Goal: Task Accomplishment & Management: Manage account settings

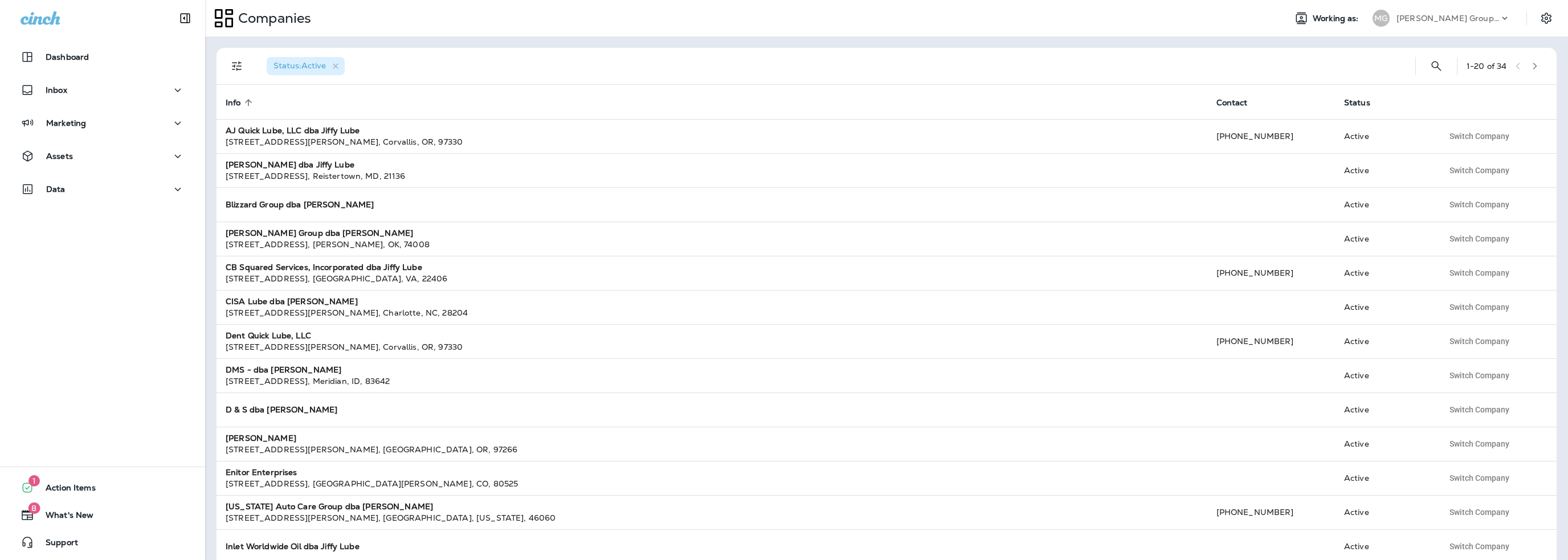
click at [1449, 19] on p "[PERSON_NAME] Group dba [PERSON_NAME]" at bounding box center [1447, 18] width 103 height 9
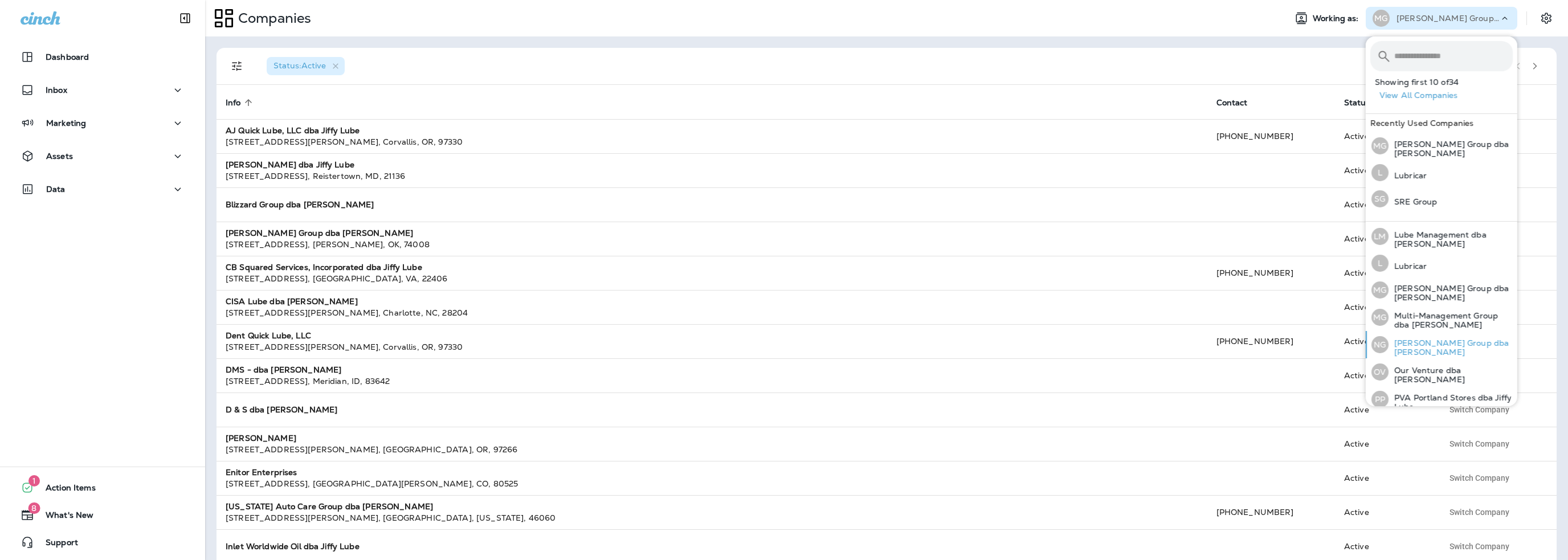
scroll to position [352, 0]
click at [1427, 390] on p "PVA Portland Stores dba Jiffy Lube" at bounding box center [1450, 399] width 124 height 18
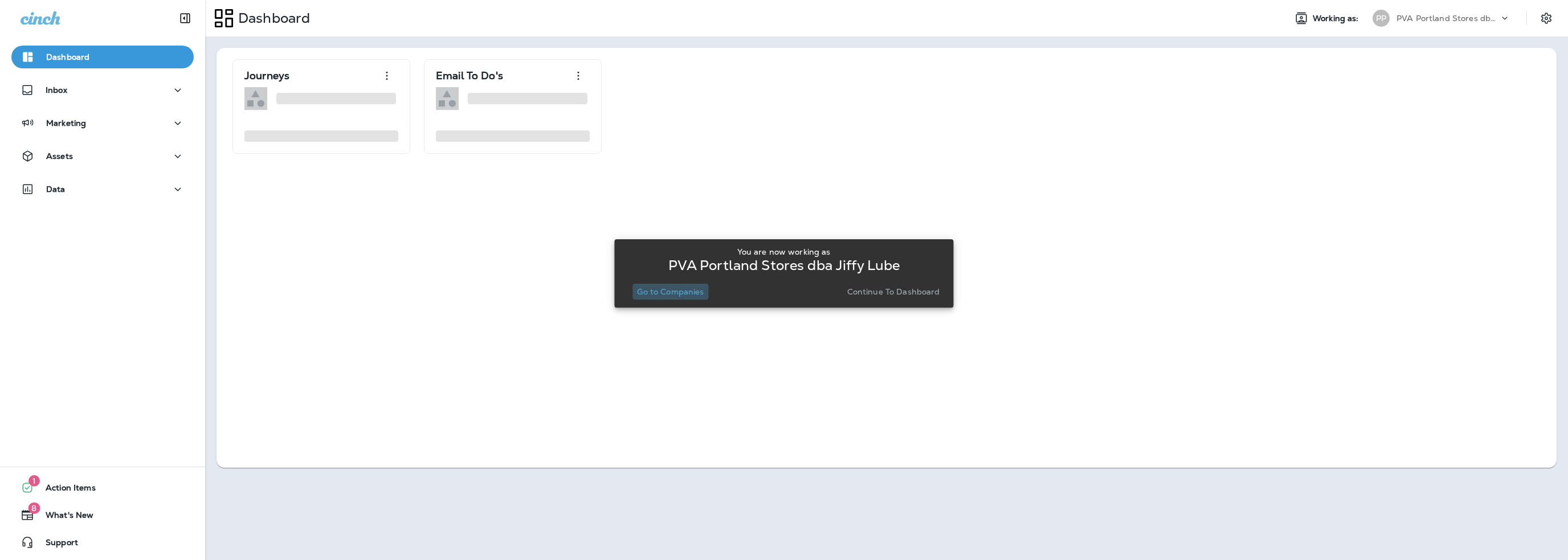
click at [693, 292] on p "Go to Companies" at bounding box center [670, 291] width 66 height 9
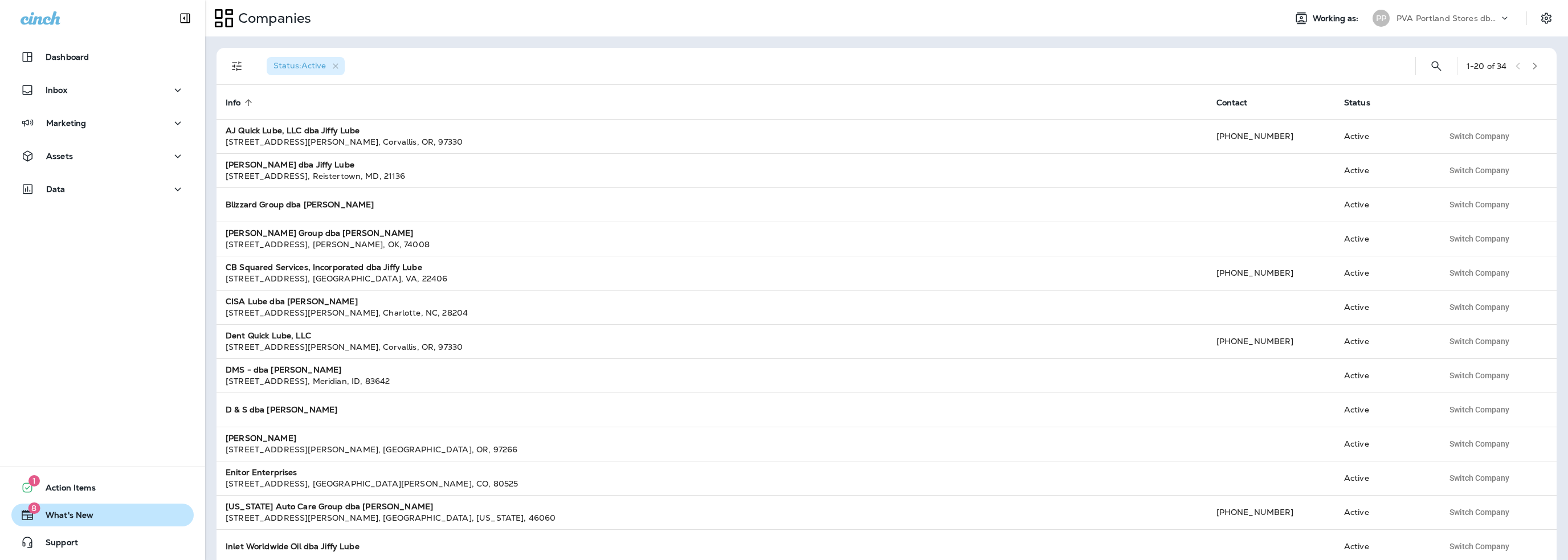
click at [75, 516] on span "What's New" at bounding box center [64, 518] width 59 height 14
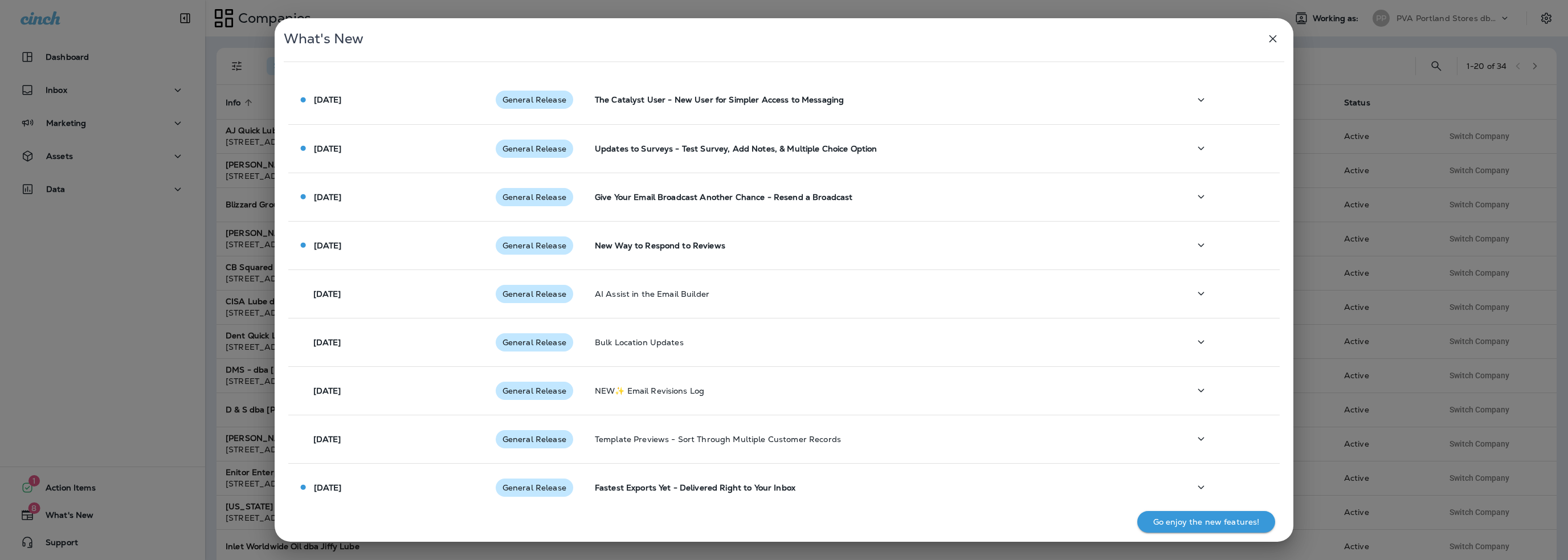
click at [1271, 38] on icon "button" at bounding box center [1272, 39] width 14 height 14
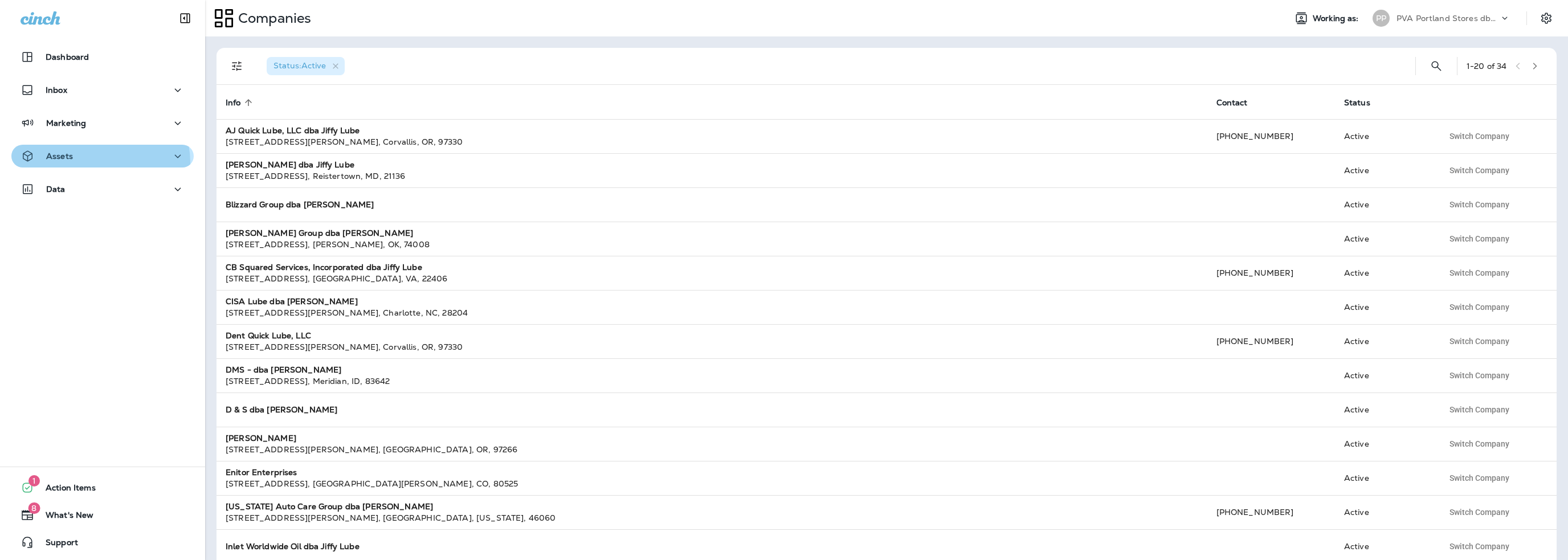
click at [93, 163] on div "Assets" at bounding box center [102, 156] width 164 height 14
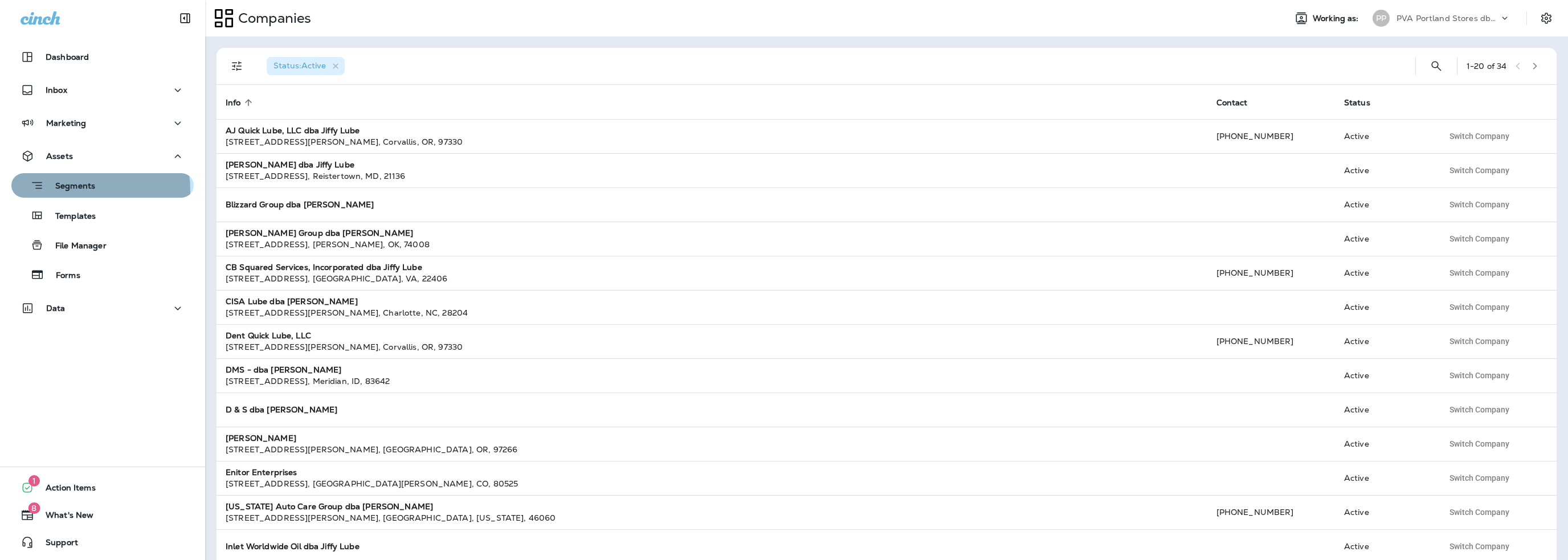
click at [85, 190] on p "Segments" at bounding box center [70, 186] width 51 height 11
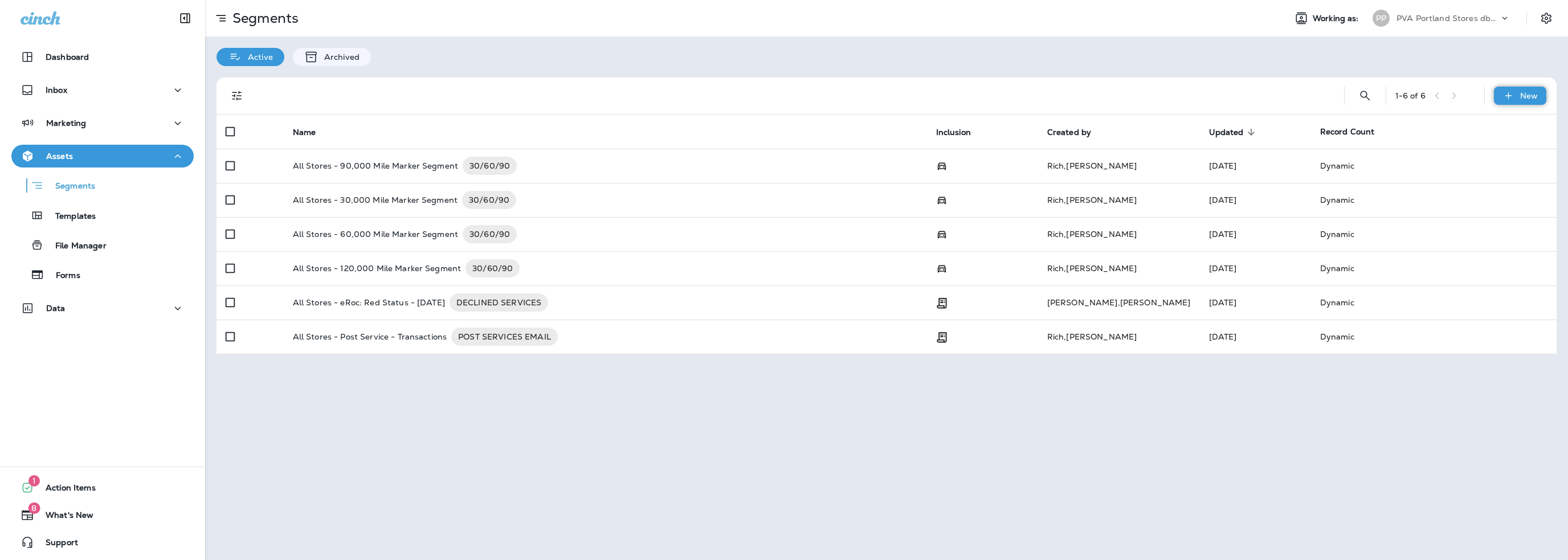
click at [1502, 98] on div "New" at bounding box center [1520, 95] width 53 height 18
click at [1447, 20] on p "PVA Portland Stores dba Jiffy Lube" at bounding box center [1447, 18] width 103 height 9
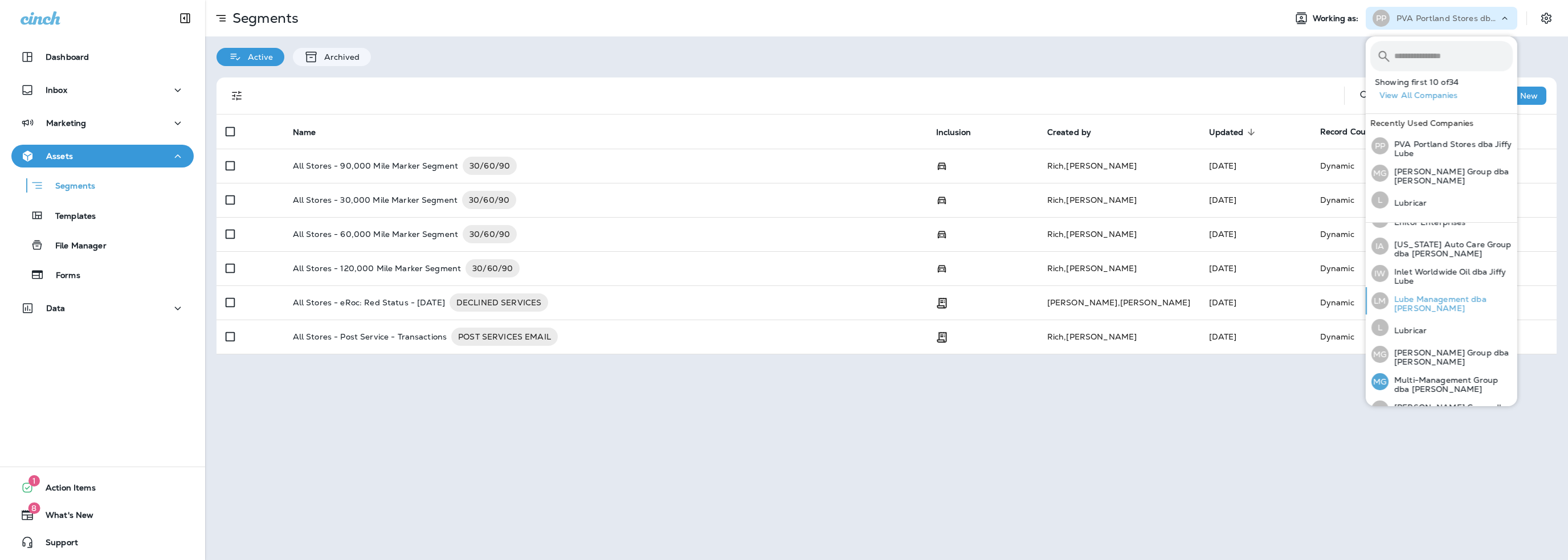
scroll to position [285, 0]
click at [1410, 295] on p "Lube Management dba [PERSON_NAME]" at bounding box center [1450, 303] width 124 height 18
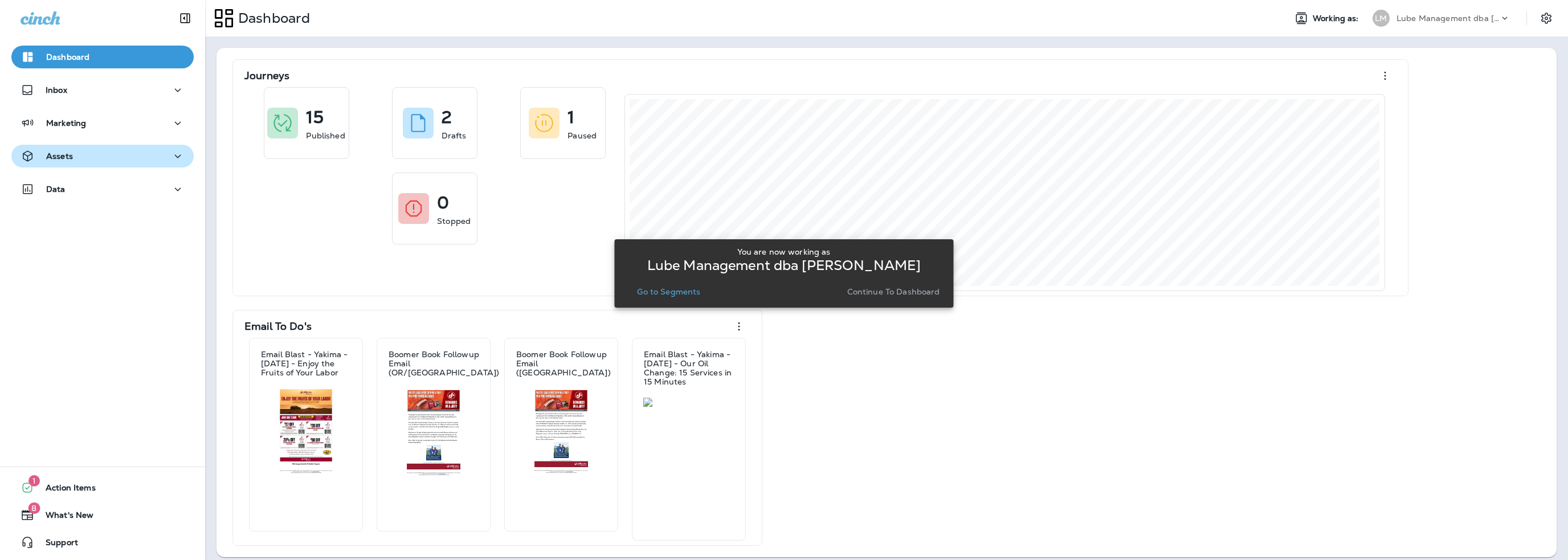
click at [97, 165] on button "Assets" at bounding box center [102, 156] width 183 height 23
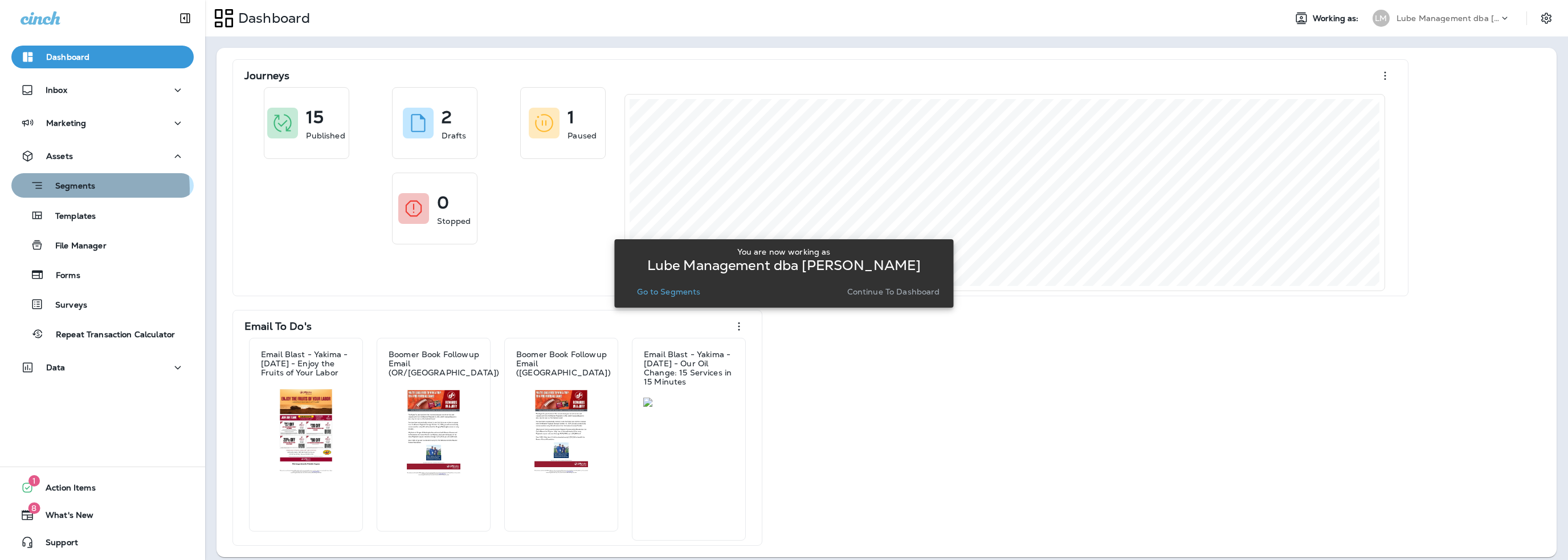
click at [86, 189] on p "Segments" at bounding box center [70, 186] width 51 height 11
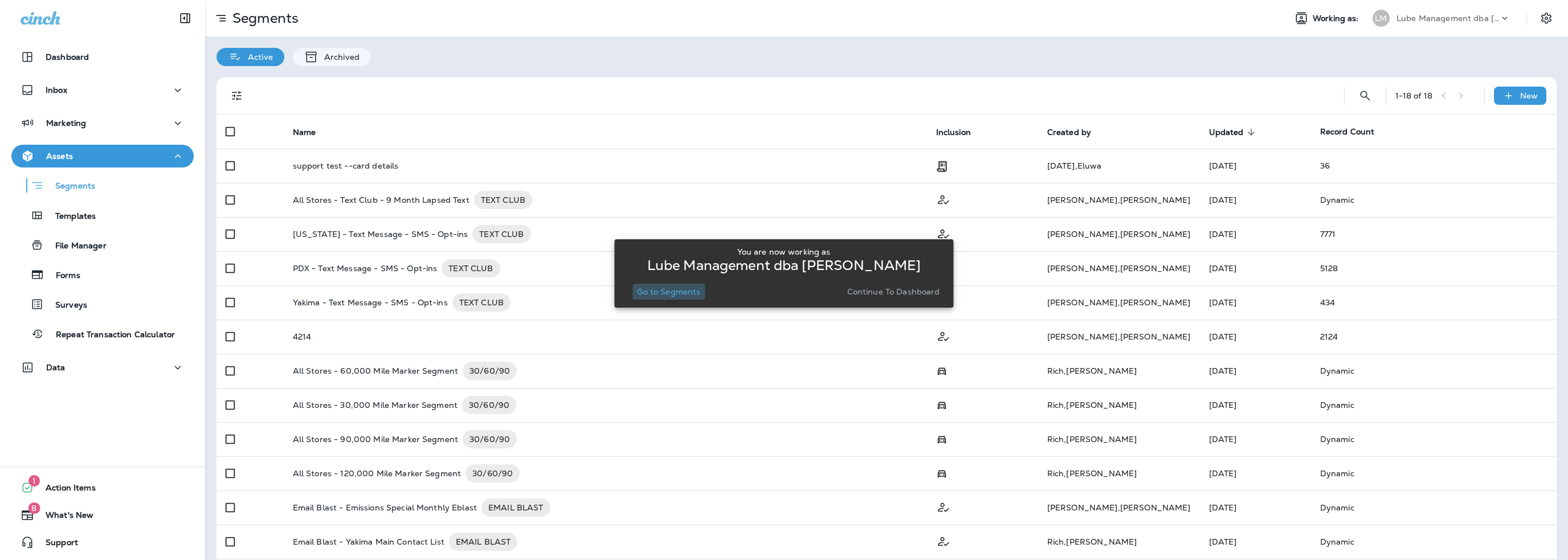
click at [677, 291] on p "Go to Segments" at bounding box center [668, 291] width 63 height 9
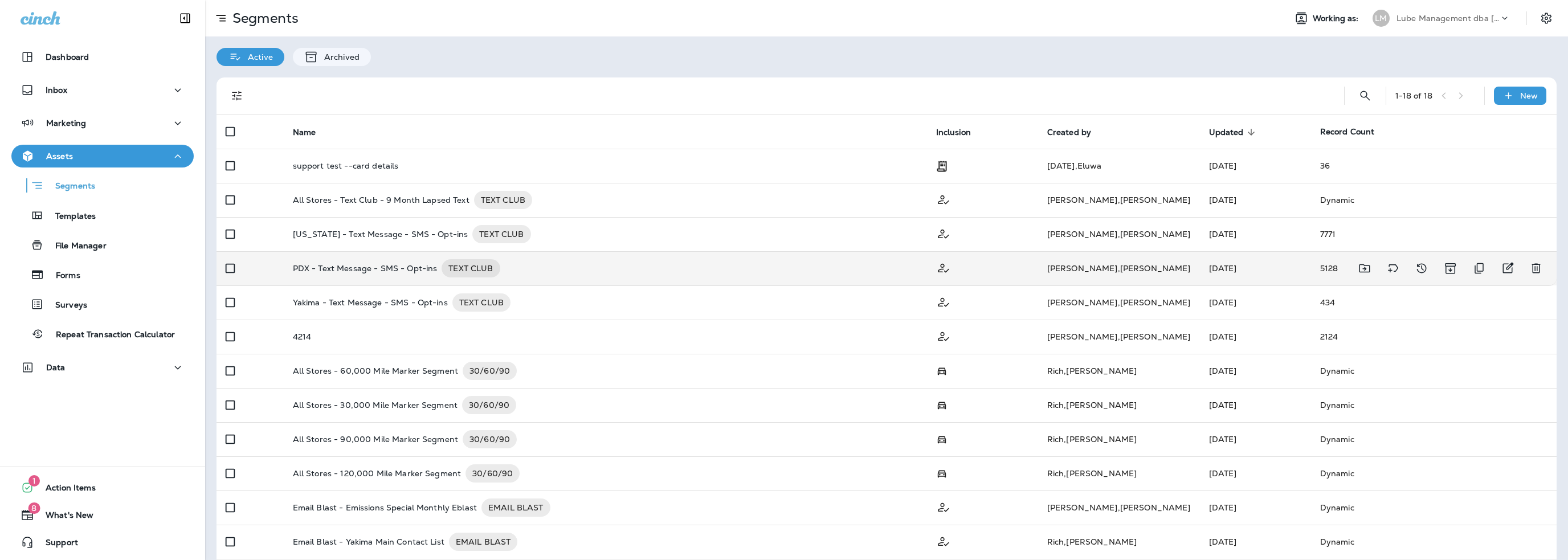
scroll to position [57, 0]
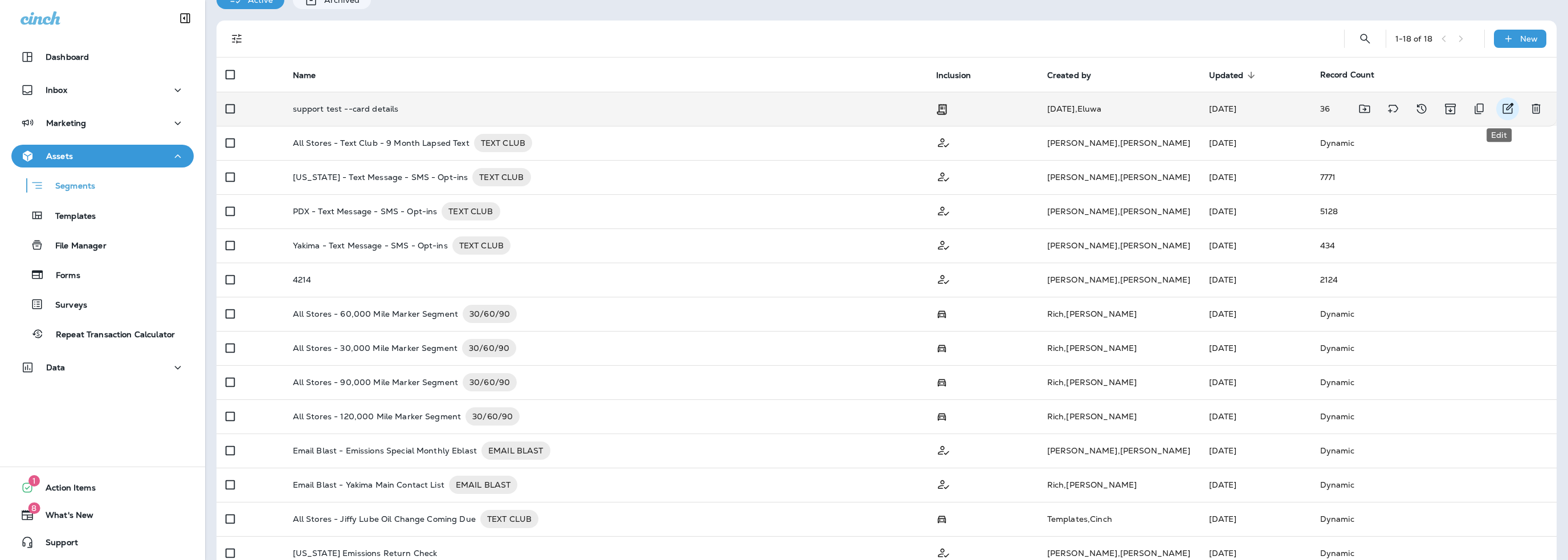
click at [1501, 105] on icon "Edit" at bounding box center [1508, 109] width 14 height 14
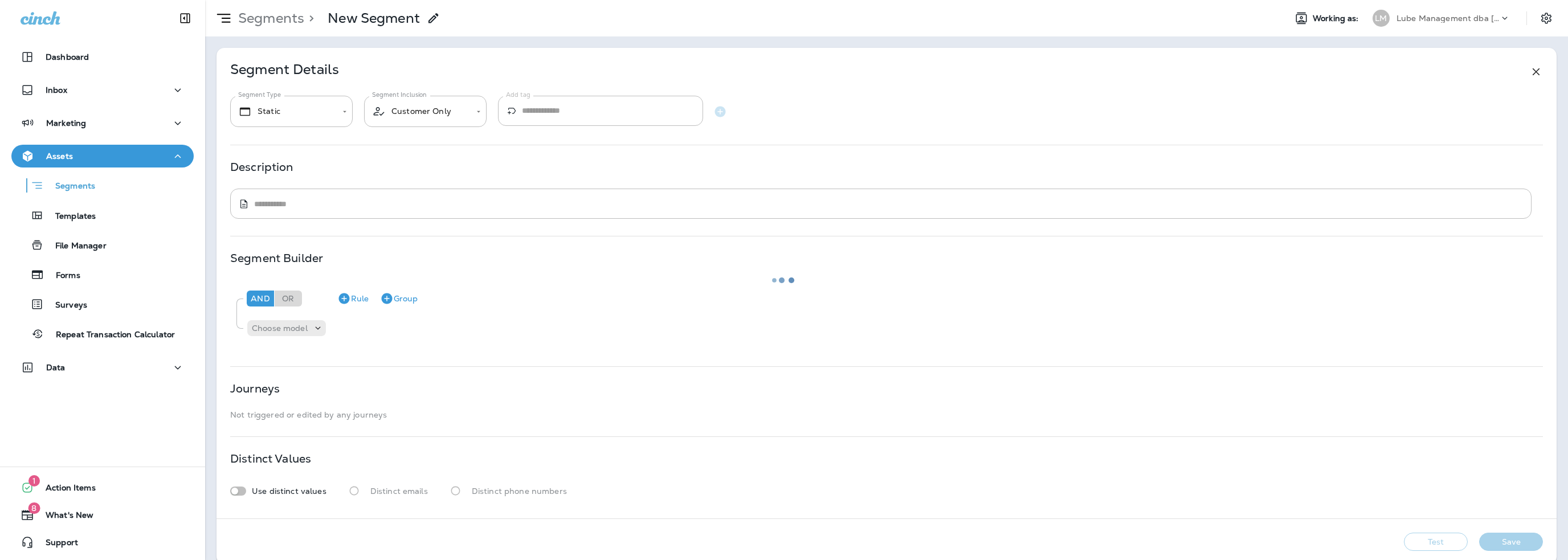
type input "**********"
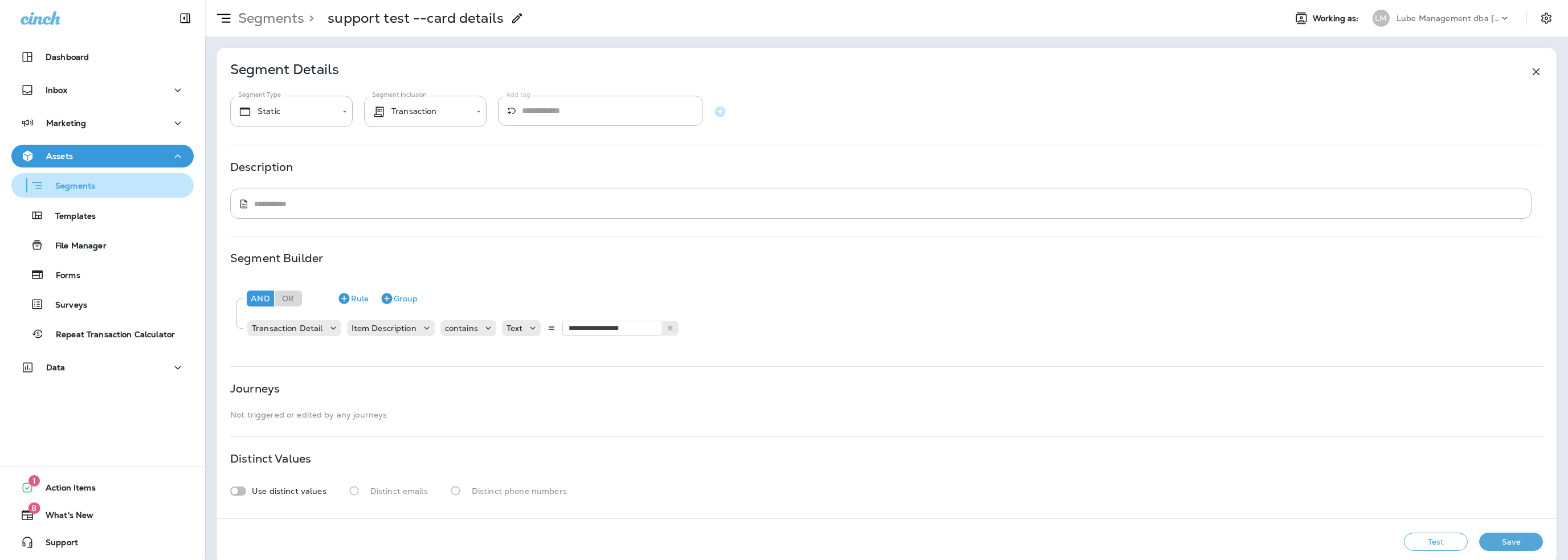
click at [82, 190] on p "Segments" at bounding box center [70, 186] width 51 height 11
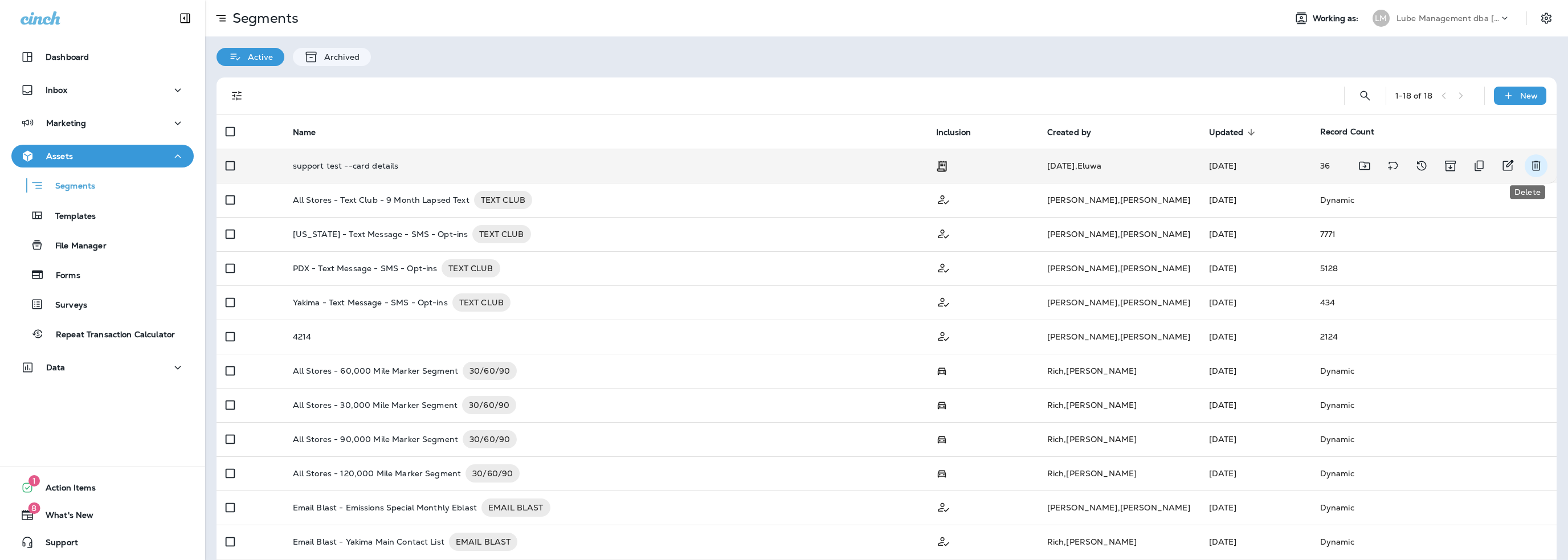
click at [1529, 164] on icon "Delete" at bounding box center [1536, 166] width 14 height 14
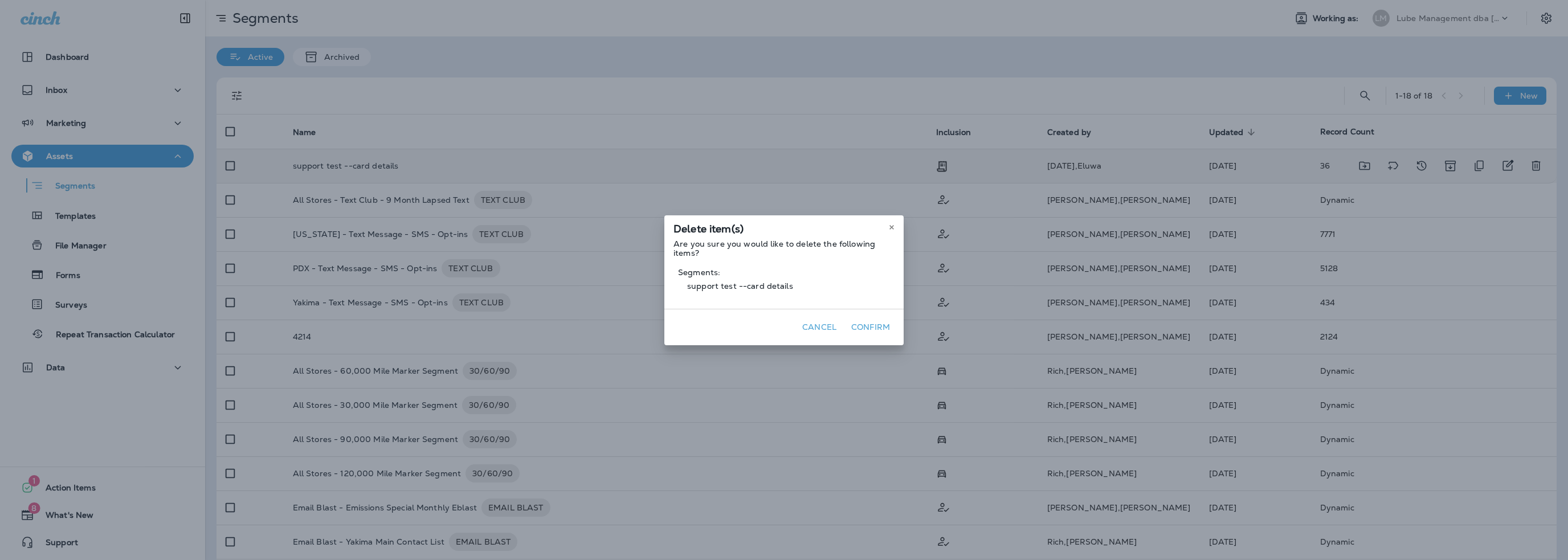
click at [869, 323] on button "Confirm" at bounding box center [871, 327] width 48 height 18
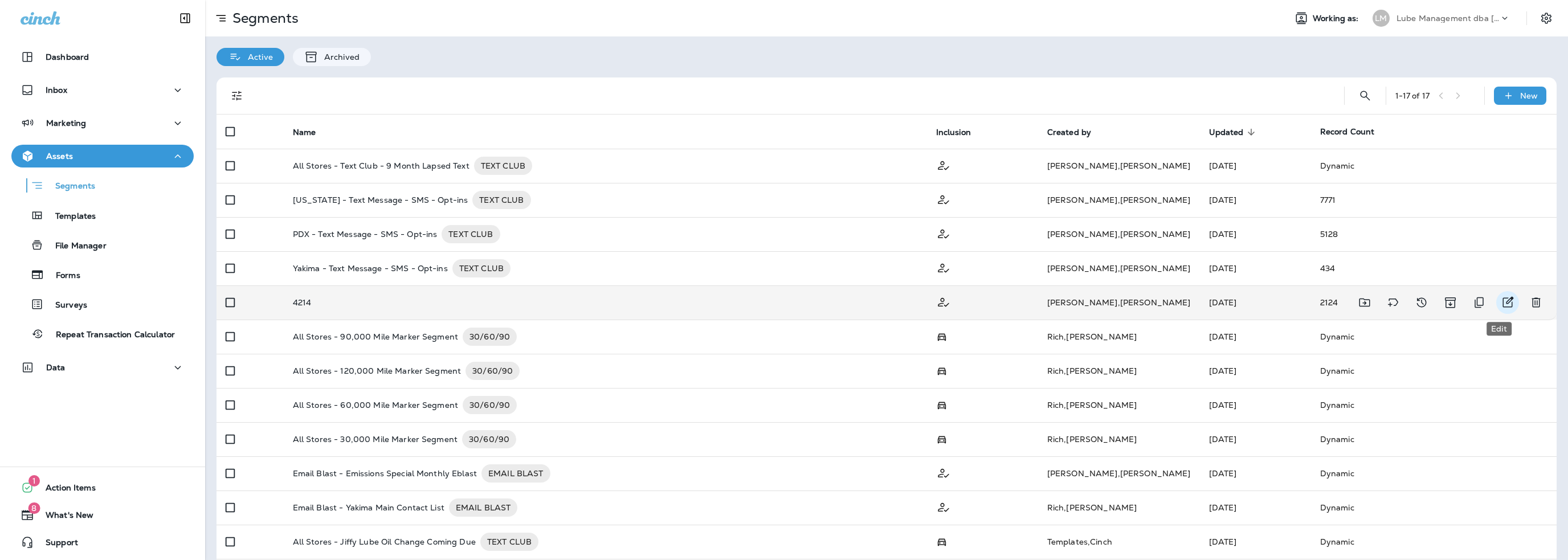
click at [1501, 300] on icon "Edit" at bounding box center [1508, 303] width 14 height 14
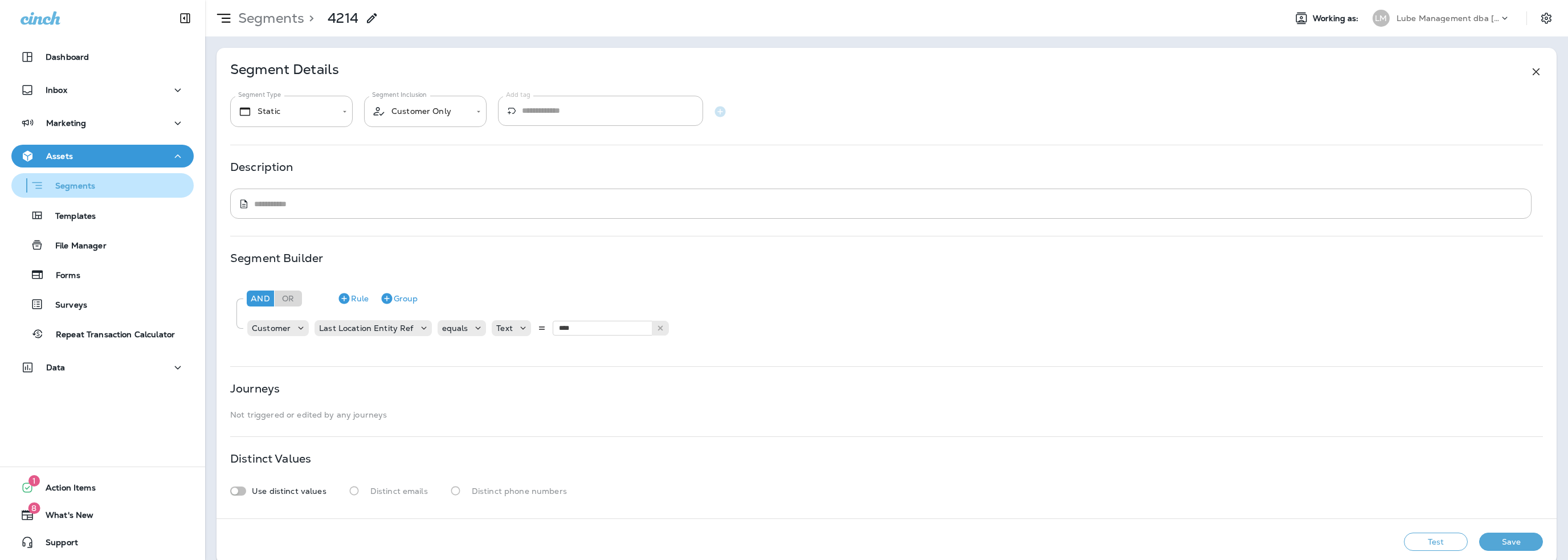
click at [76, 190] on p "Segments" at bounding box center [70, 186] width 51 height 11
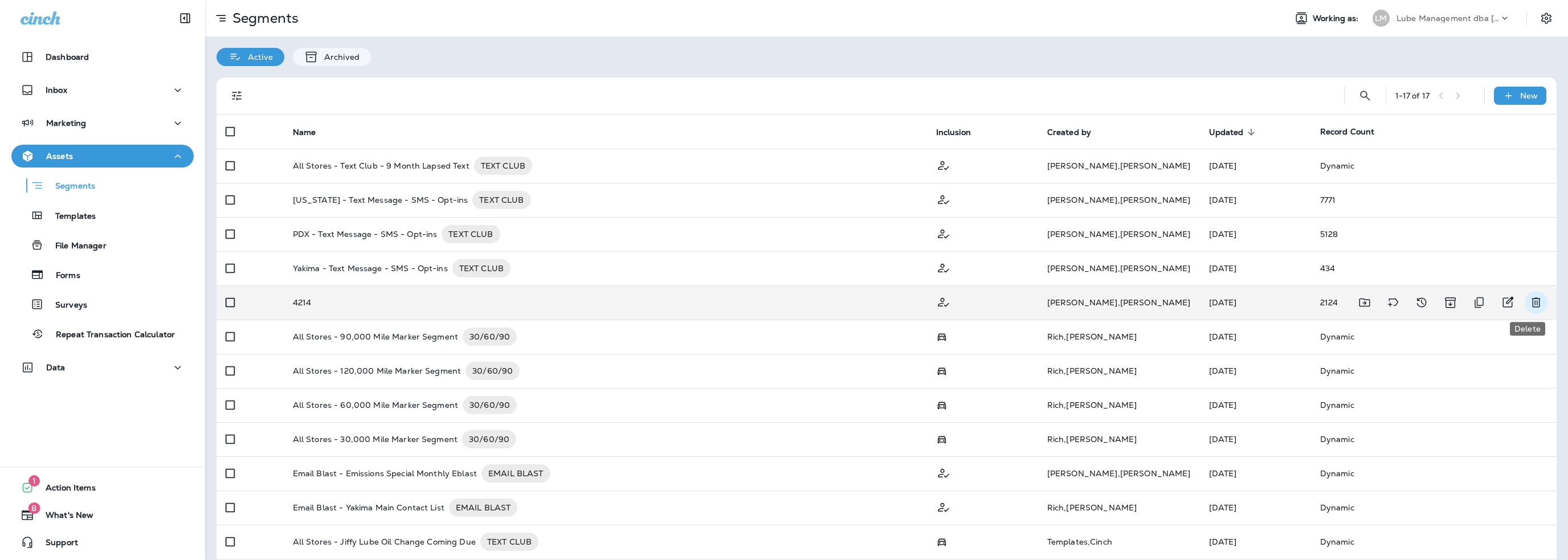
click at [1531, 300] on icon "Delete" at bounding box center [1536, 303] width 8 height 9
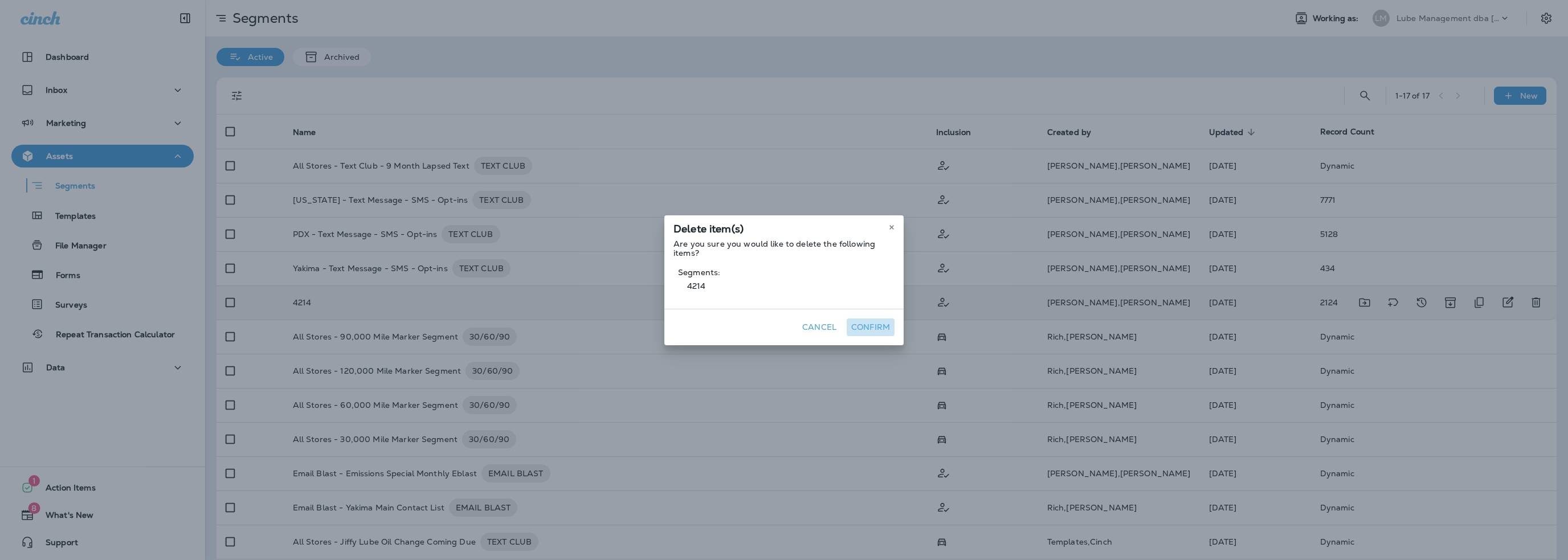
click at [875, 330] on button "Confirm" at bounding box center [871, 327] width 48 height 18
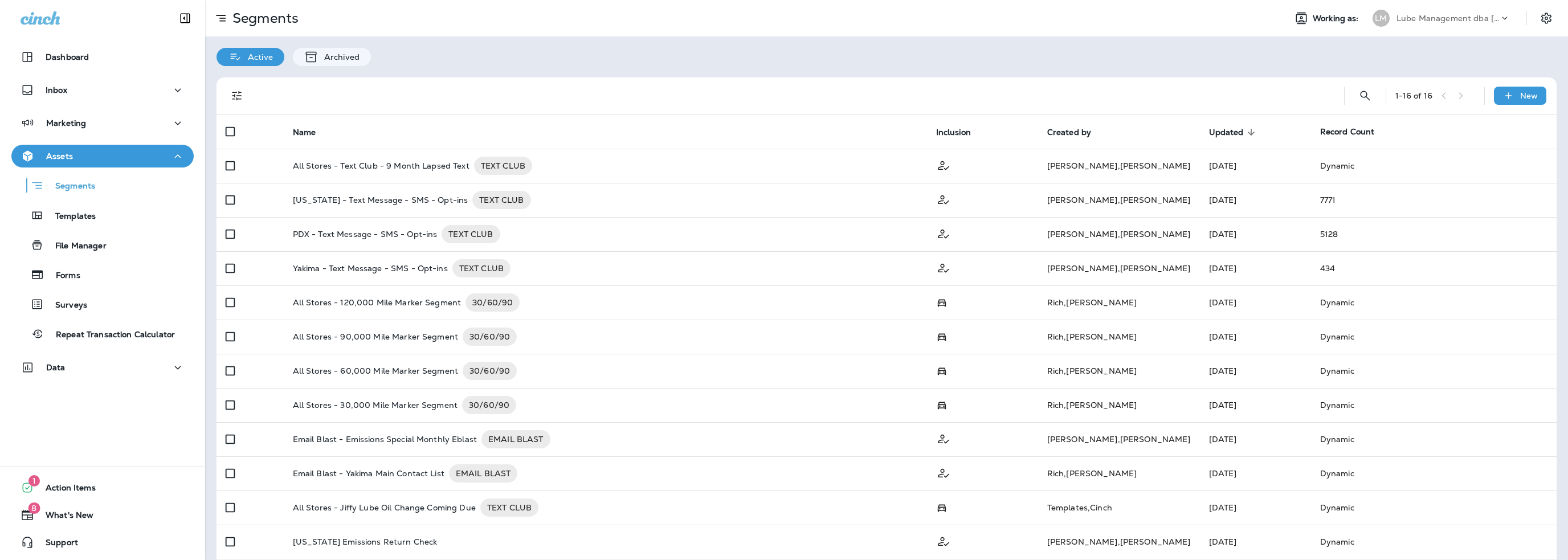
click at [1412, 15] on p "Lube Management dba [PERSON_NAME]" at bounding box center [1447, 18] width 103 height 9
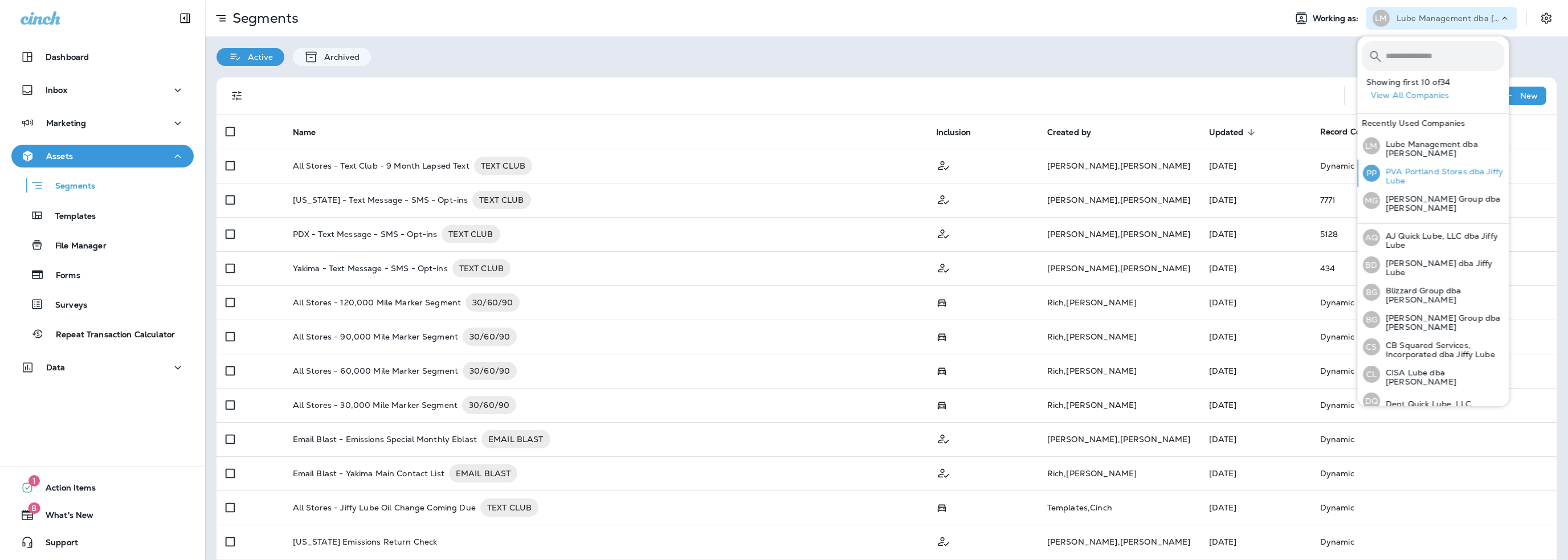
click at [1421, 168] on p "PVA Portland Stores dba Jiffy Lube" at bounding box center [1441, 176] width 124 height 18
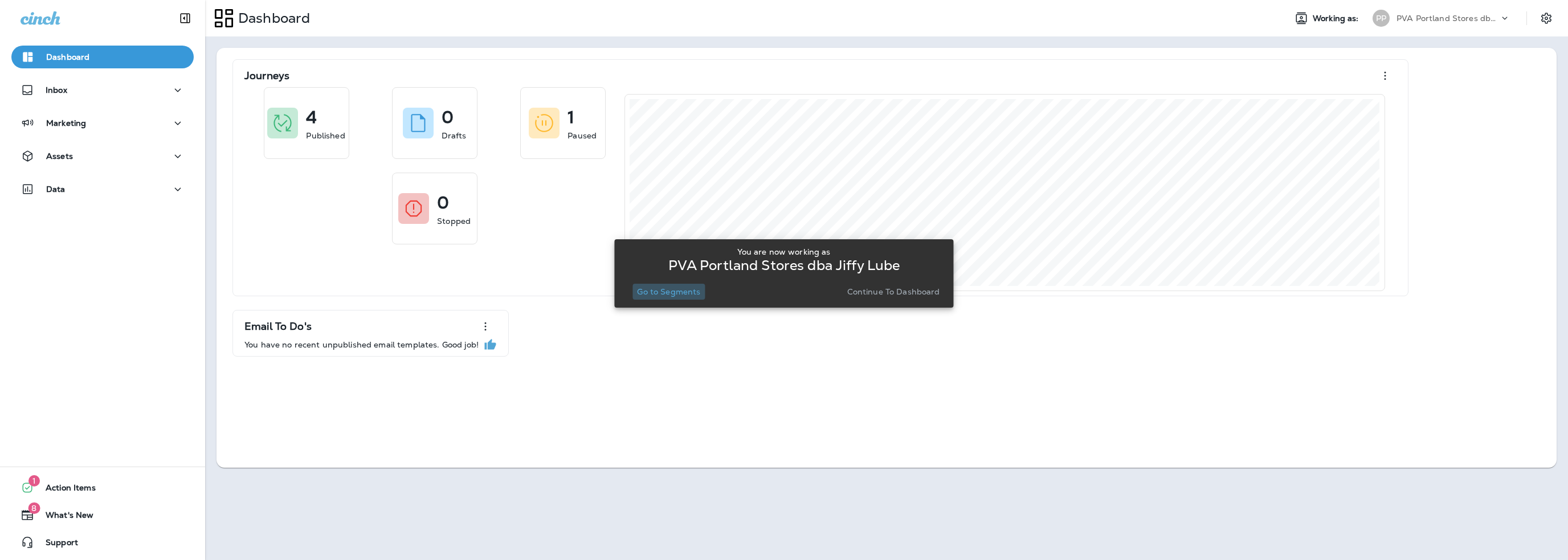
click at [684, 291] on p "Go to Segments" at bounding box center [668, 291] width 63 height 9
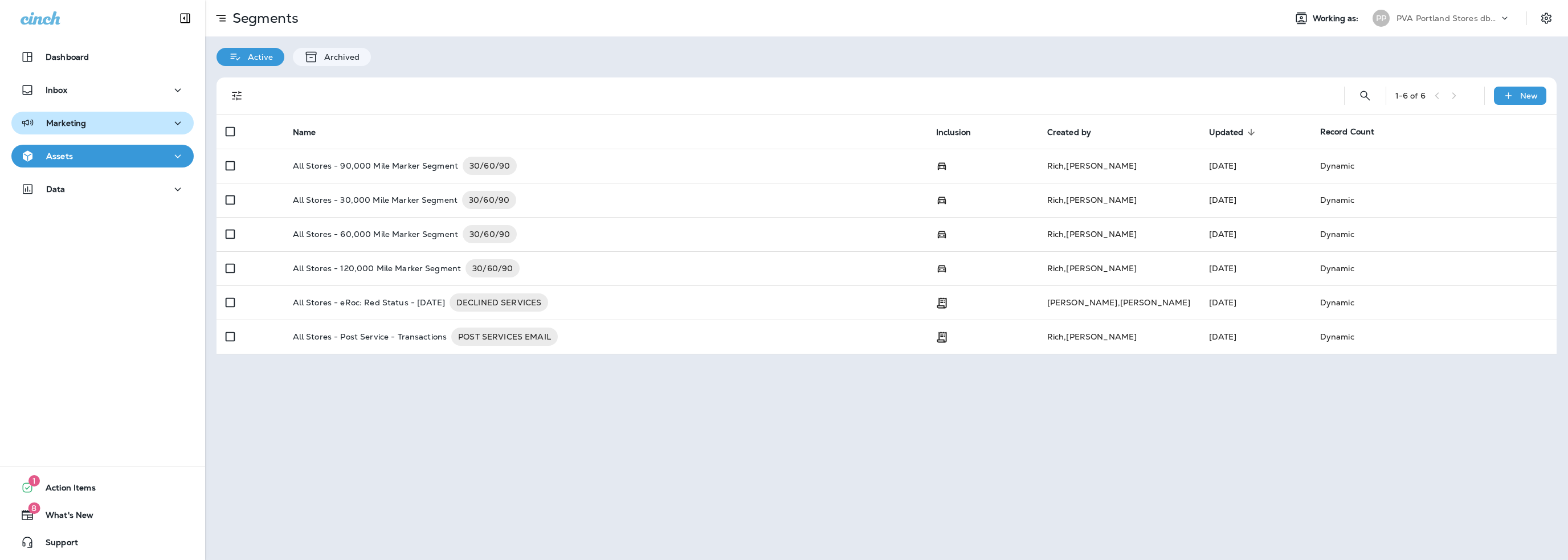
click at [82, 129] on div "Marketing" at bounding box center [53, 123] width 65 height 14
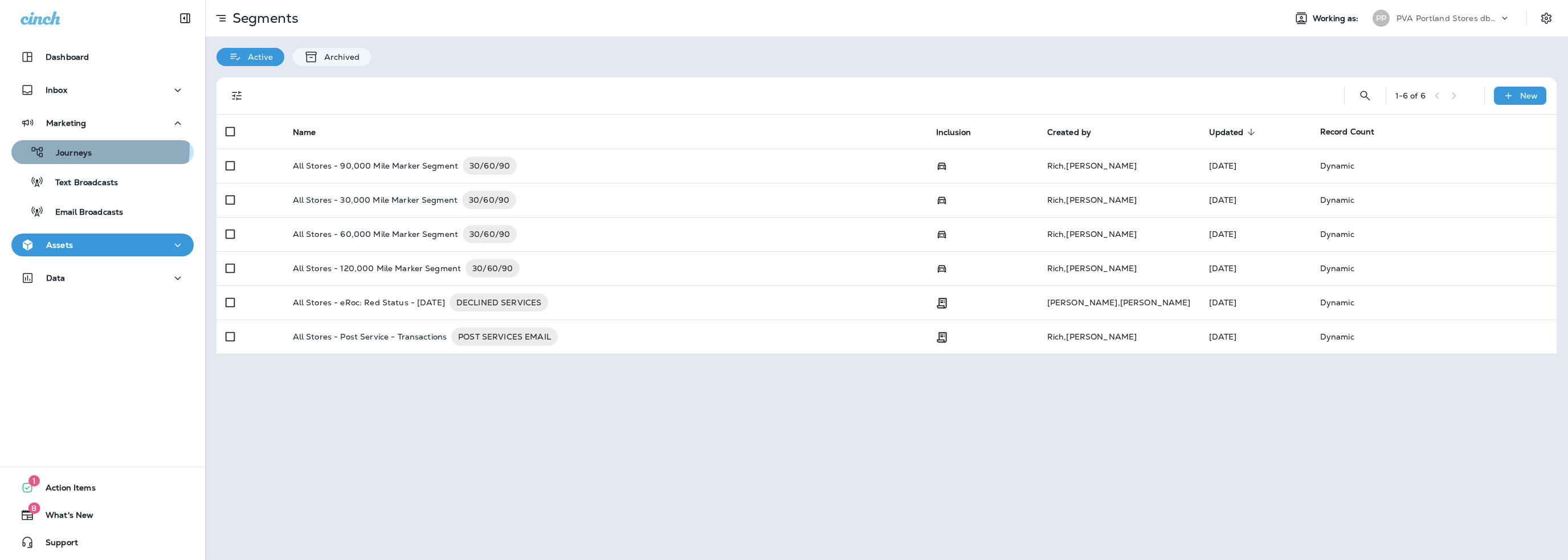
click at [77, 147] on div "Journeys" at bounding box center [54, 152] width 76 height 17
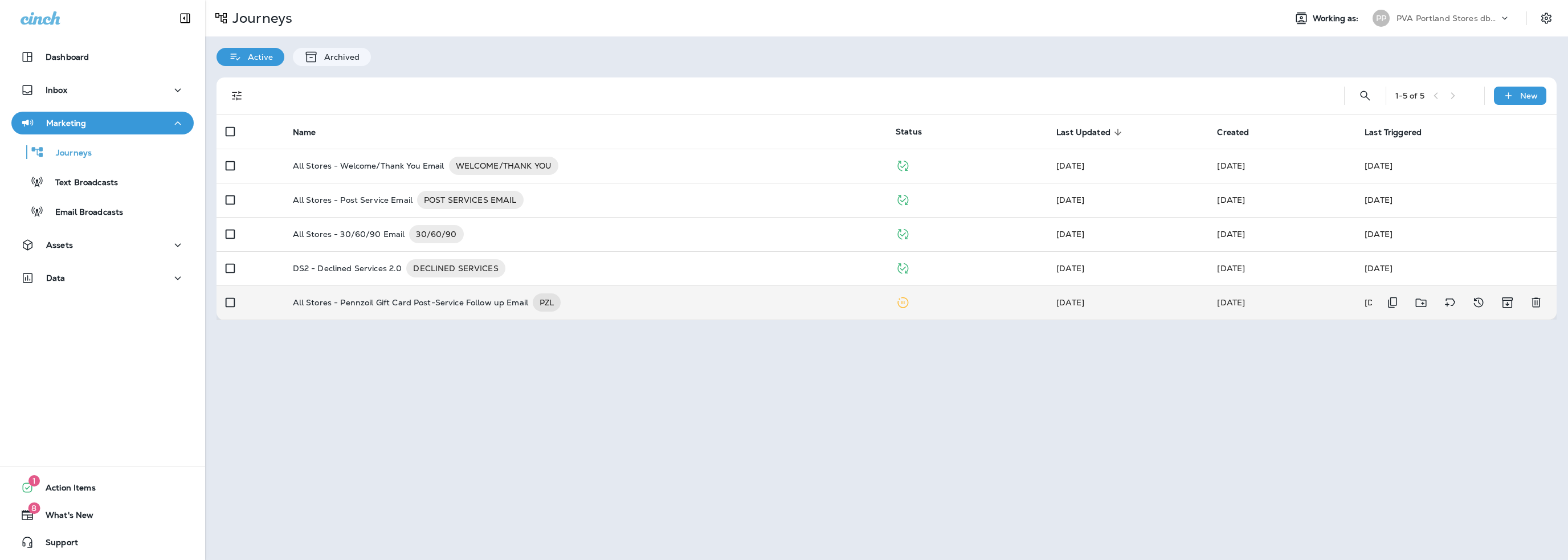
click at [471, 298] on p "All Stores - Pennzoil Gift Card Post-Service Follow up Email" at bounding box center [410, 302] width 235 height 18
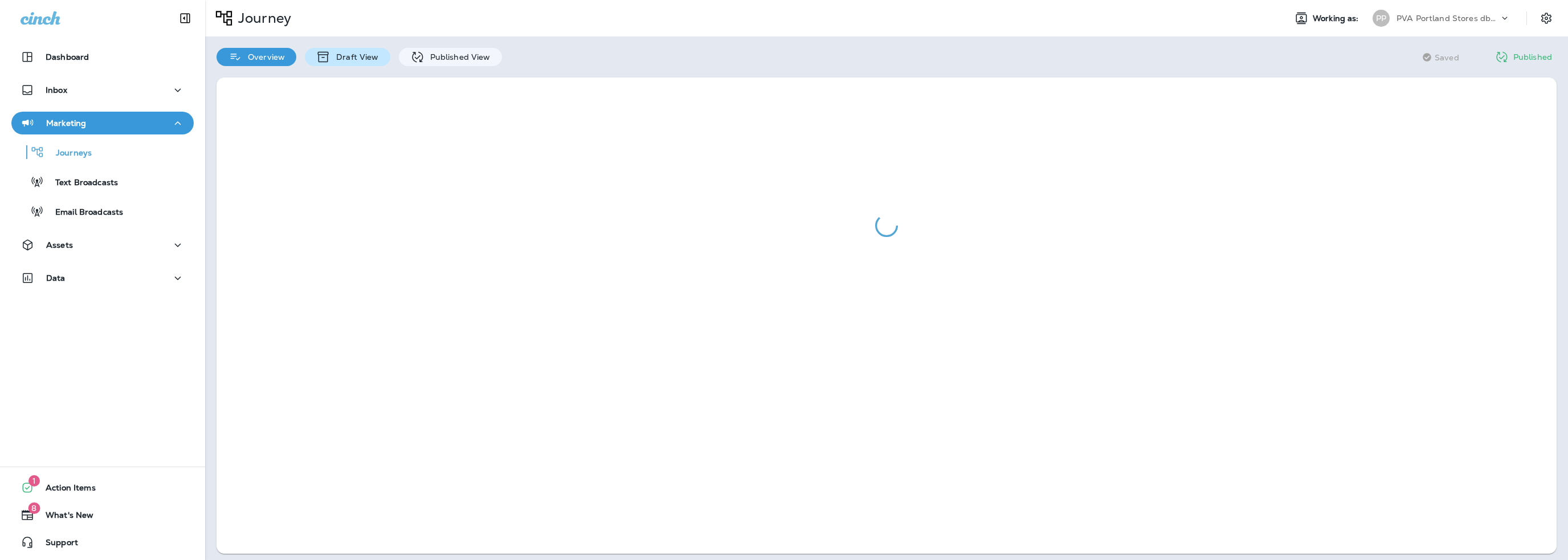
click at [336, 59] on p "Draft View" at bounding box center [354, 57] width 48 height 9
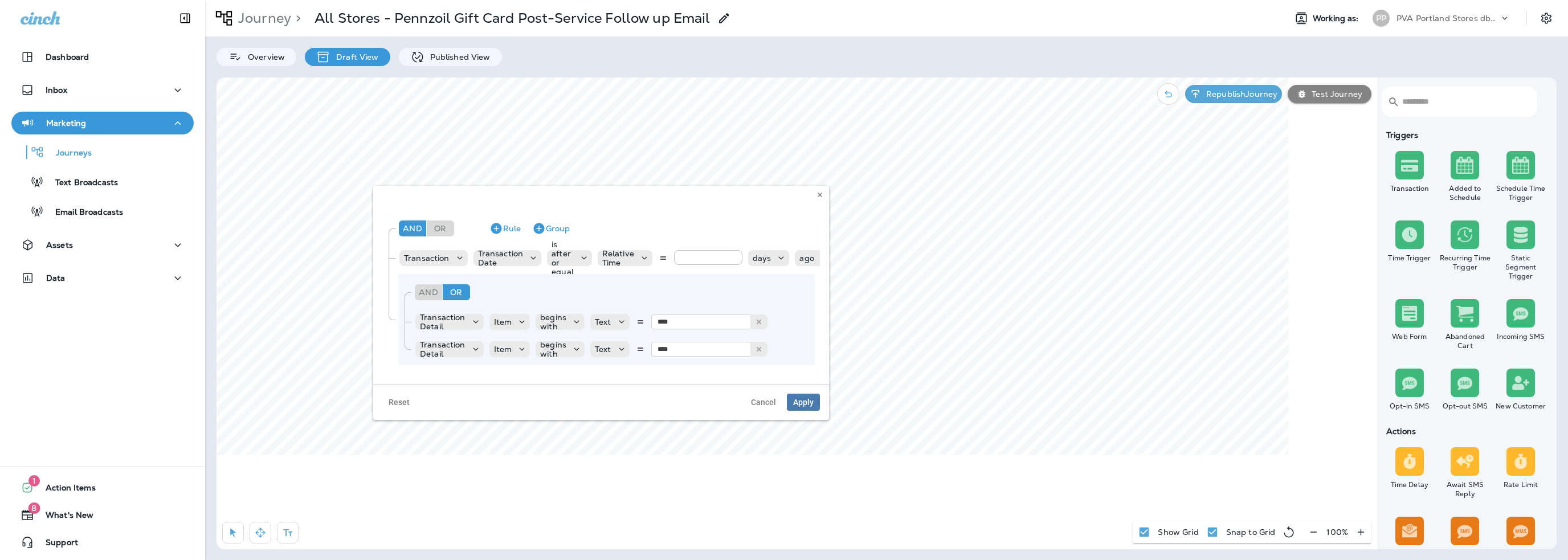
scroll to position [30, 0]
click at [757, 399] on span "Cancel" at bounding box center [764, 402] width 25 height 8
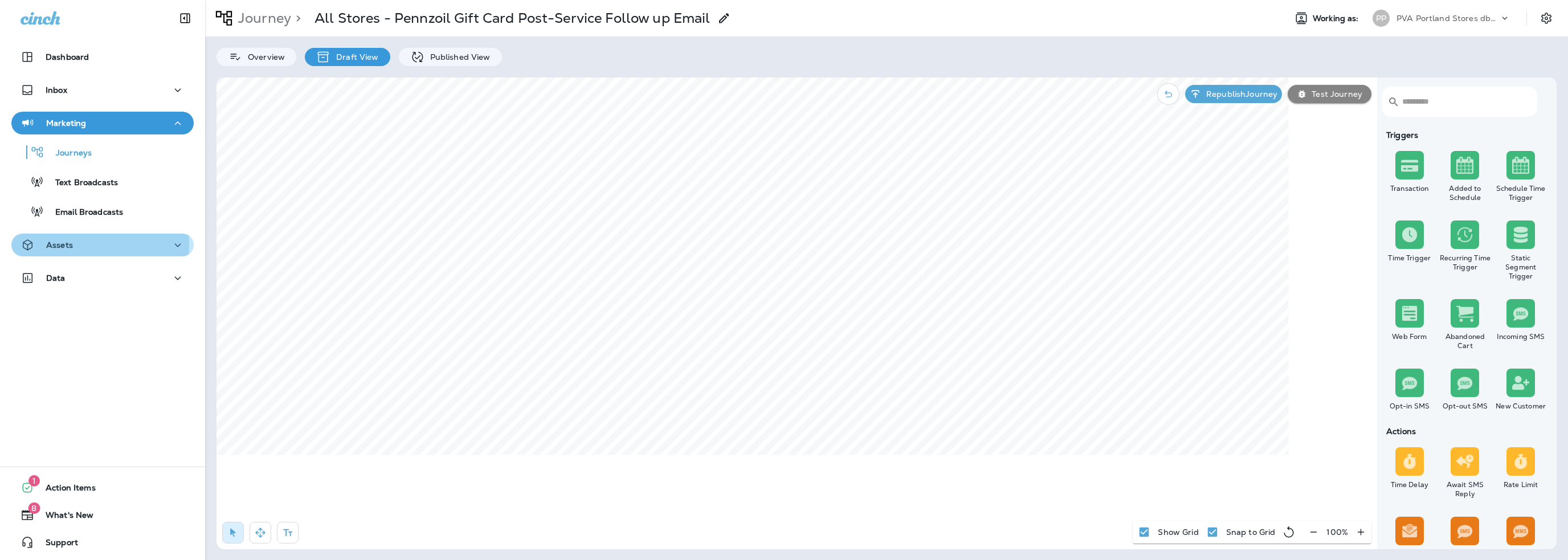
click at [80, 244] on div "Assets" at bounding box center [102, 245] width 164 height 14
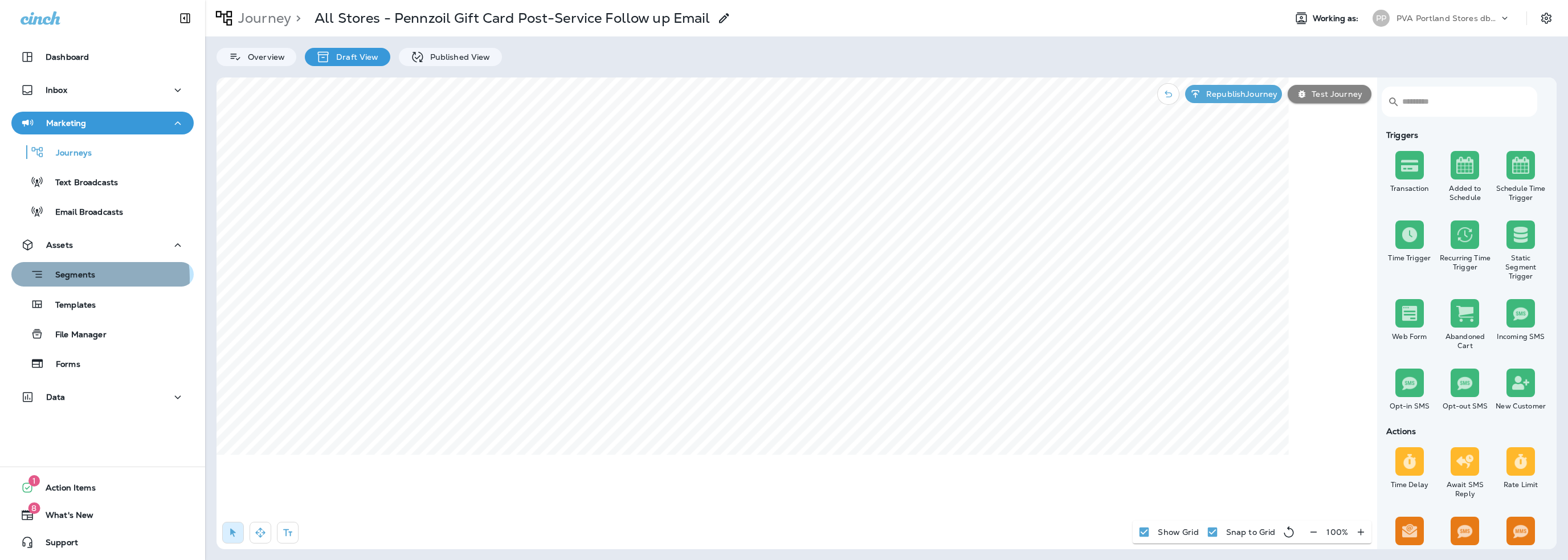
click at [76, 278] on p "Segments" at bounding box center [70, 275] width 51 height 11
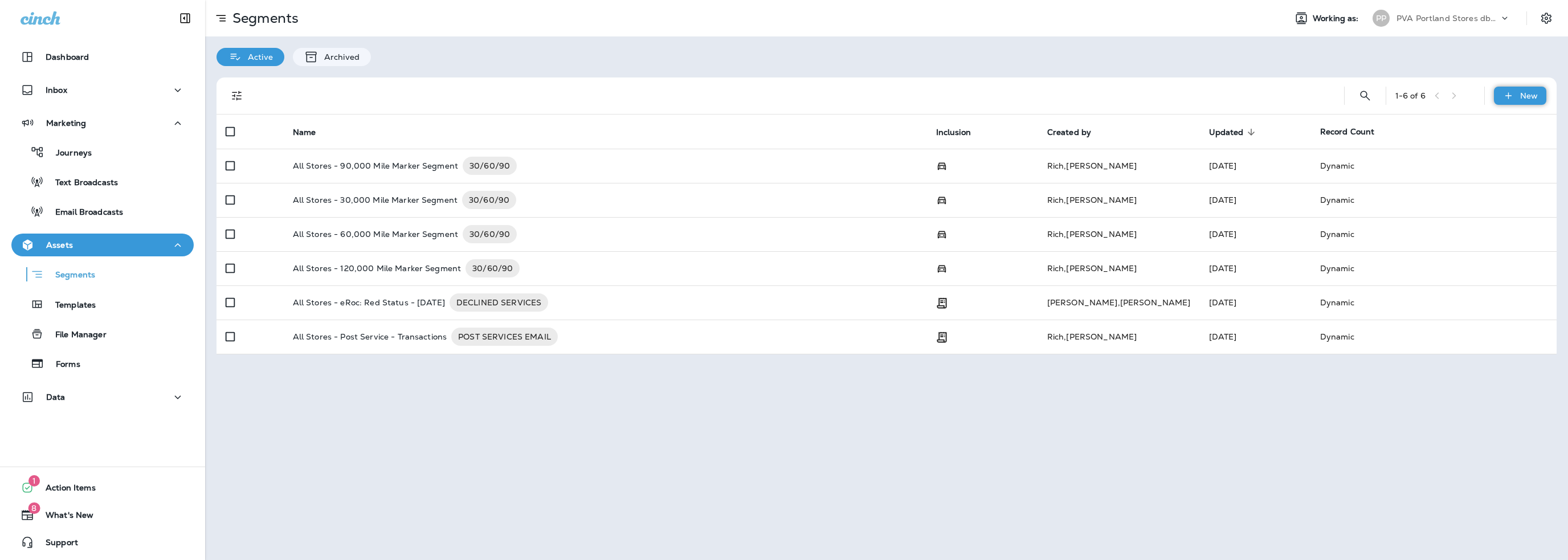
click at [1513, 95] on icon at bounding box center [1509, 95] width 12 height 11
click at [78, 152] on p "Journeys" at bounding box center [68, 153] width 48 height 11
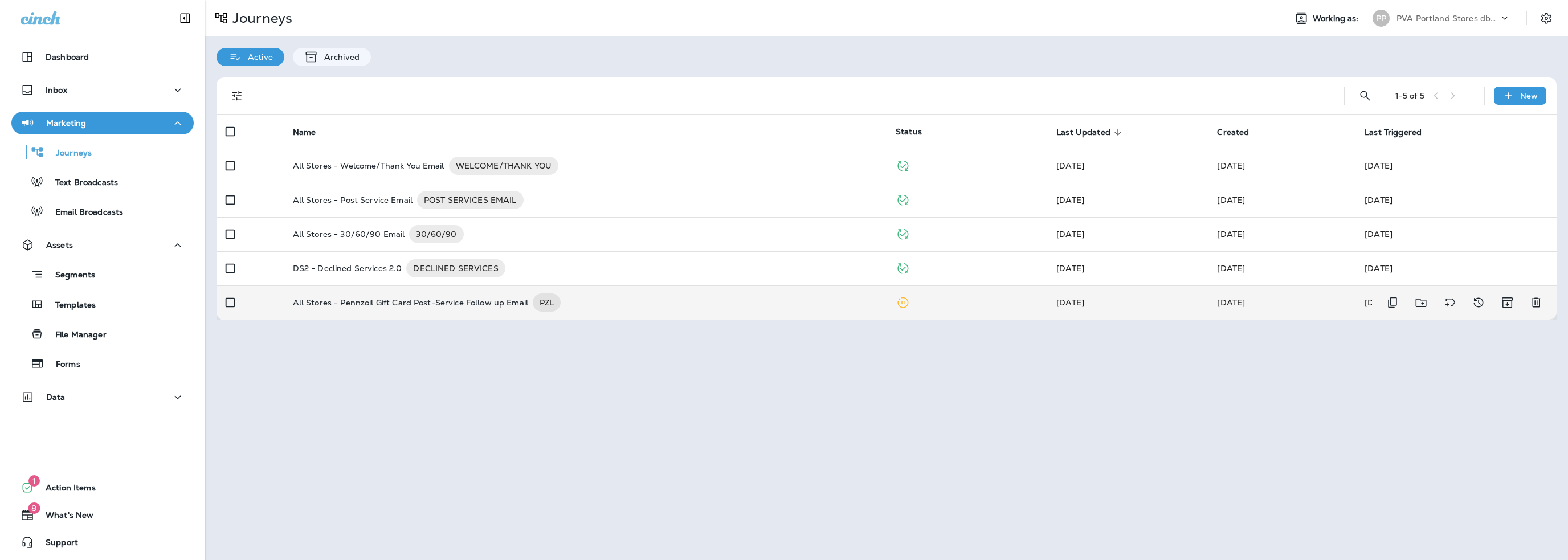
click at [442, 307] on p "All Stores - Pennzoil Gift Card Post-Service Follow up Email" at bounding box center [410, 302] width 235 height 18
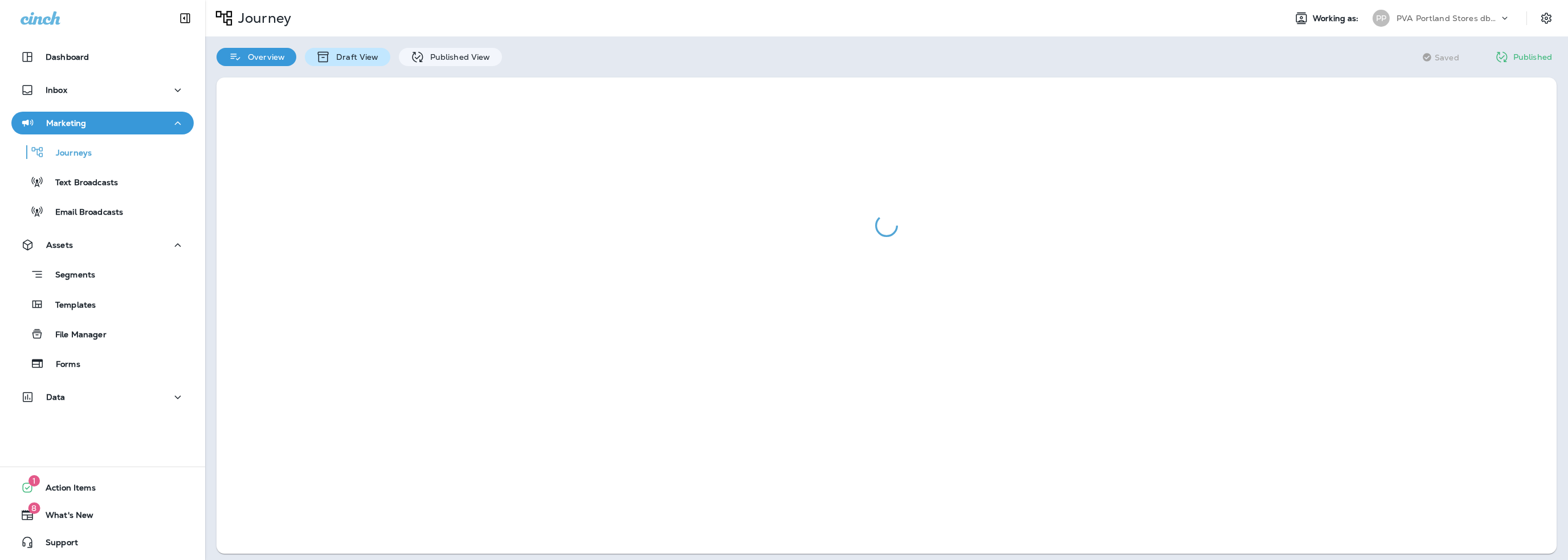
click at [366, 59] on p "Draft View" at bounding box center [354, 57] width 48 height 9
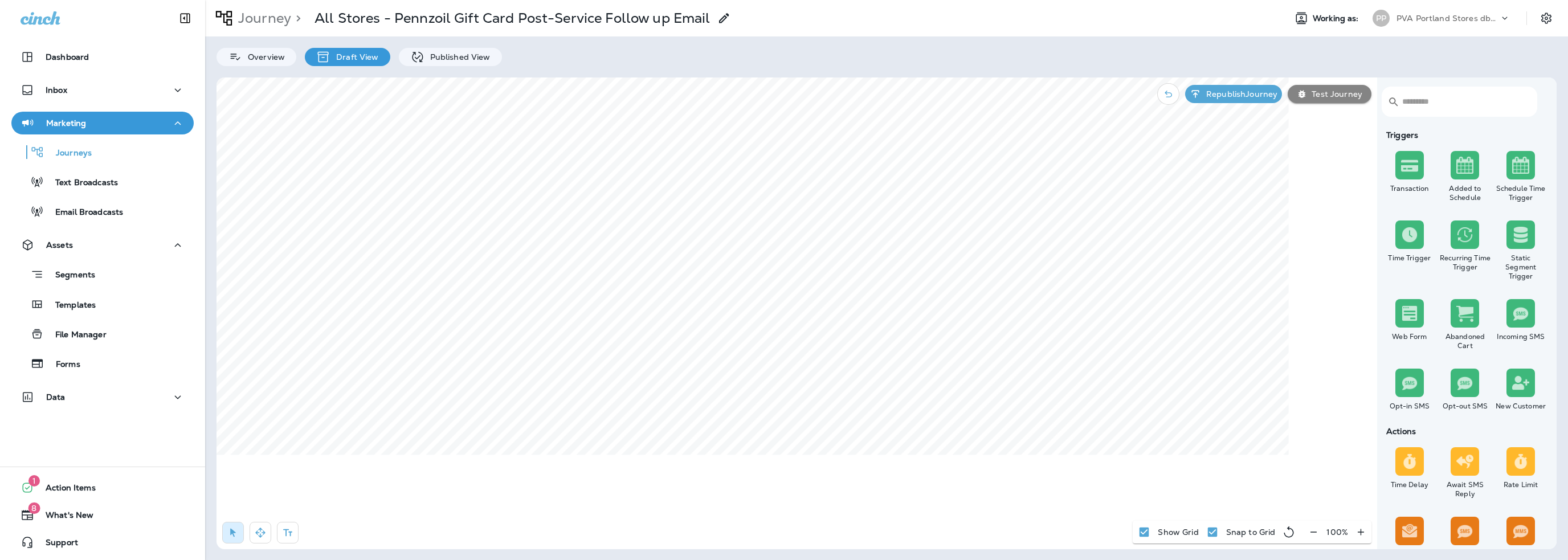
click at [722, 20] on use at bounding box center [723, 17] width 9 height 9
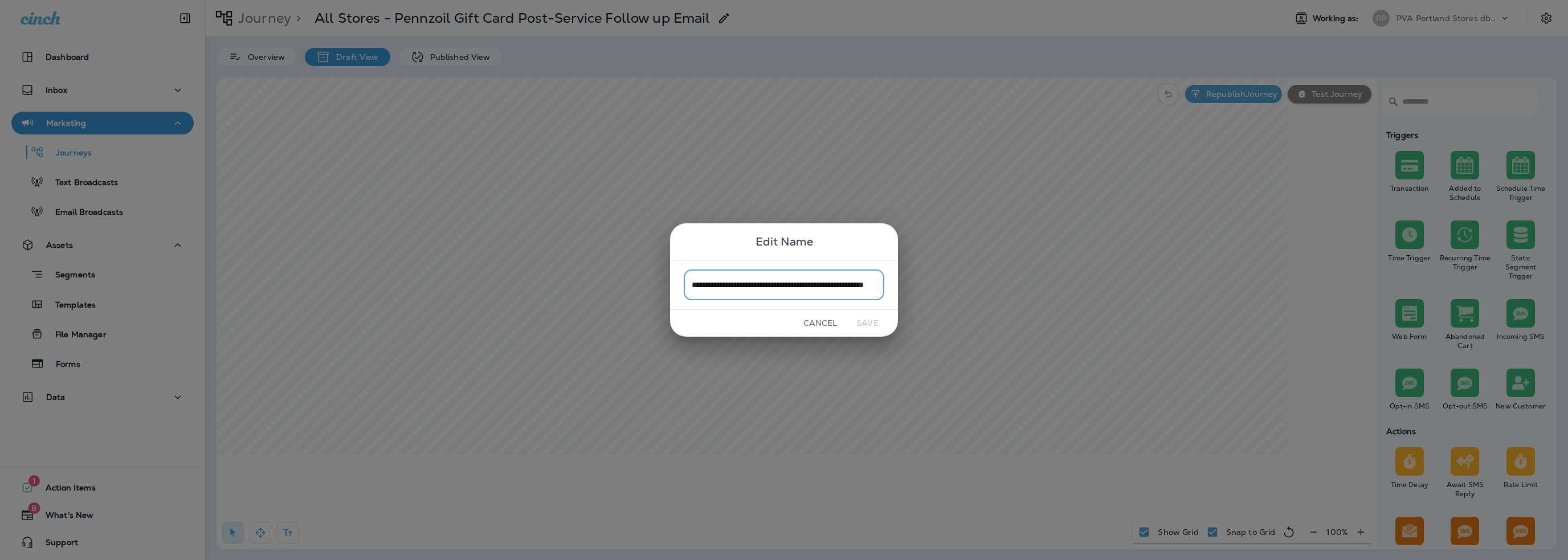
scroll to position [0, 48]
click at [823, 325] on button "Cancel" at bounding box center [820, 323] width 42 height 18
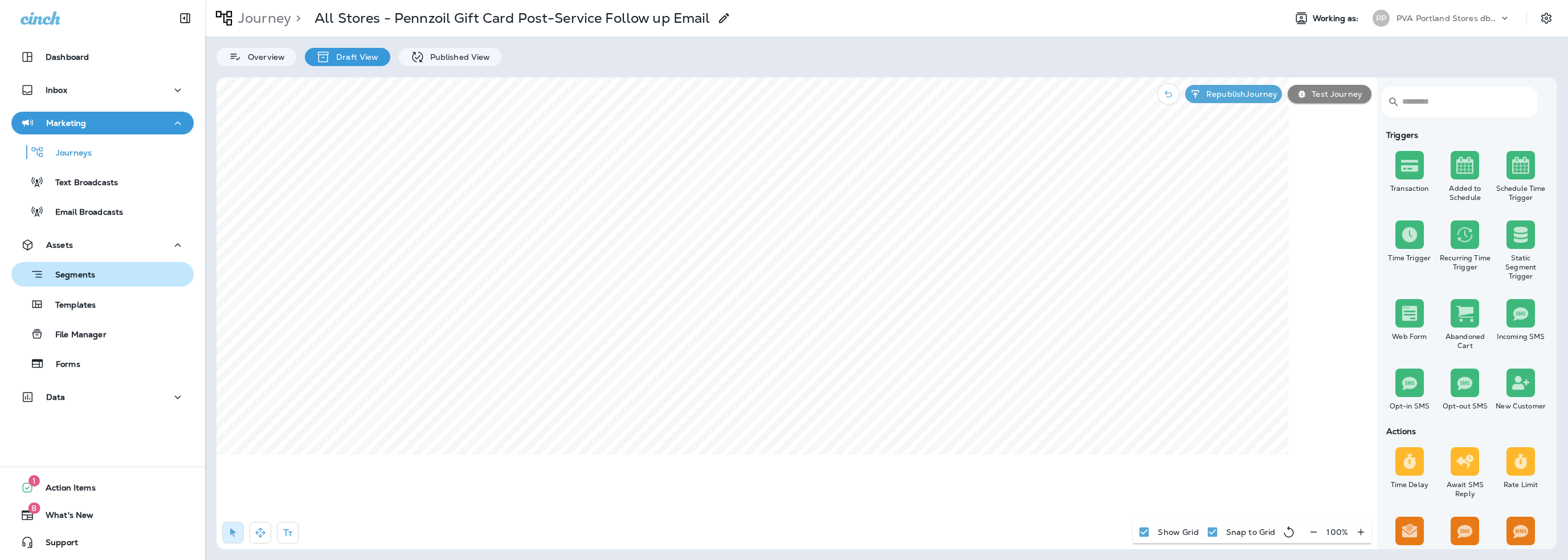
click at [76, 282] on div "Segments" at bounding box center [55, 274] width 79 height 18
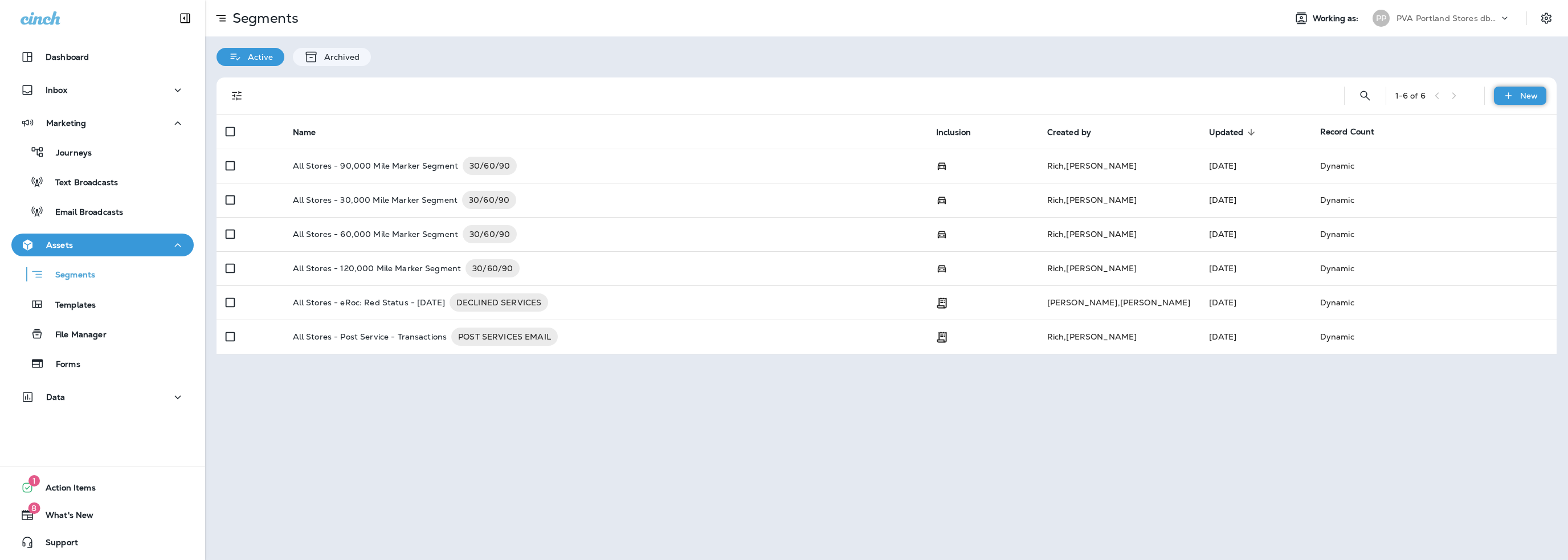
click at [1510, 99] on icon at bounding box center [1509, 95] width 12 height 11
click at [1456, 121] on p "New Segment" at bounding box center [1486, 122] width 61 height 9
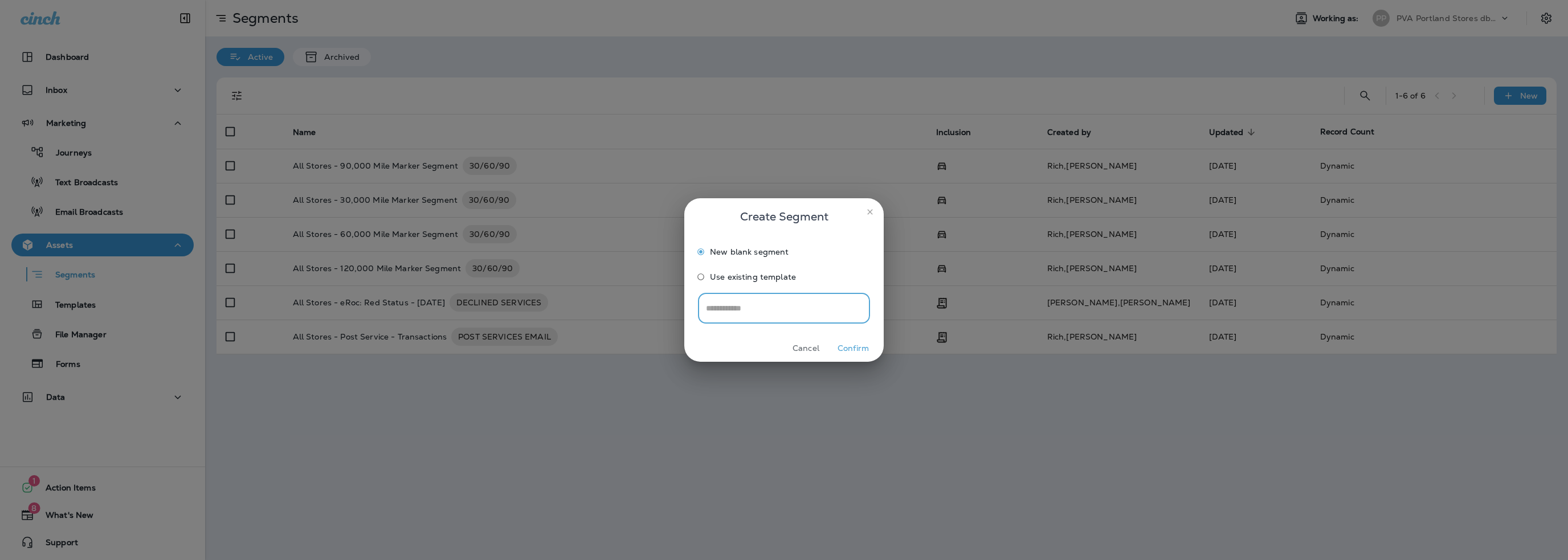
click at [732, 303] on input "text" at bounding box center [784, 308] width 172 height 31
drag, startPoint x: 749, startPoint y: 309, endPoint x: 673, endPoint y: 309, distance: 76.0
click at [673, 309] on div "**********" at bounding box center [784, 280] width 1568 height 560
click at [821, 307] on input "**********" at bounding box center [784, 308] width 172 height 31
drag, startPoint x: 785, startPoint y: 309, endPoint x: 753, endPoint y: 309, distance: 32.0
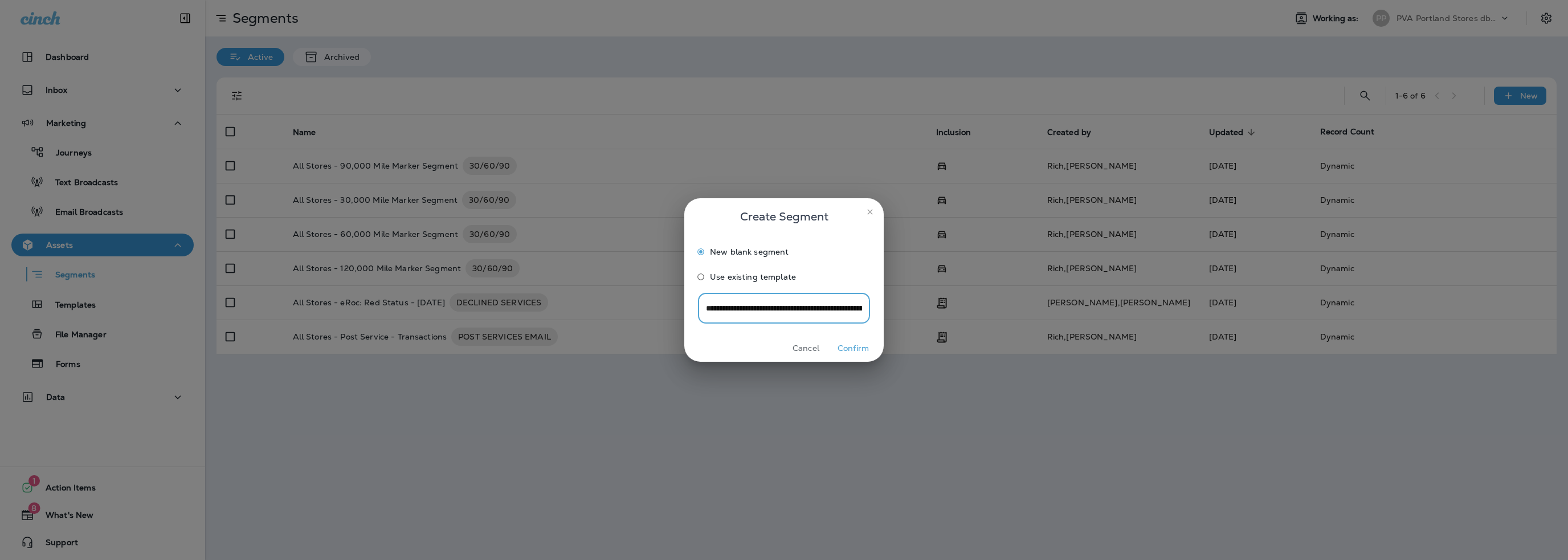
click at [753, 309] on input "**********" at bounding box center [784, 308] width 172 height 31
drag, startPoint x: 751, startPoint y: 306, endPoint x: 841, endPoint y: 312, distance: 90.2
click at [841, 312] on input "**********" at bounding box center [784, 308] width 172 height 31
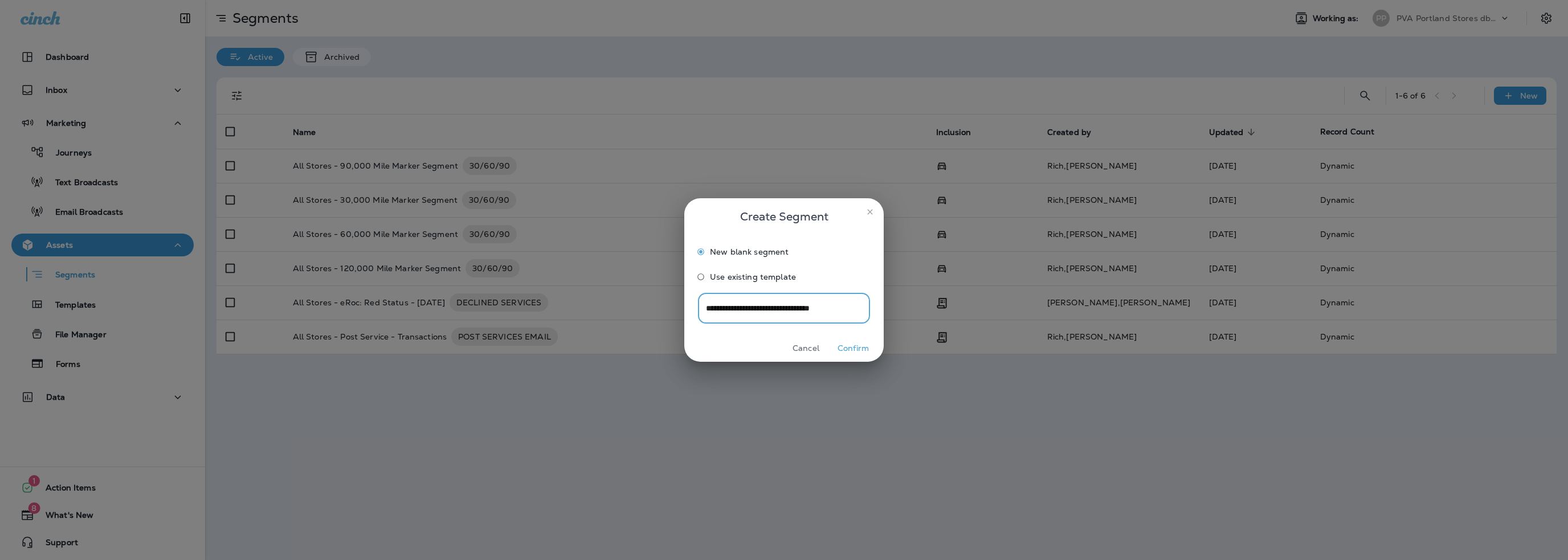
click at [845, 308] on input "**********" at bounding box center [784, 308] width 172 height 31
type input "**********"
click at [856, 349] on button "Confirm" at bounding box center [853, 348] width 42 height 18
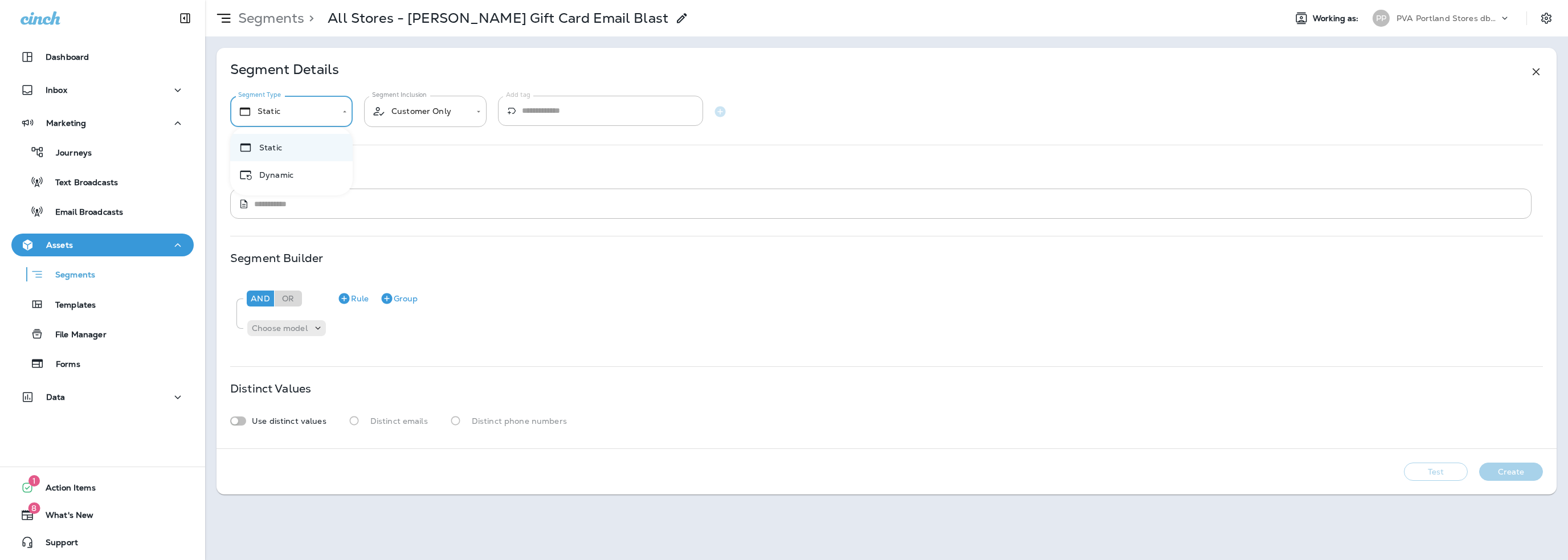
click at [282, 0] on body "**********" at bounding box center [784, 0] width 1568 height 0
click at [276, 174] on li "Dynamic" at bounding box center [291, 175] width 122 height 27
type input "*******"
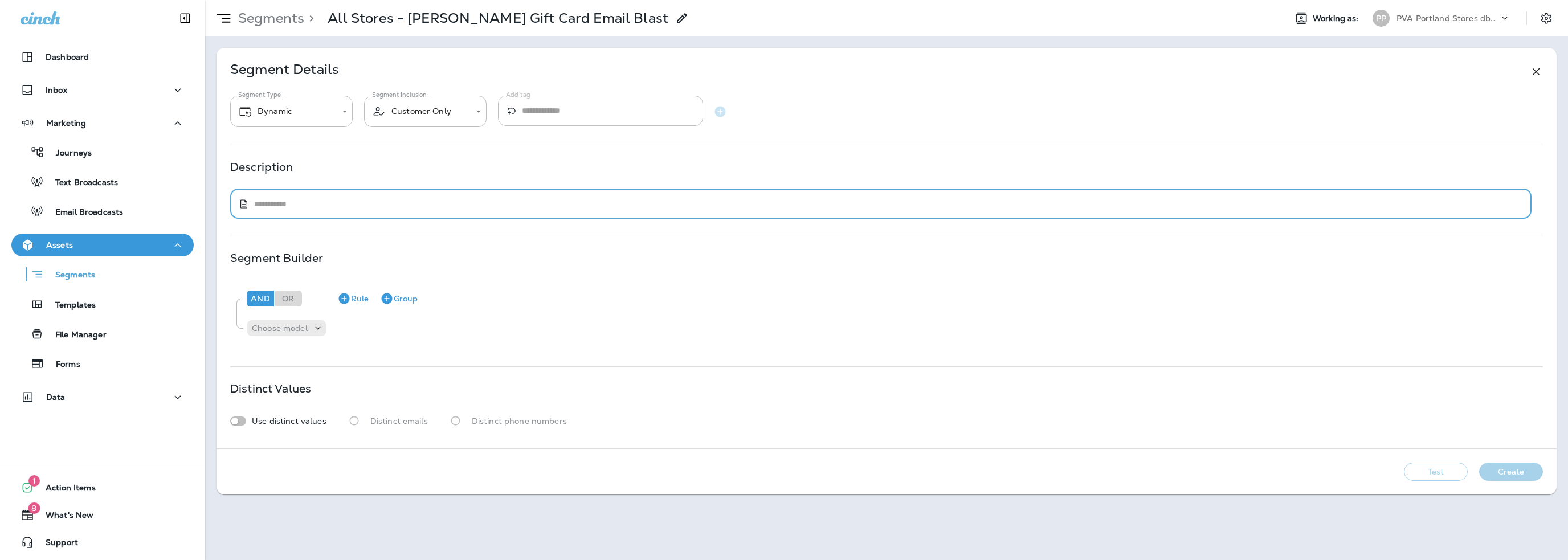
click at [283, 209] on textarea at bounding box center [888, 203] width 1269 height 11
type textarea "**********"
click at [291, 326] on p "Choose model" at bounding box center [279, 328] width 56 height 9
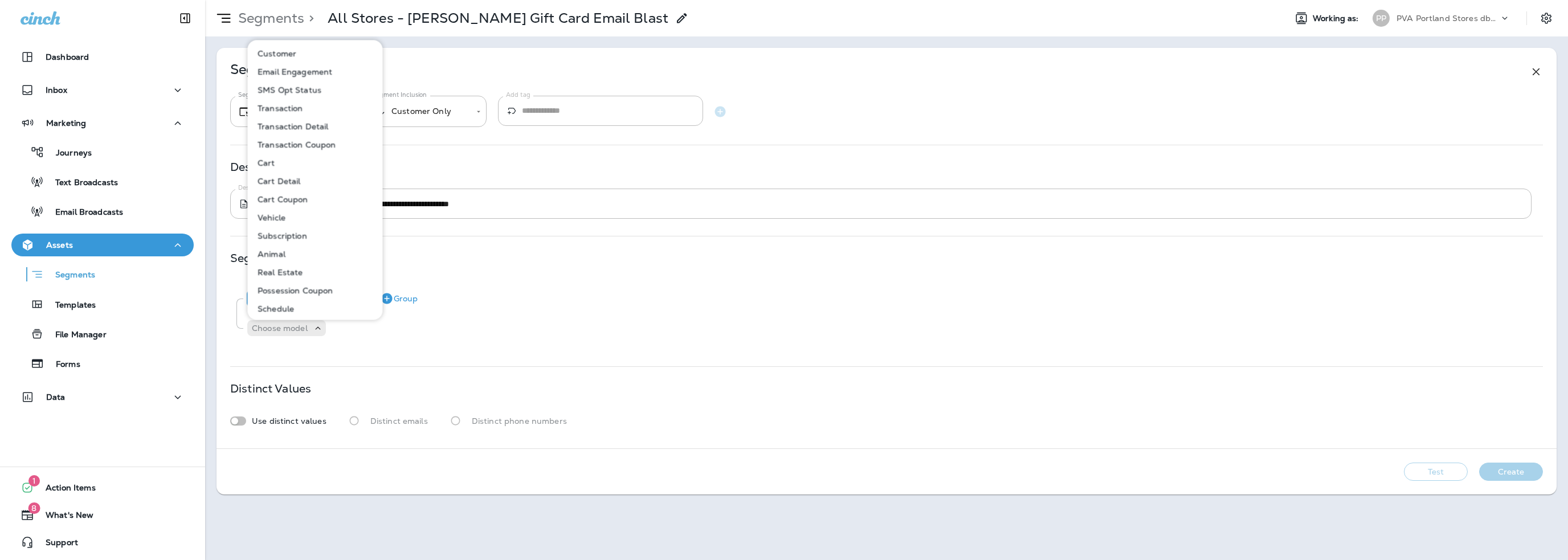
click at [280, 50] on p "Customer" at bounding box center [274, 54] width 43 height 9
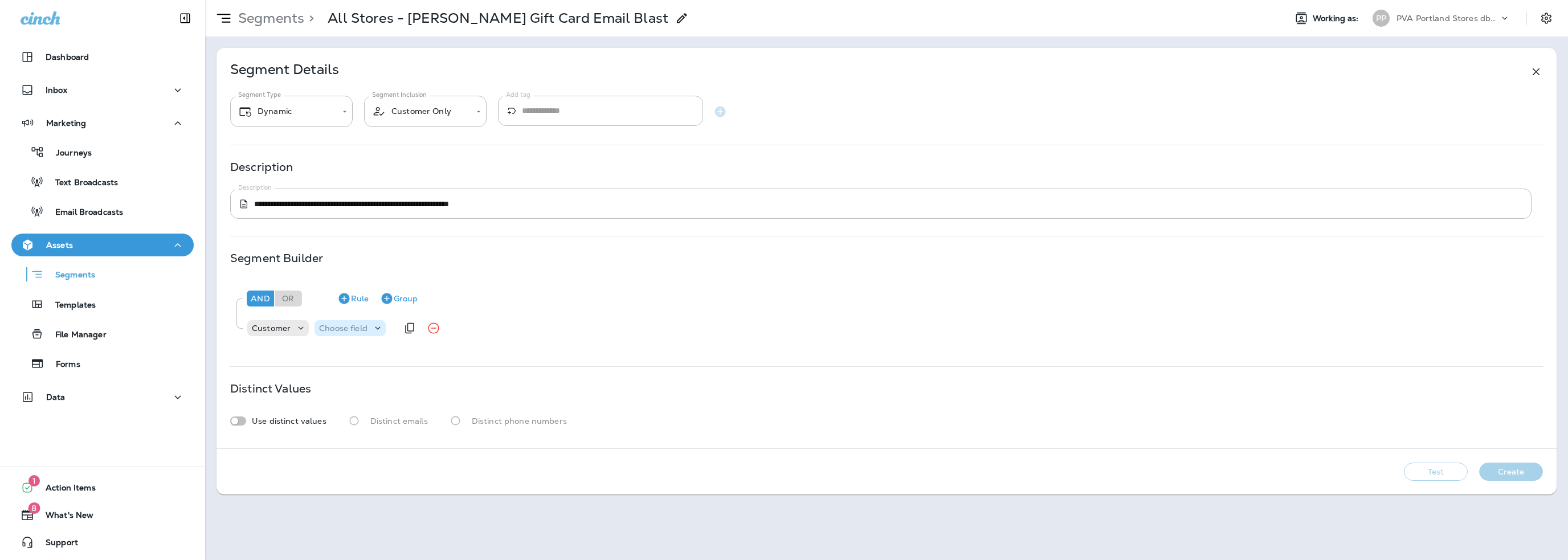
click at [341, 328] on p "Choose field" at bounding box center [343, 328] width 48 height 9
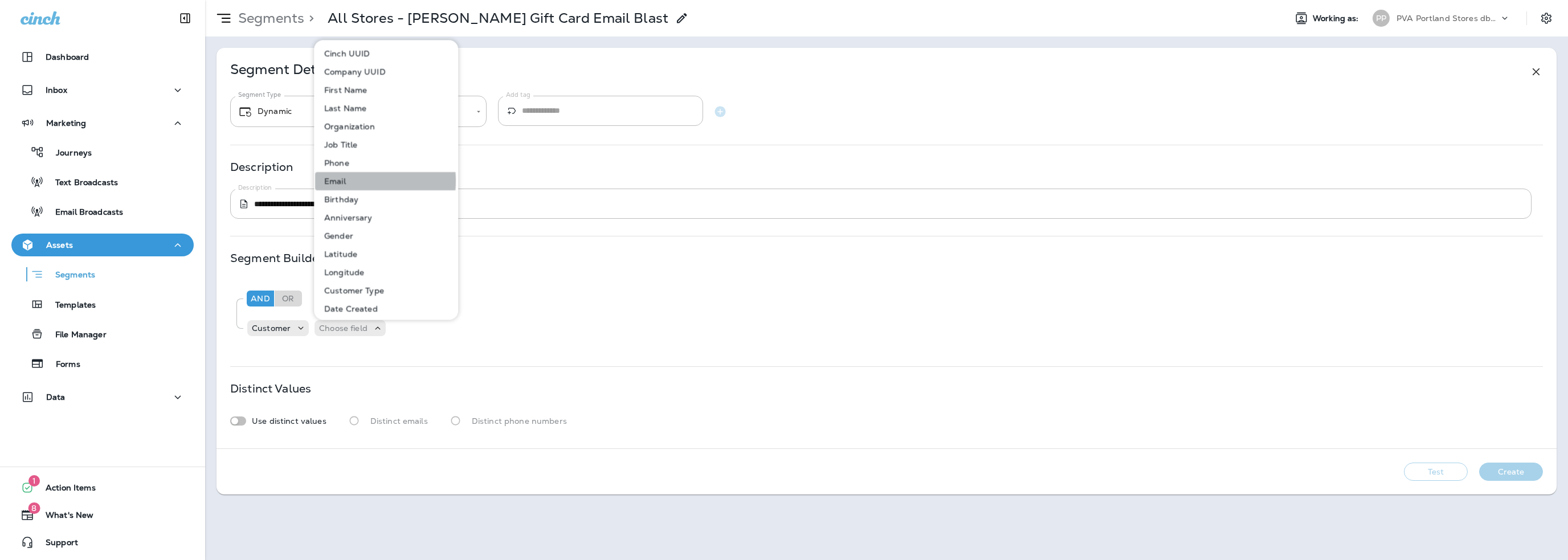
click at [347, 181] on button "Email" at bounding box center [386, 181] width 143 height 18
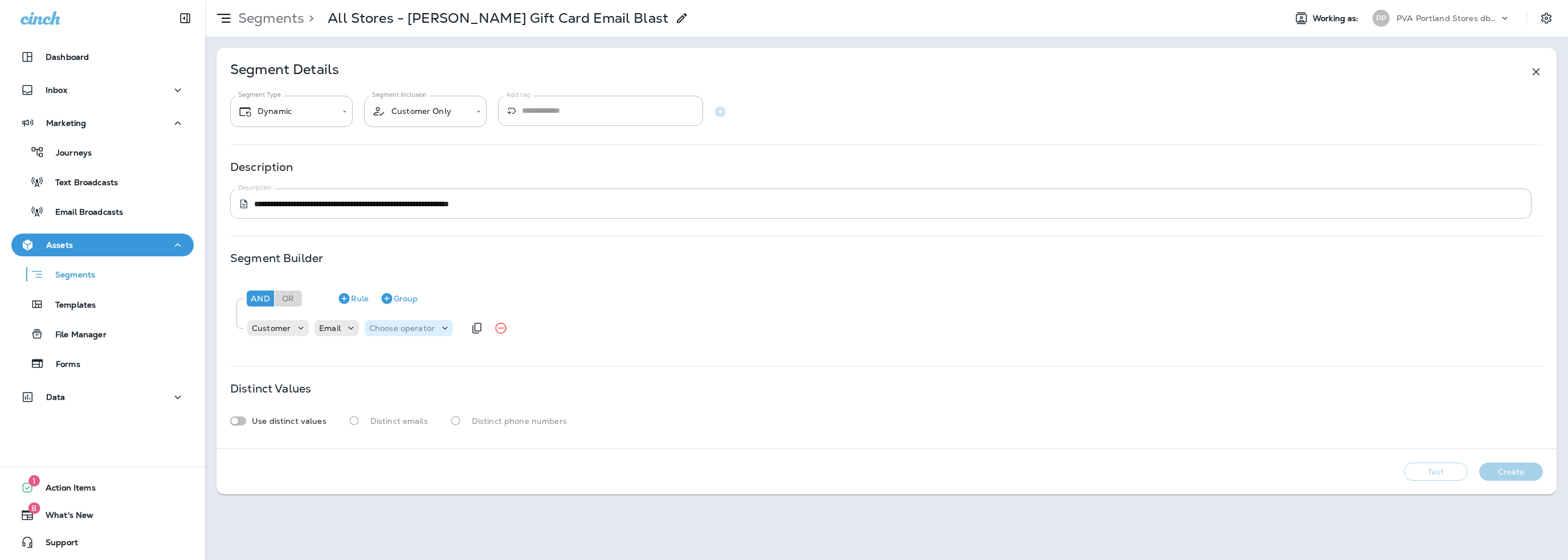
click at [399, 330] on p "Choose operator" at bounding box center [402, 328] width 65 height 9
click at [394, 234] on p "is not empty" at bounding box center [397, 233] width 54 height 9
click at [363, 300] on button "Rule" at bounding box center [353, 298] width 41 height 18
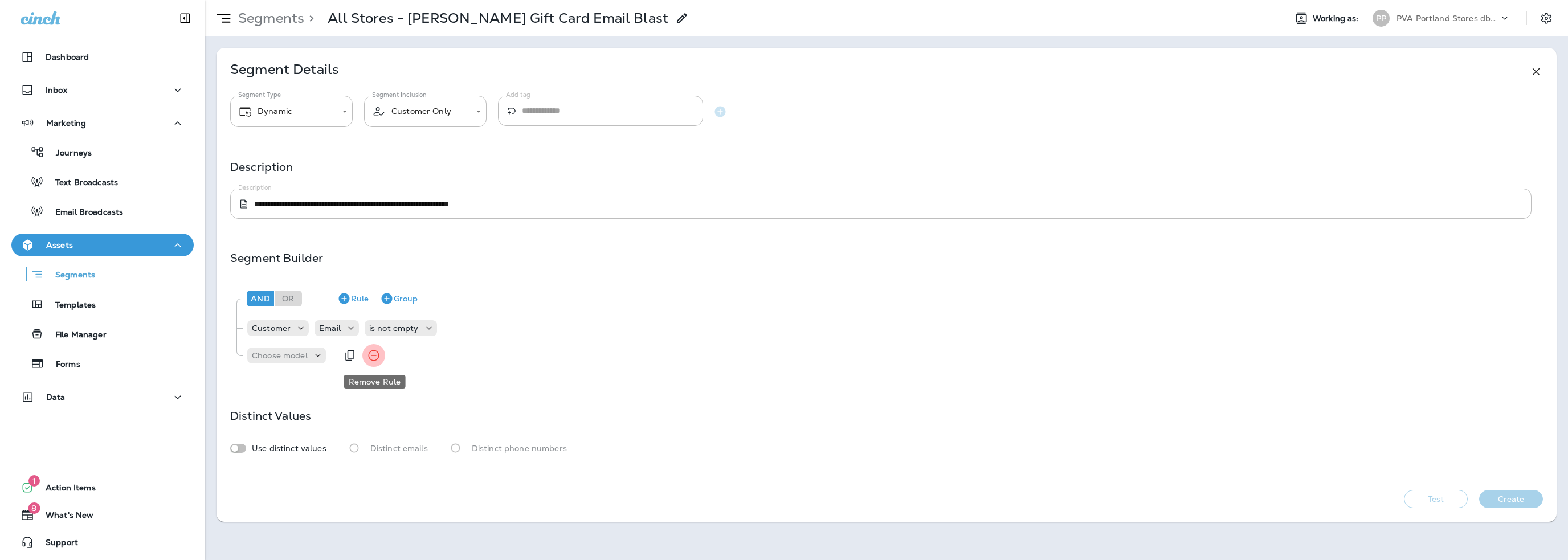
click at [370, 354] on icon "Remove Rule" at bounding box center [374, 355] width 14 height 14
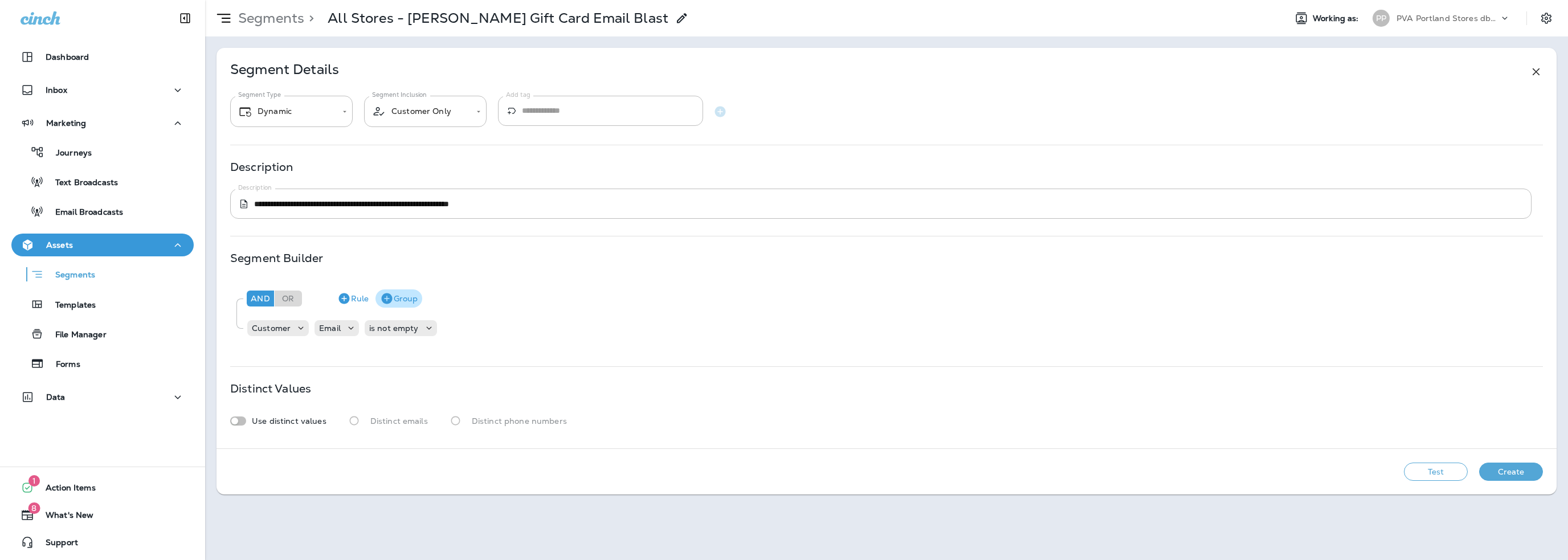
click at [403, 294] on button "Group" at bounding box center [398, 298] width 47 height 18
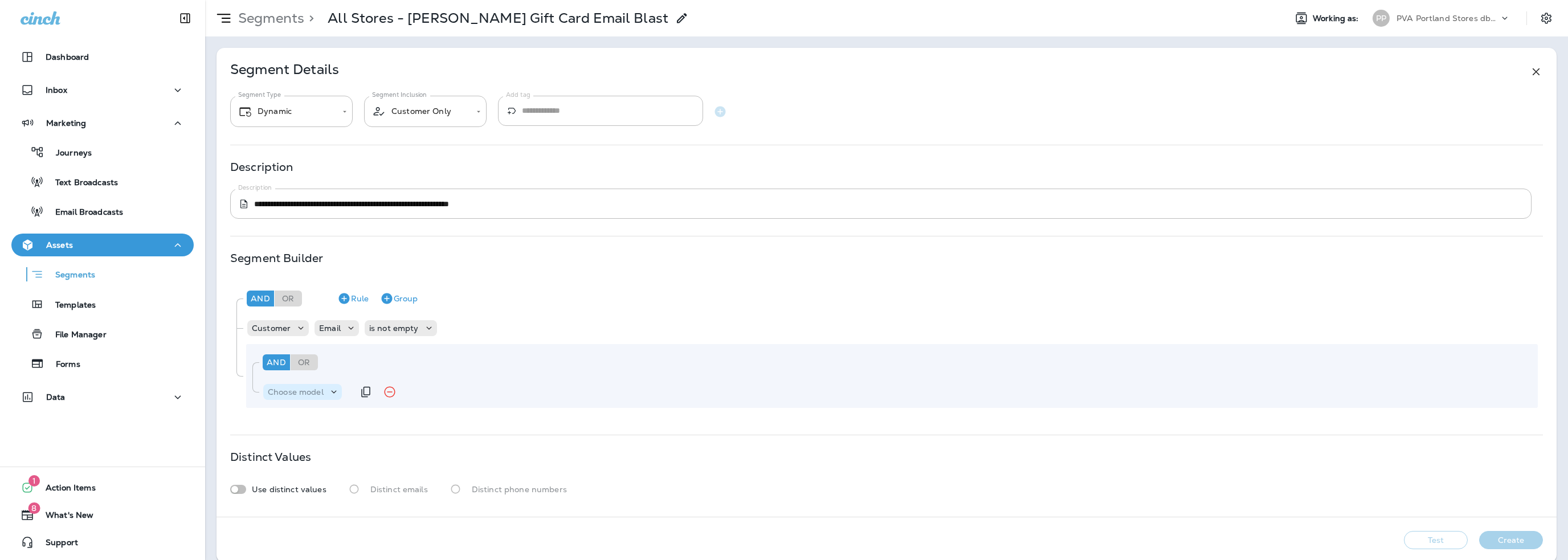
click at [296, 392] on p "Choose model" at bounding box center [296, 392] width 56 height 9
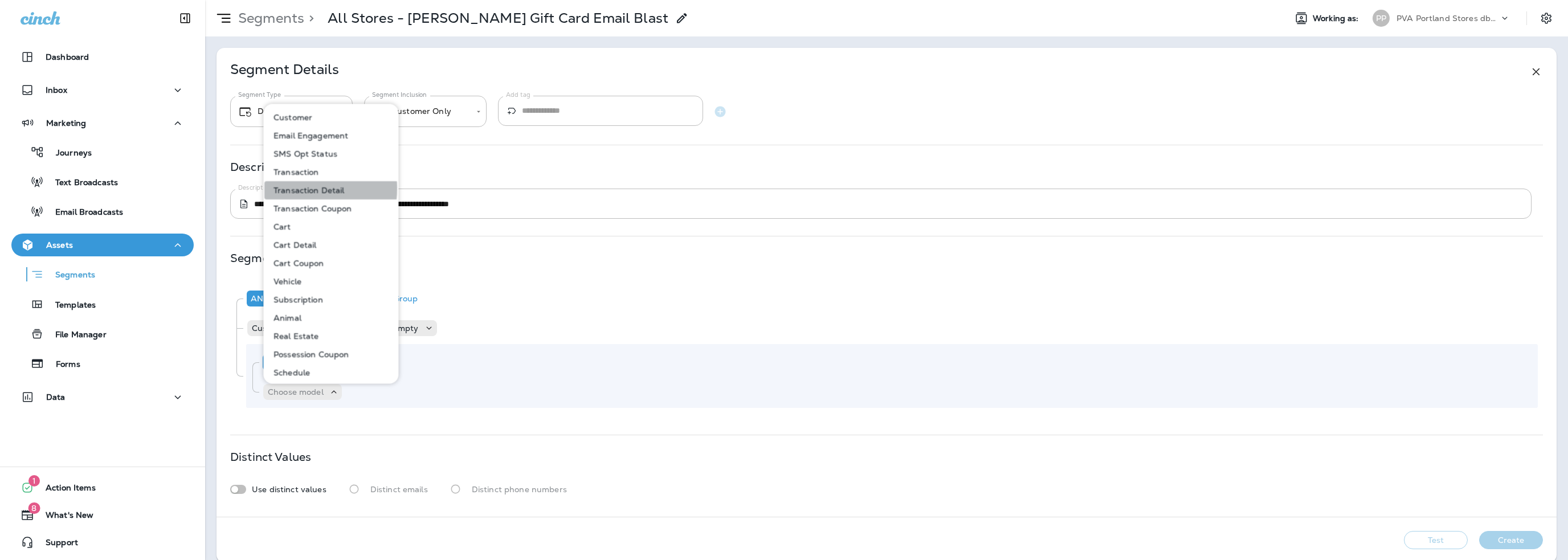
click at [297, 189] on p "Transaction Detail" at bounding box center [307, 190] width 76 height 9
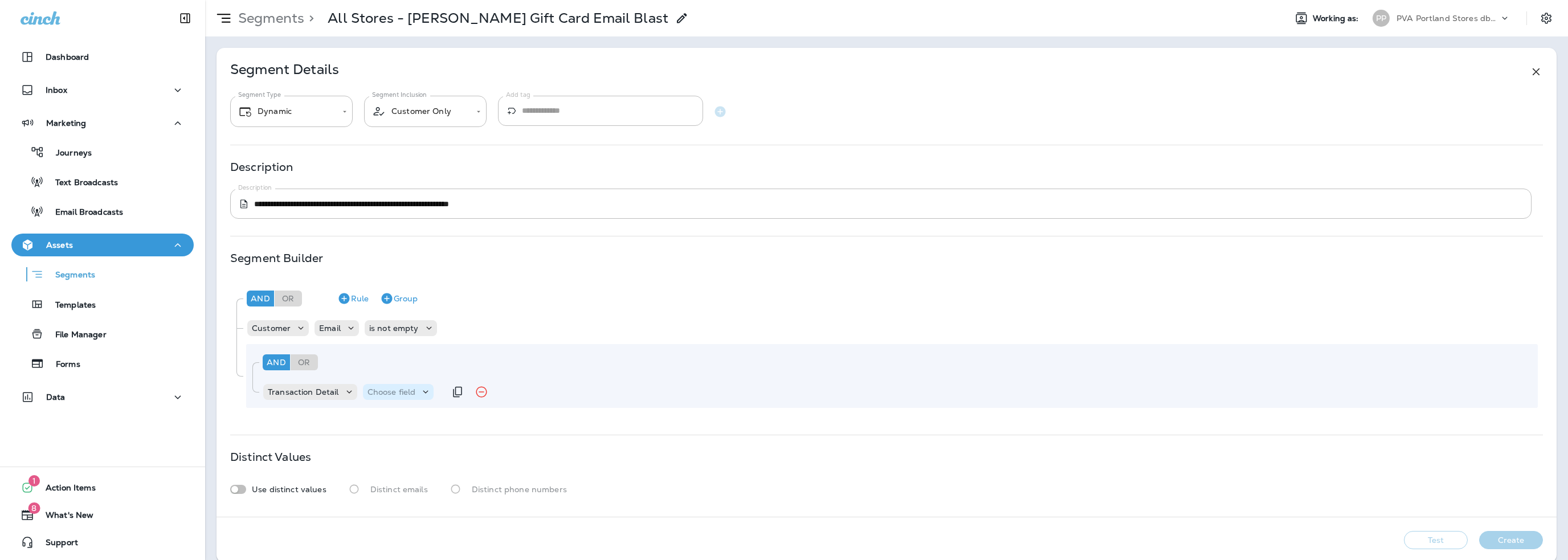
click at [398, 389] on p "Choose field" at bounding box center [392, 392] width 48 height 9
click at [386, 280] on p "Item" at bounding box center [378, 279] width 23 height 9
click at [428, 387] on p "Choose operator" at bounding box center [446, 392] width 65 height 9
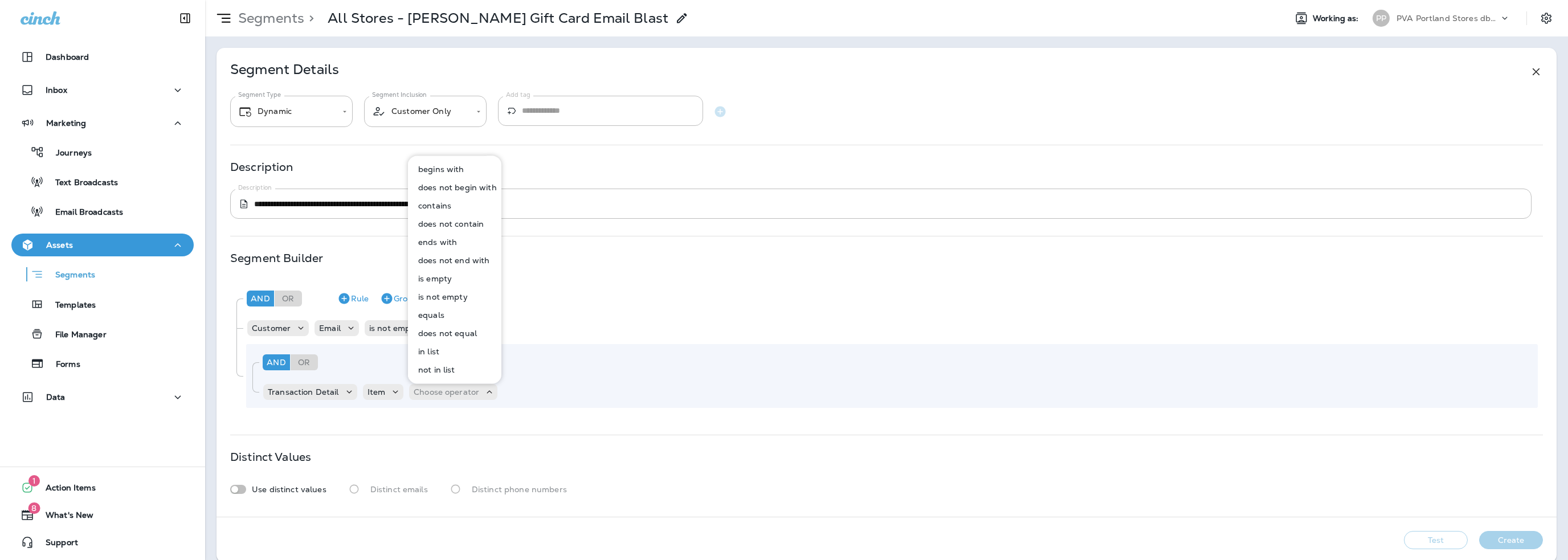
click at [435, 314] on p "equals" at bounding box center [429, 315] width 31 height 9
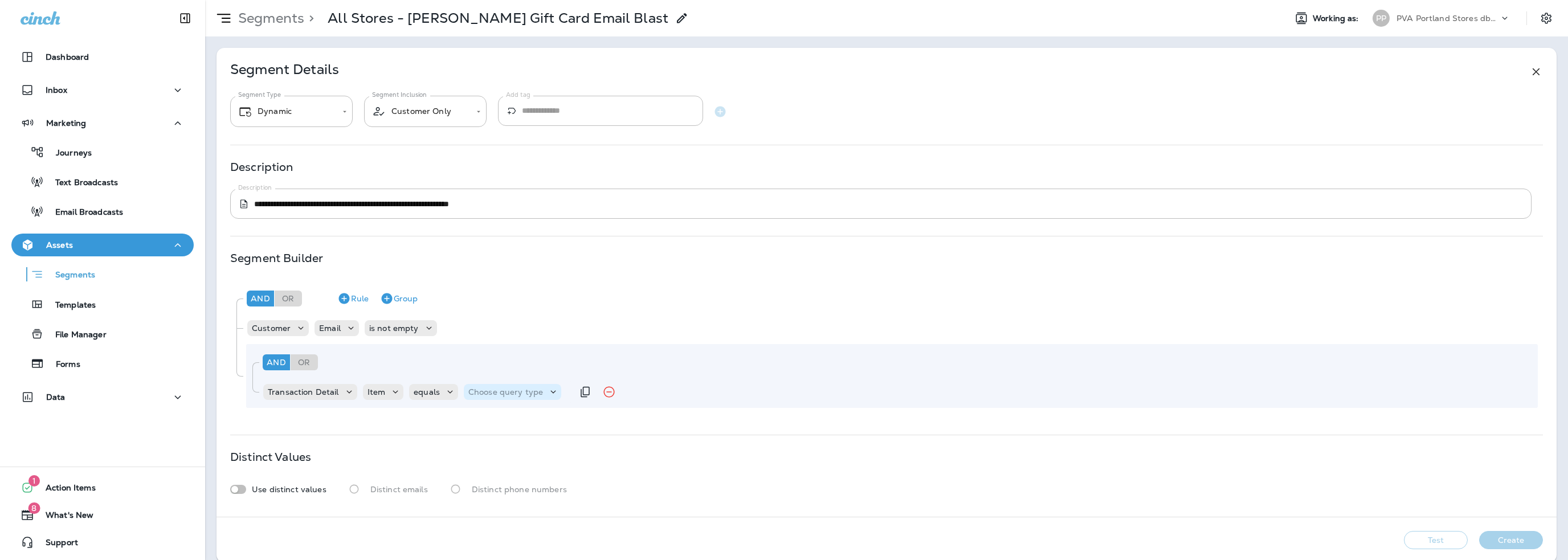
click at [494, 398] on div "Choose query type" at bounding box center [512, 392] width 98 height 16
click at [491, 415] on button "Text" at bounding box center [495, 420] width 65 height 18
click at [305, 390] on p "Transaction Detail" at bounding box center [303, 392] width 71 height 9
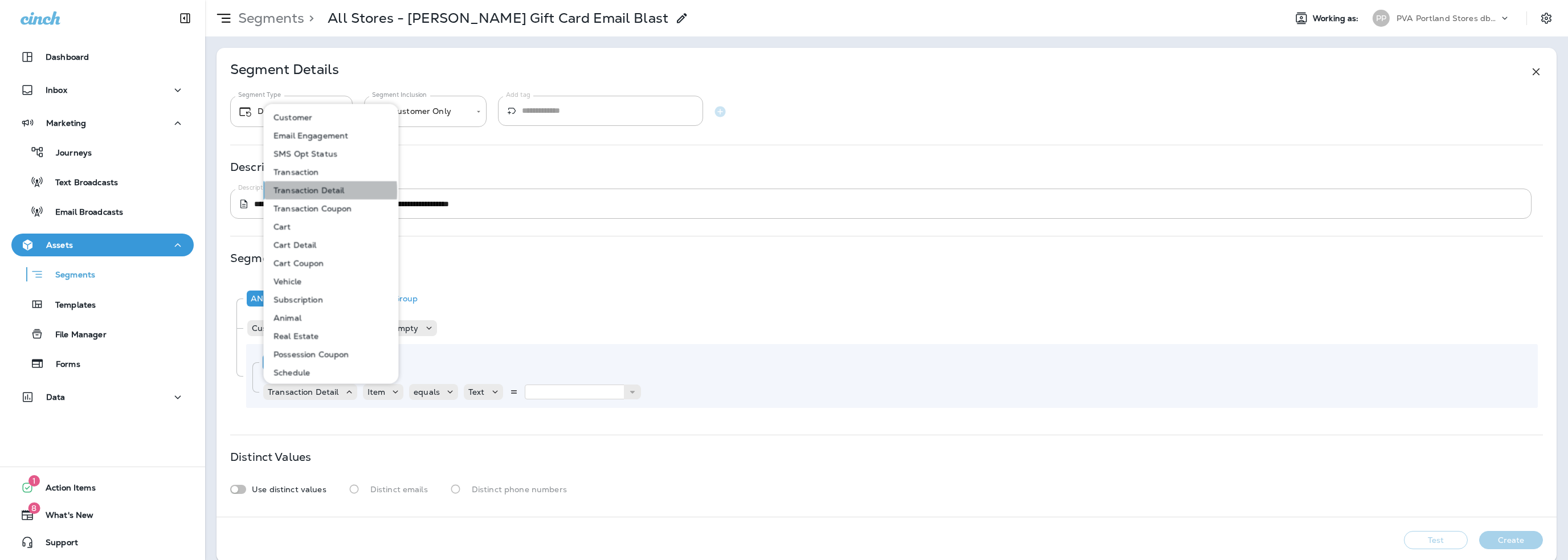
click at [298, 191] on p "Transaction Detail" at bounding box center [307, 190] width 76 height 9
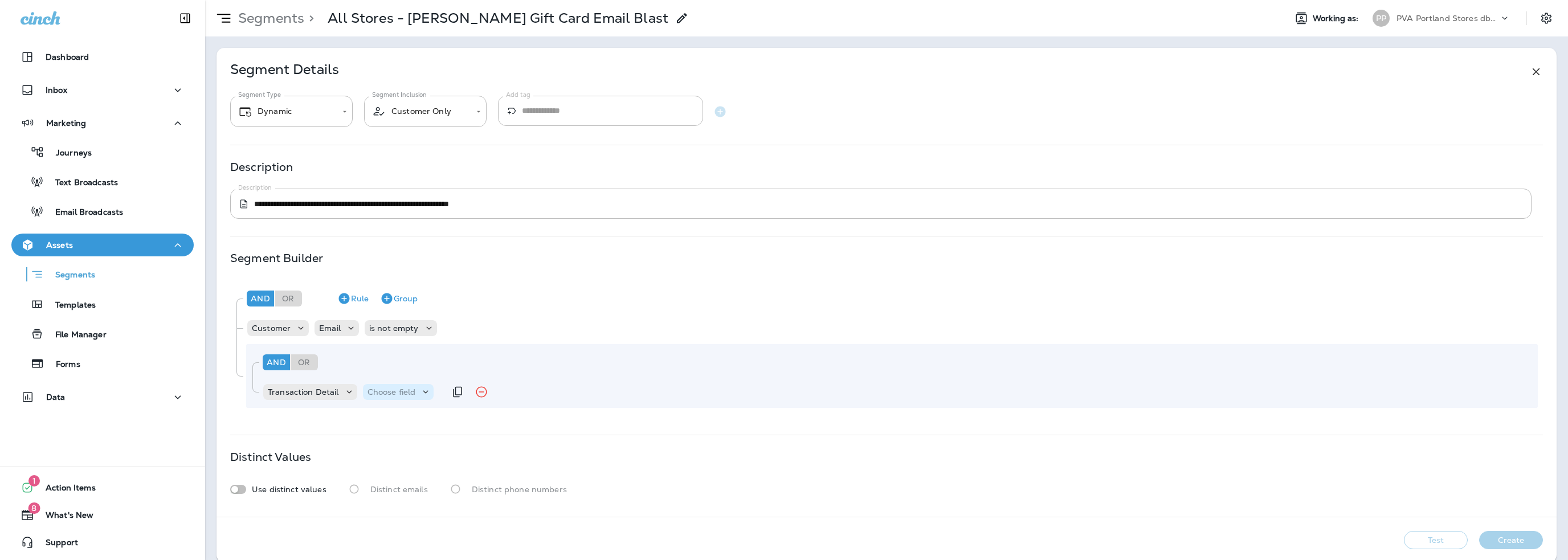
click at [390, 392] on p "Choose field" at bounding box center [392, 392] width 48 height 9
click at [396, 366] on p "Item Description" at bounding box center [402, 370] width 70 height 9
click at [504, 393] on p "Choose operator" at bounding box center [494, 392] width 65 height 9
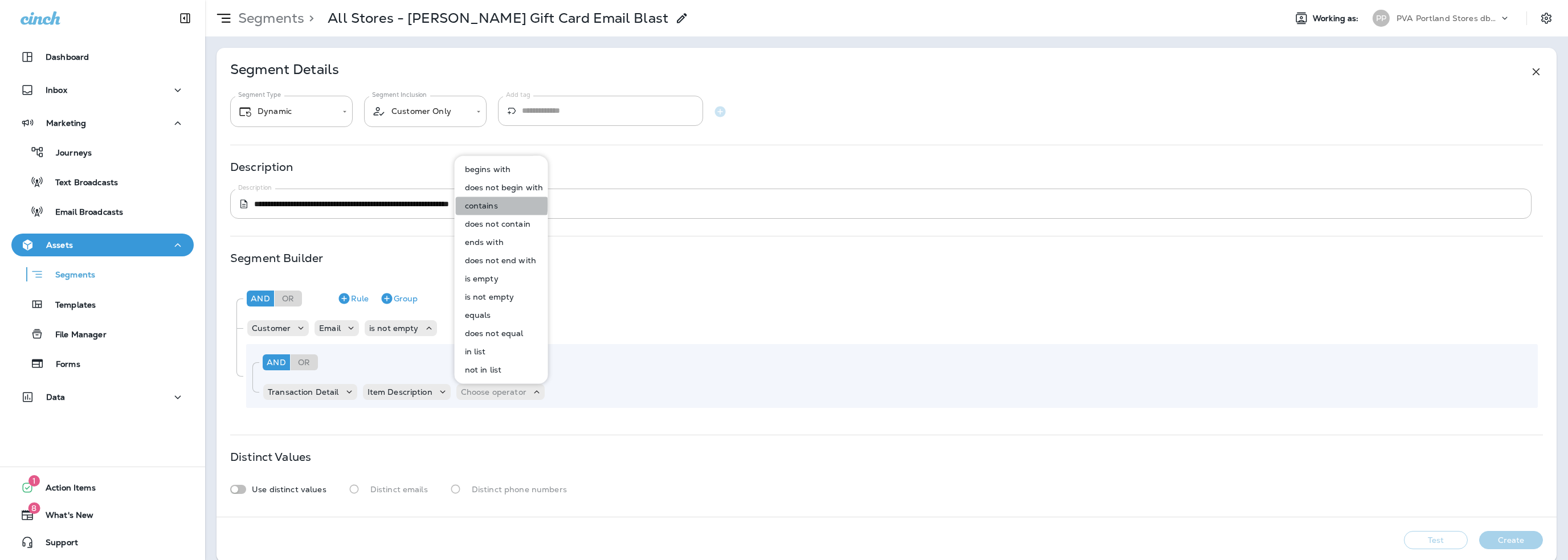
click at [480, 205] on p "contains" at bounding box center [479, 206] width 37 height 9
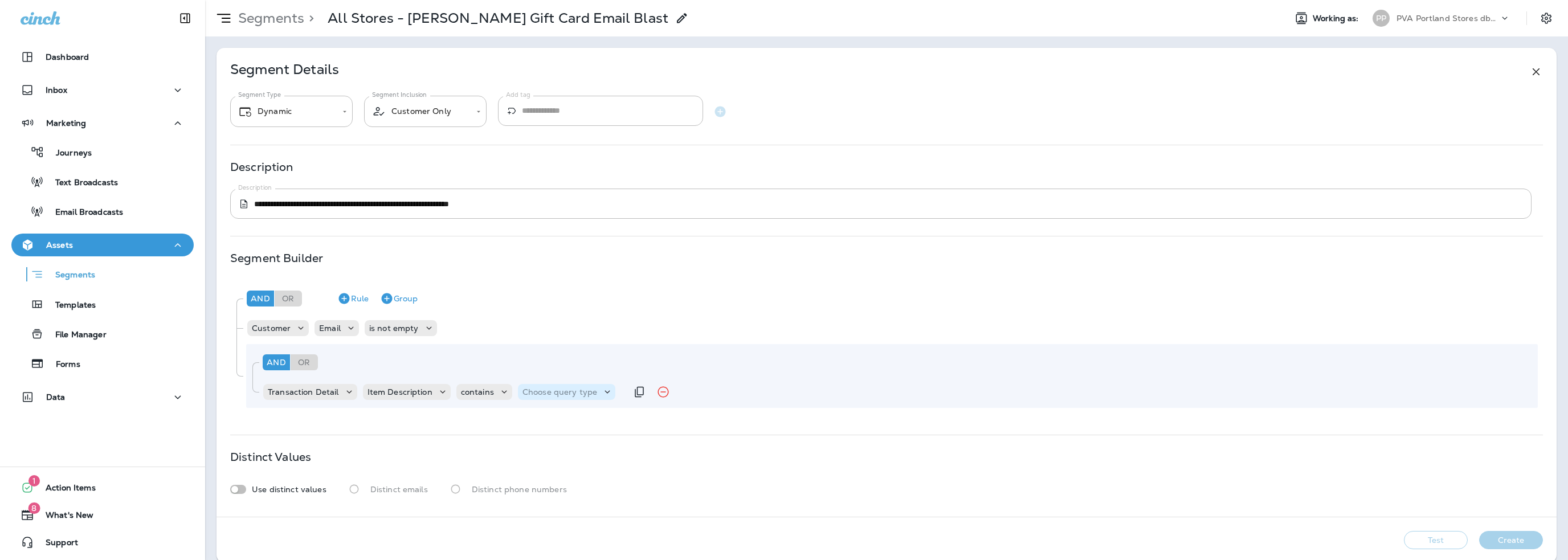
click at [539, 392] on p "Choose query type" at bounding box center [560, 392] width 75 height 9
click at [540, 423] on p "Text" at bounding box center [532, 421] width 21 height 9
click at [635, 388] on input "text" at bounding box center [635, 392] width 114 height 14
type input "******"
click at [725, 311] on div "And Or Rule Group" at bounding box center [890, 298] width 1294 height 27
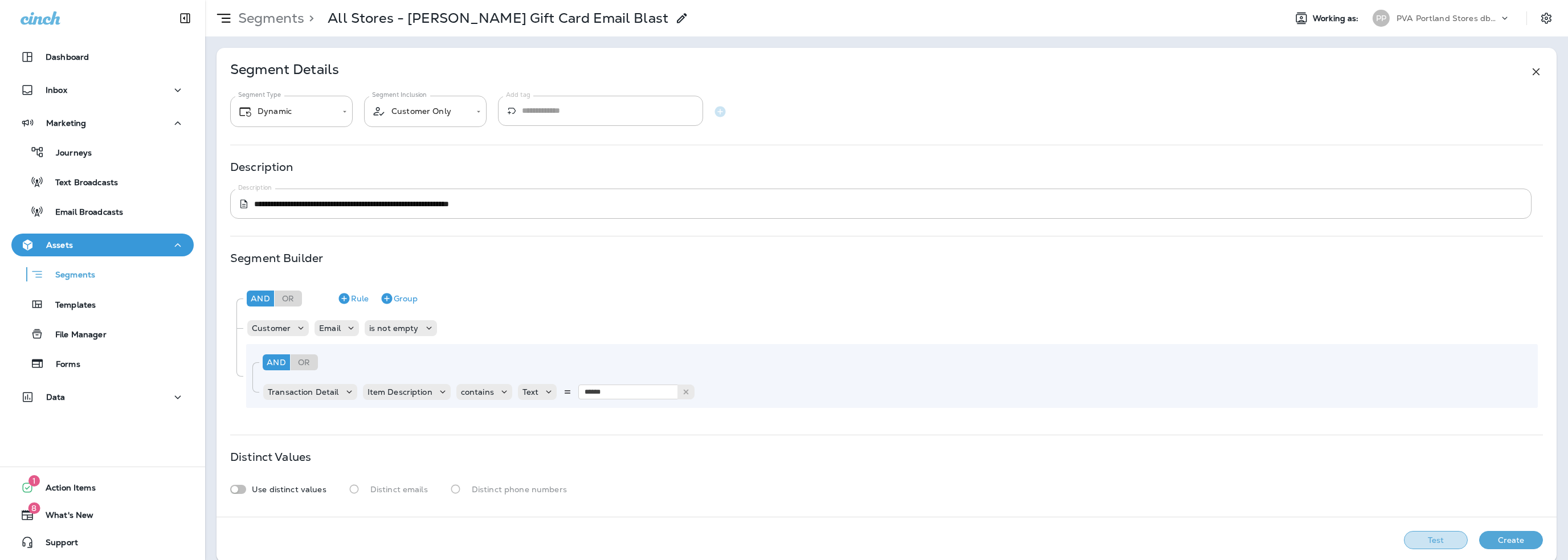
click at [1428, 539] on button "Test" at bounding box center [1435, 540] width 64 height 18
click at [324, 393] on p "Transaction Detail" at bounding box center [303, 392] width 71 height 9
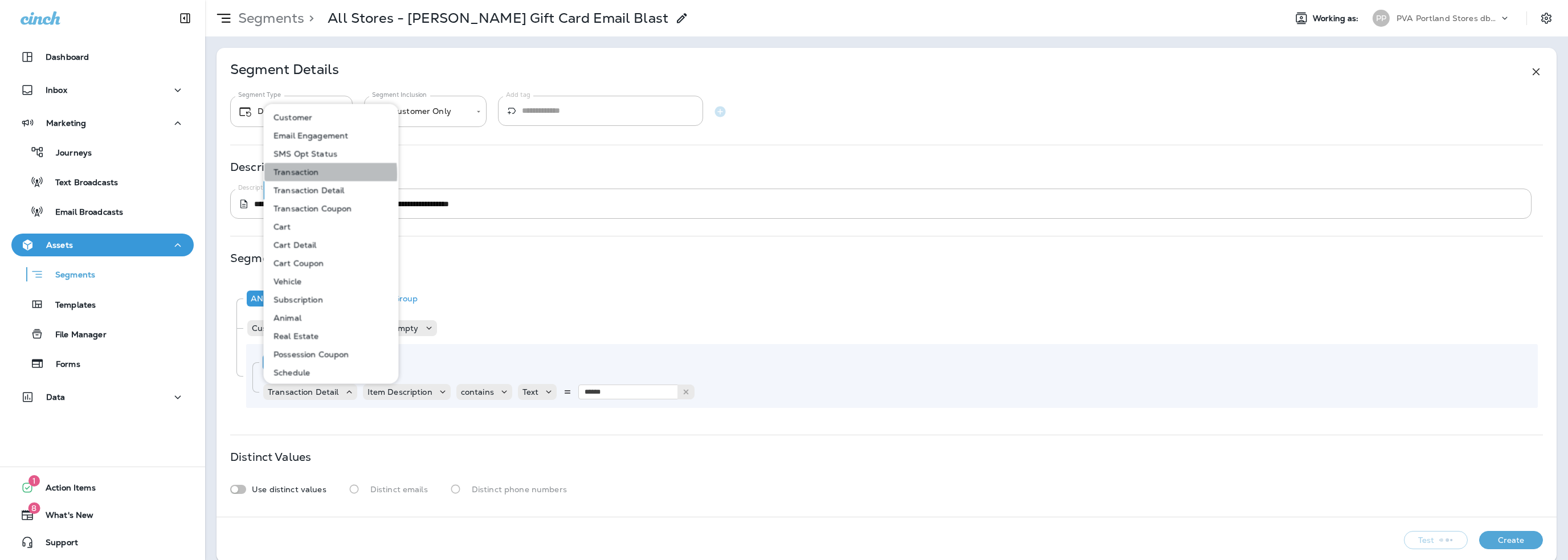
click at [303, 174] on p "Transaction" at bounding box center [294, 172] width 50 height 9
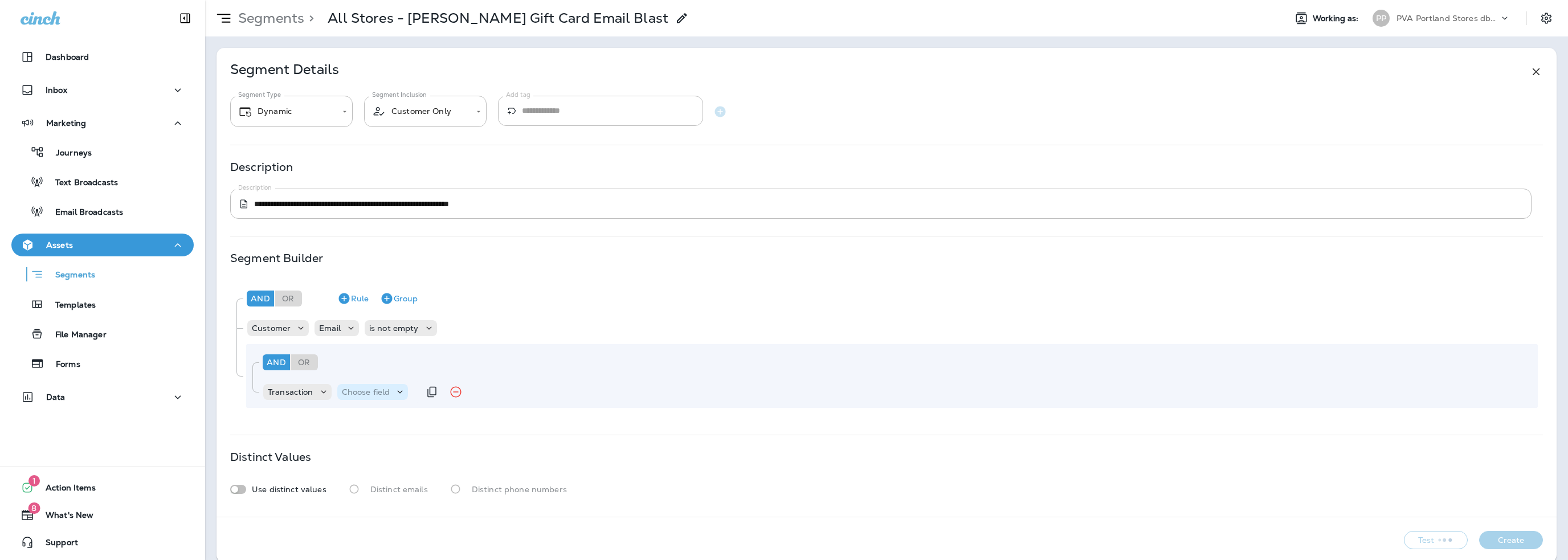
click at [355, 396] on p "Choose field" at bounding box center [365, 392] width 48 height 9
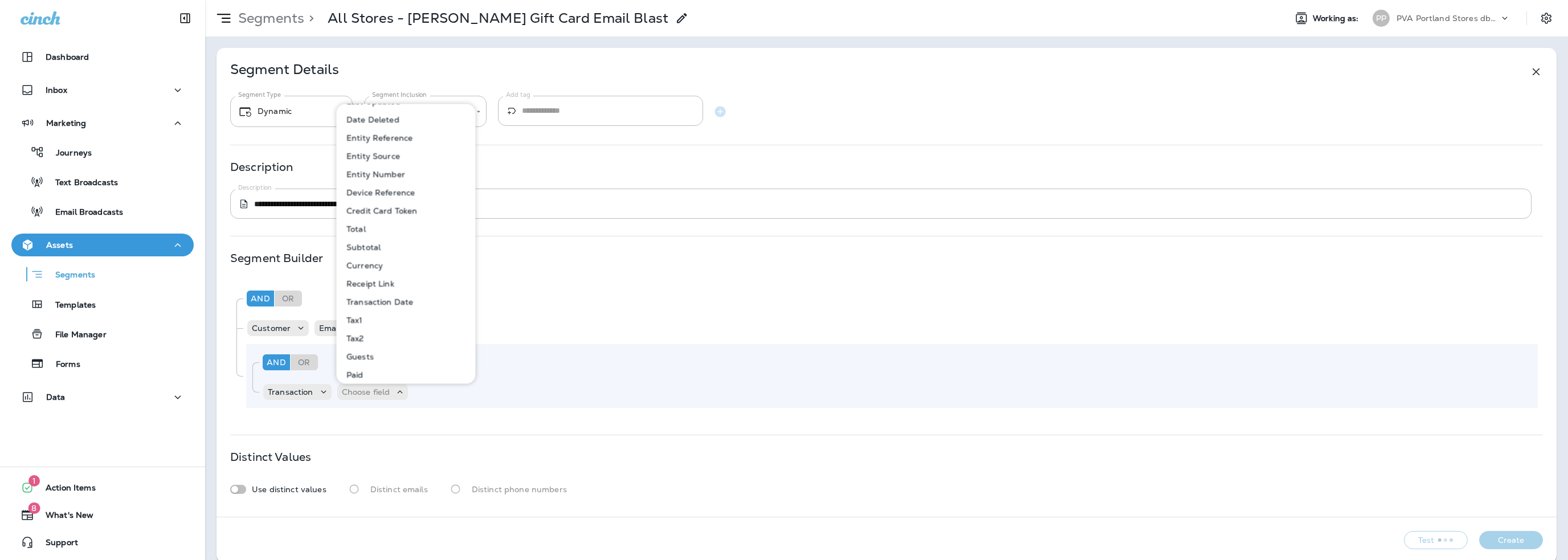
scroll to position [130, 0]
click at [292, 393] on p "Transaction" at bounding box center [290, 392] width 46 height 9
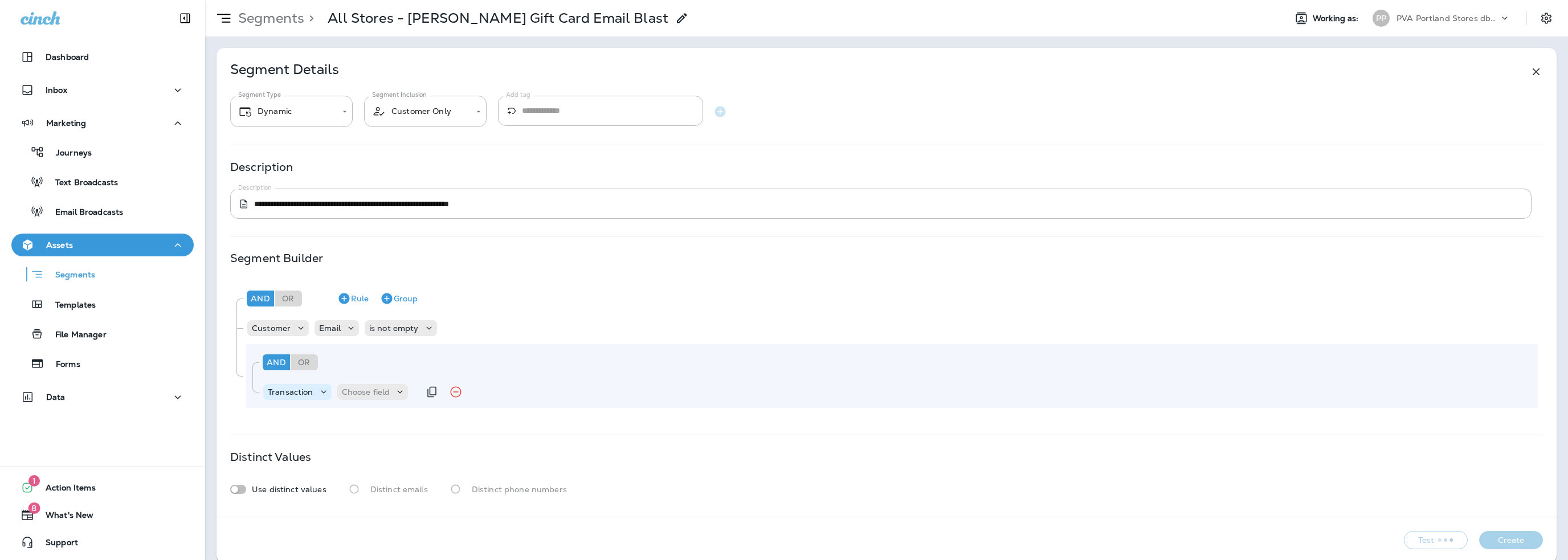
click at [296, 388] on p "Transaction" at bounding box center [290, 392] width 46 height 9
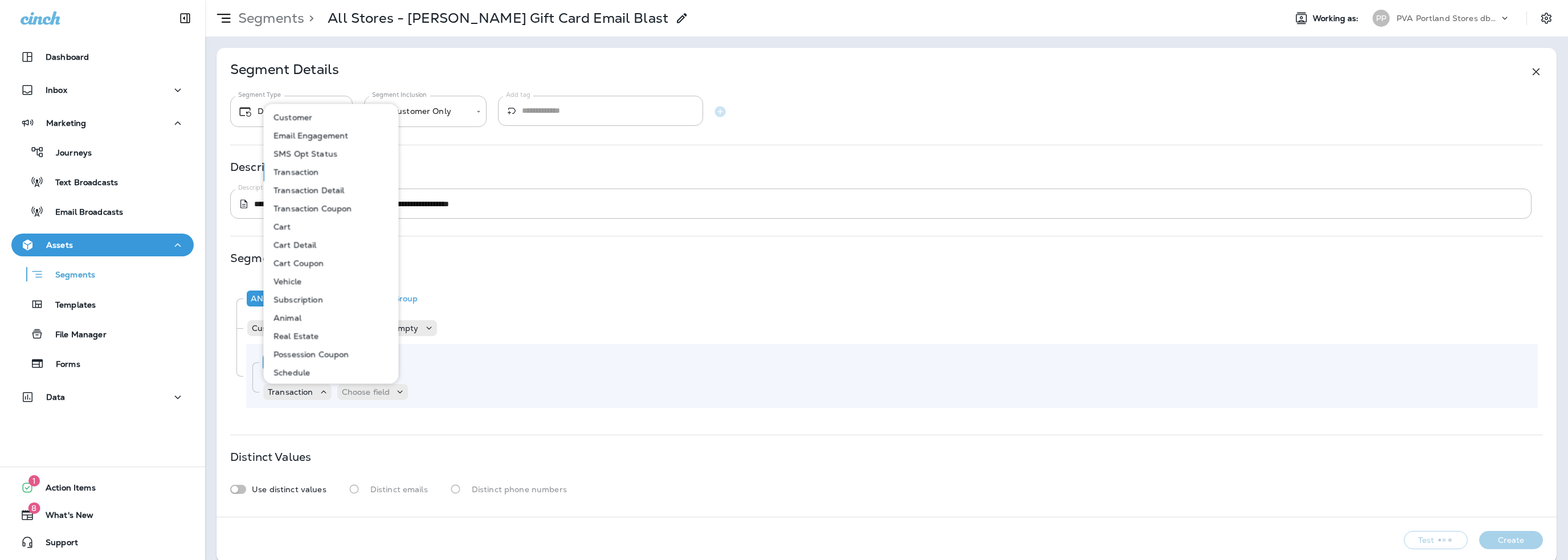
click at [304, 189] on p "Transaction Detail" at bounding box center [307, 190] width 76 height 9
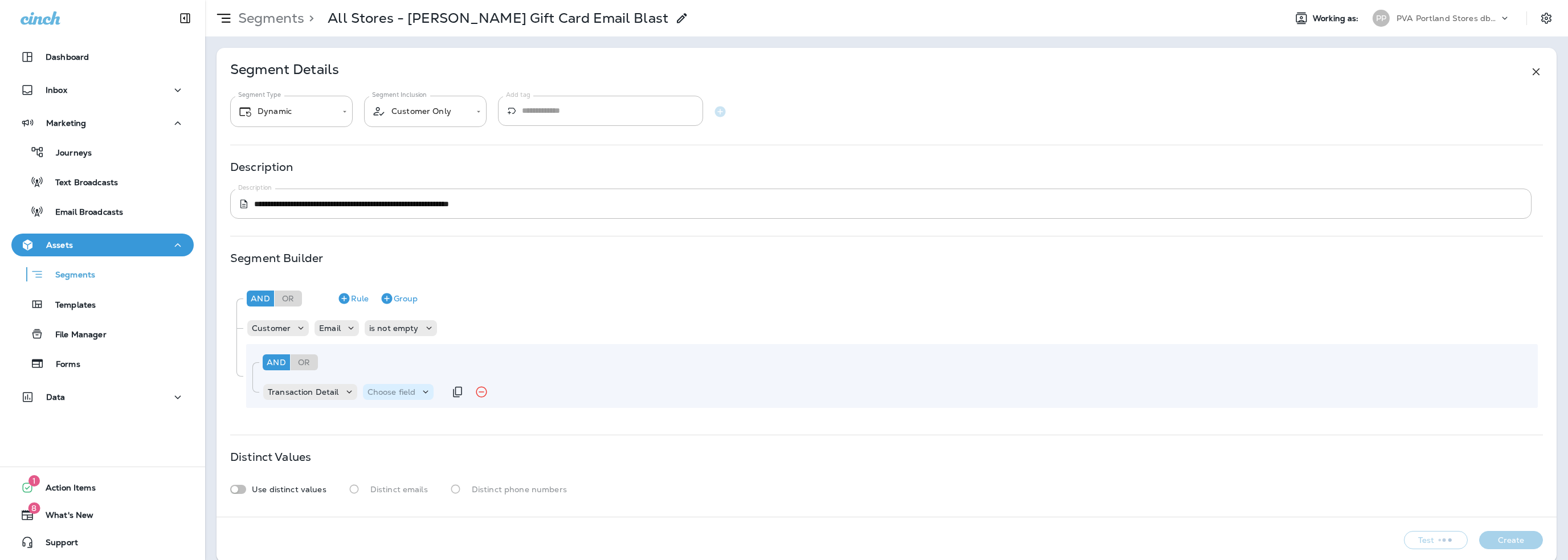
click at [381, 395] on p "Choose field" at bounding box center [392, 392] width 48 height 9
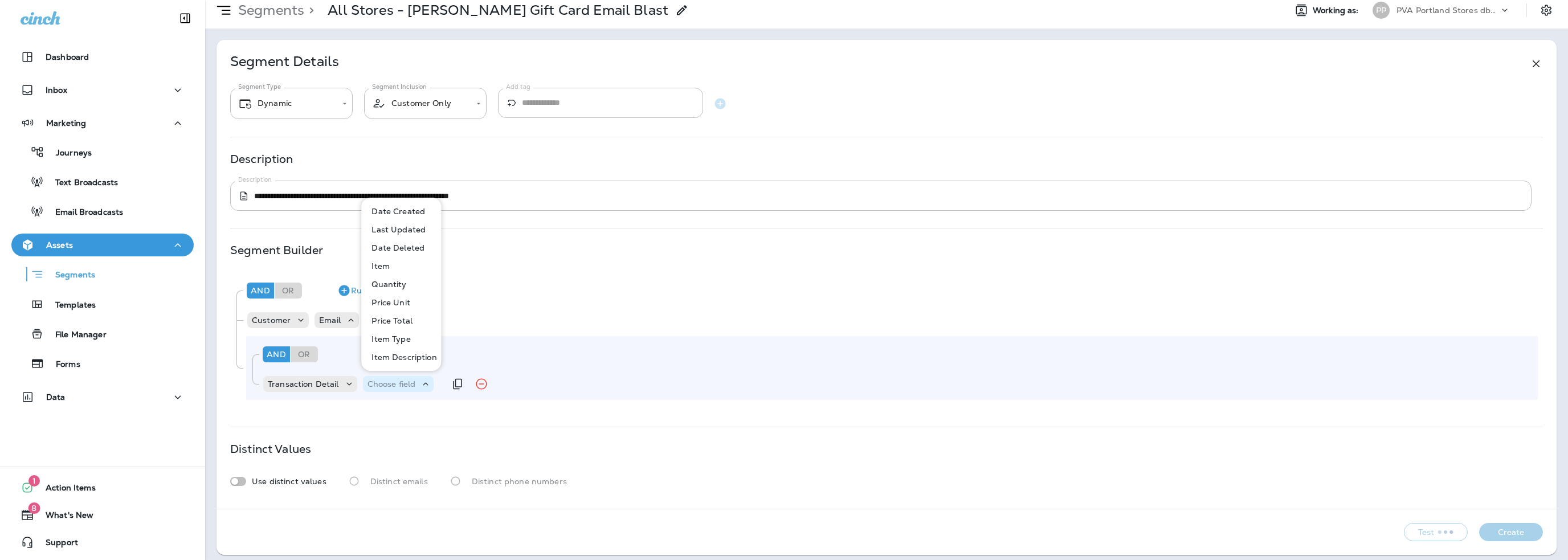
scroll to position [14, 0]
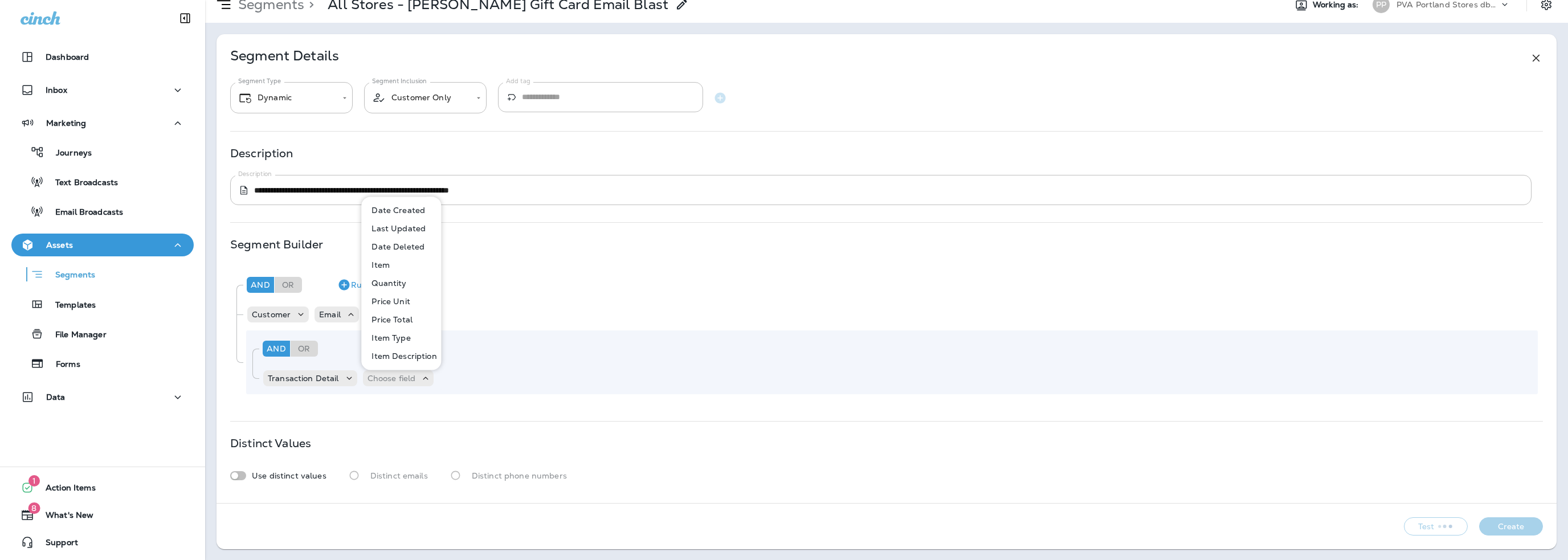
click at [387, 356] on p "Item Description" at bounding box center [402, 356] width 70 height 9
click at [471, 377] on p "Choose operator" at bounding box center [494, 378] width 65 height 9
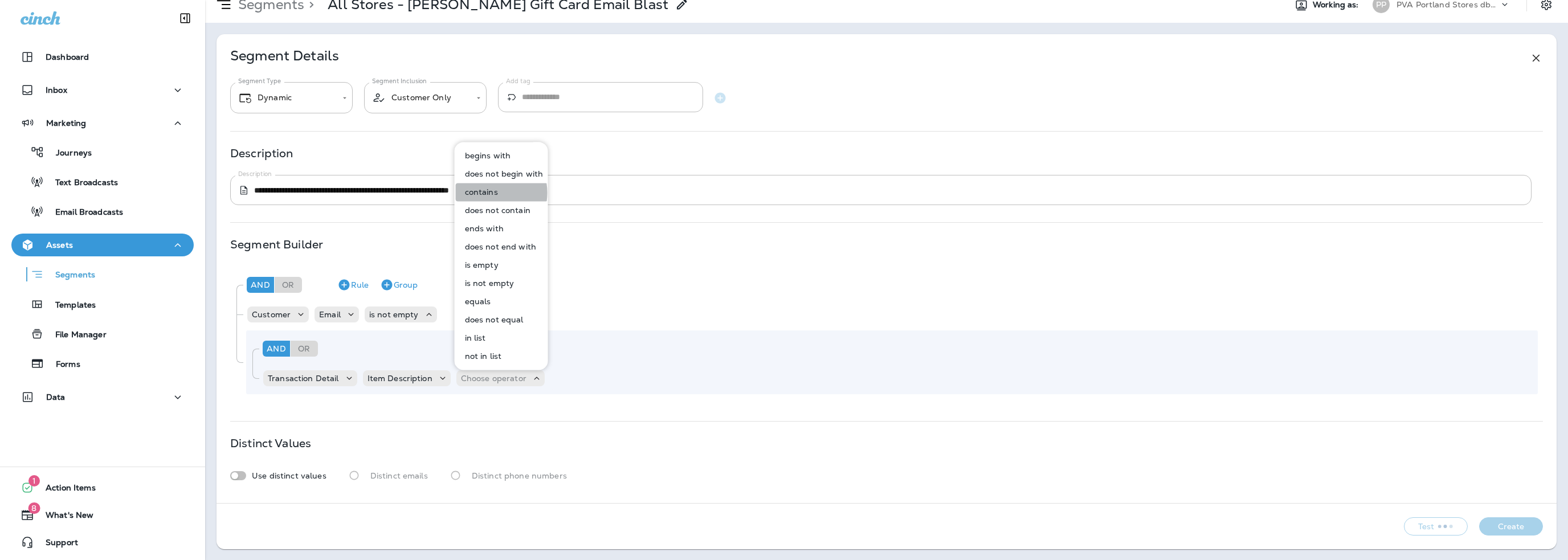
click at [483, 193] on p "contains" at bounding box center [479, 192] width 37 height 9
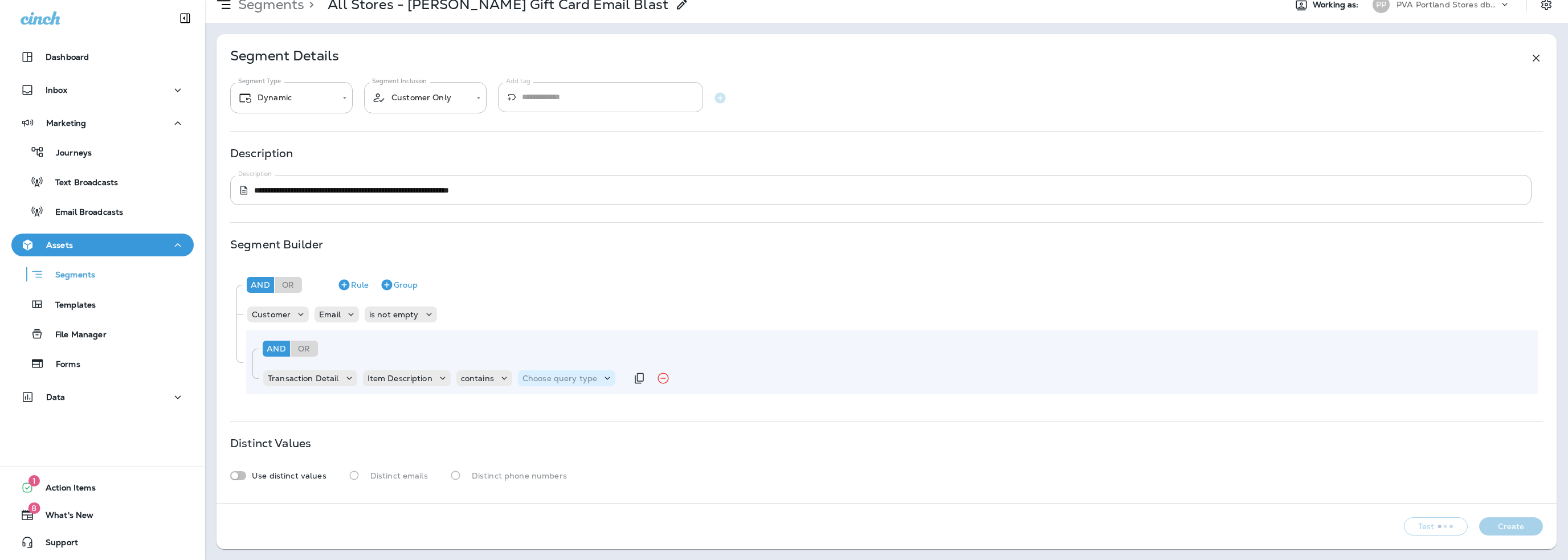
click at [553, 382] on p "Choose query type" at bounding box center [560, 378] width 75 height 9
click at [544, 406] on button "Text" at bounding box center [549, 406] width 65 height 18
click at [615, 380] on input "text" at bounding box center [635, 378] width 114 height 14
type input "*"
type input "******"
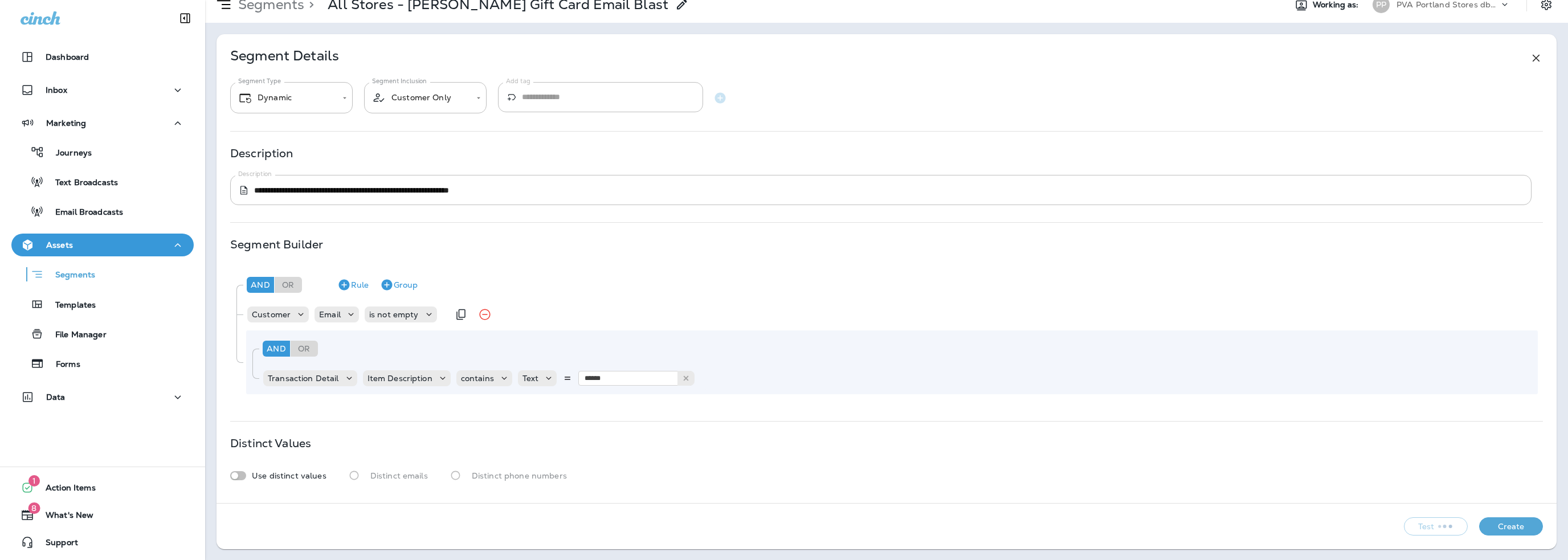
click at [618, 321] on div "Customer Email is not empty" at bounding box center [892, 314] width 1291 height 23
click at [304, 349] on div "Or" at bounding box center [304, 348] width 27 height 16
click at [373, 348] on button "Rule" at bounding box center [369, 348] width 41 height 18
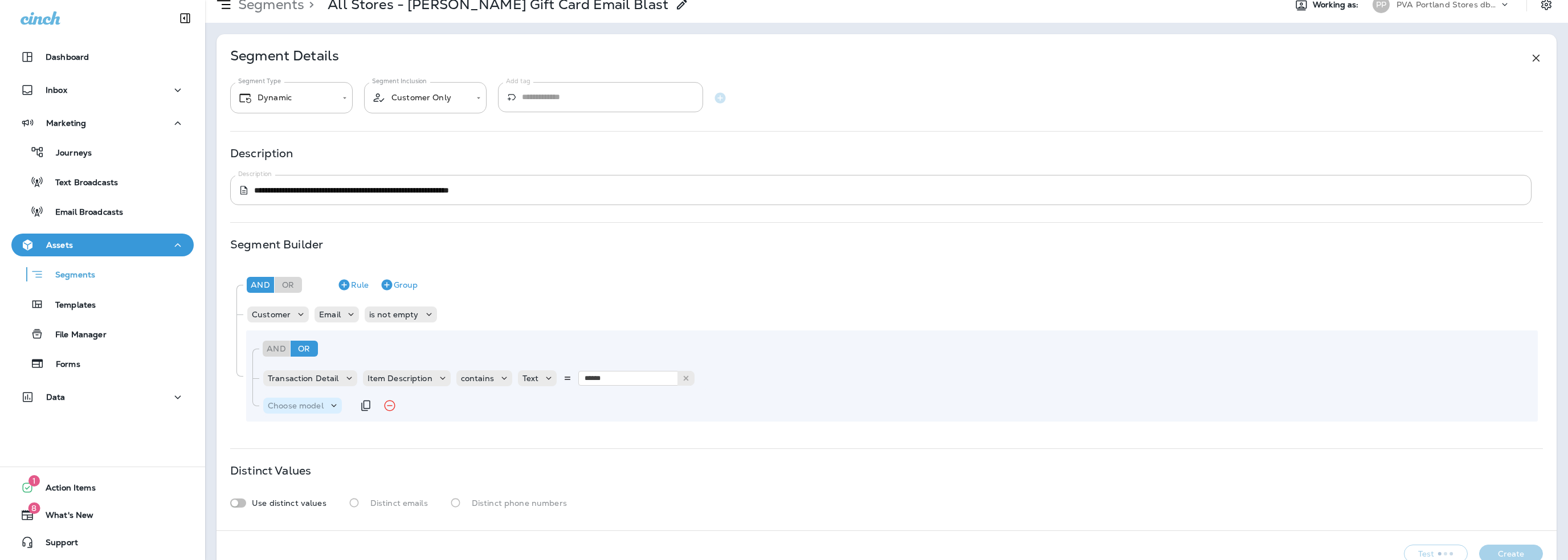
click at [296, 410] on p "Choose model" at bounding box center [296, 405] width 56 height 9
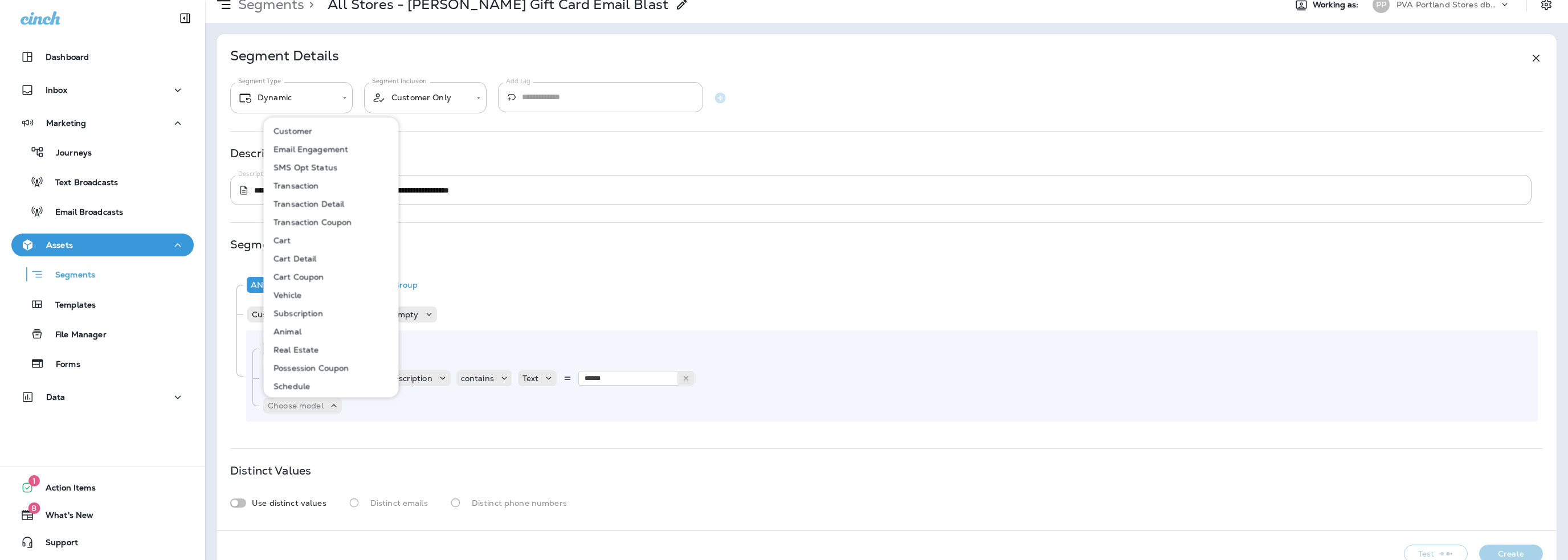
click at [284, 187] on p "Transaction" at bounding box center [294, 185] width 50 height 9
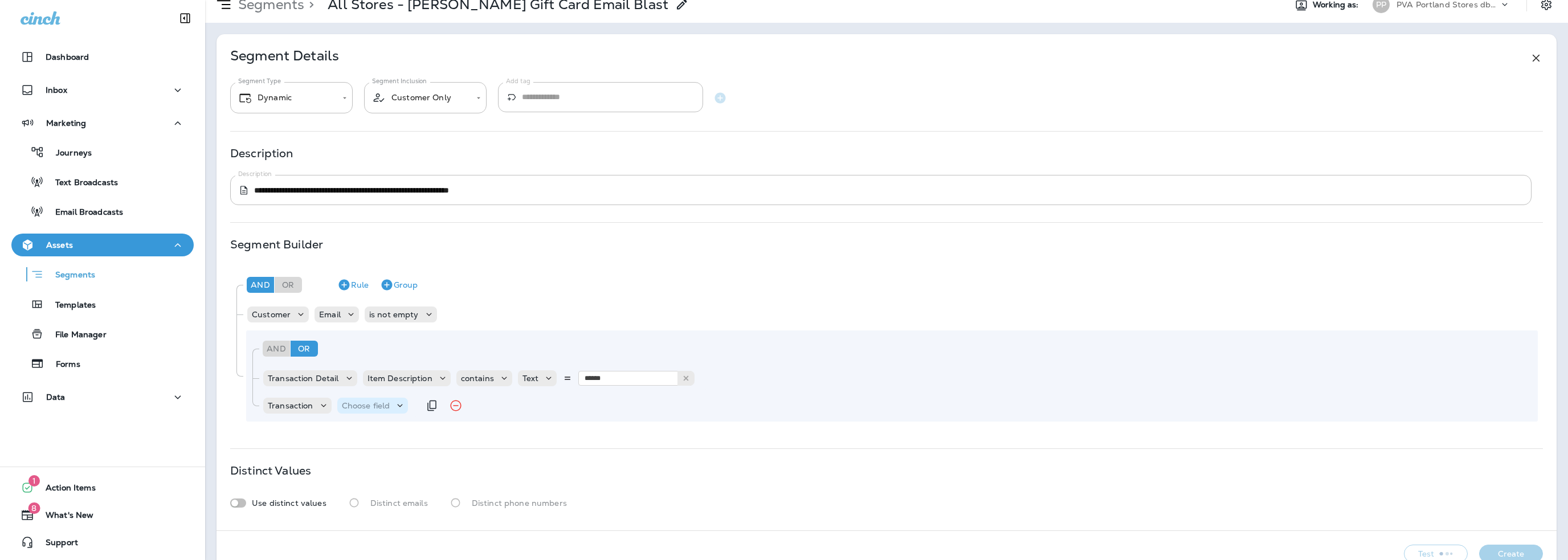
click at [367, 405] on p "Choose field" at bounding box center [365, 405] width 48 height 9
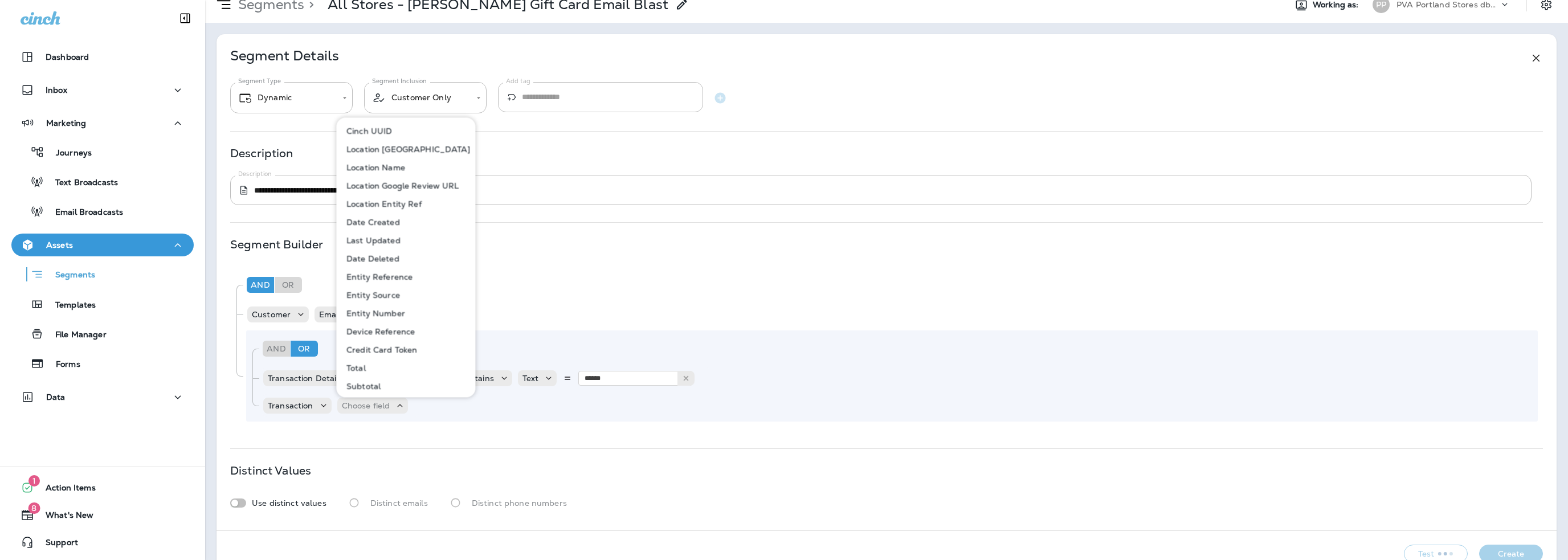
scroll to position [57, 0]
click at [284, 402] on p "Transaction" at bounding box center [290, 405] width 46 height 9
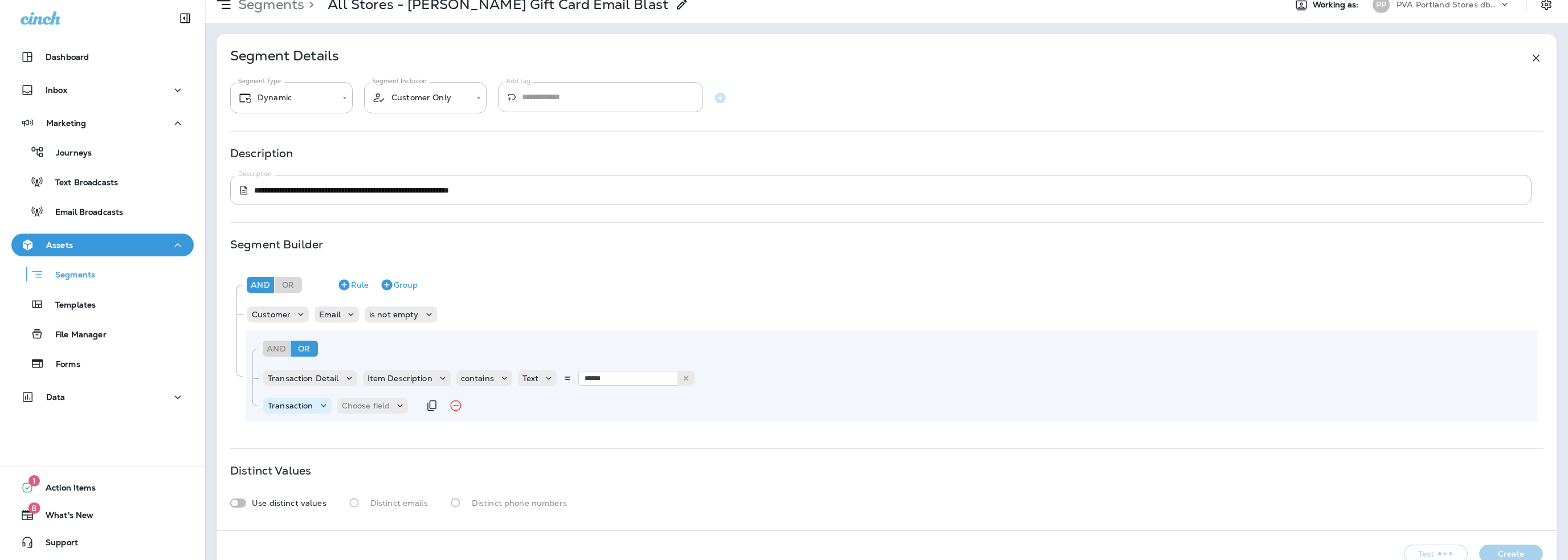
click at [285, 402] on p "Transaction" at bounding box center [290, 405] width 46 height 9
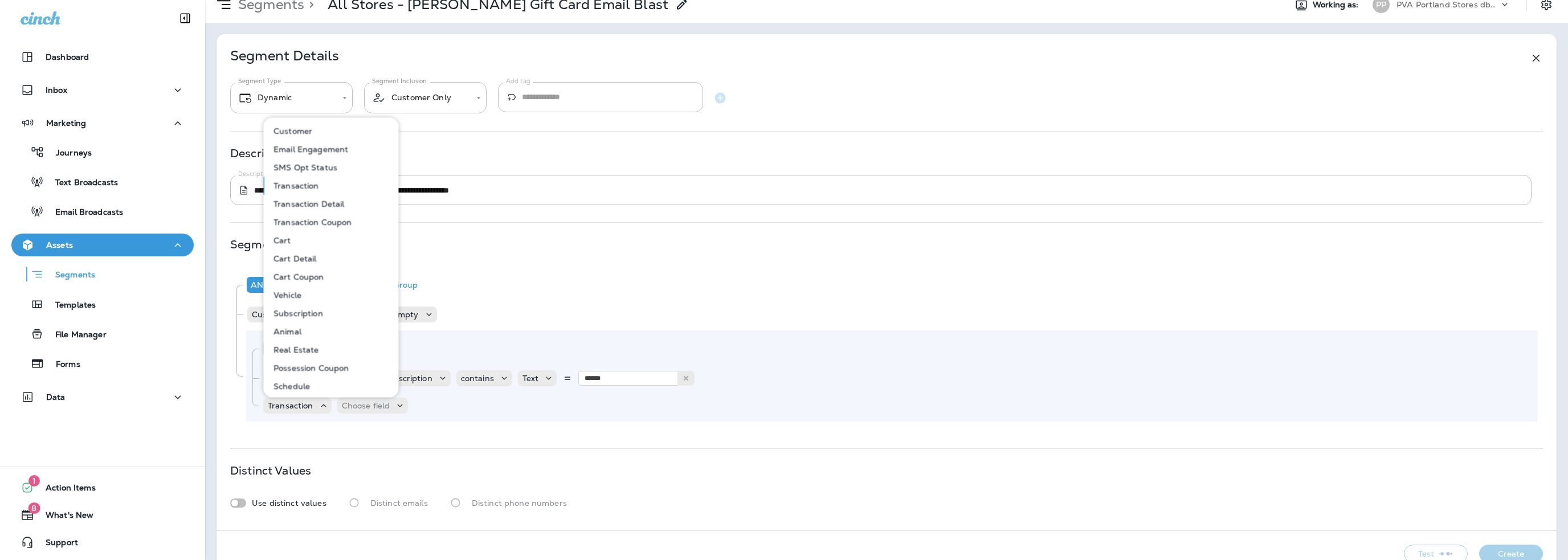
click at [321, 201] on p "Transaction Detail" at bounding box center [307, 204] width 76 height 9
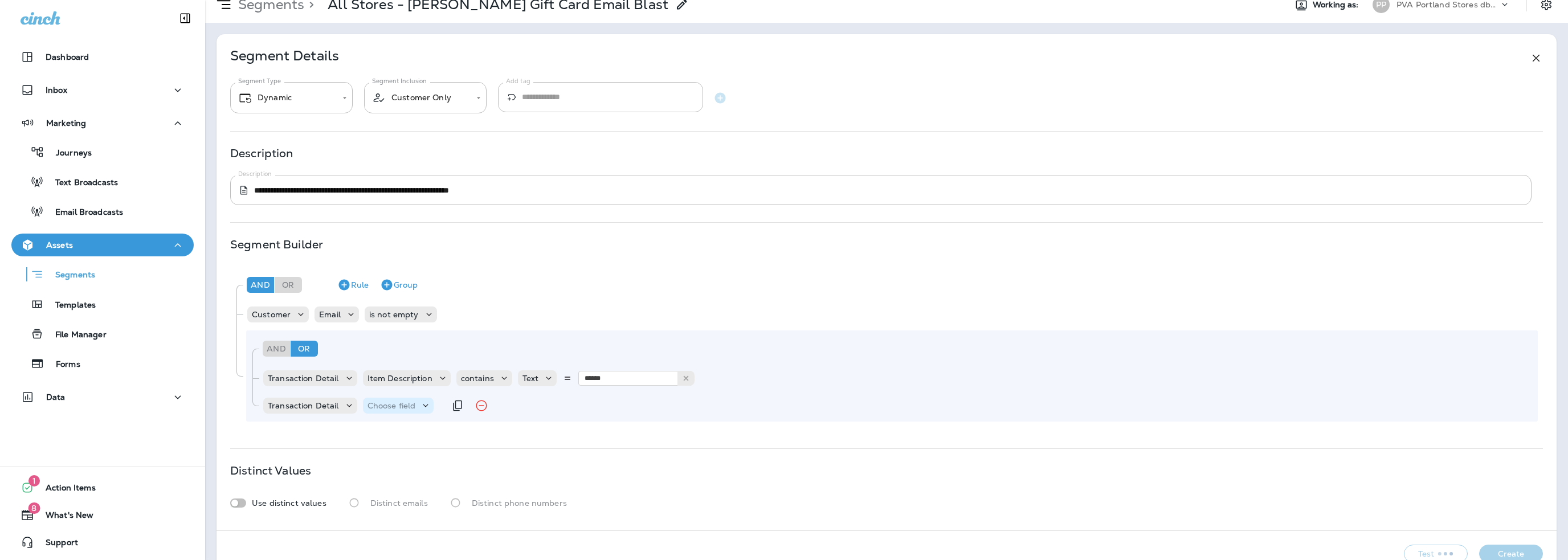
click at [392, 408] on p "Choose field" at bounding box center [392, 405] width 48 height 9
click at [388, 288] on p "Item" at bounding box center [378, 292] width 23 height 9
click at [465, 406] on p "Choose operator" at bounding box center [446, 405] width 65 height 9
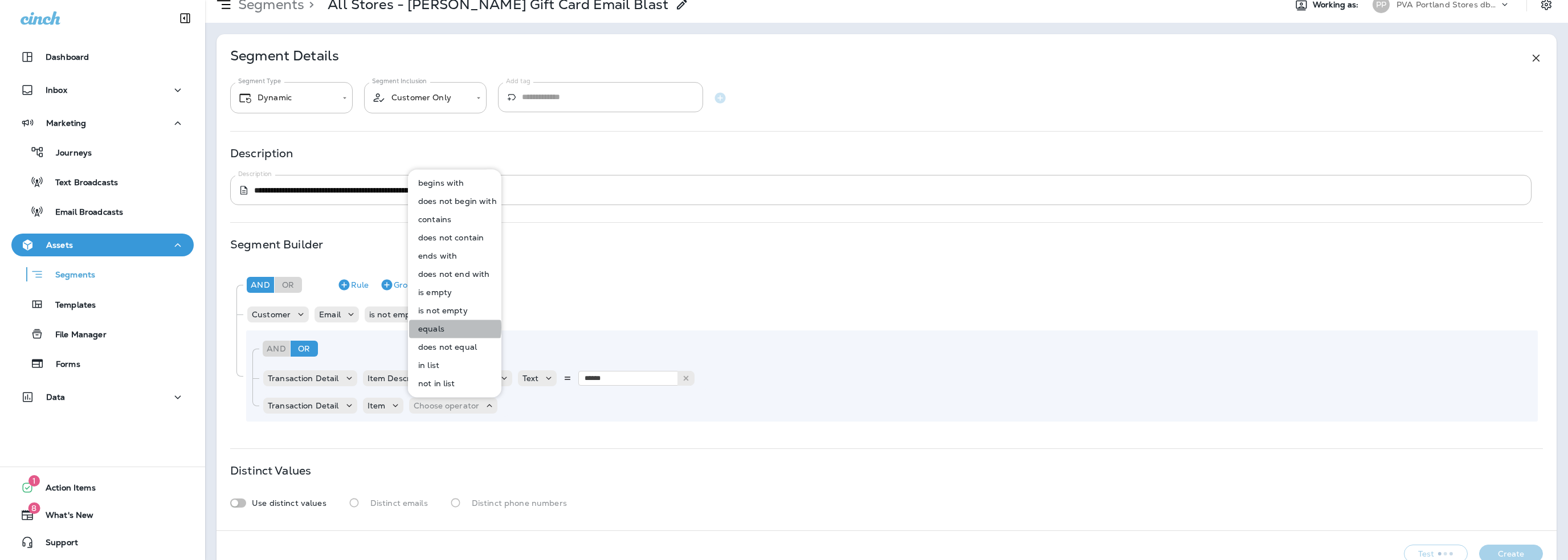
click at [430, 328] on p "equals" at bounding box center [429, 329] width 31 height 9
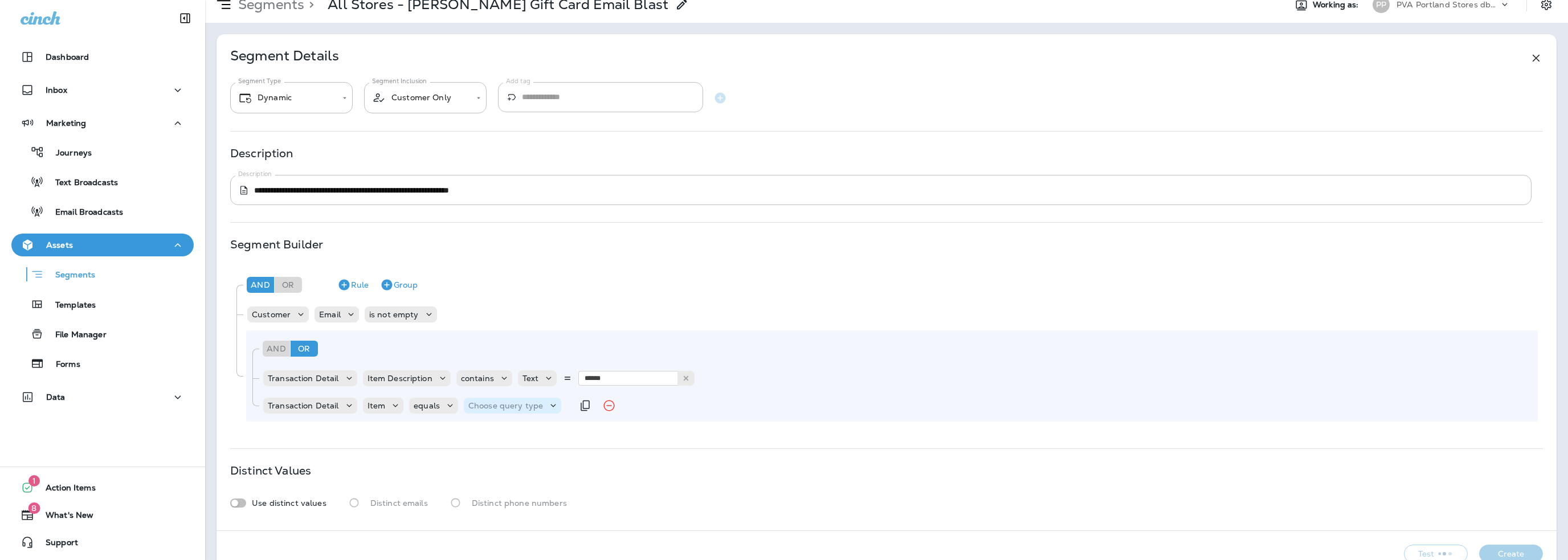
click at [495, 401] on p "Choose query type" at bounding box center [505, 405] width 75 height 9
click at [482, 433] on p "Text" at bounding box center [478, 434] width 21 height 9
click at [561, 407] on input "text" at bounding box center [582, 405] width 114 height 14
click at [321, 404] on p "Transaction Detail" at bounding box center [303, 405] width 71 height 9
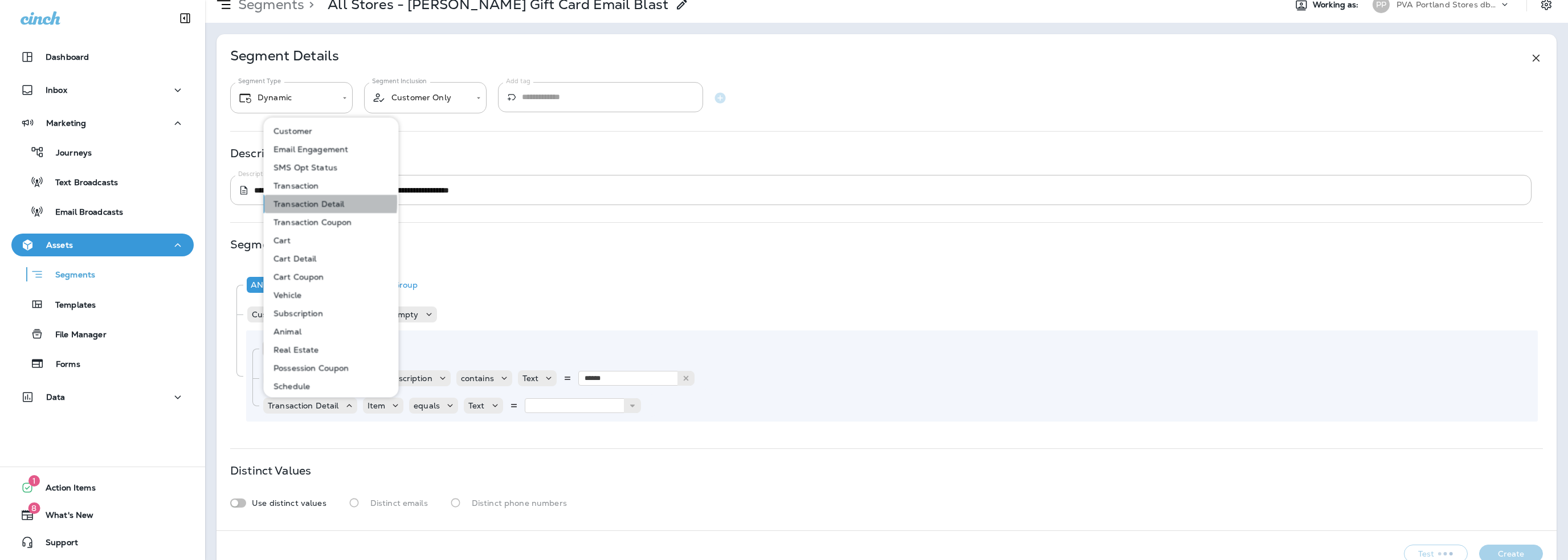
click at [290, 202] on p "Transaction Detail" at bounding box center [307, 204] width 76 height 9
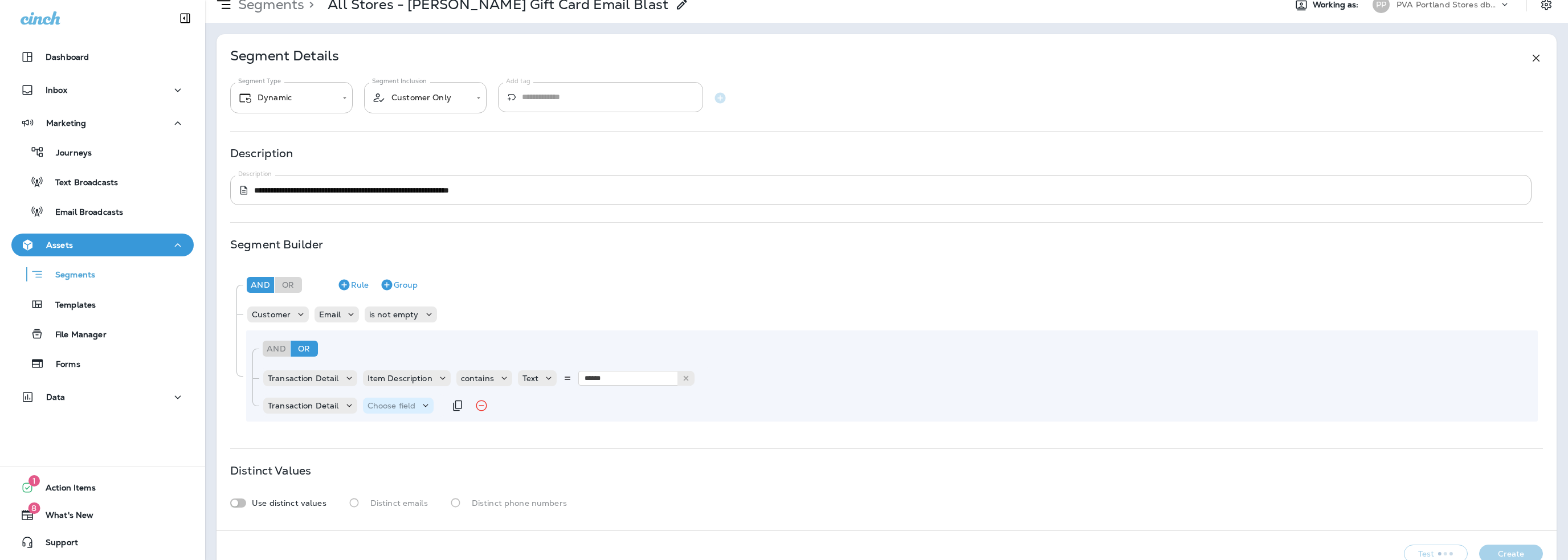
click at [381, 409] on p "Choose field" at bounding box center [392, 405] width 48 height 9
click at [392, 293] on button "Item" at bounding box center [402, 291] width 79 height 18
click at [458, 406] on p "Choose operator" at bounding box center [446, 405] width 65 height 9
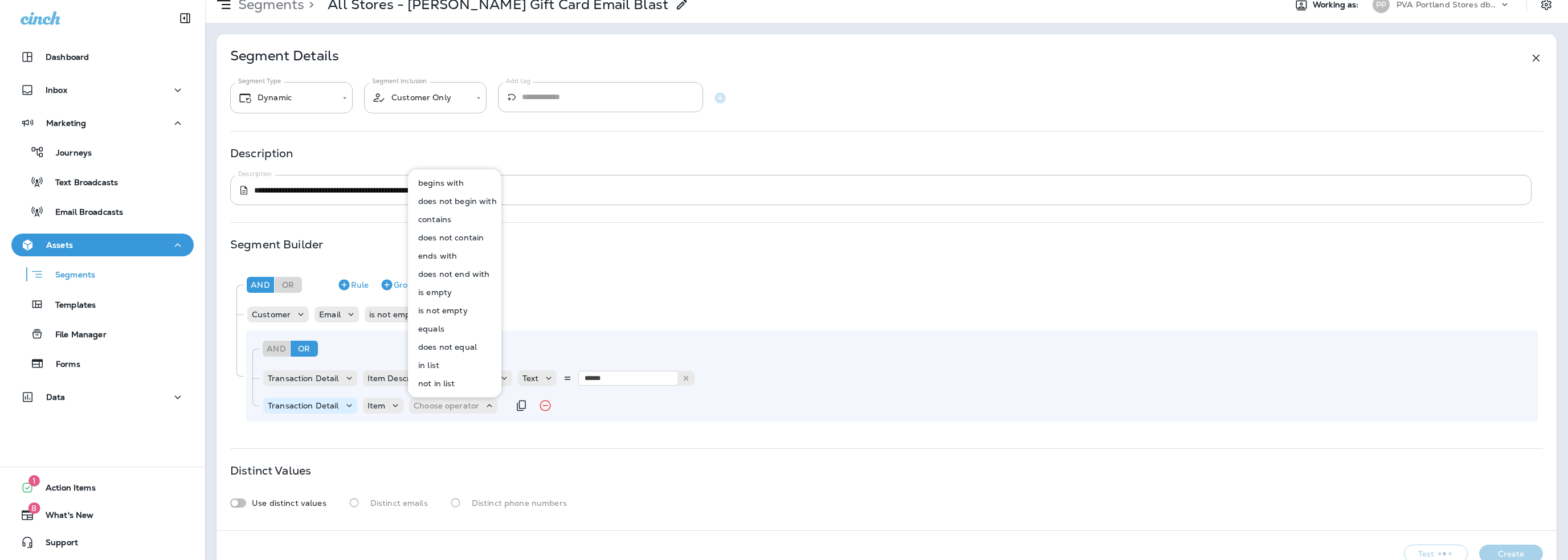
click at [324, 406] on p "Transaction Detail" at bounding box center [303, 405] width 71 height 9
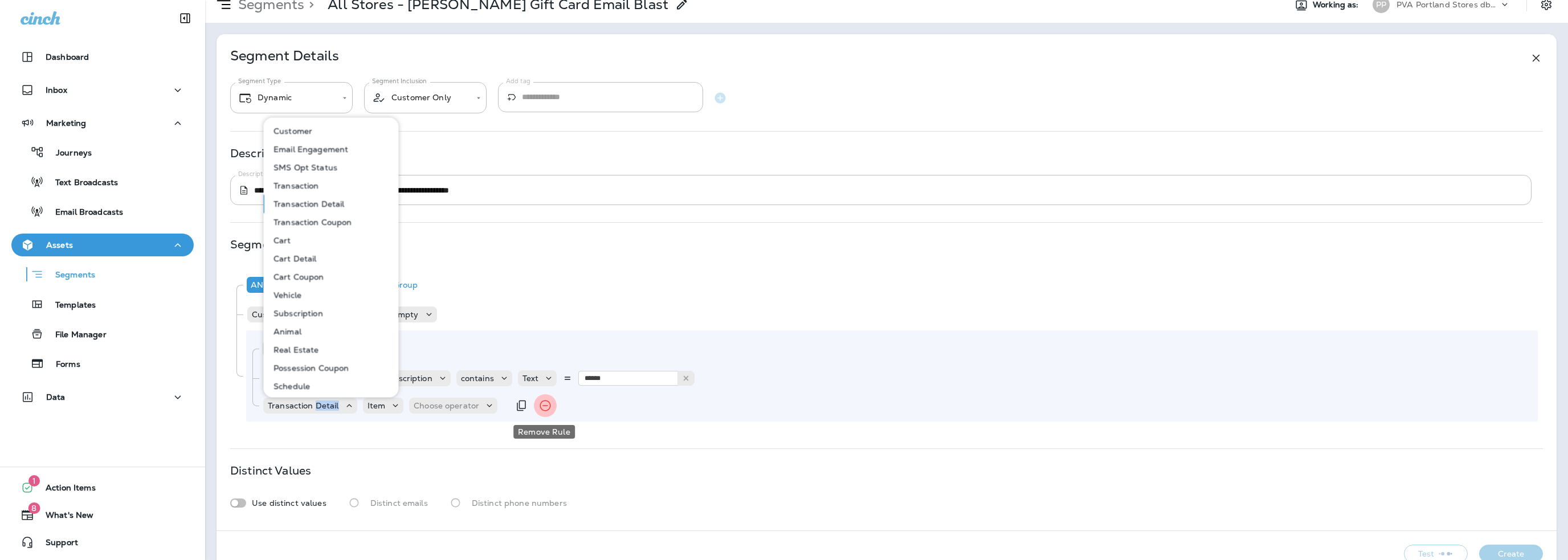
click at [544, 412] on icon "Remove Rule" at bounding box center [545, 405] width 14 height 14
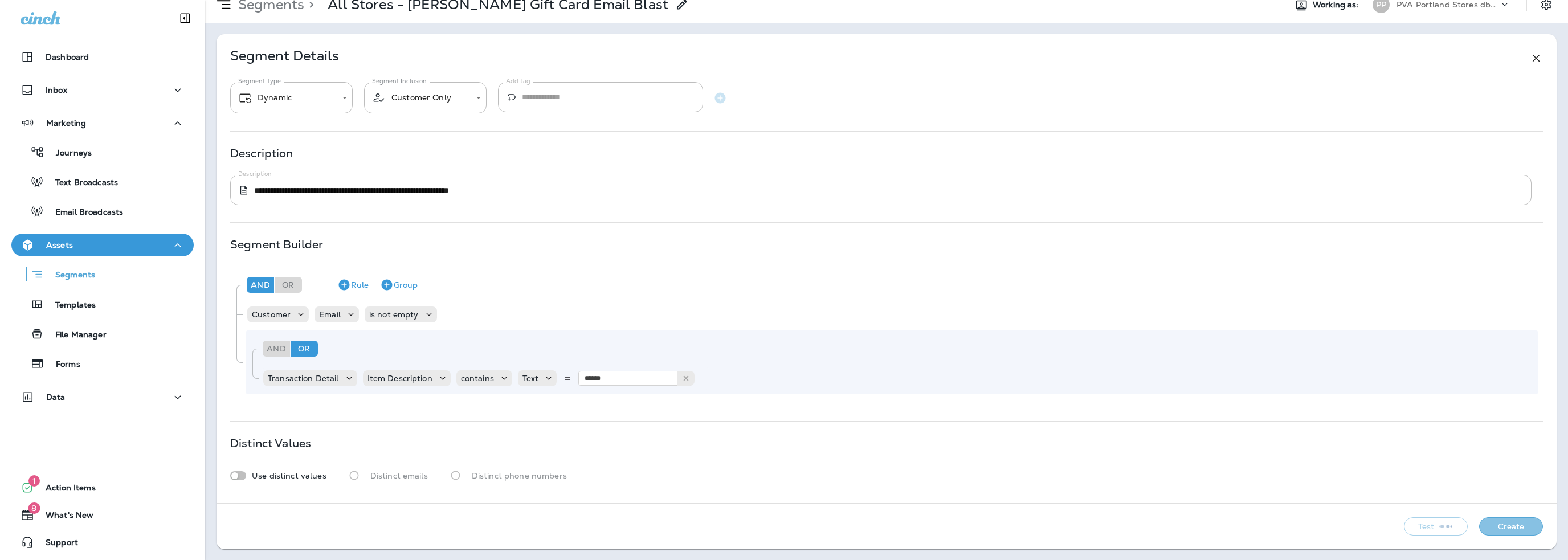
click at [1513, 527] on button "Create" at bounding box center [1510, 526] width 64 height 18
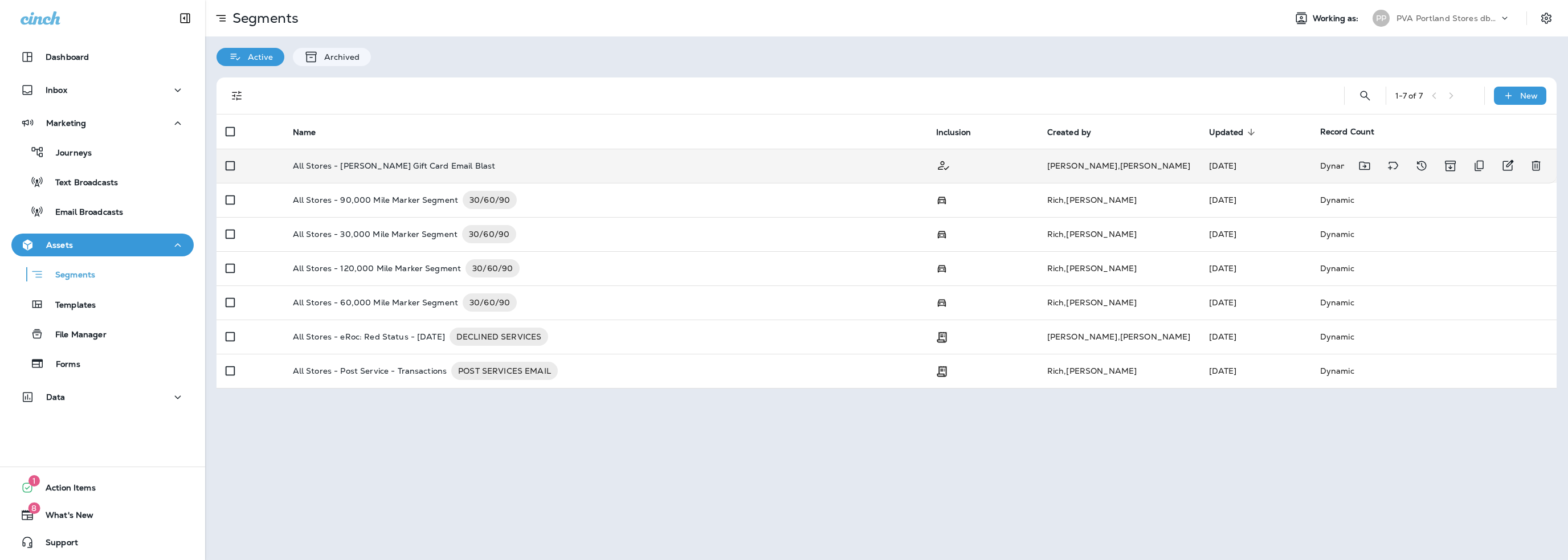
click at [388, 170] on p "All Stores - Rotella Gift Card Email Blast" at bounding box center [394, 166] width 203 height 9
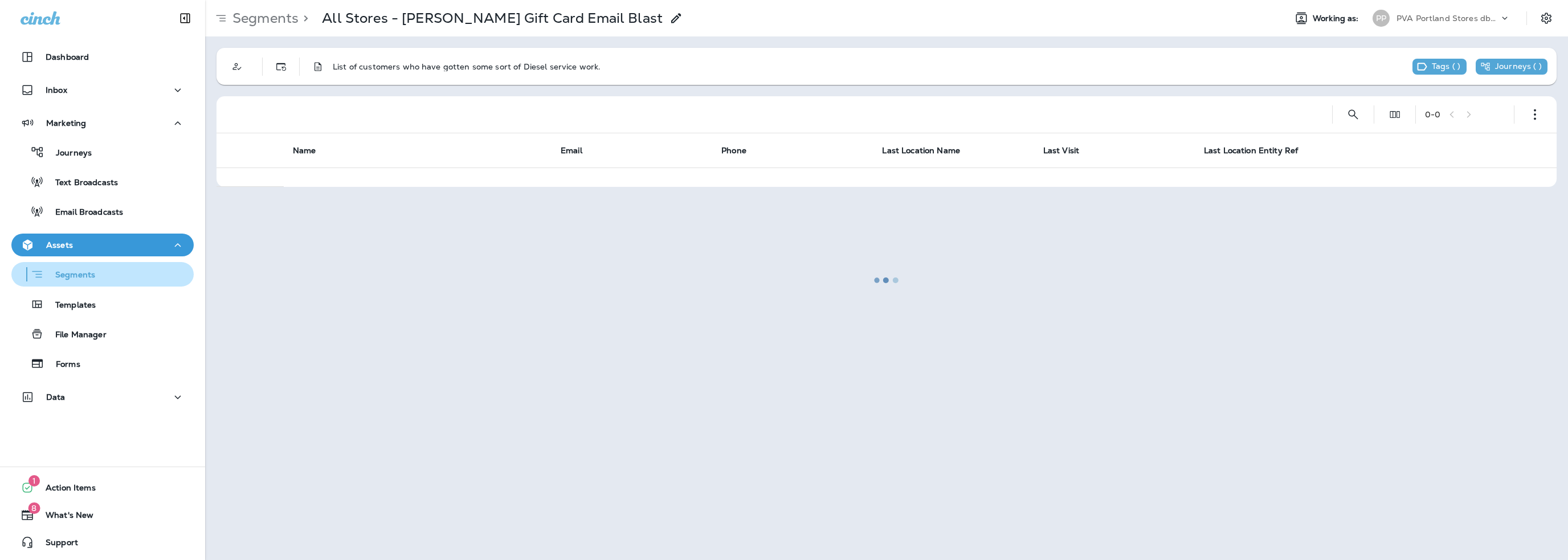
click at [87, 280] on p "Segments" at bounding box center [70, 275] width 51 height 11
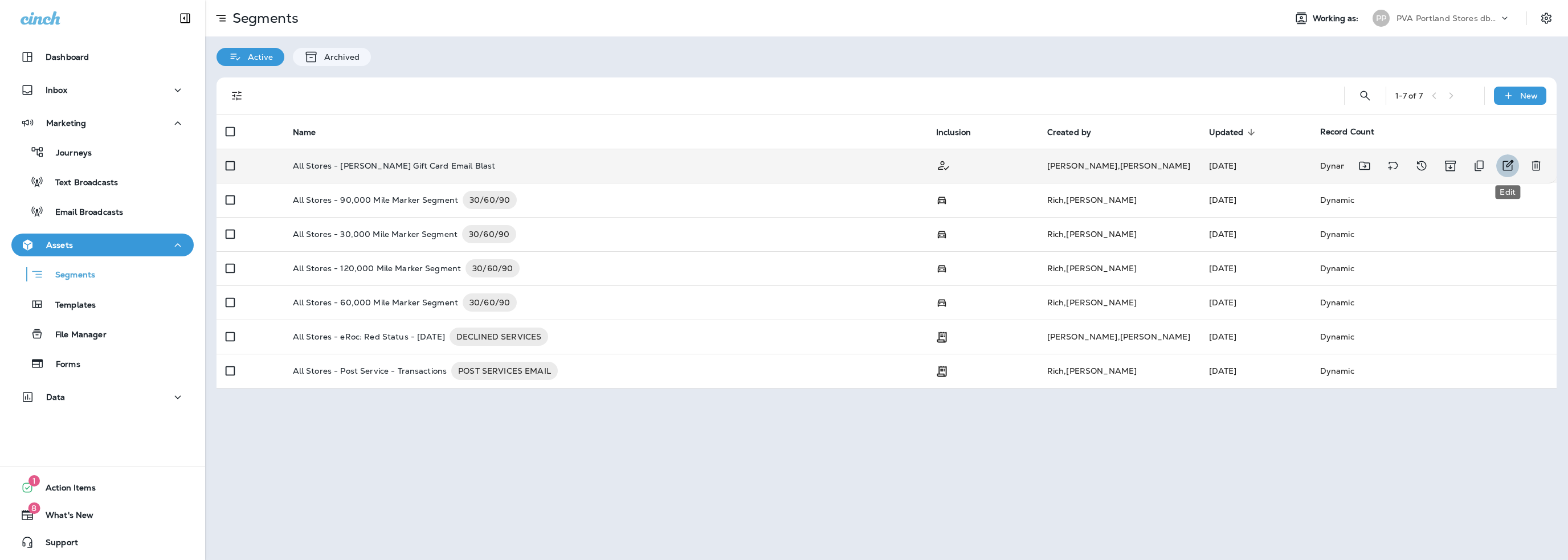
click at [1504, 166] on icon "Edit" at bounding box center [1508, 166] width 14 height 14
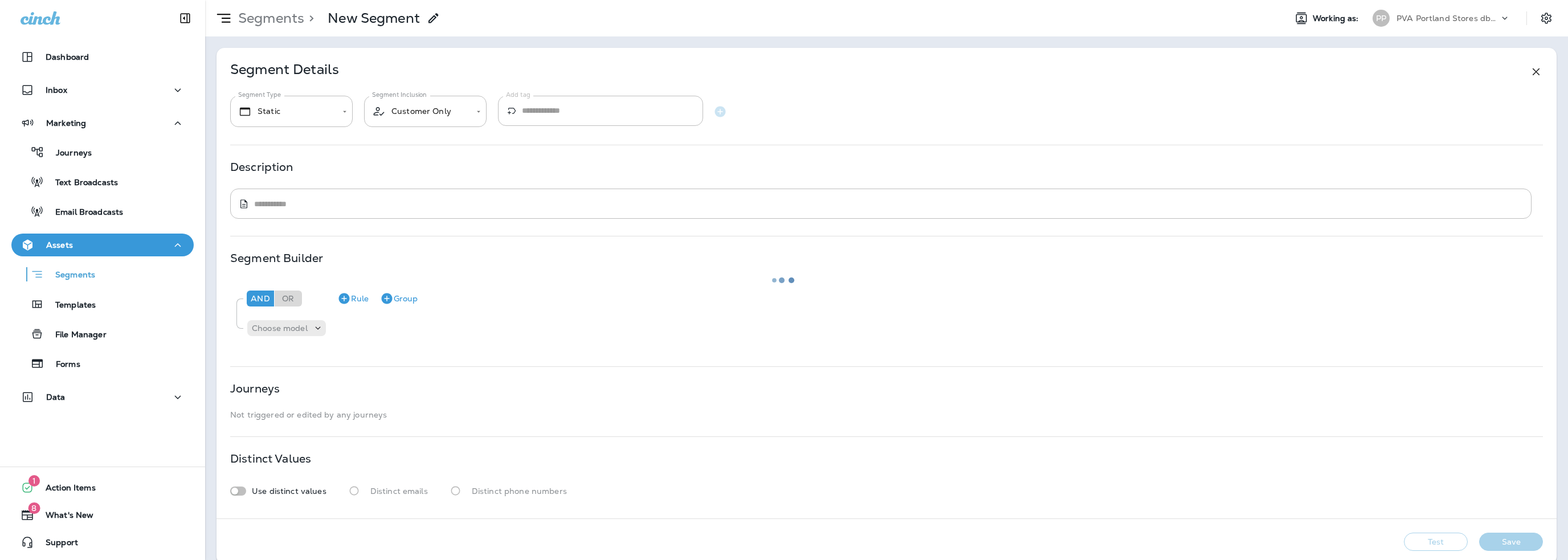
type input "*******"
type textarea "**********"
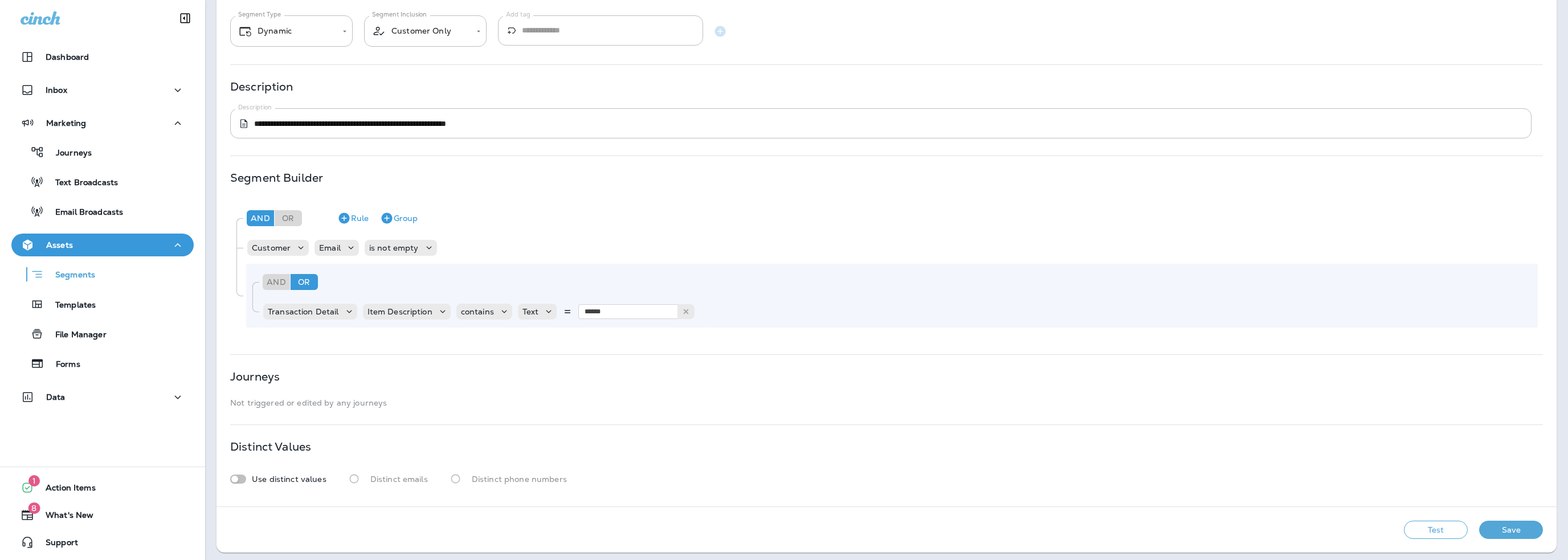
scroll to position [84, 0]
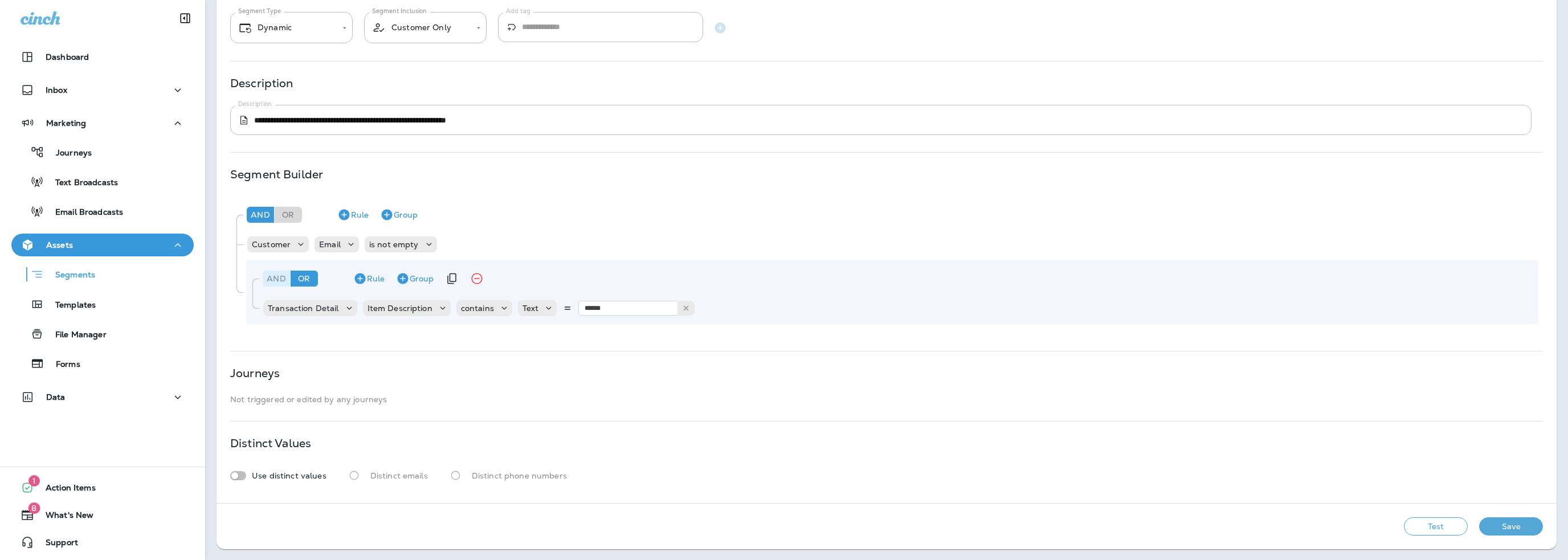
click at [276, 282] on div "And" at bounding box center [276, 279] width 27 height 16
click at [1504, 520] on button "Save" at bounding box center [1510, 526] width 64 height 18
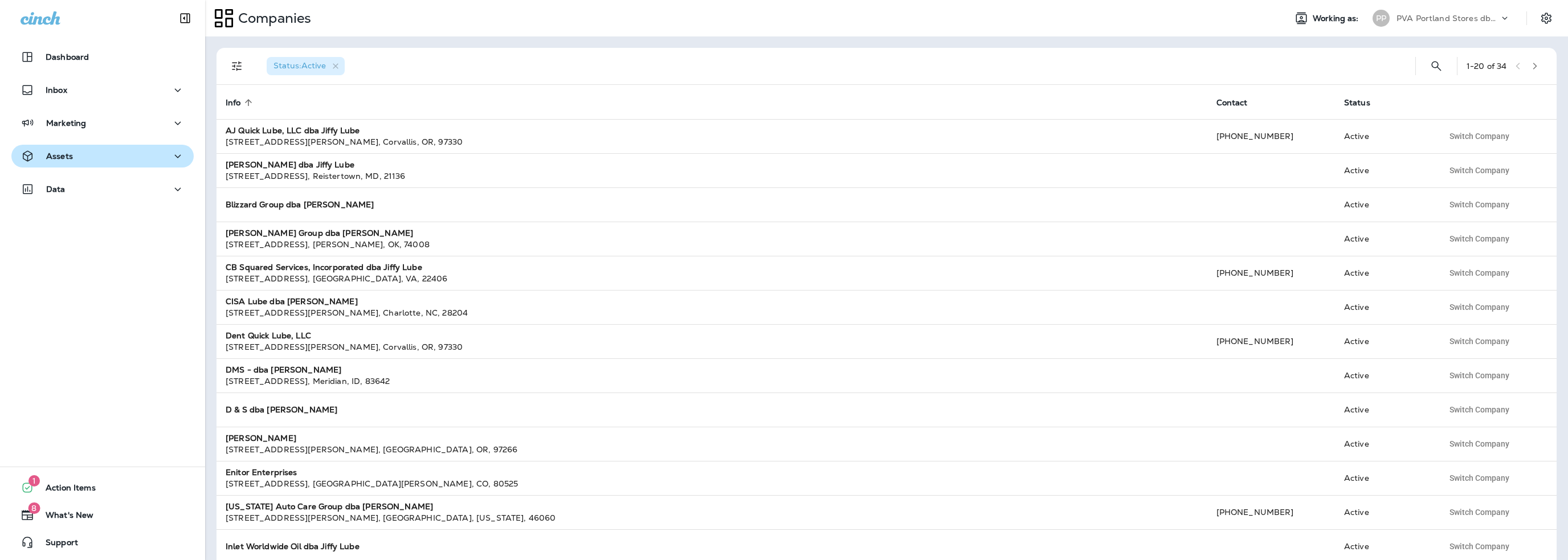
click at [79, 156] on div "Assets" at bounding box center [102, 156] width 164 height 14
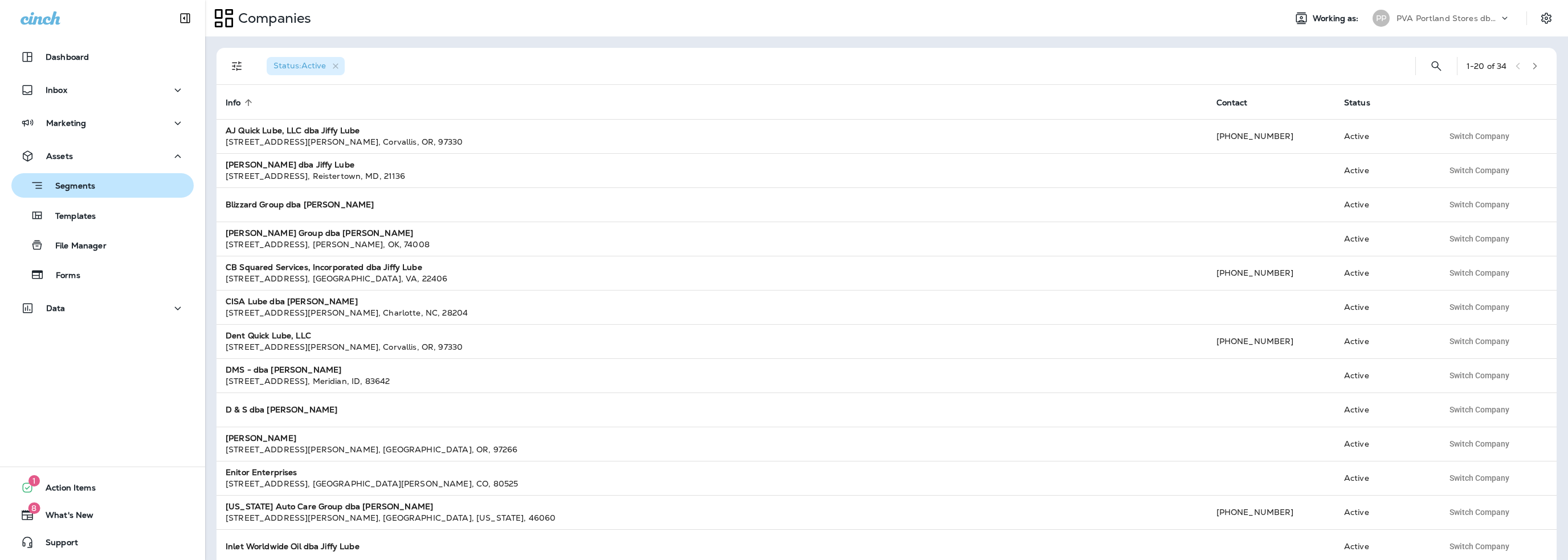
click at [86, 187] on p "Segments" at bounding box center [70, 186] width 51 height 11
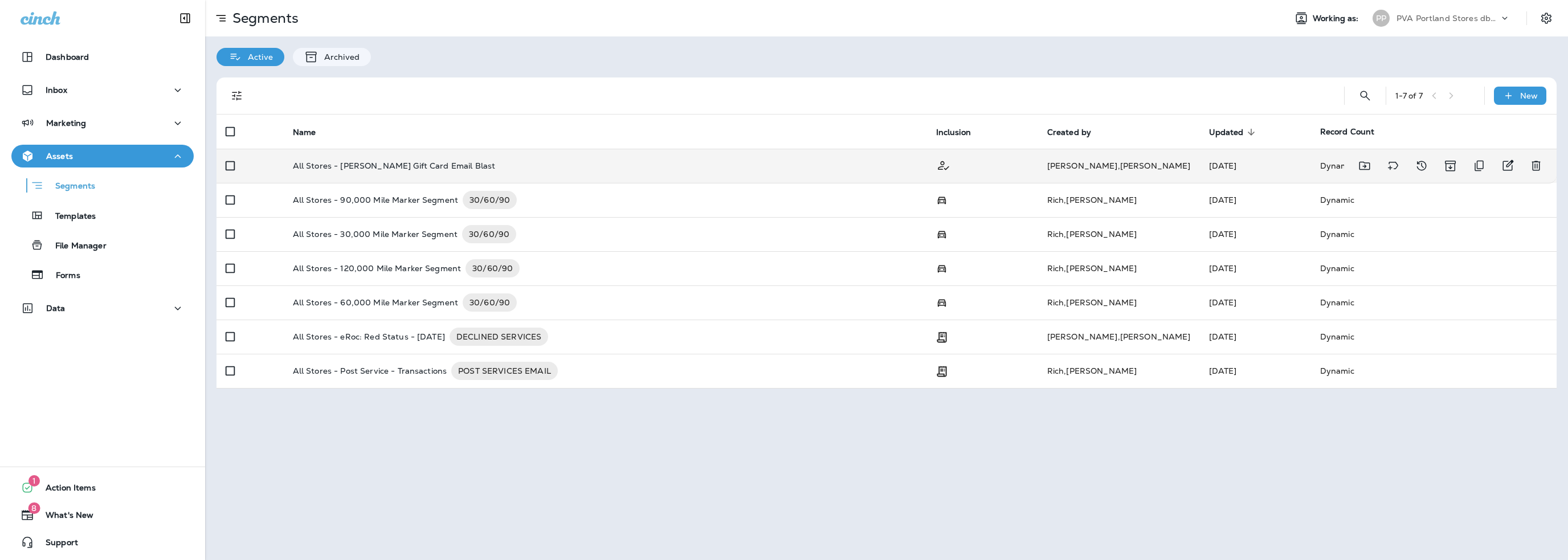
click at [341, 168] on p "All Stores - [PERSON_NAME] Gift Card Email Blast" at bounding box center [394, 166] width 203 height 9
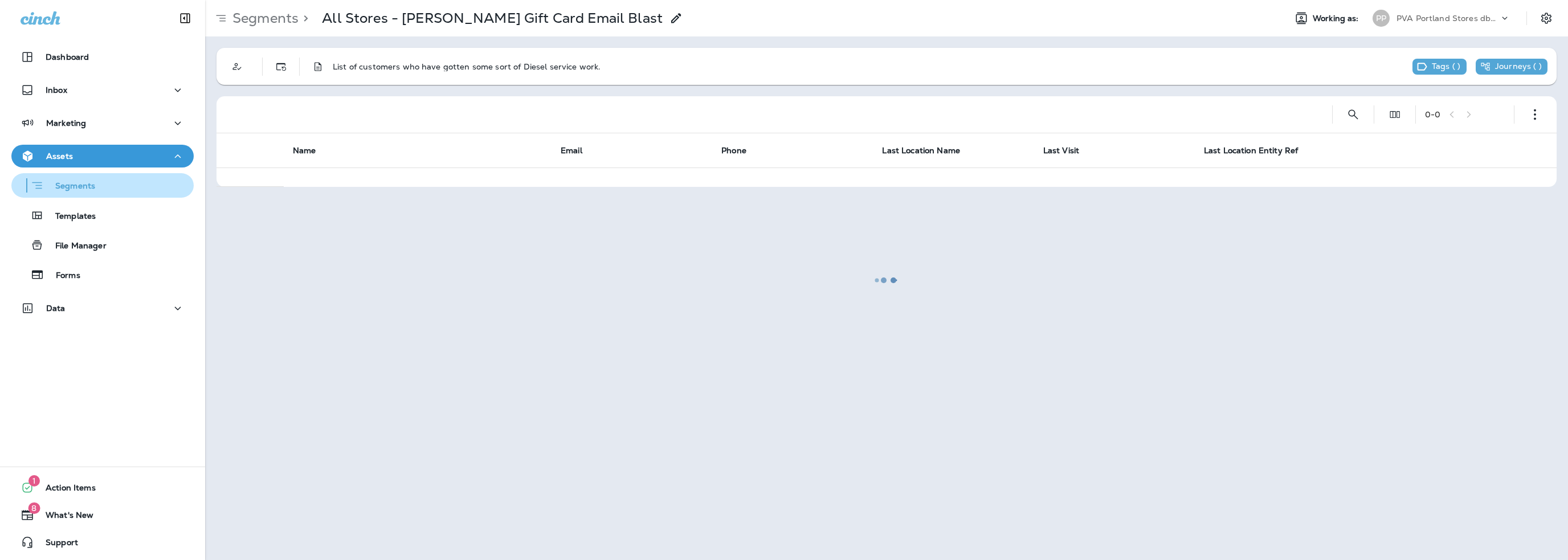
click at [89, 185] on p "Segments" at bounding box center [70, 186] width 51 height 11
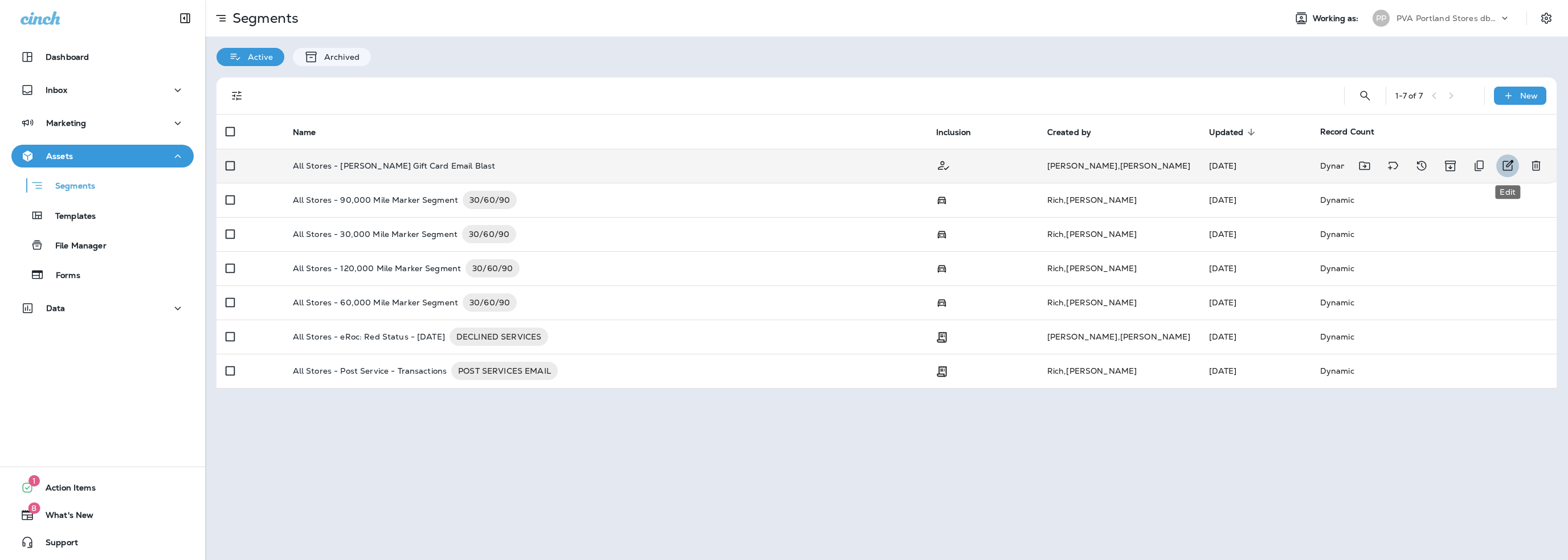
click at [1506, 161] on icon "Edit" at bounding box center [1508, 165] width 11 height 11
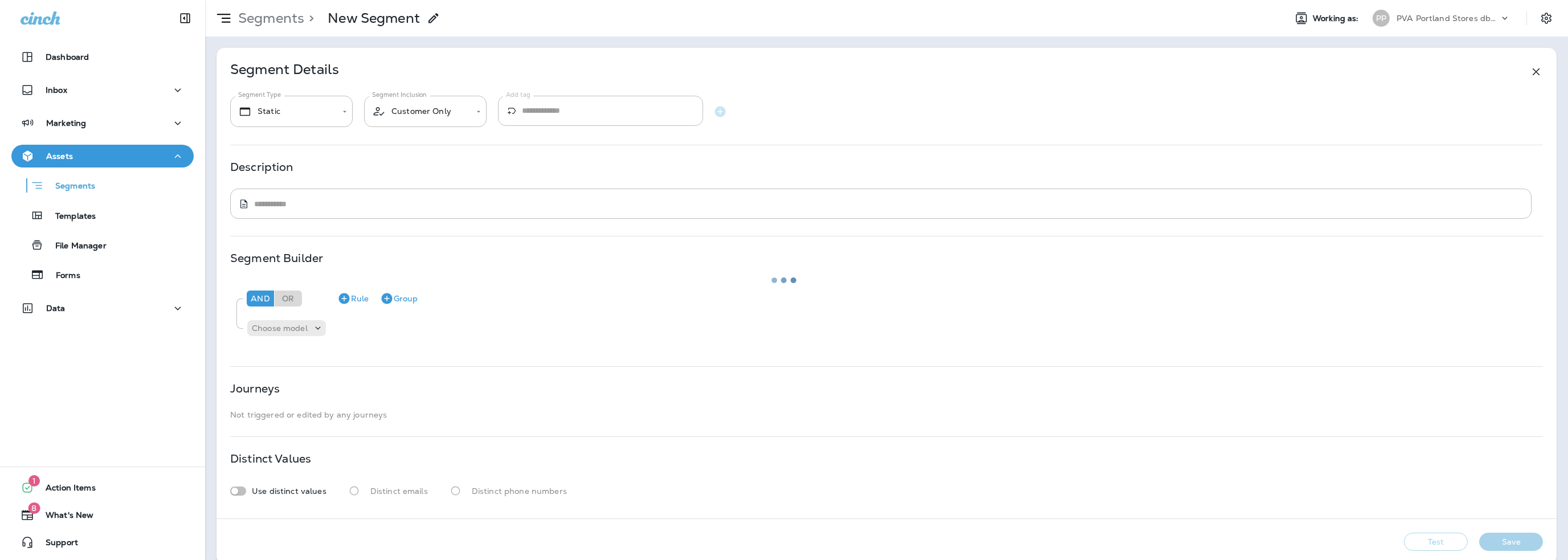
type input "*******"
type textarea "**********"
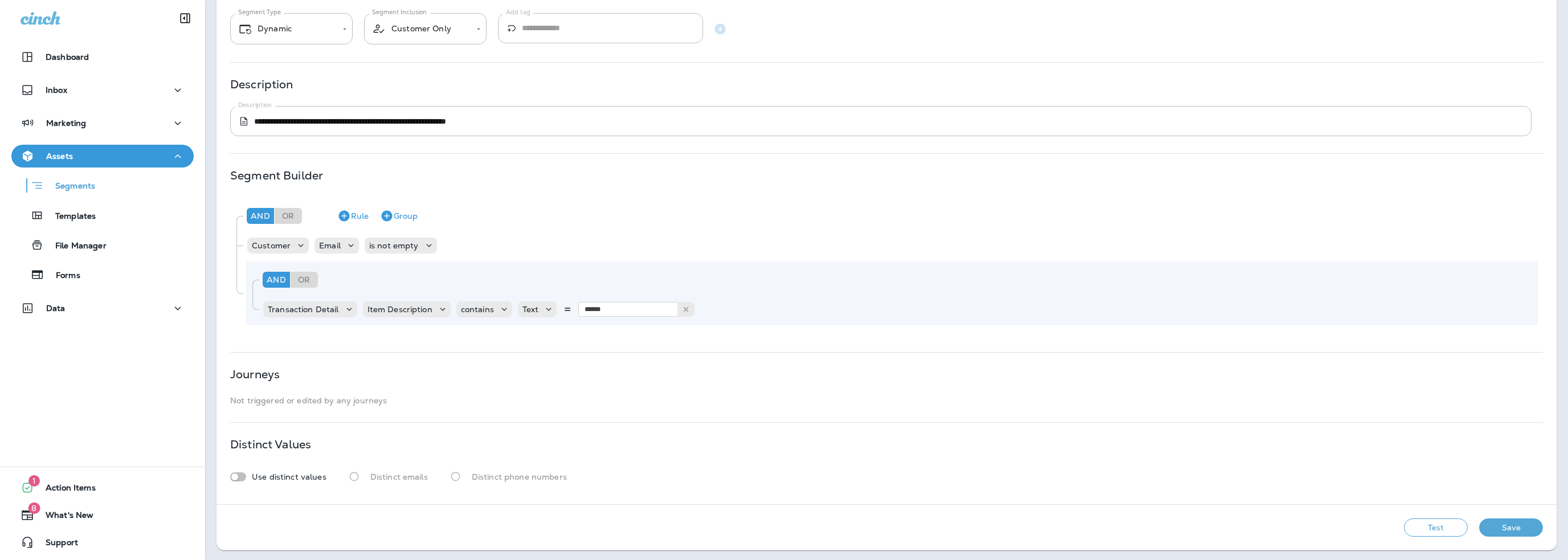
scroll to position [84, 0]
click at [1489, 531] on button "Save" at bounding box center [1510, 526] width 64 height 18
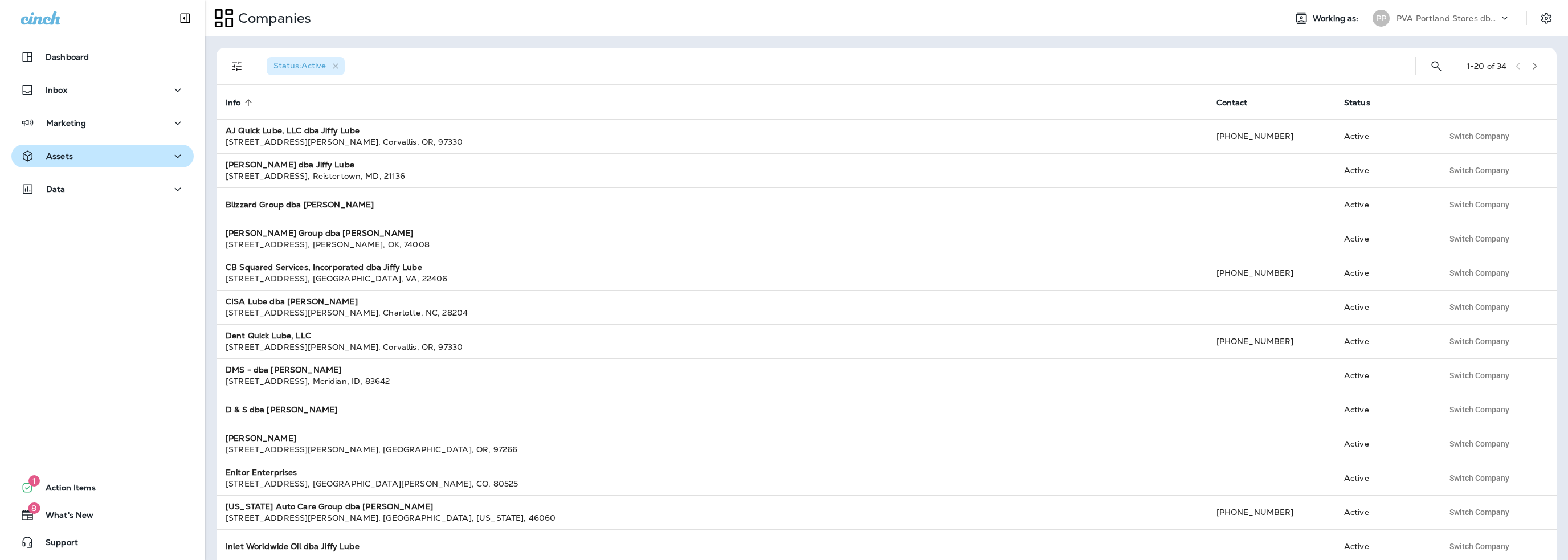
click at [93, 161] on div "Assets" at bounding box center [102, 156] width 164 height 14
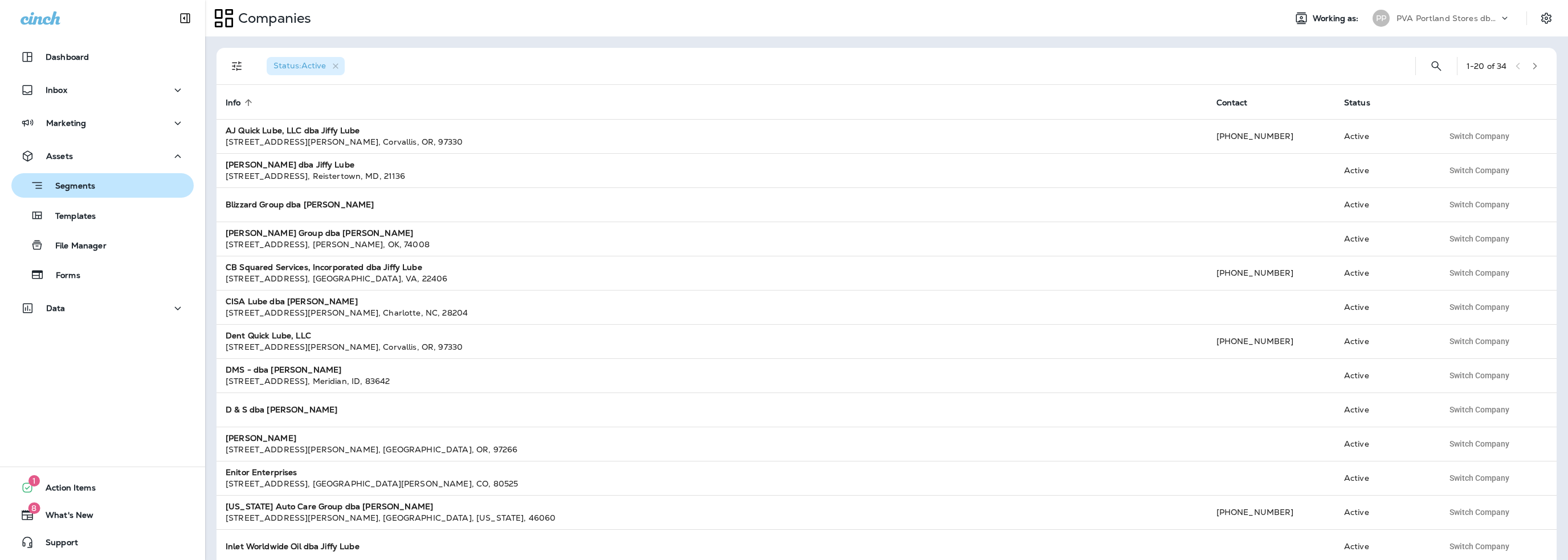
click at [80, 191] on p "Segments" at bounding box center [70, 186] width 51 height 11
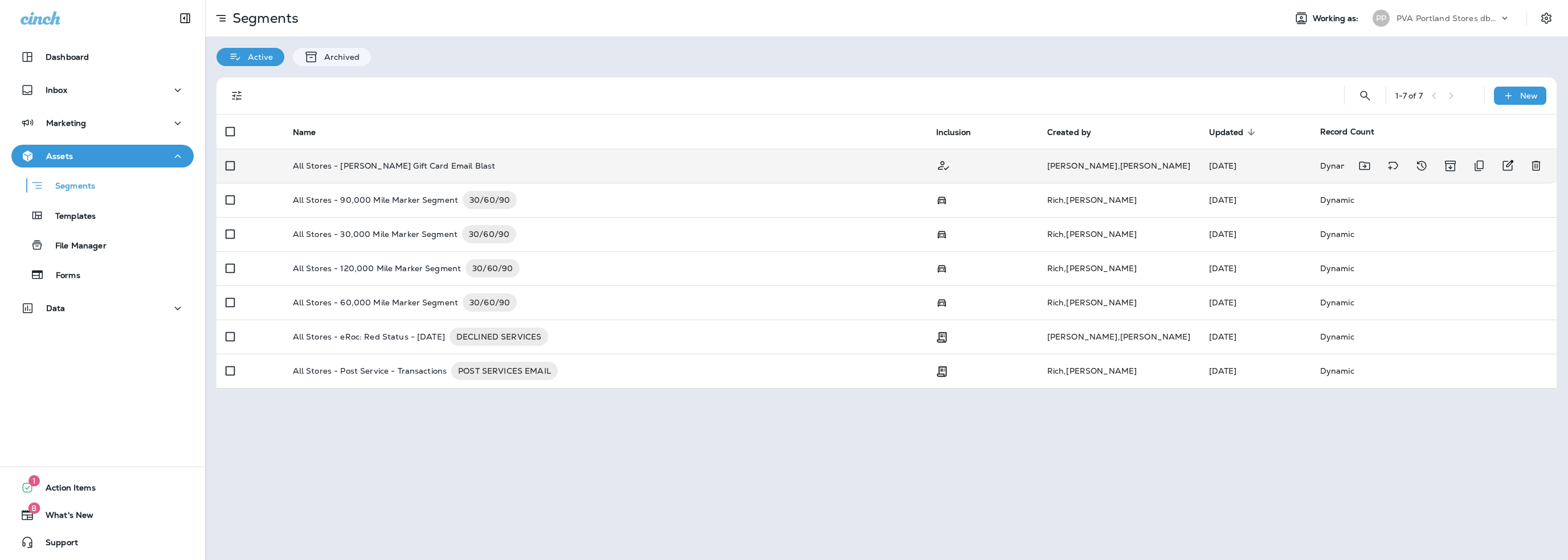
click at [379, 163] on p "All Stores - [PERSON_NAME] Gift Card Email Blast" at bounding box center [394, 166] width 203 height 9
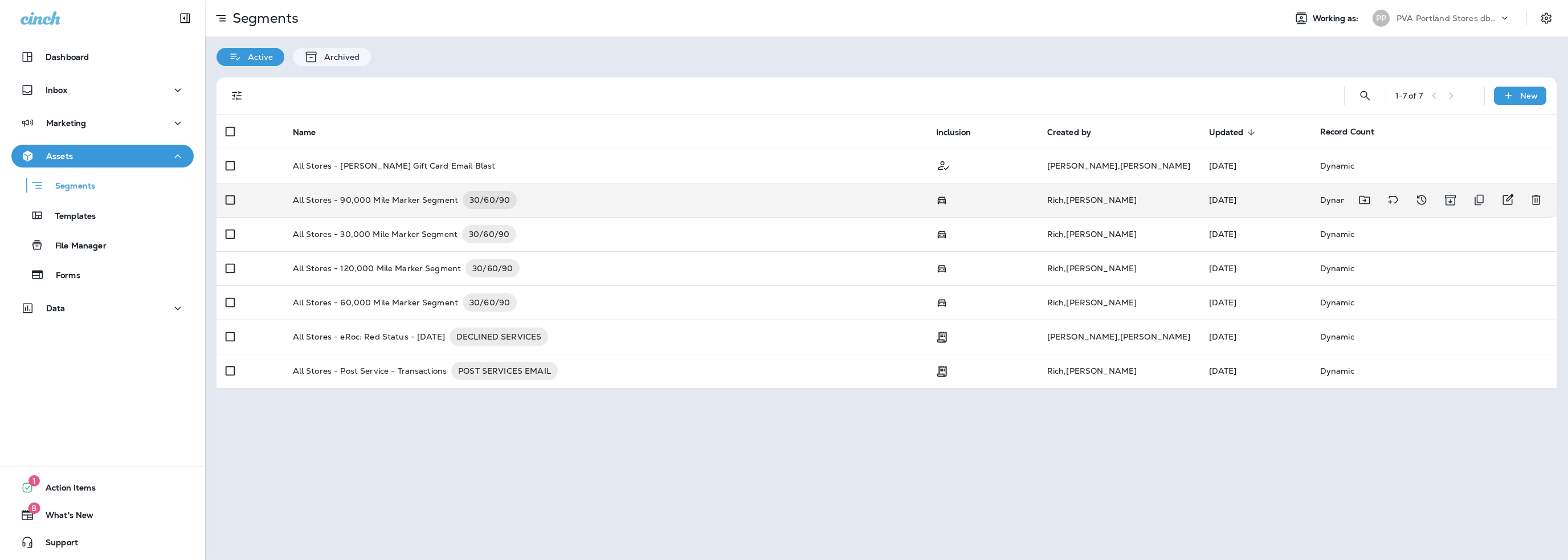
click at [426, 200] on p "All Stores - 90,000 Mile Marker Segment" at bounding box center [375, 200] width 165 height 18
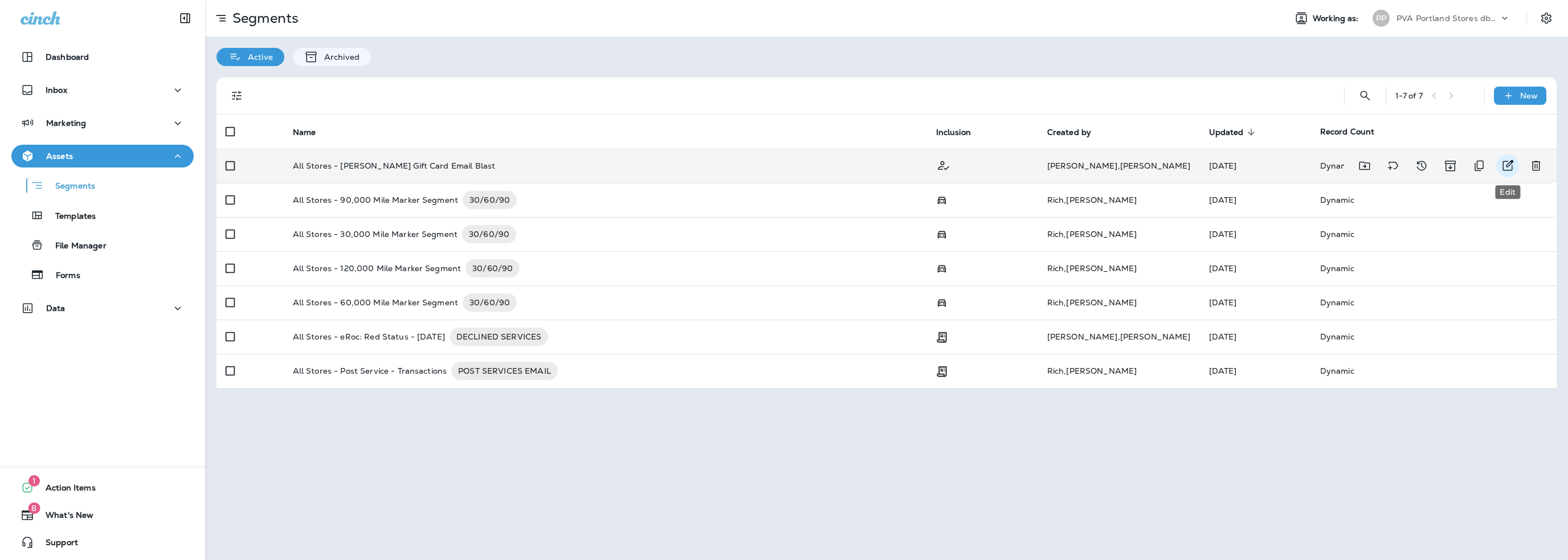
click at [1505, 163] on icon "Edit" at bounding box center [1508, 166] width 14 height 14
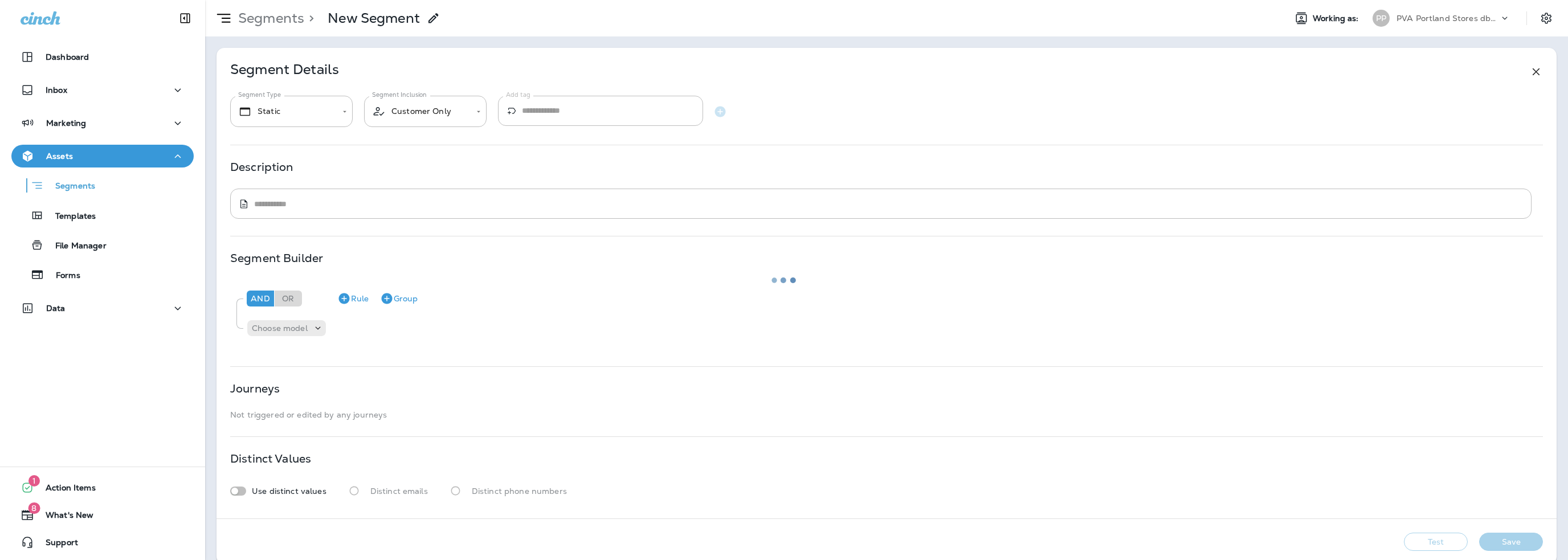
type input "*******"
type textarea "**********"
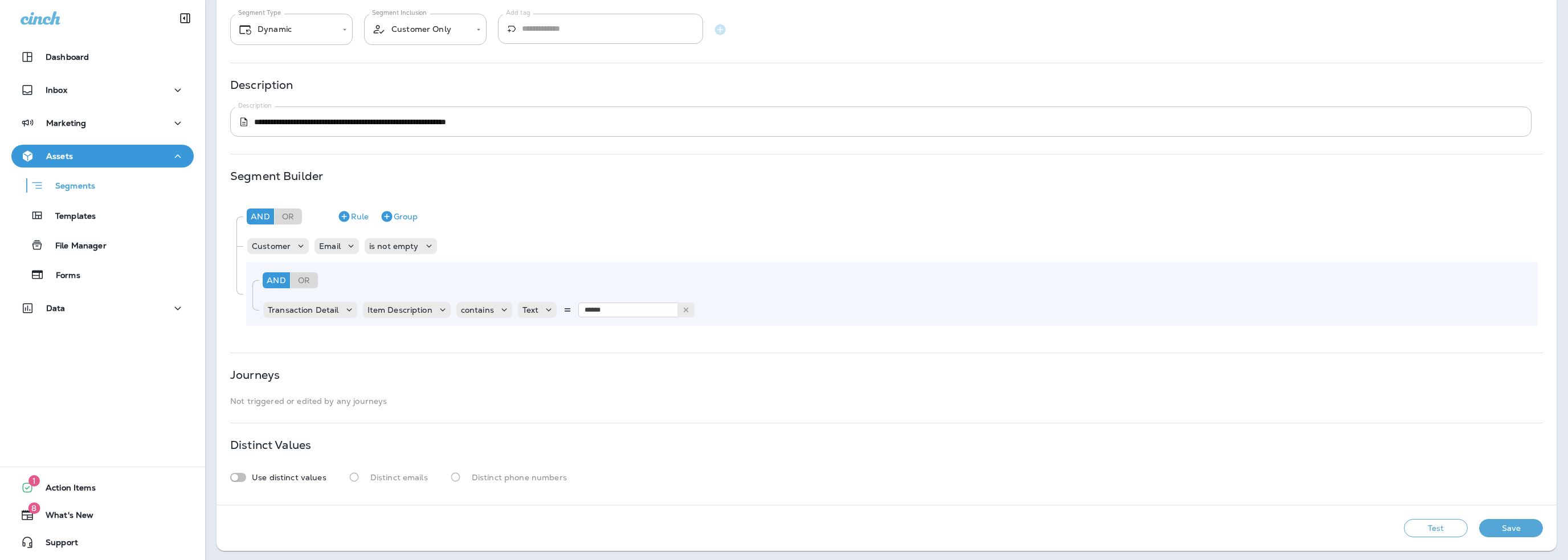
scroll to position [84, 0]
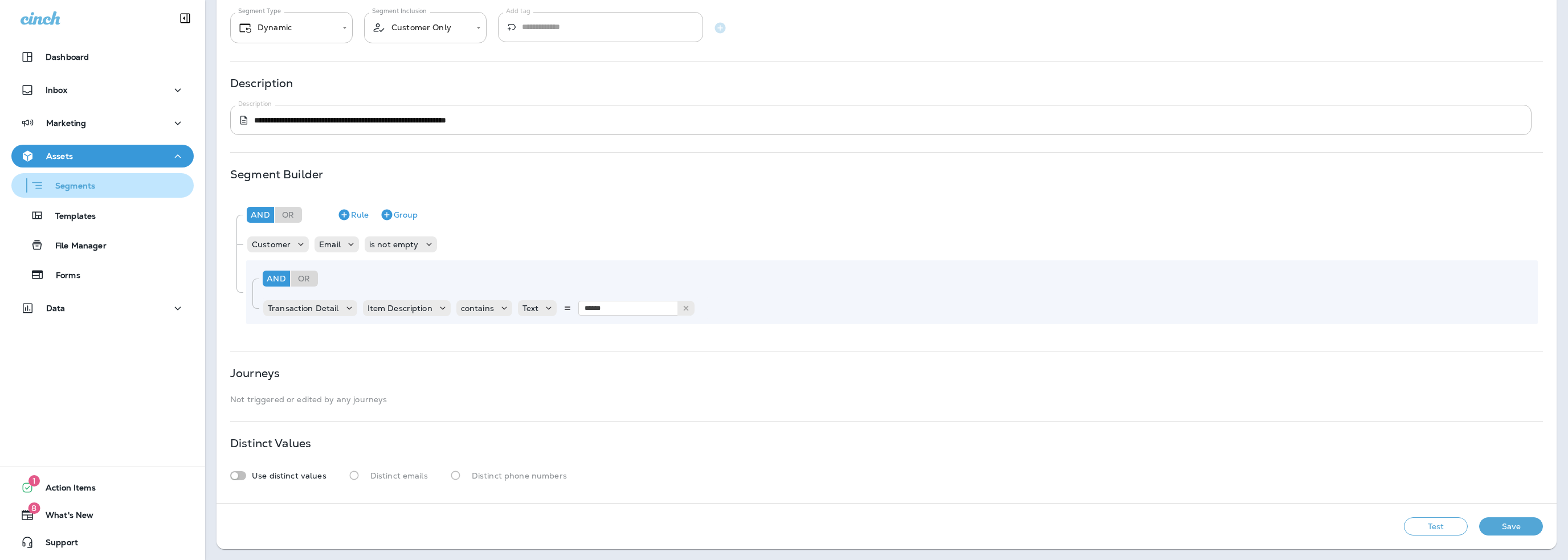
click at [71, 183] on p "Segments" at bounding box center [70, 186] width 51 height 11
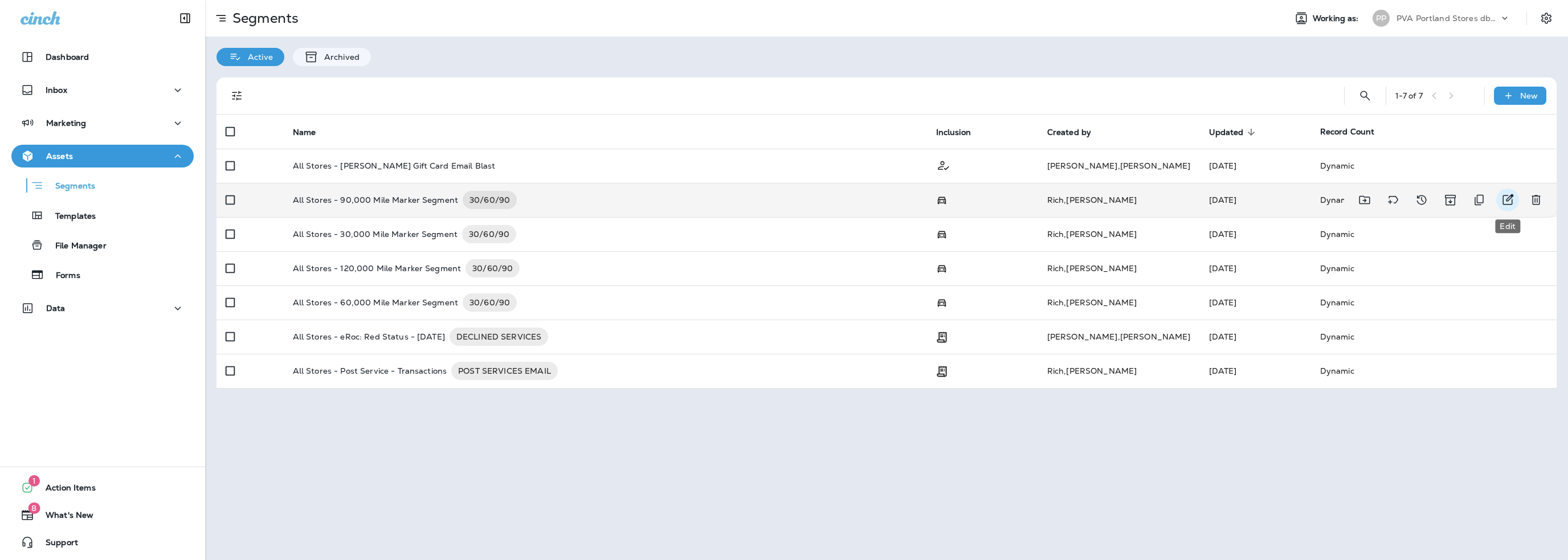
click at [1506, 198] on icon "Edit" at bounding box center [1508, 200] width 14 height 14
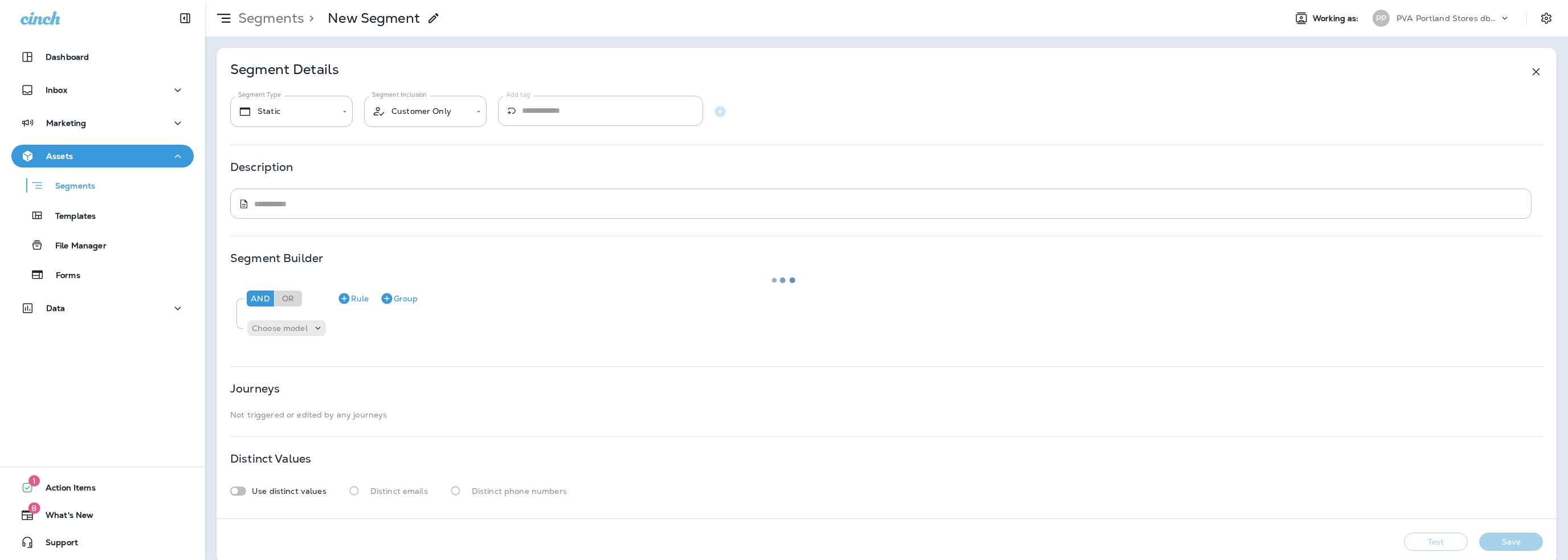
type input "*******"
type input "**********"
type textarea "**********"
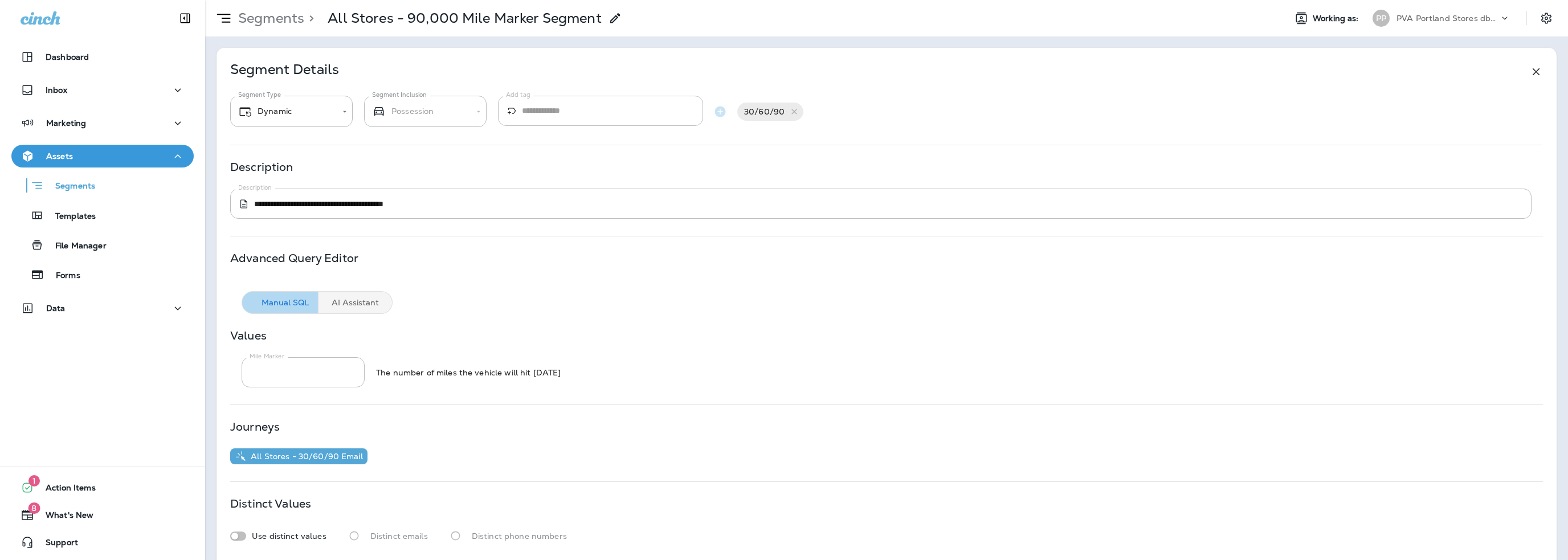
scroll to position [57, 0]
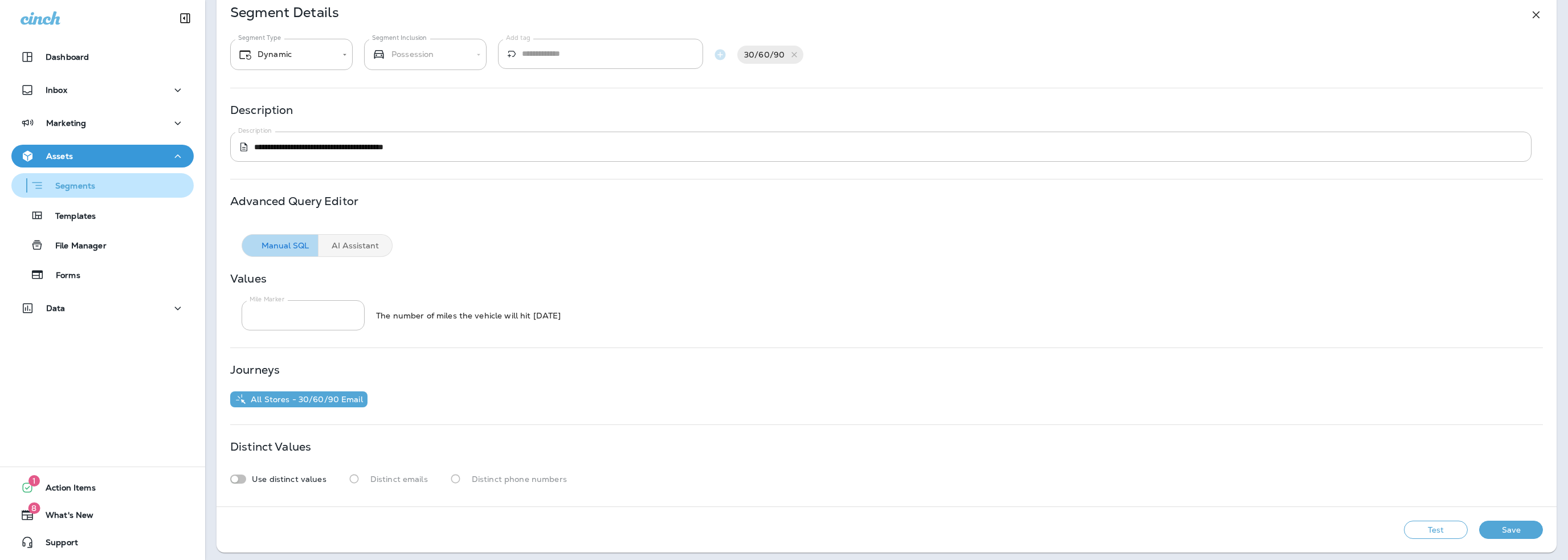
click at [68, 182] on p "Segments" at bounding box center [70, 186] width 51 height 11
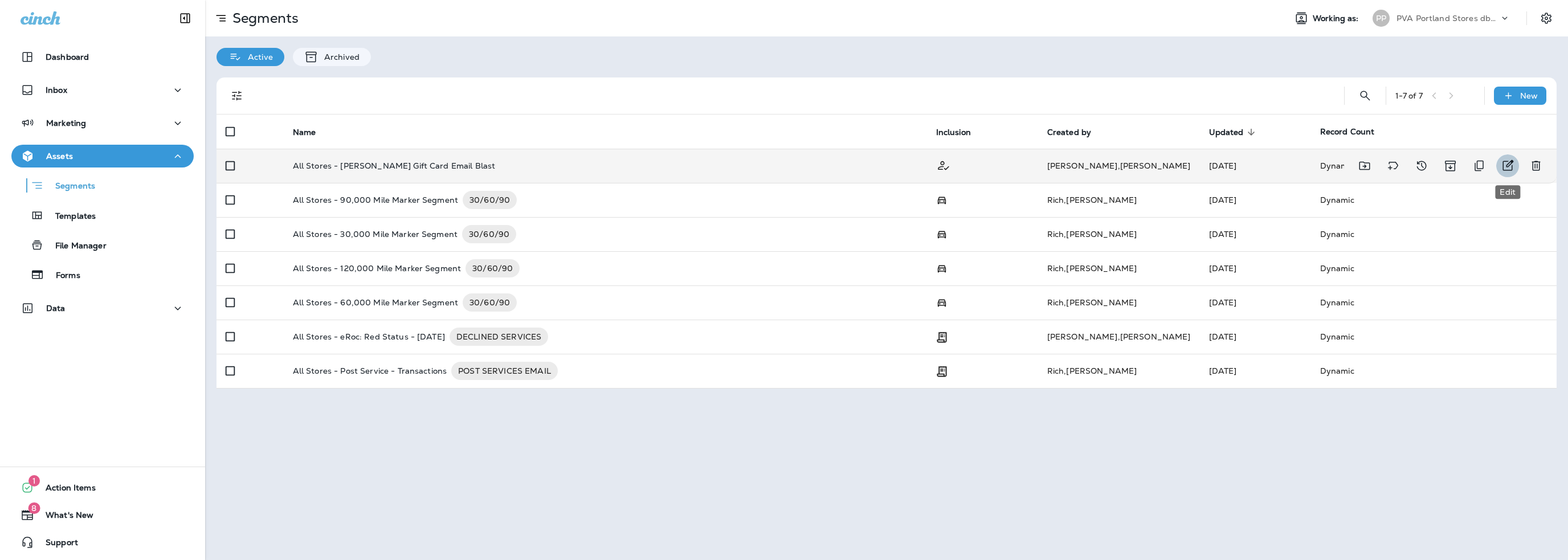
click at [1511, 164] on icon "Edit" at bounding box center [1508, 166] width 14 height 14
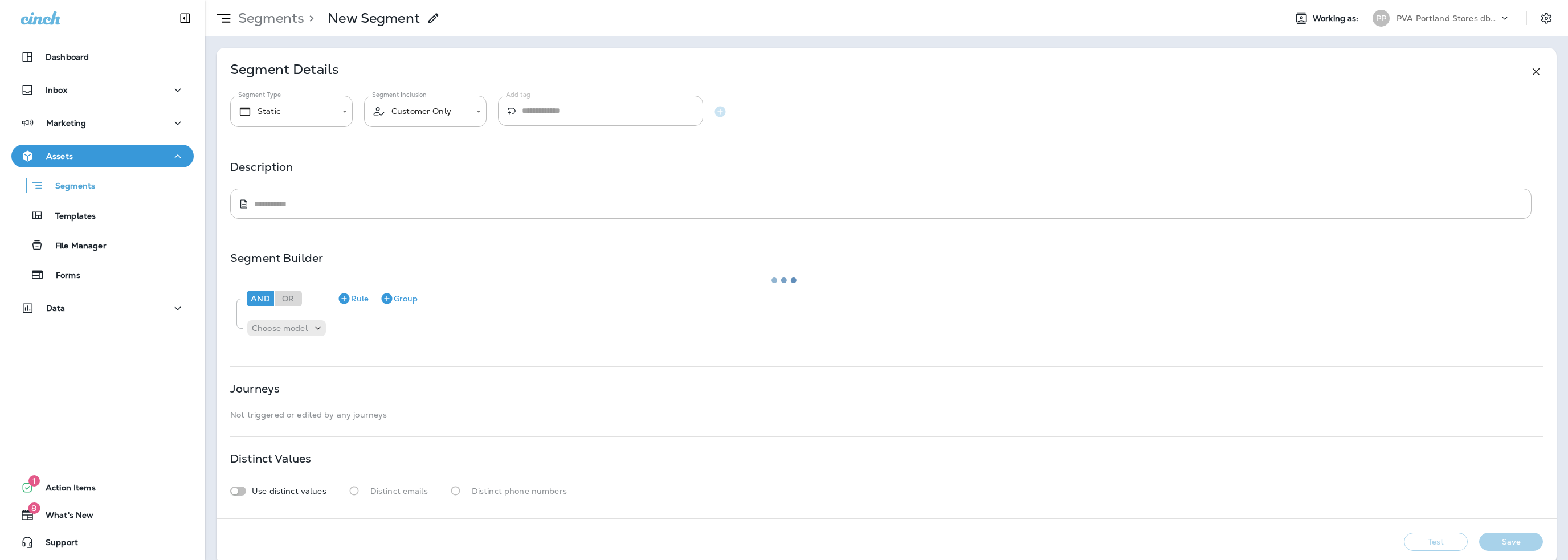
type input "*******"
type textarea "**********"
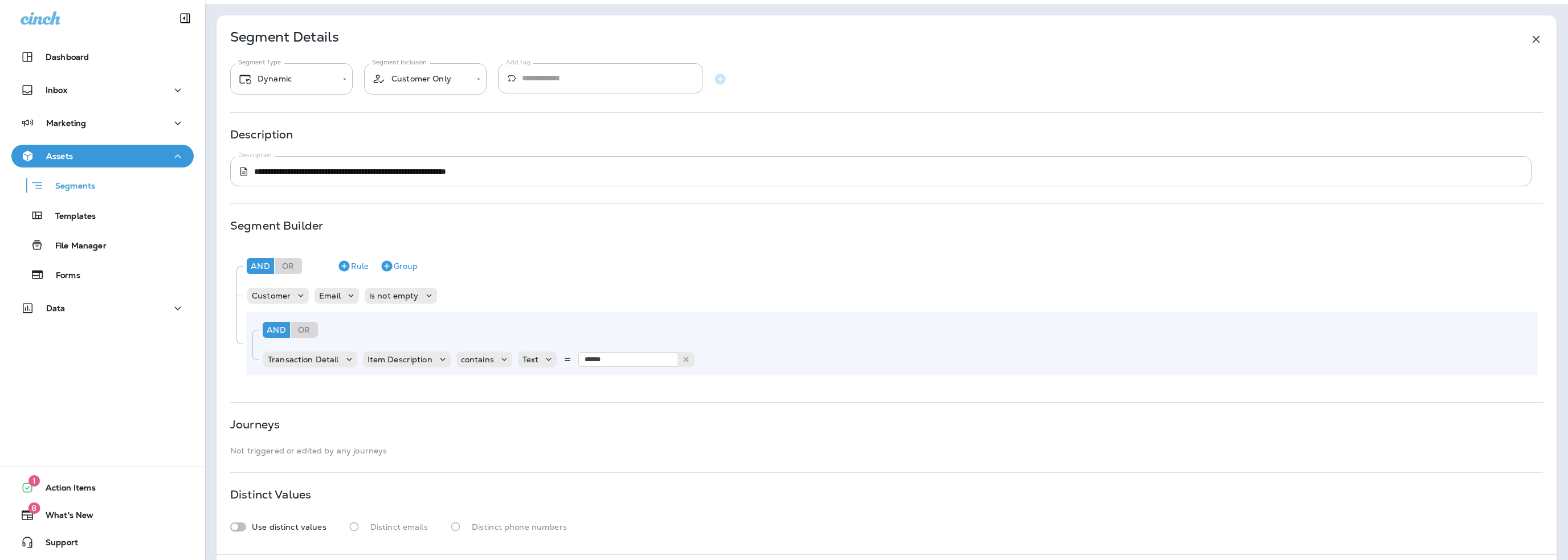
scroll to position [84, 0]
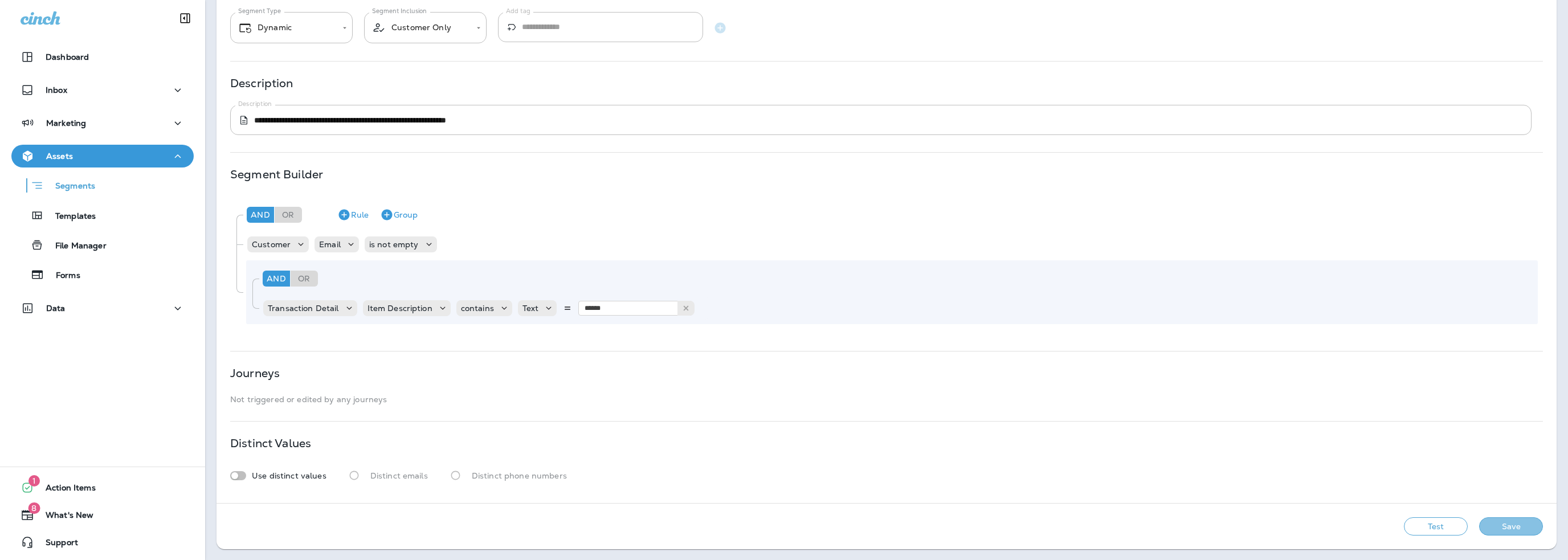
click at [1492, 523] on button "Save" at bounding box center [1510, 526] width 64 height 18
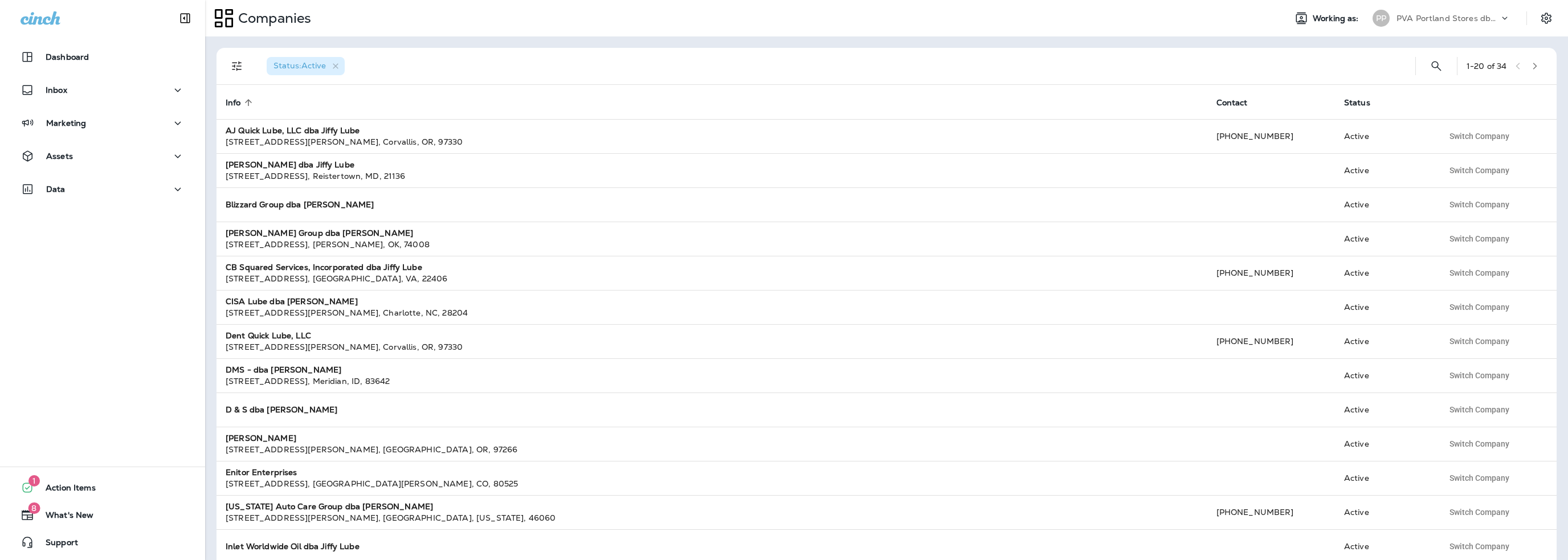
click at [1452, 21] on p "PVA Portland Stores dba Jiffy Lube" at bounding box center [1447, 18] width 103 height 9
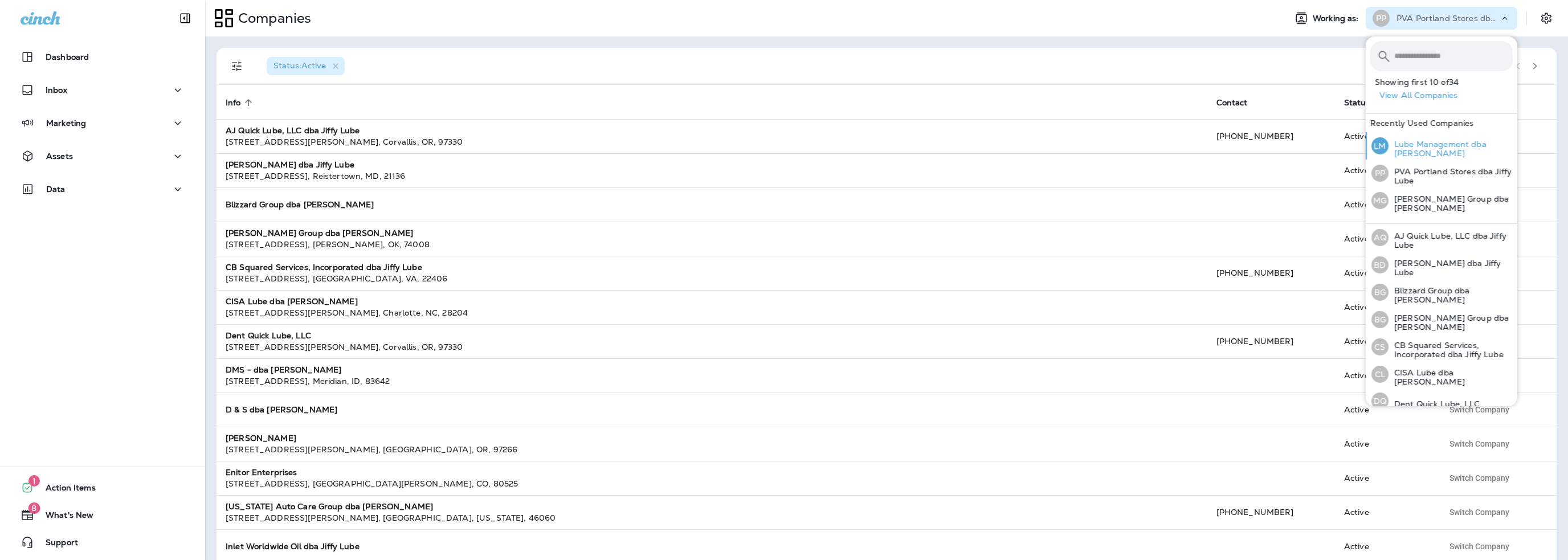
click at [1428, 144] on p "Lube Management dba [PERSON_NAME]" at bounding box center [1450, 148] width 124 height 18
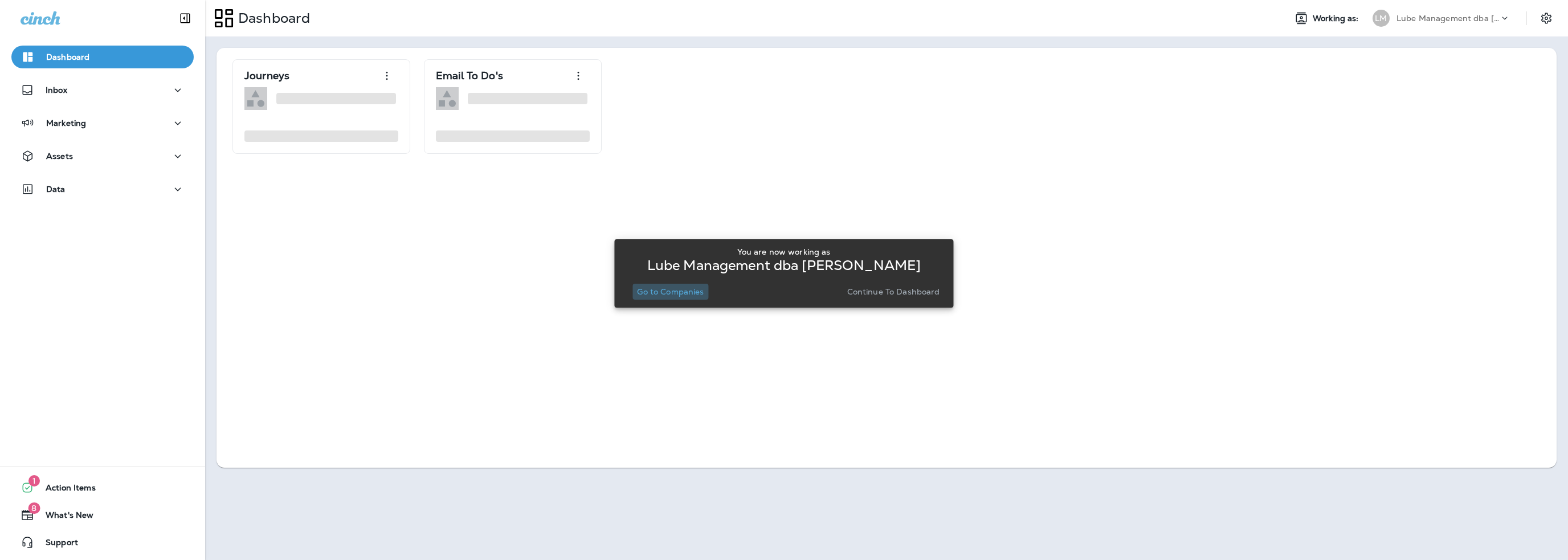
click at [684, 287] on p "Go to Companies" at bounding box center [670, 291] width 66 height 9
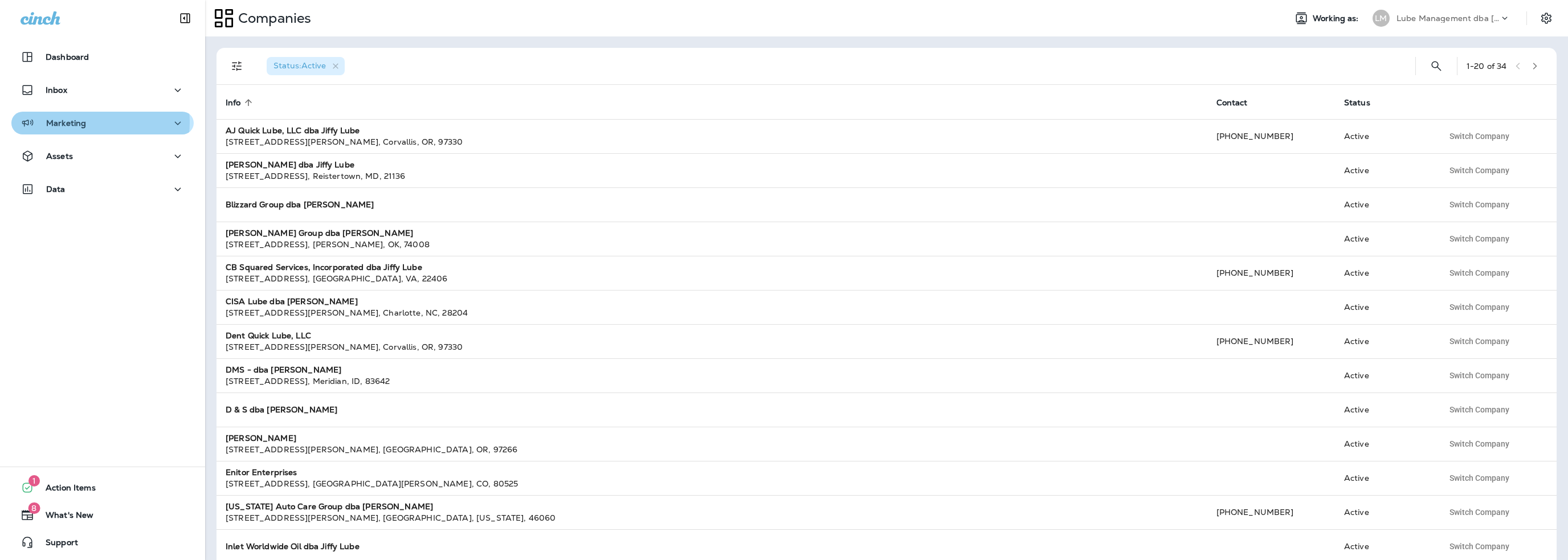
click at [89, 122] on div "Marketing" at bounding box center [102, 123] width 164 height 14
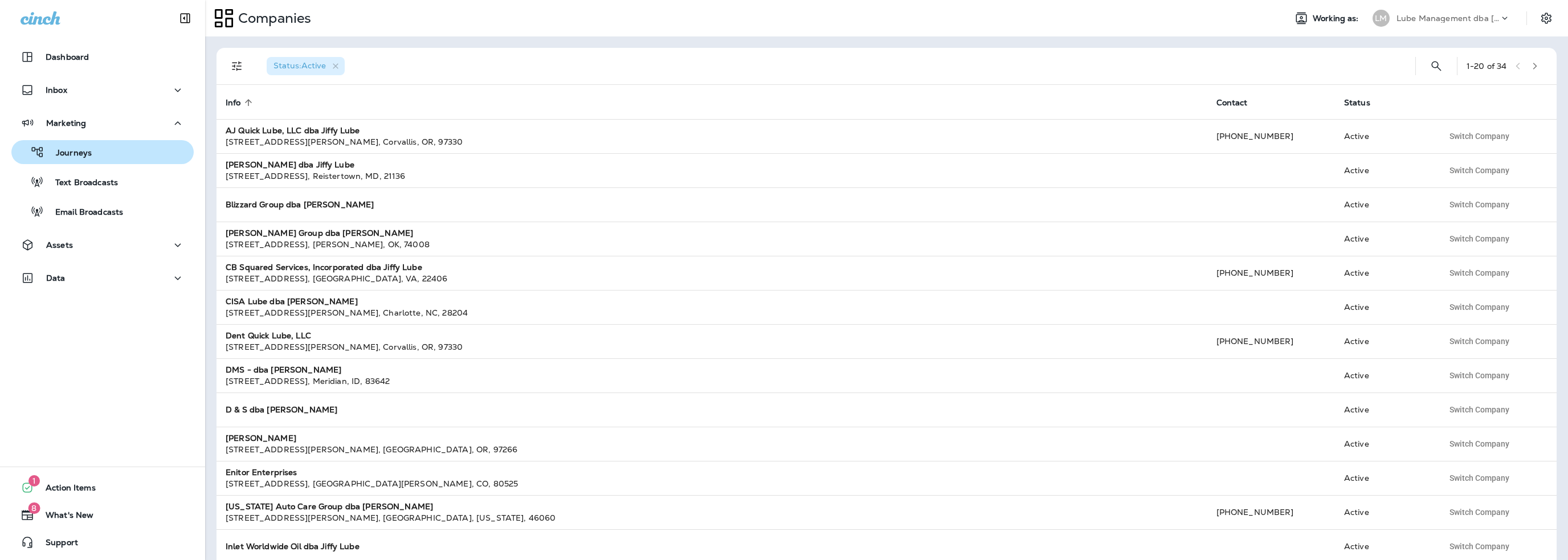
click at [83, 159] on div "Journeys" at bounding box center [54, 152] width 76 height 17
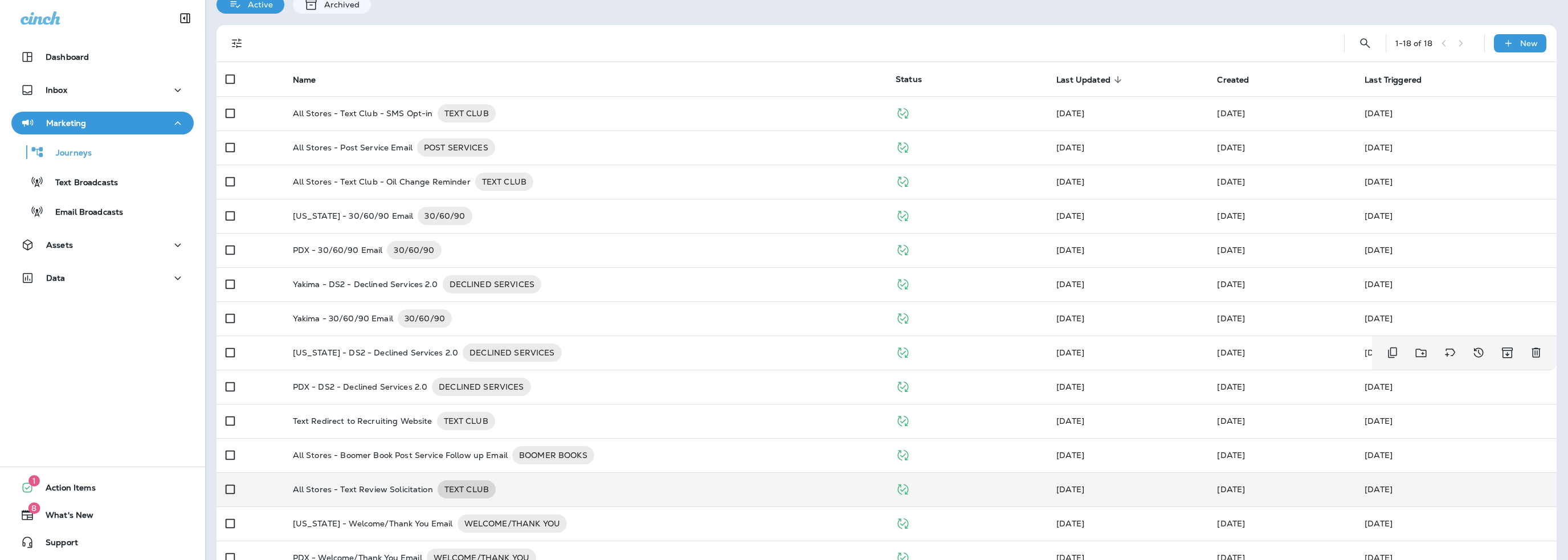
scroll to position [216, 0]
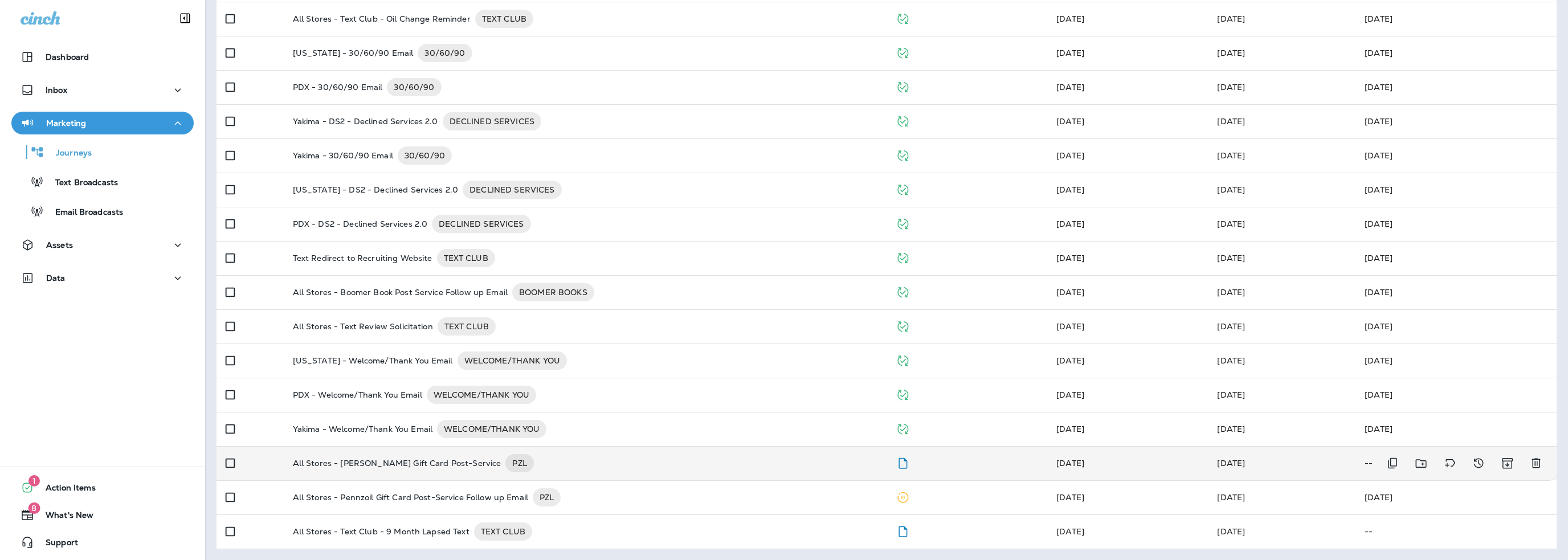
click at [421, 467] on p "All Stores - Rotella Gift Card Post-Service" at bounding box center [397, 463] width 208 height 18
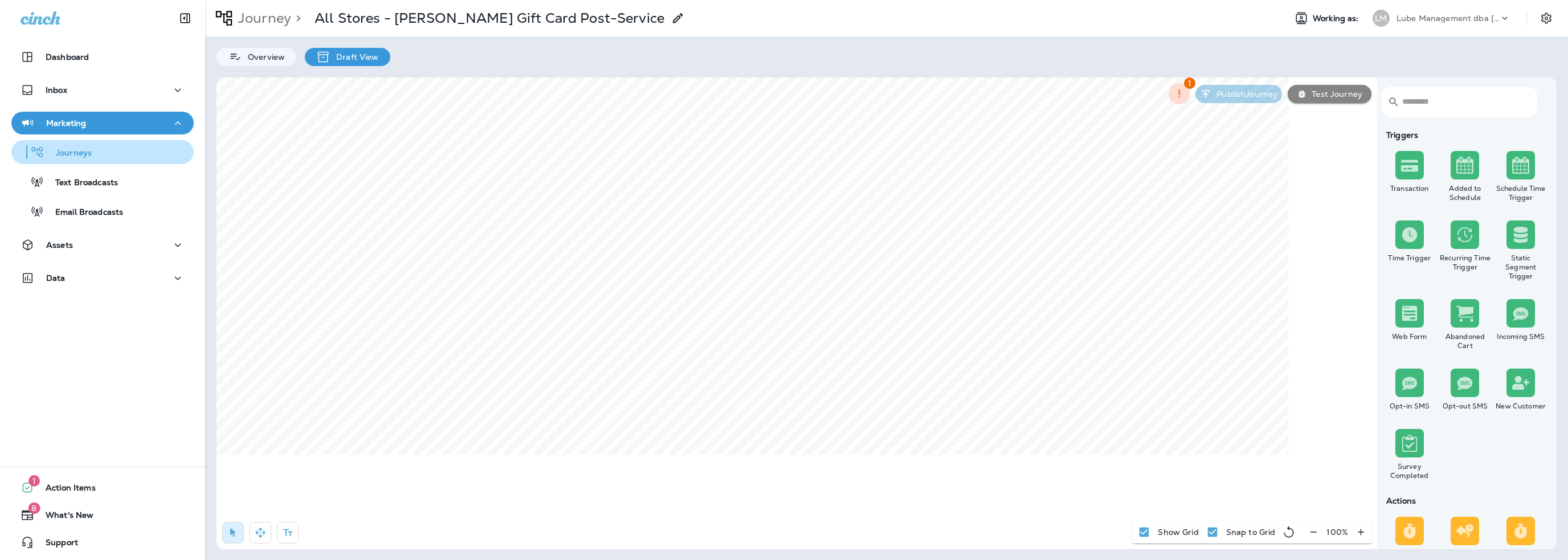
click at [70, 150] on p "Journeys" at bounding box center [68, 153] width 48 height 11
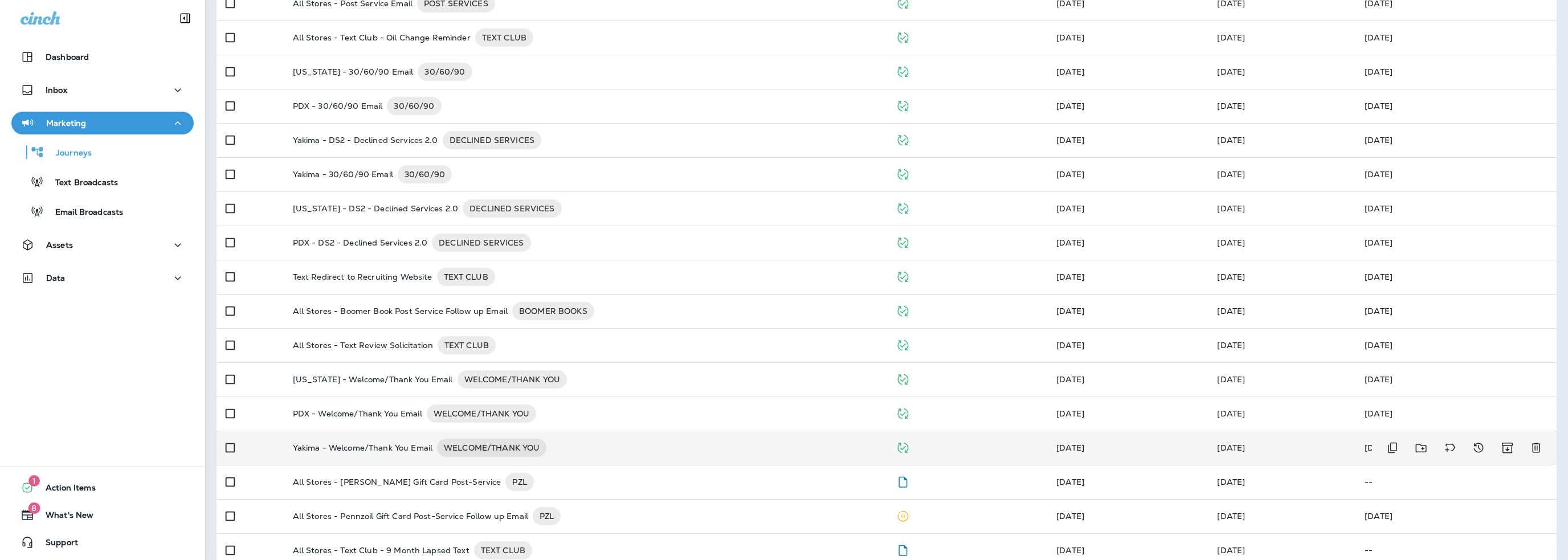
scroll to position [216, 0]
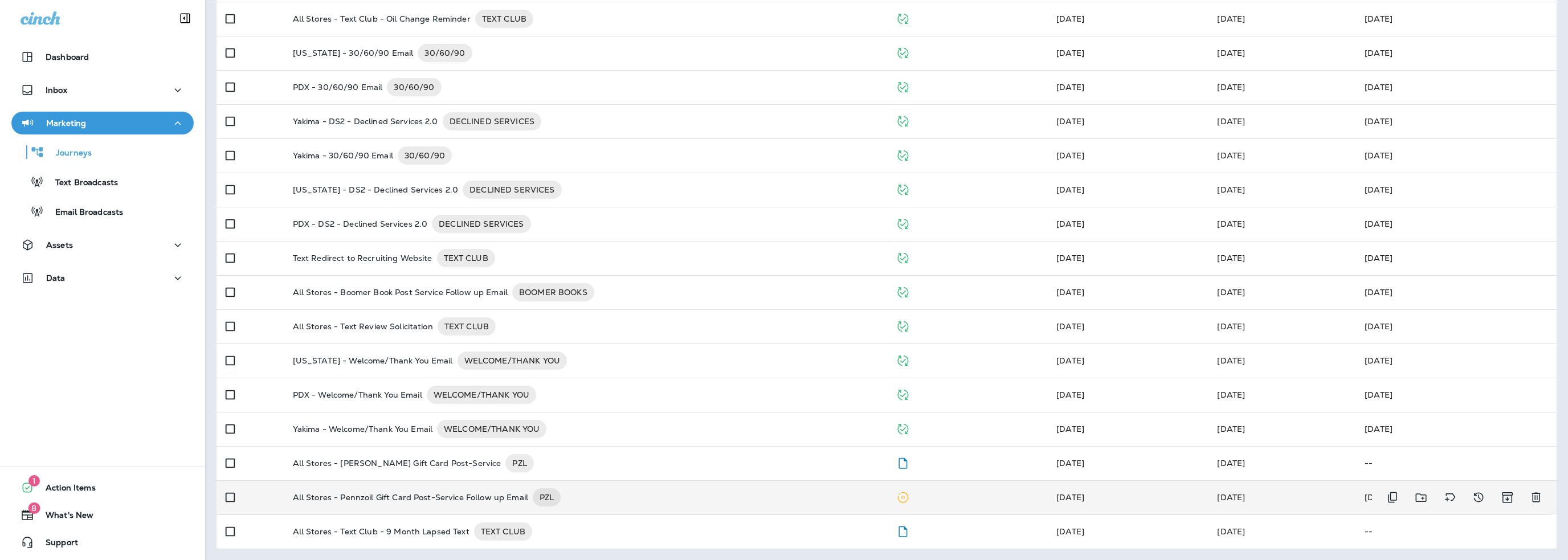
click at [433, 492] on p "All Stores - Pennzoil Gift Card Post-Service Follow up Email" at bounding box center [410, 497] width 235 height 18
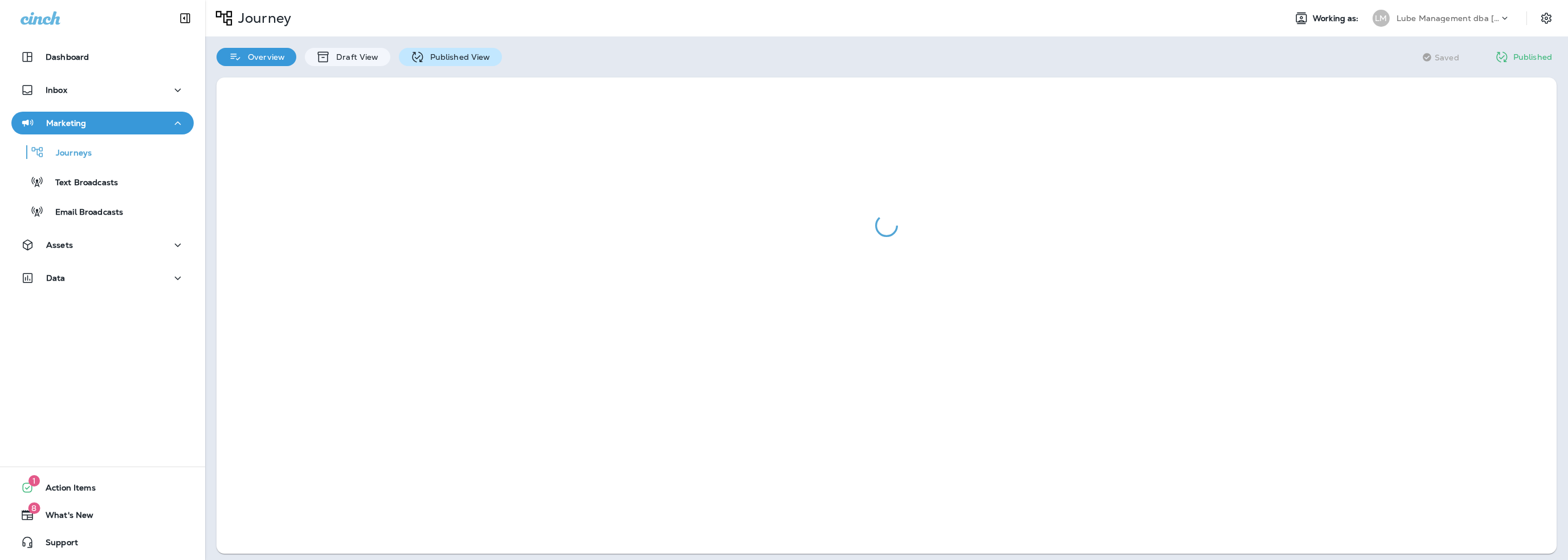
click at [444, 61] on p "Published View" at bounding box center [458, 57] width 66 height 9
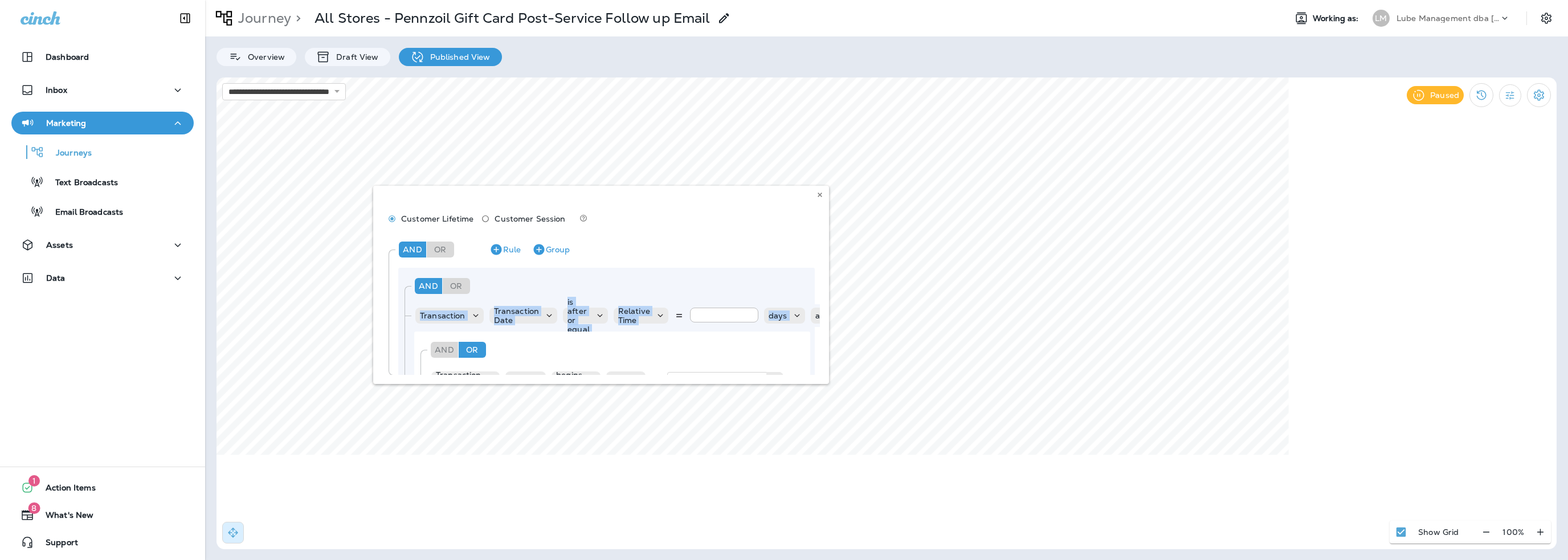
drag, startPoint x: 817, startPoint y: 266, endPoint x: 810, endPoint y: 314, distance: 48.5
click at [811, 309] on div "Customer Lifetime Customer Session And Or Rule Group And Or Rule Group Transact…" at bounding box center [601, 285] width 456 height 198
click at [814, 359] on div "Customer Lifetime Customer Session And Or Rule Group And Or Rule Group Transact…" at bounding box center [601, 285] width 456 height 198
click at [807, 370] on div "Customer Lifetime Customer Session And Or Rule Group And Or Rule Group Transact…" at bounding box center [601, 285] width 456 height 198
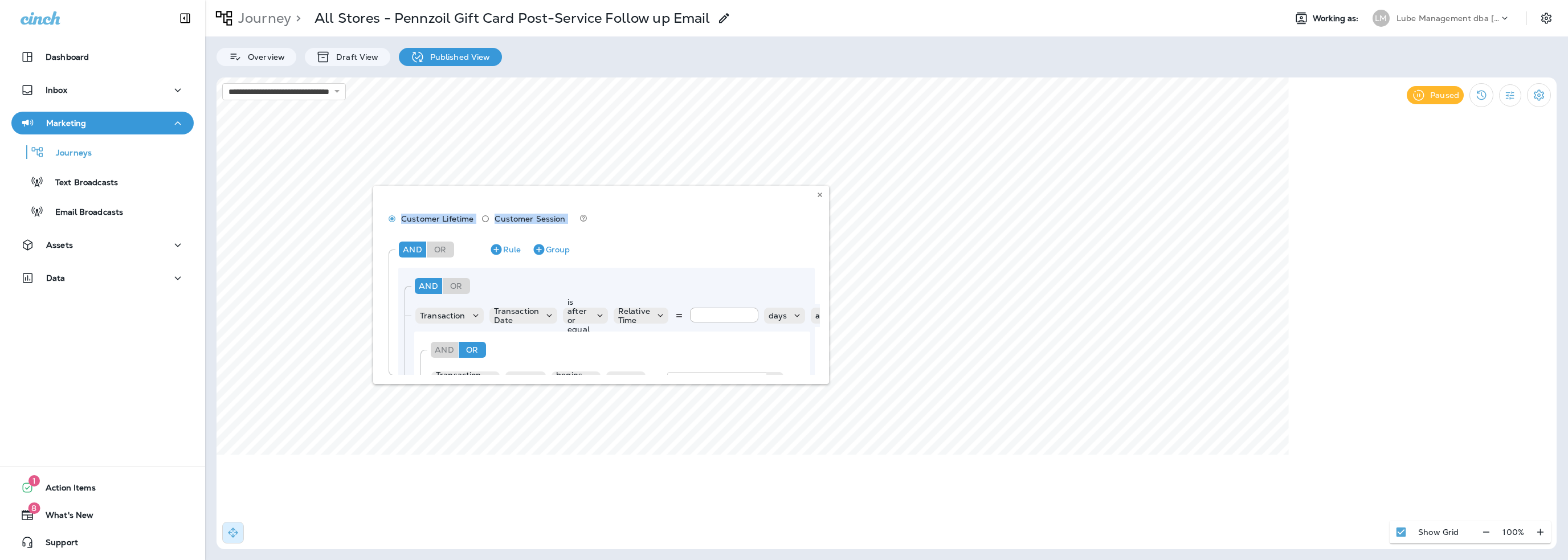
click at [830, 0] on body "**********" at bounding box center [784, 0] width 1568 height 0
click at [817, 195] on icon at bounding box center [820, 195] width 7 height 7
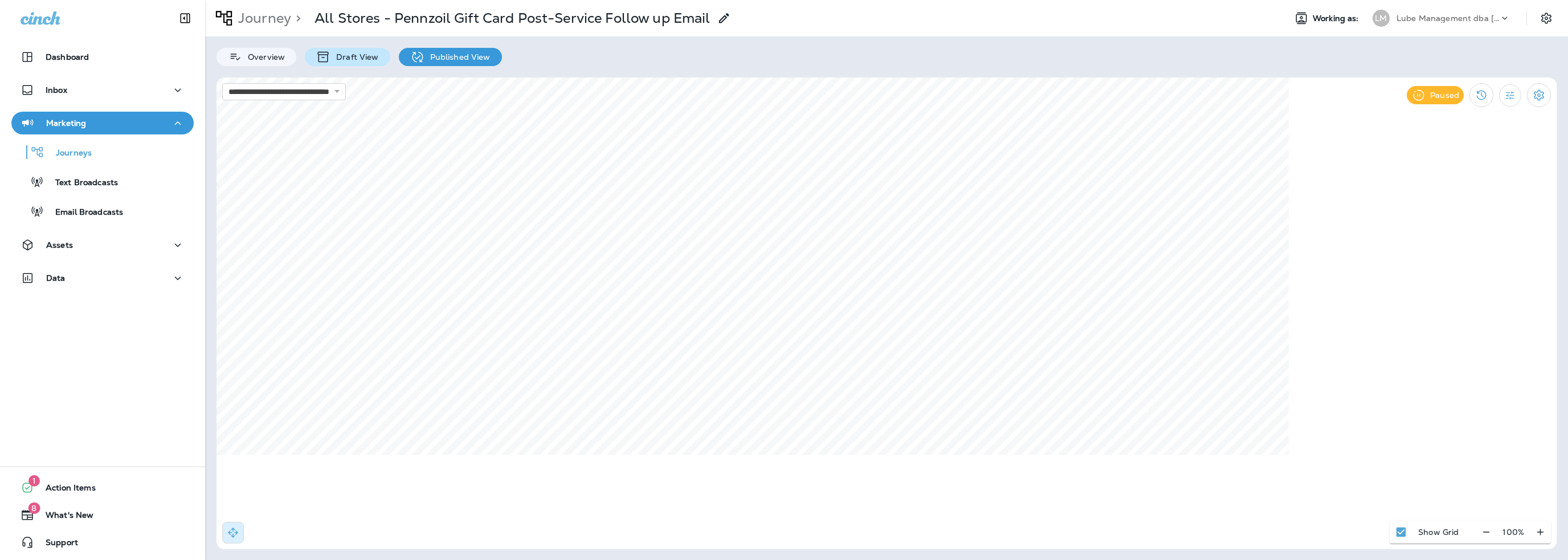
click at [362, 51] on div "Draft View" at bounding box center [347, 56] width 85 height 18
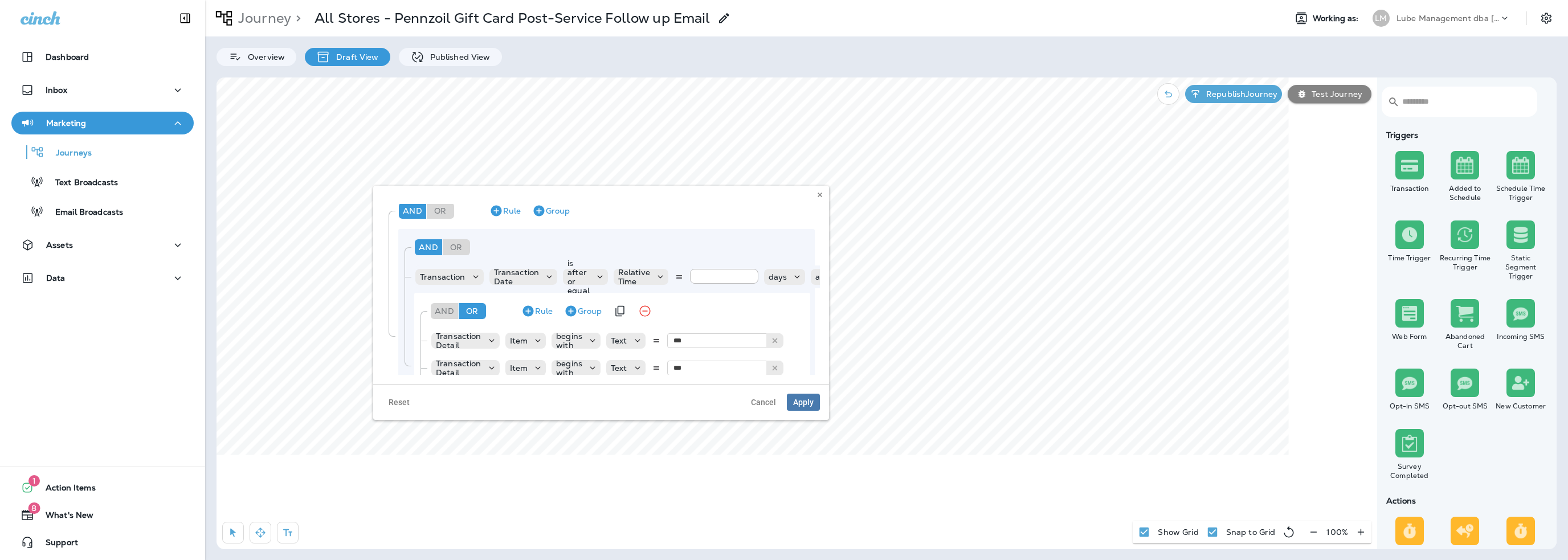
scroll to position [126, 0]
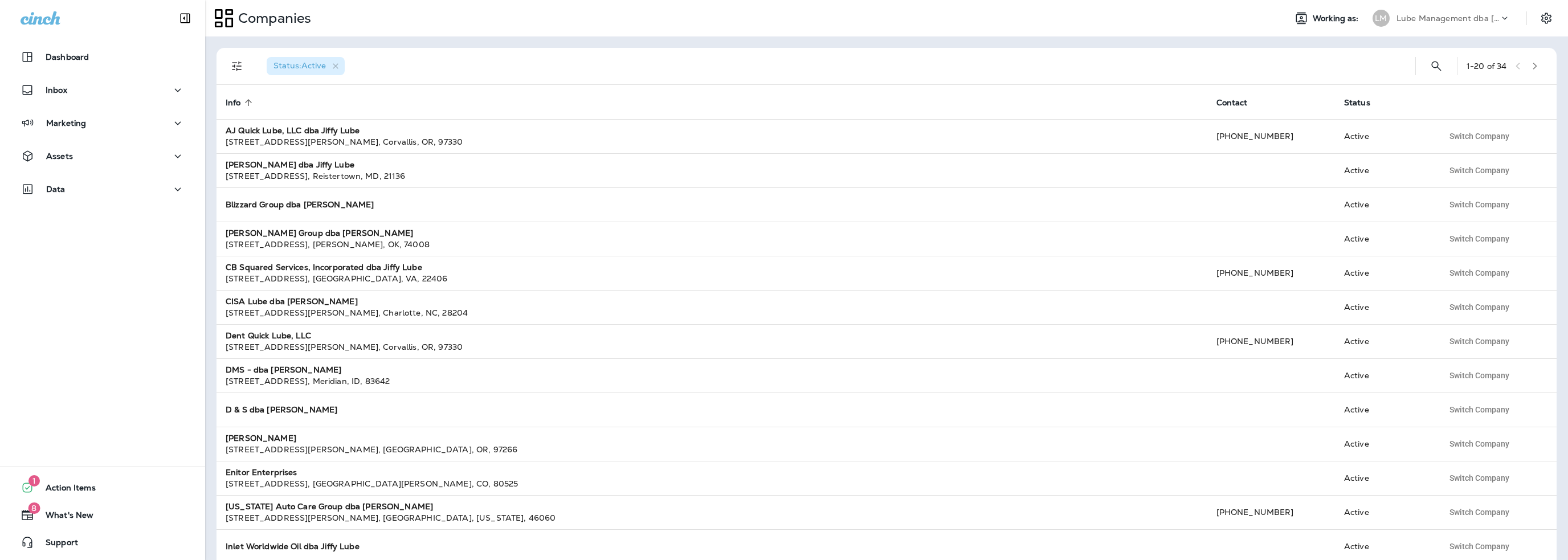
click at [1449, 18] on p "Lube Management dba [PERSON_NAME]" at bounding box center [1447, 18] width 103 height 9
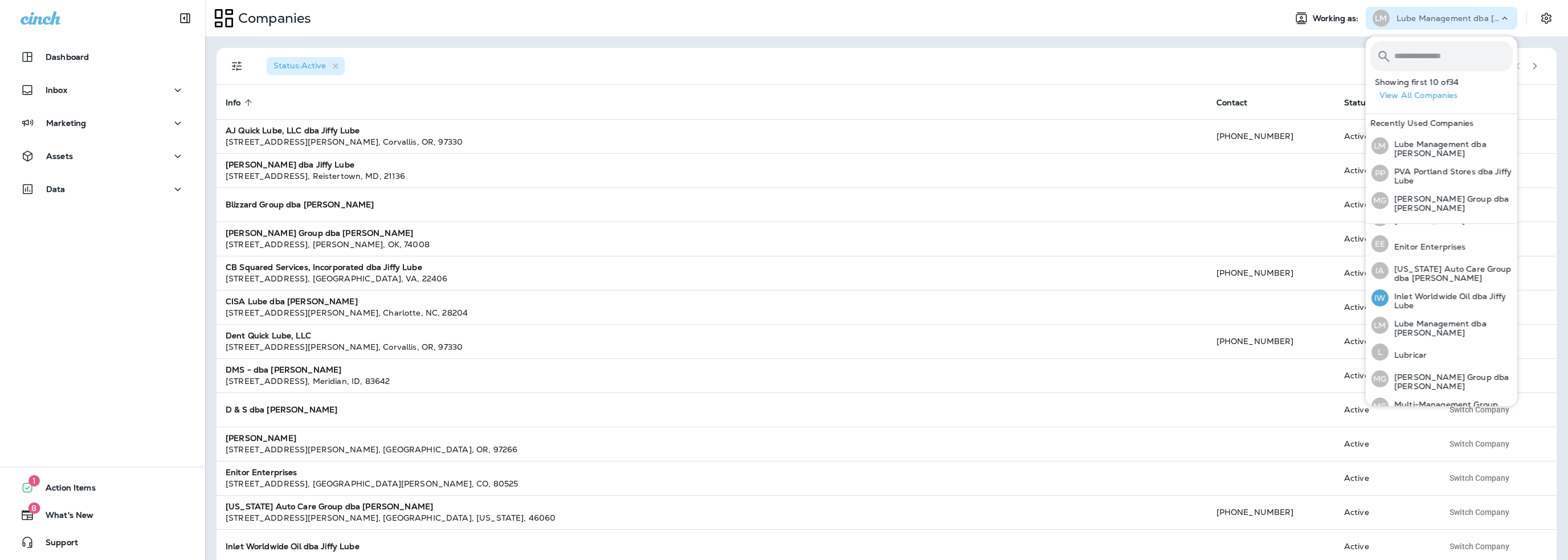
scroll to position [285, 0]
click at [1441, 354] on p "[PERSON_NAME] Group dba [PERSON_NAME]" at bounding box center [1450, 359] width 124 height 18
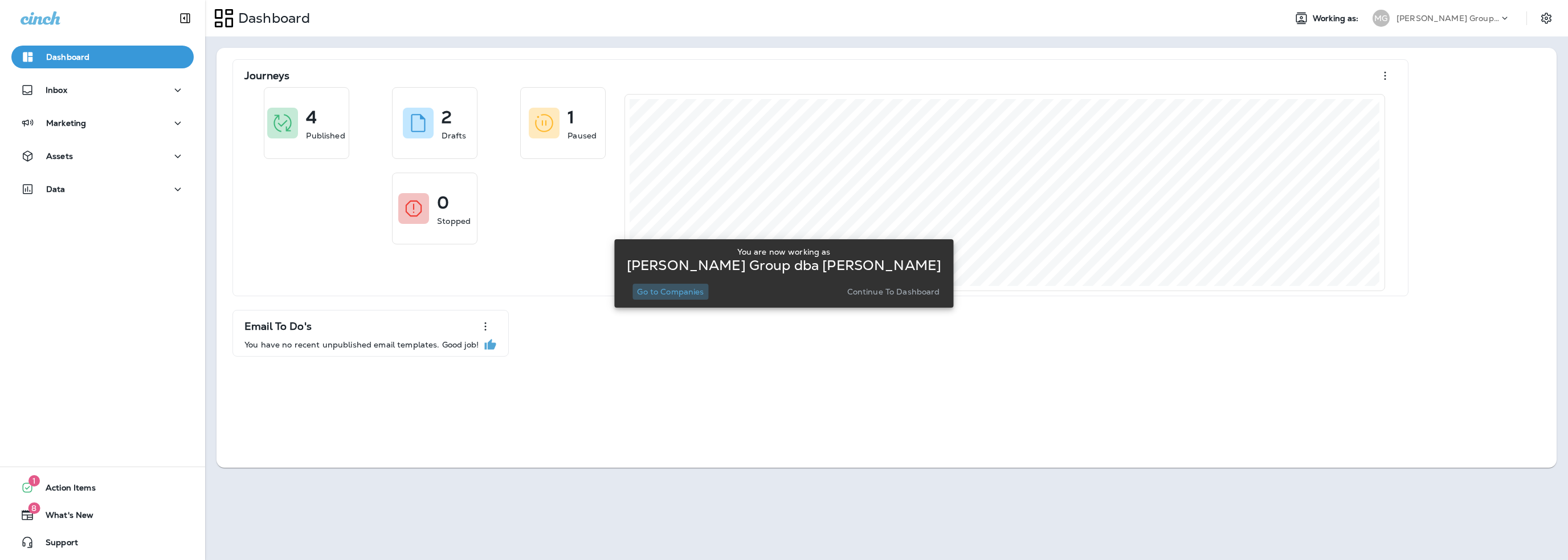
click at [685, 295] on p "Go to Companies" at bounding box center [670, 291] width 66 height 9
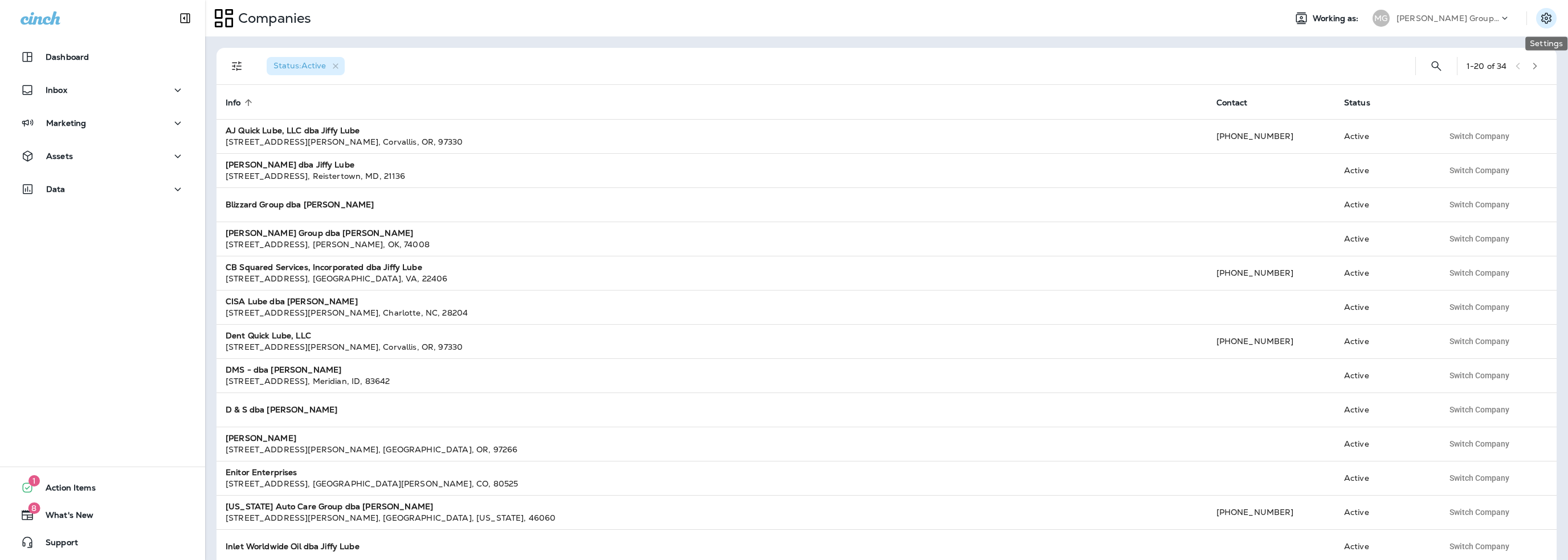
click at [1548, 22] on icon "Settings" at bounding box center [1546, 18] width 14 height 14
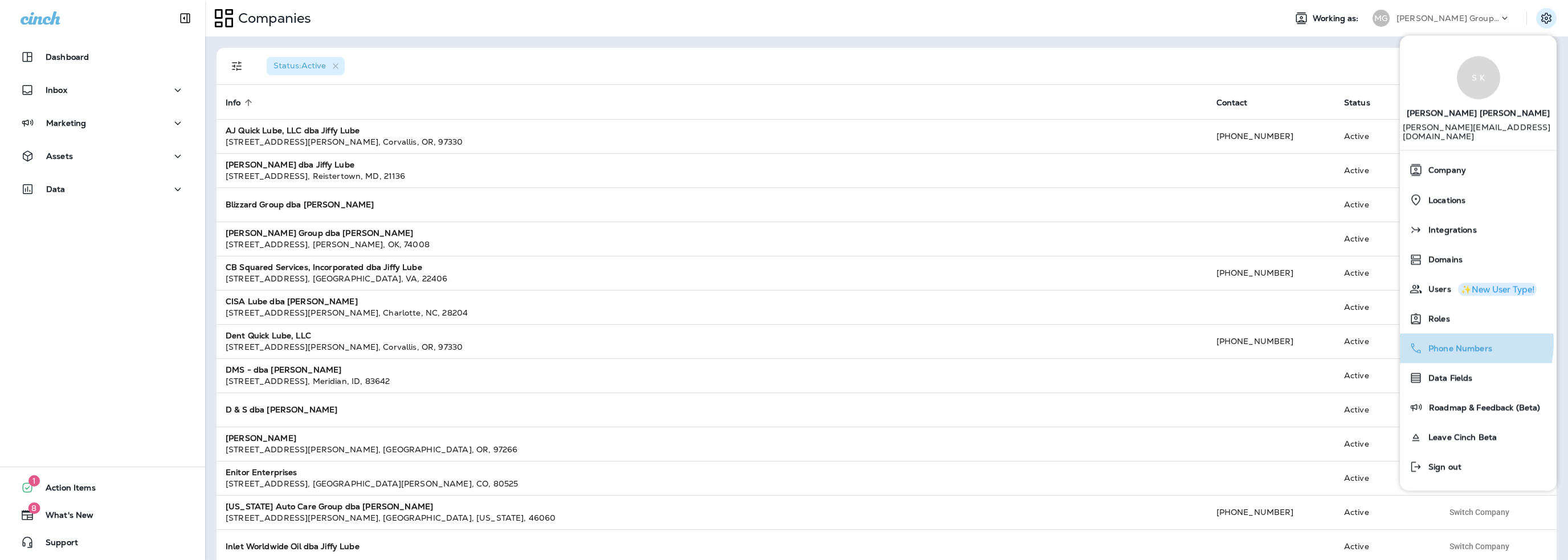
click at [1449, 337] on div "Phone Numbers" at bounding box center [1478, 348] width 148 height 23
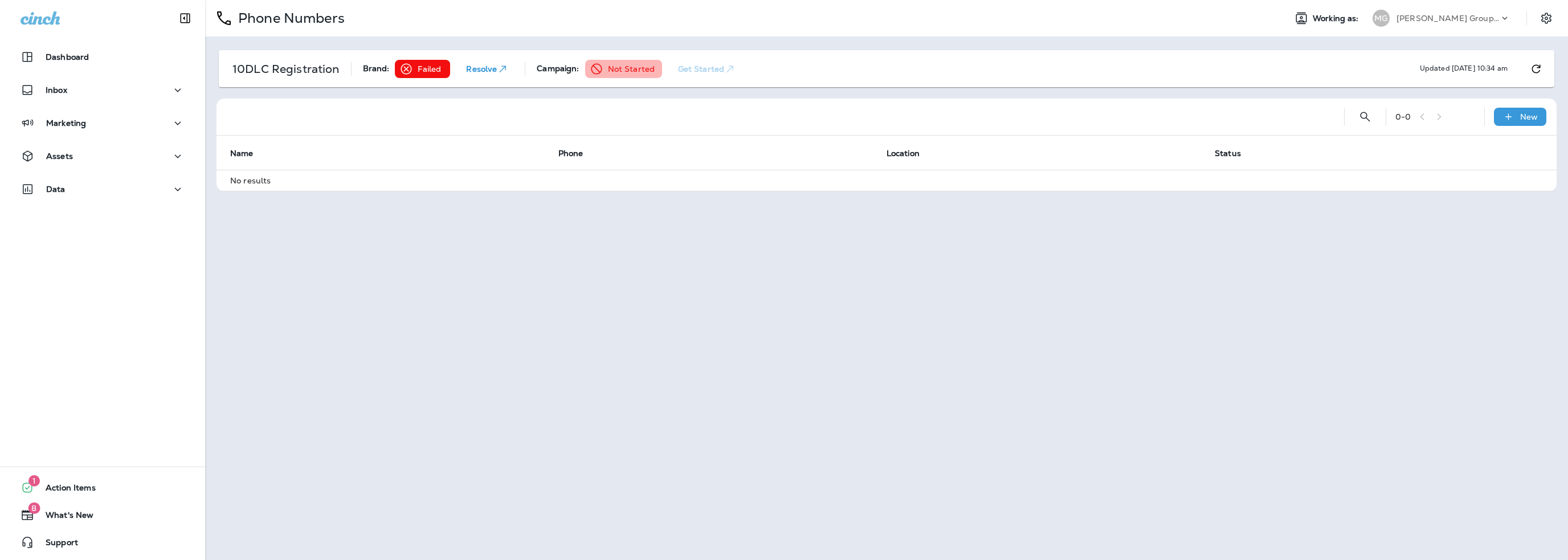
click at [481, 63] on p "Resolve" at bounding box center [488, 68] width 42 height 11
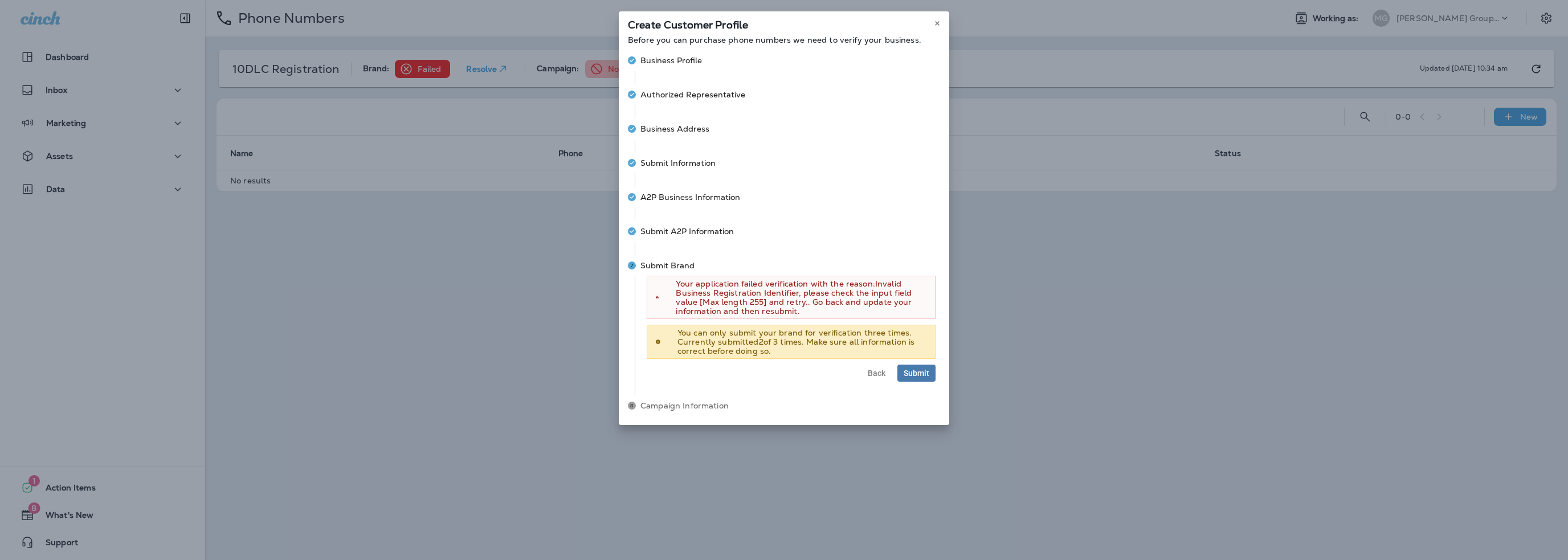
click at [670, 59] on span "Business Profile" at bounding box center [671, 59] width 61 height 11
select select "**********"
select select "****"
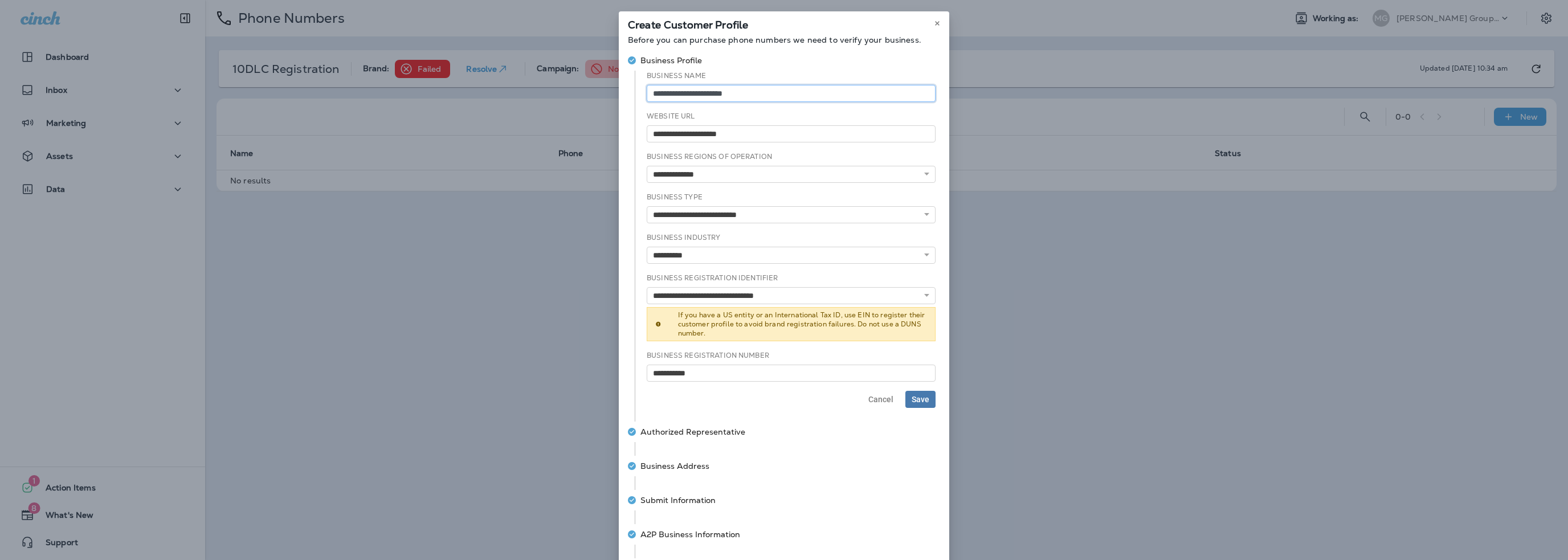
drag, startPoint x: 745, startPoint y: 95, endPoint x: 601, endPoint y: 111, distance: 144.9
click at [601, 111] on div "**********" at bounding box center [784, 280] width 1568 height 560
paste input
type input "*********"
click at [683, 171] on select "**********" at bounding box center [791, 174] width 289 height 17
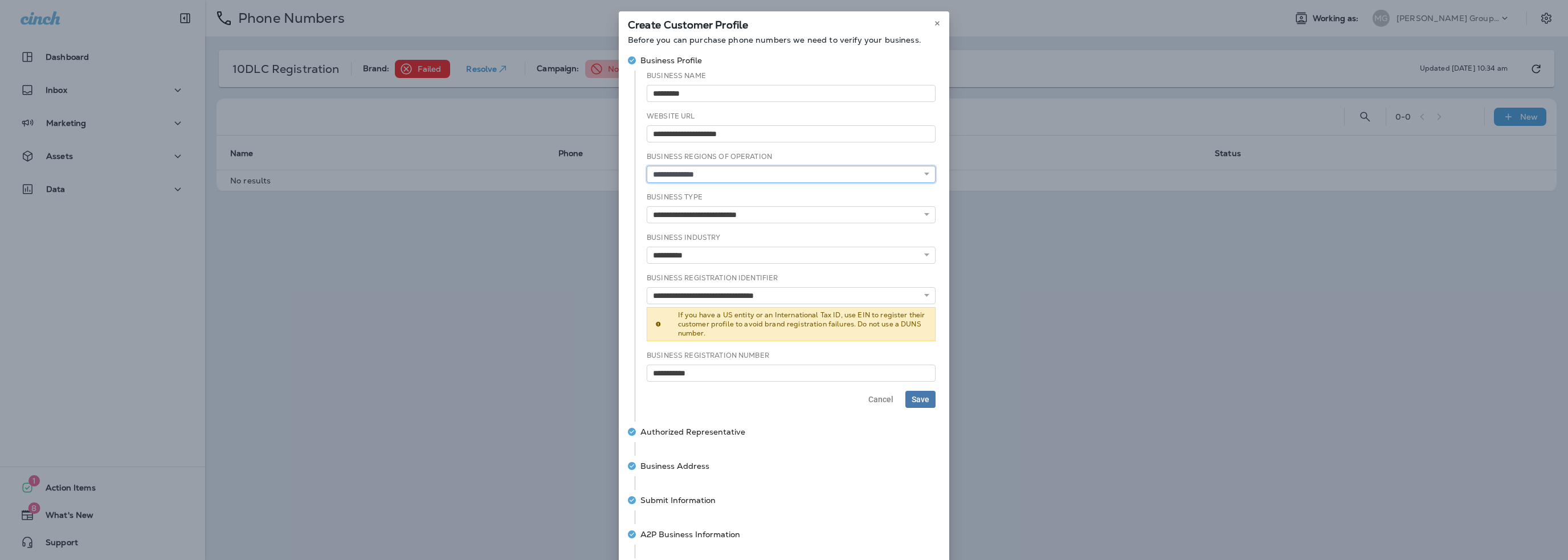
click at [646, 166] on select "**********" at bounding box center [791, 174] width 289 height 17
click at [684, 212] on select "**********" at bounding box center [791, 215] width 289 height 17
select select "**********"
click at [646, 206] on select "**********" at bounding box center [791, 215] width 289 height 17
click at [674, 297] on select "**********" at bounding box center [791, 296] width 289 height 17
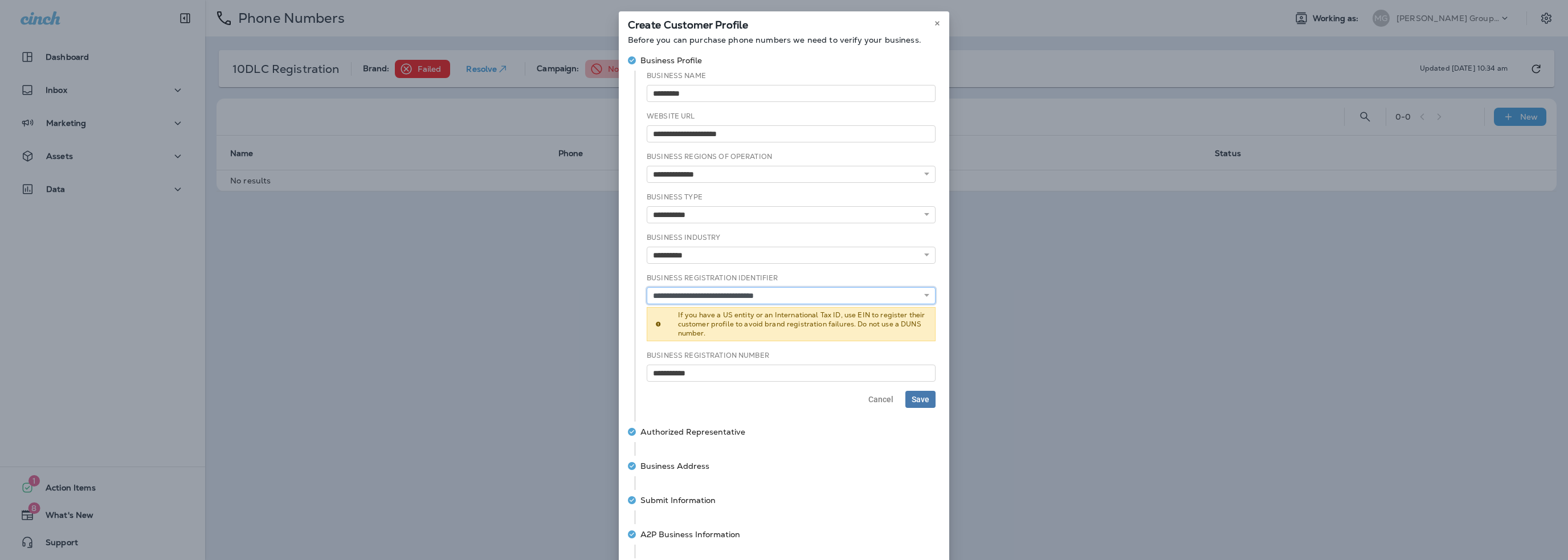
select select "***"
click at [646, 287] on select "**********" at bounding box center [791, 296] width 289 height 17
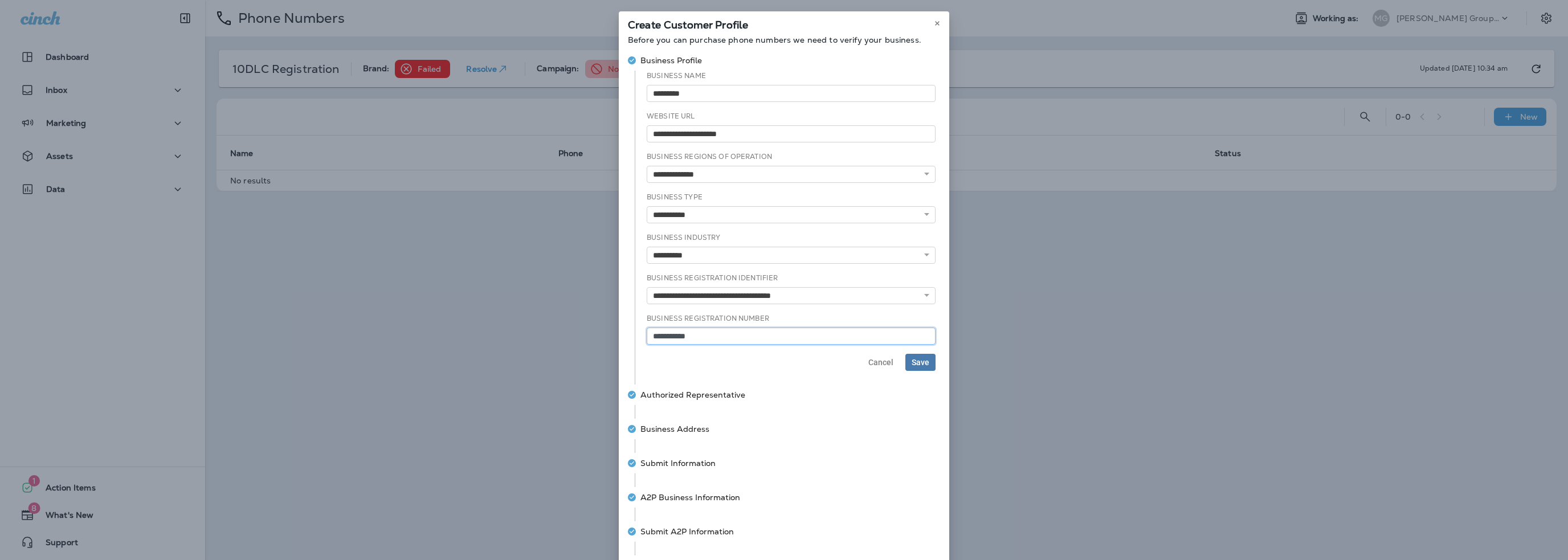
drag, startPoint x: 699, startPoint y: 338, endPoint x: 606, endPoint y: 335, distance: 93.0
click at [606, 335] on div "**********" at bounding box center [784, 280] width 1568 height 560
paste input
type input "**********"
click at [920, 362] on span "Save" at bounding box center [920, 362] width 18 height 8
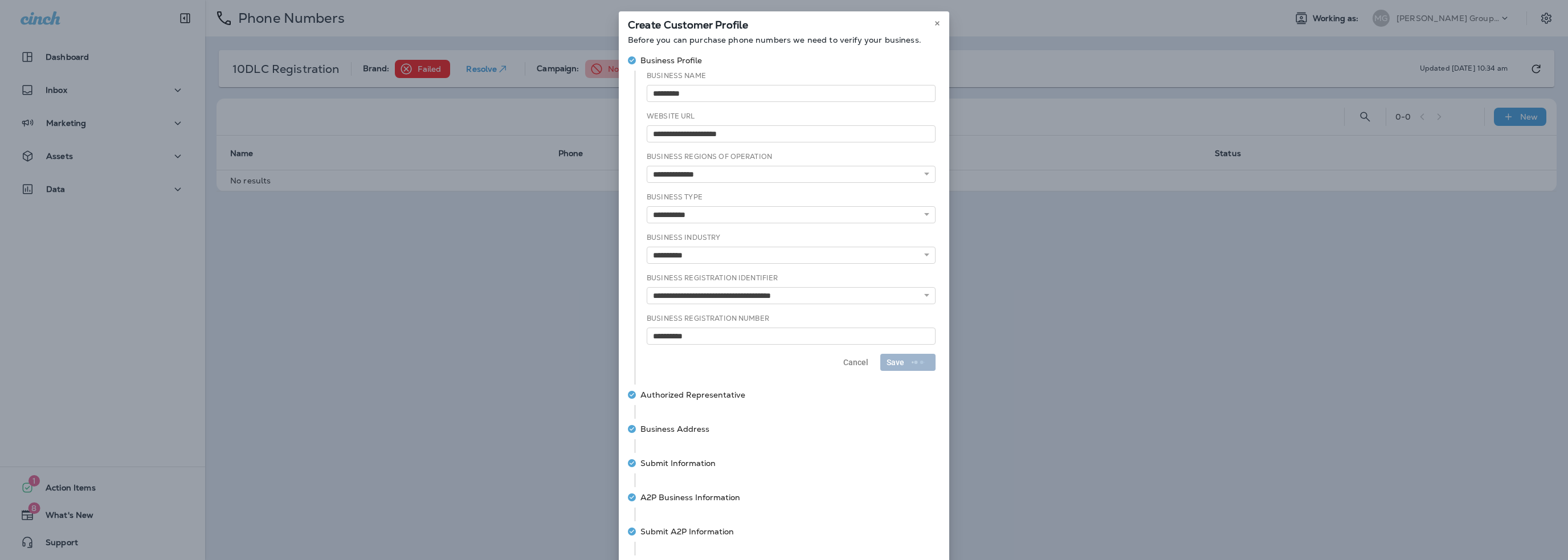
select select "********"
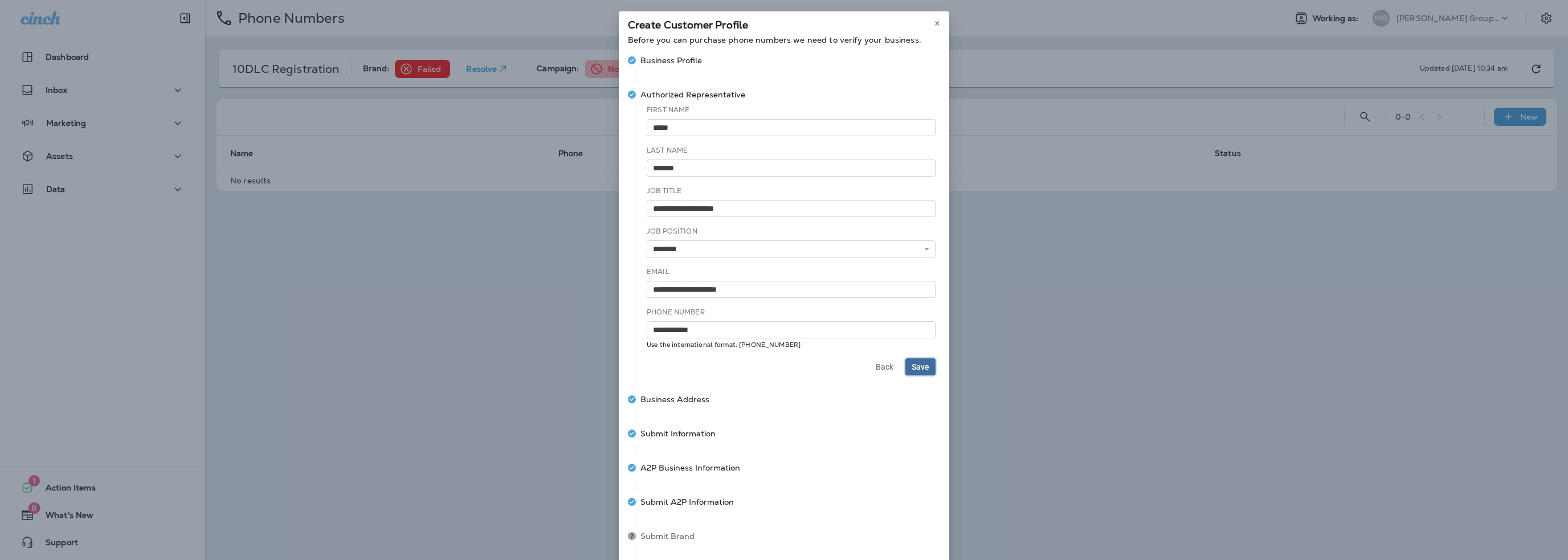
click at [914, 370] on span "Save" at bounding box center [920, 366] width 18 height 8
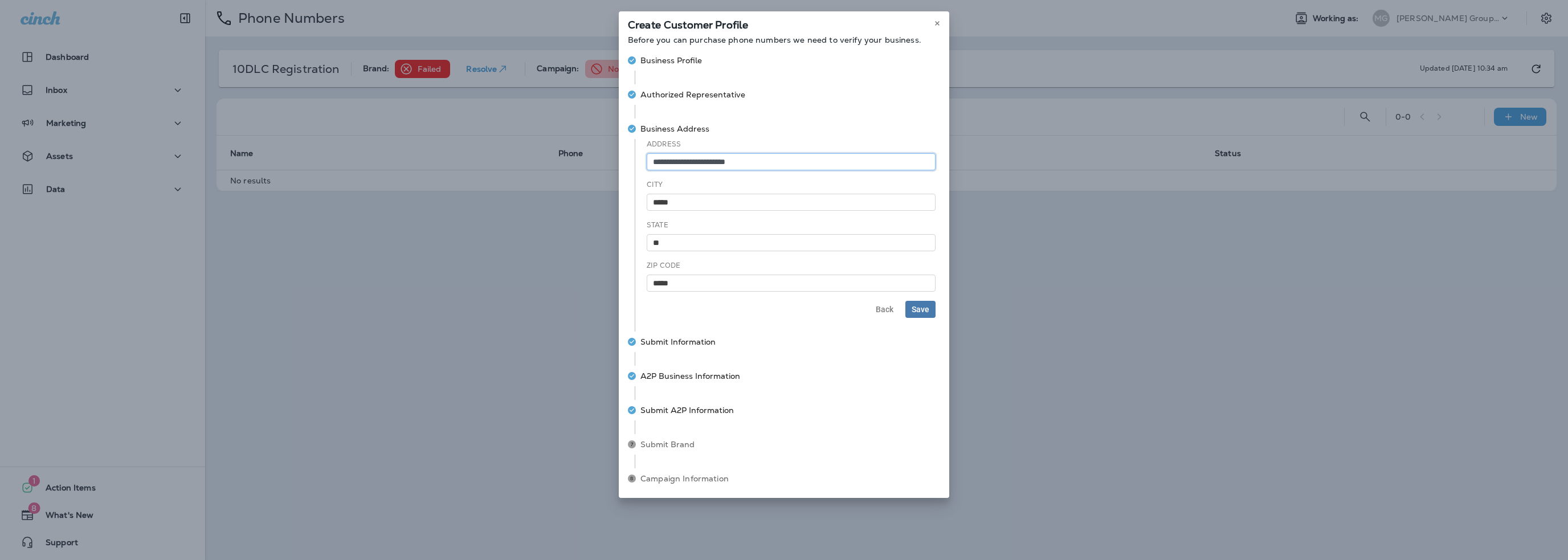
type input "**********"
click at [921, 309] on span "Save" at bounding box center [920, 308] width 18 height 8
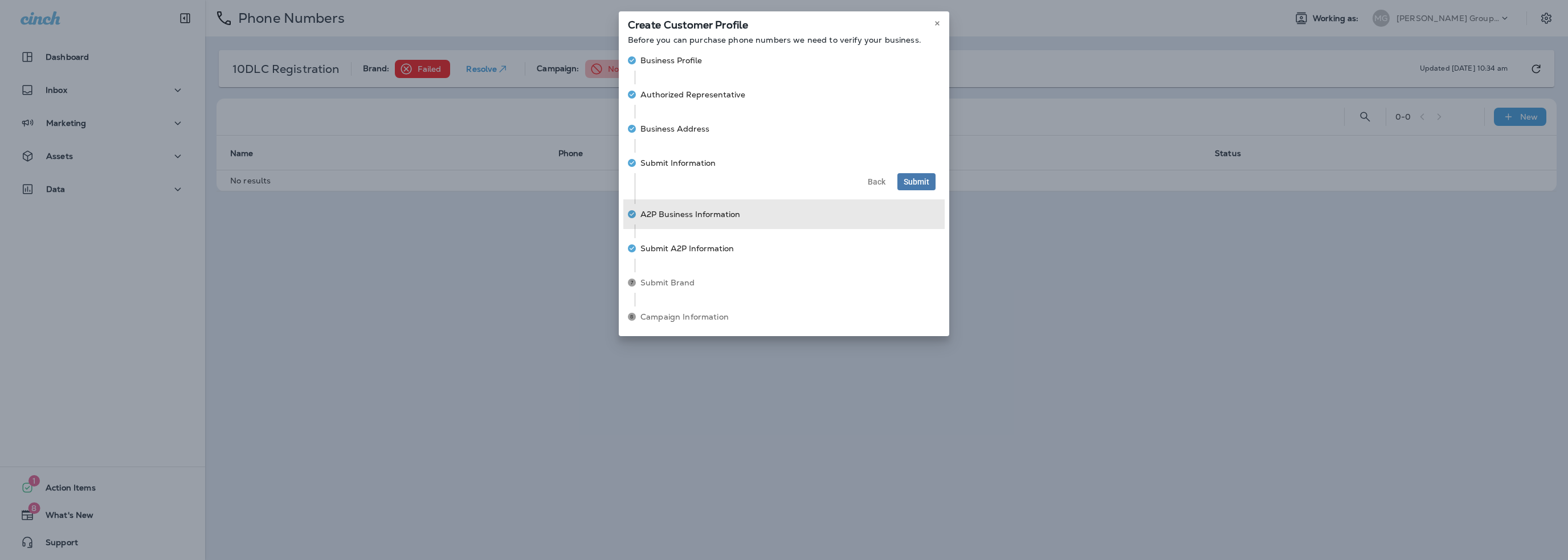
click at [730, 220] on span "A2P Business Information" at bounding box center [684, 214] width 112 height 20
select select "*******"
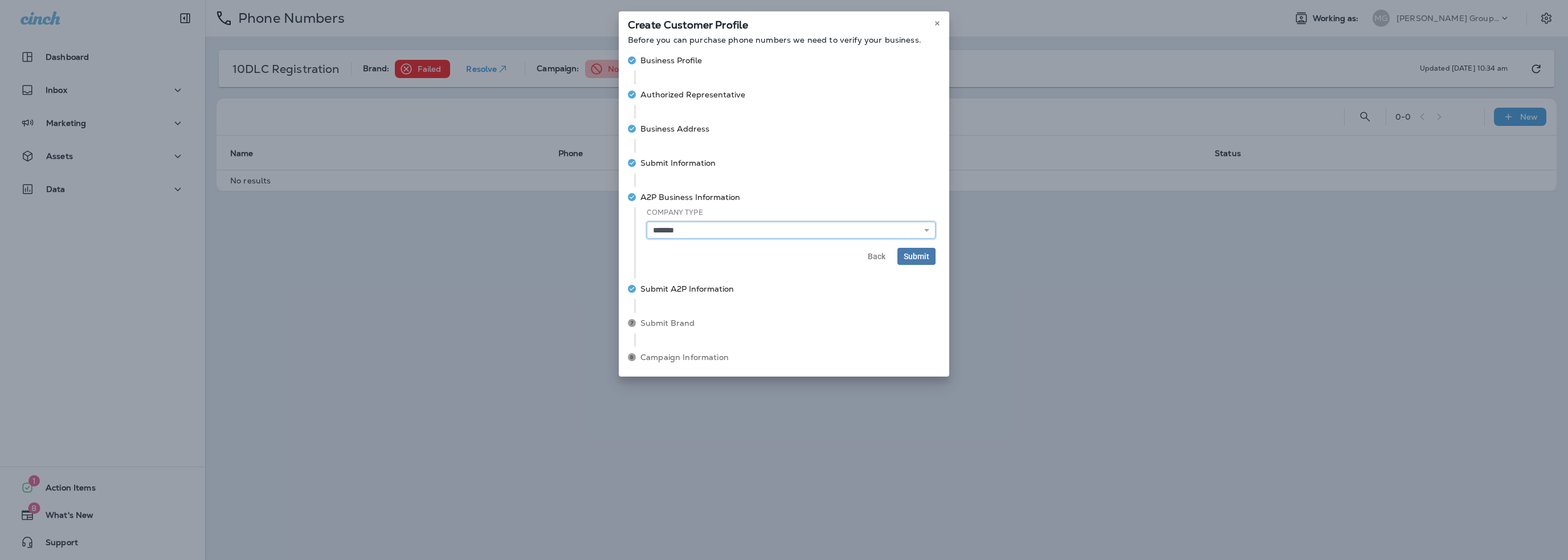
click at [713, 231] on select "**********" at bounding box center [791, 230] width 289 height 17
click at [646, 222] on select "**********" at bounding box center [791, 230] width 289 height 17
click at [691, 161] on span "Submit Information" at bounding box center [678, 162] width 76 height 11
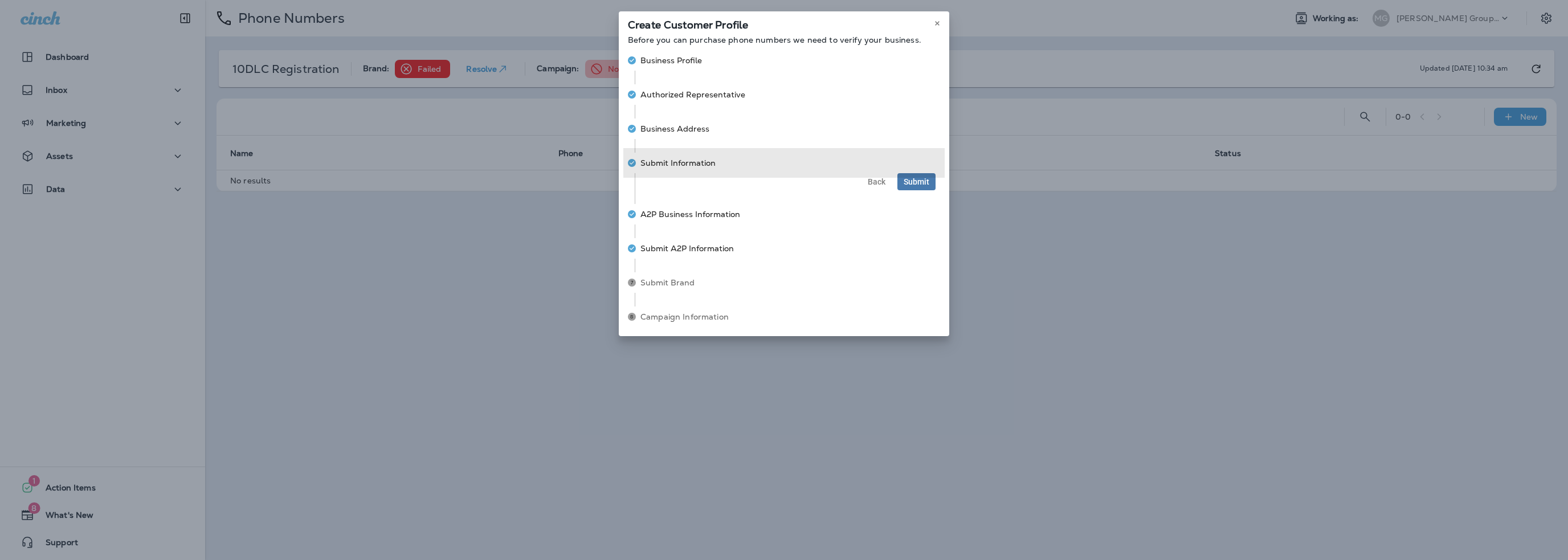
click at [918, 178] on button "Submit Information" at bounding box center [784, 162] width 321 height 30
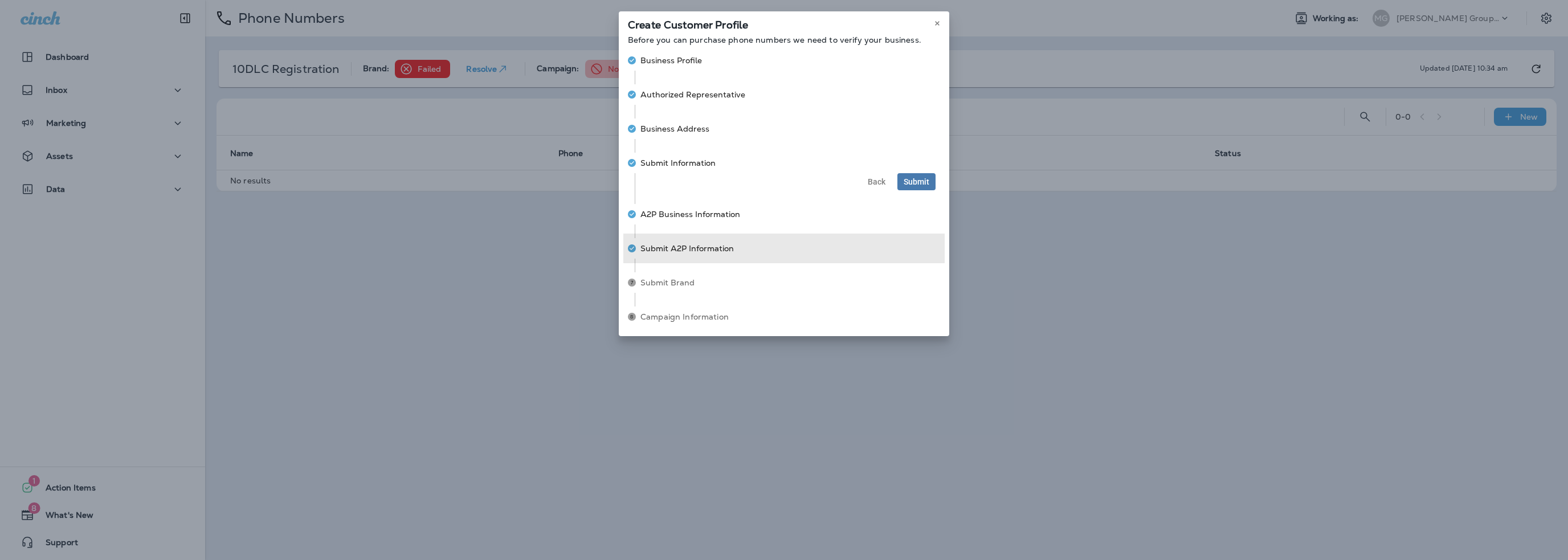
click at [696, 246] on span "Submit A2P Information" at bounding box center [687, 248] width 93 height 11
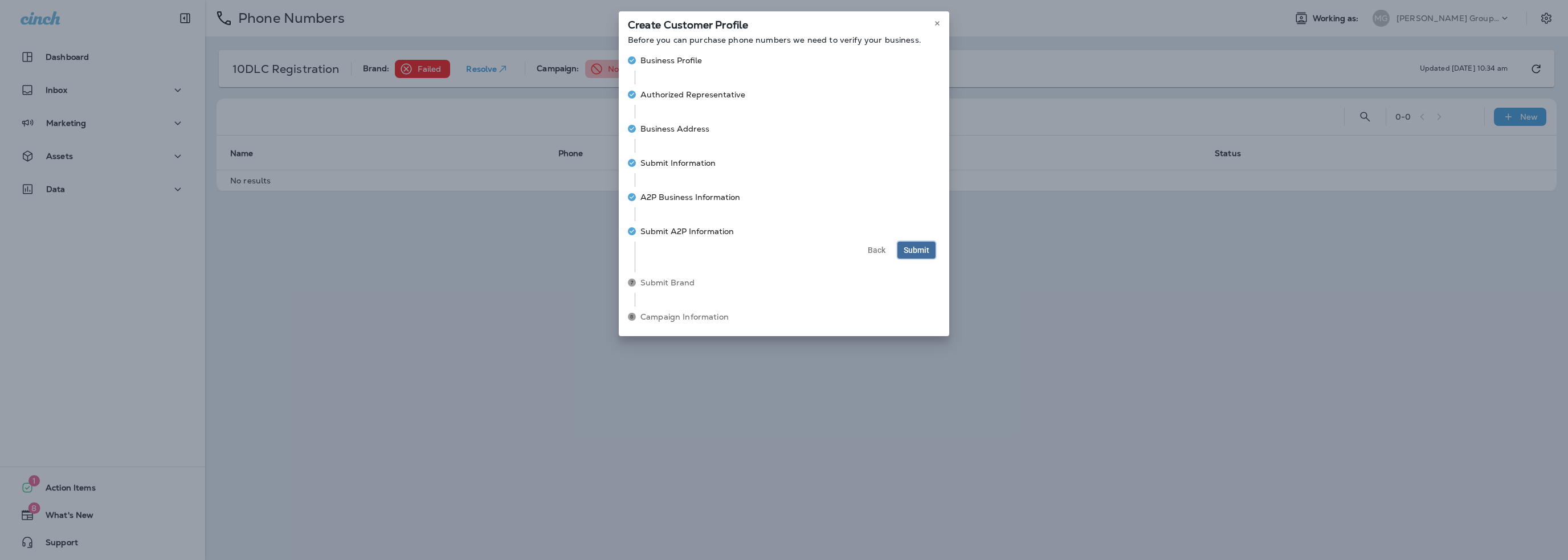
click at [911, 252] on span "Submit" at bounding box center [917, 250] width 25 height 8
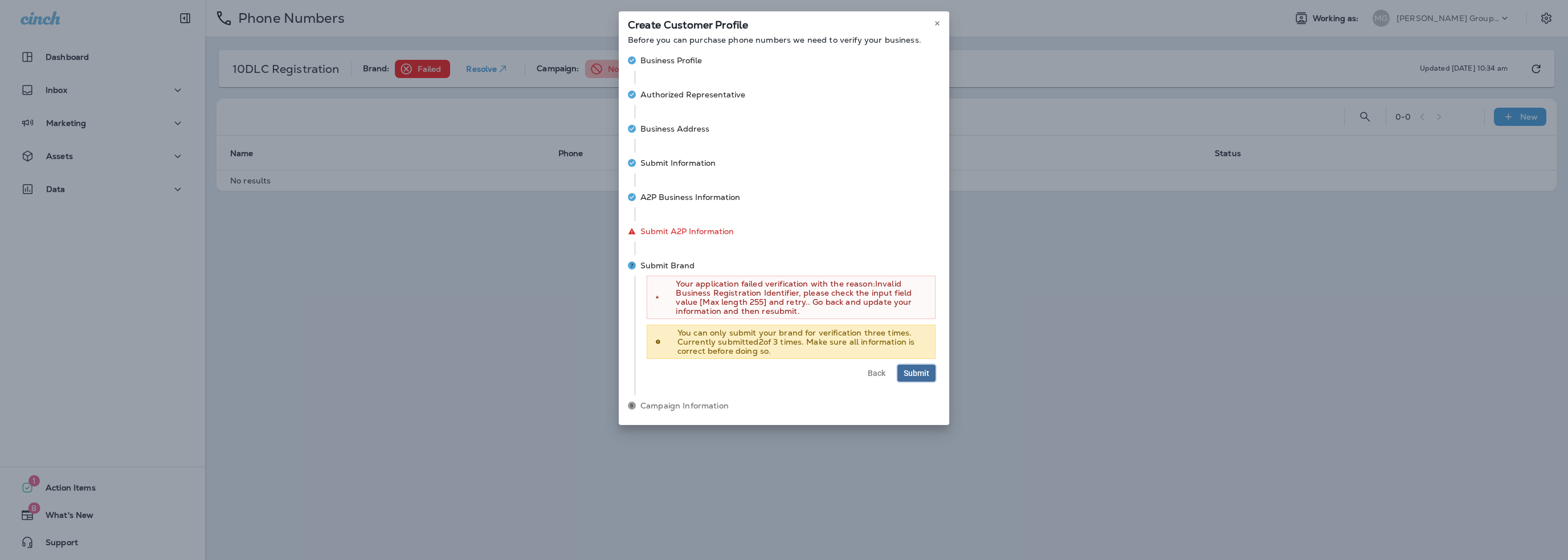
click at [916, 372] on span "Submit" at bounding box center [917, 373] width 25 height 8
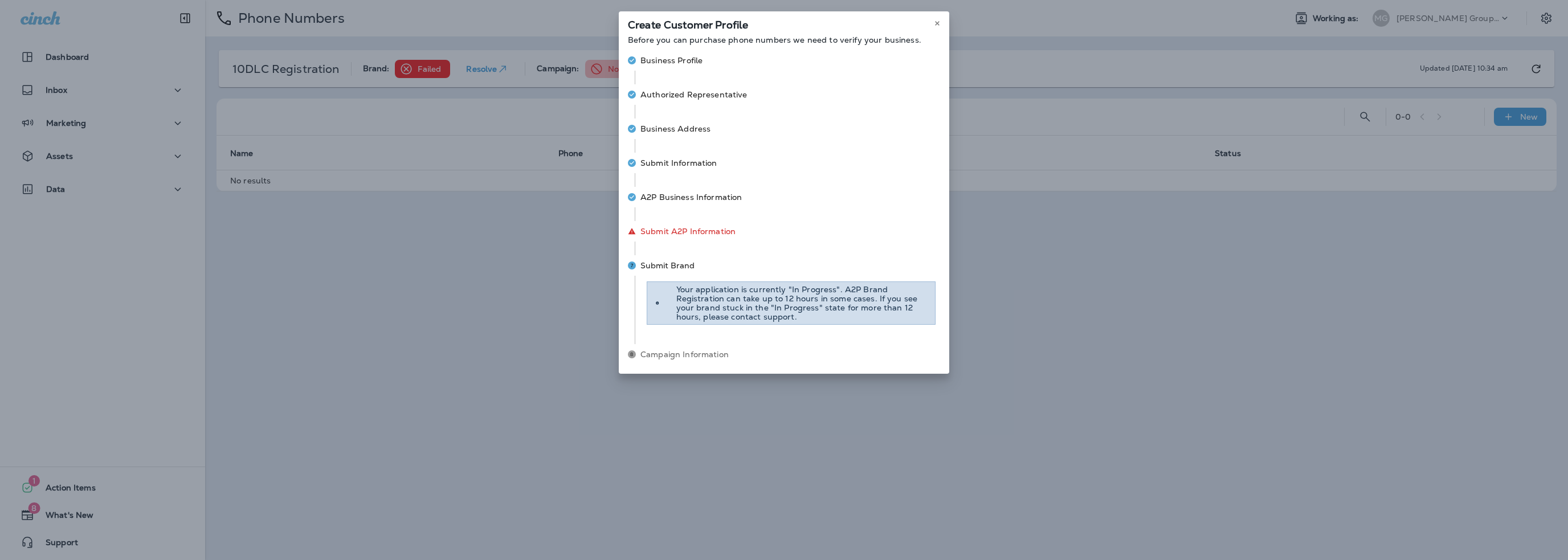
click at [456, 302] on div "Create Customer Profile Before you can purchase phone numbers we need to verify…" at bounding box center [784, 280] width 1568 height 560
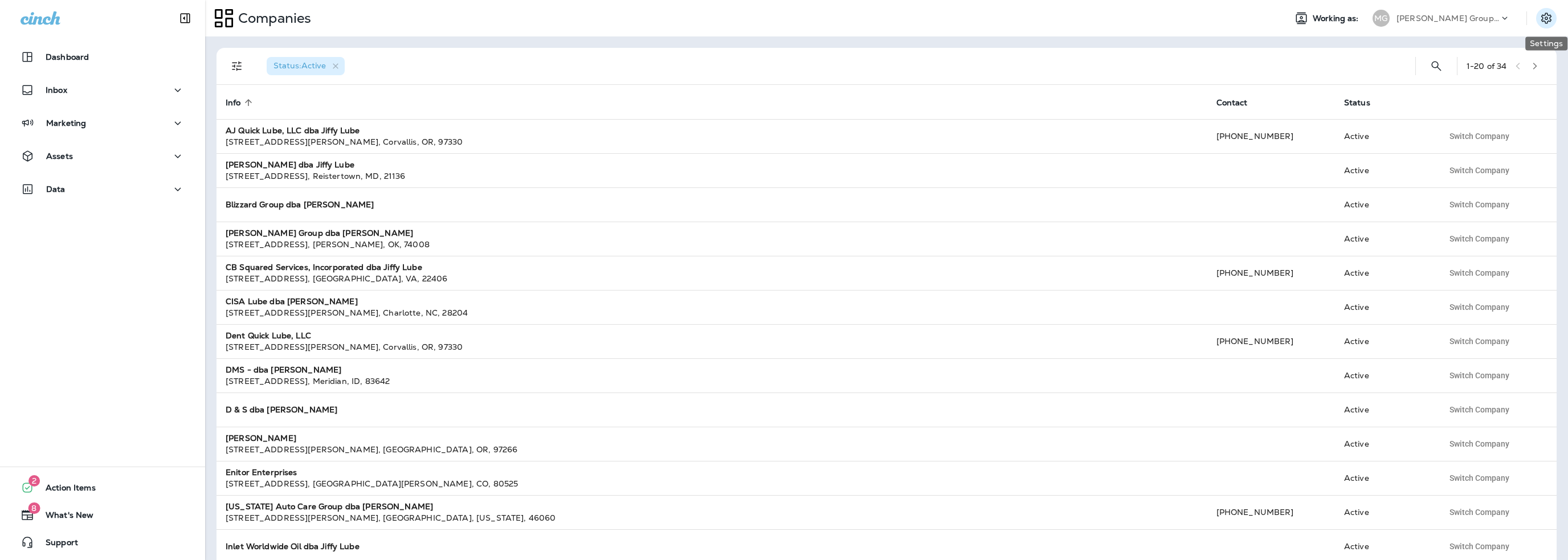
click at [1543, 20] on icon "Settings" at bounding box center [1546, 18] width 14 height 14
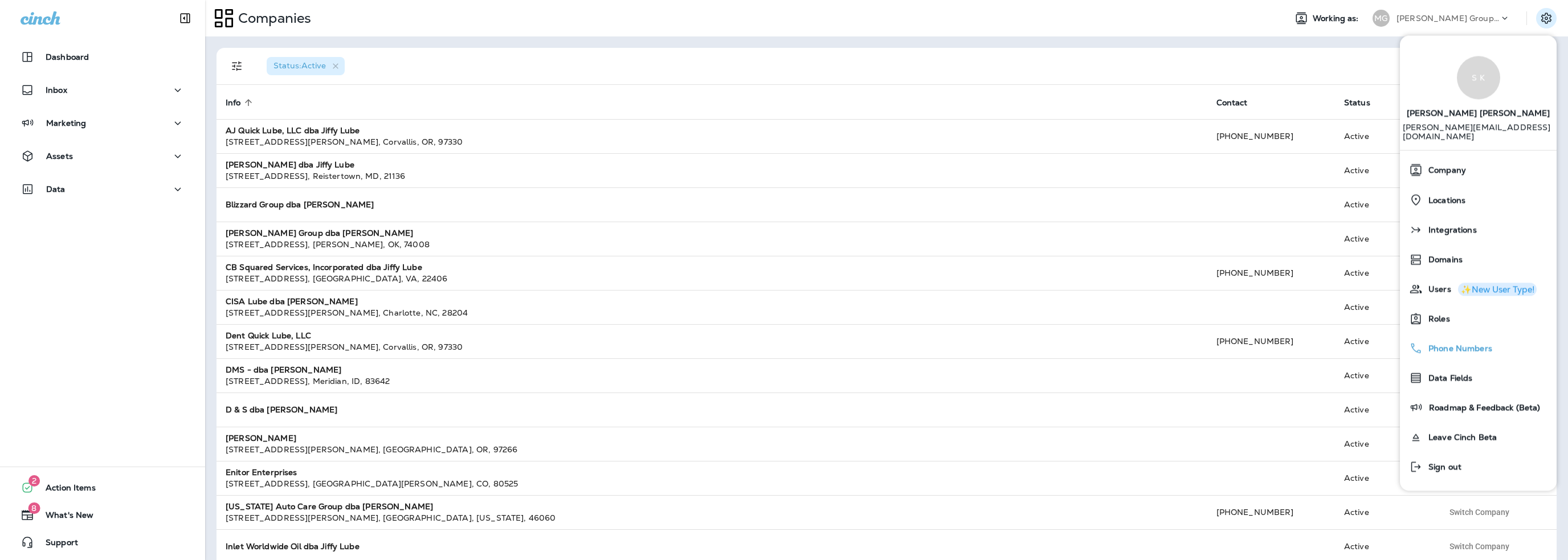
click at [1447, 344] on span "Phone Numbers" at bounding box center [1458, 348] width 70 height 9
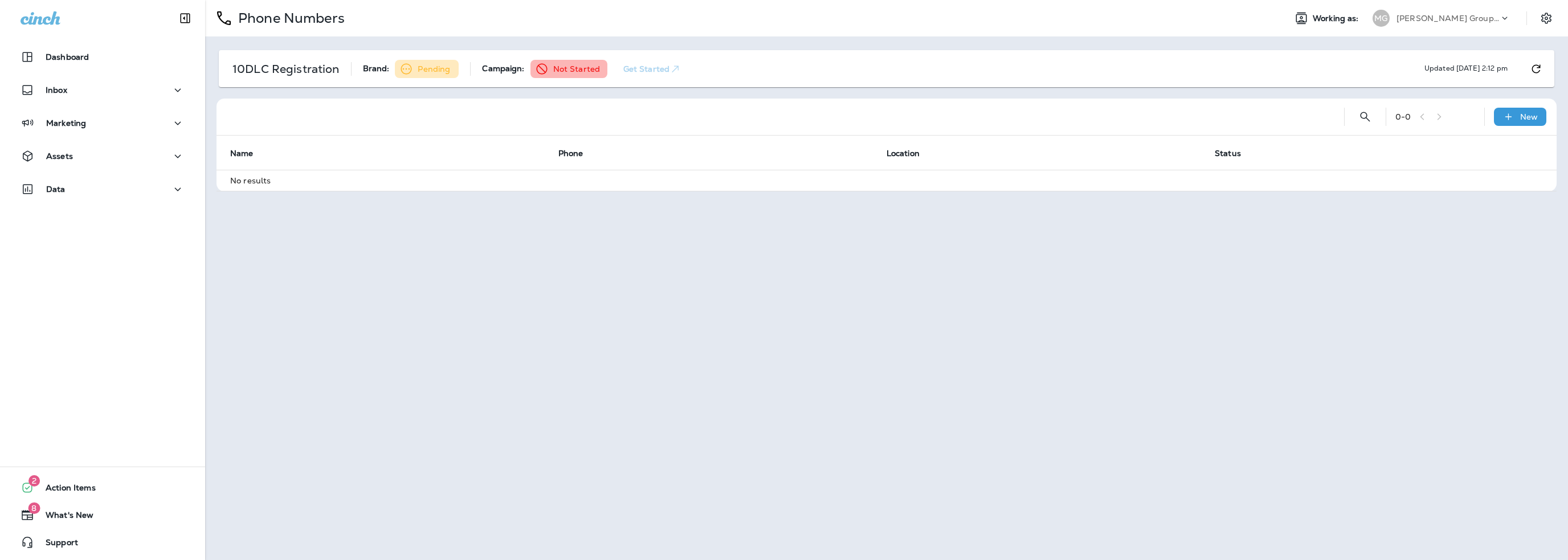
click at [1424, 25] on div "[PERSON_NAME] Group dba [PERSON_NAME]" at bounding box center [1447, 18] width 103 height 17
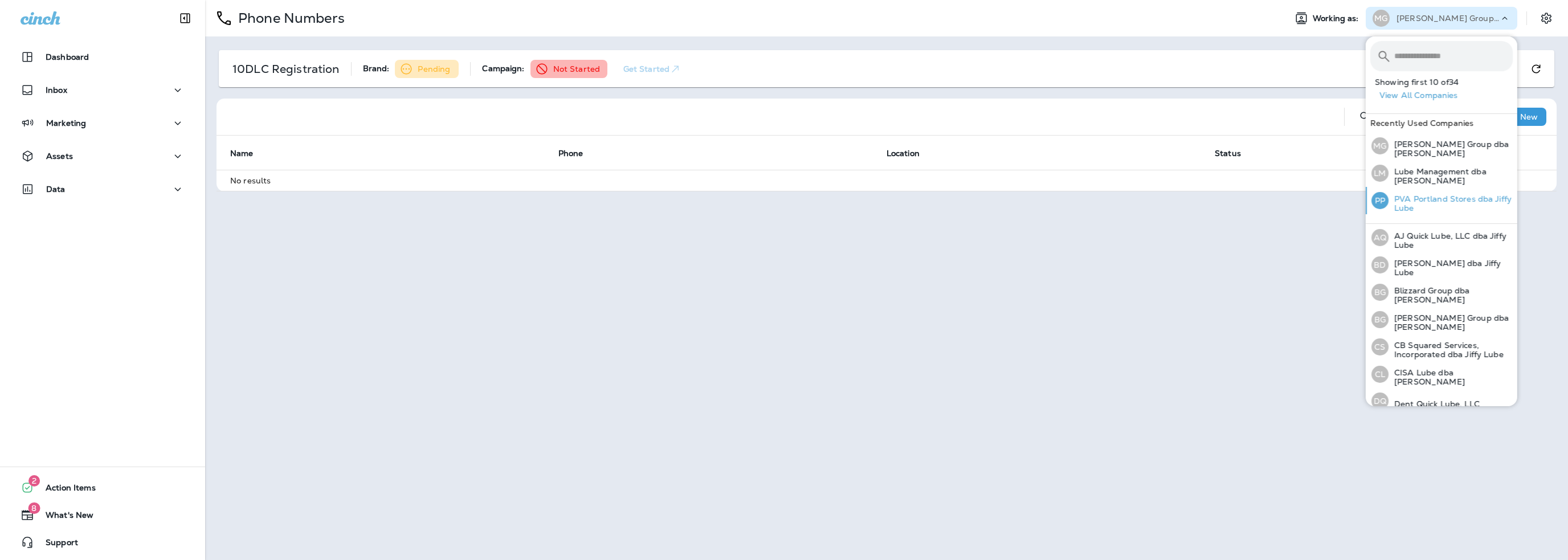
click at [1429, 202] on p "PVA Portland Stores dba Jiffy Lube" at bounding box center [1450, 203] width 124 height 18
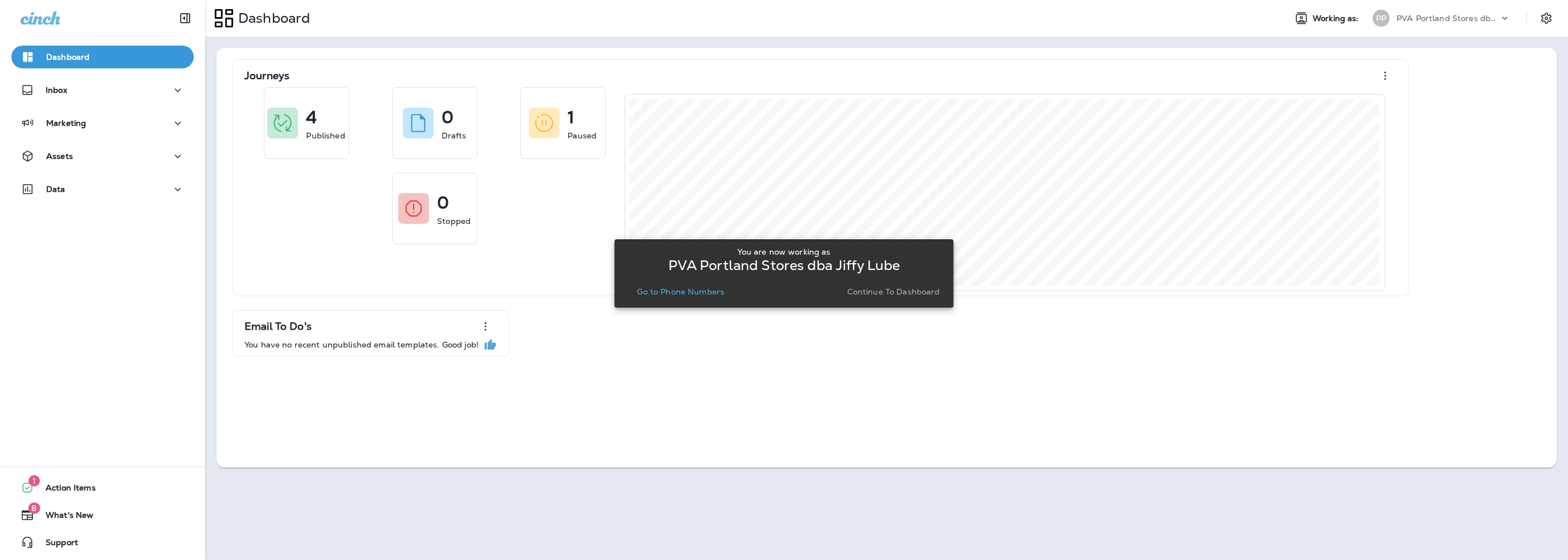
click at [715, 291] on p "Go to Phone Numbers" at bounding box center [680, 291] width 87 height 9
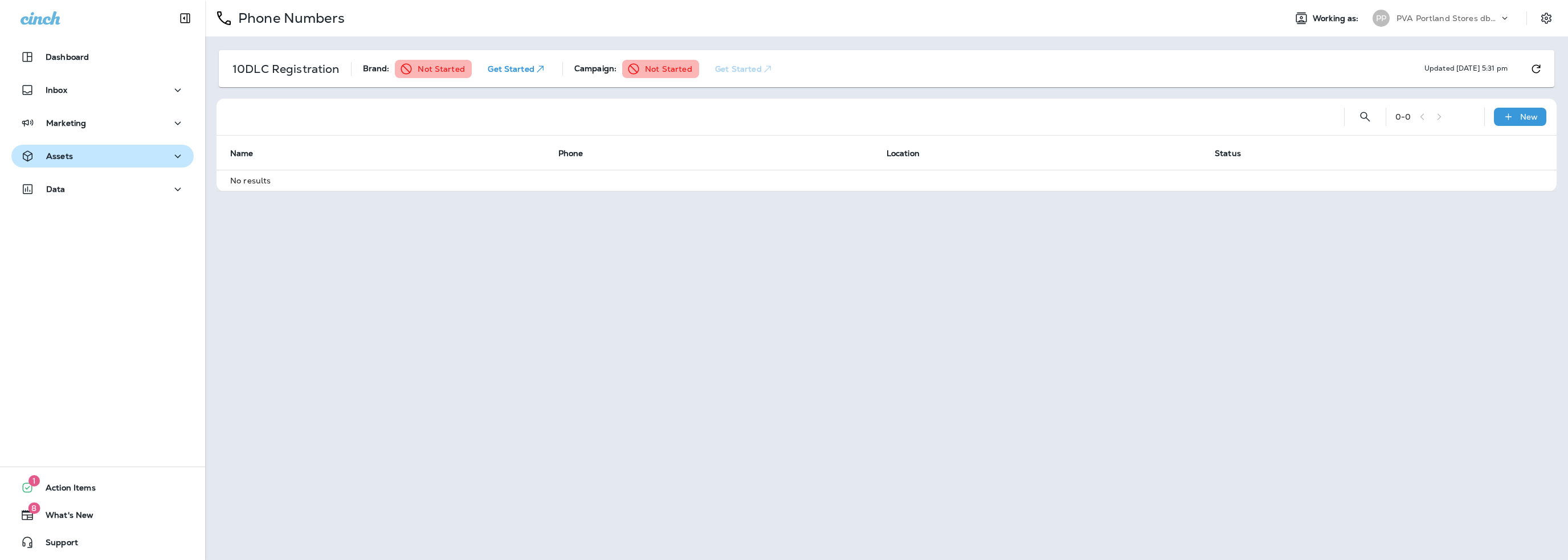
click at [71, 165] on button "Assets" at bounding box center [102, 156] width 183 height 23
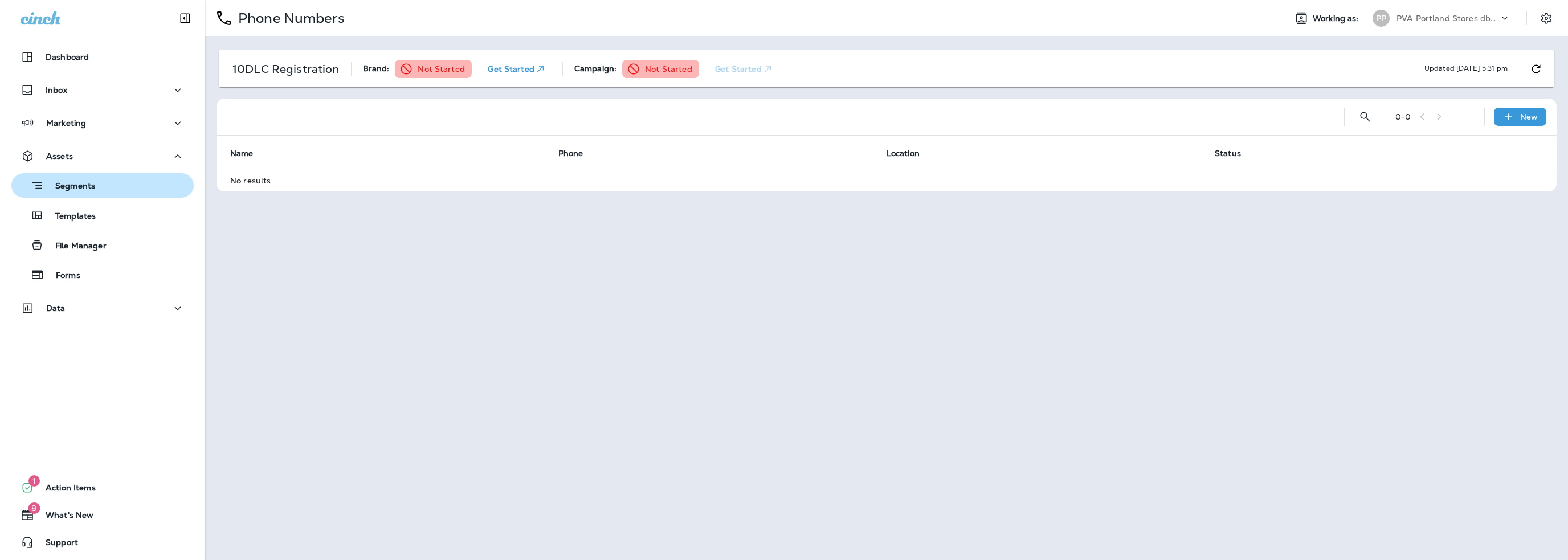
click at [72, 186] on p "Segments" at bounding box center [70, 186] width 51 height 11
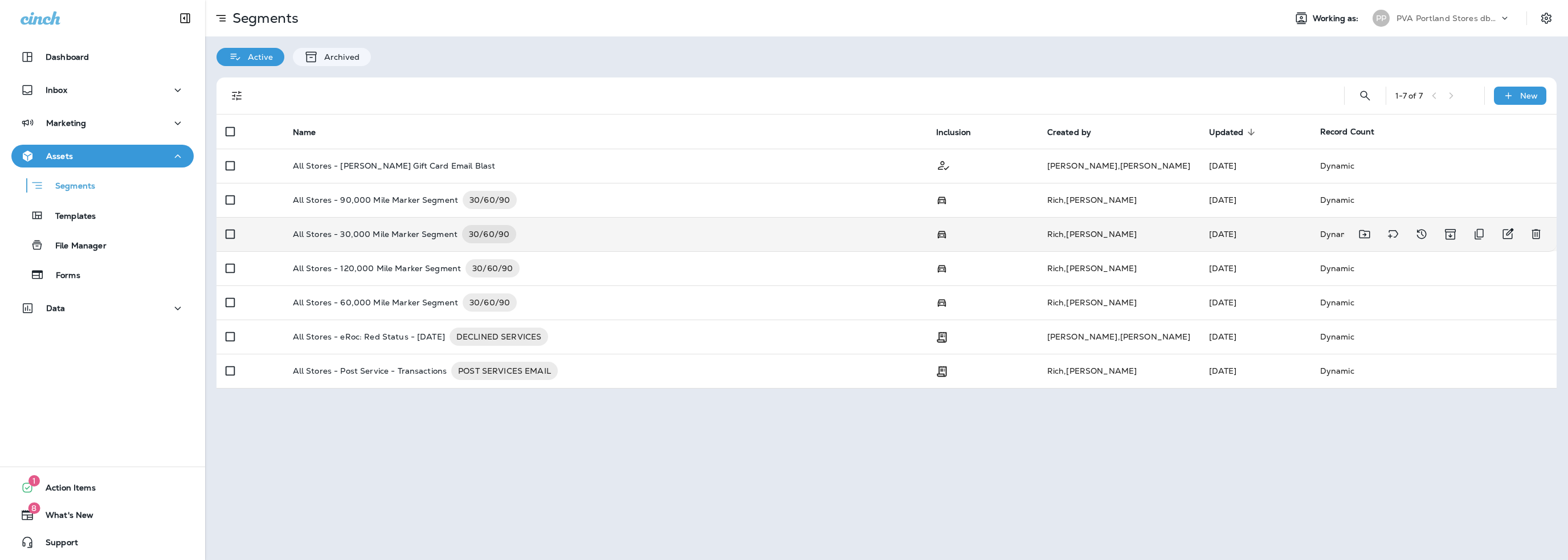
click at [410, 231] on p "All Stores - 30,000 Mile Marker Segment" at bounding box center [375, 234] width 165 height 18
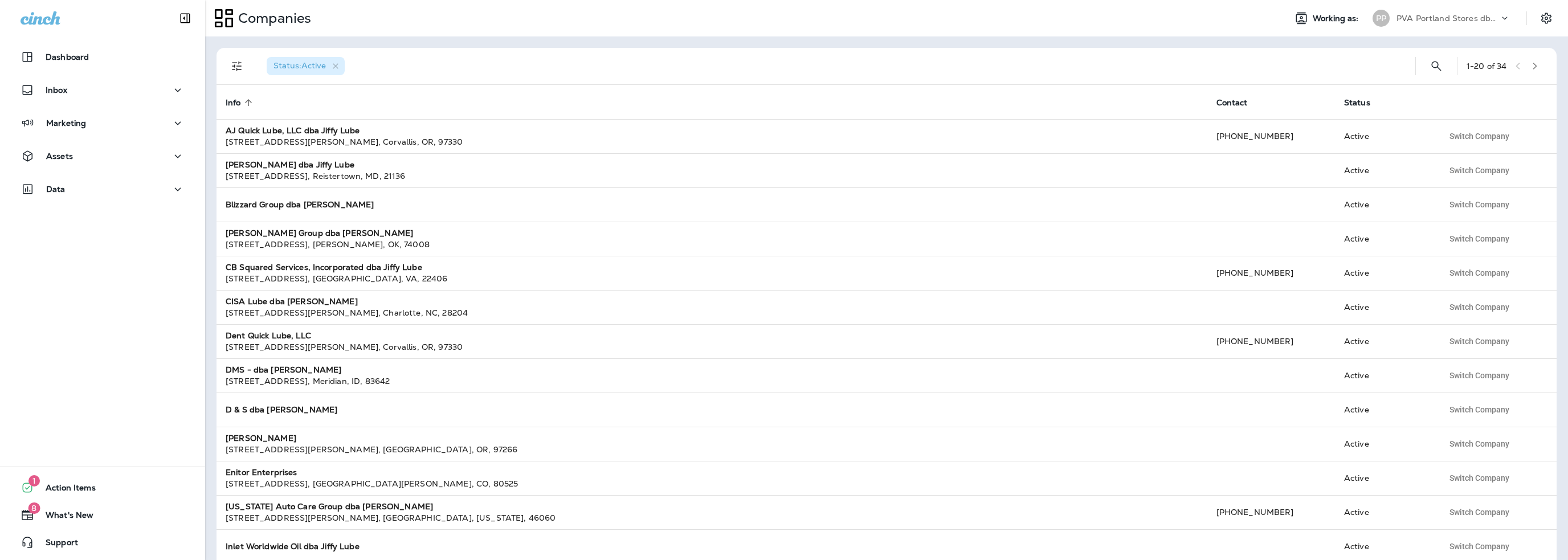
click at [1469, 20] on p "PVA Portland Stores dba Jiffy Lube" at bounding box center [1447, 18] width 103 height 9
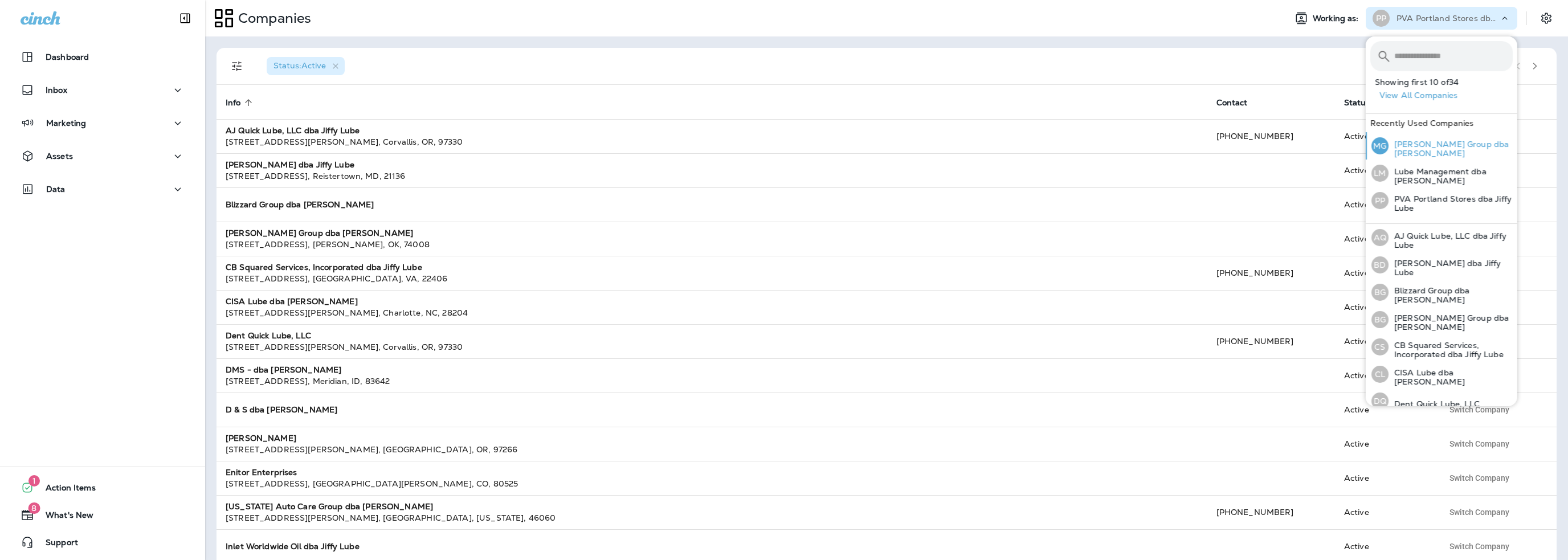
click at [1417, 150] on p "[PERSON_NAME] Group dba [PERSON_NAME]" at bounding box center [1450, 148] width 124 height 18
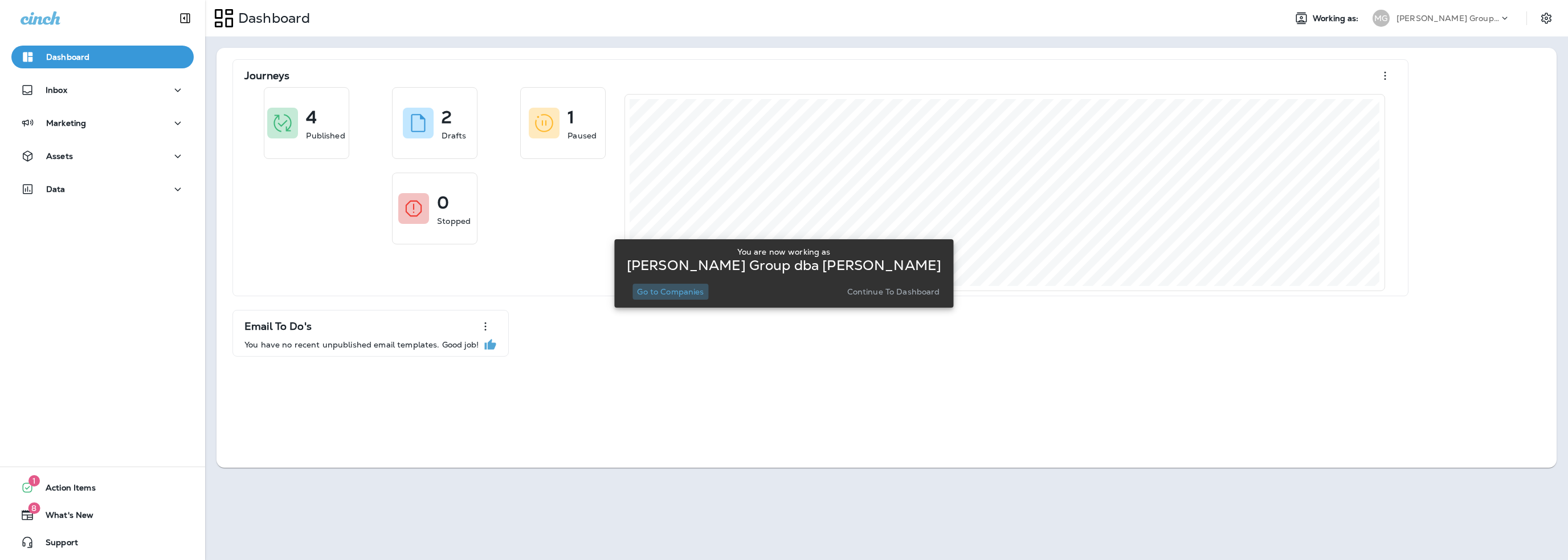
click at [668, 293] on p "Go to Companies" at bounding box center [670, 291] width 66 height 9
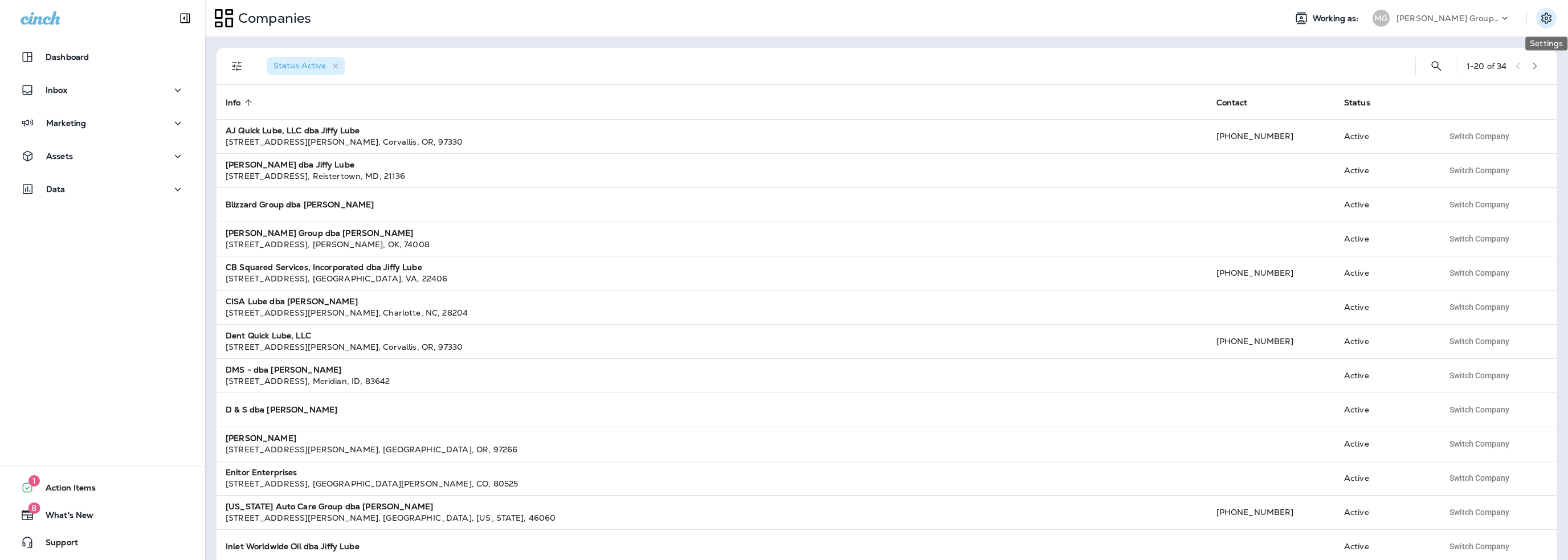
click at [1544, 20] on icon "Settings" at bounding box center [1546, 18] width 14 height 14
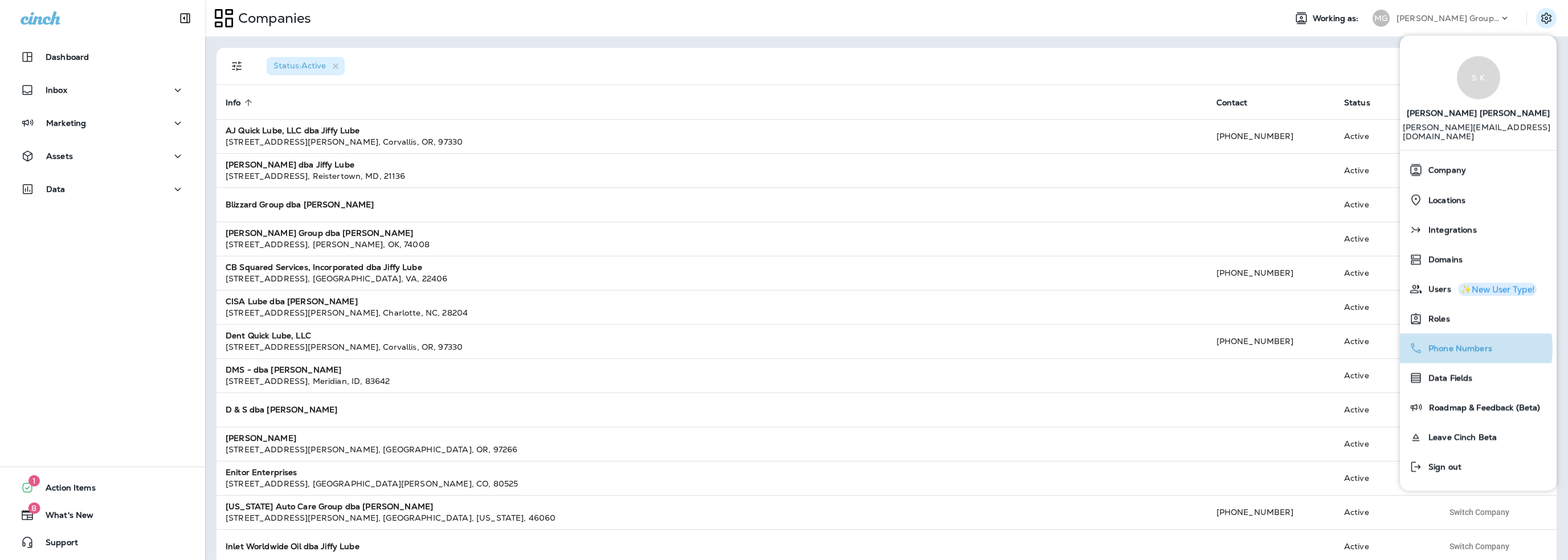
click at [1451, 344] on span "Phone Numbers" at bounding box center [1458, 348] width 70 height 9
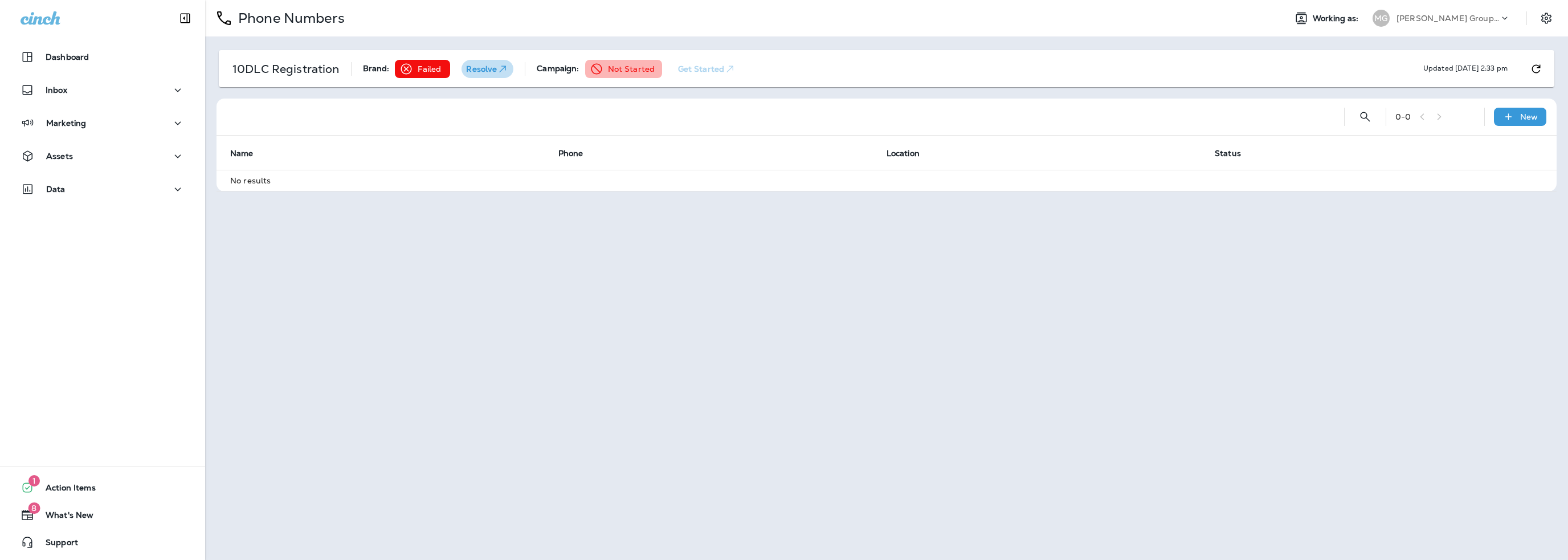
click at [476, 65] on p "Resolve" at bounding box center [488, 68] width 42 height 11
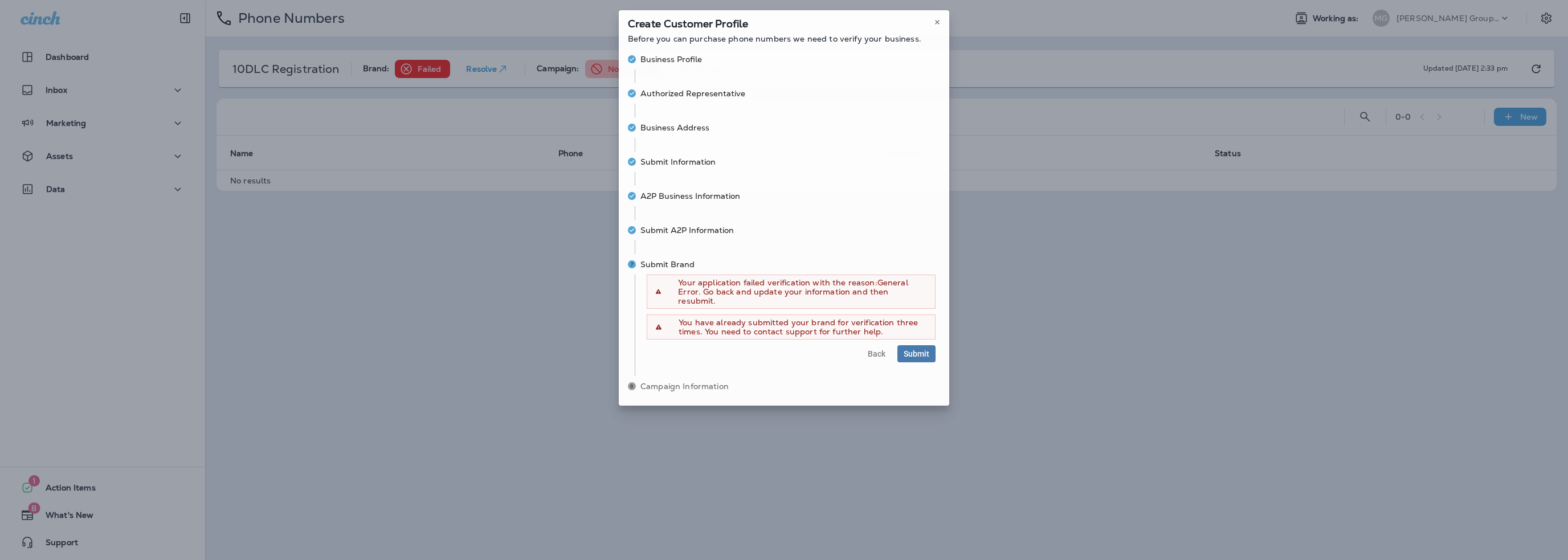
click at [1210, 406] on div "Create Customer Profile Before you can purchase phone numbers we need to verify…" at bounding box center [784, 279] width 1568 height 560
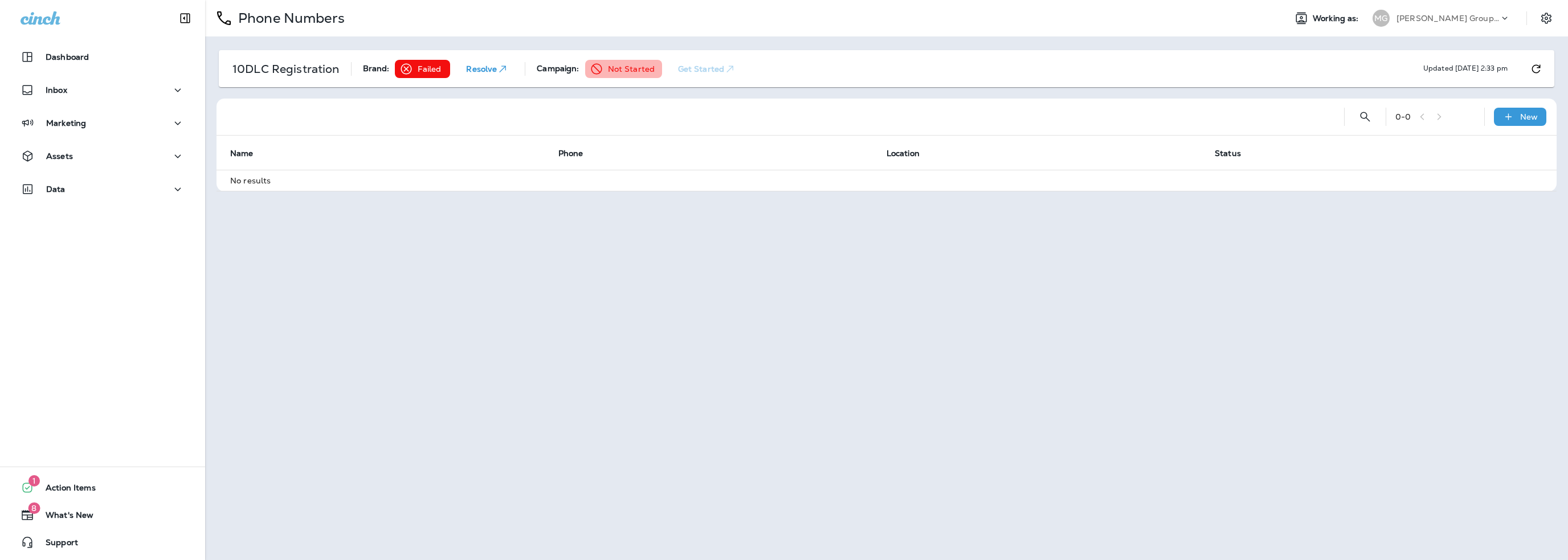
click at [477, 68] on p "Resolve" at bounding box center [488, 68] width 42 height 11
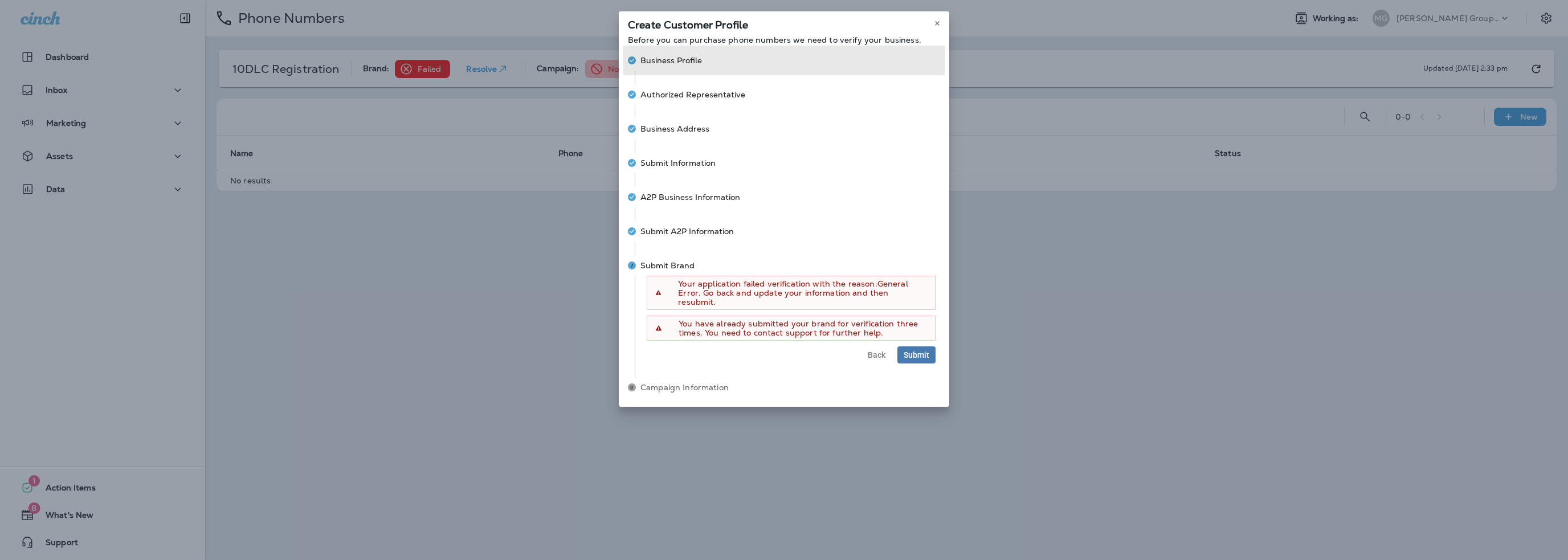
click at [672, 63] on span "Business Profile" at bounding box center [671, 59] width 61 height 11
select select "**********"
select select "***"
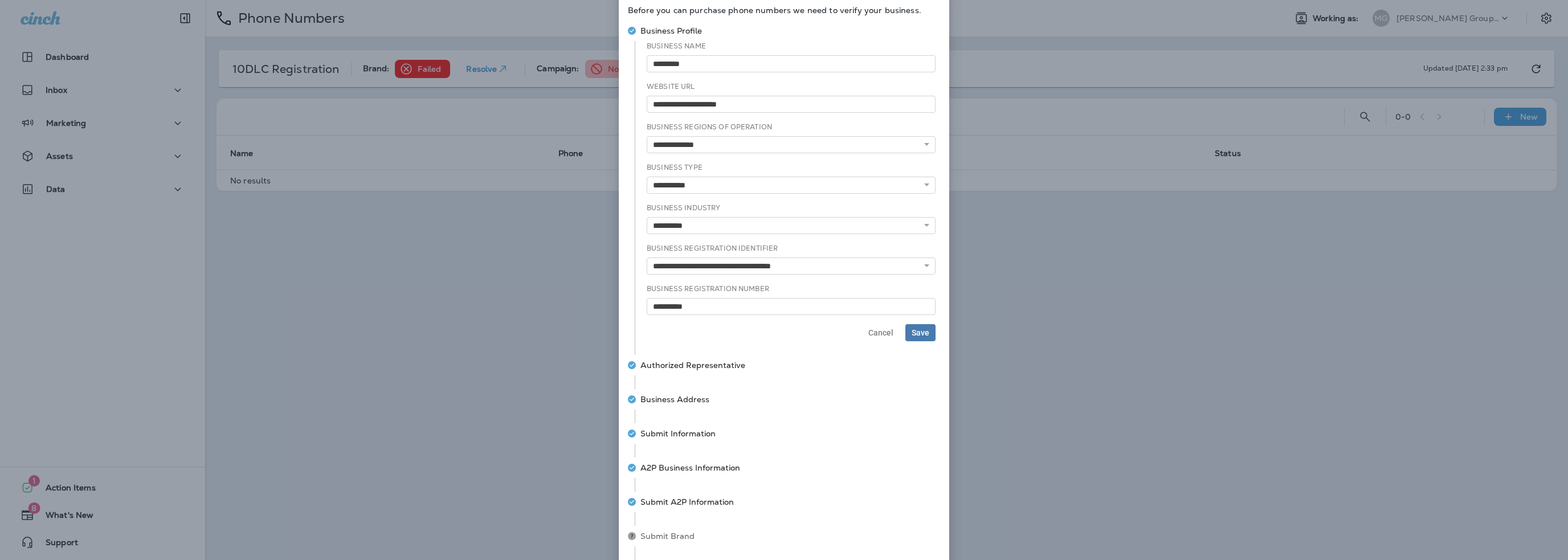
scroll to position [57, 0]
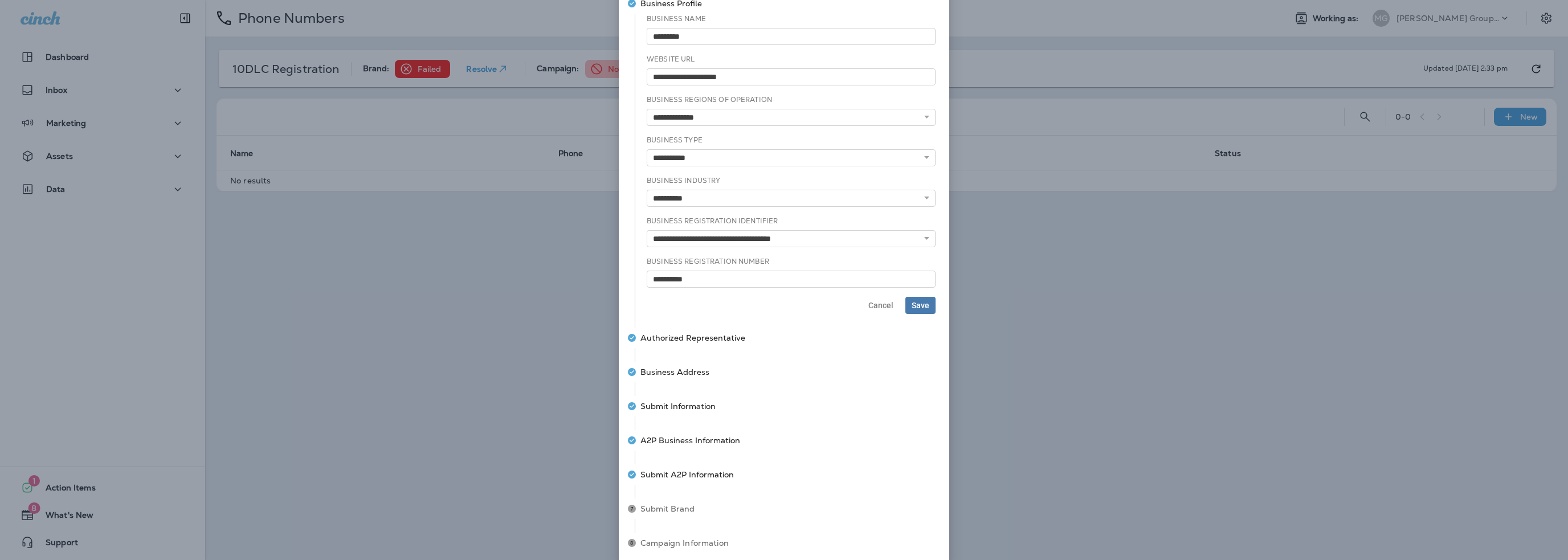
click at [702, 340] on span "Authorized Representative" at bounding box center [692, 337] width 104 height 11
select select "********"
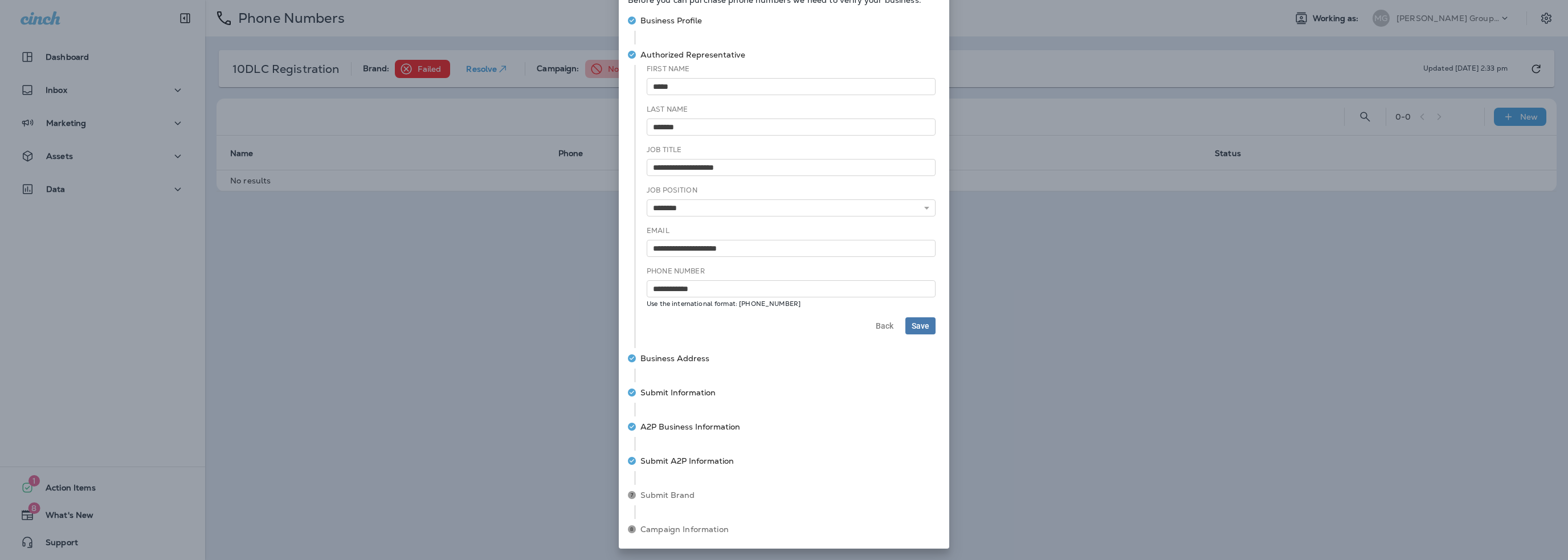
scroll to position [40, 0]
click at [687, 358] on span "Business Address" at bounding box center [674, 359] width 69 height 11
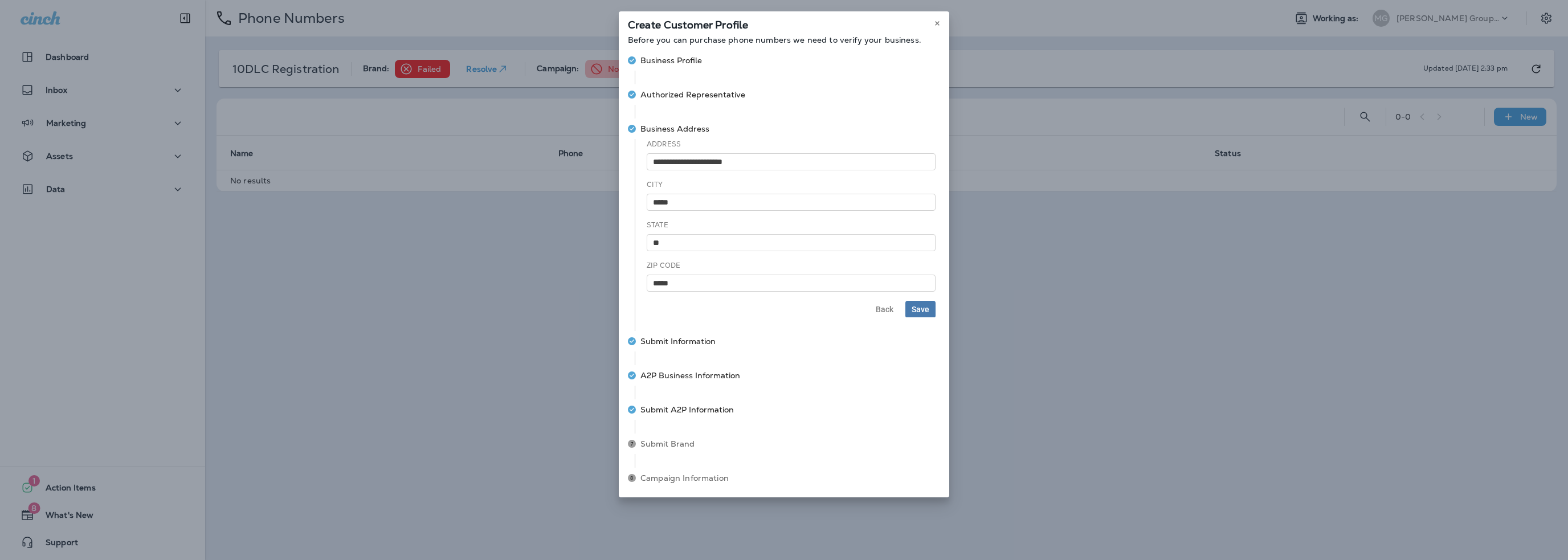
scroll to position [0, 0]
click at [685, 337] on span "Submit Information" at bounding box center [678, 342] width 76 height 11
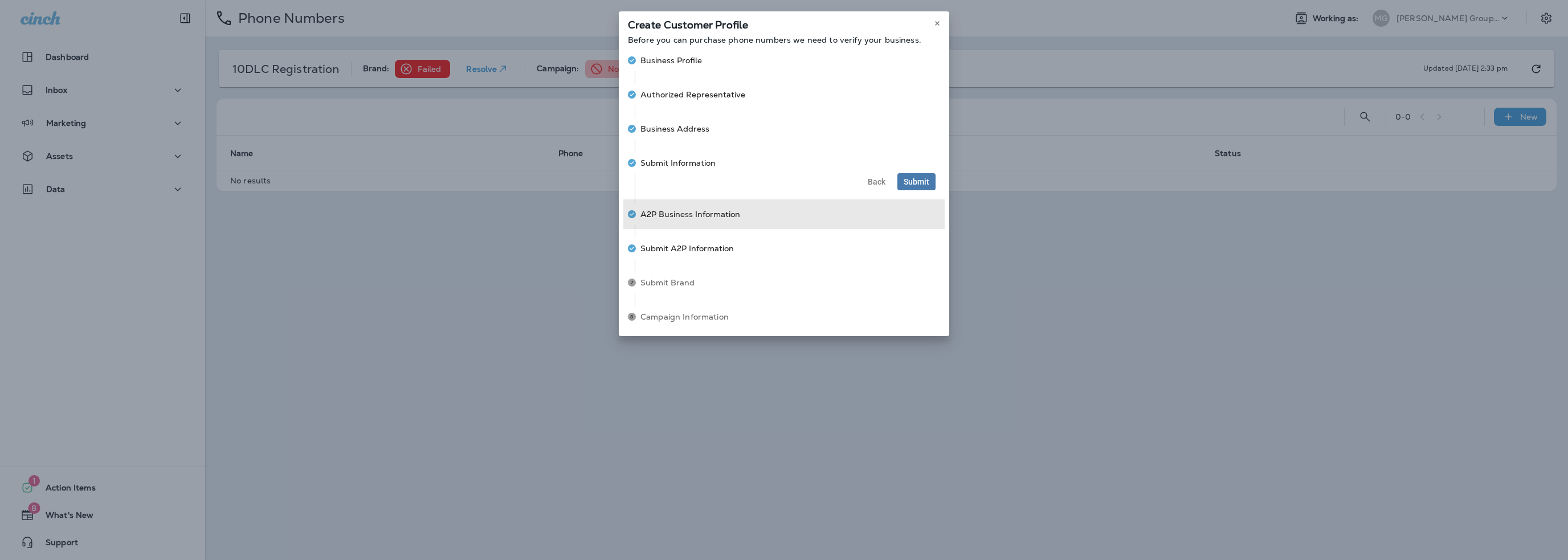
click at [707, 209] on span "A2P Business Information" at bounding box center [690, 213] width 99 height 11
select select "*******"
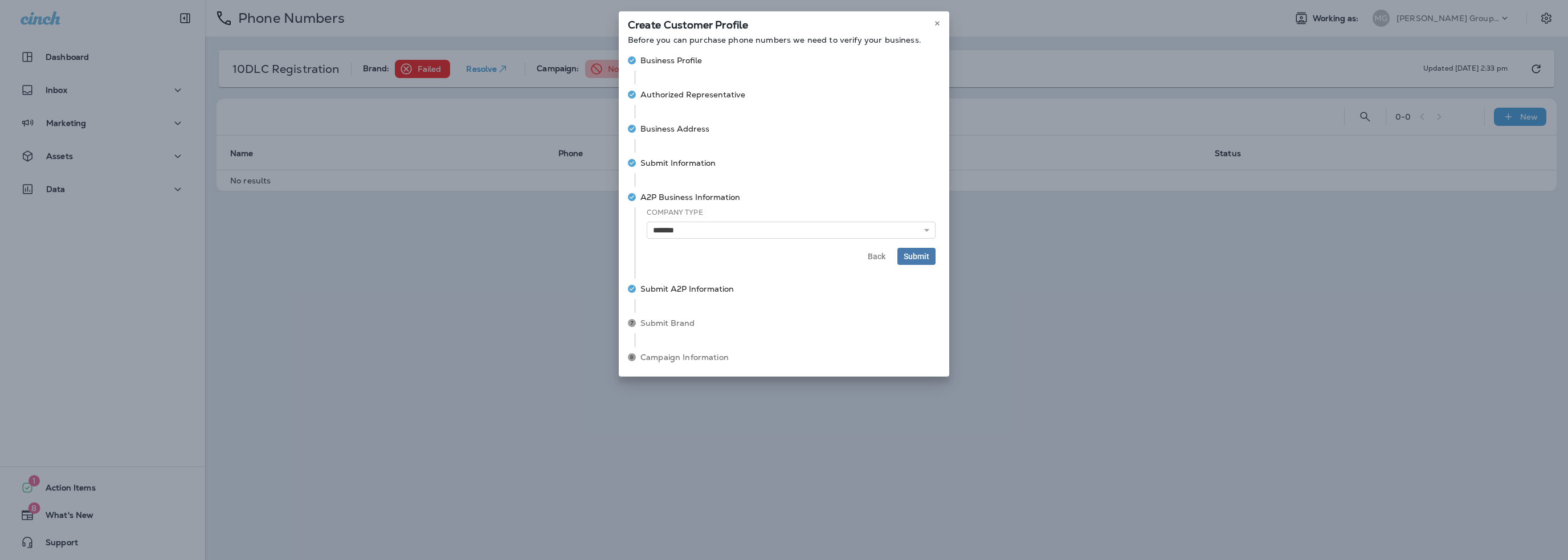
click at [698, 290] on span "Submit A2P Information" at bounding box center [687, 288] width 93 height 11
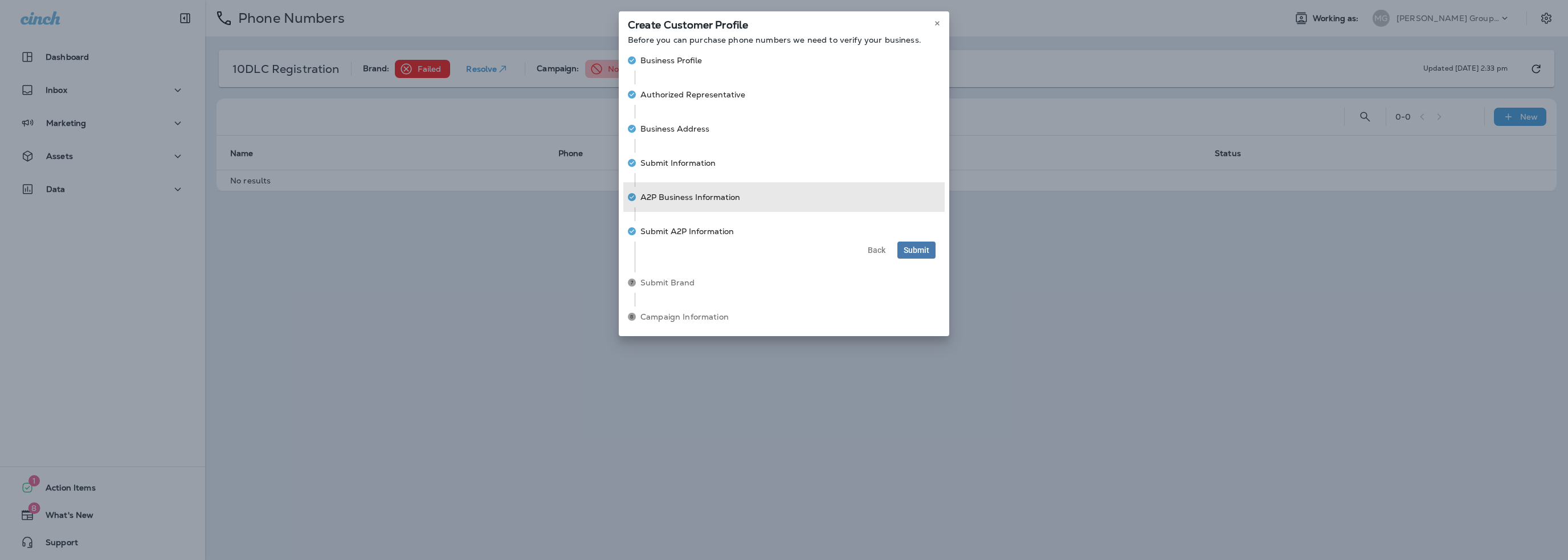
click at [705, 193] on span "A2P Business Information" at bounding box center [690, 196] width 99 height 11
select select "*******"
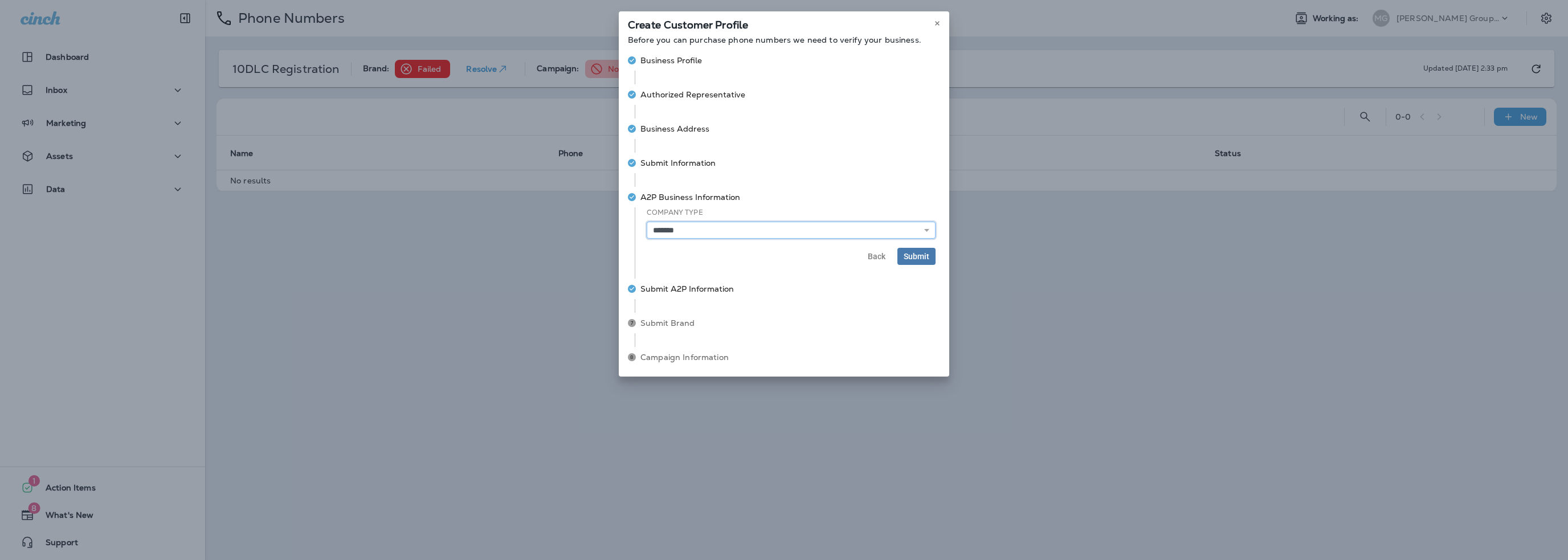
click at [702, 233] on select "**********" at bounding box center [791, 230] width 289 height 17
click at [633, 229] on div "**********" at bounding box center [784, 226] width 313 height 78
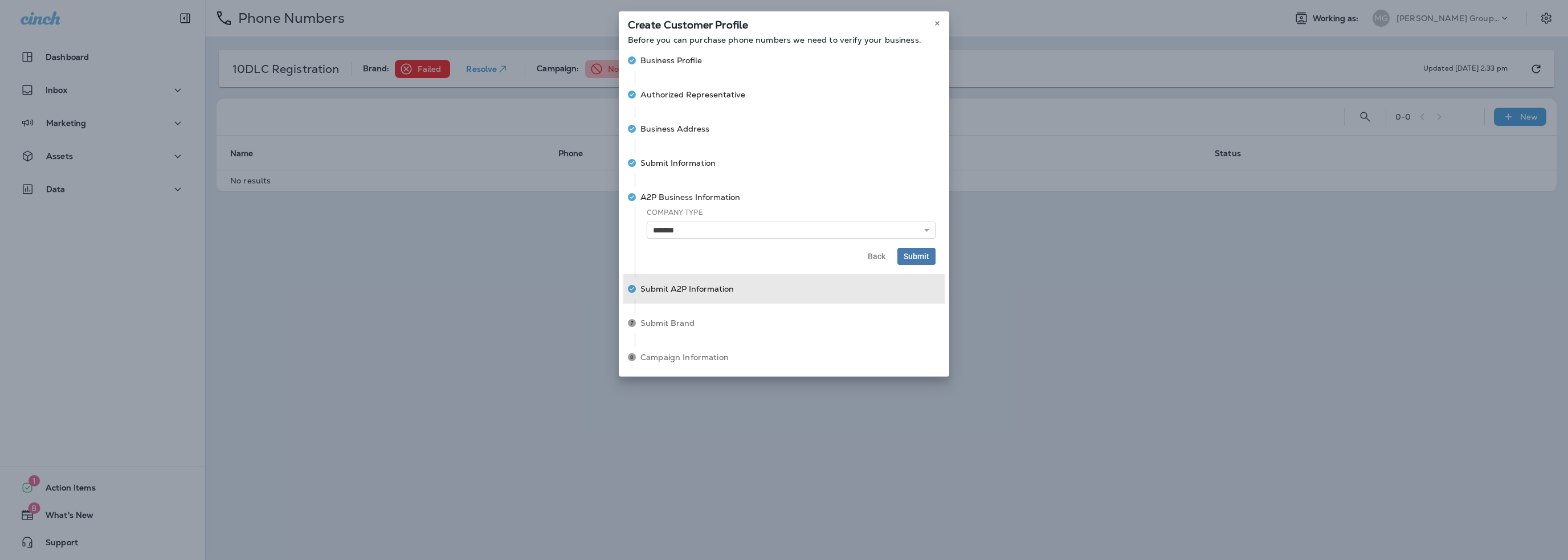
click at [674, 289] on span "Submit A2P Information" at bounding box center [687, 288] width 93 height 11
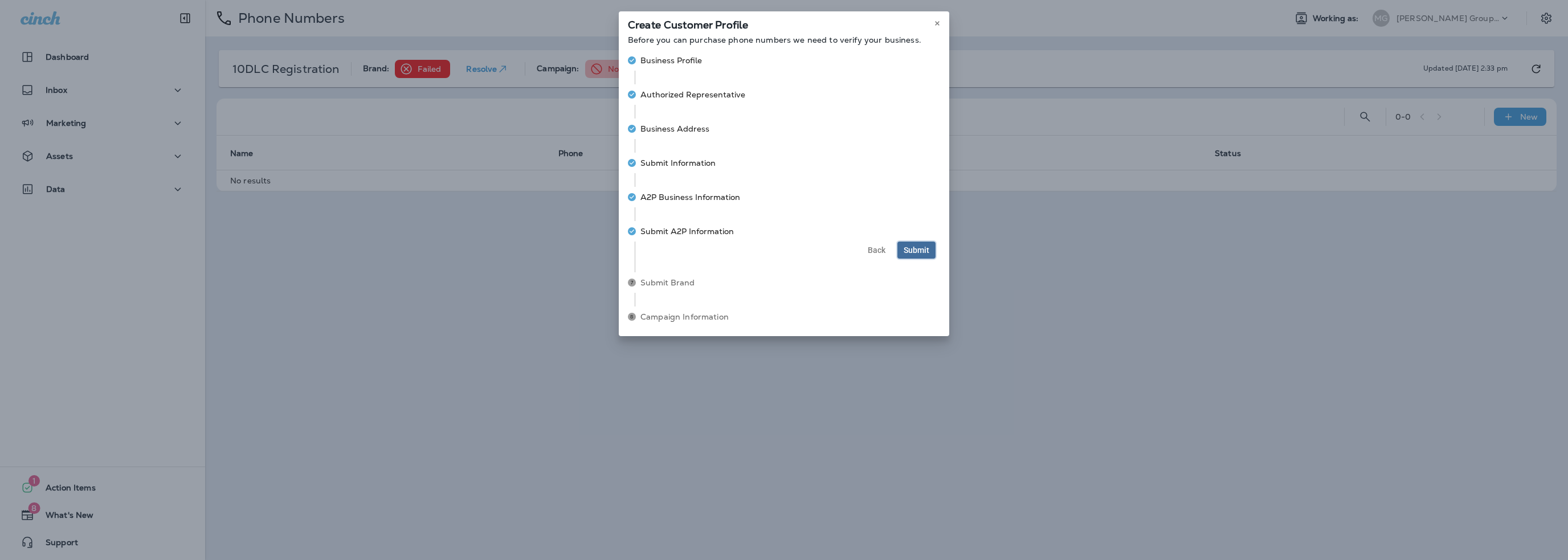
click at [910, 250] on span "Submit" at bounding box center [917, 250] width 25 height 8
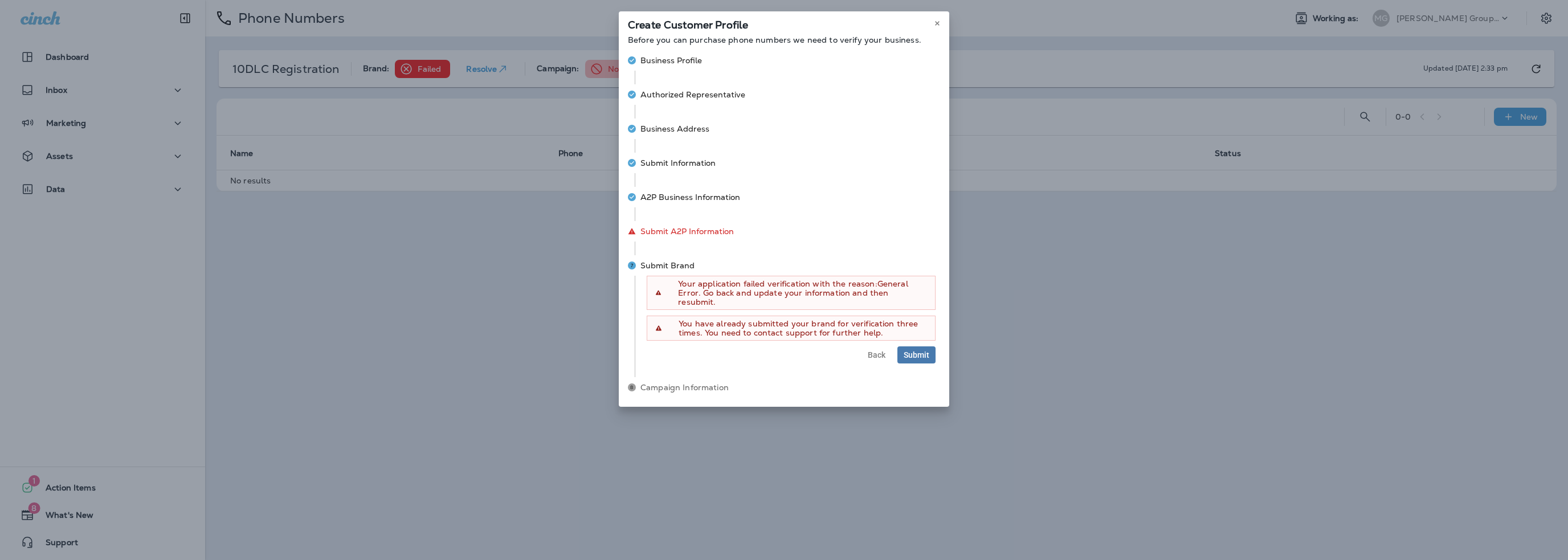
click at [935, 335] on div "Your application failed verification with the reason: General Error . Go back a…" at bounding box center [787, 320] width 305 height 88
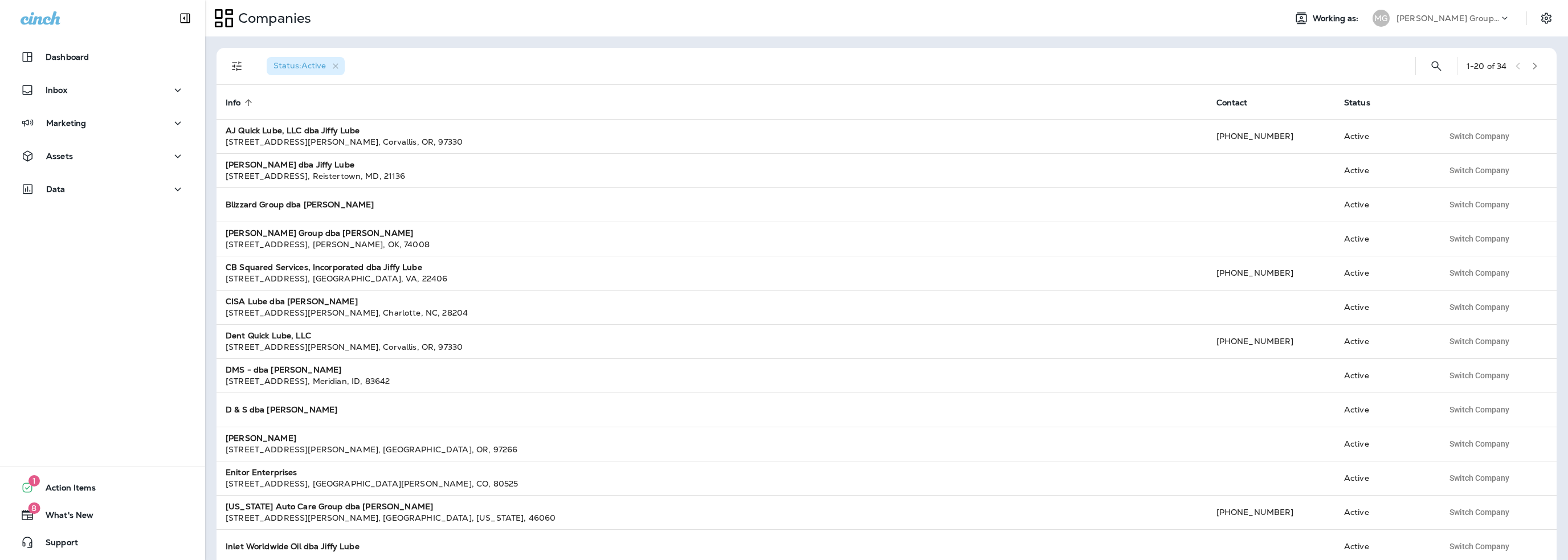
click at [1438, 20] on p "[PERSON_NAME] Group dba [PERSON_NAME]" at bounding box center [1447, 18] width 103 height 9
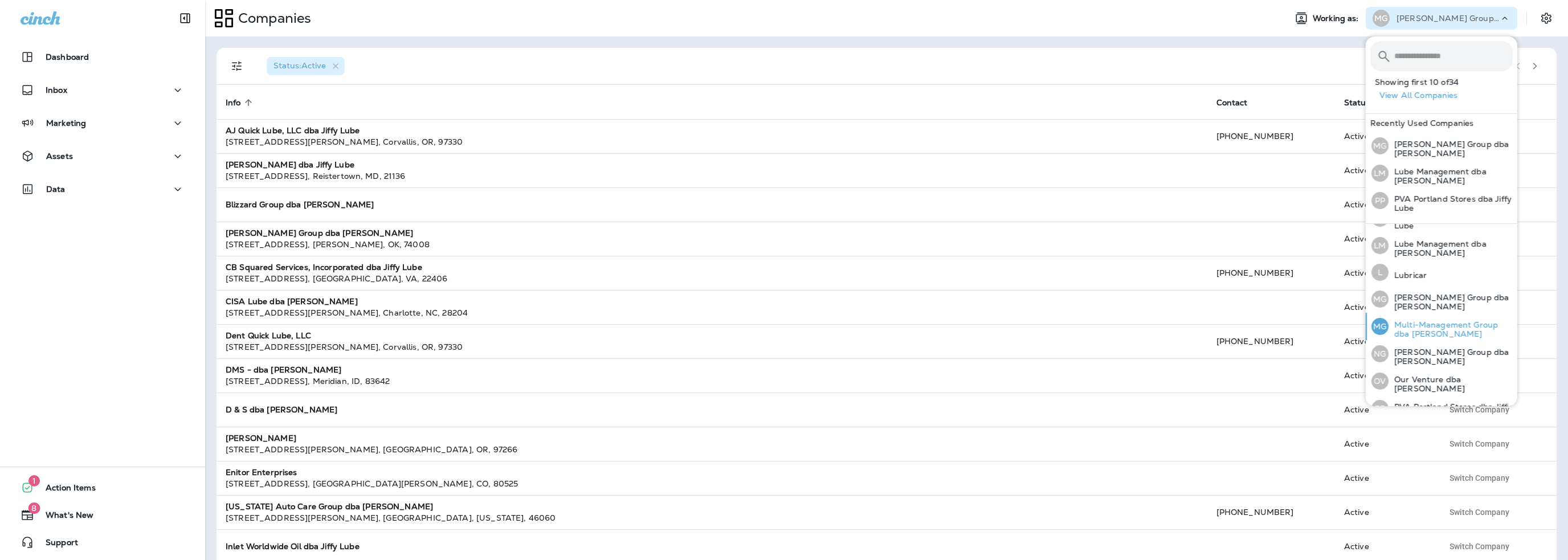
scroll to position [354, 0]
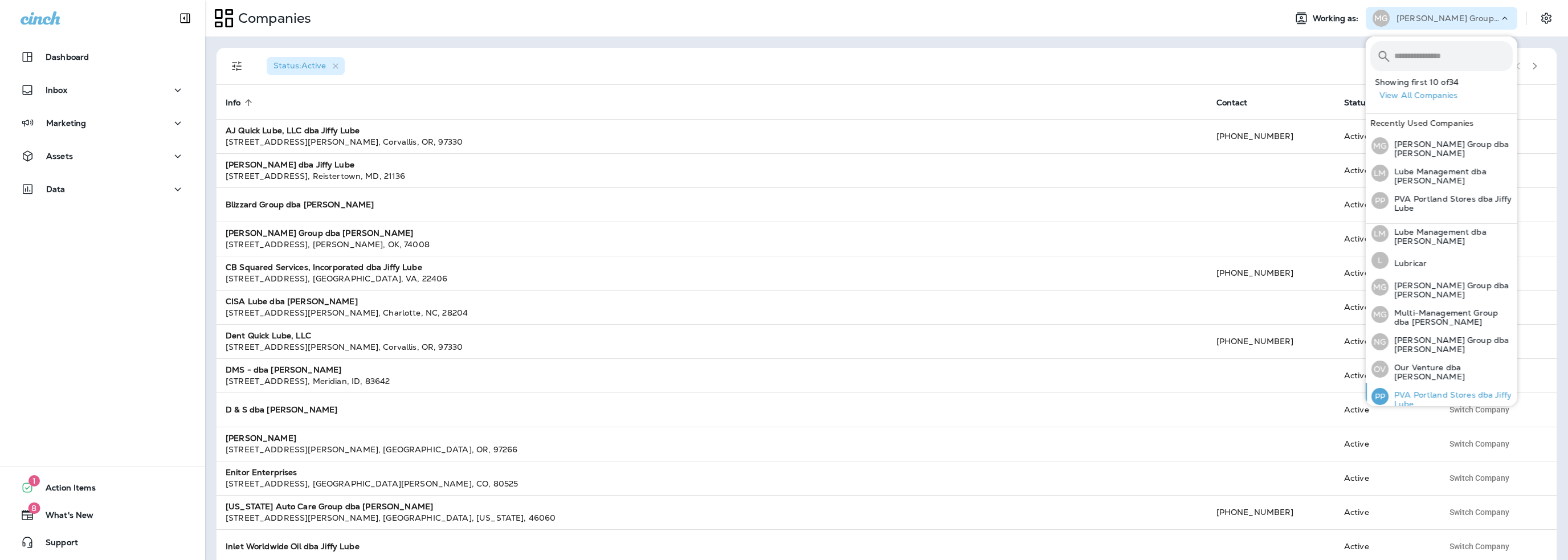
click at [1420, 392] on p "PVA Portland Stores dba Jiffy Lube" at bounding box center [1450, 399] width 124 height 18
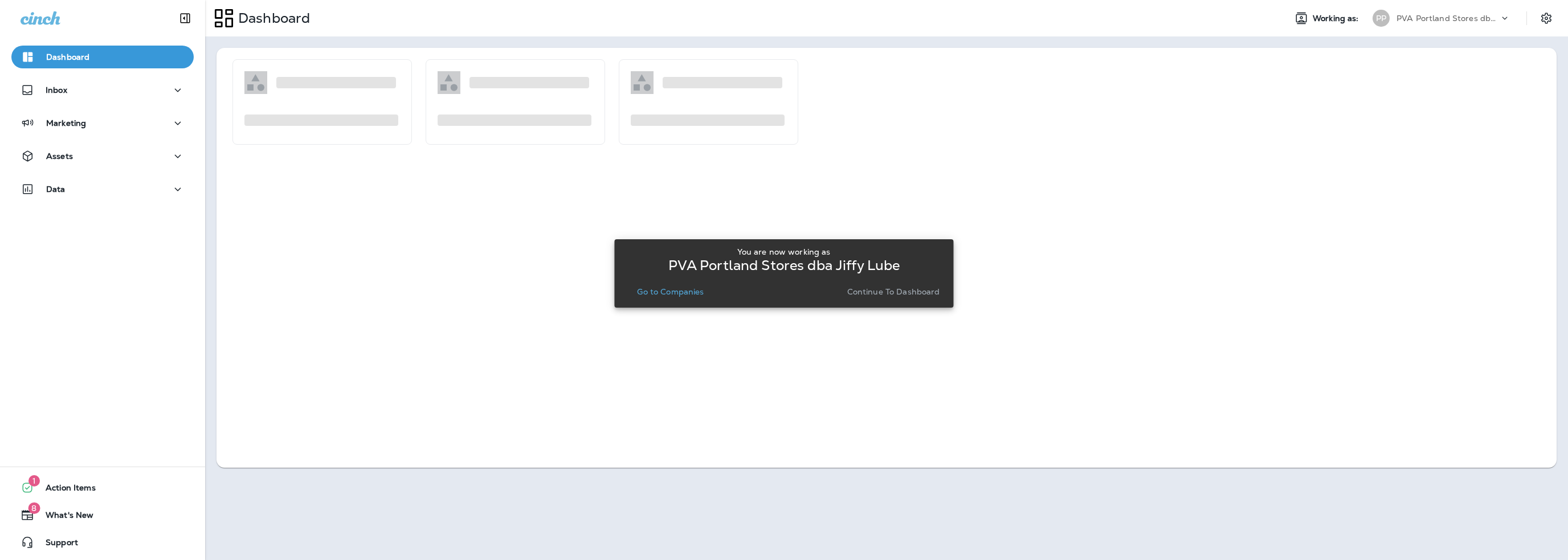
click at [697, 293] on p "Go to Companies" at bounding box center [670, 291] width 66 height 9
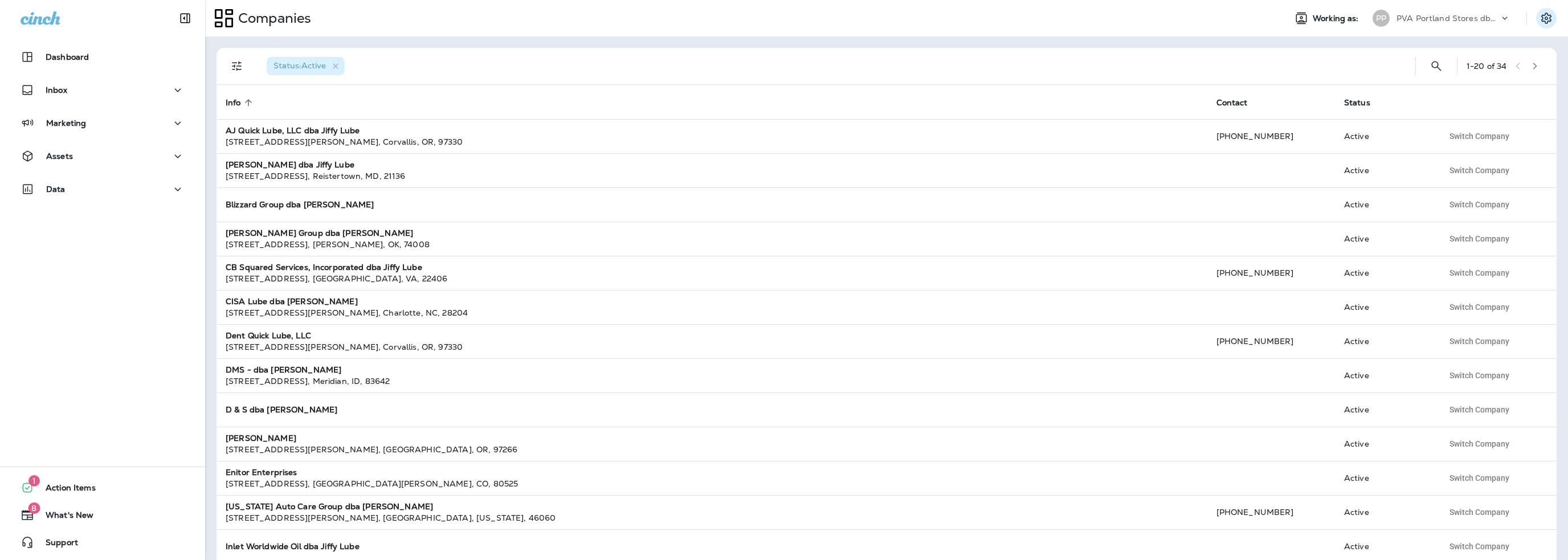
click at [1545, 19] on icon "Settings" at bounding box center [1546, 18] width 10 height 11
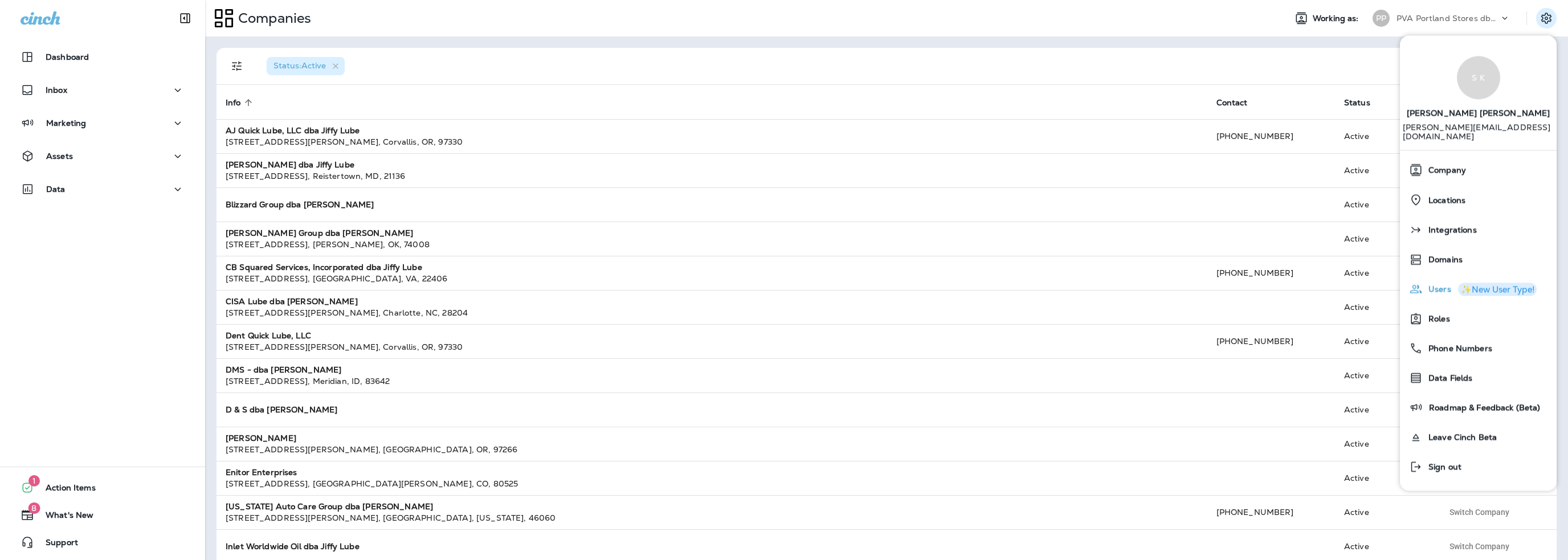
click at [1435, 285] on span "Users" at bounding box center [1437, 289] width 29 height 9
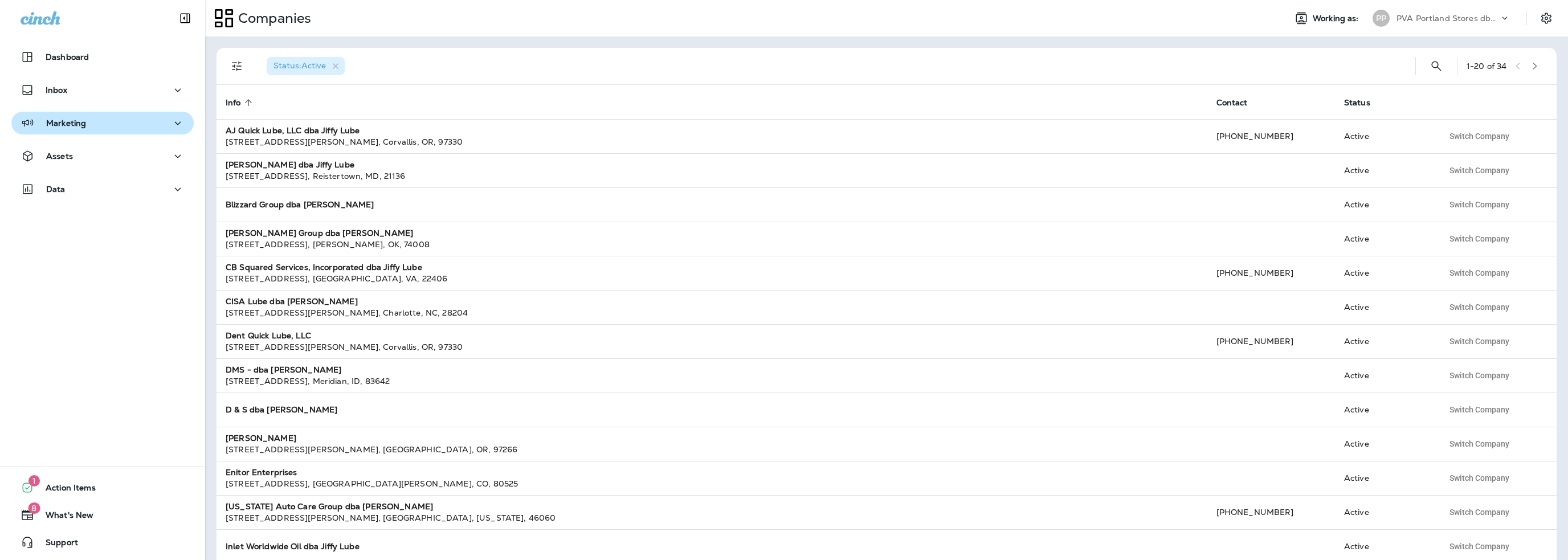
click at [59, 122] on p "Marketing" at bounding box center [65, 122] width 40 height 9
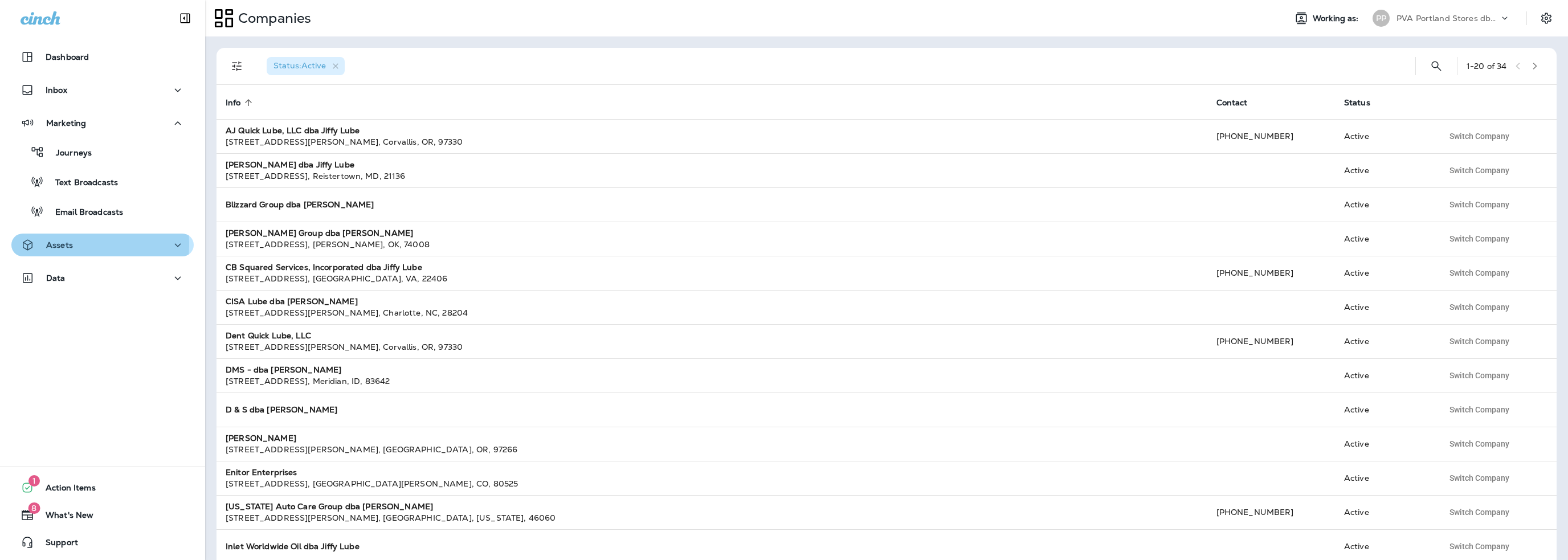
click at [73, 245] on div "Assets" at bounding box center [102, 245] width 164 height 14
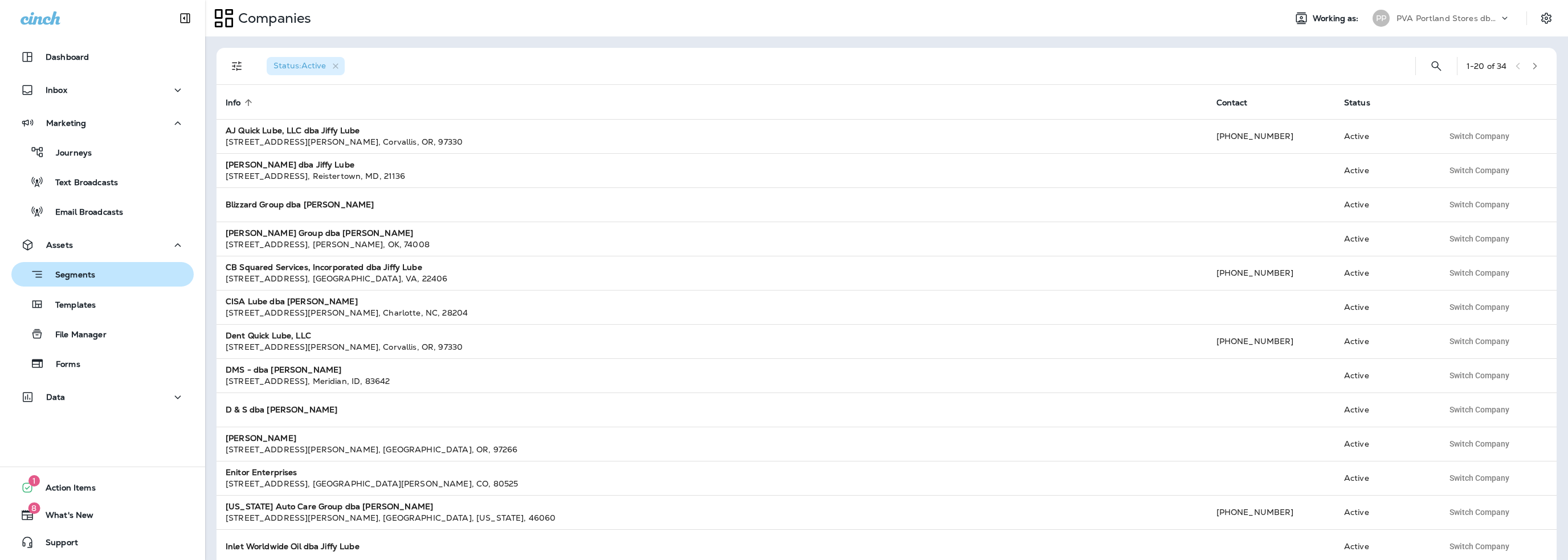
click at [74, 275] on p "Segments" at bounding box center [70, 275] width 51 height 11
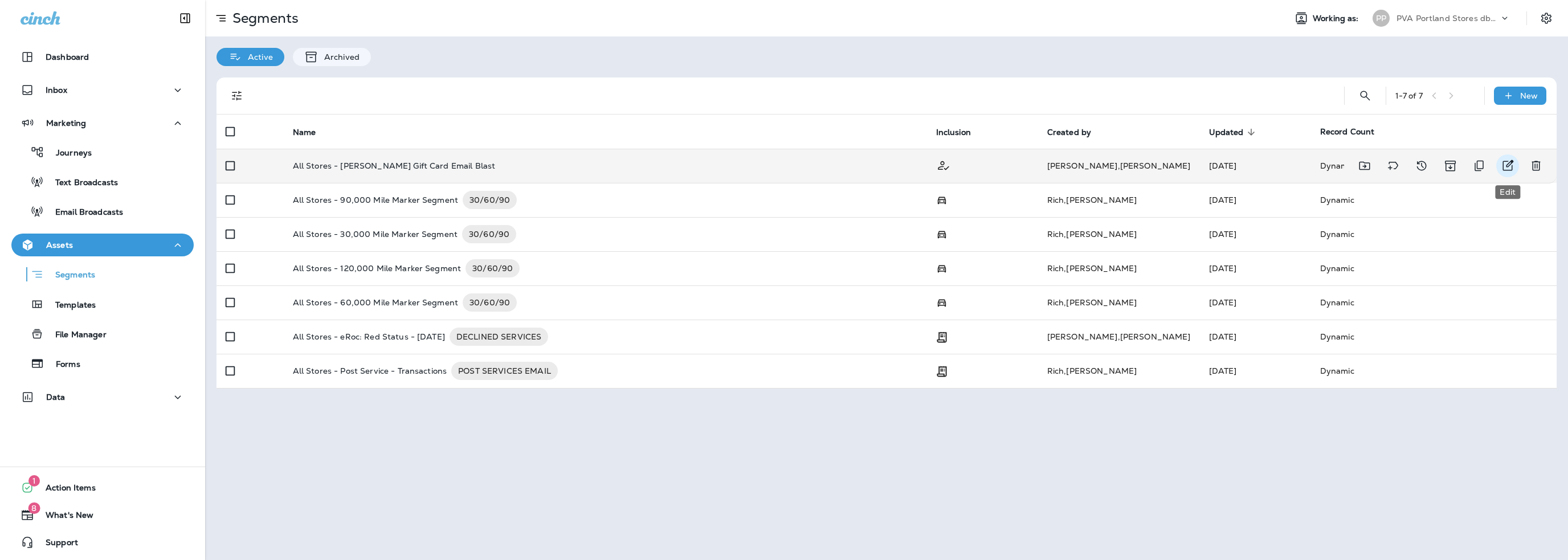
click at [1506, 163] on icon "Edit" at bounding box center [1508, 166] width 14 height 14
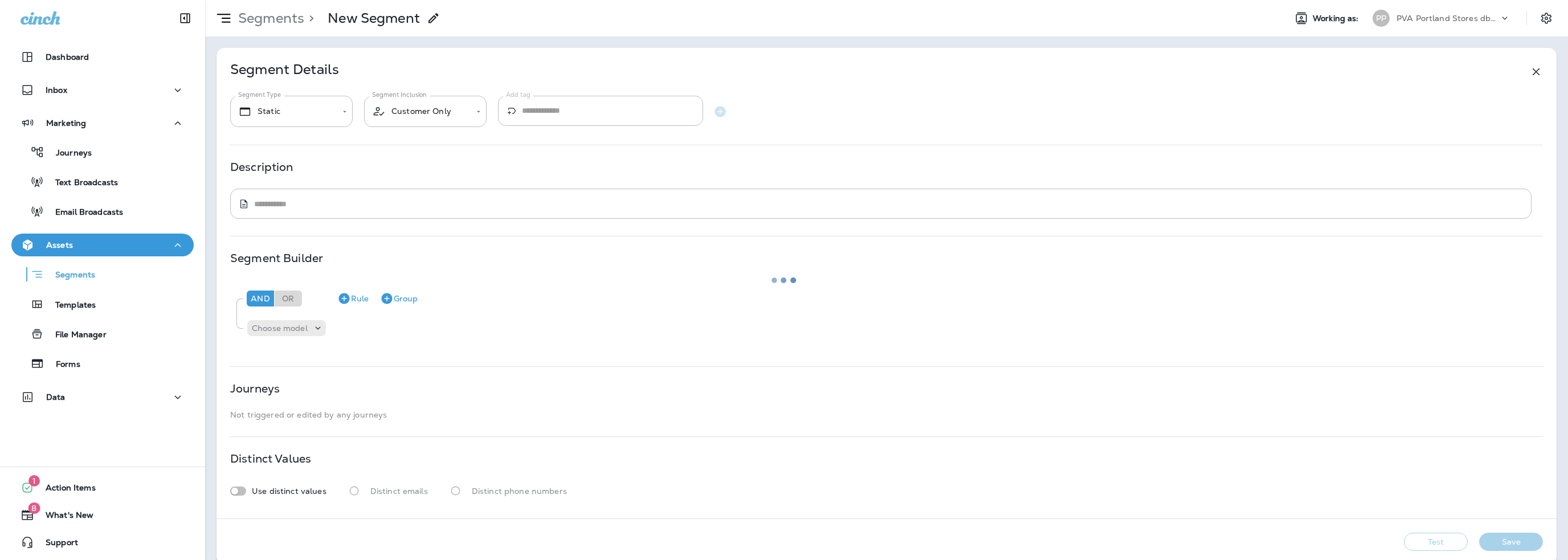
type input "*******"
type textarea "**********"
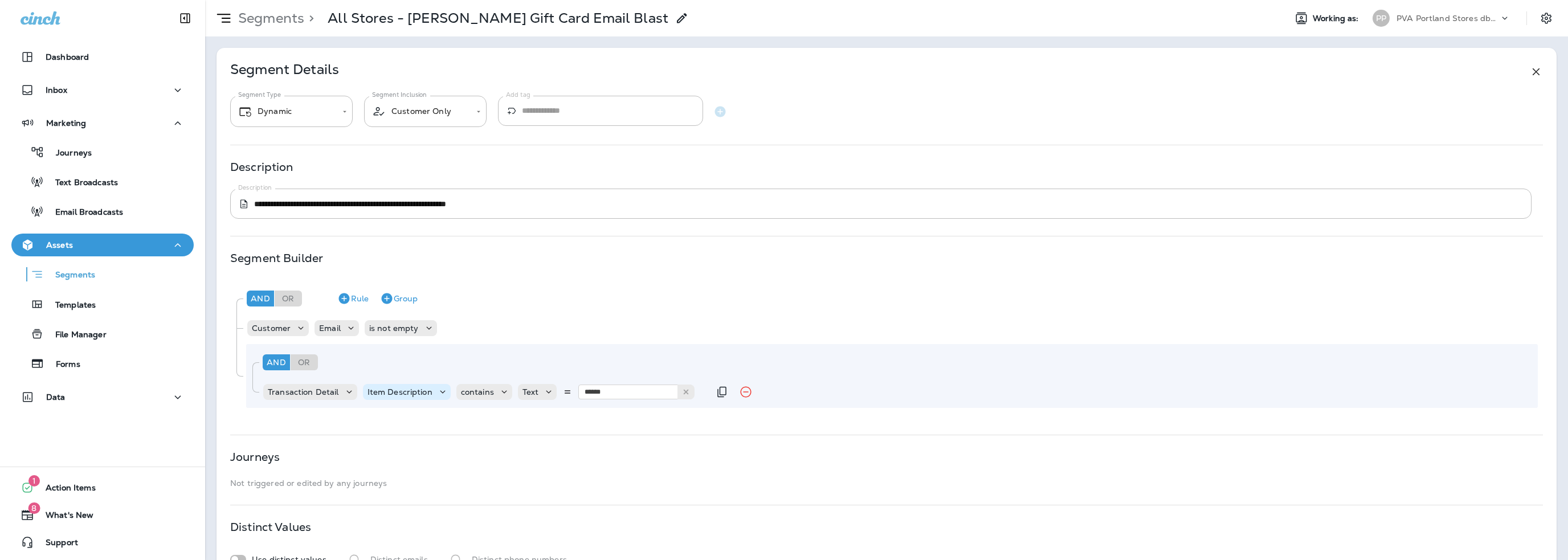
click at [378, 396] on p "Item Description" at bounding box center [400, 392] width 65 height 9
click at [540, 307] on div "And Or Rule Group" at bounding box center [890, 298] width 1294 height 27
click at [62, 278] on p "Segments" at bounding box center [70, 275] width 51 height 11
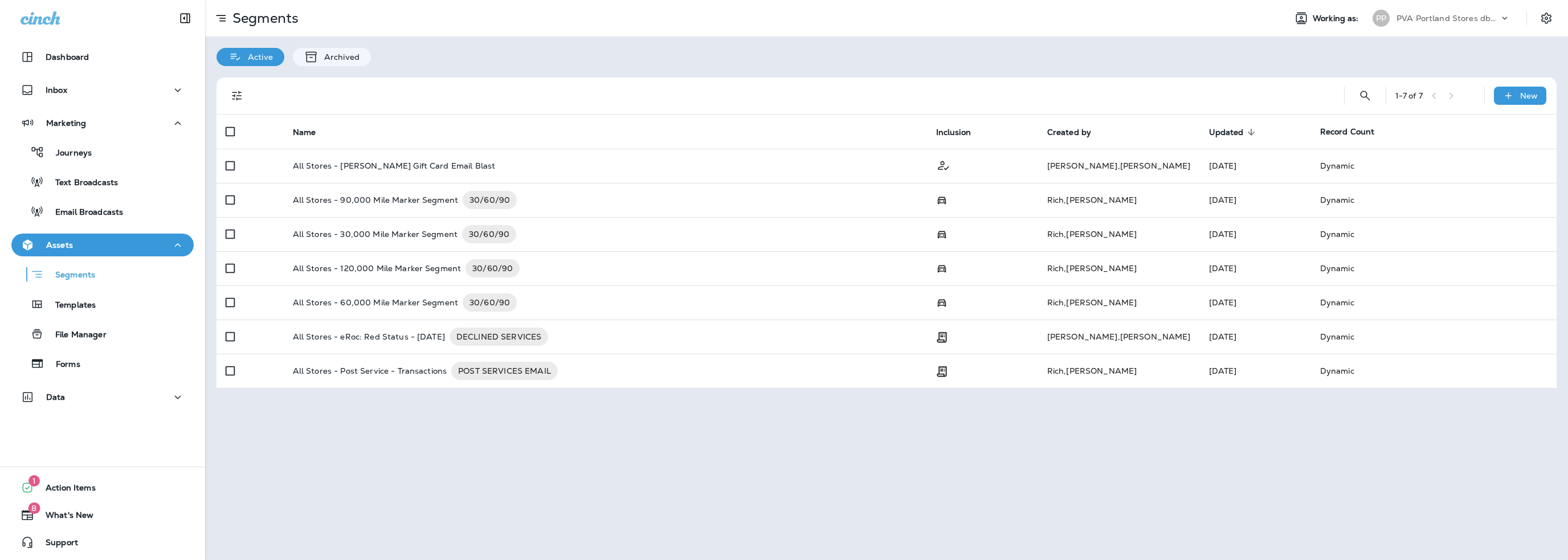
click at [1470, 15] on p "PVA Portland Stores dba Jiffy Lube" at bounding box center [1447, 18] width 103 height 9
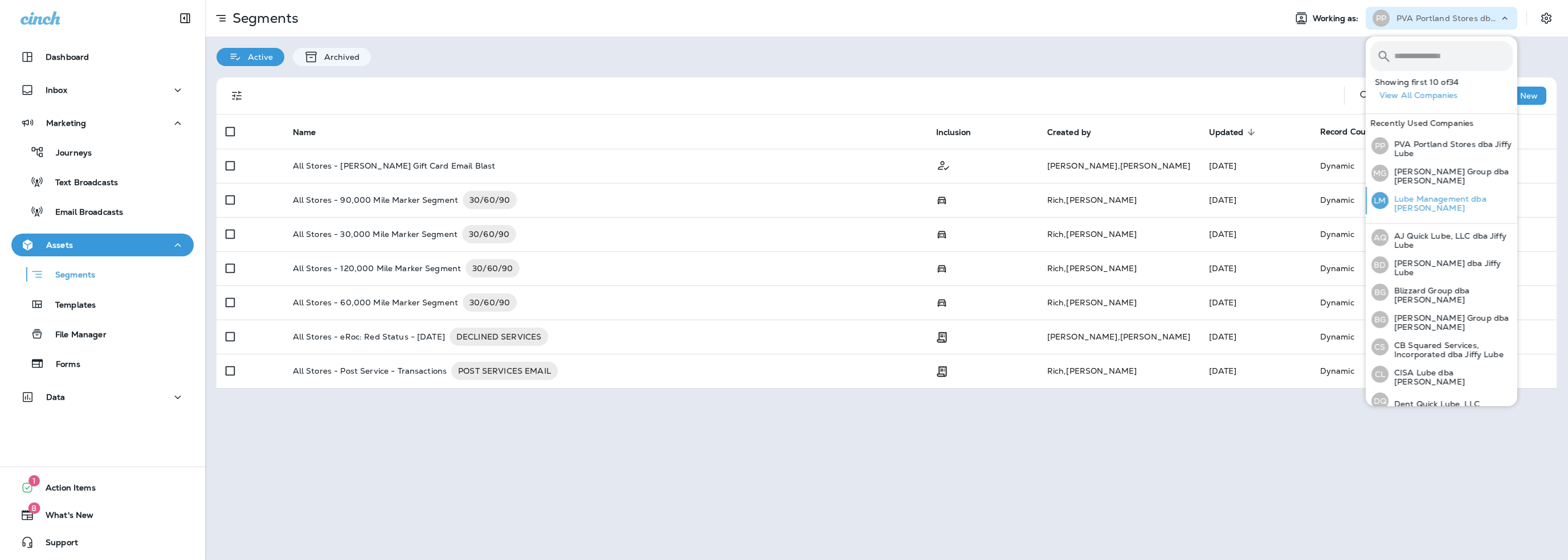
click at [1419, 198] on p "Lube Management dba [PERSON_NAME]" at bounding box center [1450, 203] width 124 height 18
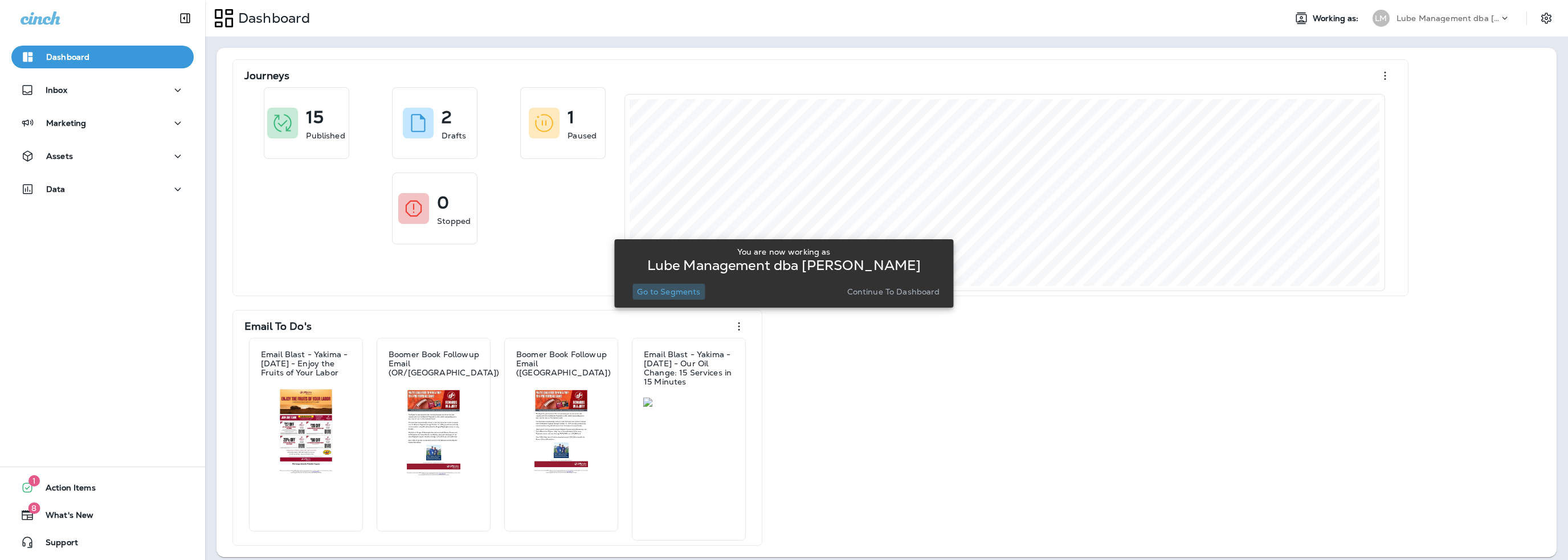
click at [687, 294] on p "Go to Segments" at bounding box center [668, 291] width 63 height 9
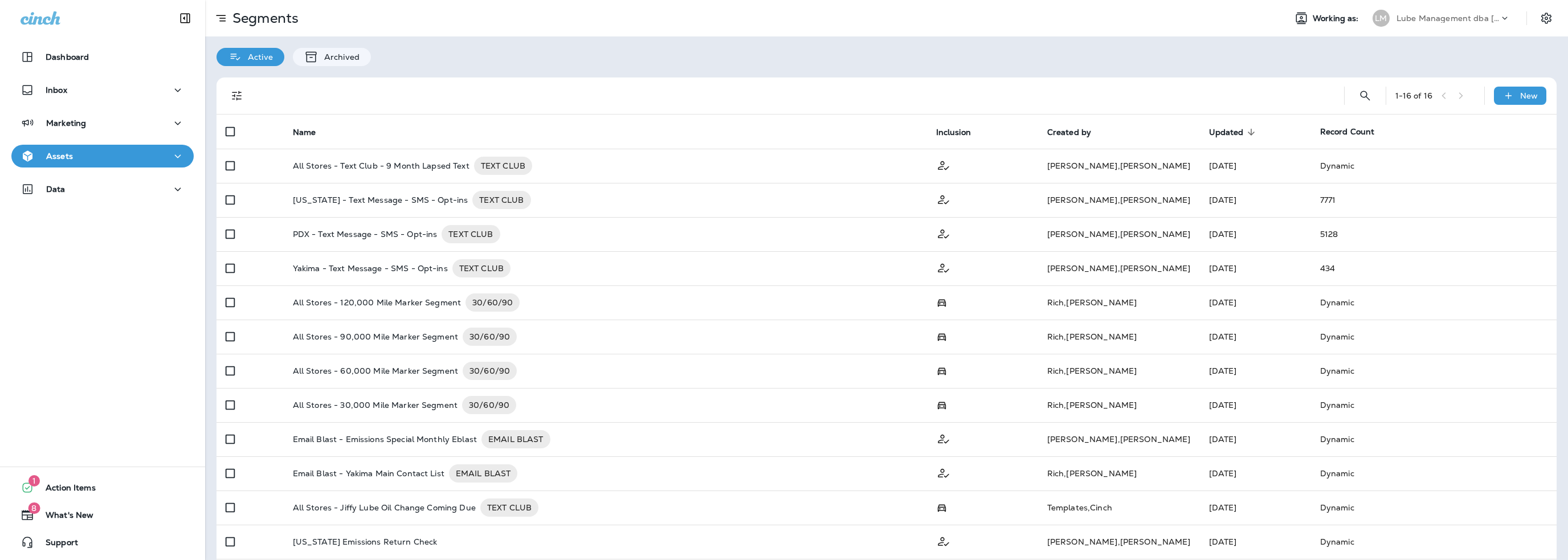
click at [1423, 24] on div "Lube Management dba [PERSON_NAME]" at bounding box center [1447, 18] width 103 height 17
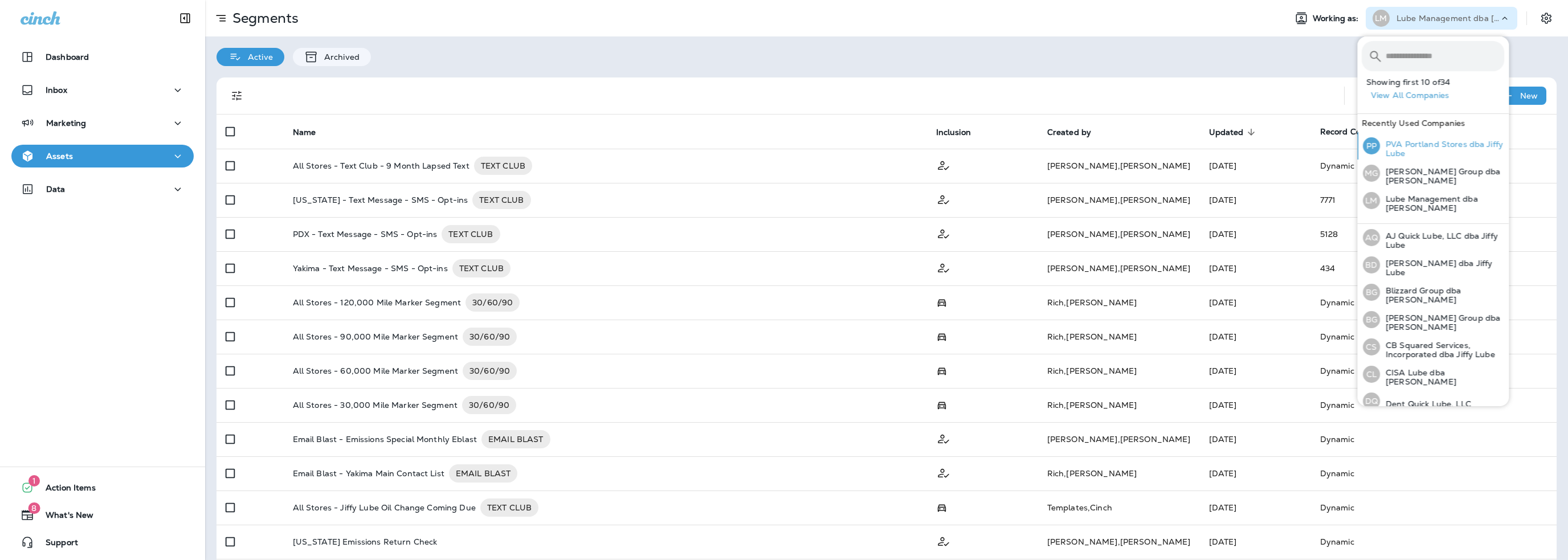
click at [1423, 148] on p "PVA Portland Stores dba Jiffy Lube" at bounding box center [1441, 148] width 124 height 18
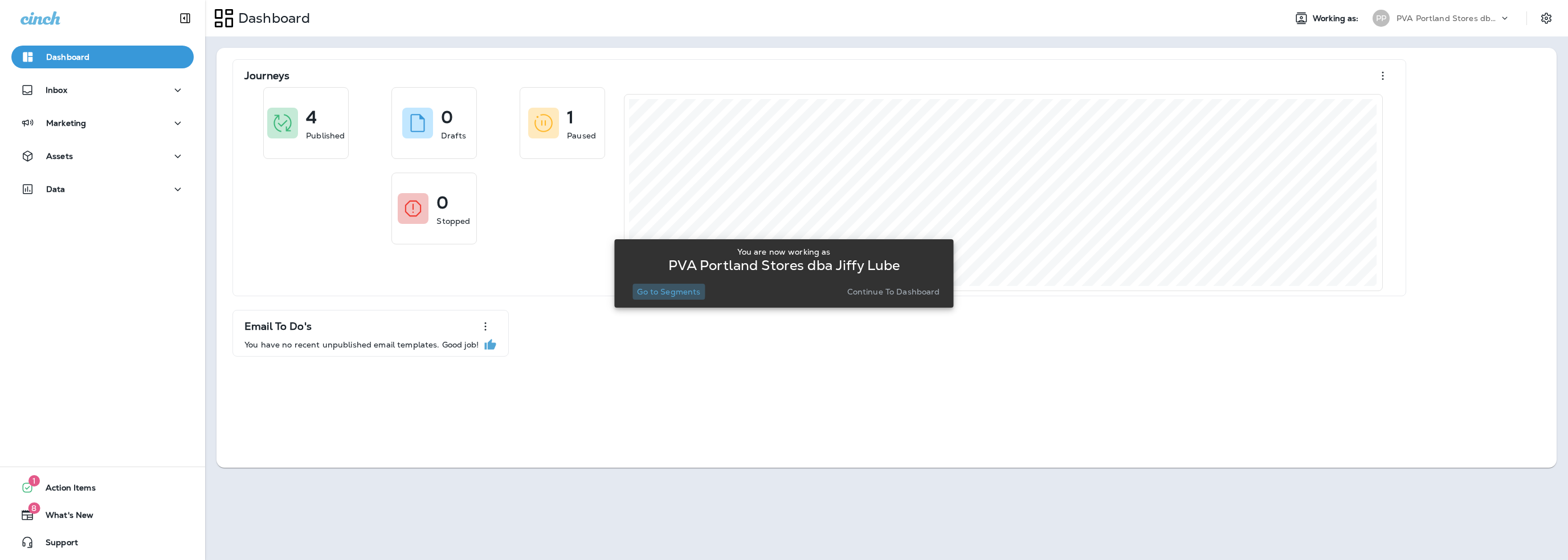
click at [663, 291] on p "Go to Segments" at bounding box center [668, 291] width 63 height 9
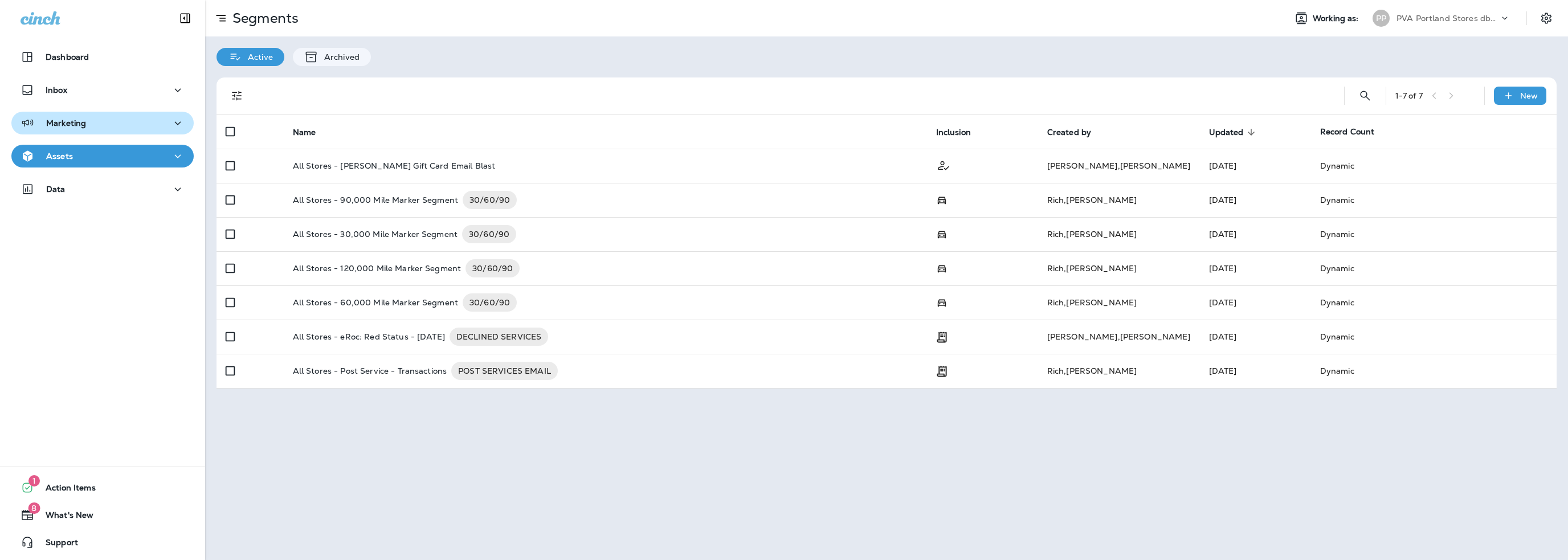
click at [80, 132] on button "Marketing" at bounding box center [102, 122] width 183 height 23
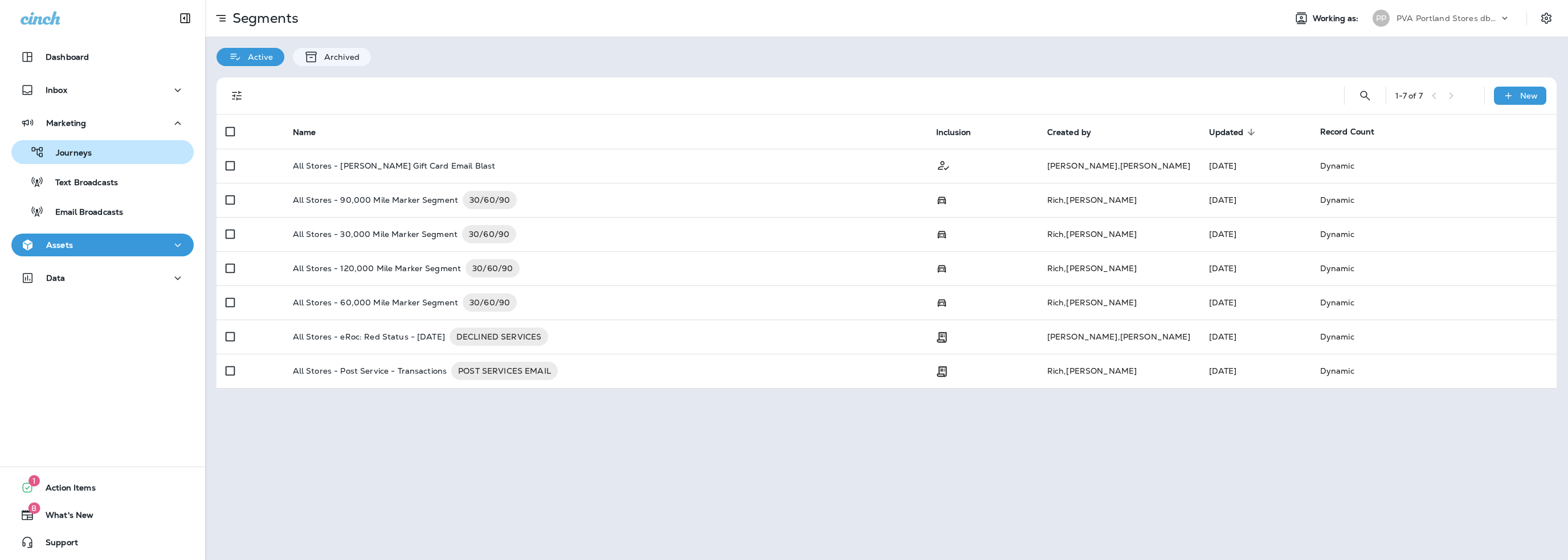
click at [78, 152] on p "Journeys" at bounding box center [68, 153] width 48 height 11
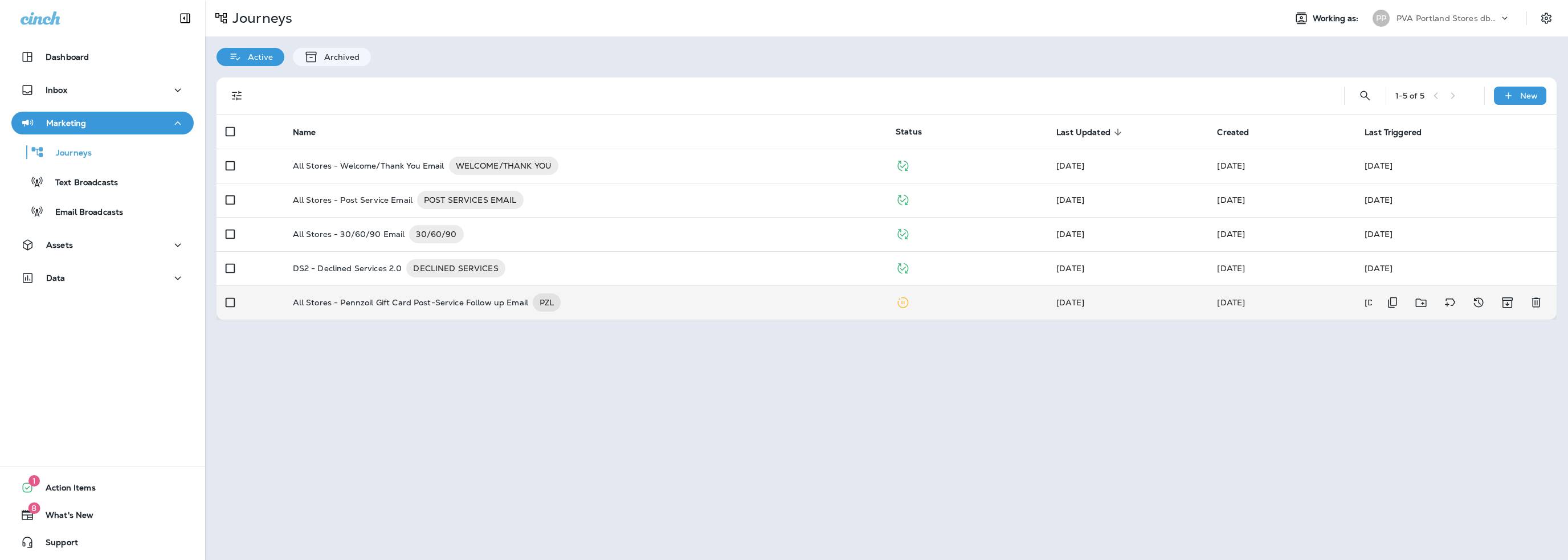
click at [445, 301] on p "All Stores - Pennzoil Gift Card Post-Service Follow up Email" at bounding box center [410, 302] width 235 height 18
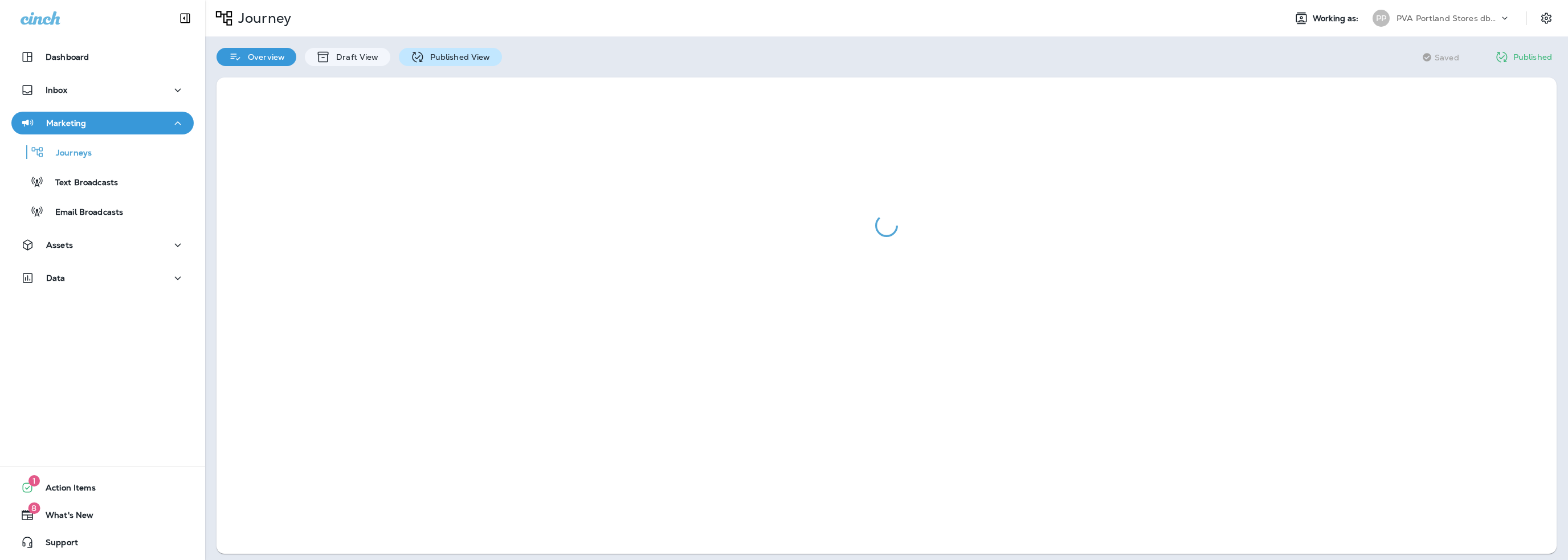
click at [458, 56] on p "Published View" at bounding box center [458, 57] width 66 height 9
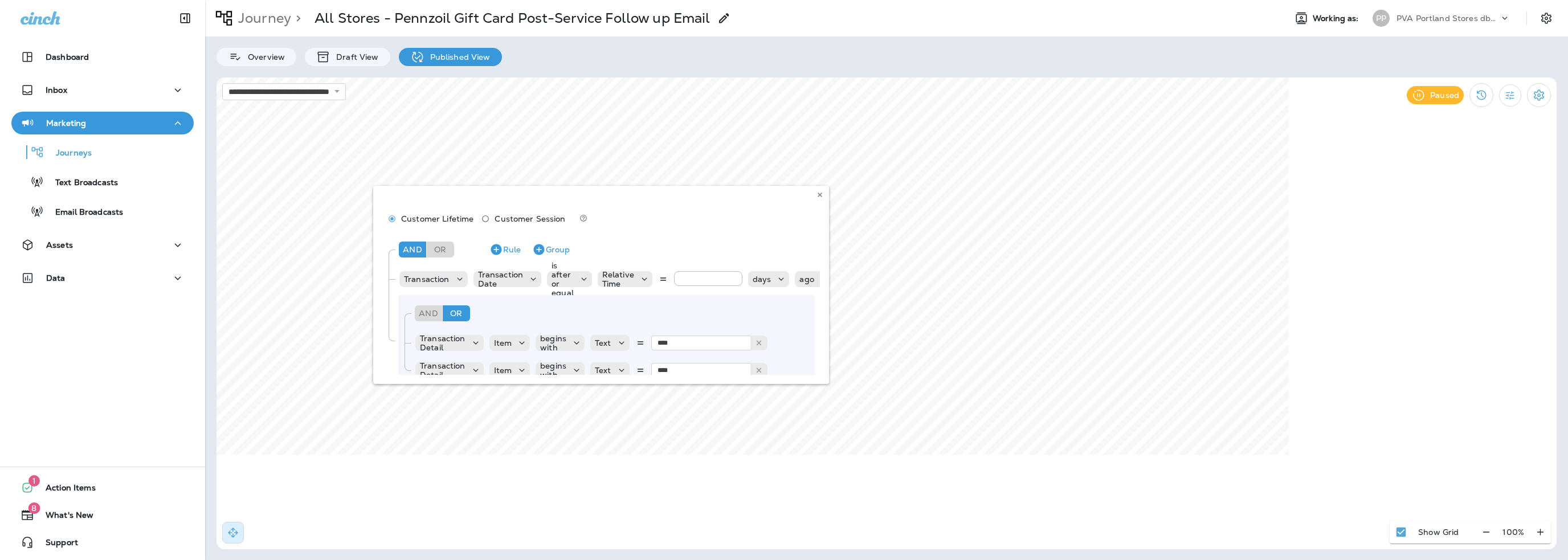
drag, startPoint x: 815, startPoint y: 300, endPoint x: 815, endPoint y: 309, distance: 9.0
click at [815, 309] on div "Customer Lifetime Customer Session And Or Rule Group Transaction Transaction Da…" at bounding box center [601, 285] width 456 height 198
click at [815, 362] on div "Customer Lifetime Customer Session And Or Rule Group Transaction Transaction Da…" at bounding box center [601, 285] width 456 height 198
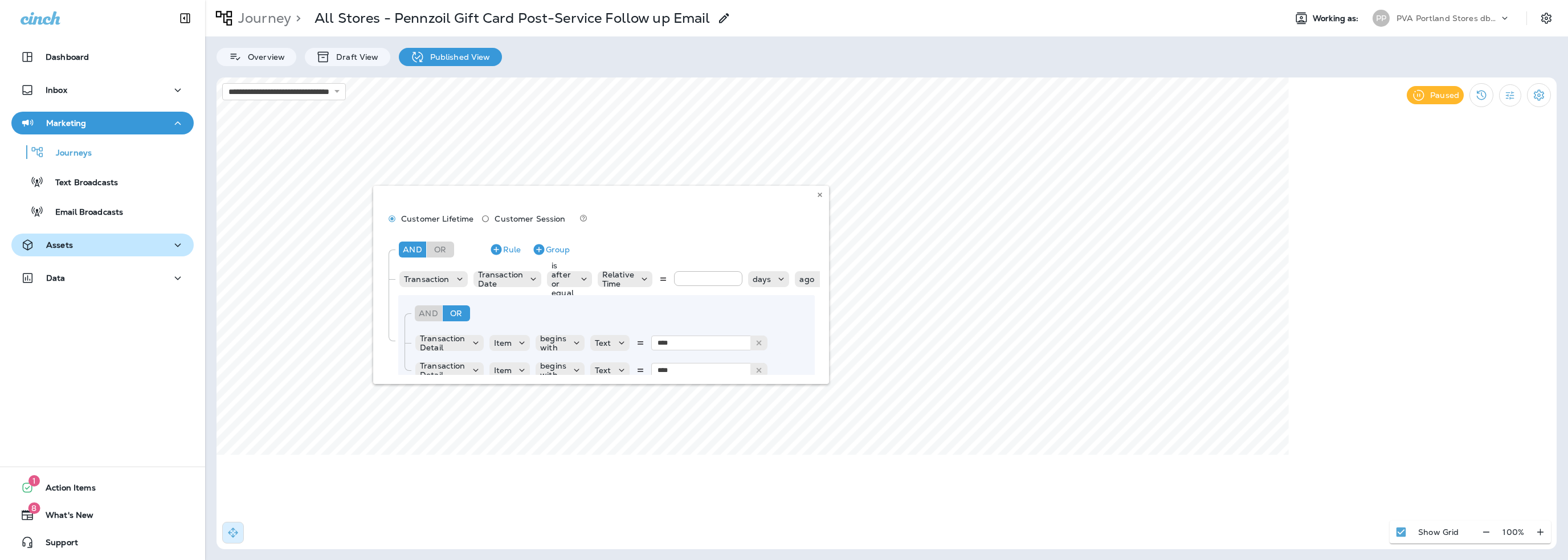
click at [73, 243] on div "Assets" at bounding box center [102, 245] width 164 height 14
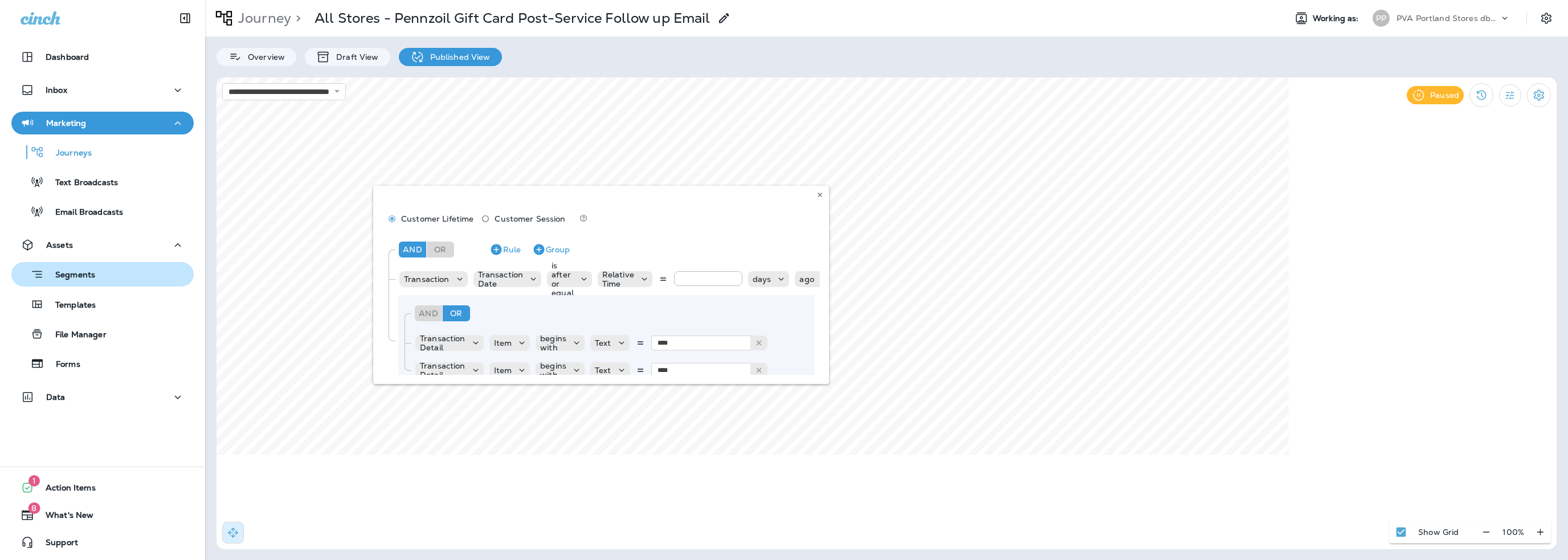
click at [76, 280] on p "Segments" at bounding box center [70, 275] width 51 height 11
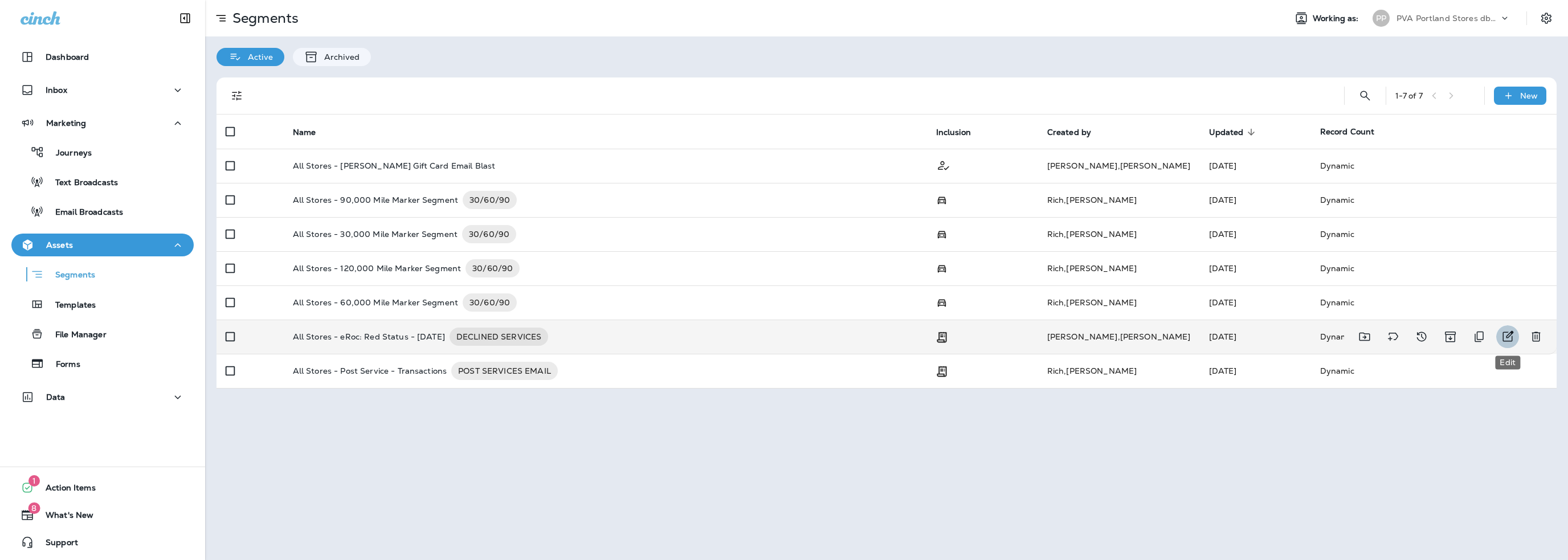
click at [1509, 337] on icon "Edit" at bounding box center [1508, 337] width 14 height 14
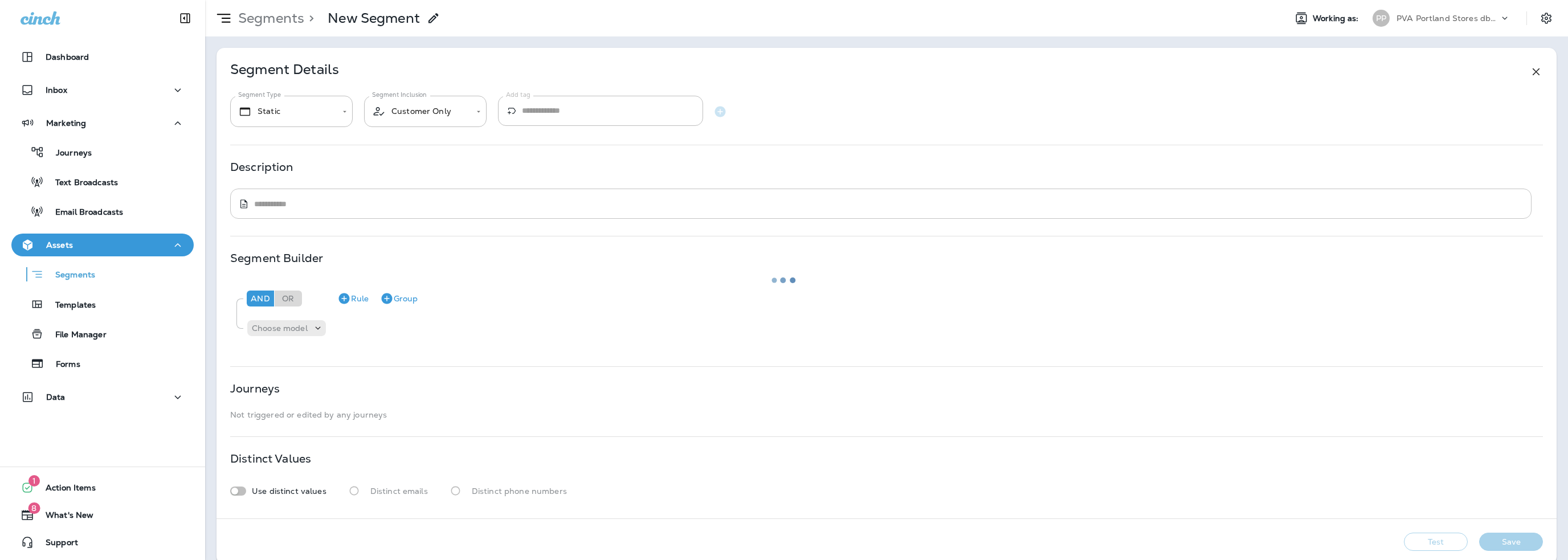
type input "*******"
type input "**********"
type textarea "**********"
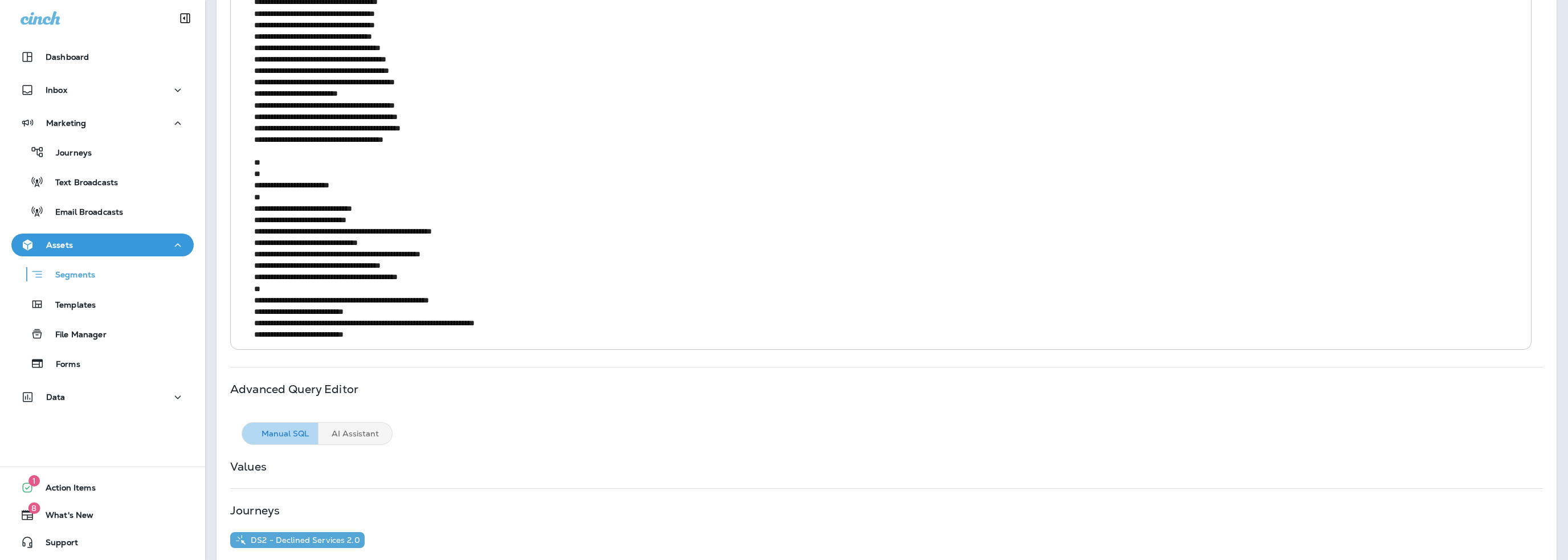
scroll to position [657, 0]
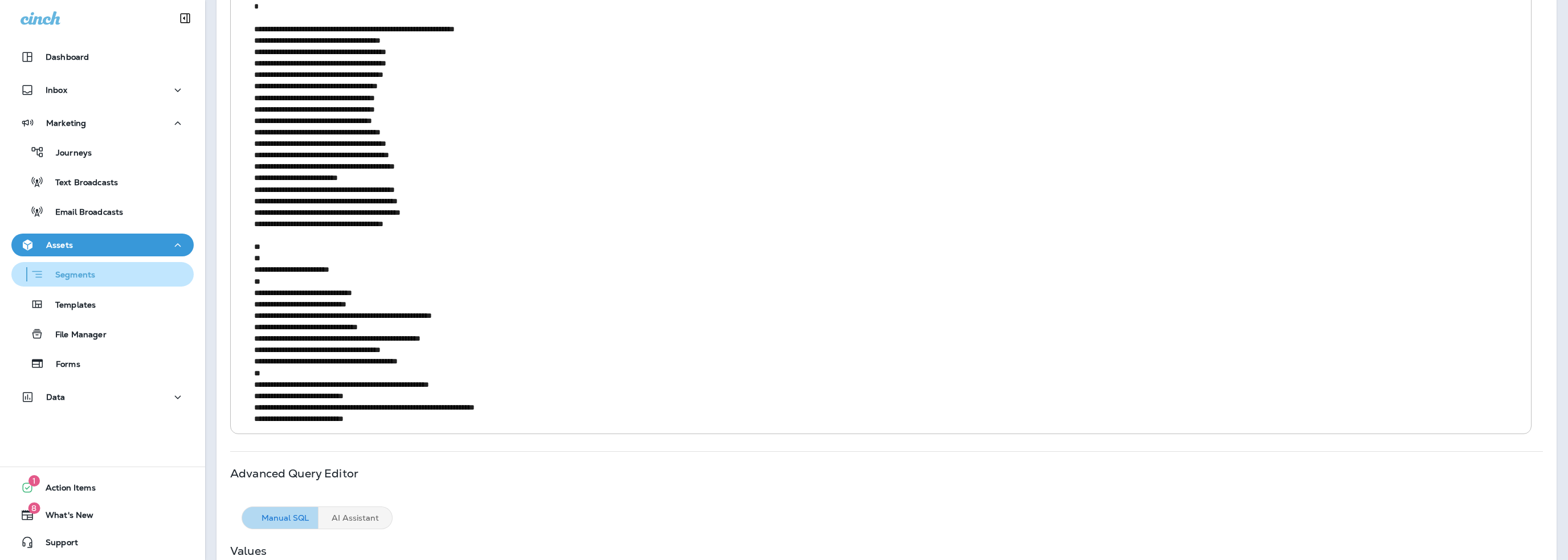
click at [76, 279] on p "Segments" at bounding box center [70, 275] width 51 height 11
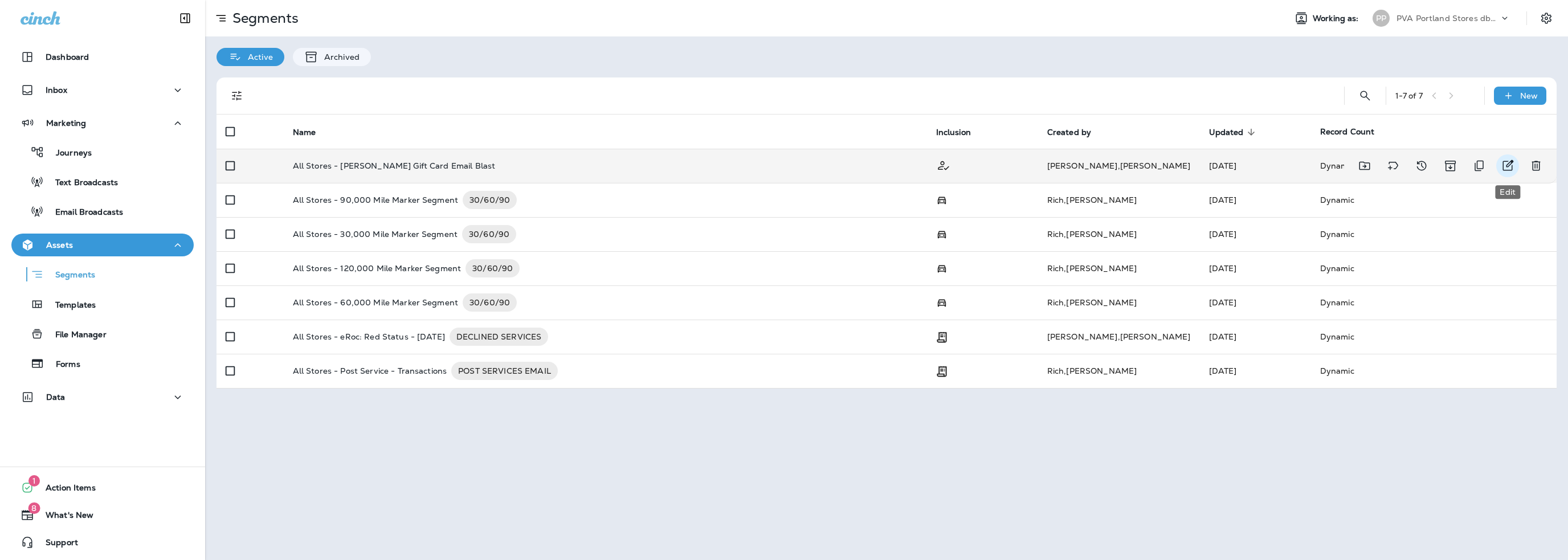
click at [1505, 163] on icon "Edit" at bounding box center [1508, 166] width 14 height 14
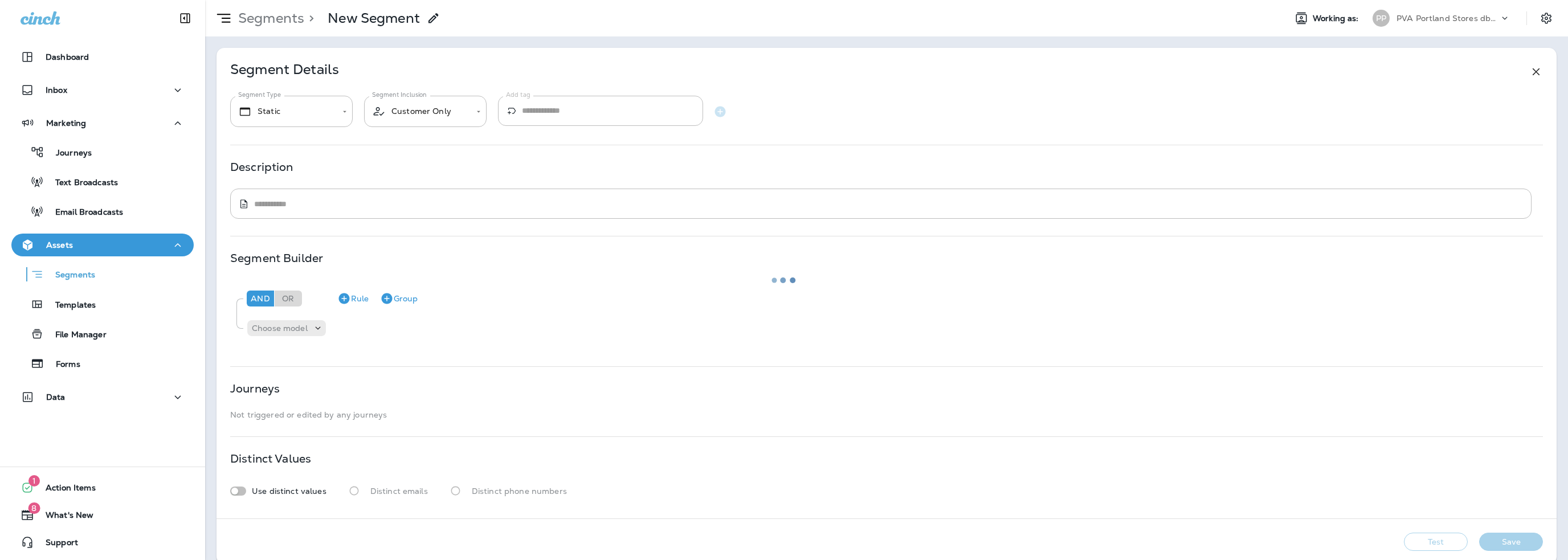
type input "*******"
type textarea "**********"
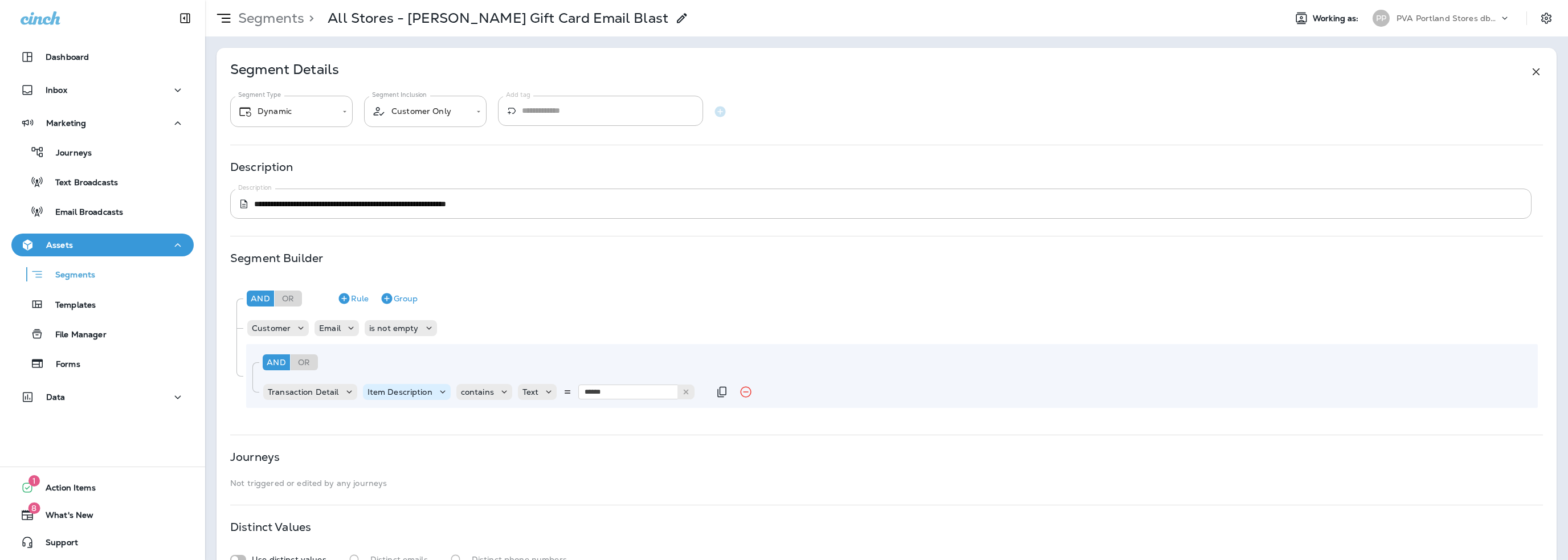
click at [392, 390] on p "Item Description" at bounding box center [400, 392] width 65 height 9
click at [665, 305] on div "And Or Rule Group" at bounding box center [890, 298] width 1294 height 27
click at [721, 393] on icon "Duplicate Rule" at bounding box center [722, 392] width 14 height 14
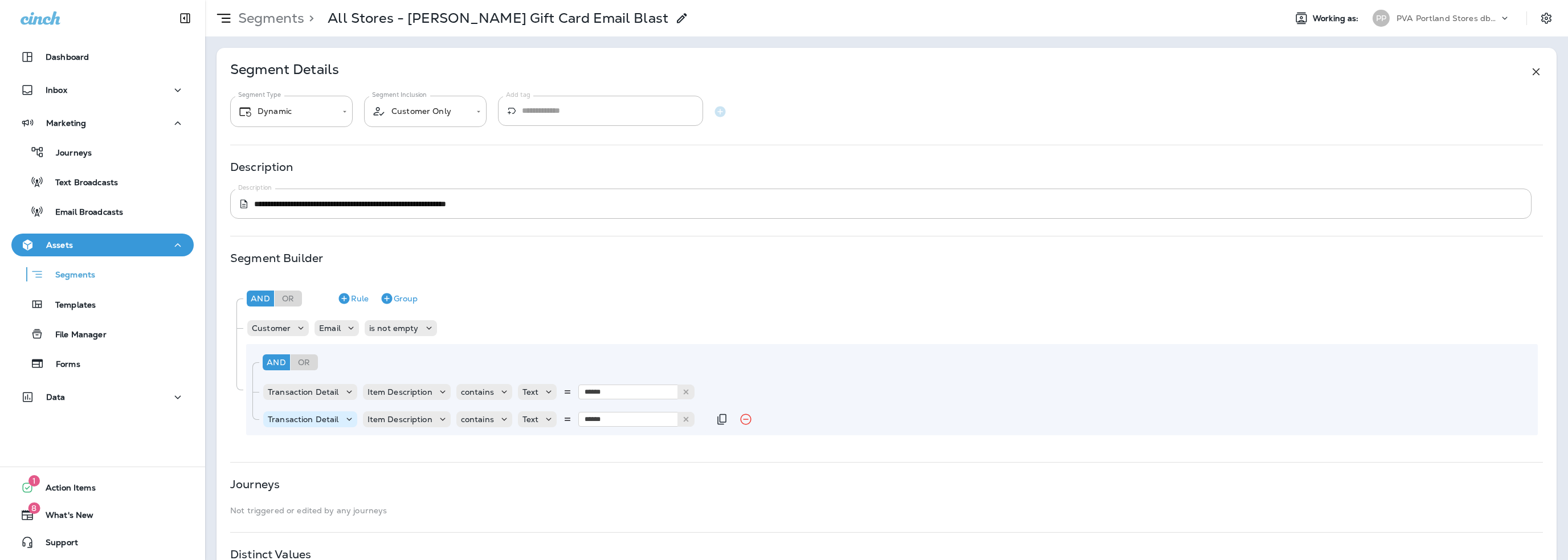
click at [315, 418] on p "Transaction Detail" at bounding box center [303, 419] width 71 height 9
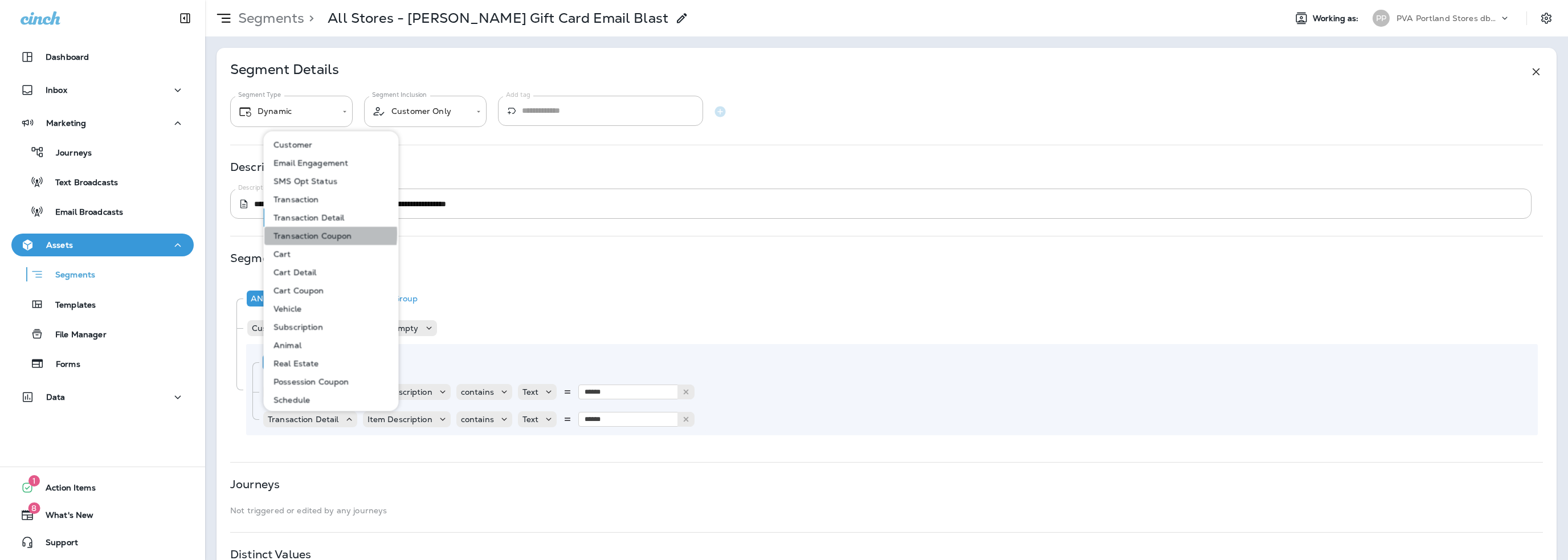
click at [310, 235] on p "Transaction Coupon" at bounding box center [311, 235] width 83 height 9
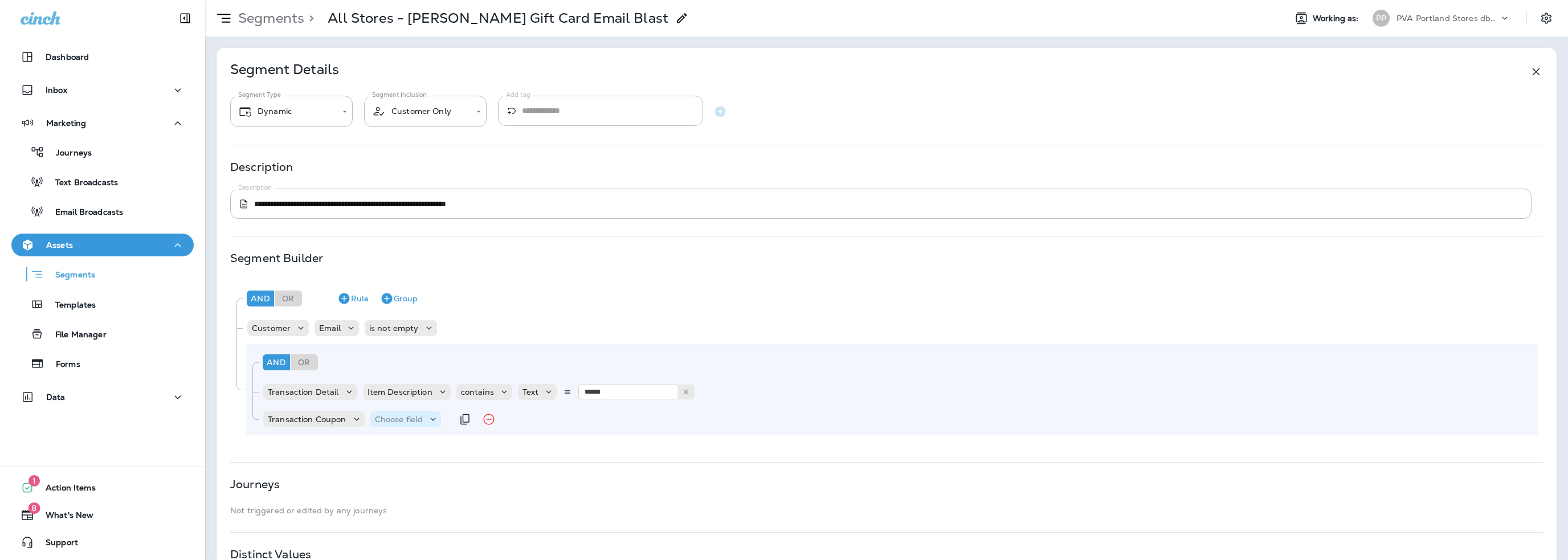
click at [386, 421] on p "Choose field" at bounding box center [398, 419] width 48 height 9
click at [341, 421] on p "Transaction Coupon" at bounding box center [307, 419] width 79 height 9
click at [324, 420] on p "Transaction Coupon" at bounding box center [307, 419] width 79 height 9
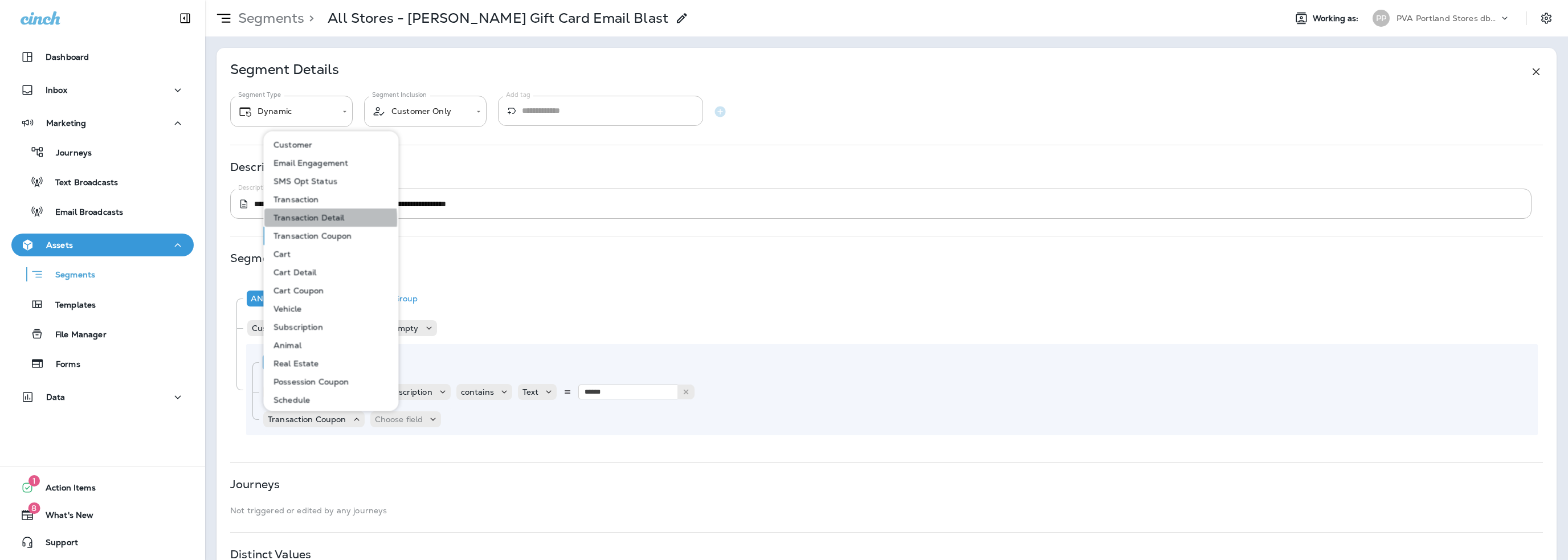
click at [301, 220] on p "Transaction Detail" at bounding box center [307, 218] width 76 height 9
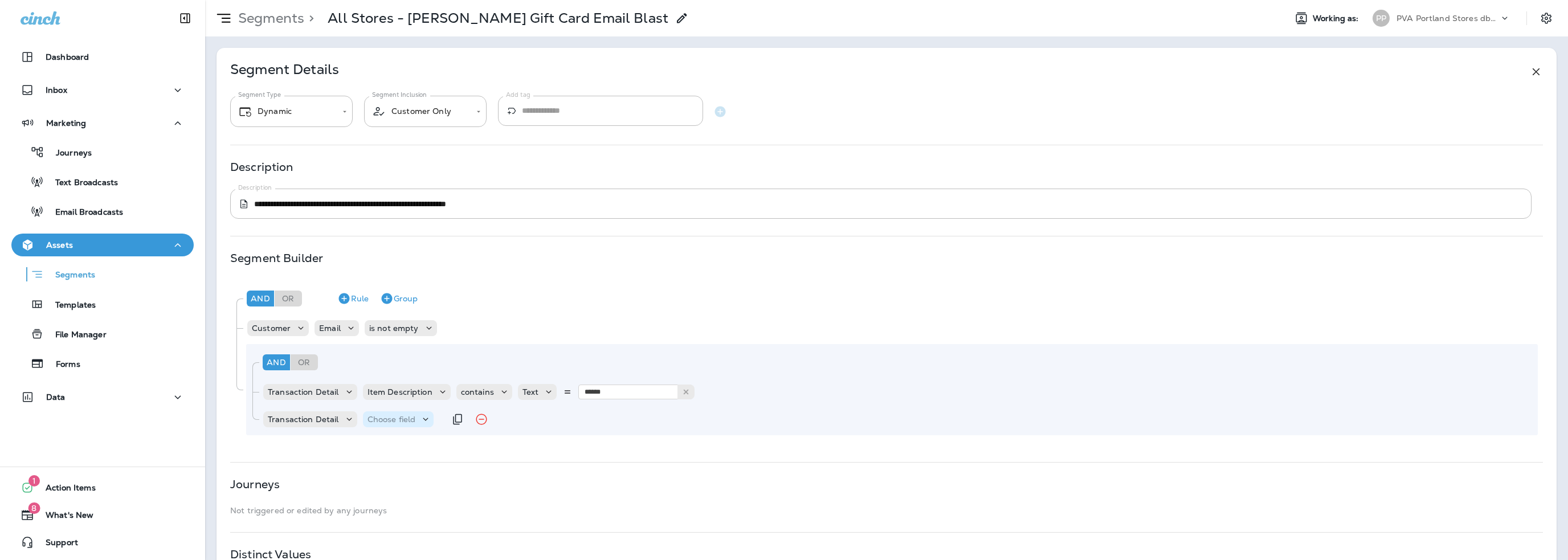
click at [385, 415] on p "Choose field" at bounding box center [392, 419] width 48 height 9
click at [326, 421] on p "Transaction Detail" at bounding box center [303, 419] width 71 height 9
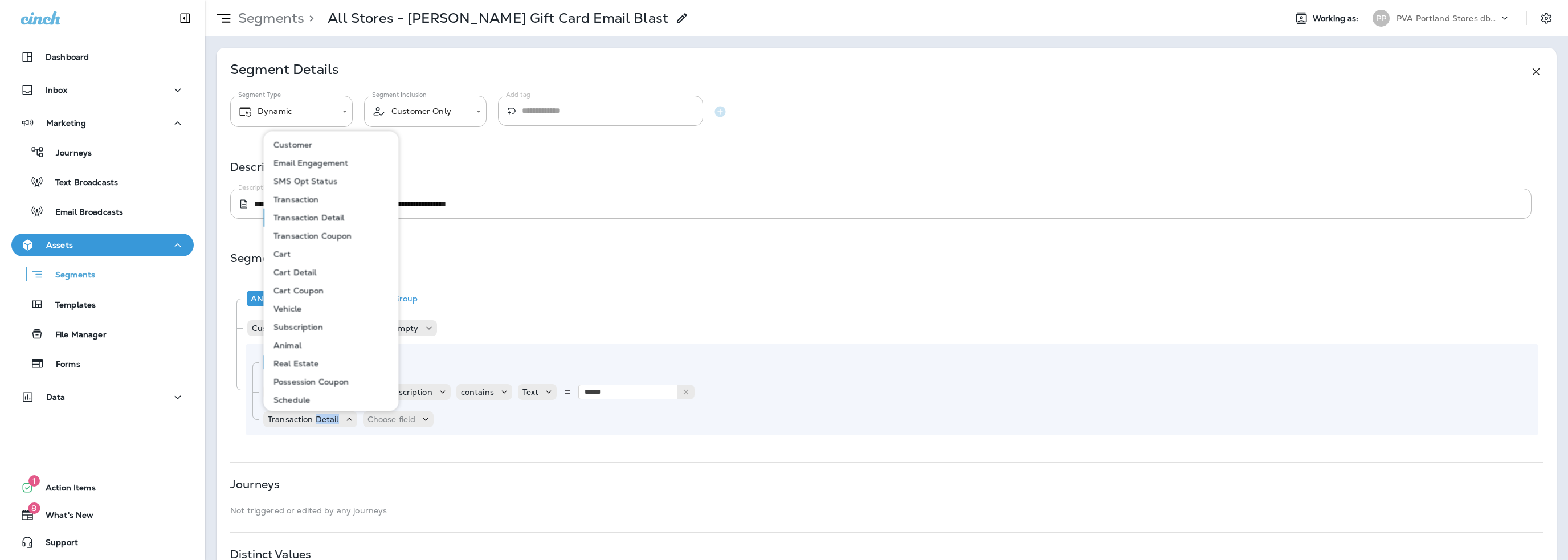
click at [301, 198] on p "Transaction" at bounding box center [294, 199] width 50 height 9
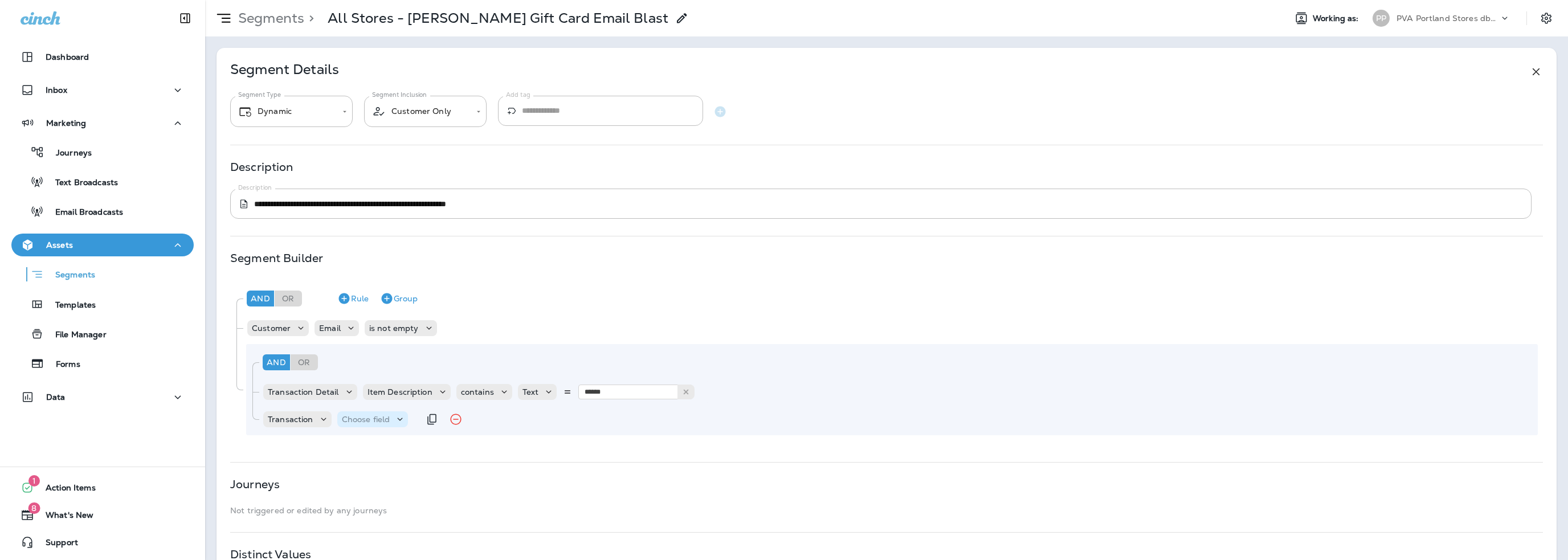
click at [355, 414] on div "Choose field" at bounding box center [373, 419] width 71 height 11
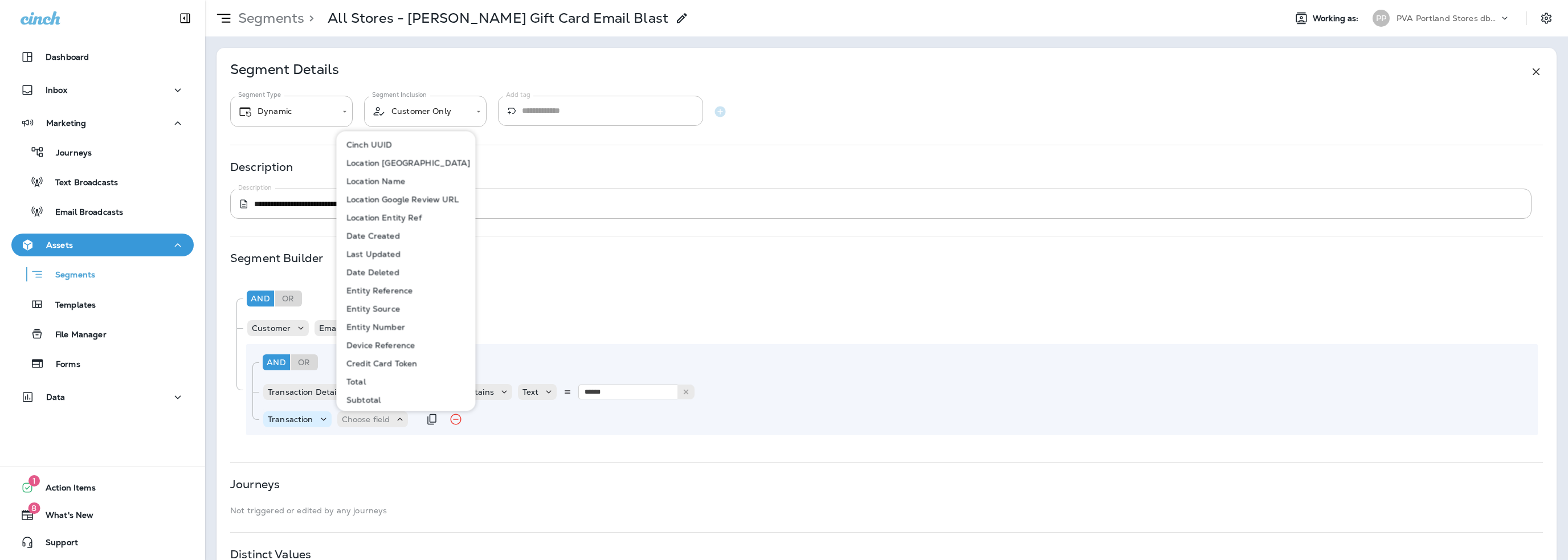
click at [292, 415] on p "Transaction" at bounding box center [290, 419] width 46 height 9
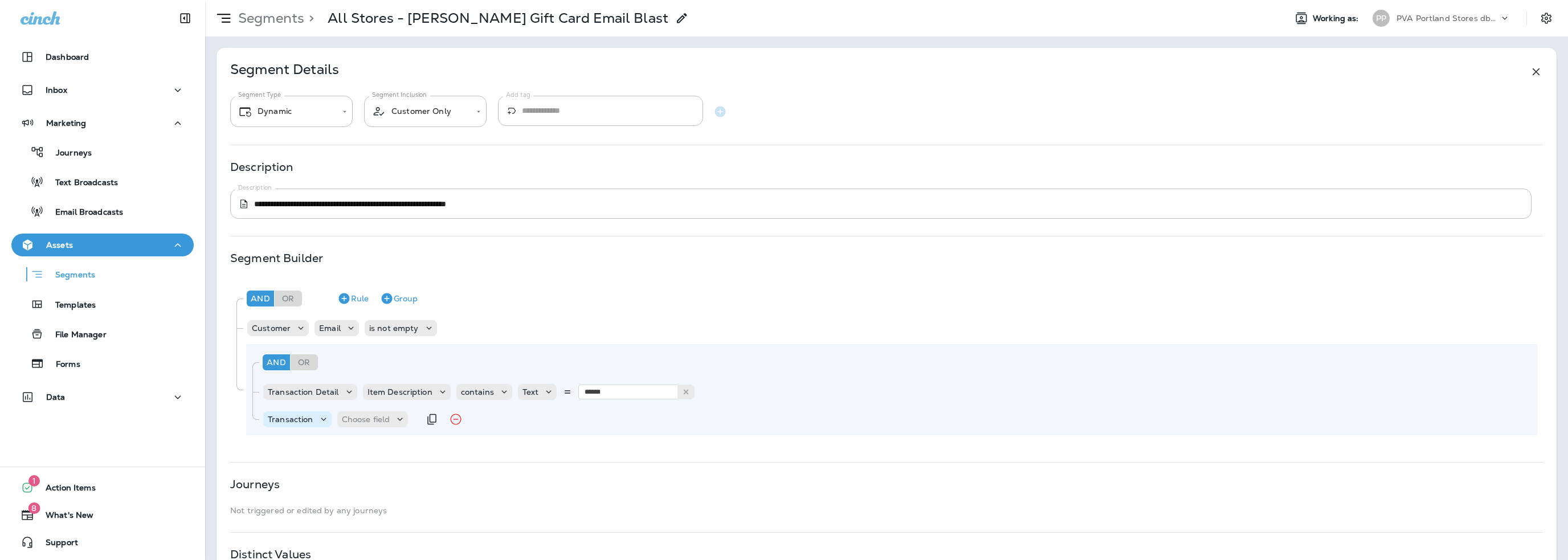
click at [291, 416] on p "Transaction" at bounding box center [290, 419] width 46 height 9
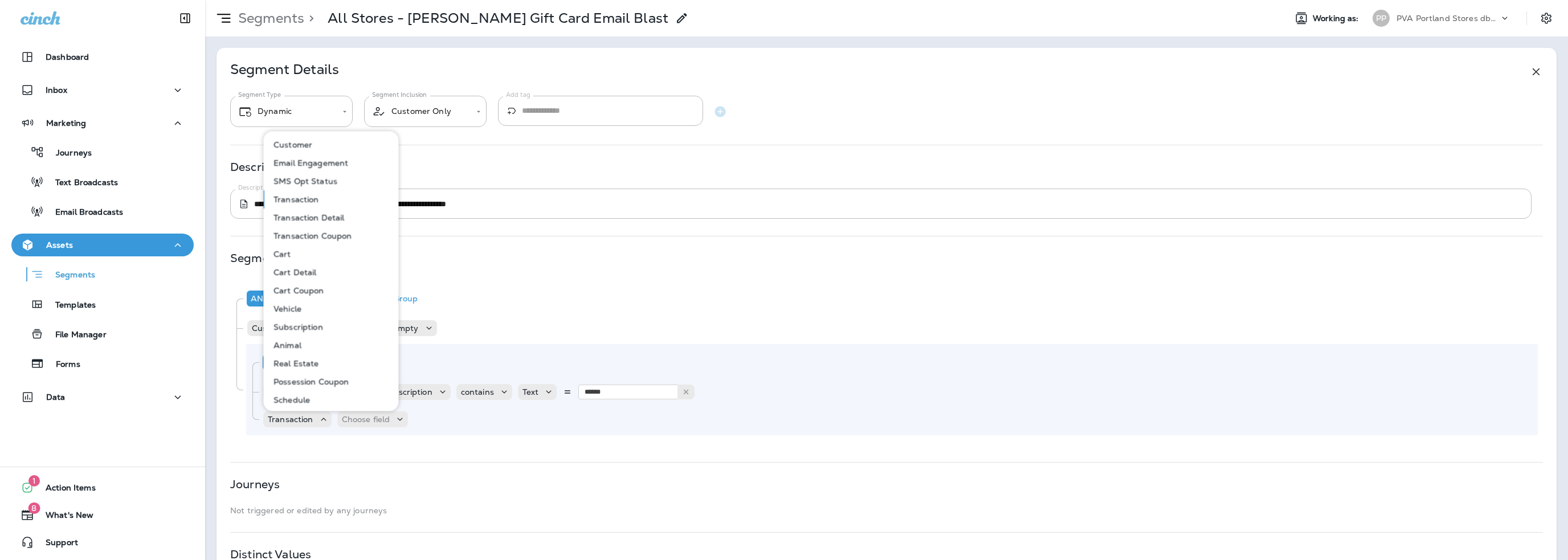
click at [309, 219] on p "Transaction Detail" at bounding box center [307, 218] width 76 height 9
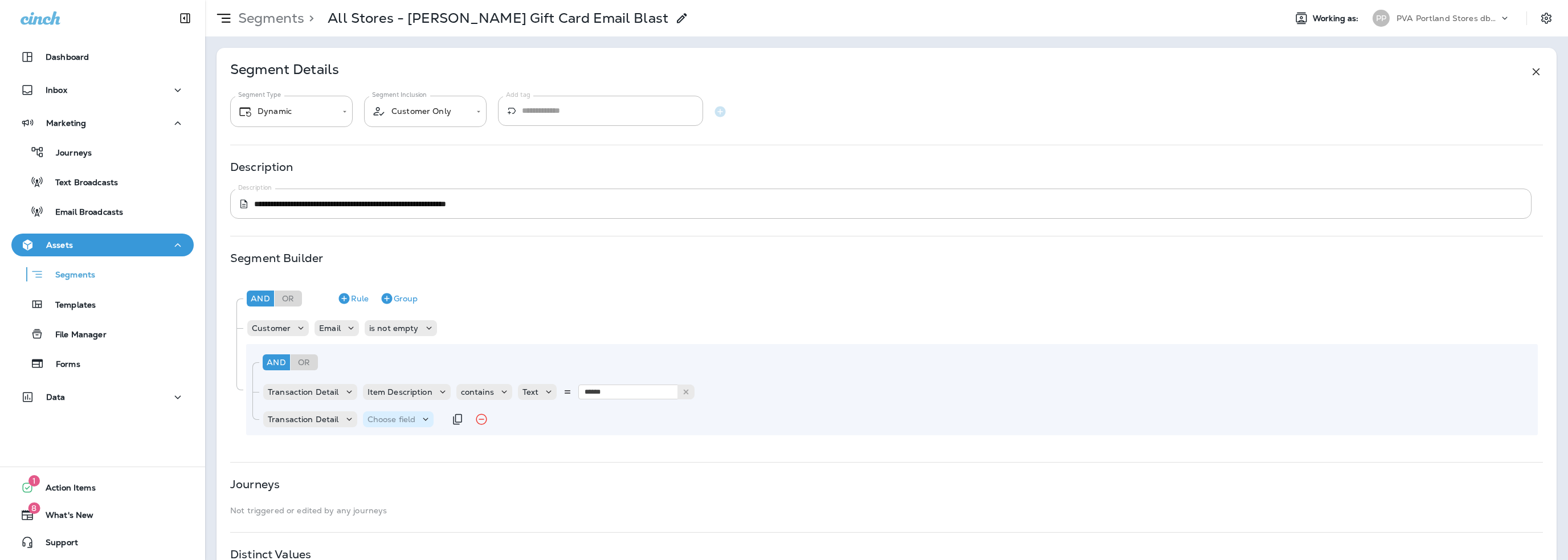
click at [397, 423] on p "Choose field" at bounding box center [392, 419] width 48 height 9
click at [397, 380] on p "Item Type" at bounding box center [388, 379] width 43 height 9
click at [450, 421] on p "Choose operator" at bounding box center [467, 419] width 65 height 9
click at [376, 416] on p "Item Type" at bounding box center [387, 419] width 39 height 9
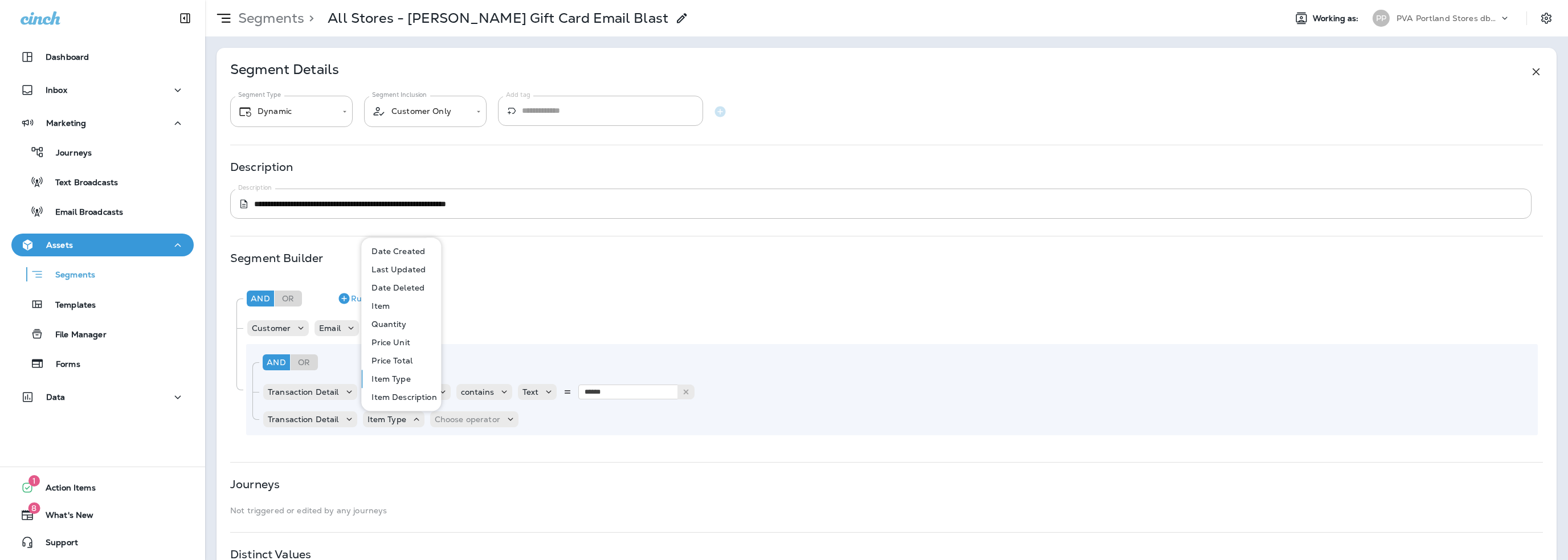
click at [505, 297] on div "And Or Rule Group" at bounding box center [890, 298] width 1294 height 27
click at [565, 417] on icon "Remove Rule" at bounding box center [567, 420] width 14 height 14
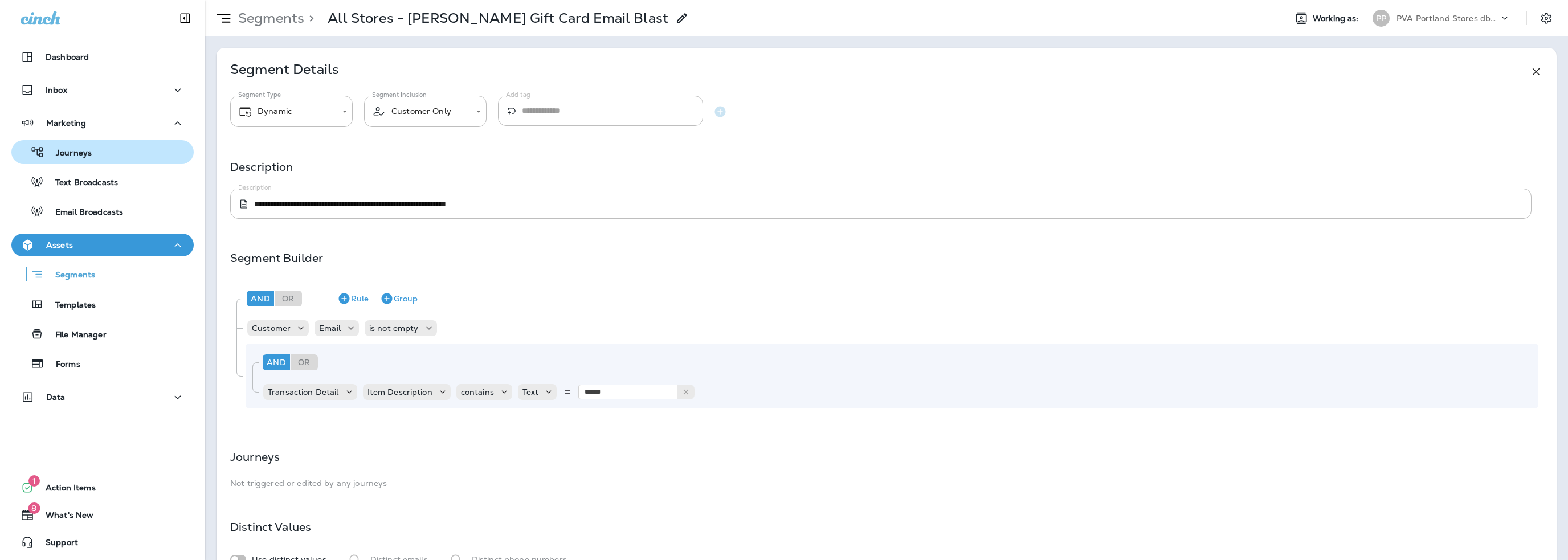
click at [80, 155] on p "Journeys" at bounding box center [68, 153] width 48 height 11
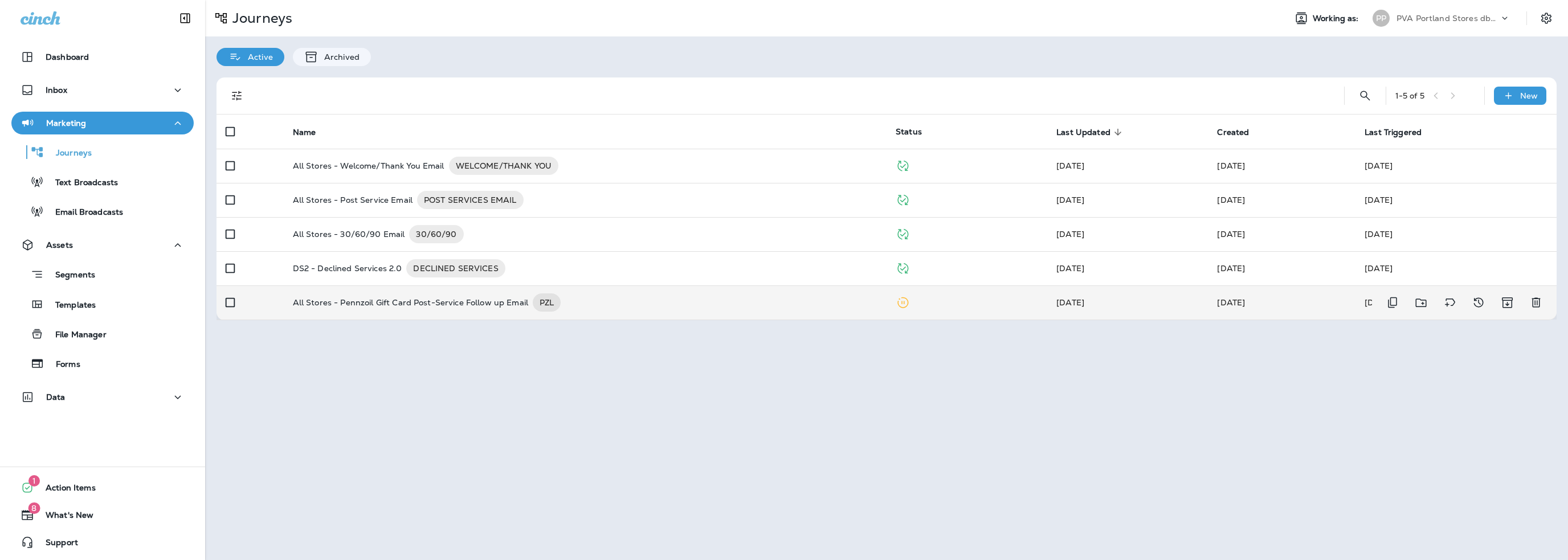
click at [433, 303] on p "All Stores - Pennzoil Gift Card Post-Service Follow up Email" at bounding box center [410, 302] width 235 height 18
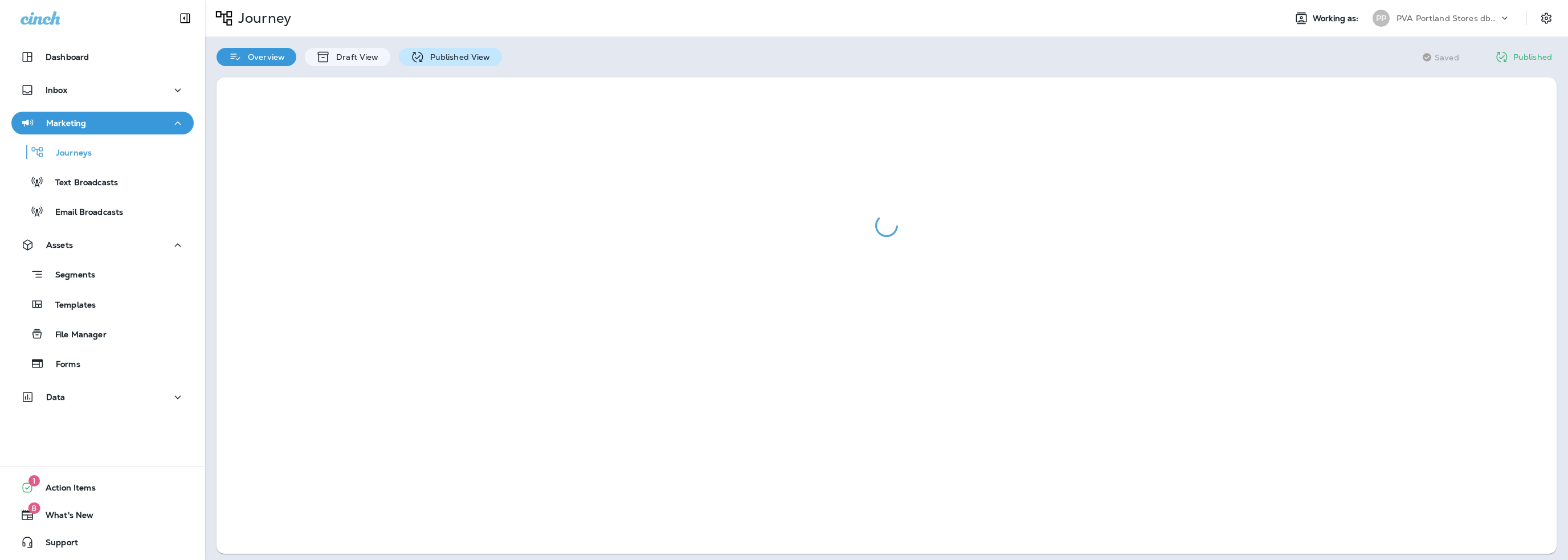
click at [444, 58] on p "Published View" at bounding box center [458, 57] width 66 height 9
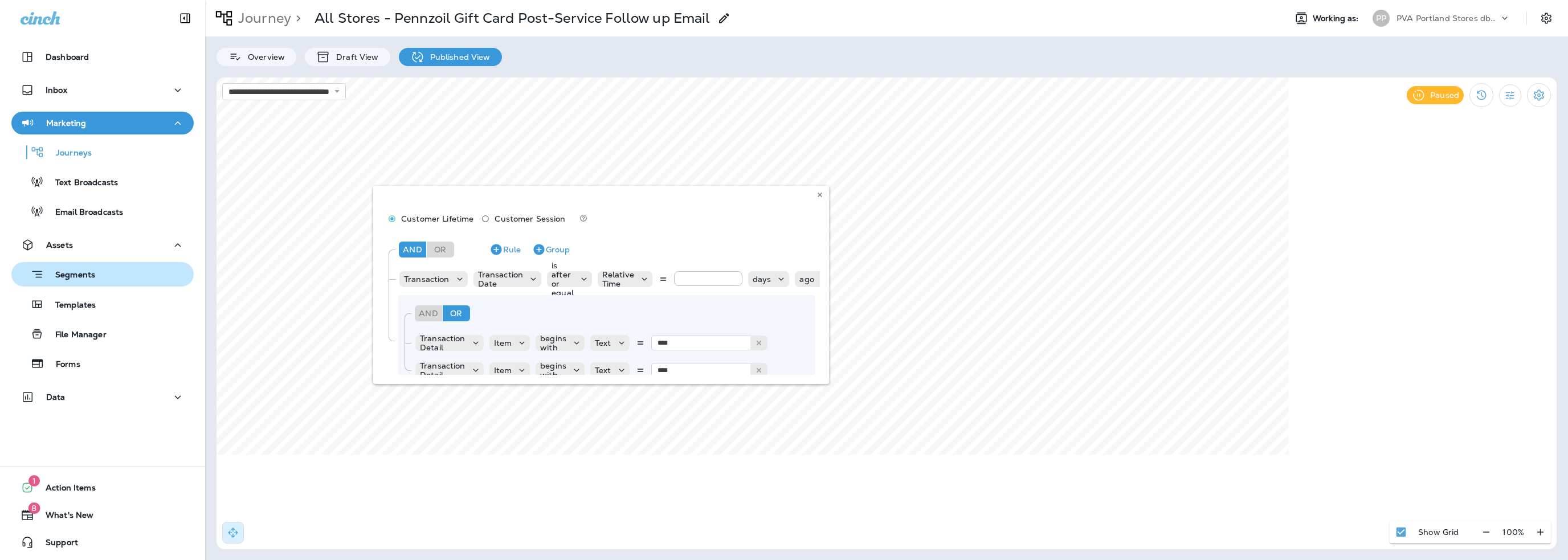
click at [78, 275] on p "Segments" at bounding box center [70, 275] width 51 height 11
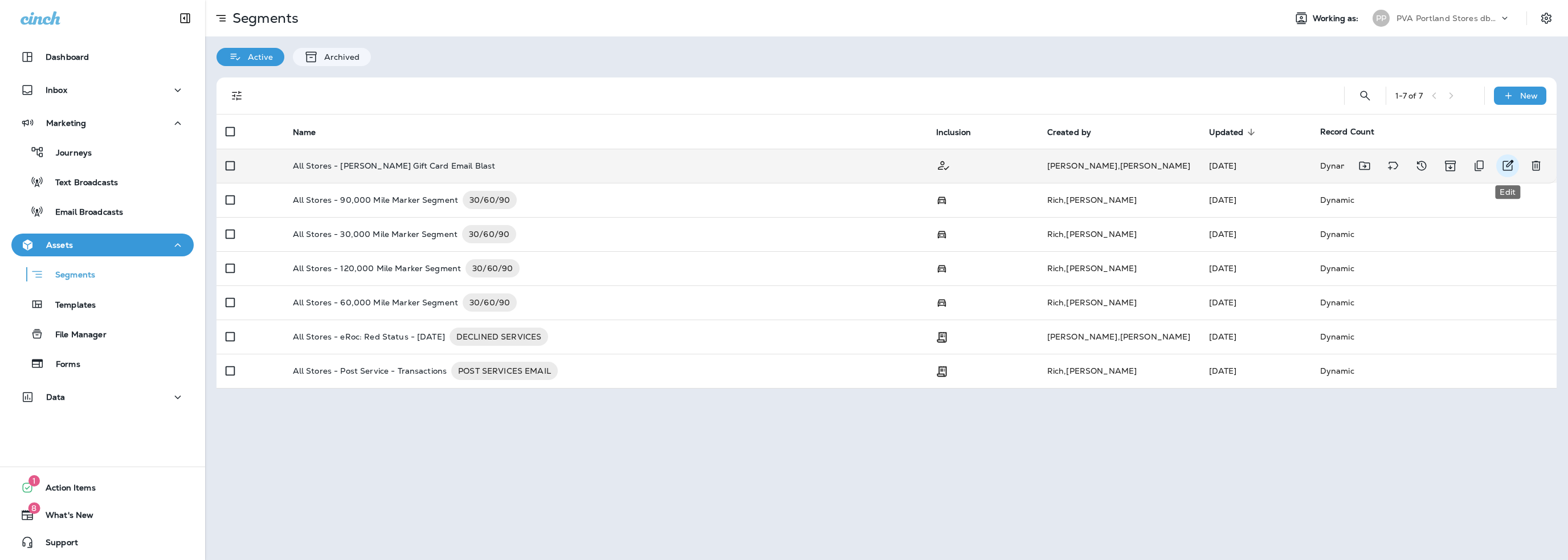
click at [1504, 169] on icon "Edit" at bounding box center [1508, 166] width 14 height 14
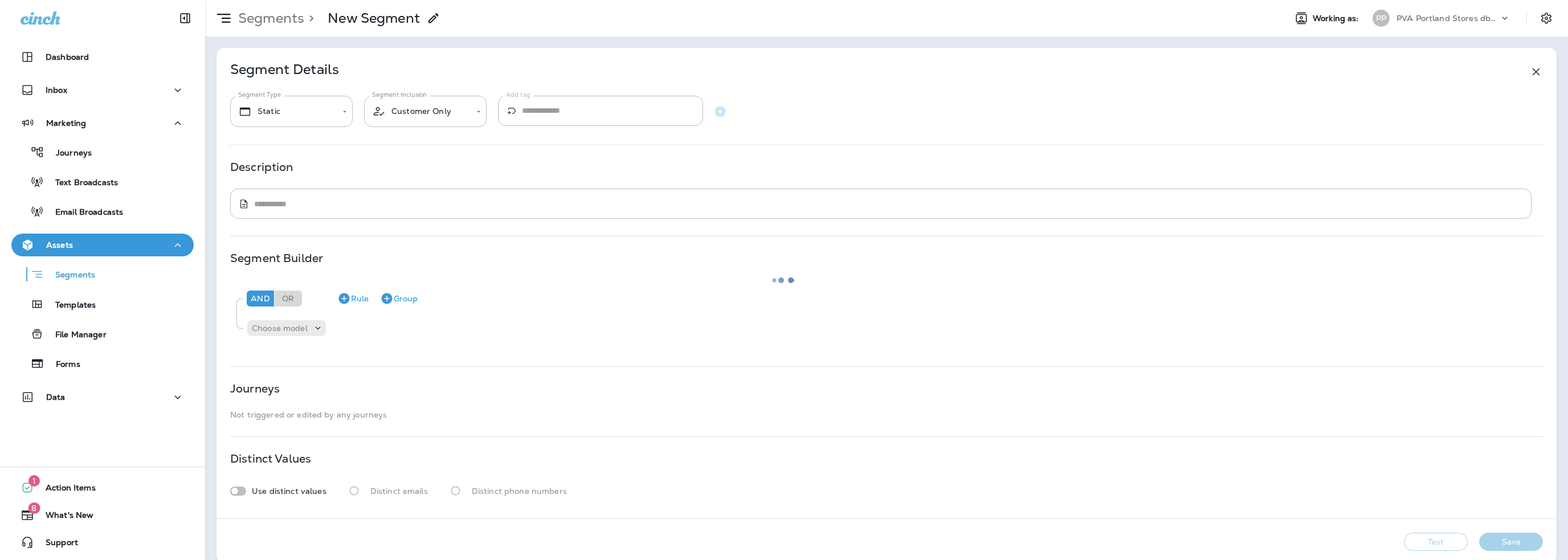
type input "*******"
type textarea "**********"
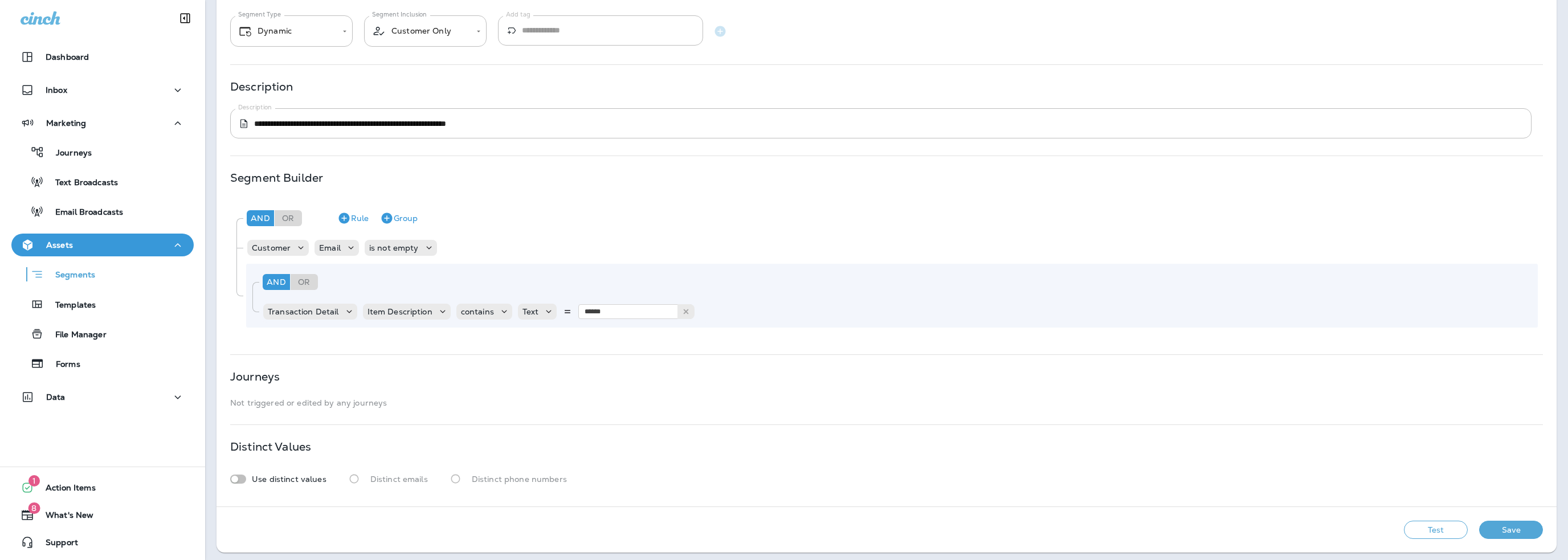
scroll to position [84, 0]
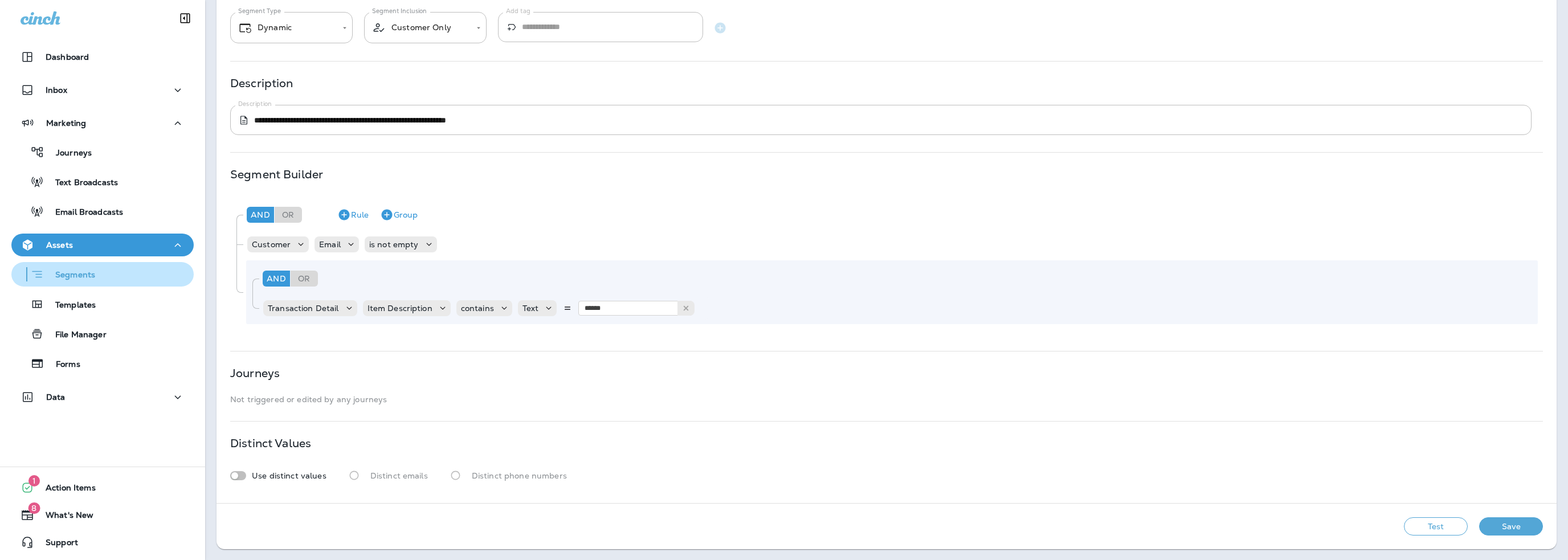
click at [78, 281] on p "Segments" at bounding box center [70, 275] width 51 height 11
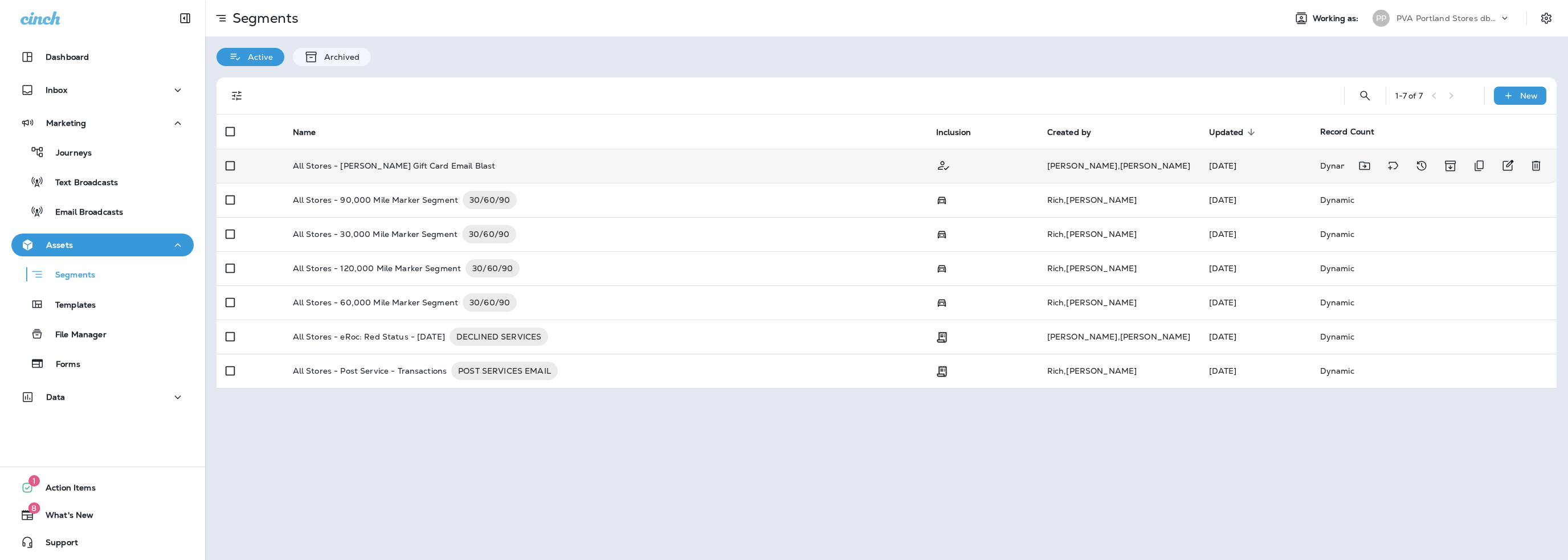
click at [394, 167] on p "All Stores - Rotella Gift Card Email Blast" at bounding box center [394, 166] width 203 height 9
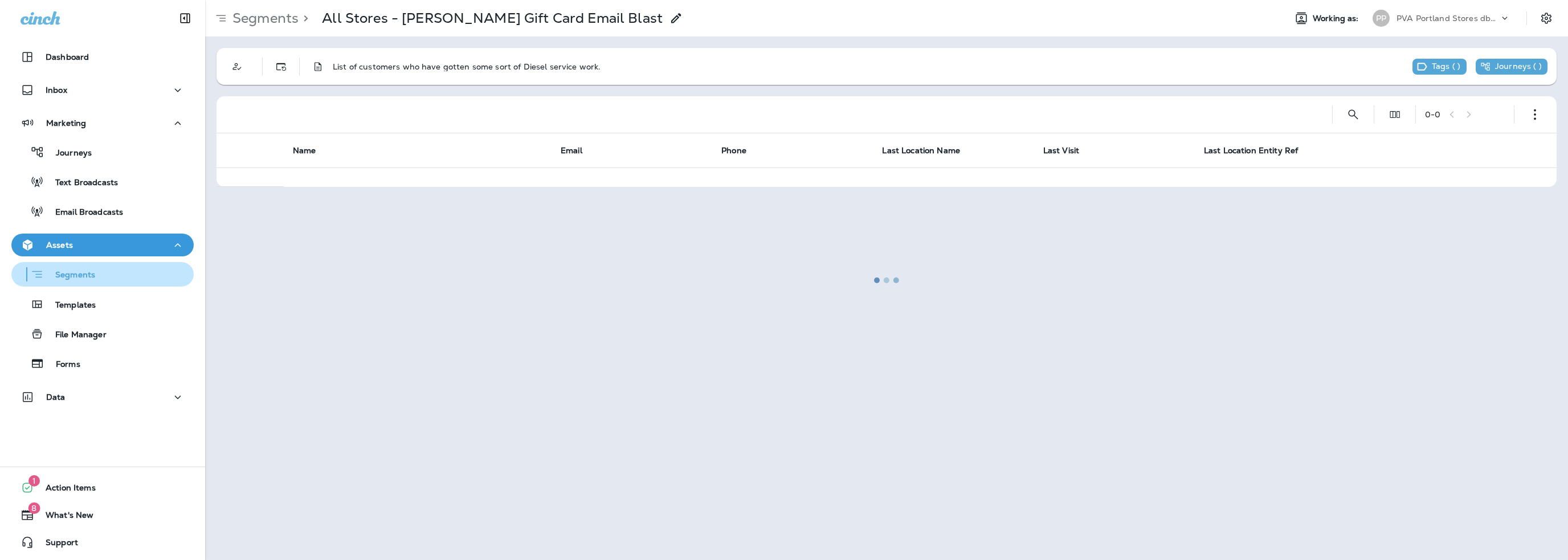
click at [80, 278] on p "Segments" at bounding box center [70, 275] width 51 height 11
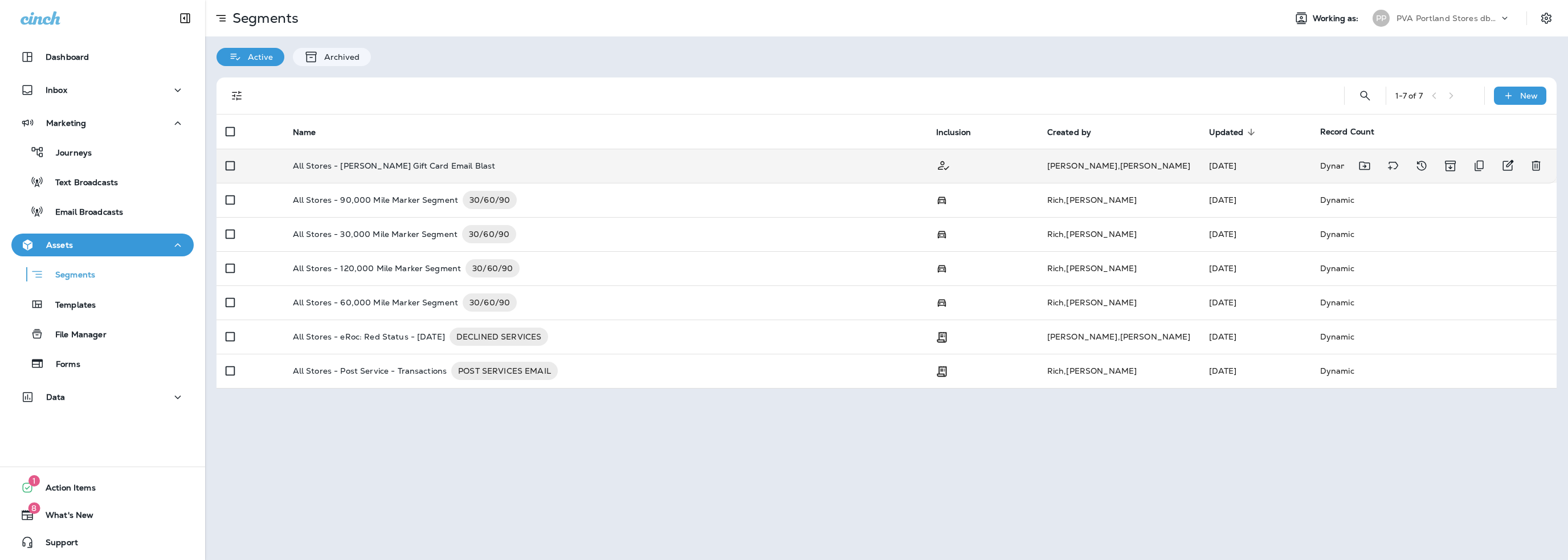
click at [383, 162] on p "All Stores - Rotella Gift Card Email Blast" at bounding box center [394, 166] width 203 height 9
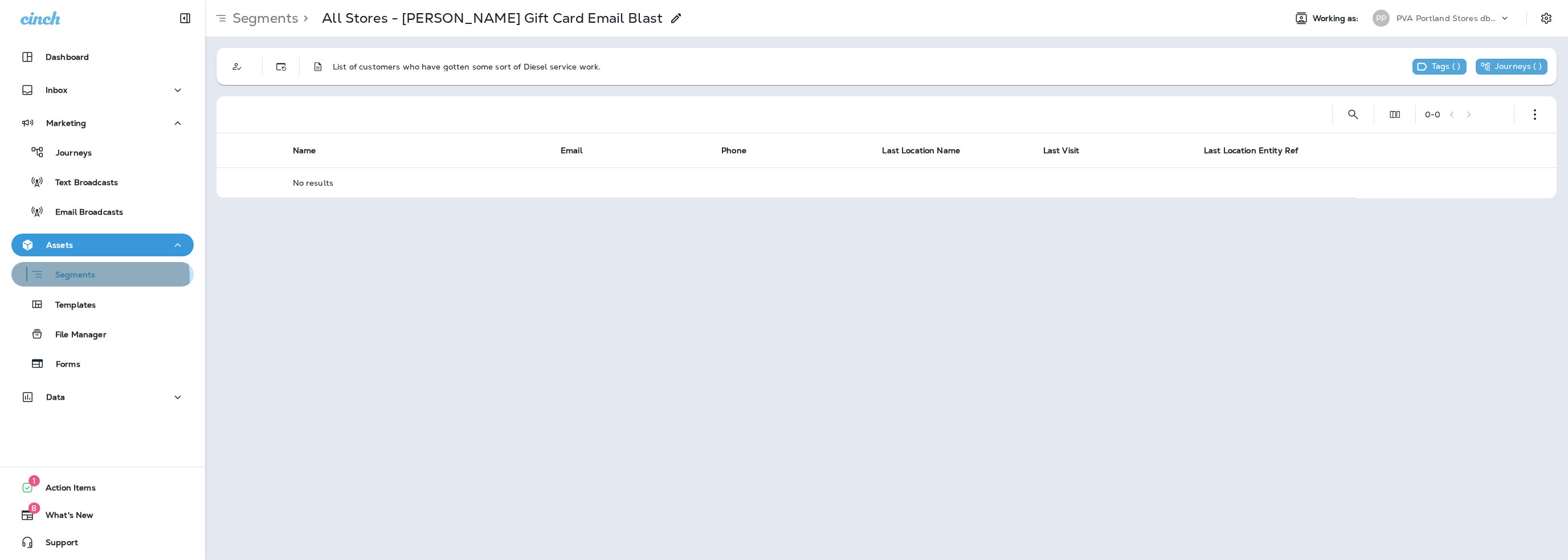
click at [81, 279] on p "Segments" at bounding box center [70, 275] width 51 height 11
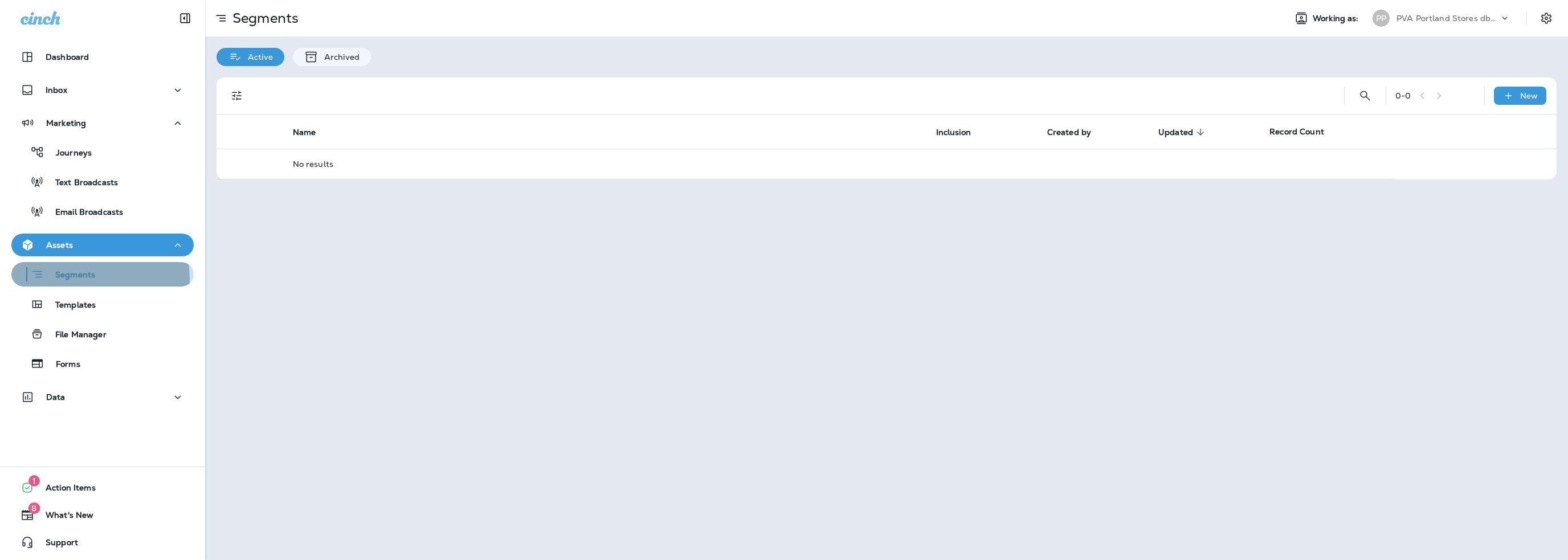
click at [81, 279] on p "Segments" at bounding box center [70, 275] width 51 height 11
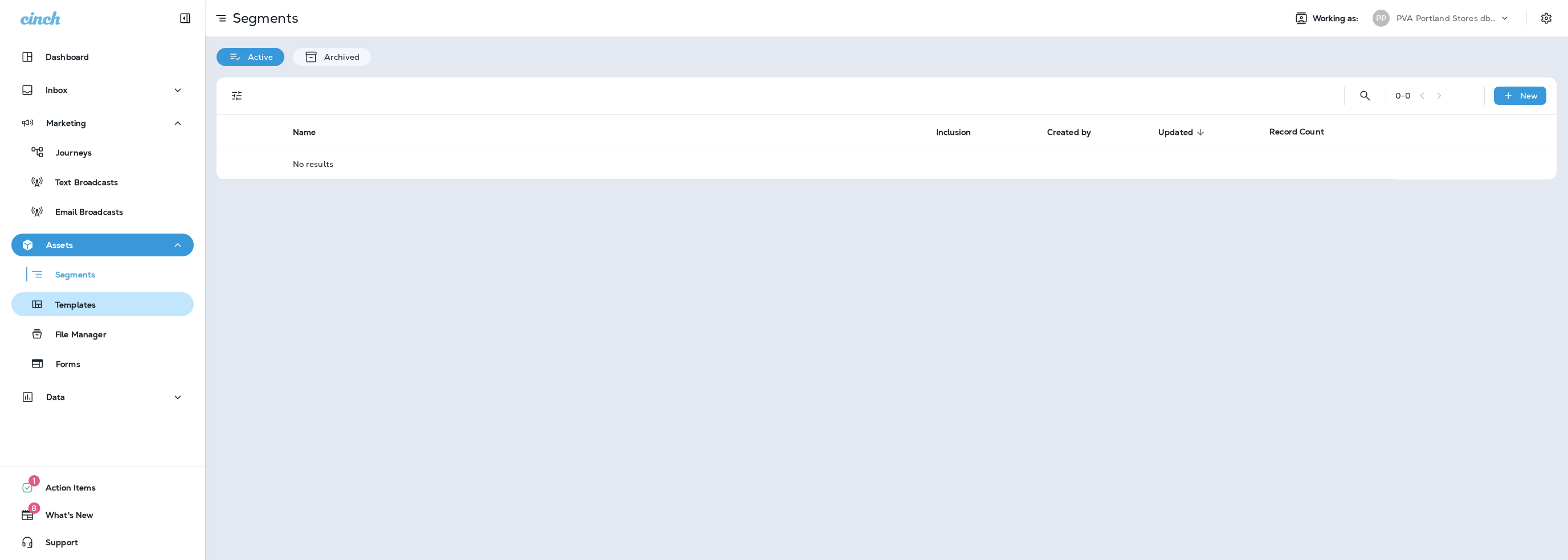
click at [87, 314] on button "Templates" at bounding box center [102, 304] width 183 height 24
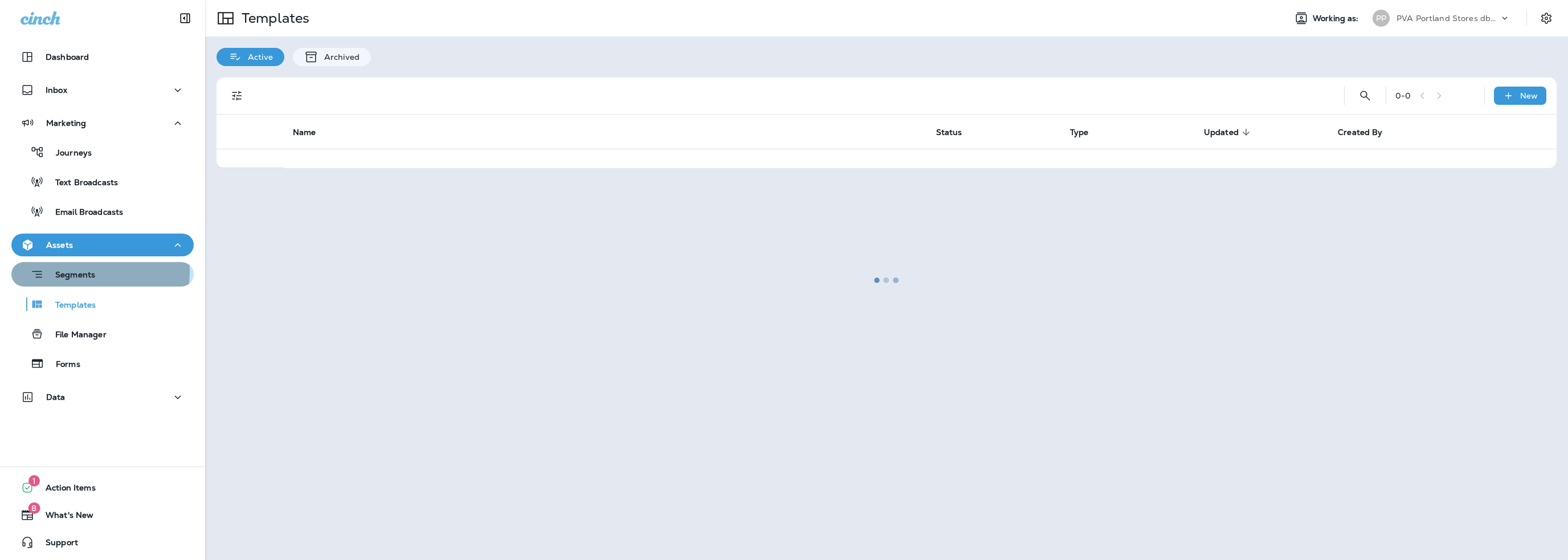
click at [76, 272] on p "Segments" at bounding box center [70, 275] width 51 height 11
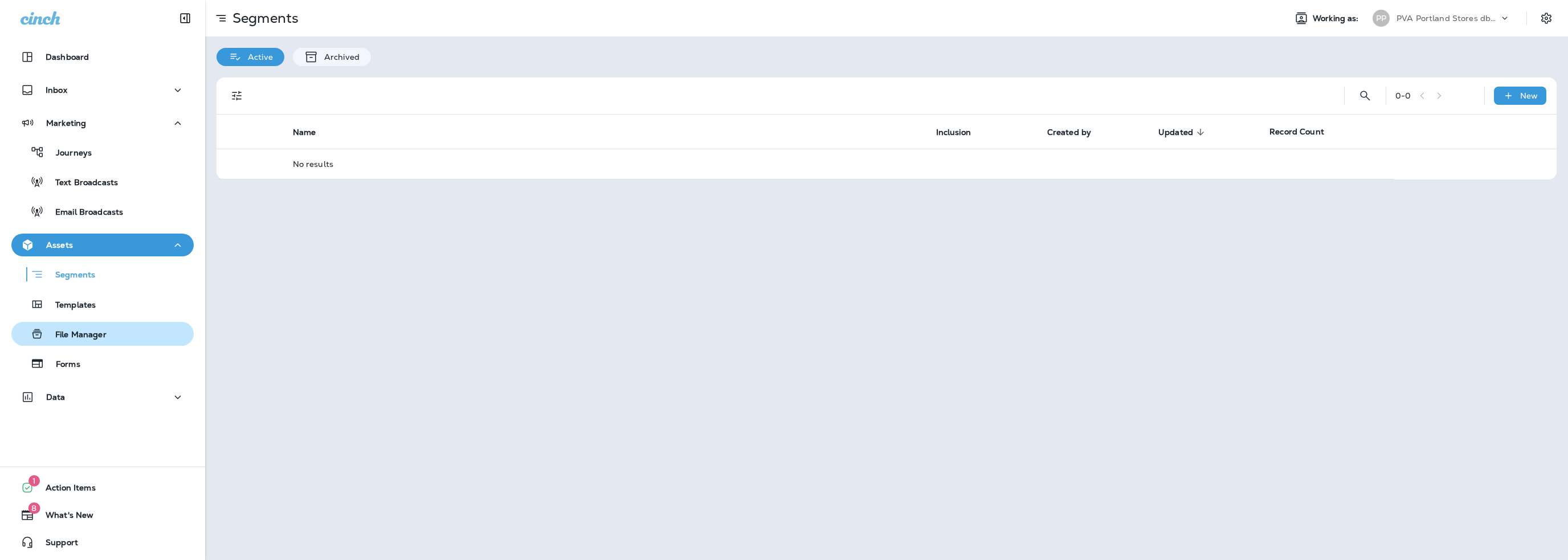
click at [70, 331] on p "File Manager" at bounding box center [76, 335] width 63 height 11
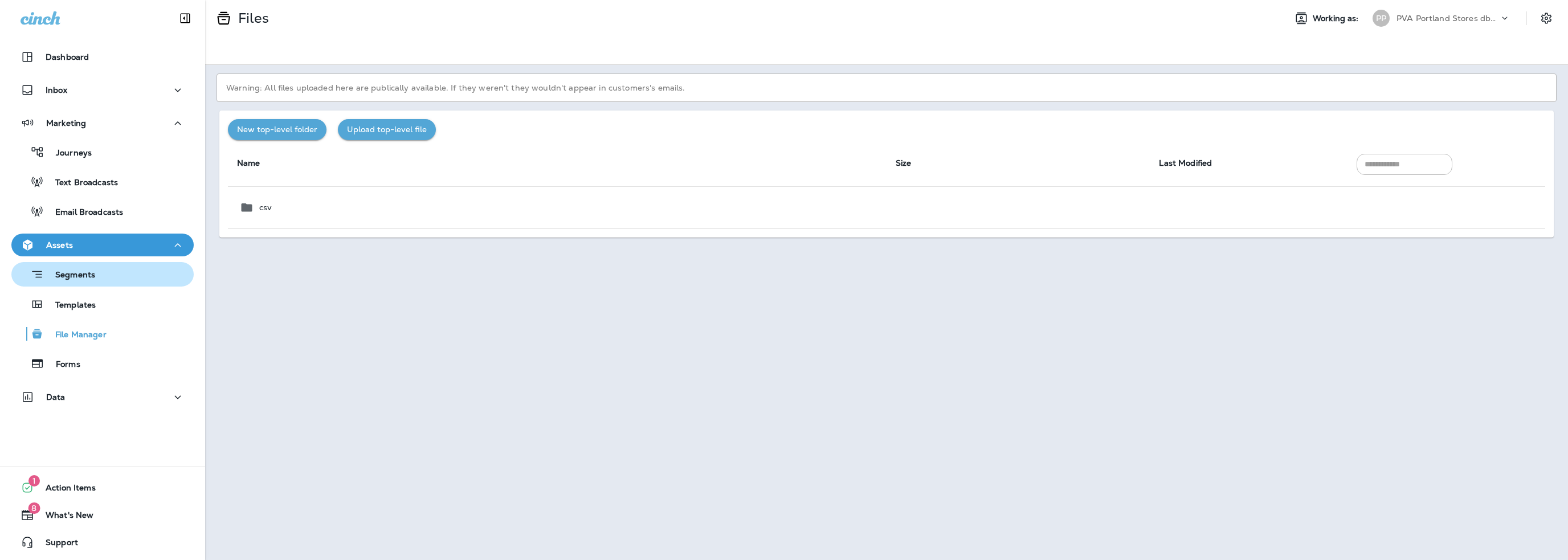
click at [76, 275] on p "Segments" at bounding box center [70, 275] width 51 height 11
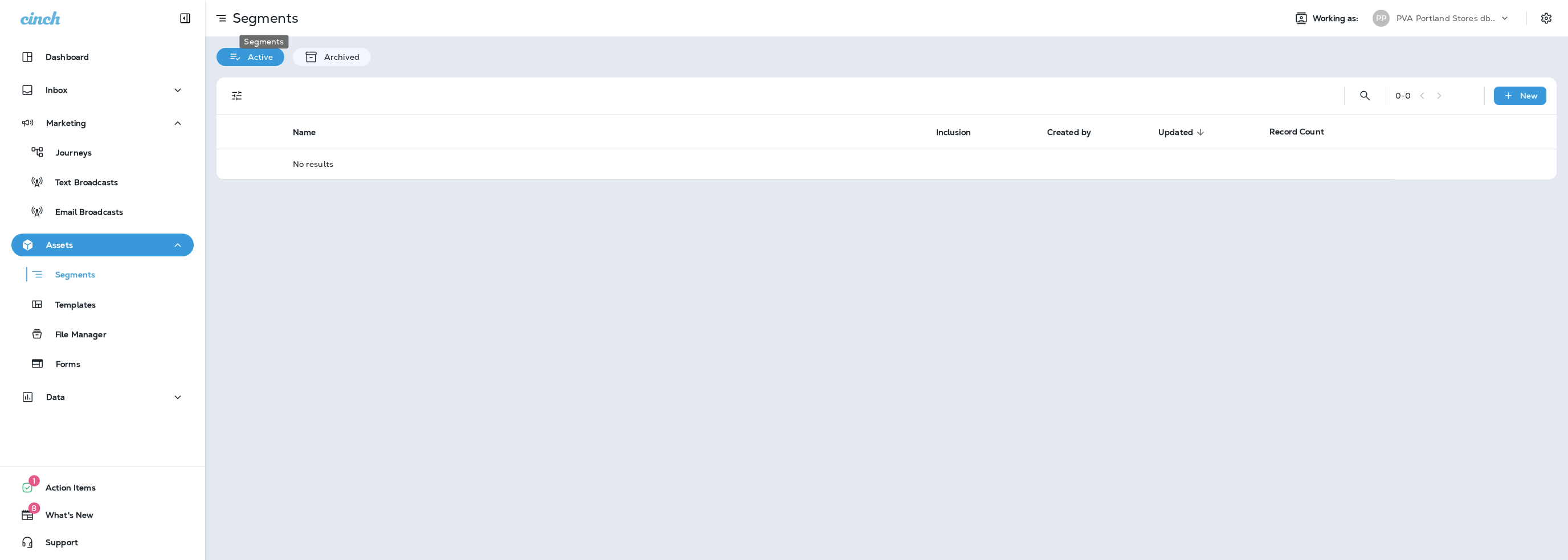
click at [264, 20] on p "Segments" at bounding box center [262, 18] width 71 height 17
click at [224, 17] on icon at bounding box center [221, 18] width 14 height 14
click at [87, 208] on p "Email Broadcasts" at bounding box center [83, 212] width 79 height 11
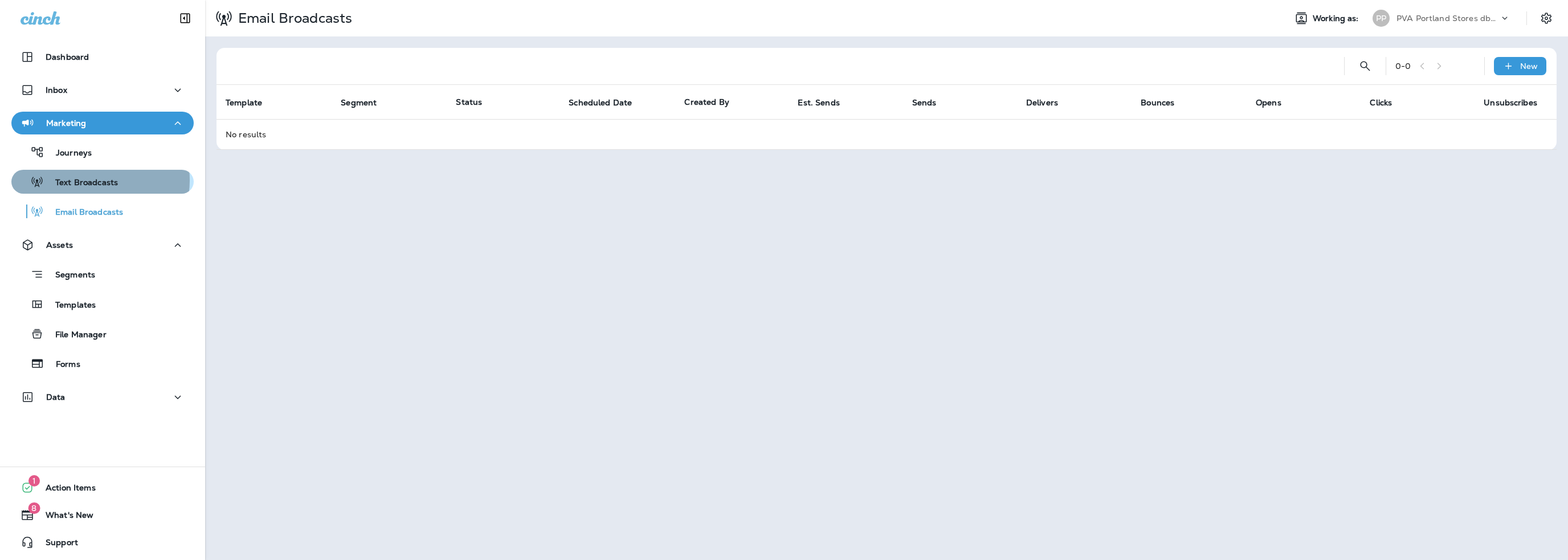
click at [86, 180] on p "Text Broadcasts" at bounding box center [81, 183] width 74 height 11
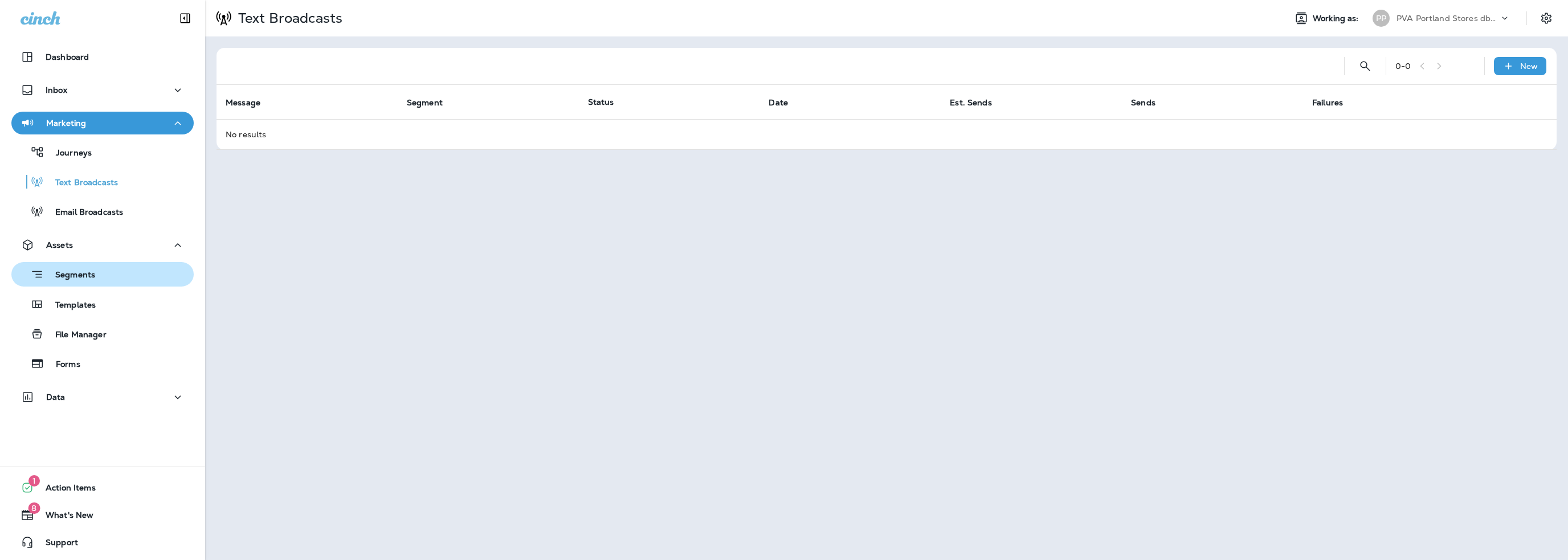
click at [83, 275] on p "Segments" at bounding box center [70, 275] width 51 height 11
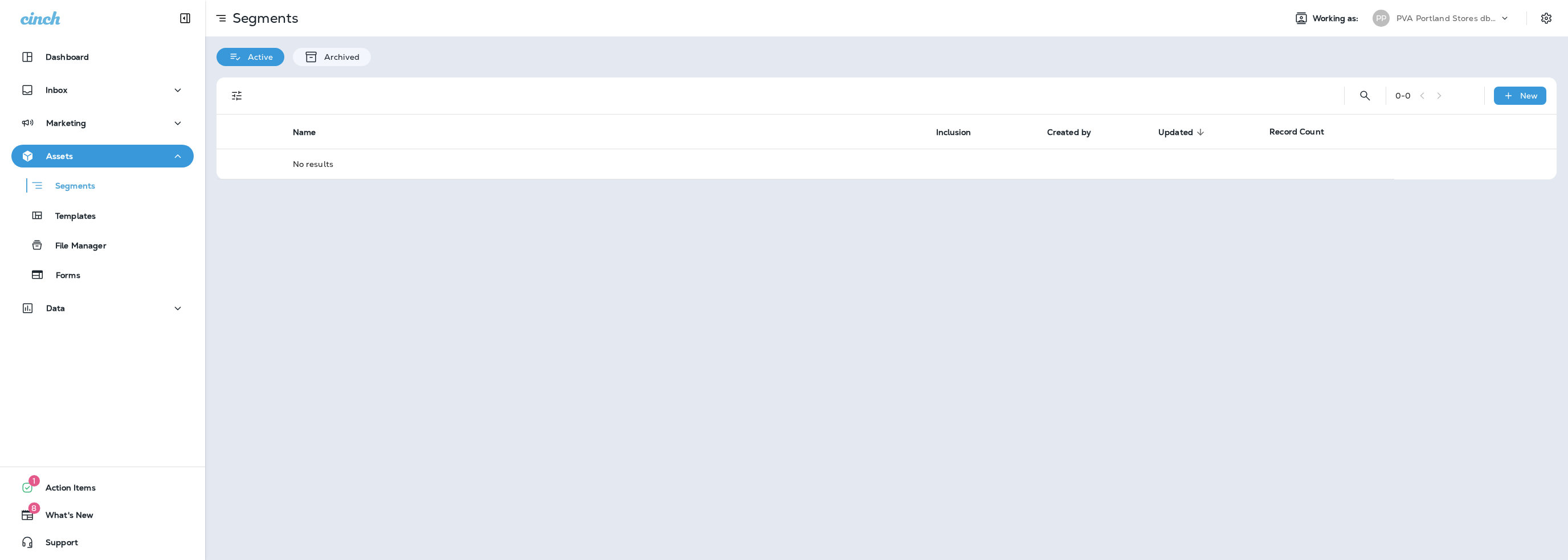
click at [1454, 27] on div "PP PVA Portland Stores dba Jiffy Lube" at bounding box center [1441, 18] width 151 height 23
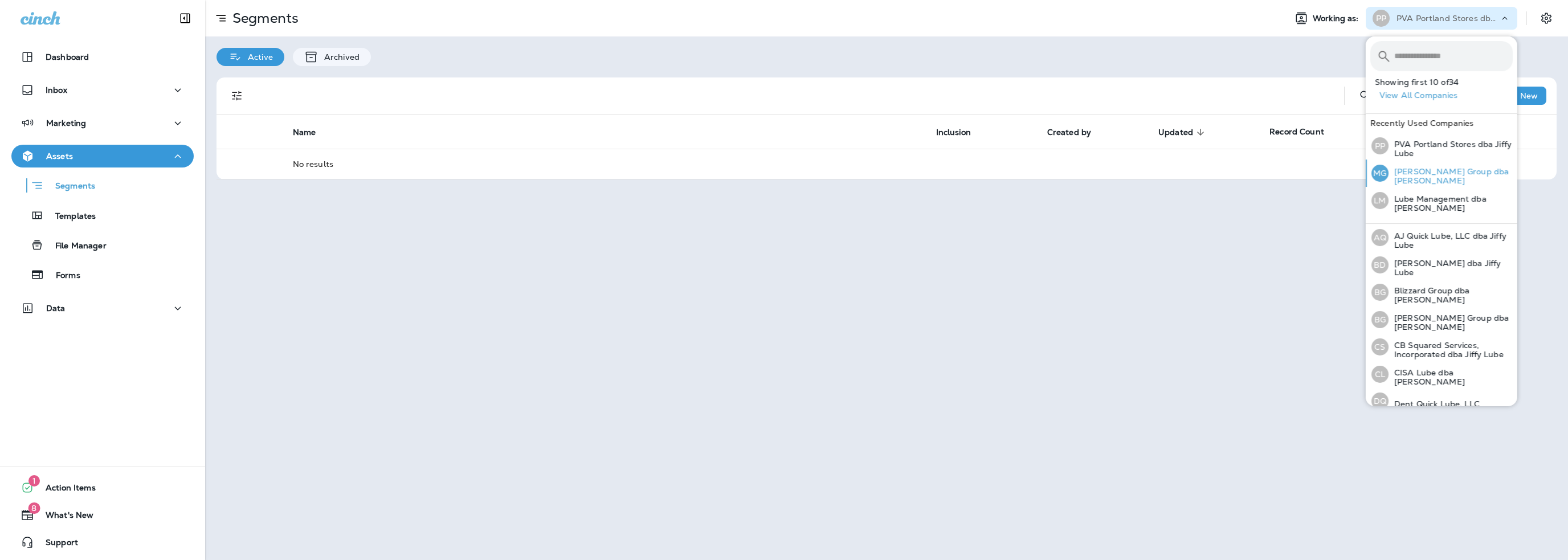
click at [1421, 171] on p "[PERSON_NAME] Group dba [PERSON_NAME]" at bounding box center [1450, 176] width 124 height 18
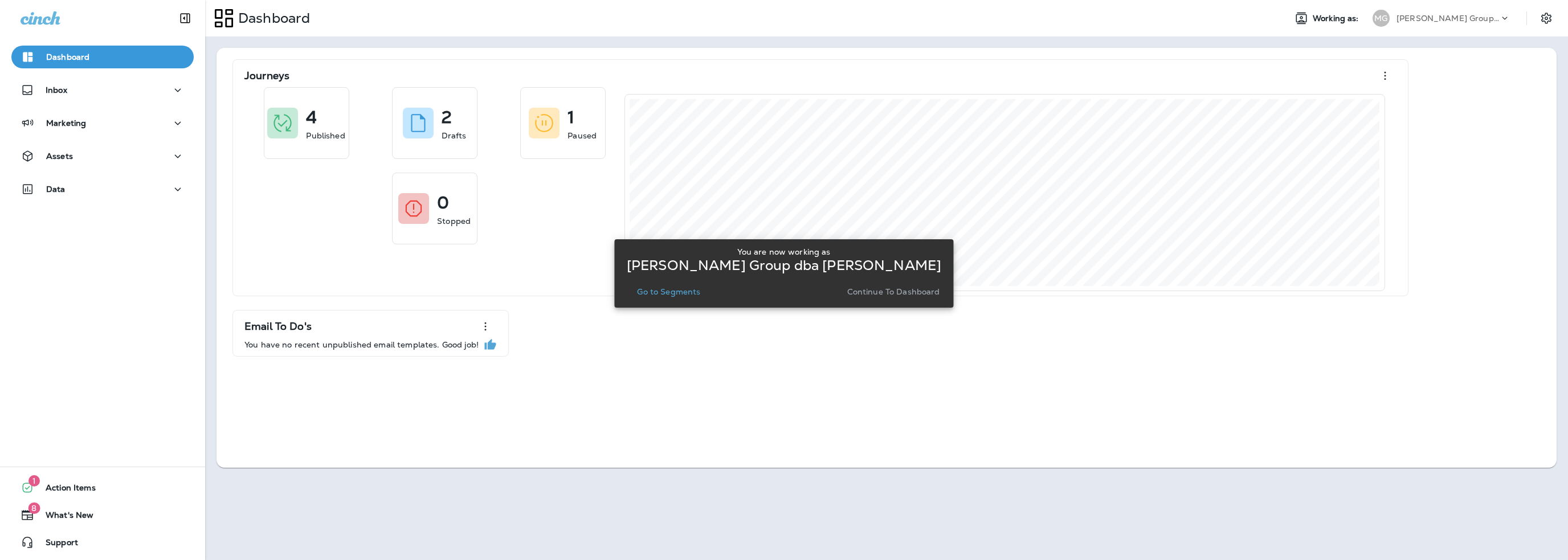
click at [693, 295] on p "Go to Segments" at bounding box center [668, 291] width 63 height 9
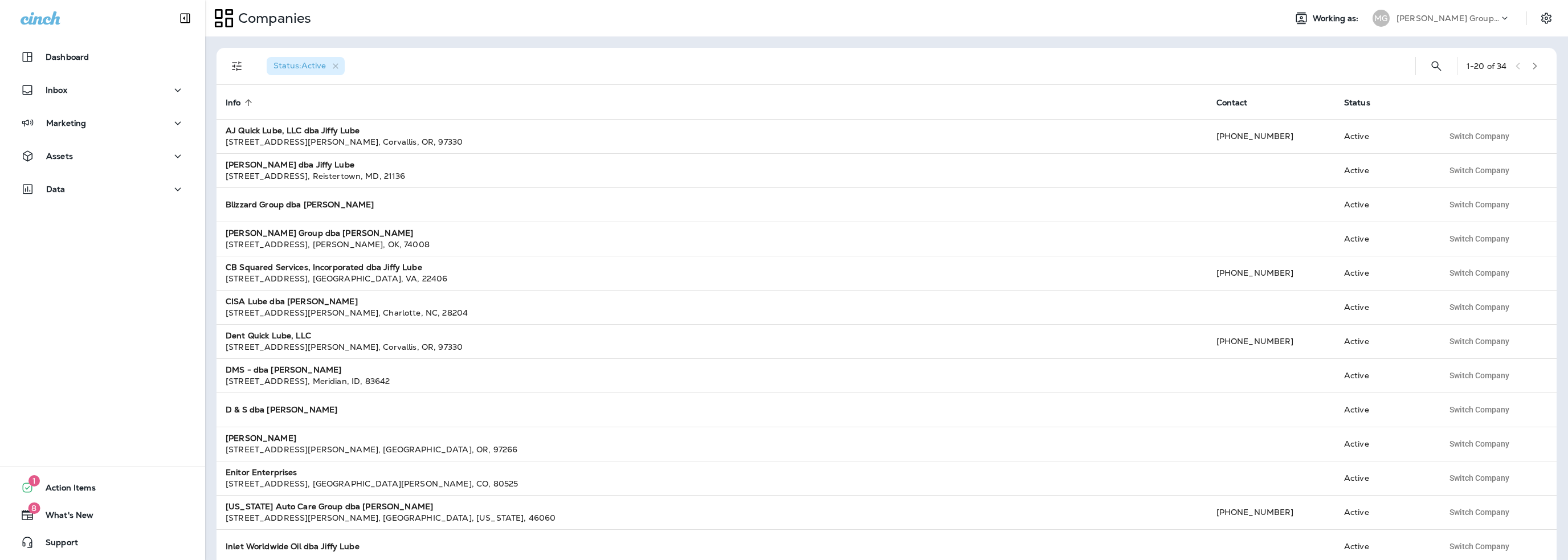
click at [1409, 19] on p "[PERSON_NAME] Group dba [PERSON_NAME]" at bounding box center [1447, 18] width 103 height 9
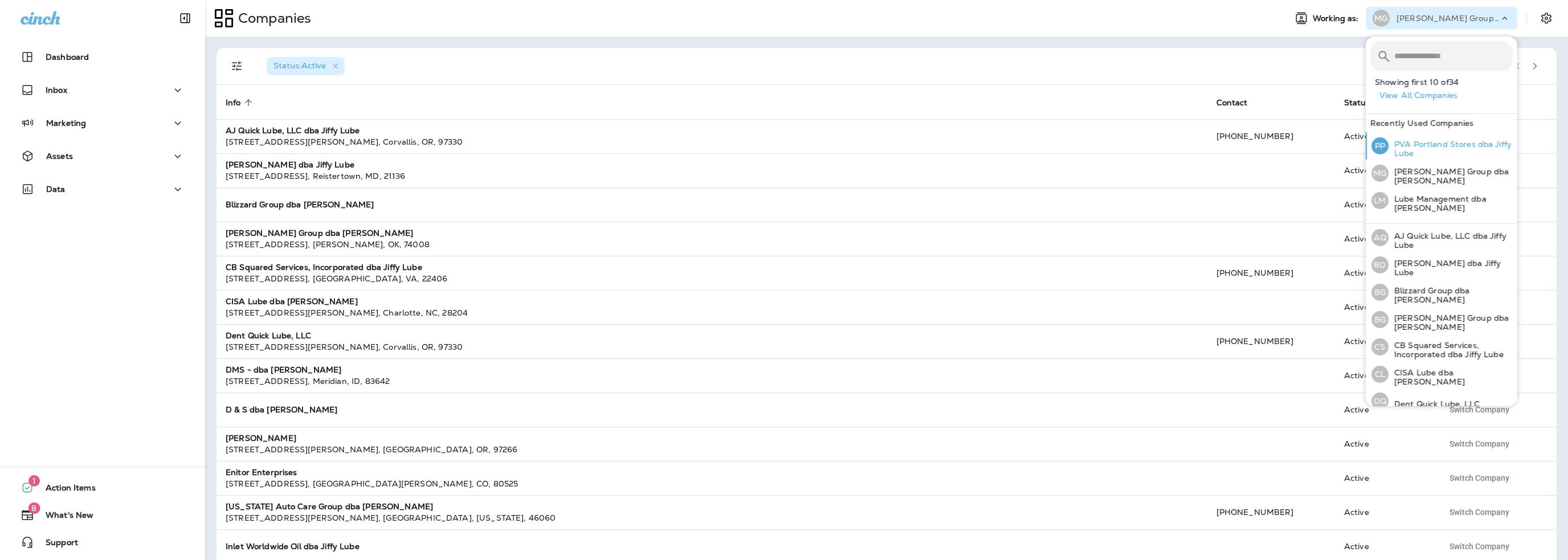
click at [1424, 144] on p "PVA Portland Stores dba Jiffy Lube" at bounding box center [1450, 148] width 124 height 18
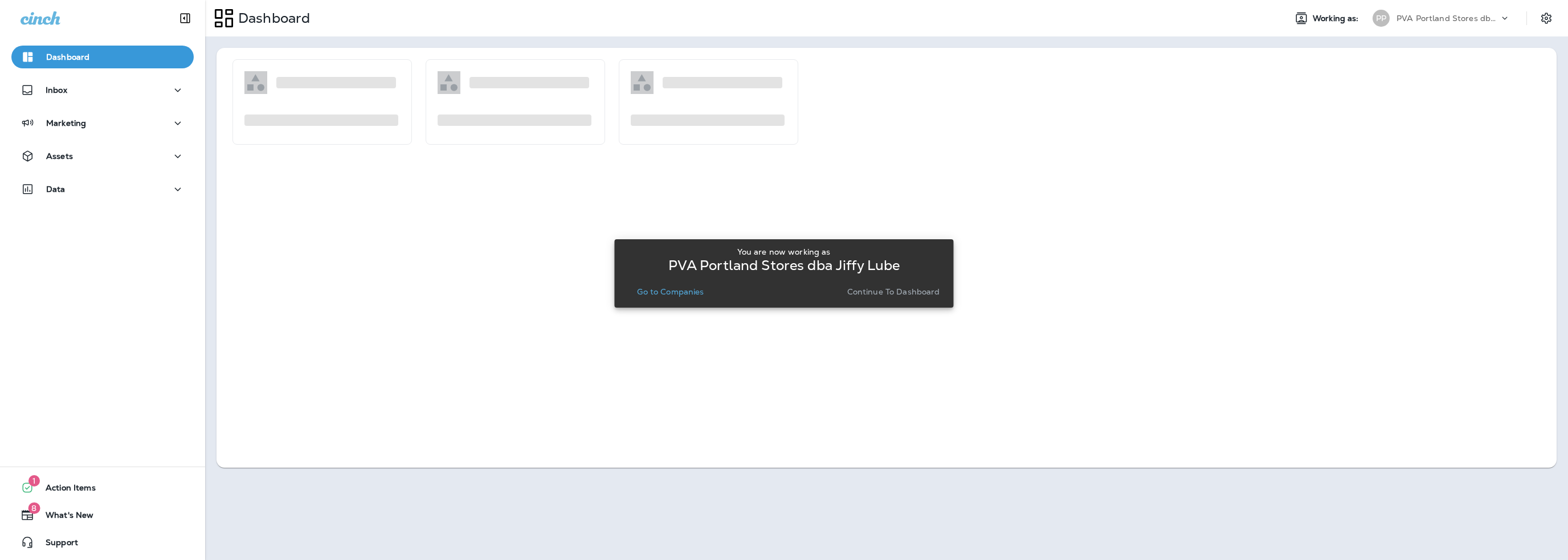
click at [672, 290] on p "Go to Companies" at bounding box center [670, 291] width 66 height 9
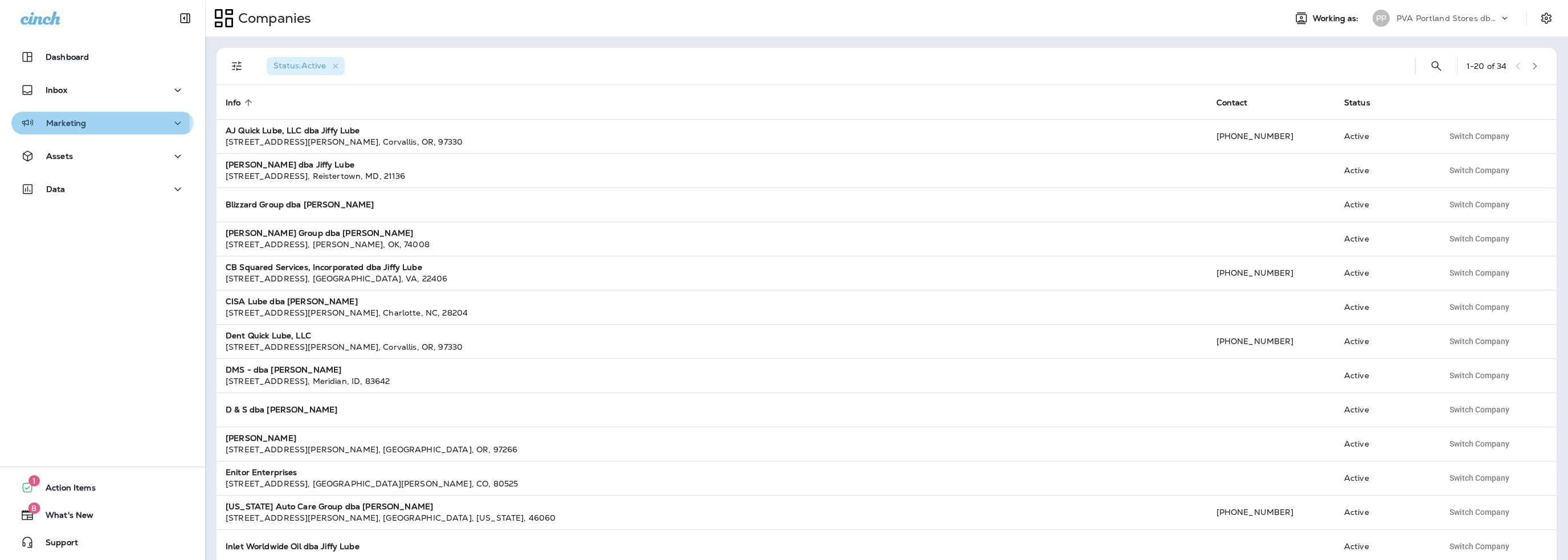
click at [49, 127] on p "Marketing" at bounding box center [65, 122] width 40 height 9
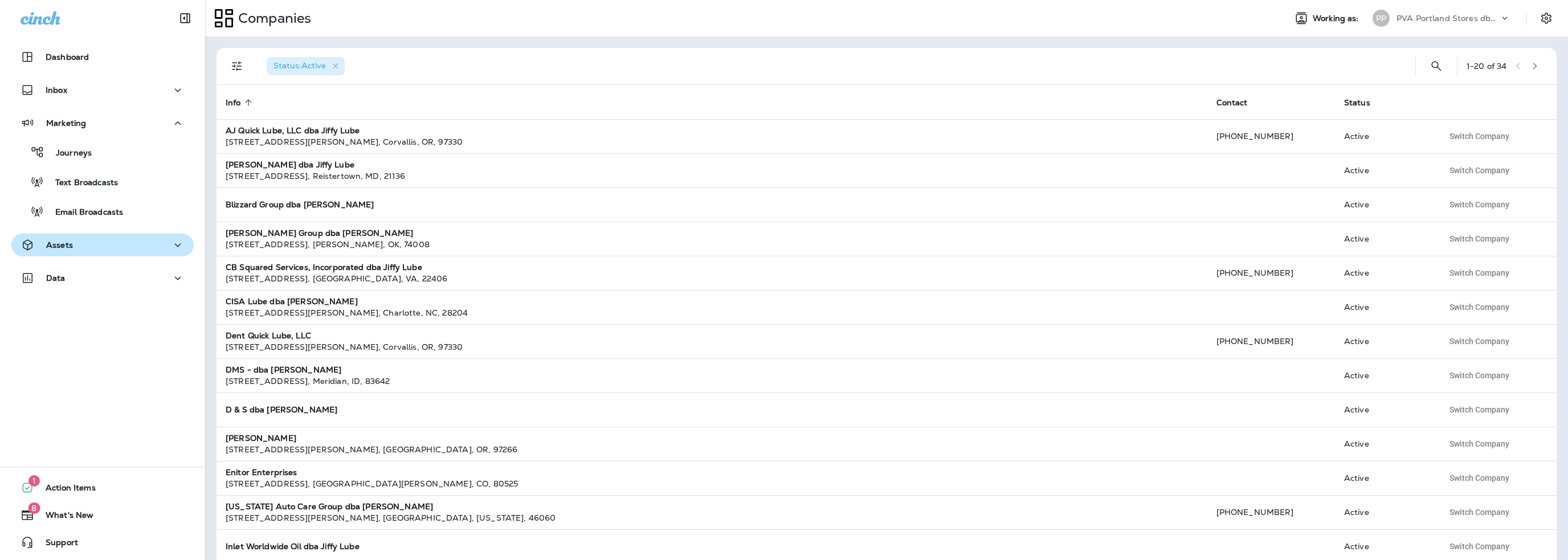
click at [59, 241] on p "Assets" at bounding box center [59, 245] width 27 height 9
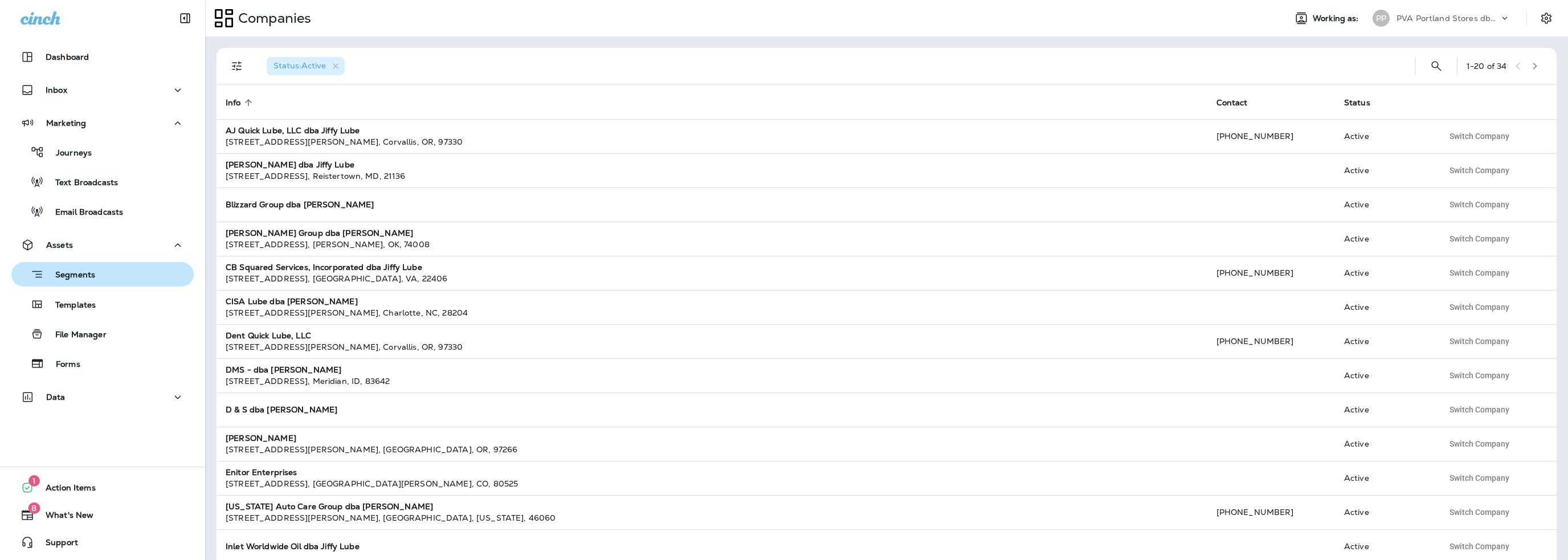
click at [70, 279] on p "Segments" at bounding box center [70, 275] width 51 height 11
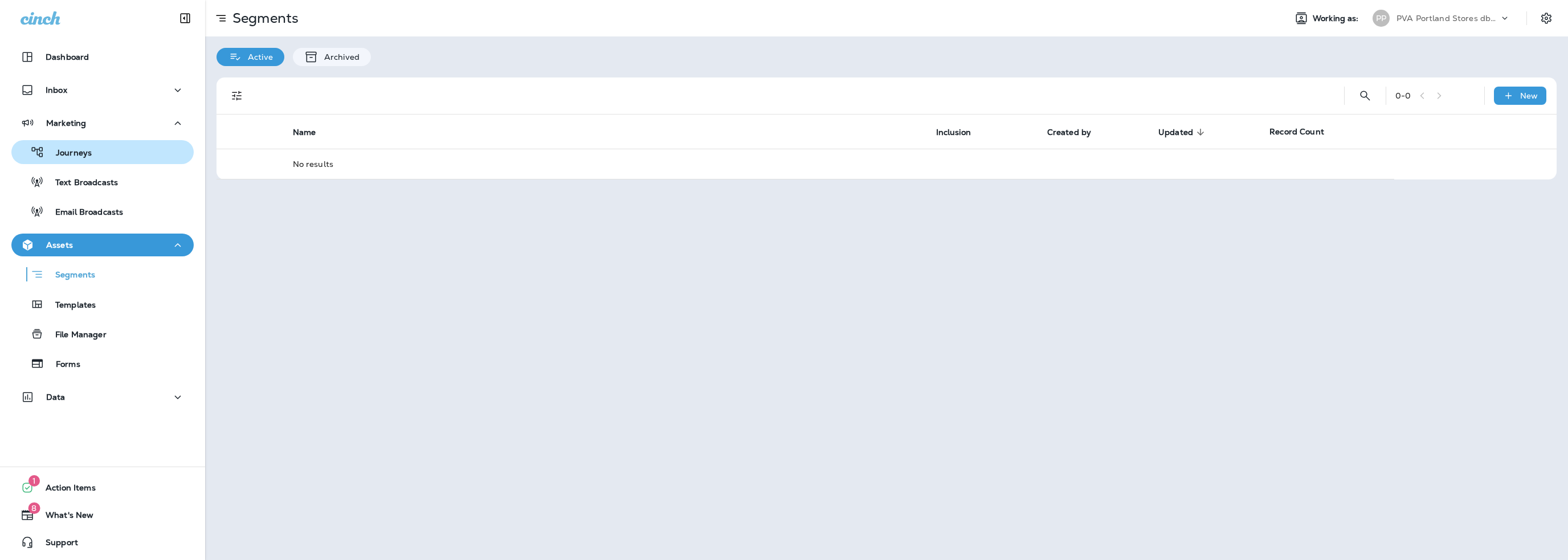
click at [72, 154] on p "Journeys" at bounding box center [68, 153] width 48 height 11
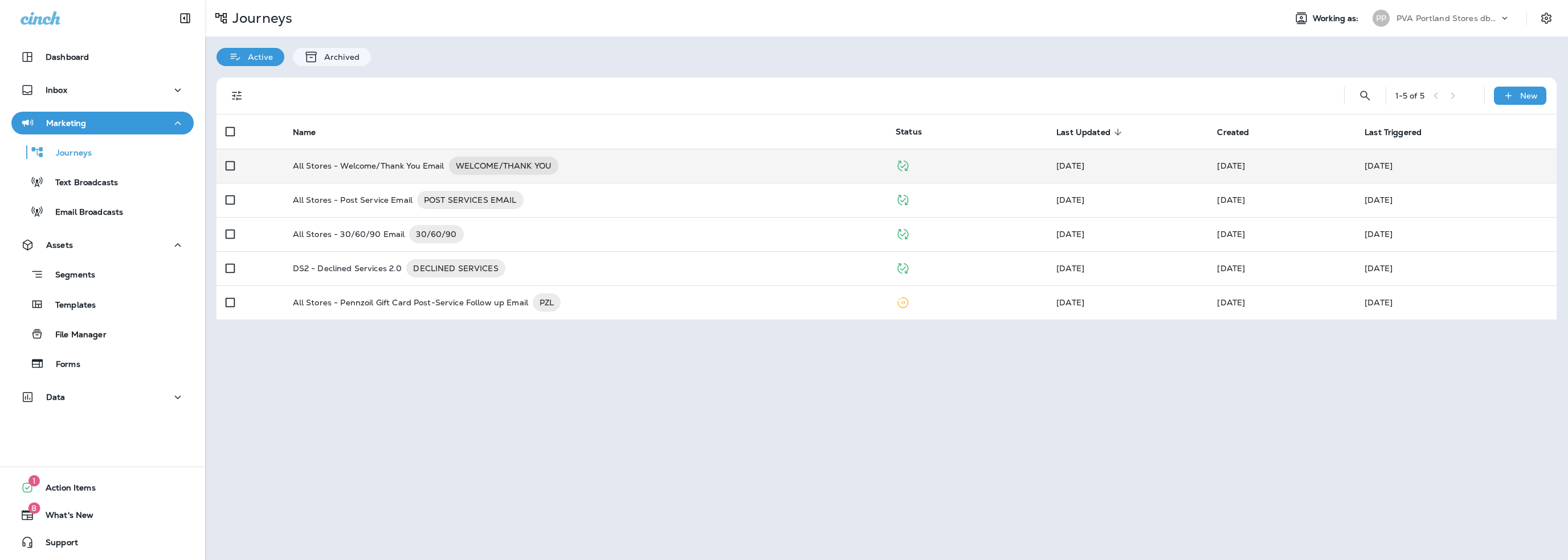
click at [394, 165] on p "All Stores - Welcome/Thank You Email" at bounding box center [369, 165] width 151 height 18
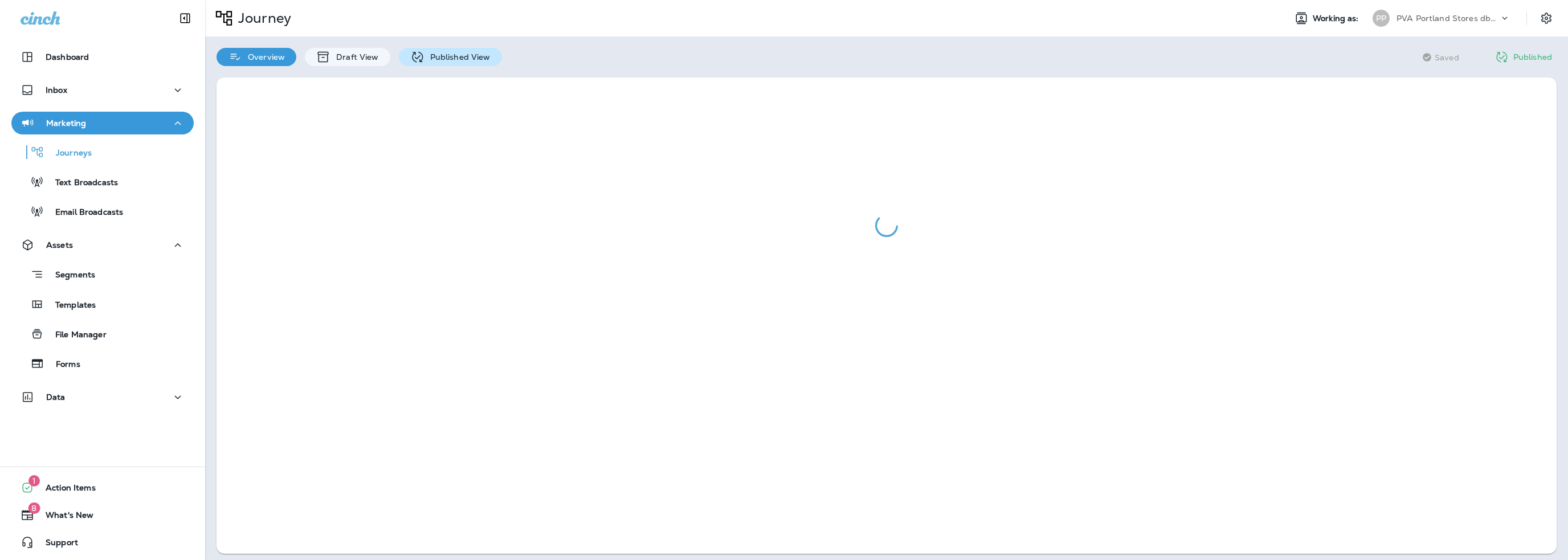
click at [446, 56] on p "Published View" at bounding box center [458, 57] width 66 height 9
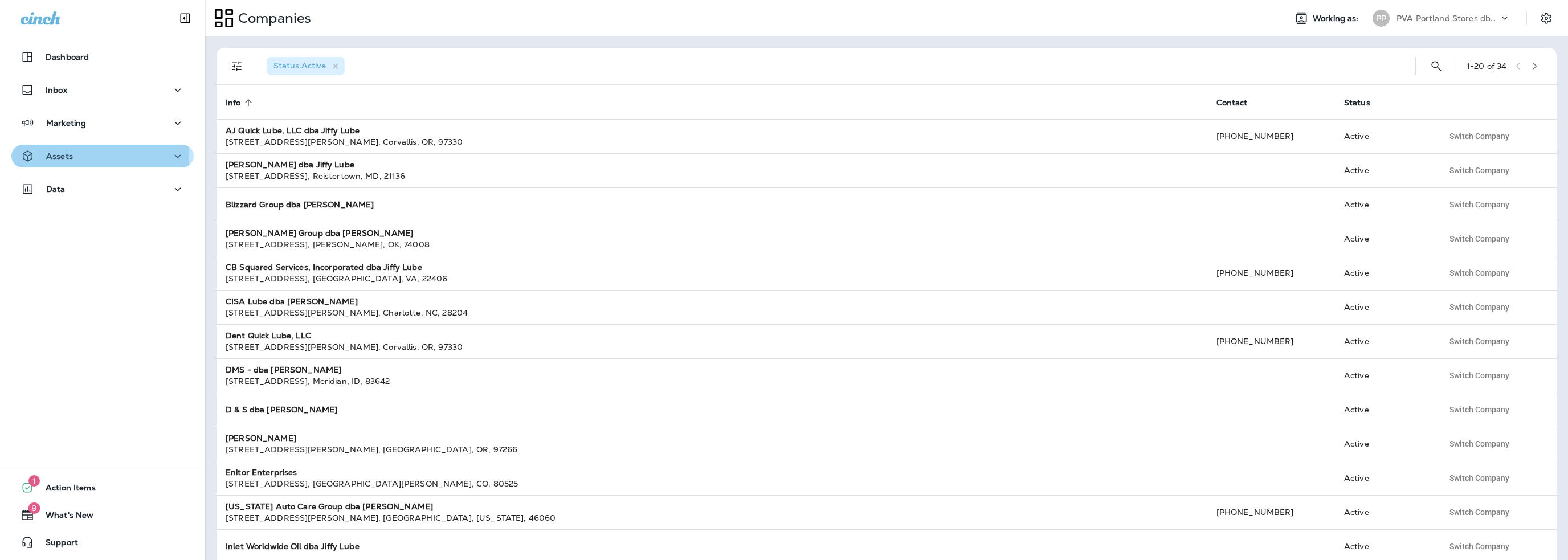
click at [82, 156] on div "Assets" at bounding box center [102, 156] width 164 height 14
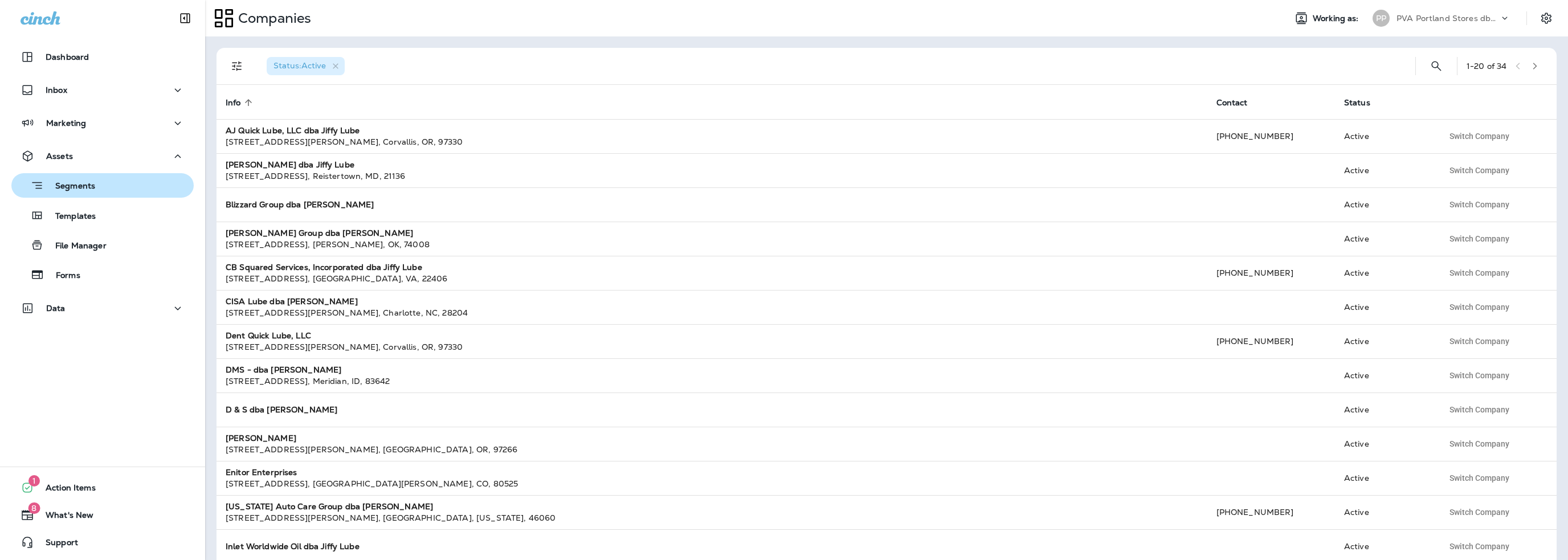
click at [87, 189] on p "Segments" at bounding box center [70, 186] width 51 height 11
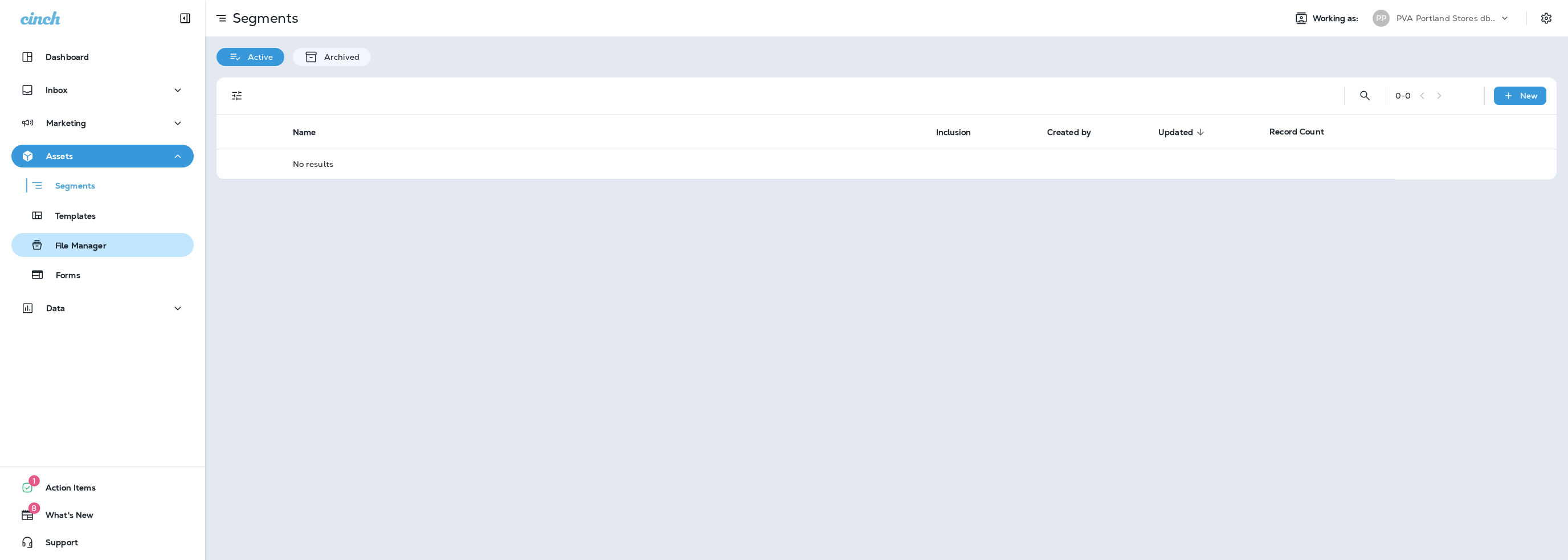
drag, startPoint x: 90, startPoint y: 250, endPoint x: 87, endPoint y: 241, distance: 9.5
click at [90, 250] on p "File Manager" at bounding box center [76, 246] width 63 height 11
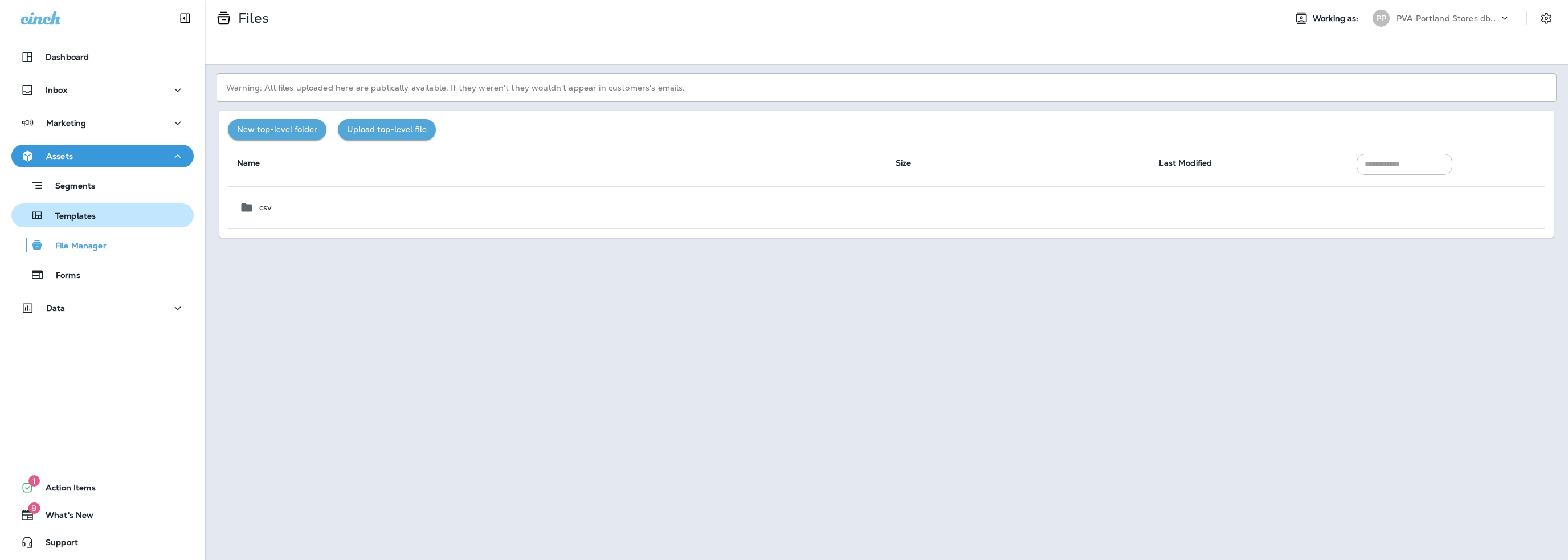
click at [77, 221] on p "Templates" at bounding box center [70, 217] width 52 height 11
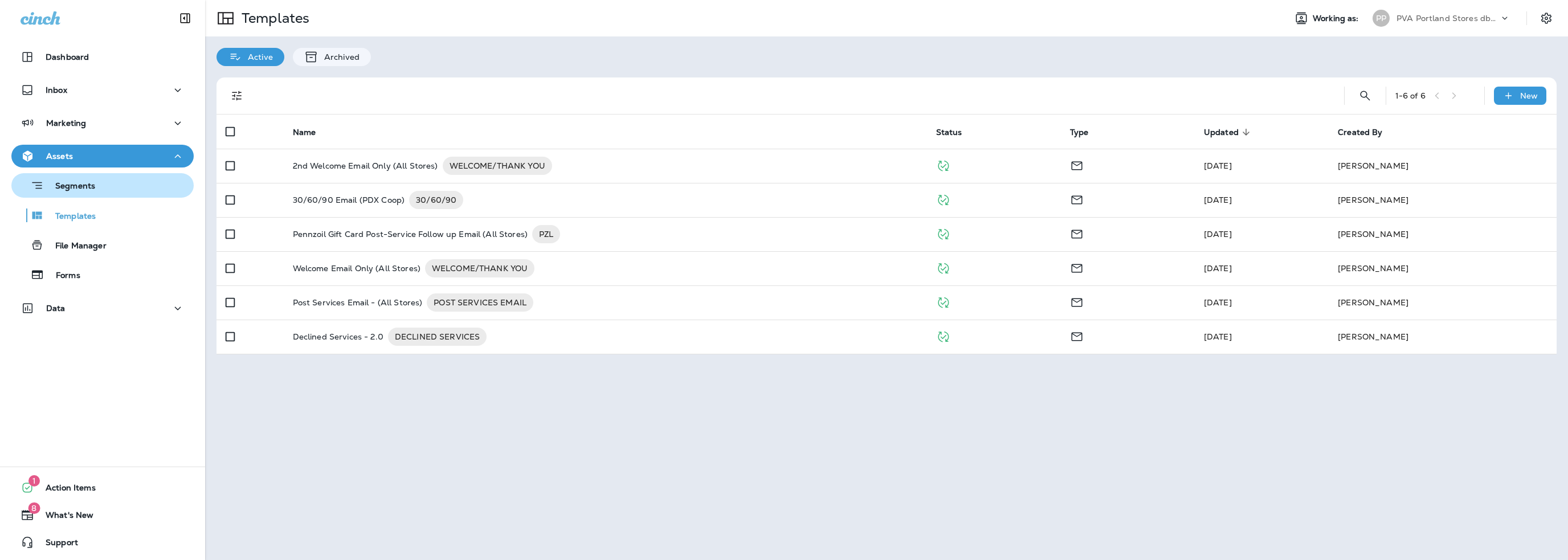
click at [71, 190] on p "Segments" at bounding box center [70, 186] width 51 height 11
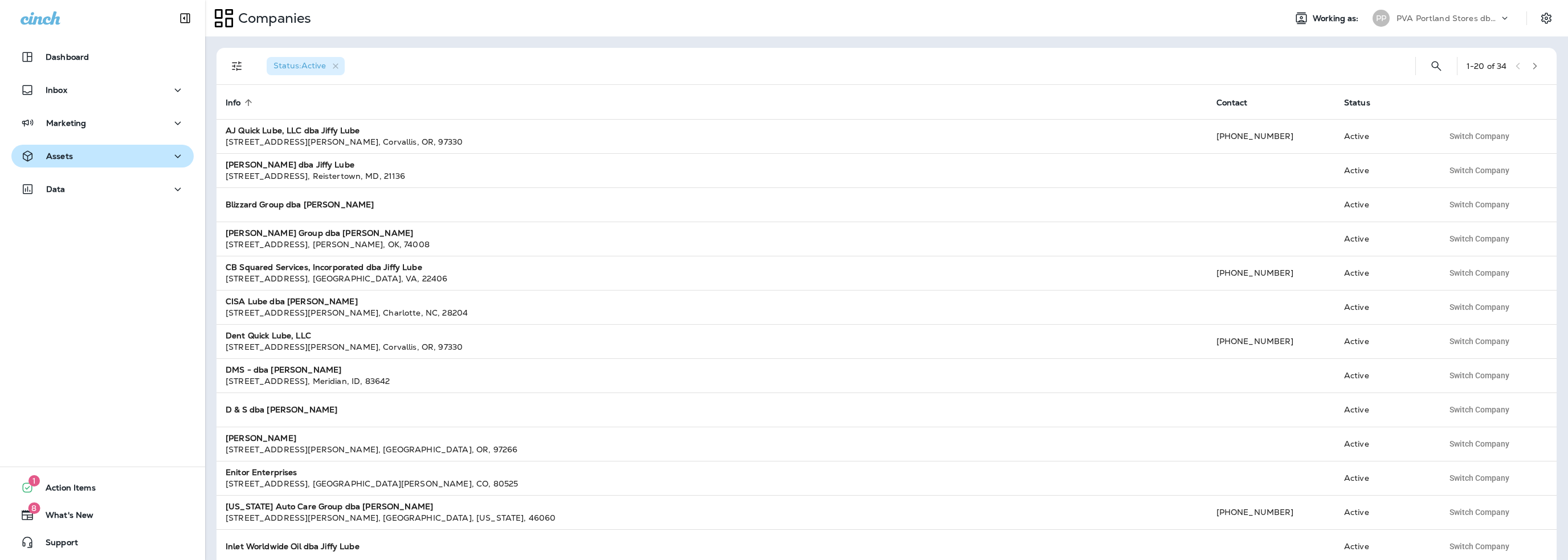
click at [62, 161] on div "Assets" at bounding box center [47, 156] width 53 height 14
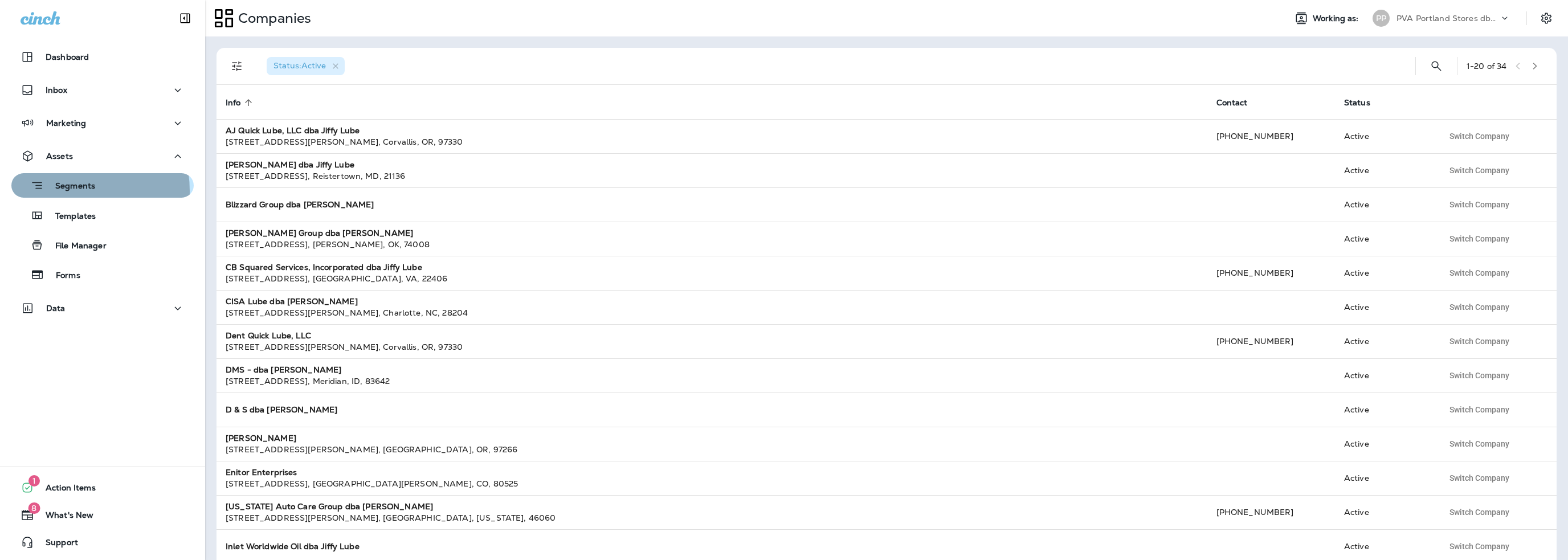
click at [63, 191] on p "Segments" at bounding box center [70, 186] width 51 height 11
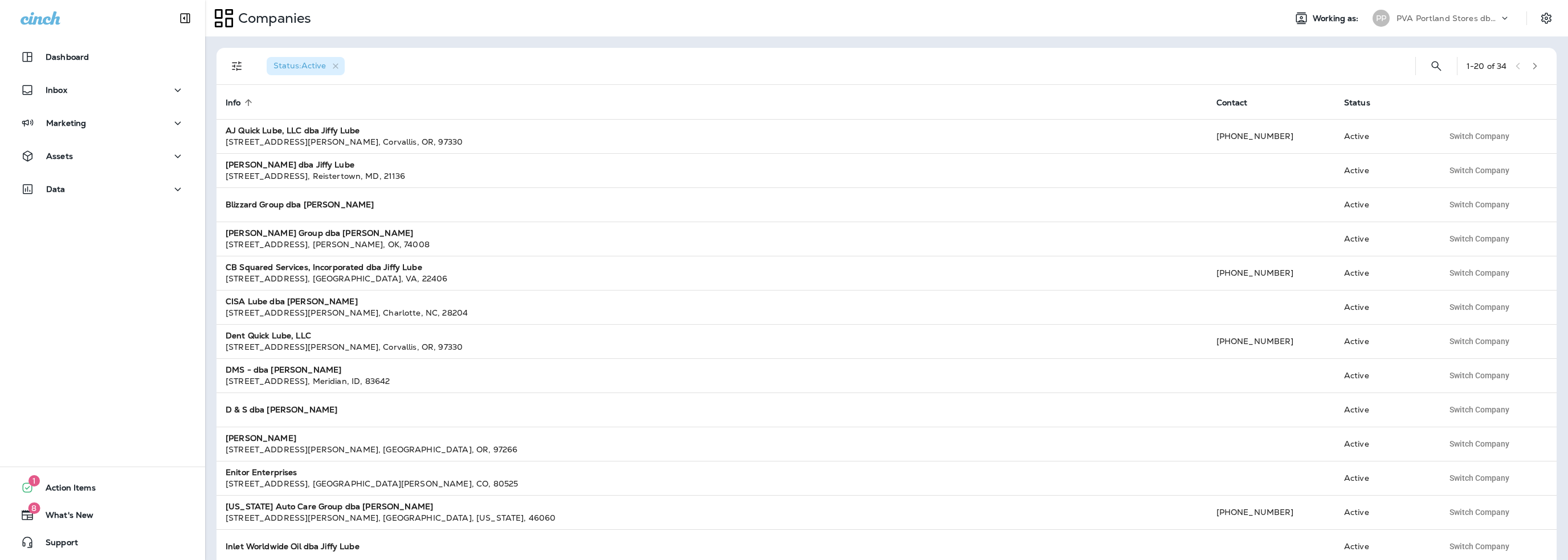
click at [1436, 15] on p "PVA Portland Stores dba Jiffy Lube" at bounding box center [1447, 18] width 103 height 9
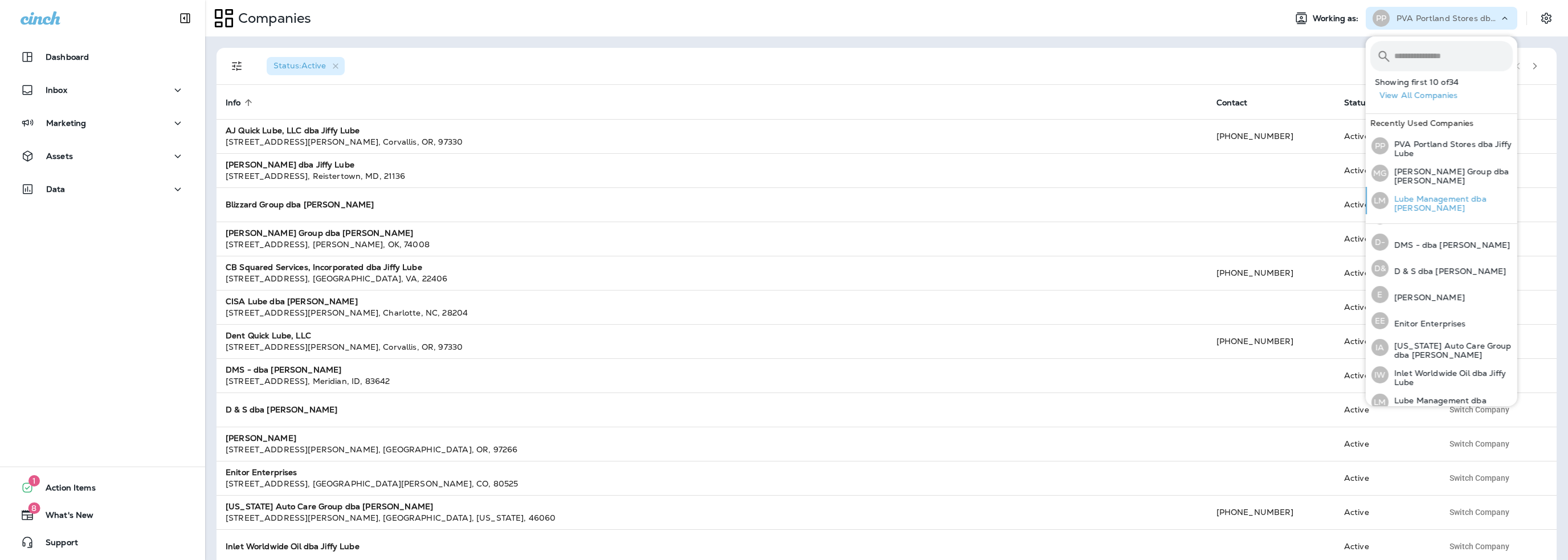
scroll to position [126, 0]
click at [1415, 56] on input "text" at bounding box center [1452, 56] width 118 height 31
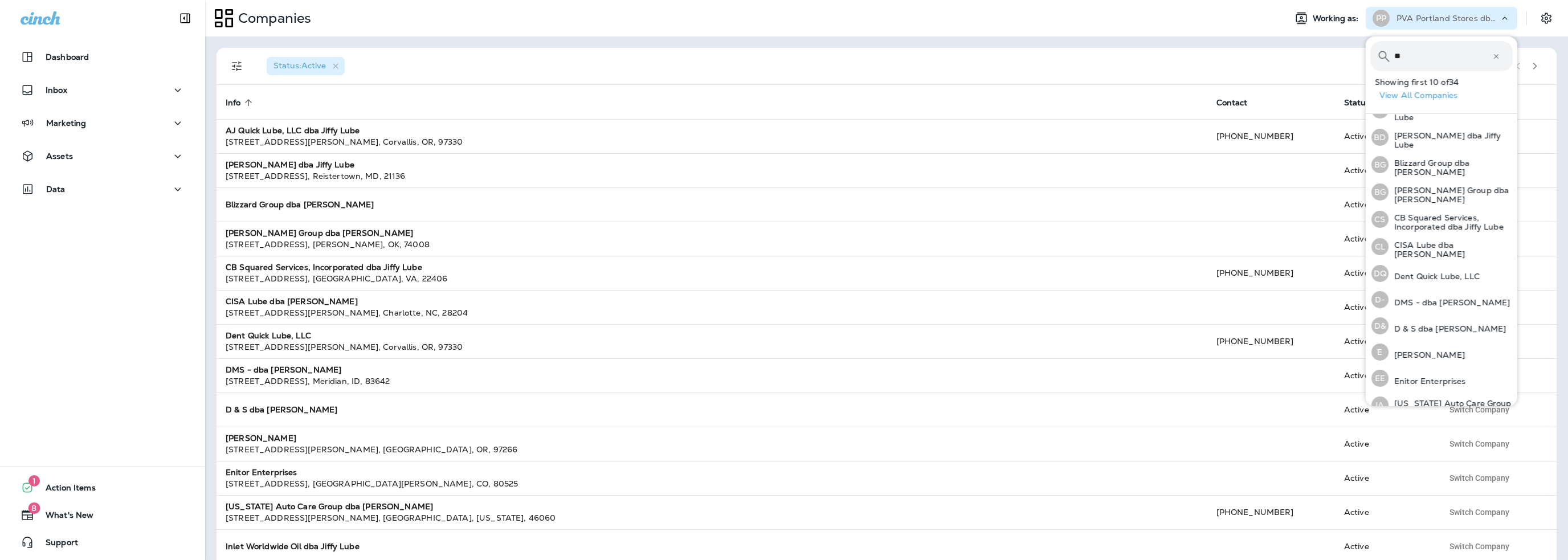
scroll to position [0, 0]
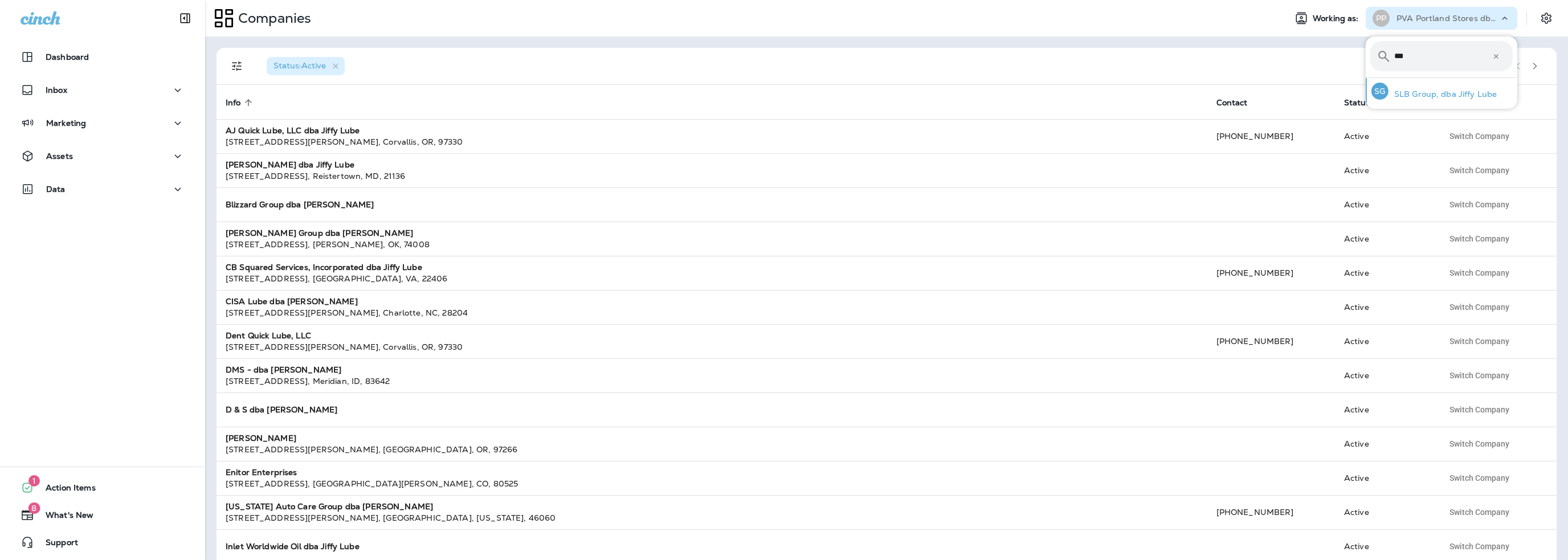
type input "***"
click at [1411, 98] on p "SLB Group, dba Jiffy Lube" at bounding box center [1442, 93] width 109 height 9
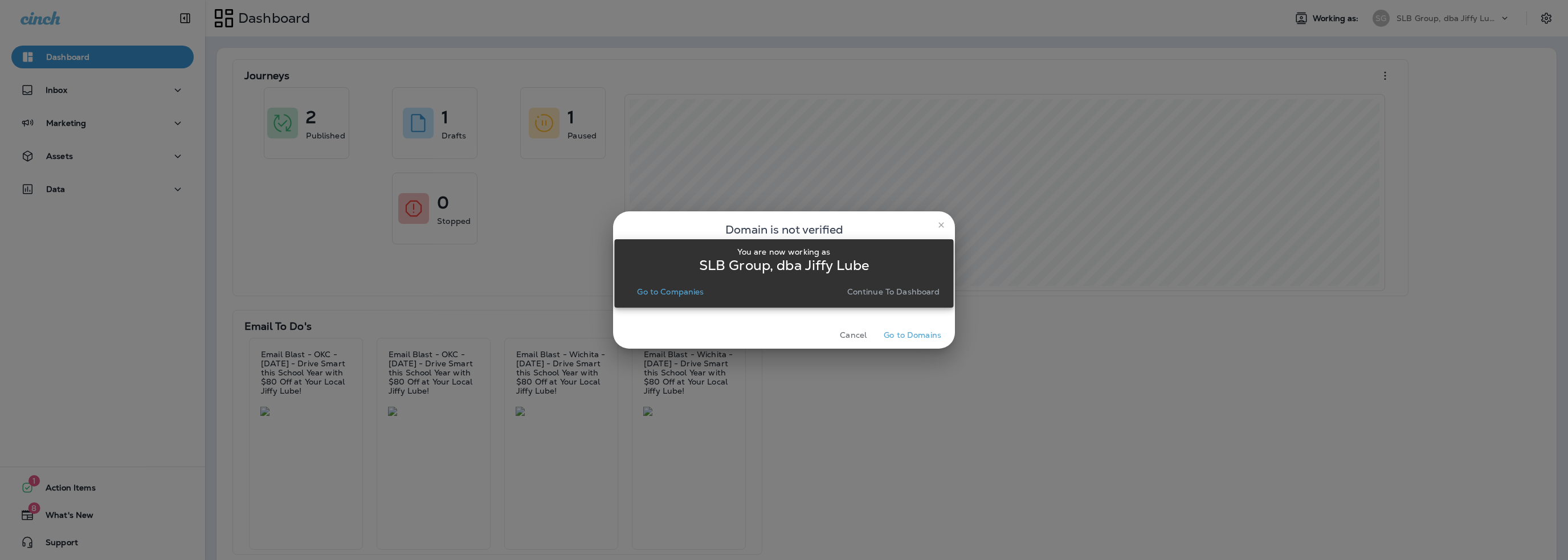
click at [687, 291] on p "Go to Companies" at bounding box center [670, 291] width 66 height 9
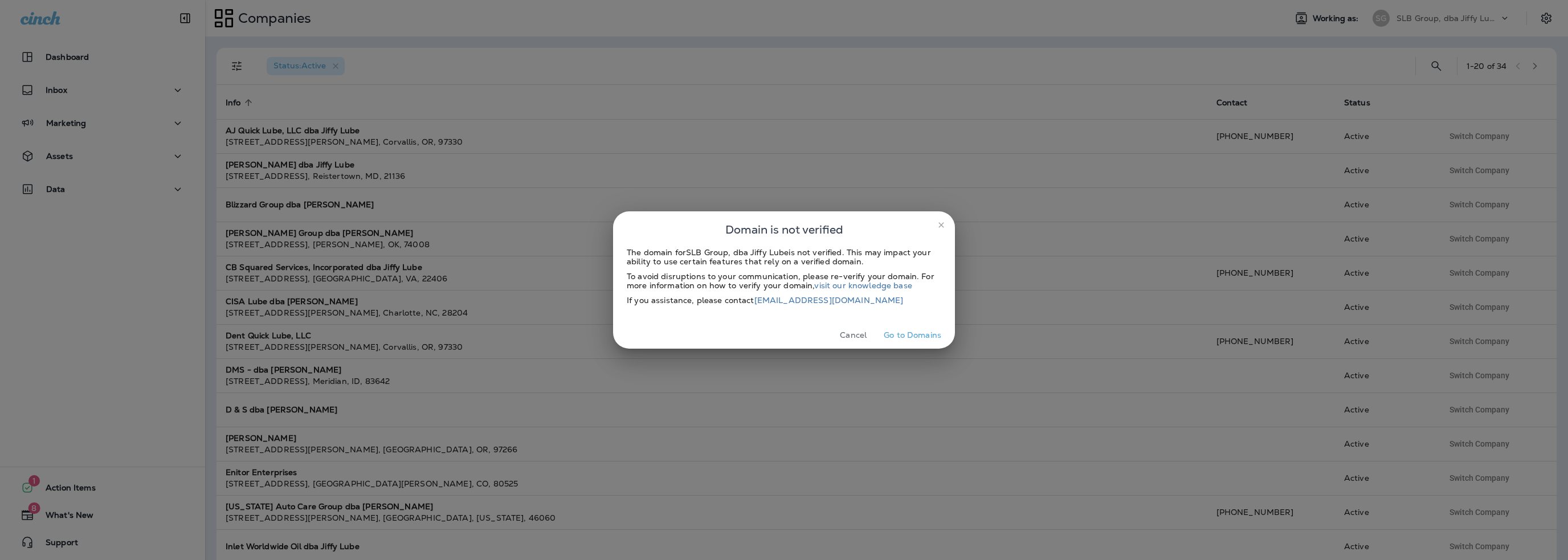
click at [842, 335] on button "Cancel" at bounding box center [853, 335] width 42 height 18
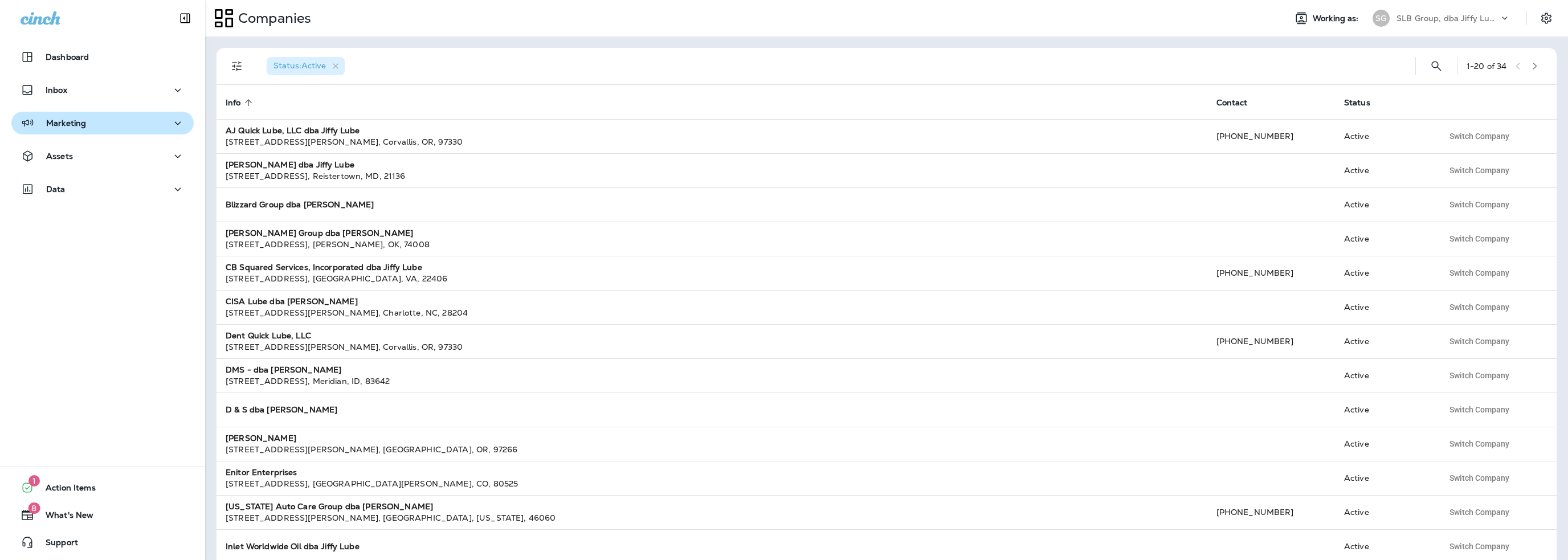
click at [82, 126] on p "Marketing" at bounding box center [65, 122] width 40 height 9
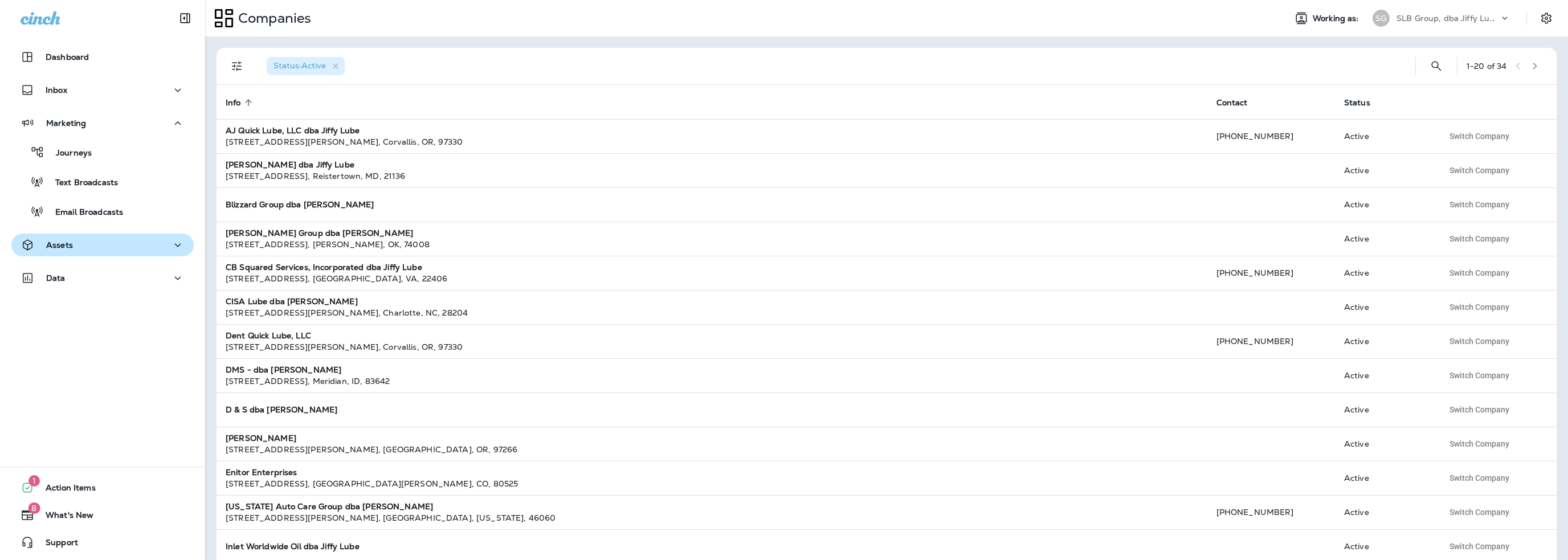
click at [79, 241] on div "Assets" at bounding box center [102, 245] width 164 height 14
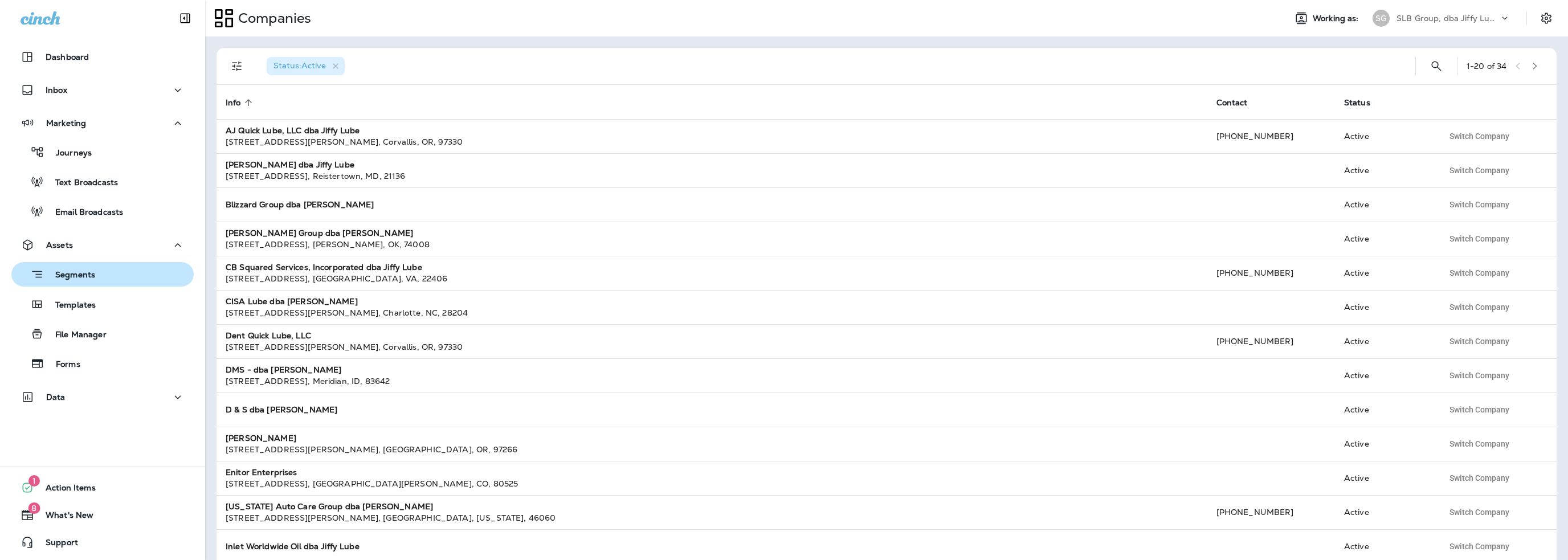
click at [80, 273] on p "Segments" at bounding box center [70, 275] width 51 height 11
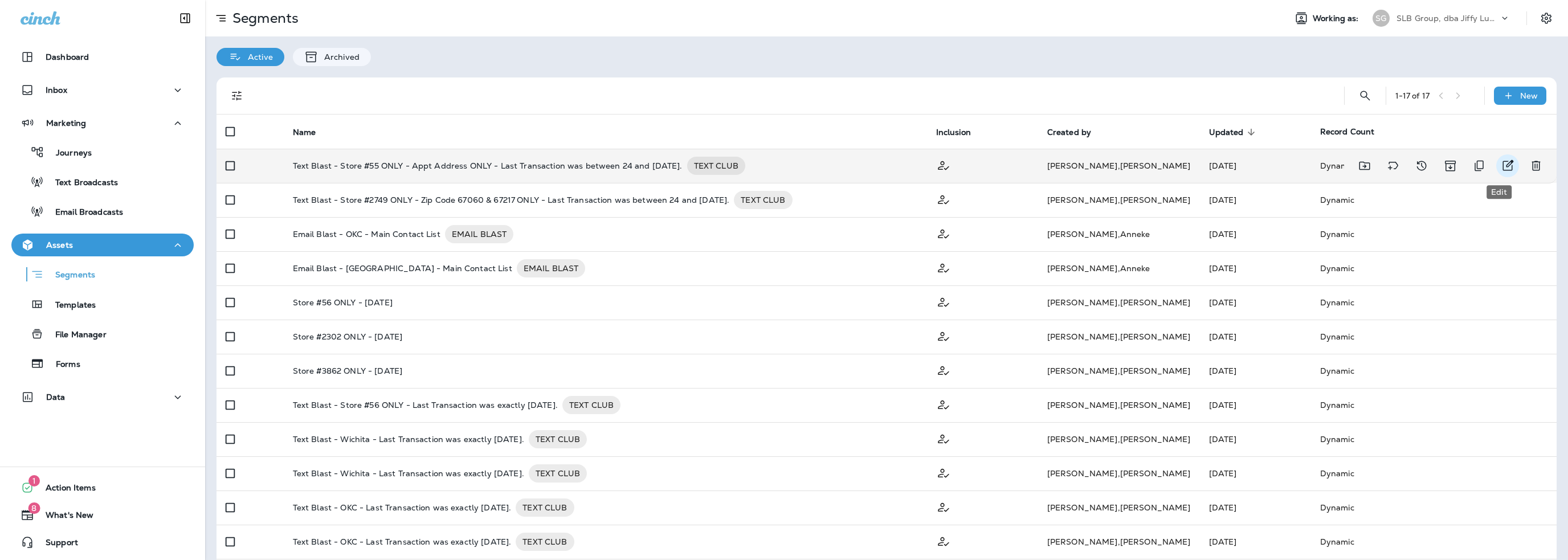
click at [1501, 164] on icon "Edit" at bounding box center [1508, 166] width 14 height 14
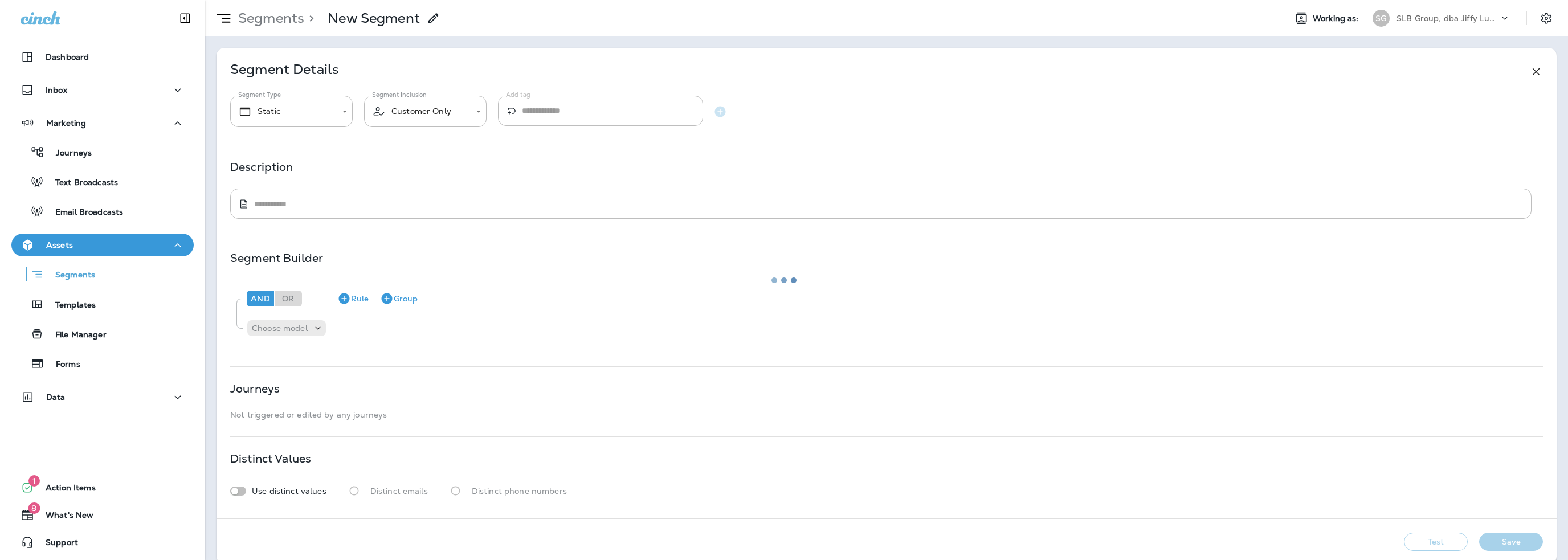
type input "*******"
type textarea "**********"
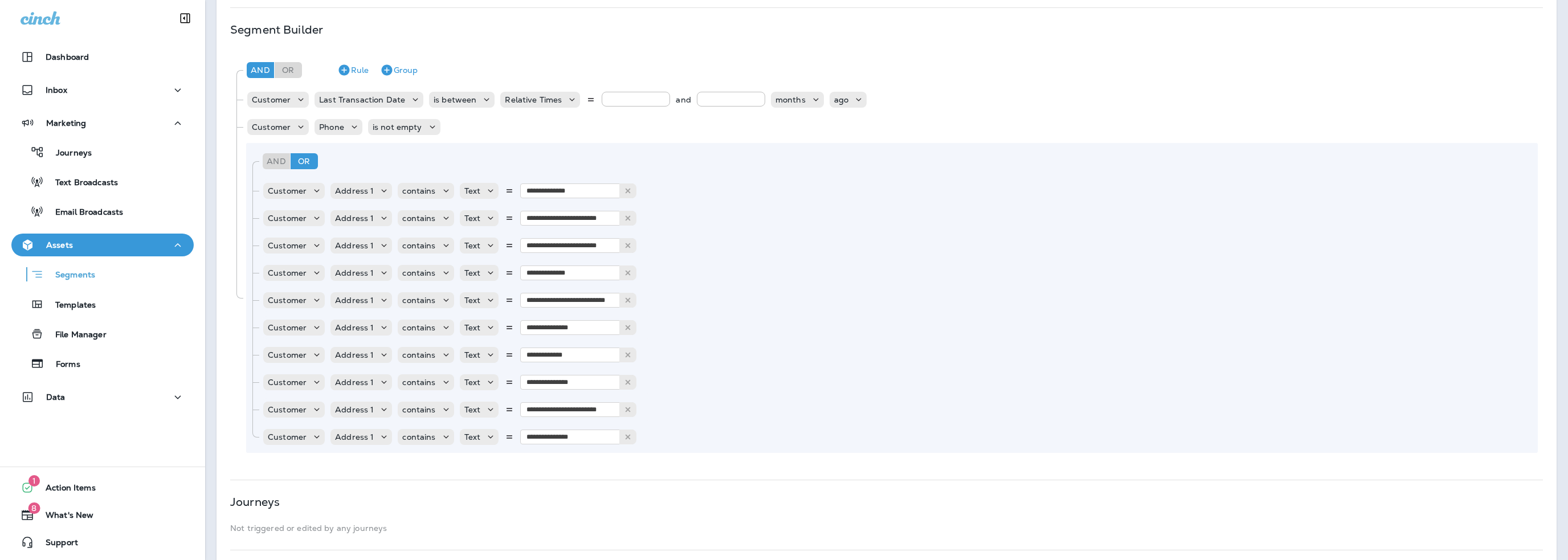
scroll to position [57, 0]
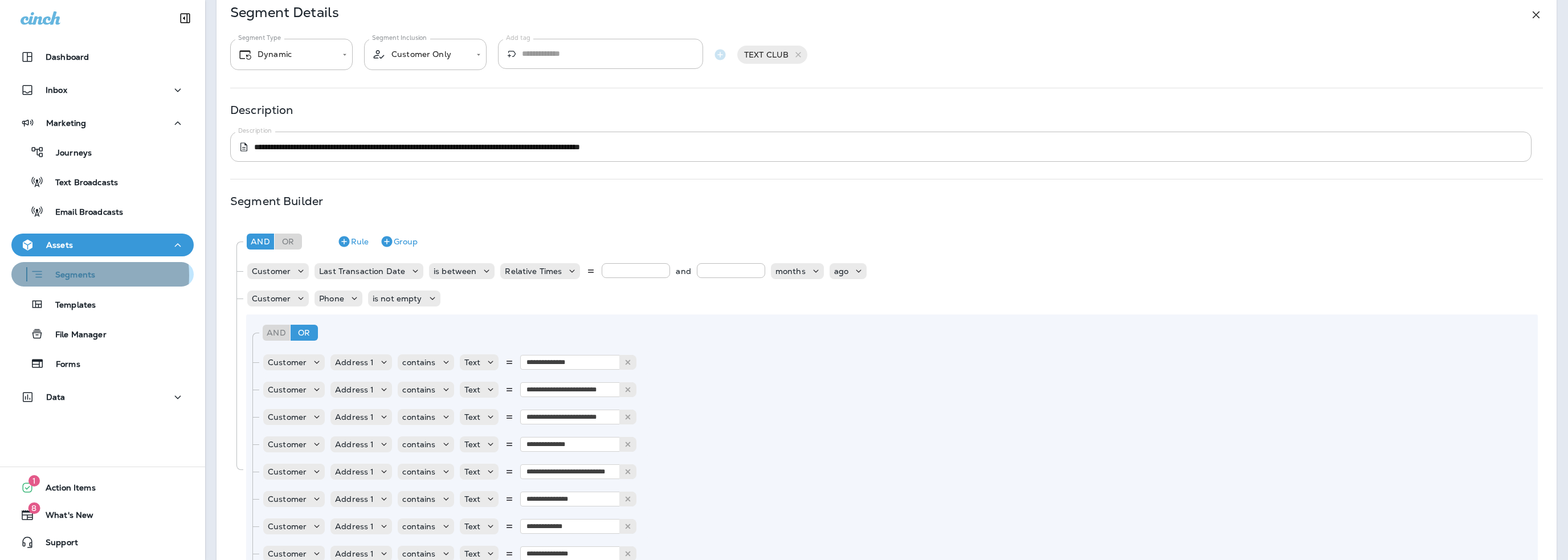
click at [77, 275] on p "Segments" at bounding box center [70, 275] width 51 height 11
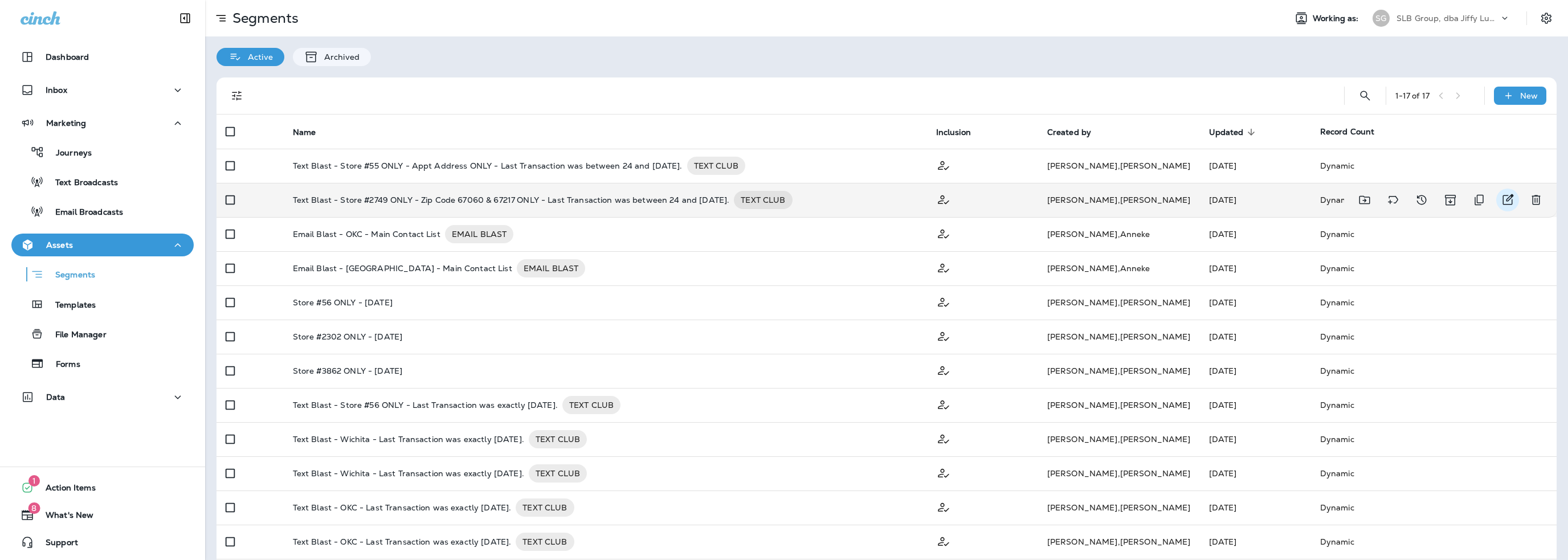
click at [1503, 197] on icon "Edit" at bounding box center [1508, 200] width 11 height 11
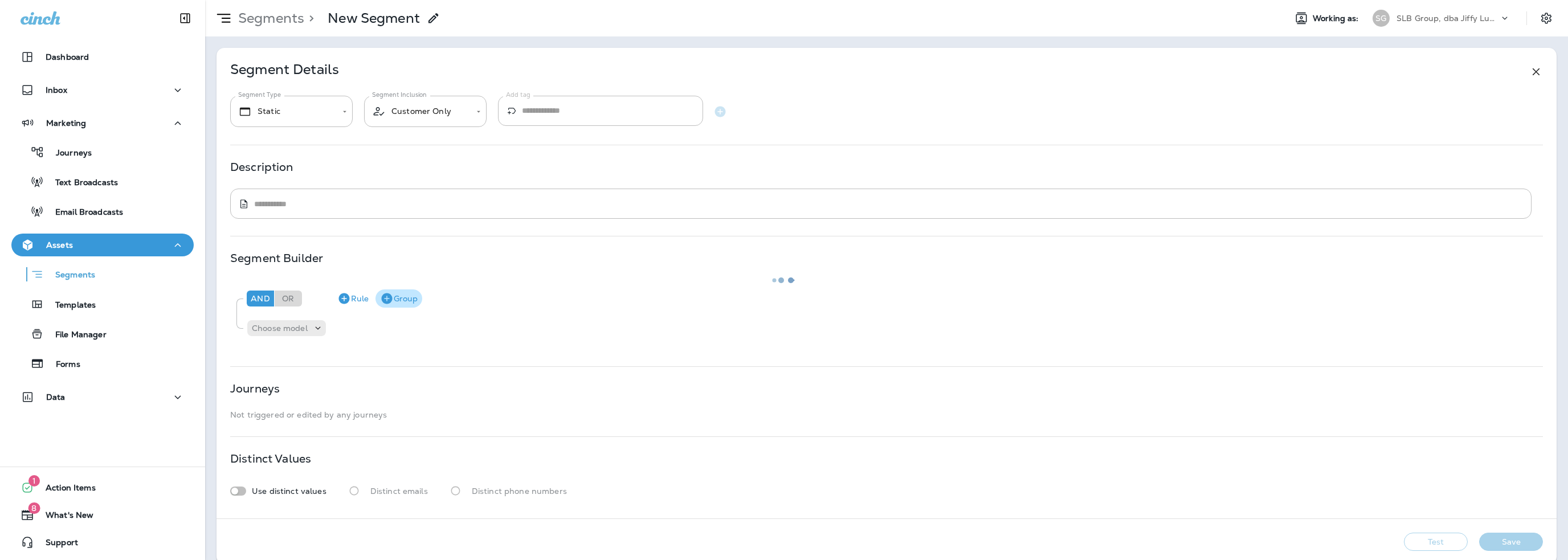
type input "*******"
type textarea "**********"
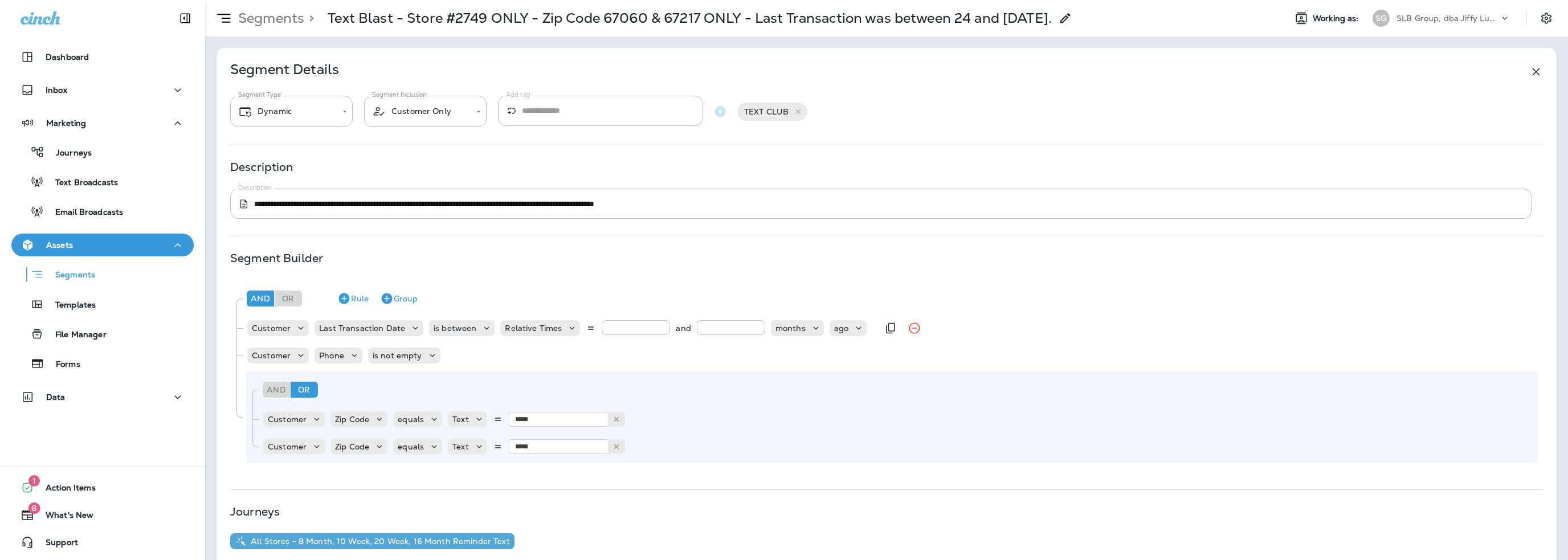
drag, startPoint x: 618, startPoint y: 325, endPoint x: 592, endPoint y: 326, distance: 26.0
click at [592, 326] on div "Relative Times ** and ** months ago" at bounding box center [683, 328] width 366 height 16
type input "**"
drag, startPoint x: 707, startPoint y: 328, endPoint x: 674, endPoint y: 331, distance: 33.1
click at [674, 331] on div "** and ** months ago" at bounding box center [734, 328] width 265 height 16
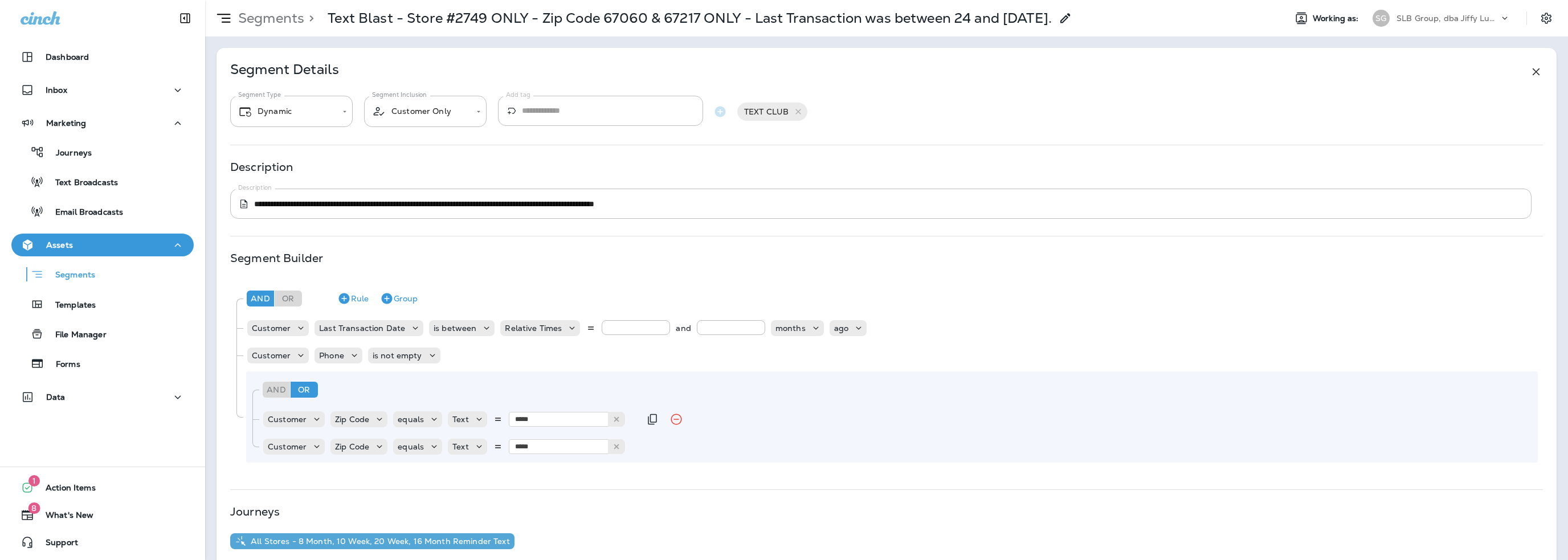
type input "**"
type input "*****"
click at [508, 358] on div "Customer Phone is not empty" at bounding box center [892, 355] width 1291 height 23
click at [674, 448] on icon "Remove Rule" at bounding box center [676, 447] width 14 height 14
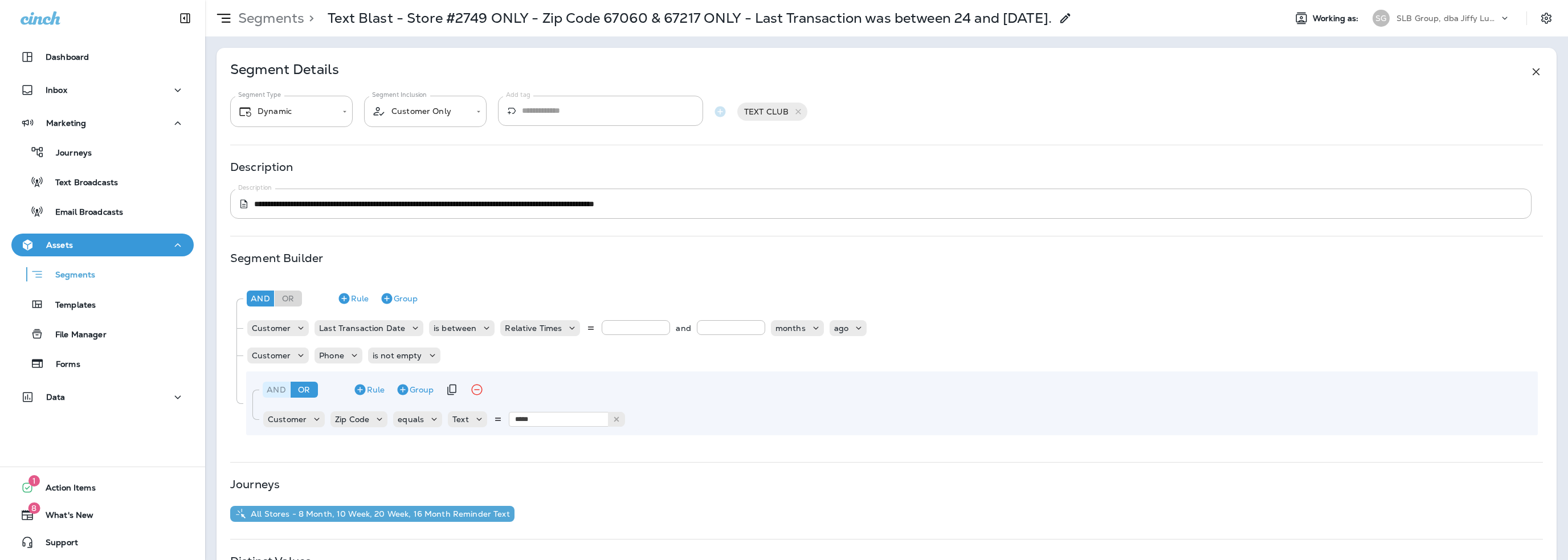
click at [271, 390] on div "And" at bounding box center [276, 389] width 27 height 16
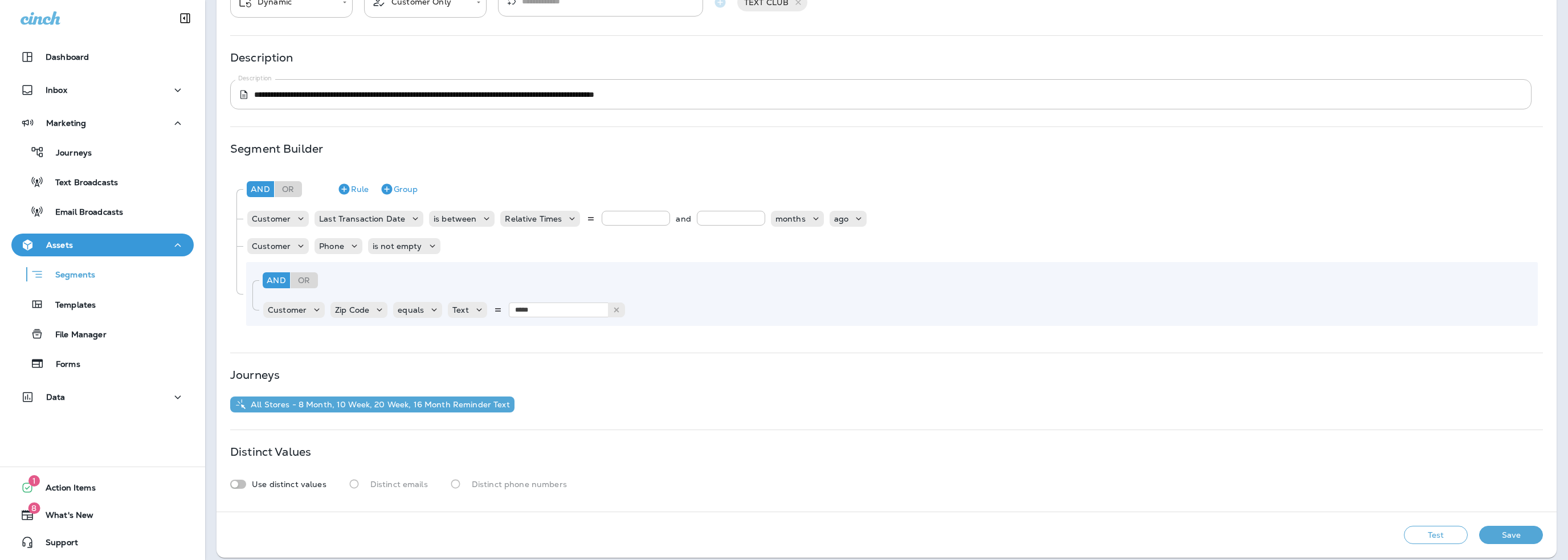
scroll to position [118, 0]
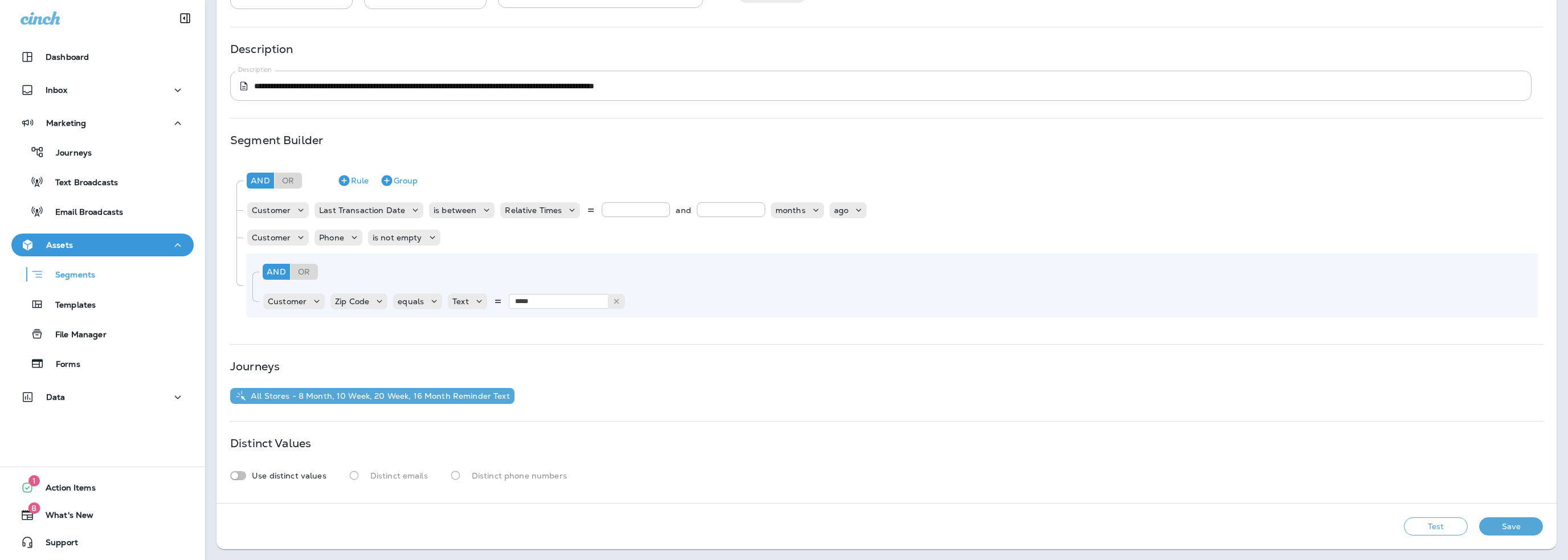
click at [1430, 526] on button "Test" at bounding box center [1435, 526] width 64 height 18
drag, startPoint x: 613, startPoint y: 212, endPoint x: 597, endPoint y: 211, distance: 16.0
click at [601, 211] on input "**" at bounding box center [635, 209] width 68 height 14
drag, startPoint x: 606, startPoint y: 212, endPoint x: 577, endPoint y: 210, distance: 29.1
click at [577, 210] on div "Relative Times ** and ** months ago" at bounding box center [683, 210] width 366 height 16
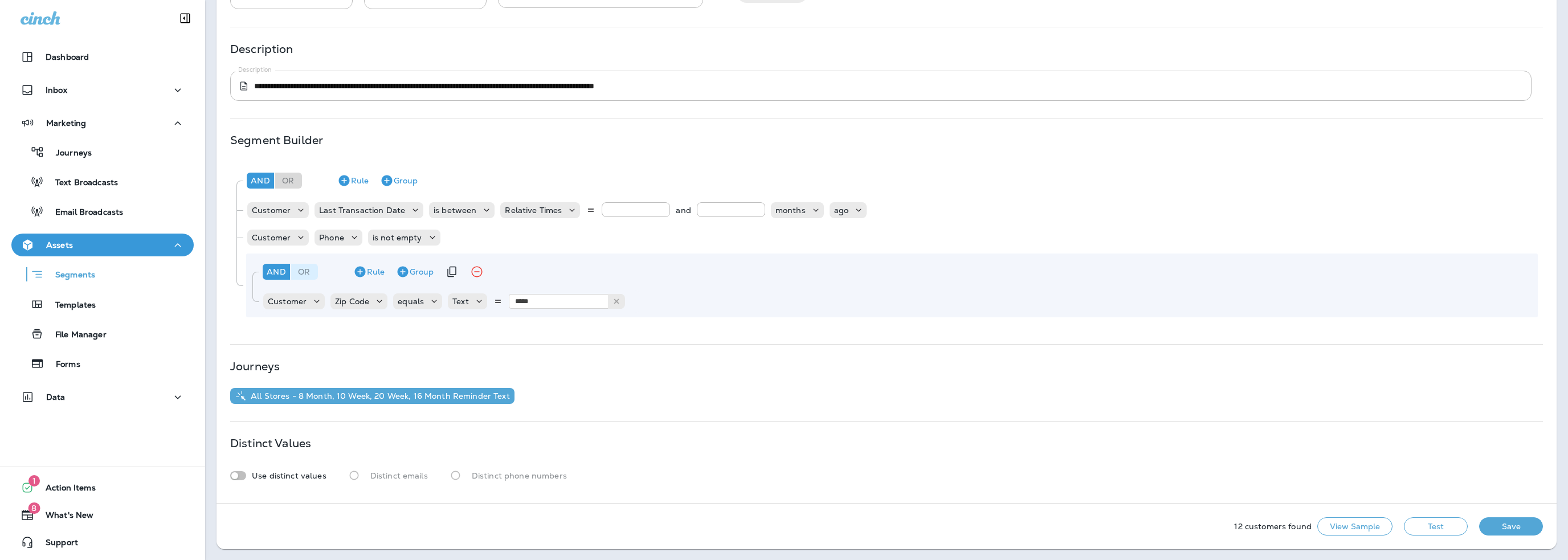
click at [305, 269] on div "Or" at bounding box center [304, 272] width 27 height 16
click at [1420, 529] on button "Test" at bounding box center [1435, 526] width 64 height 18
drag, startPoint x: 612, startPoint y: 206, endPoint x: 585, endPoint y: 206, distance: 27.0
click at [585, 206] on div "Relative Times ** and ** months ago" at bounding box center [683, 210] width 366 height 16
type input "**"
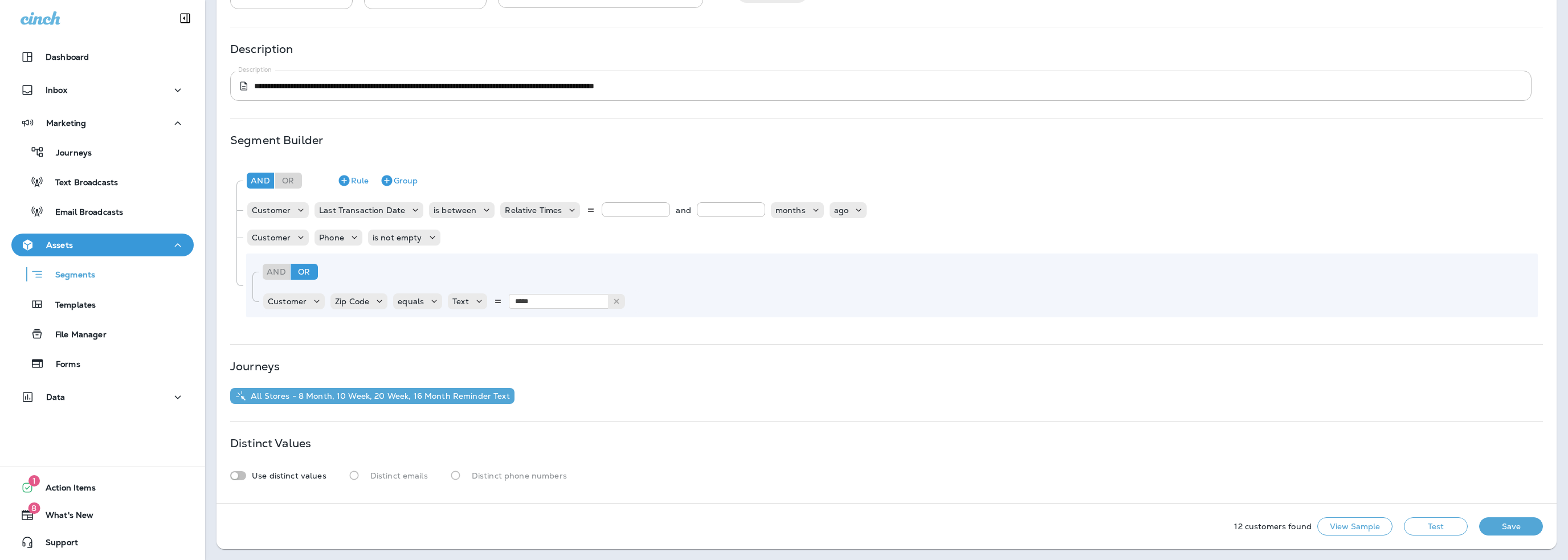
type input "**"
click at [1428, 525] on button "Test" at bounding box center [1435, 526] width 64 height 18
drag, startPoint x: 631, startPoint y: 208, endPoint x: 575, endPoint y: 209, distance: 56.0
click at [575, 209] on div "Relative Times ** and ** months ago" at bounding box center [683, 210] width 366 height 16
type input "***"
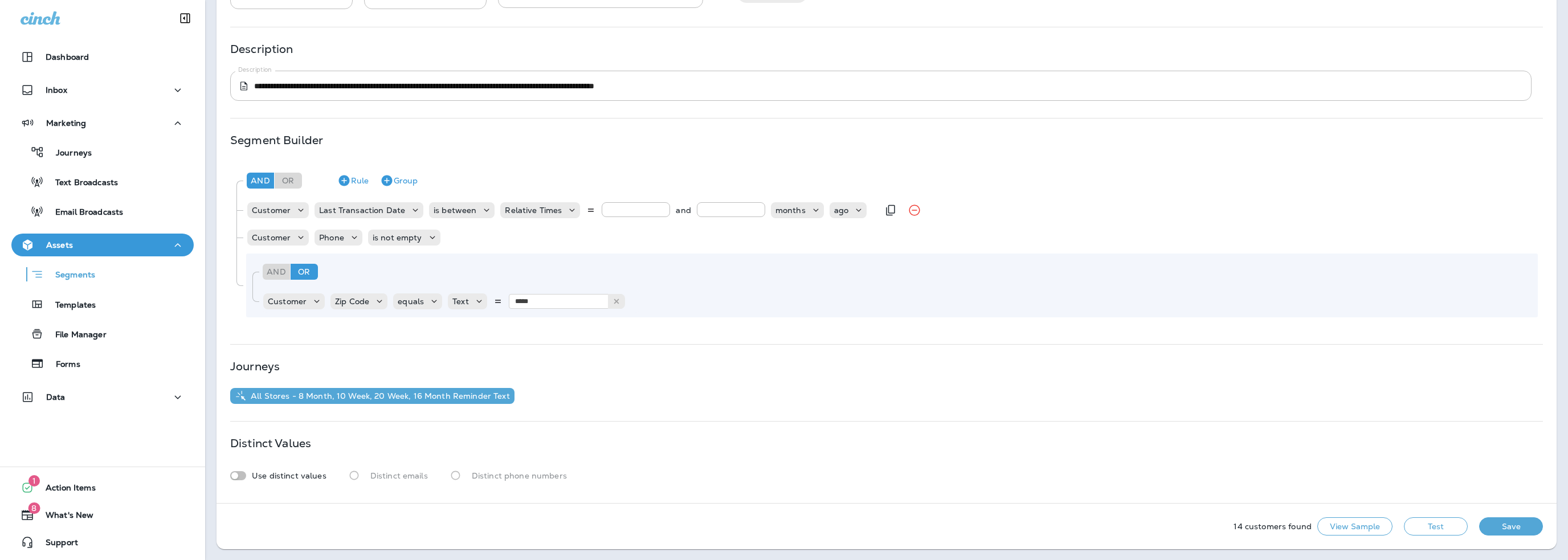
drag, startPoint x: 715, startPoint y: 206, endPoint x: 663, endPoint y: 209, distance: 52.1
click at [663, 209] on div "*** and ** months ago" at bounding box center [734, 210] width 265 height 16
type input "***"
click at [792, 208] on p "months" at bounding box center [791, 210] width 31 height 9
click at [785, 240] on p "days" at bounding box center [781, 238] width 23 height 9
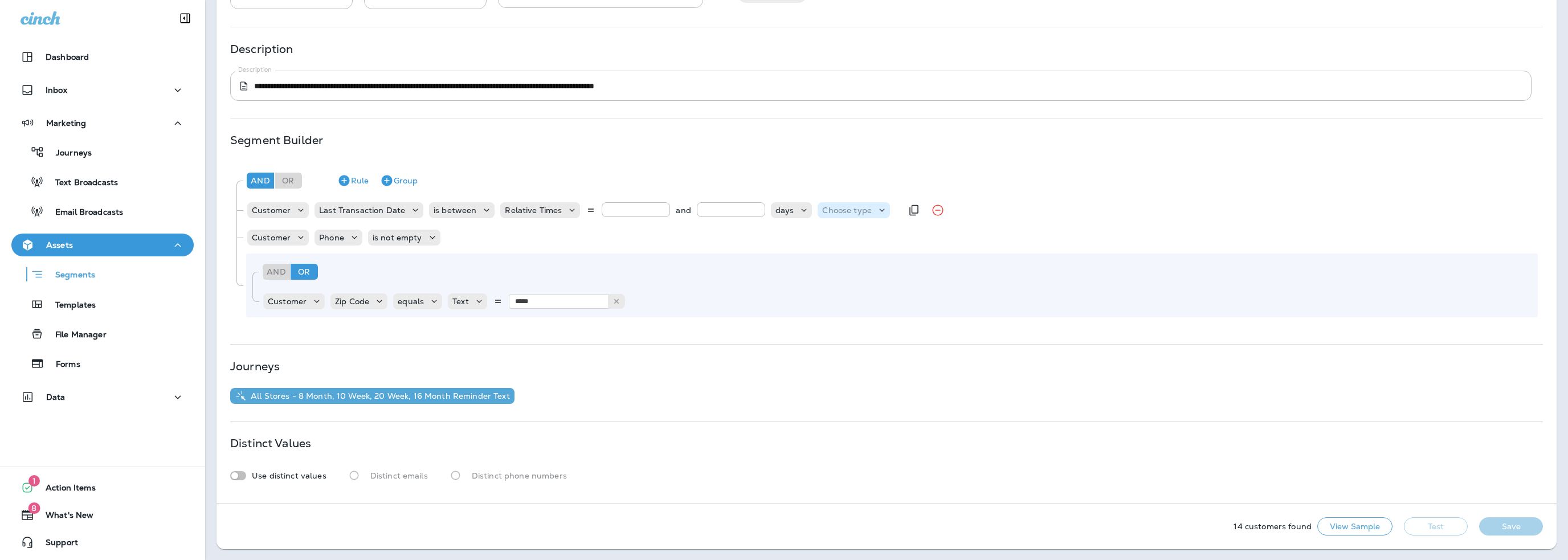
click at [825, 212] on p "Choose type" at bounding box center [847, 210] width 49 height 9
click at [832, 239] on p "ago" at bounding box center [826, 238] width 19 height 9
click at [1416, 520] on button "Test" at bounding box center [1435, 526] width 64 height 18
click at [358, 183] on button "Rule" at bounding box center [353, 180] width 41 height 18
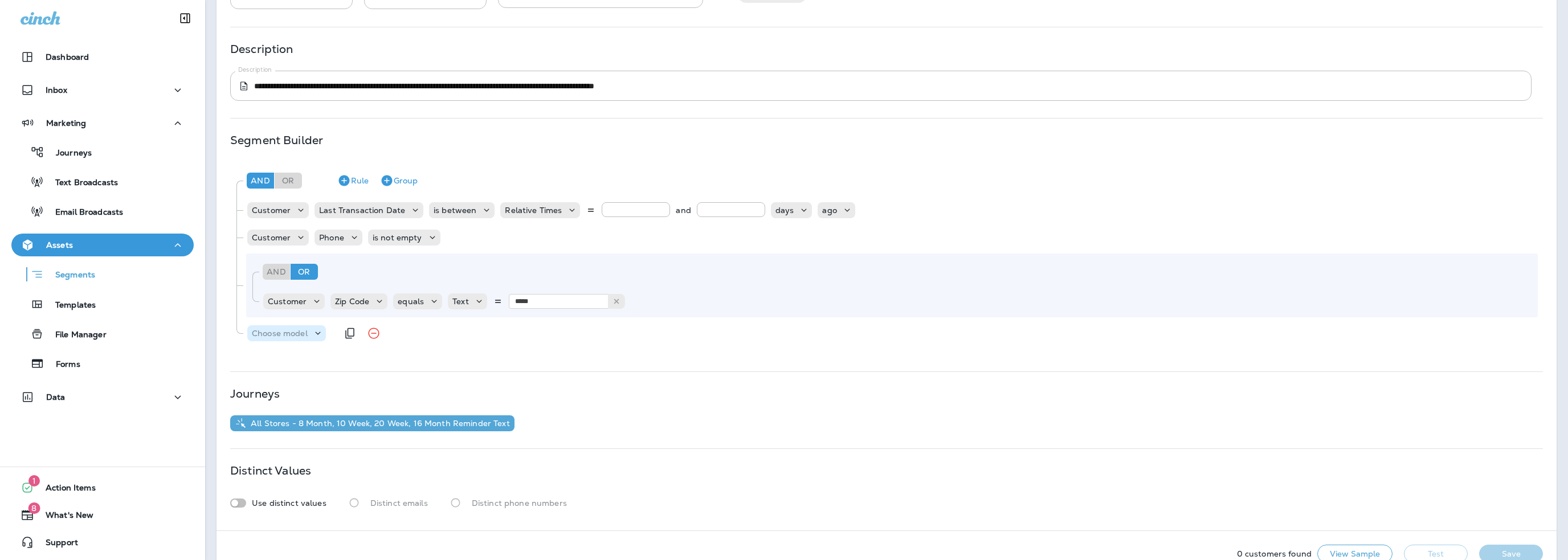
click at [290, 337] on p "Choose model" at bounding box center [279, 333] width 56 height 9
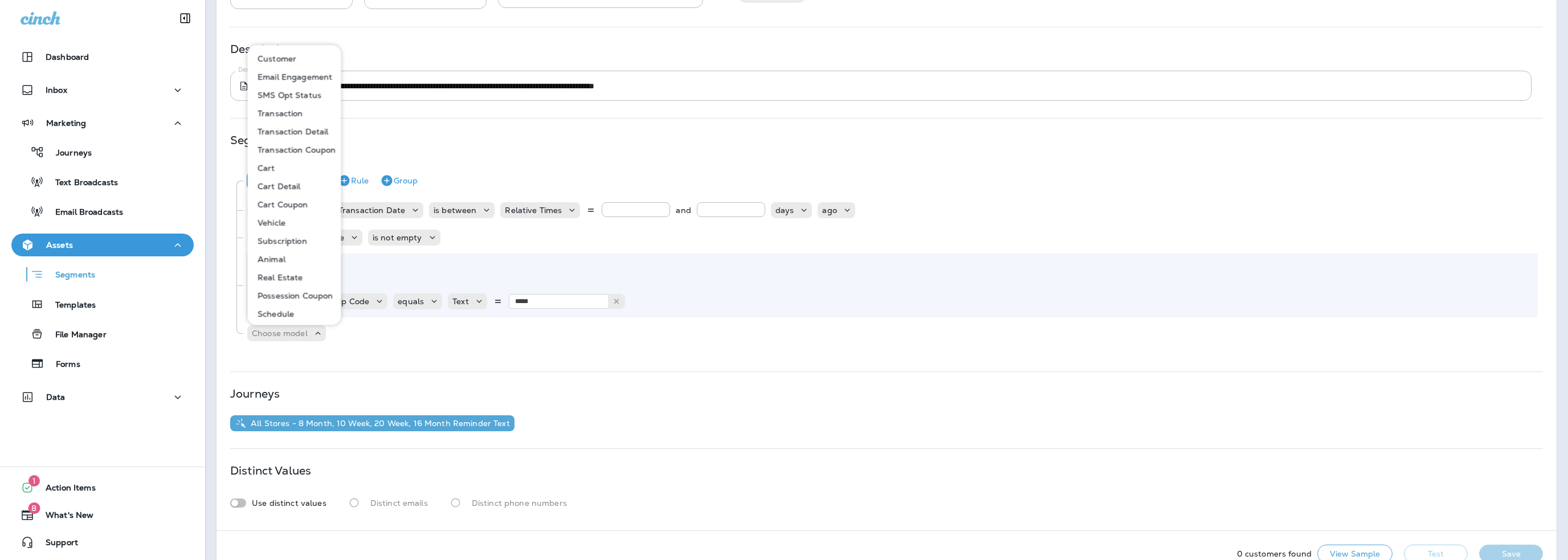
click at [273, 58] on p "Customer" at bounding box center [274, 59] width 43 height 9
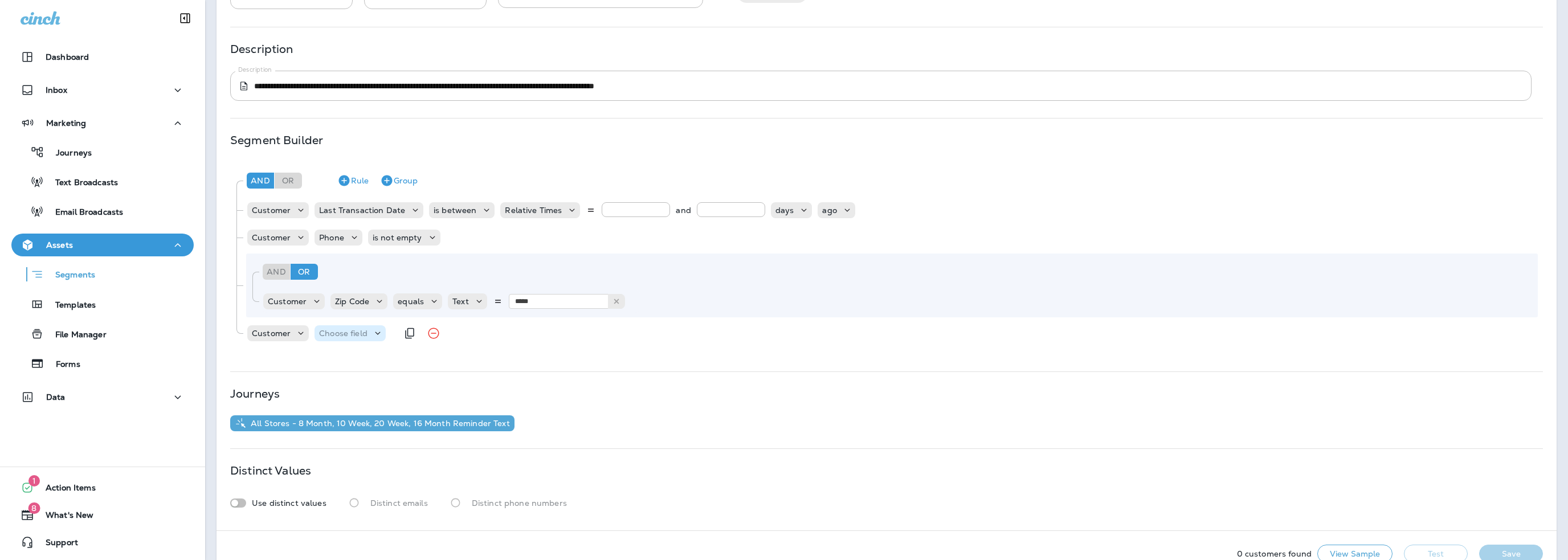
click at [351, 337] on p "Choose field" at bounding box center [343, 333] width 48 height 9
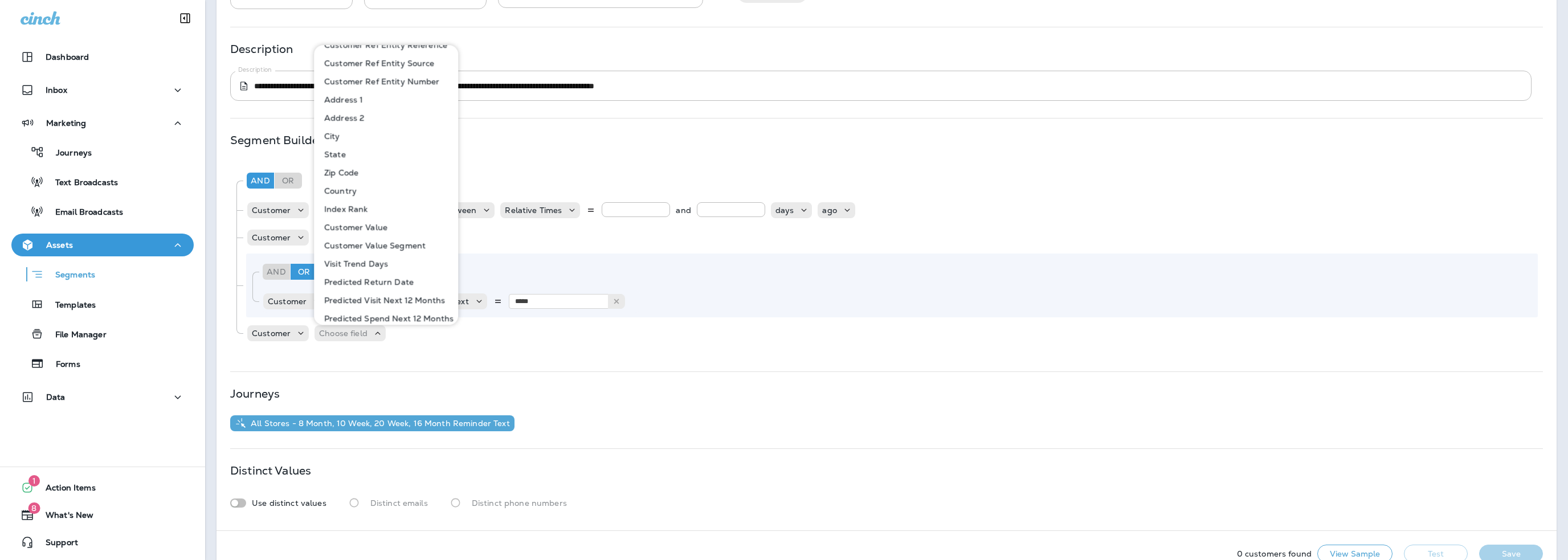
scroll to position [267, 0]
click at [344, 231] on p "Zip Code" at bounding box center [339, 229] width 39 height 9
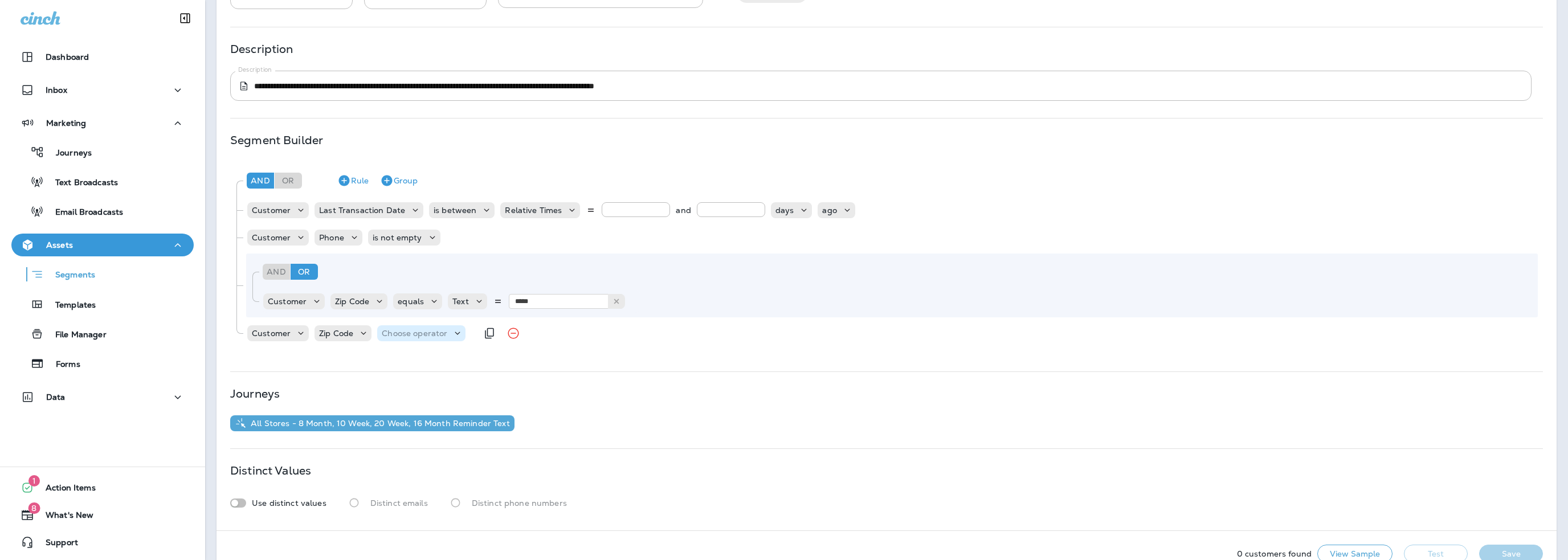
click at [410, 335] on p "Choose operator" at bounding box center [414, 333] width 65 height 9
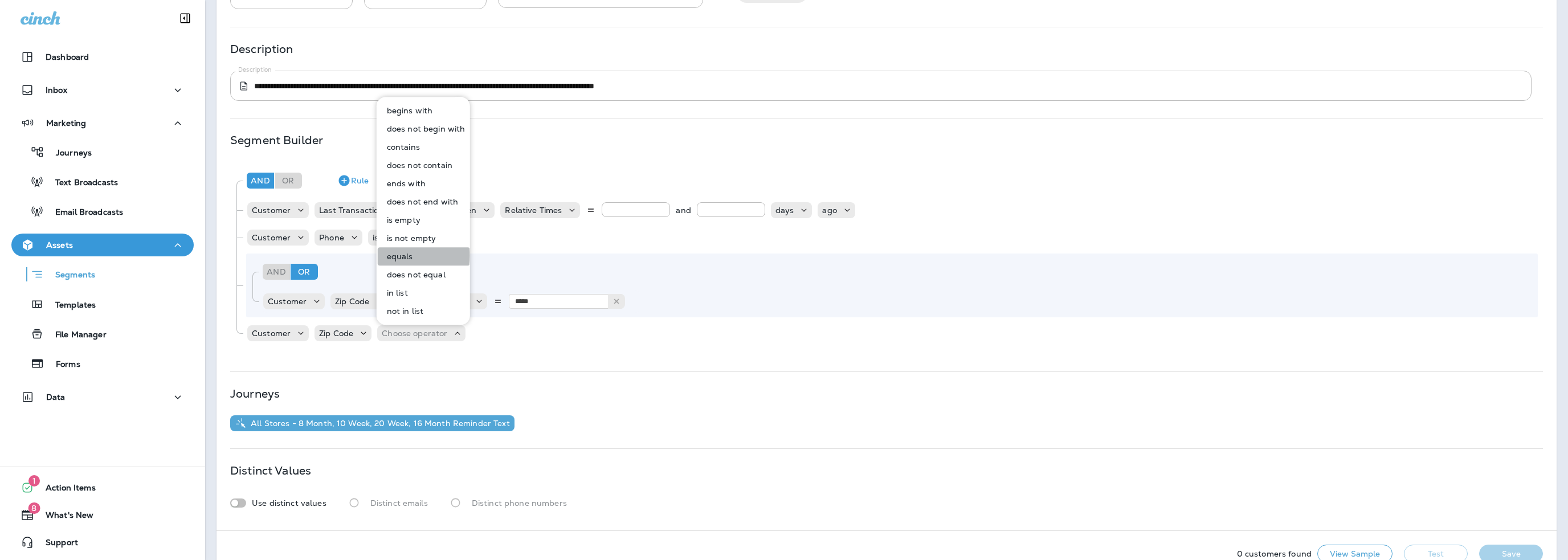
click at [402, 255] on p "equals" at bounding box center [398, 256] width 31 height 9
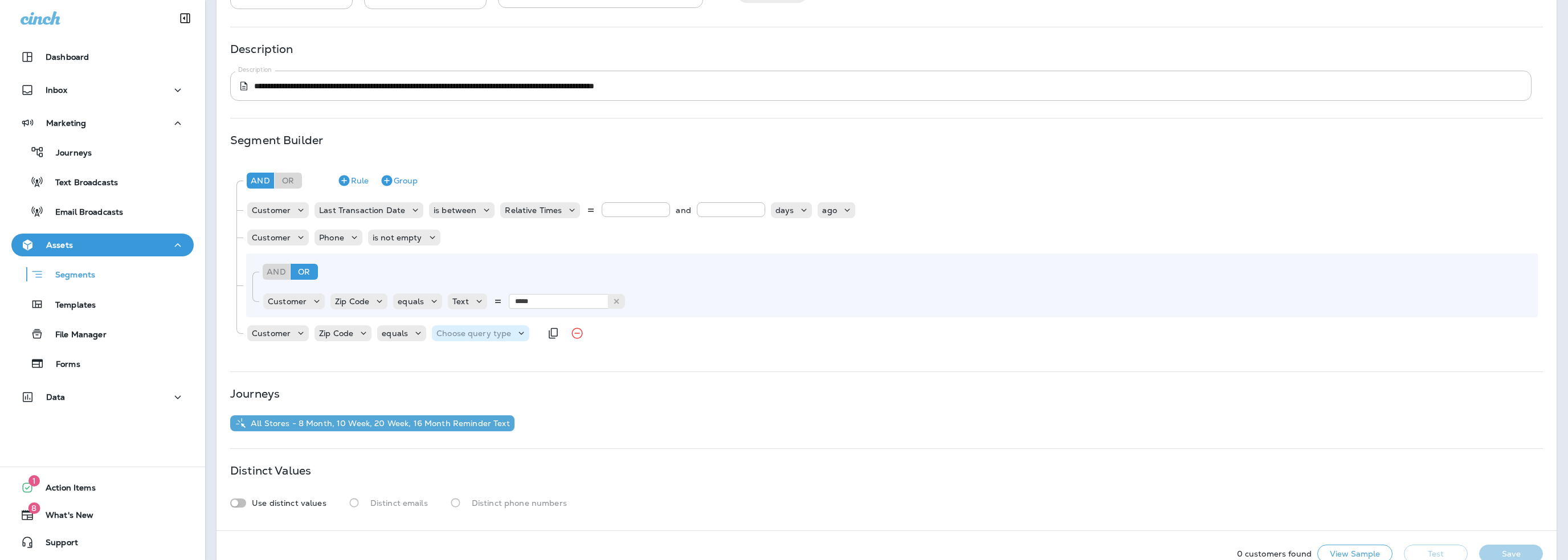
click at [480, 335] on p "Choose query type" at bounding box center [474, 333] width 75 height 9
click at [454, 359] on p "Text" at bounding box center [447, 361] width 21 height 9
click at [520, 331] on input "text" at bounding box center [550, 333] width 114 height 14
type input "*****"
click at [474, 273] on icon "Remove Group" at bounding box center [477, 272] width 14 height 14
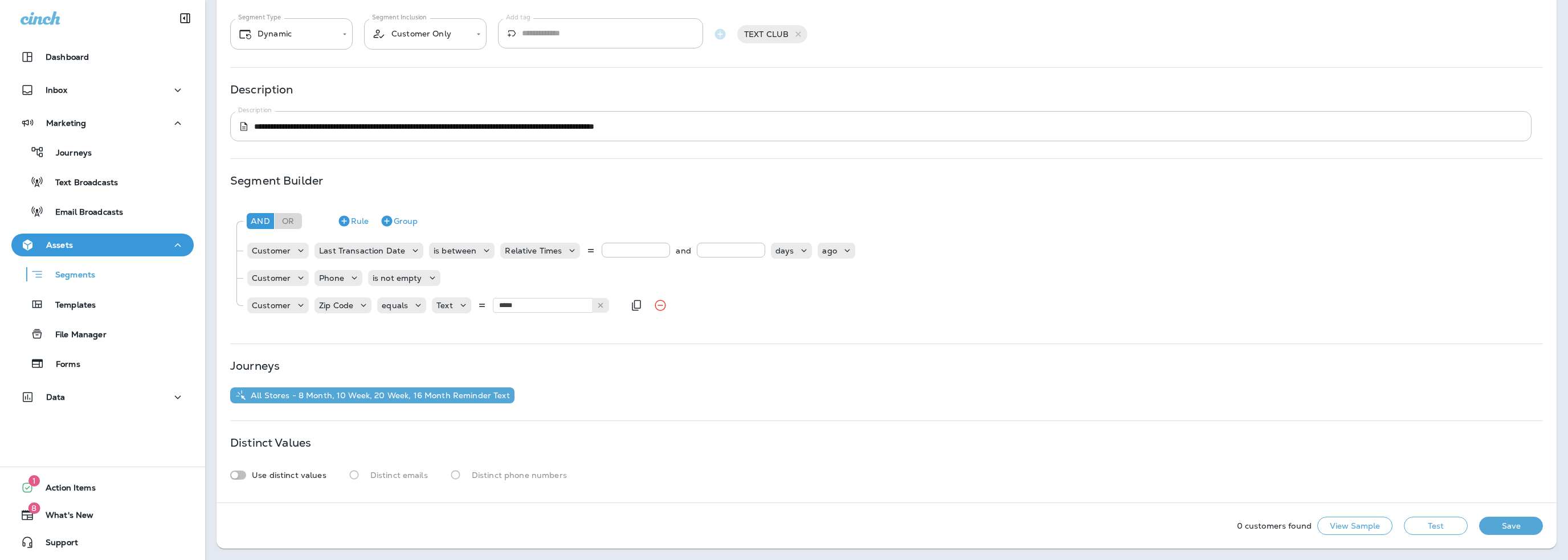
scroll to position [77, 0]
click at [358, 221] on button "Rule" at bounding box center [353, 221] width 41 height 18
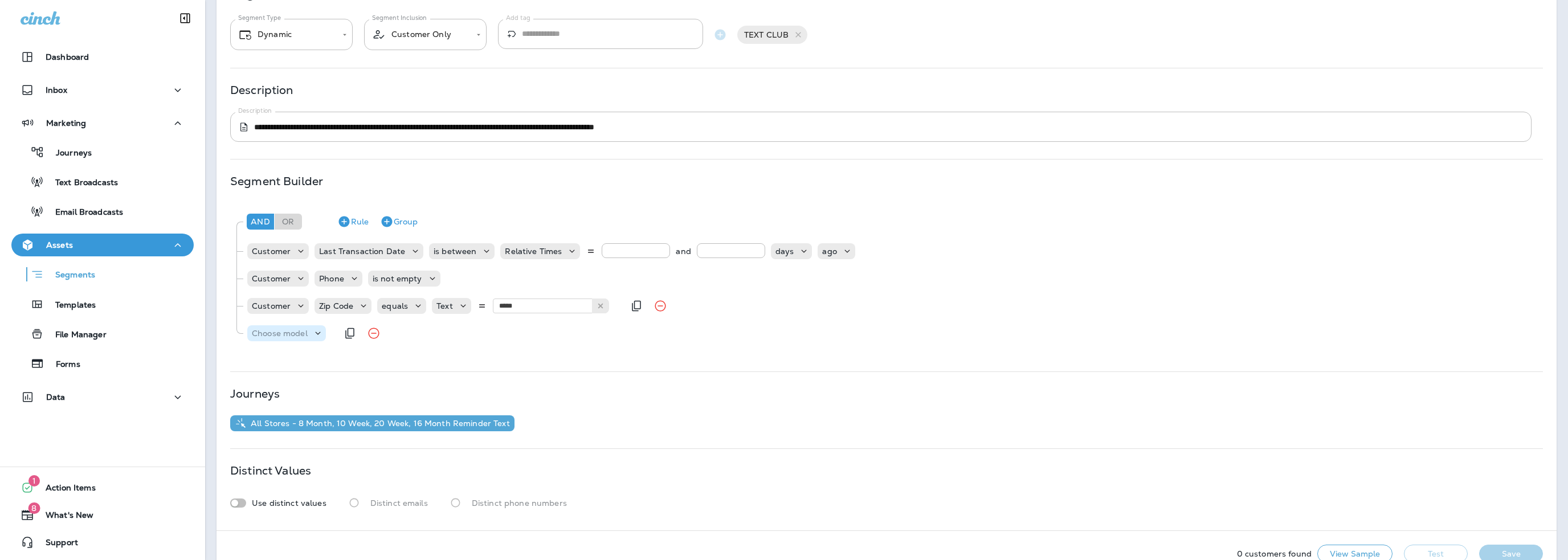
click at [283, 335] on p "Choose model" at bounding box center [279, 333] width 56 height 9
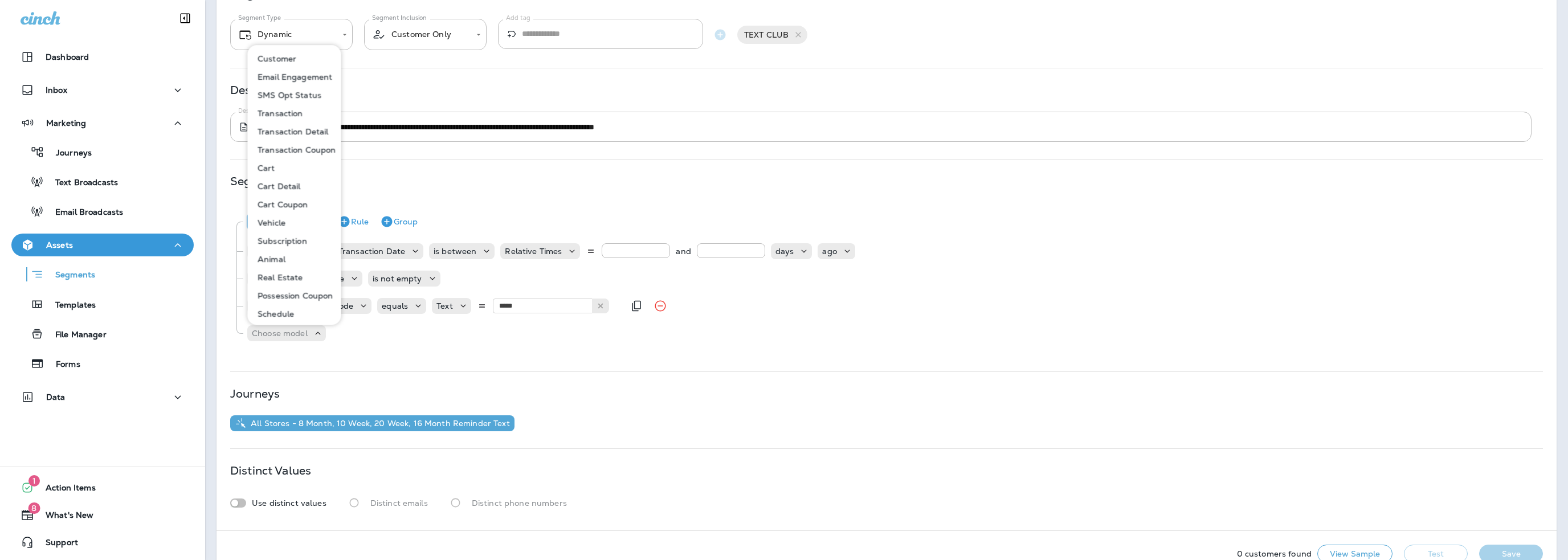
click at [273, 59] on p "Customer" at bounding box center [274, 59] width 43 height 9
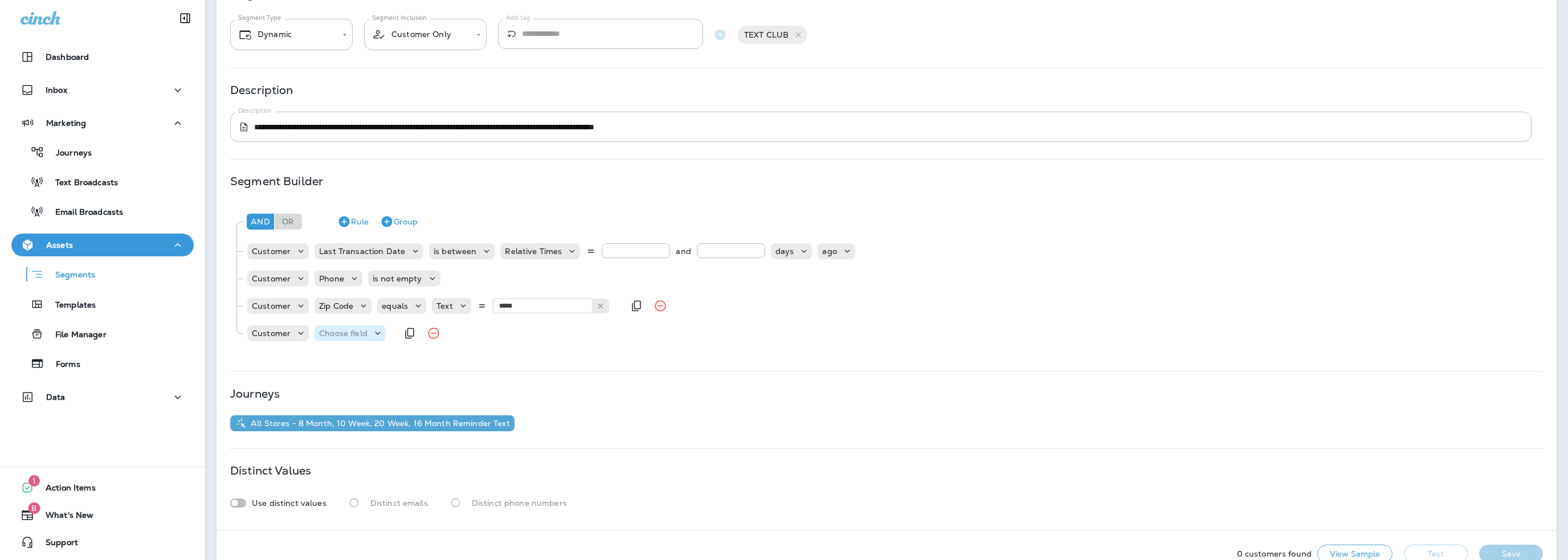
click at [328, 335] on p "Choose field" at bounding box center [343, 333] width 48 height 9
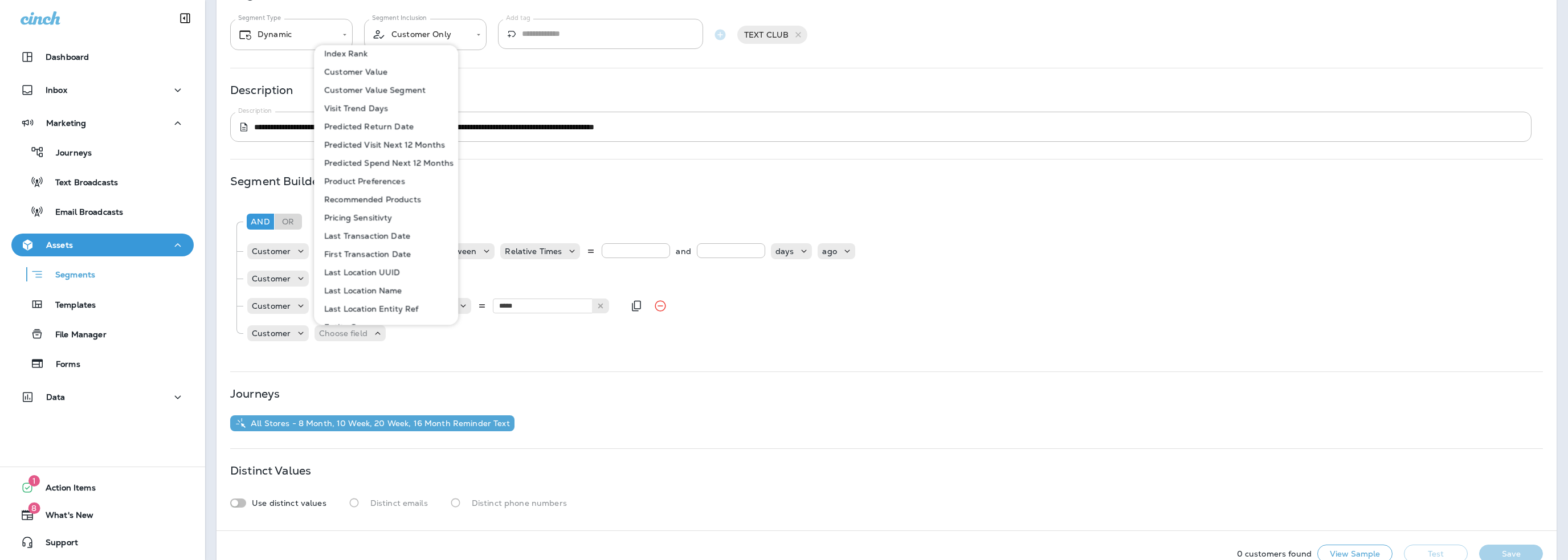
scroll to position [495, 0]
click at [383, 295] on p "Last Location Entity Ref" at bounding box center [369, 293] width 99 height 9
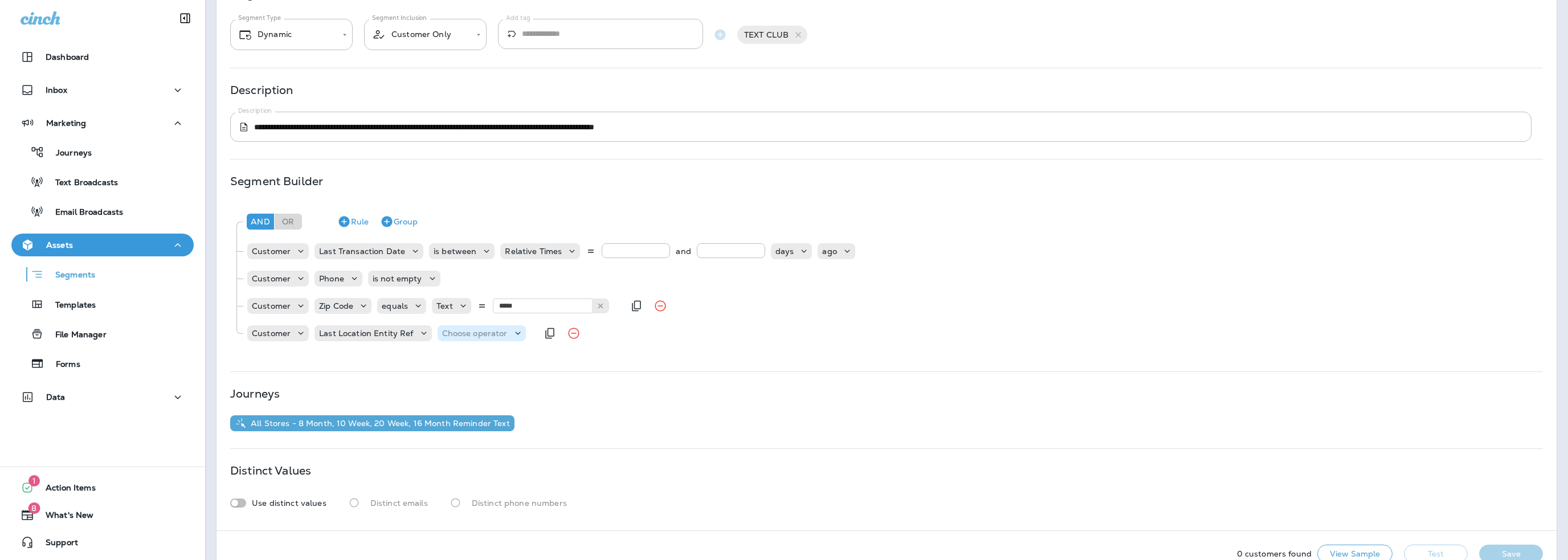
click at [468, 333] on p "Choose operator" at bounding box center [474, 333] width 65 height 9
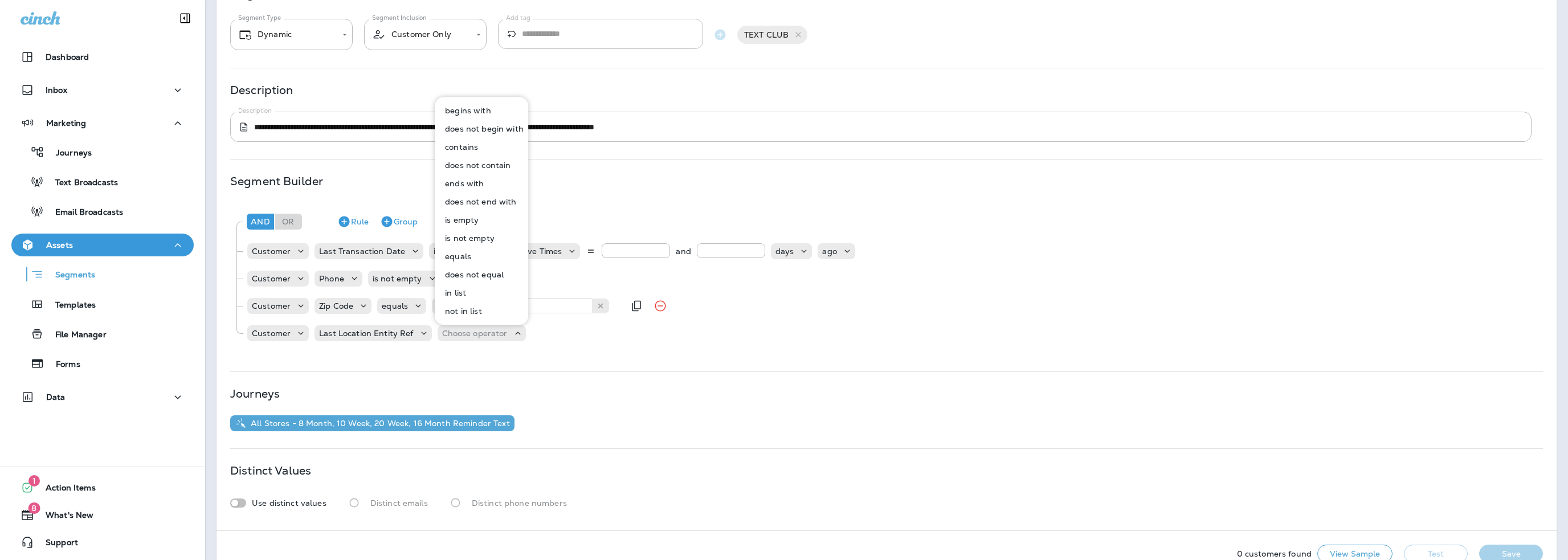
click at [470, 257] on p "equals" at bounding box center [455, 256] width 31 height 9
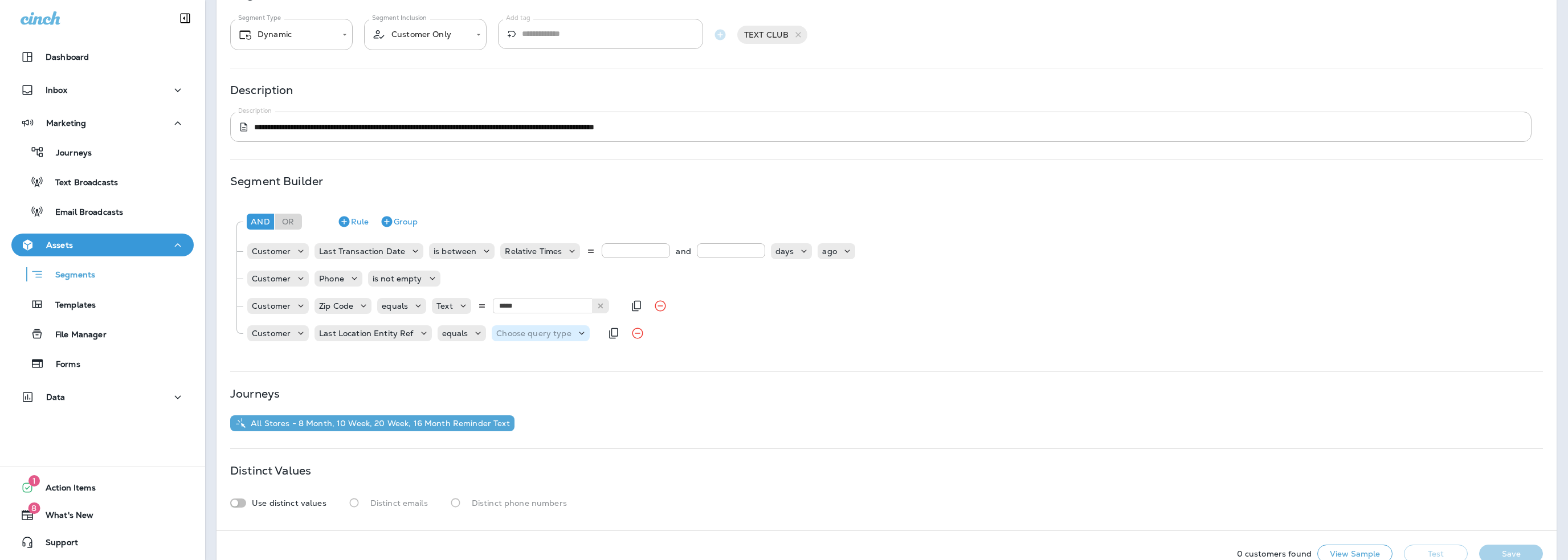
click at [519, 335] on p "Choose query type" at bounding box center [533, 333] width 75 height 9
click at [519, 359] on button "Text" at bounding box center [522, 360] width 65 height 18
click at [583, 332] on input "text" at bounding box center [610, 333] width 114 height 14
type input "**"
click at [522, 358] on div "**********" at bounding box center [886, 251] width 1340 height 560
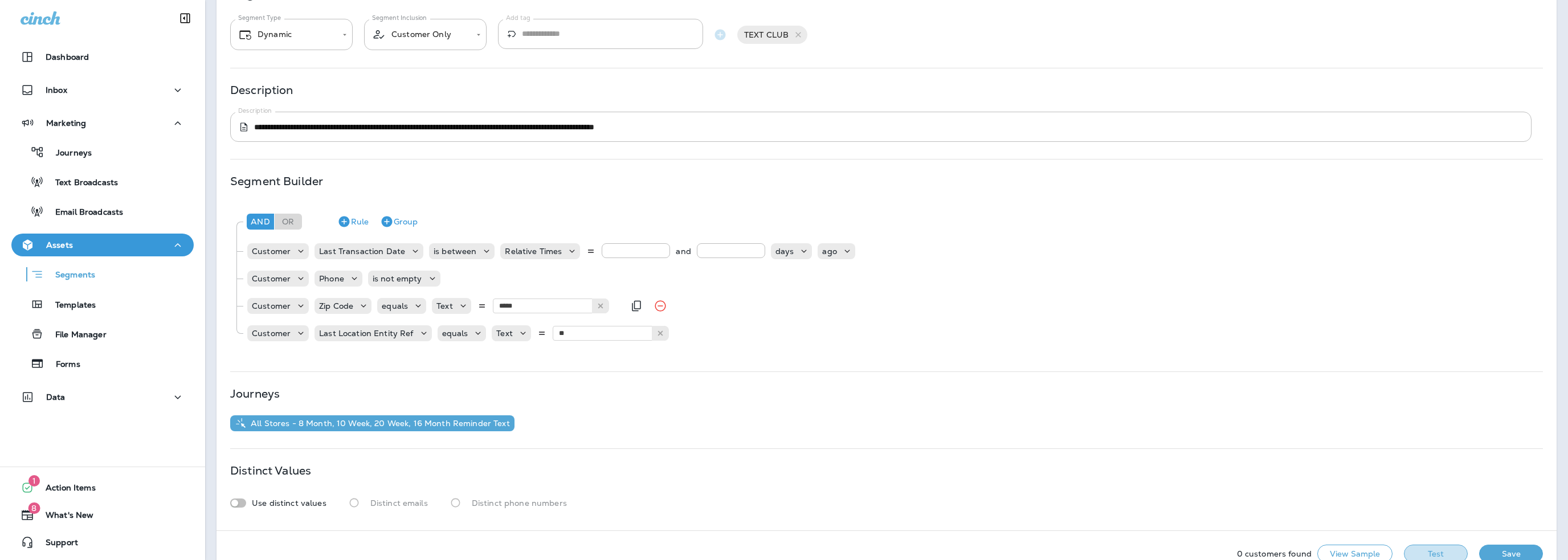
click at [1435, 547] on button "Test" at bounding box center [1435, 553] width 64 height 18
drag, startPoint x: 620, startPoint y: 250, endPoint x: 606, endPoint y: 250, distance: 14.0
click at [606, 250] on input "***" at bounding box center [635, 250] width 68 height 14
click at [605, 250] on input "***" at bounding box center [635, 250] width 68 height 14
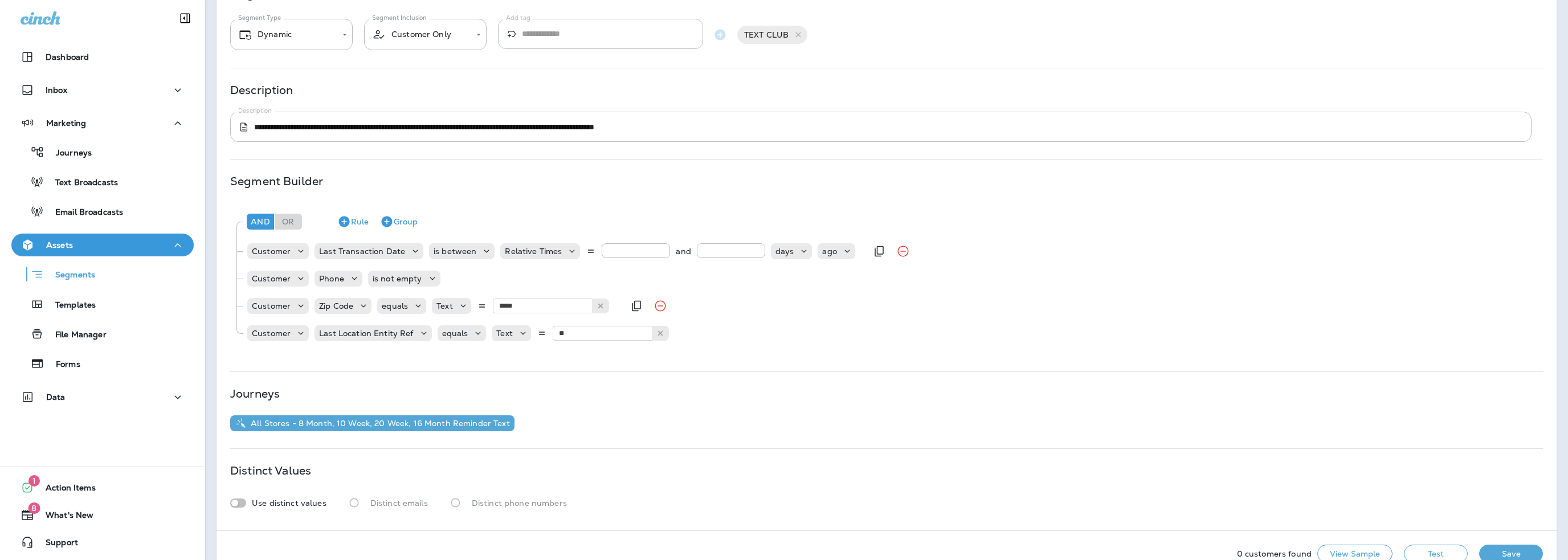
click at [605, 250] on input "***" at bounding box center [635, 250] width 68 height 14
type input "**"
drag, startPoint x: 712, startPoint y: 248, endPoint x: 673, endPoint y: 255, distance: 39.6
click at [673, 255] on div "** and *** days ago" at bounding box center [728, 251] width 253 height 16
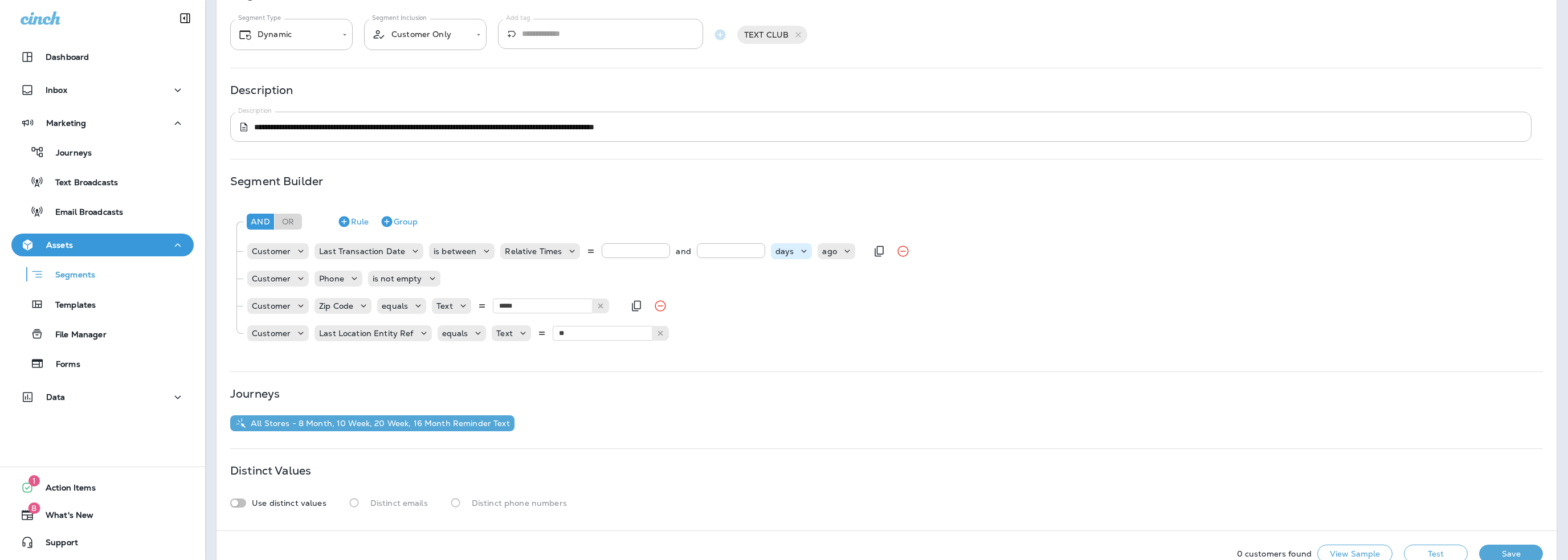
type input "**"
click at [776, 250] on p "days" at bounding box center [785, 251] width 19 height 9
click at [785, 316] on p "months" at bounding box center [787, 315] width 35 height 9
click at [840, 255] on p "Choose type" at bounding box center [859, 251] width 49 height 9
click at [843, 278] on p "ago" at bounding box center [838, 279] width 19 height 9
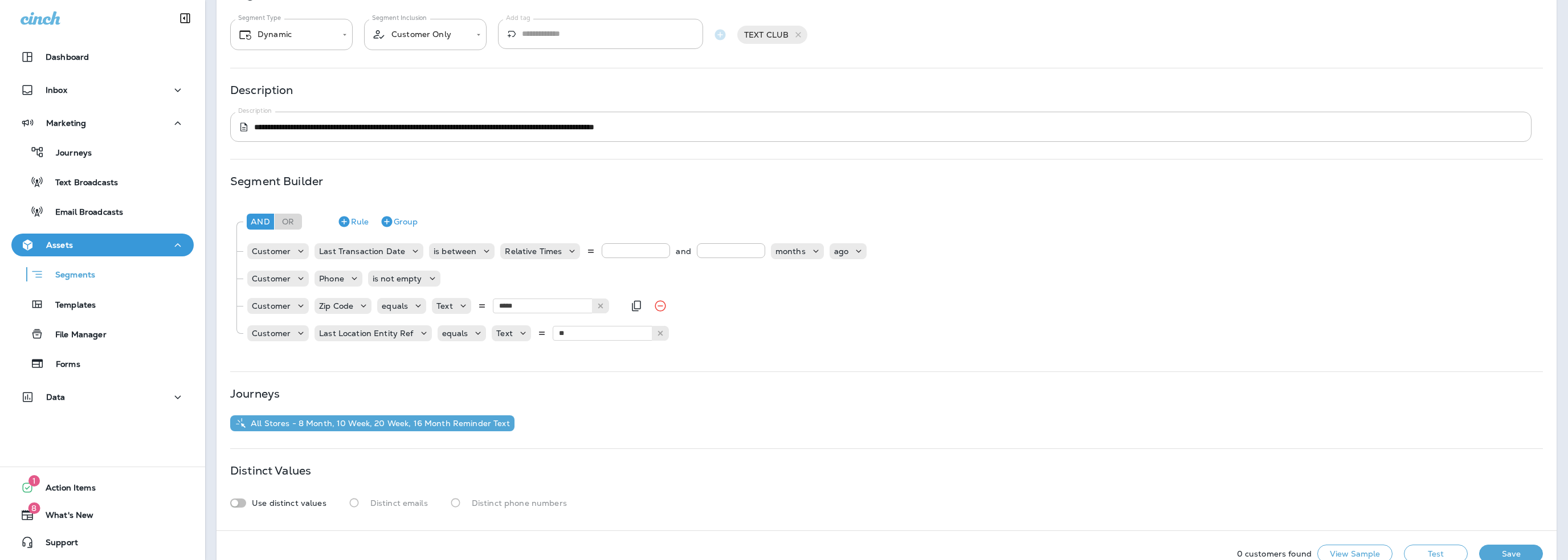
click at [1426, 554] on button "Test" at bounding box center [1435, 553] width 64 height 18
drag, startPoint x: 606, startPoint y: 250, endPoint x: 598, endPoint y: 250, distance: 8.0
click at [601, 250] on input "**" at bounding box center [635, 250] width 68 height 14
type input "**"
drag, startPoint x: 706, startPoint y: 248, endPoint x: 685, endPoint y: 253, distance: 21.6
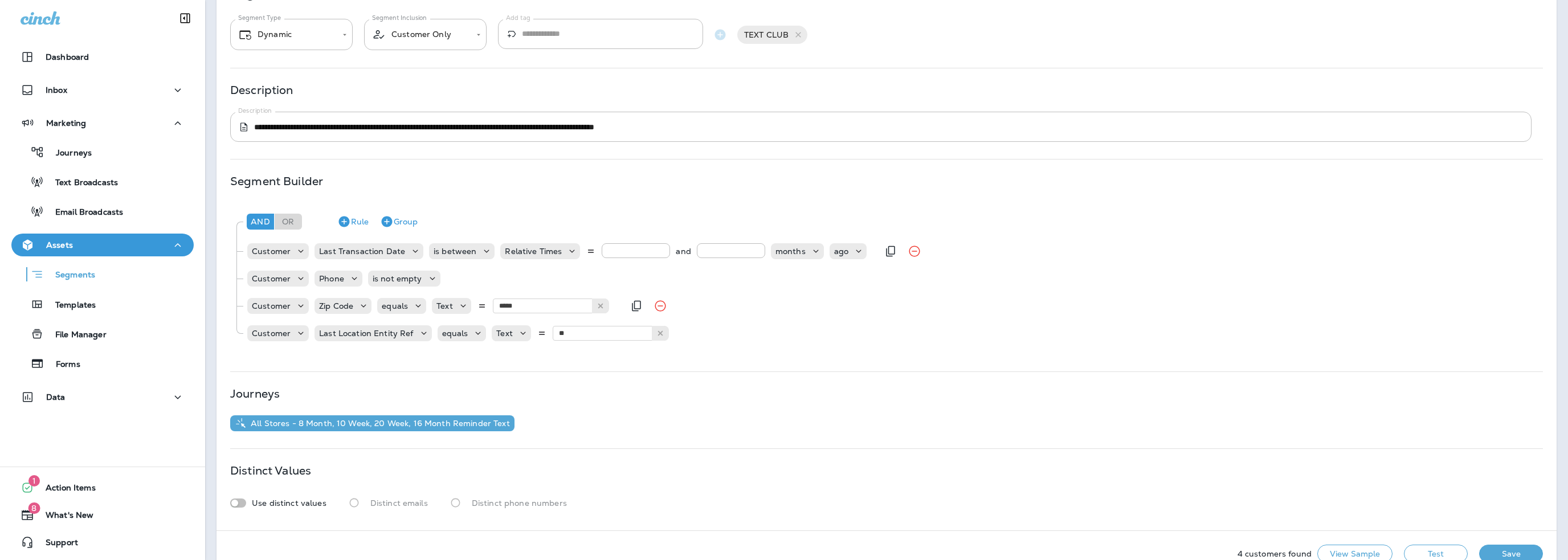
click at [685, 253] on div "** and ** months ago" at bounding box center [734, 251] width 265 height 16
type input "**"
click at [1426, 552] on button "Test" at bounding box center [1435, 553] width 64 height 18
drag, startPoint x: 617, startPoint y: 252, endPoint x: 588, endPoint y: 253, distance: 29.0
click at [588, 253] on div "Relative Times ** and ** months ago" at bounding box center [683, 251] width 366 height 16
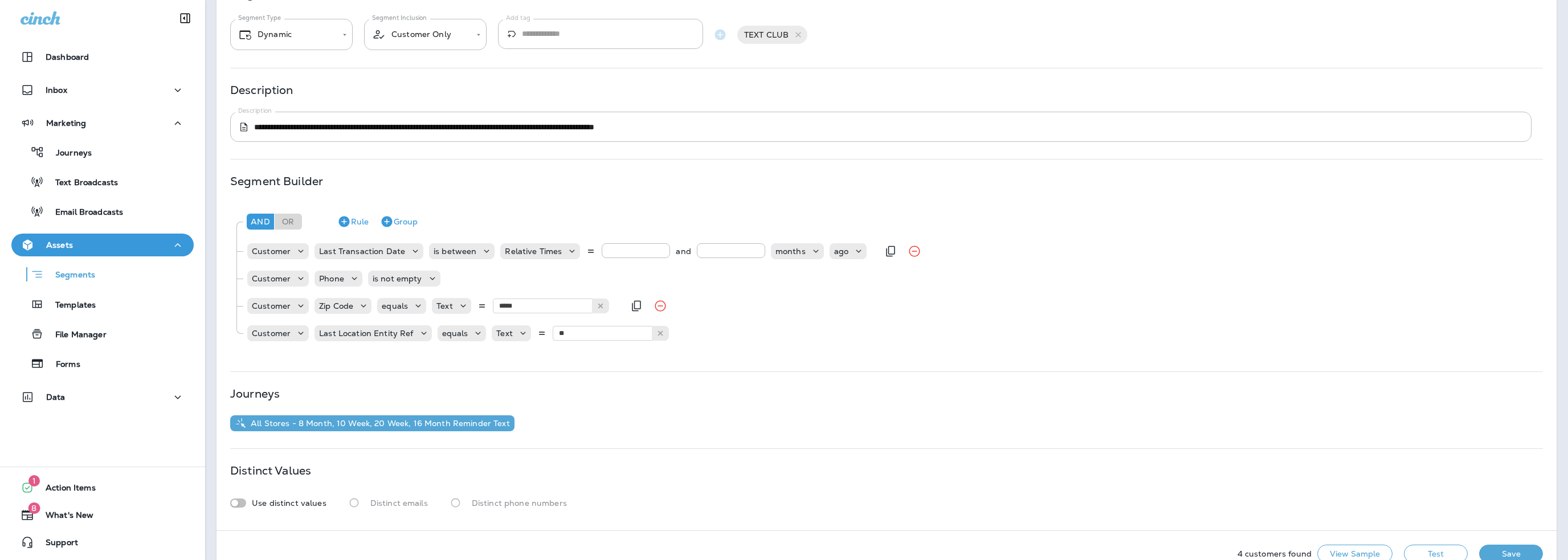
type input "**"
click at [688, 253] on div "** and ** months ago" at bounding box center [734, 251] width 265 height 16
type input "**"
click at [1410, 552] on button "Test" at bounding box center [1435, 553] width 64 height 18
drag, startPoint x: 613, startPoint y: 246, endPoint x: 596, endPoint y: 248, distance: 17.1
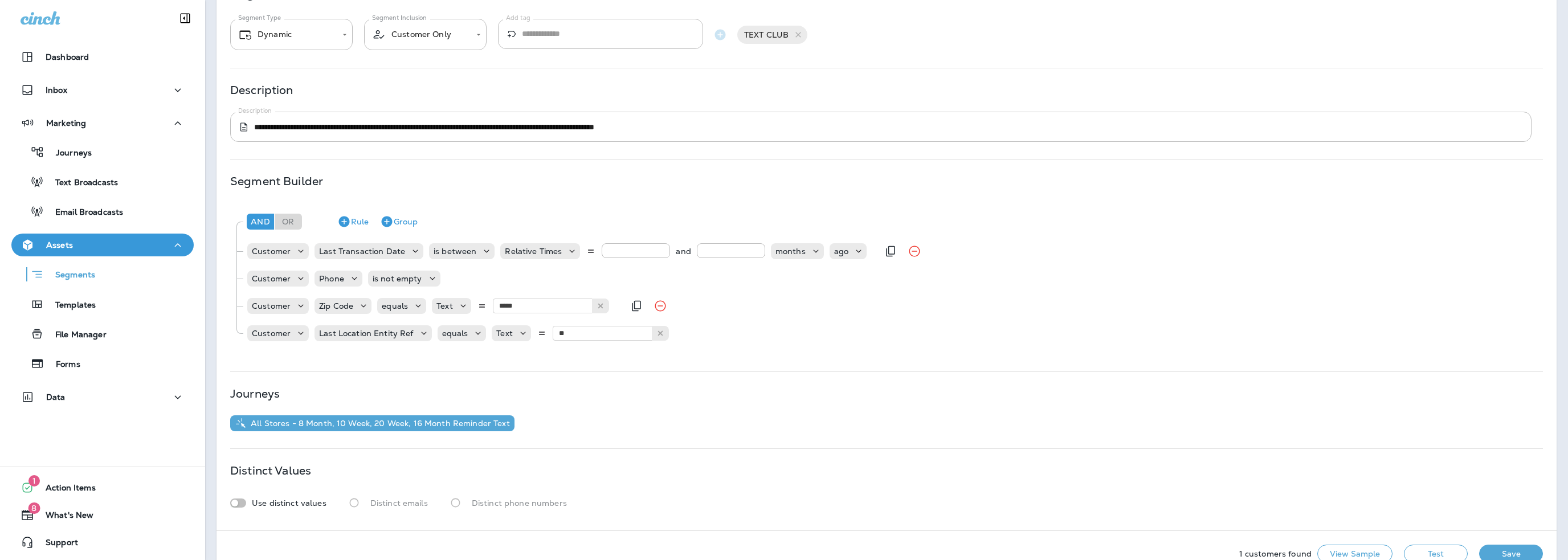
click at [601, 248] on input "**" at bounding box center [635, 250] width 68 height 14
type input "**"
drag, startPoint x: 708, startPoint y: 249, endPoint x: 658, endPoint y: 252, distance: 50.1
click at [658, 252] on div "** and ** months ago" at bounding box center [734, 251] width 265 height 16
type input "**"
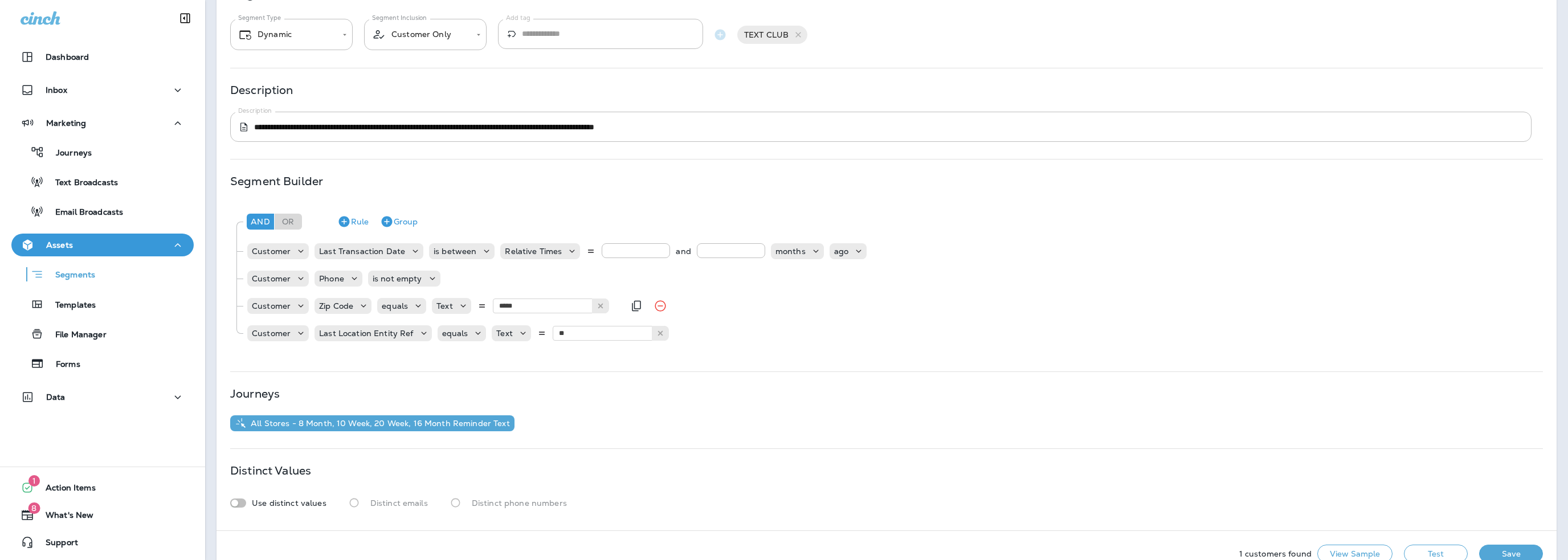
click at [1418, 551] on button "Test" at bounding box center [1435, 553] width 64 height 18
drag, startPoint x: 608, startPoint y: 251, endPoint x: 590, endPoint y: 252, distance: 18.0
click at [590, 252] on div "Relative Times ** and ** months ago" at bounding box center [683, 251] width 366 height 16
type input "**"
drag, startPoint x: 702, startPoint y: 251, endPoint x: 673, endPoint y: 251, distance: 29.0
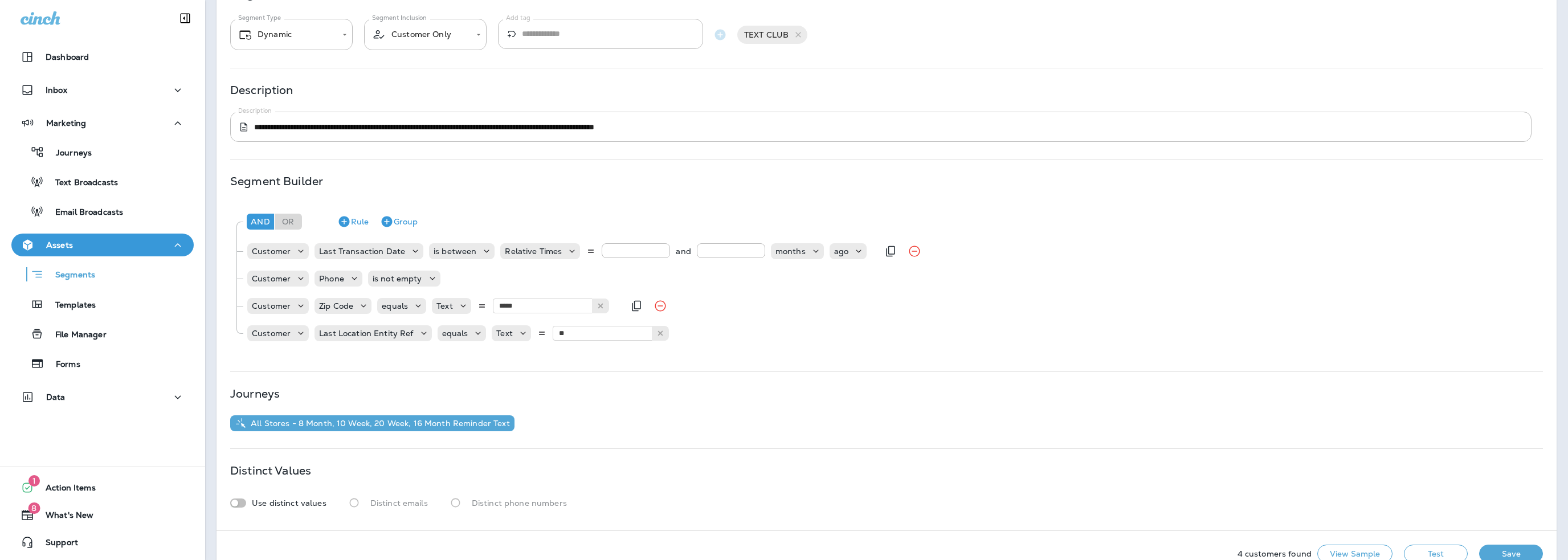
click at [673, 251] on div "** and ** months ago" at bounding box center [734, 251] width 265 height 16
type input "**"
click at [1424, 553] on button "Test" at bounding box center [1435, 553] width 64 height 18
click at [83, 274] on p "Segments" at bounding box center [70, 275] width 51 height 11
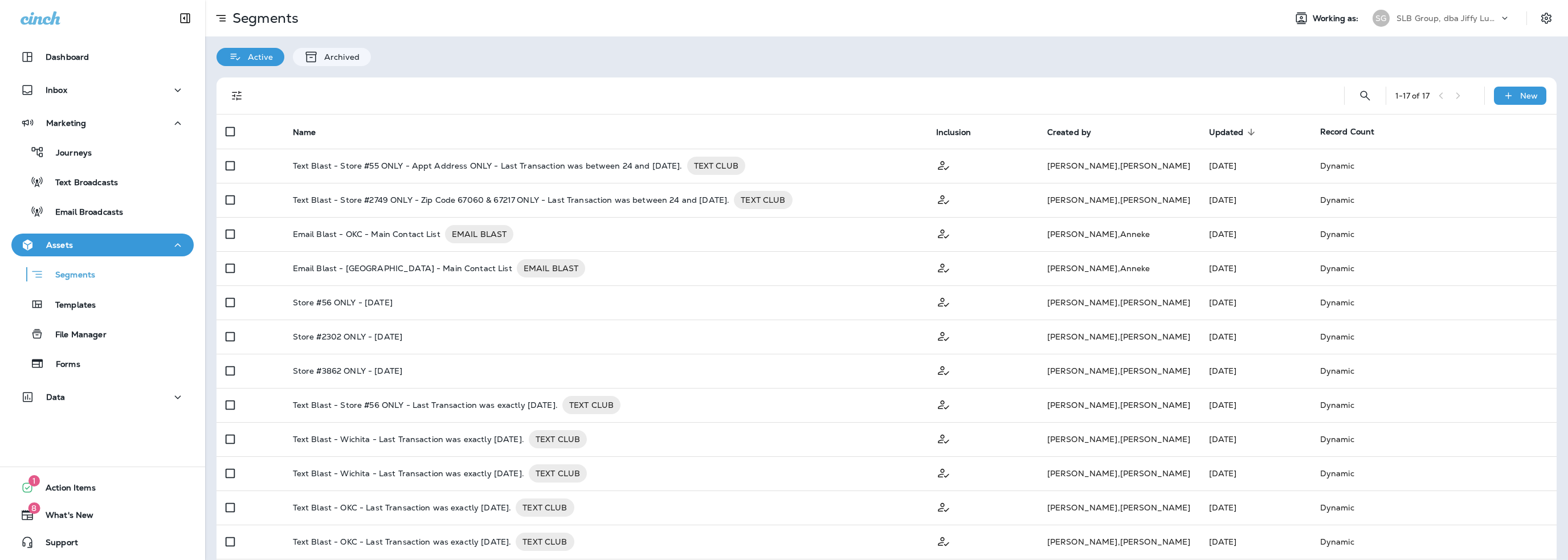
click at [1428, 17] on p "SLB Group, dba Jiffy Lube" at bounding box center [1447, 18] width 103 height 9
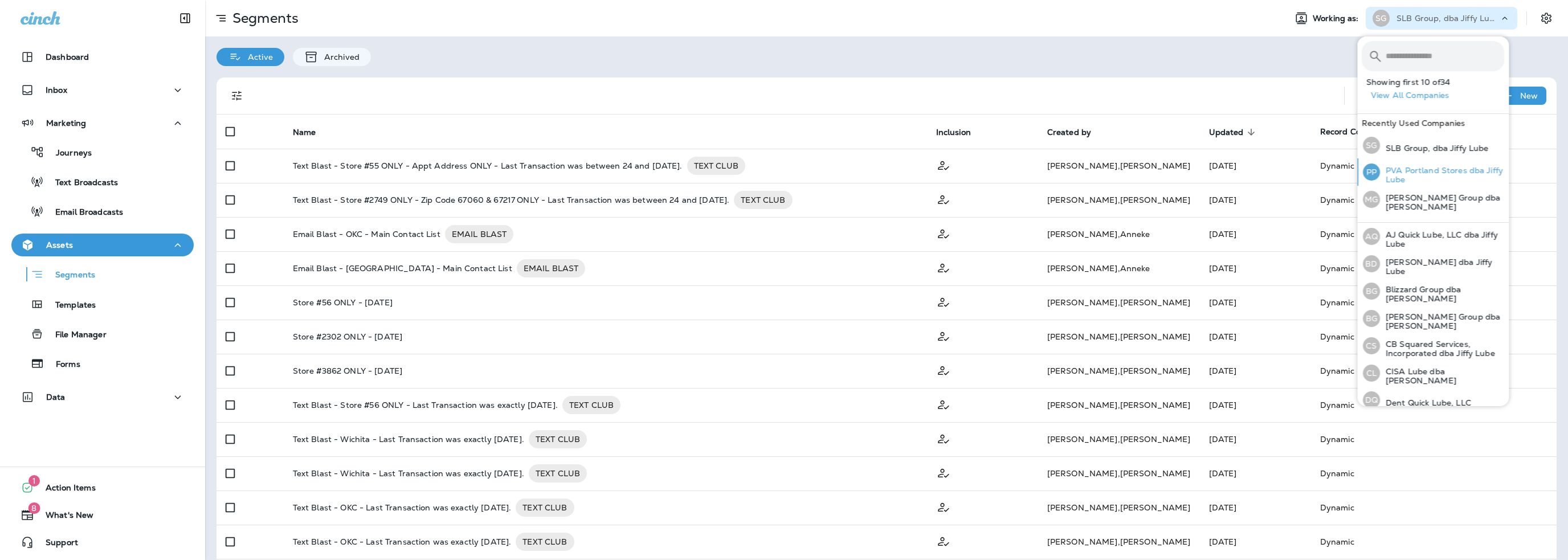
click at [1406, 171] on p "PVA Portland Stores dba Jiffy Lube" at bounding box center [1441, 174] width 124 height 18
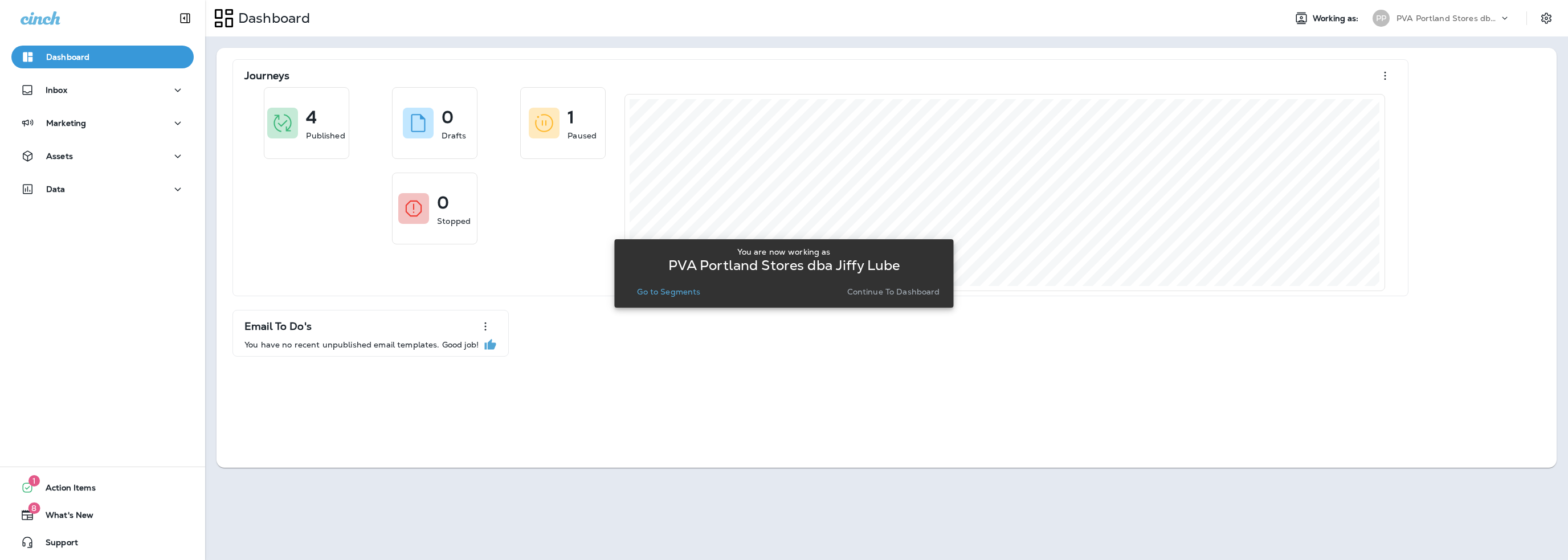
click at [685, 290] on p "Go to Segments" at bounding box center [668, 291] width 63 height 9
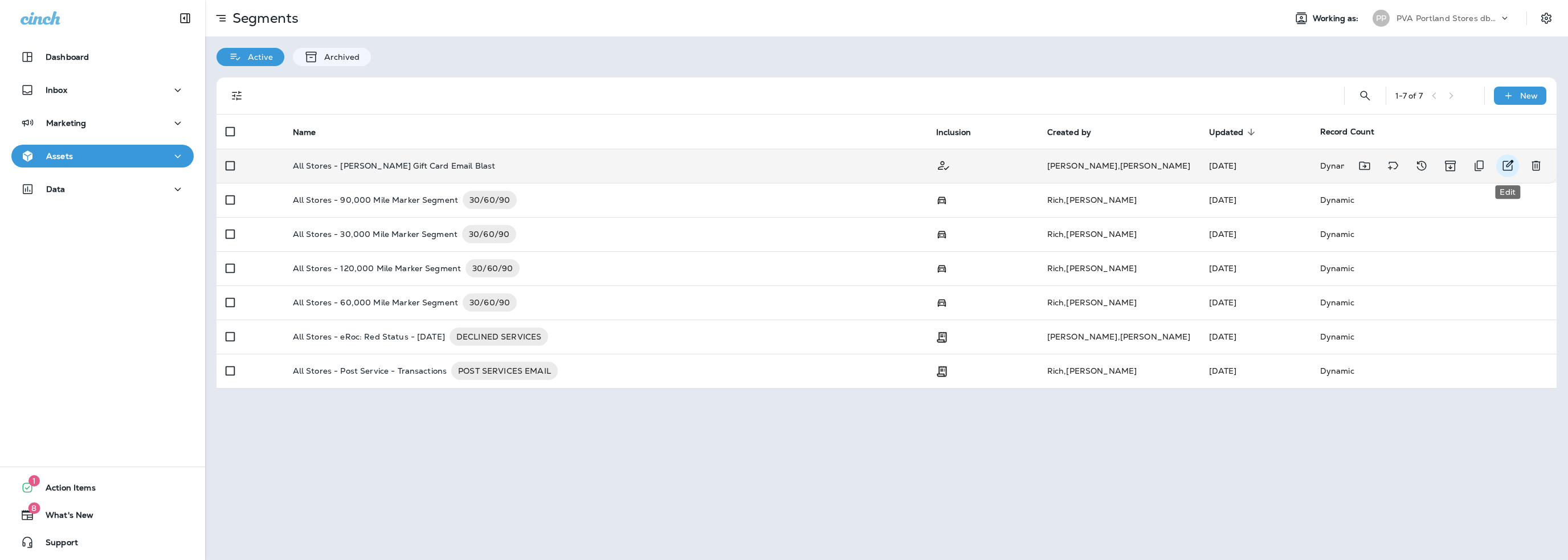
click at [1503, 167] on icon "Edit" at bounding box center [1508, 166] width 14 height 14
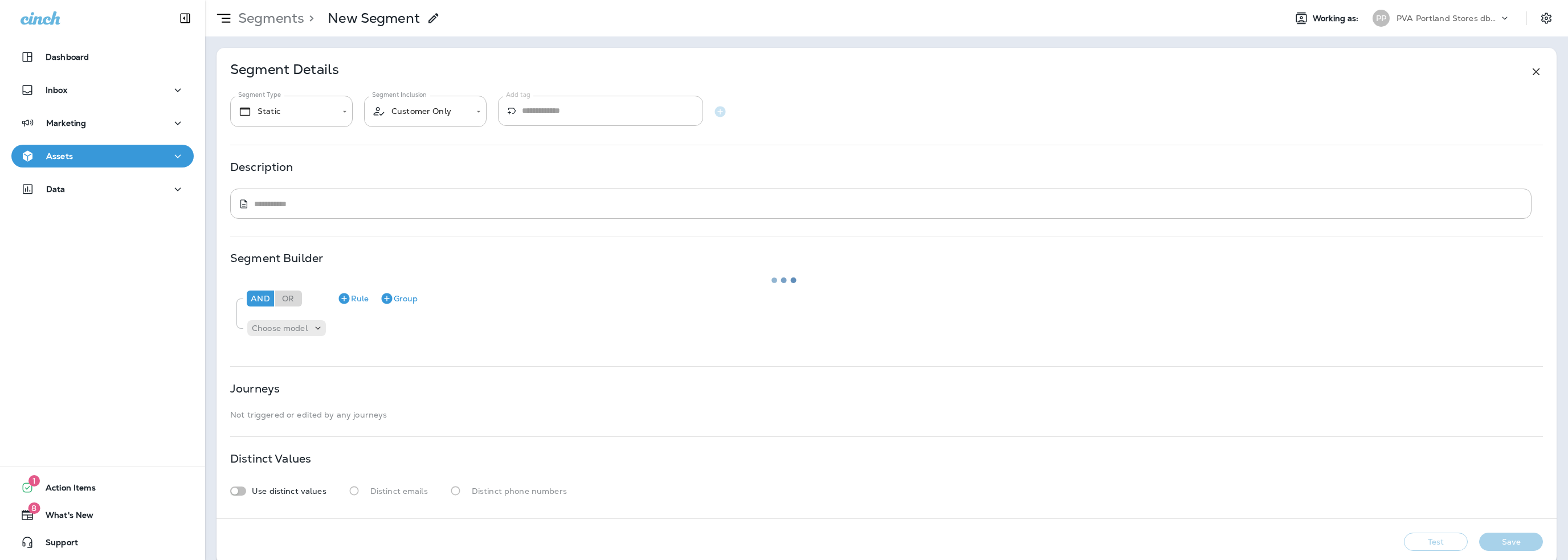
type input "*******"
type textarea "**********"
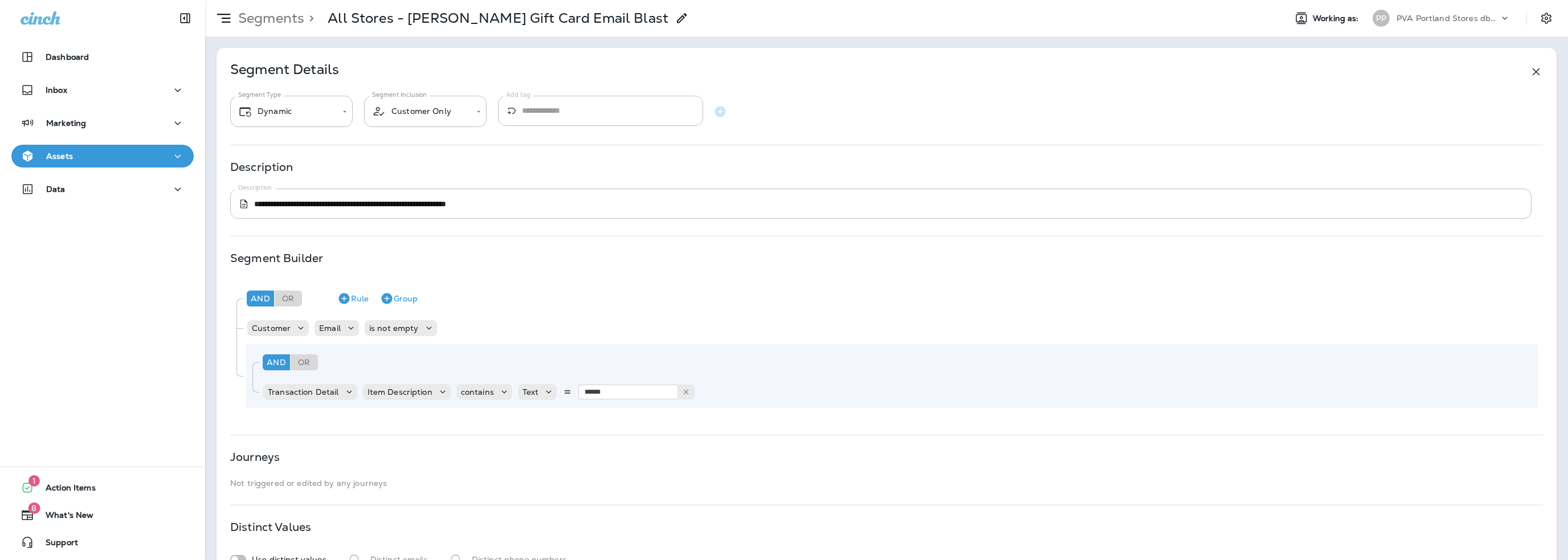
scroll to position [57, 0]
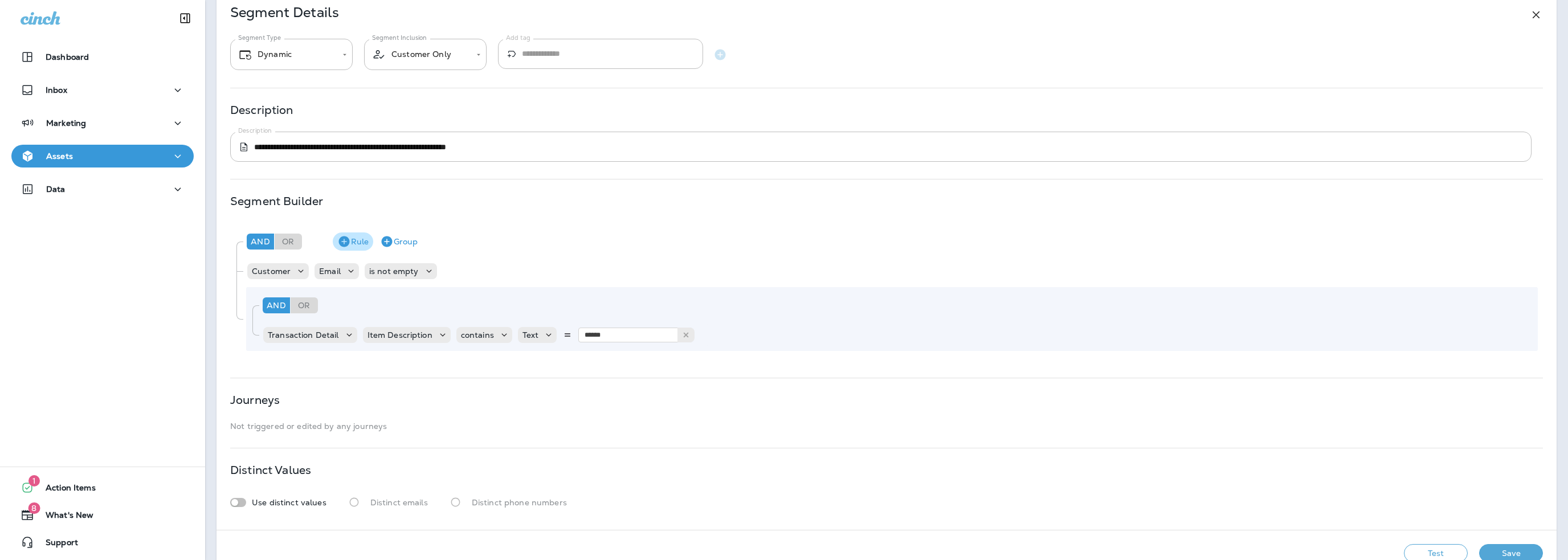
click at [352, 241] on button "Rule" at bounding box center [353, 241] width 41 height 18
click at [288, 371] on p "Choose model" at bounding box center [279, 367] width 56 height 9
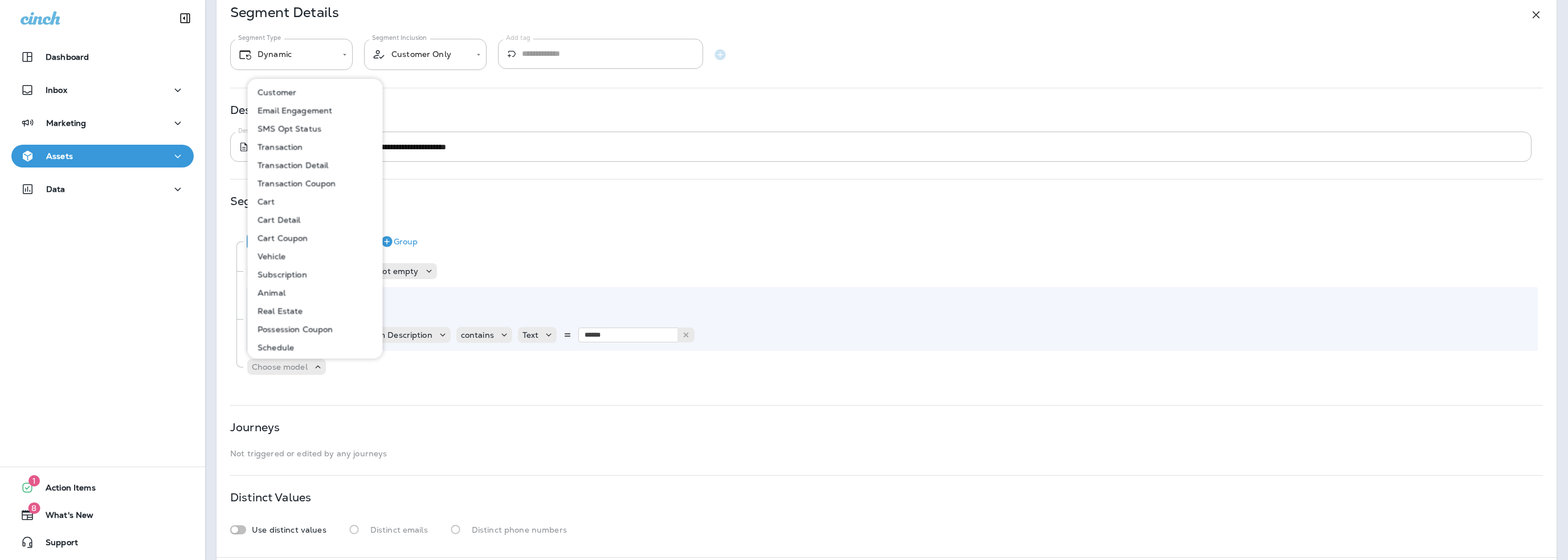
click at [302, 166] on p "Transaction Detail" at bounding box center [290, 165] width 76 height 9
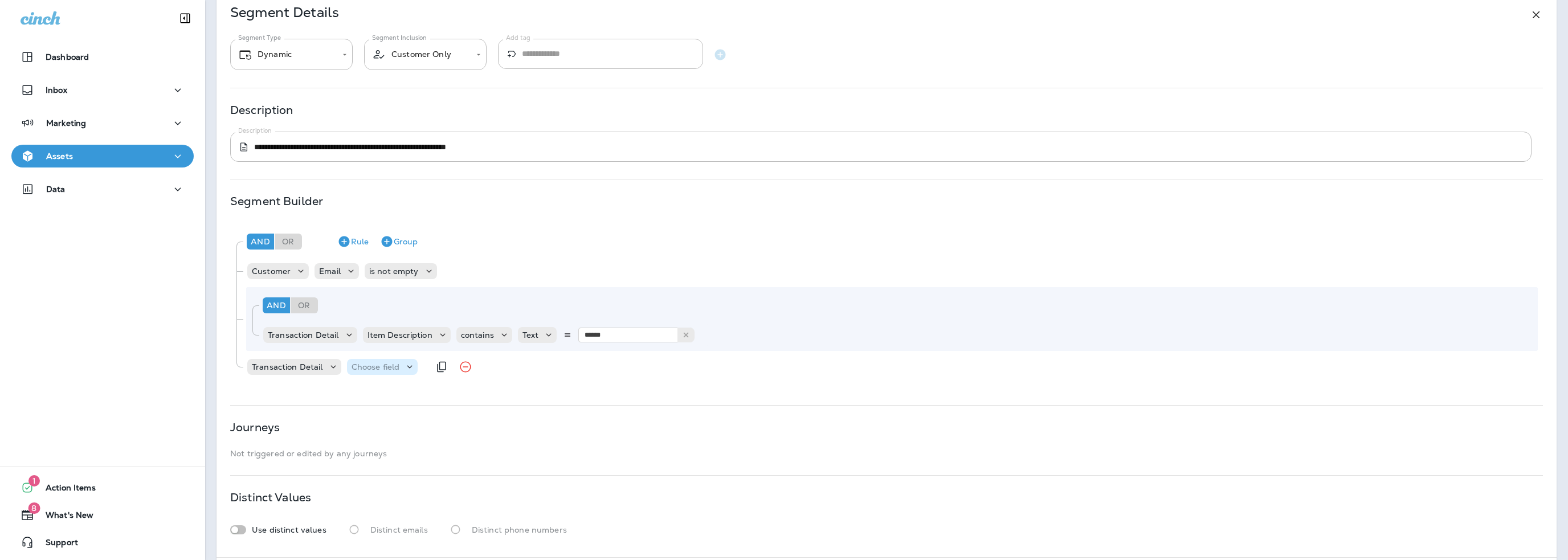
click at [381, 370] on p "Choose field" at bounding box center [375, 367] width 48 height 9
click at [392, 542] on p "Item Description" at bounding box center [386, 541] width 70 height 9
click at [477, 361] on div "Choose operator" at bounding box center [484, 366] width 88 height 11
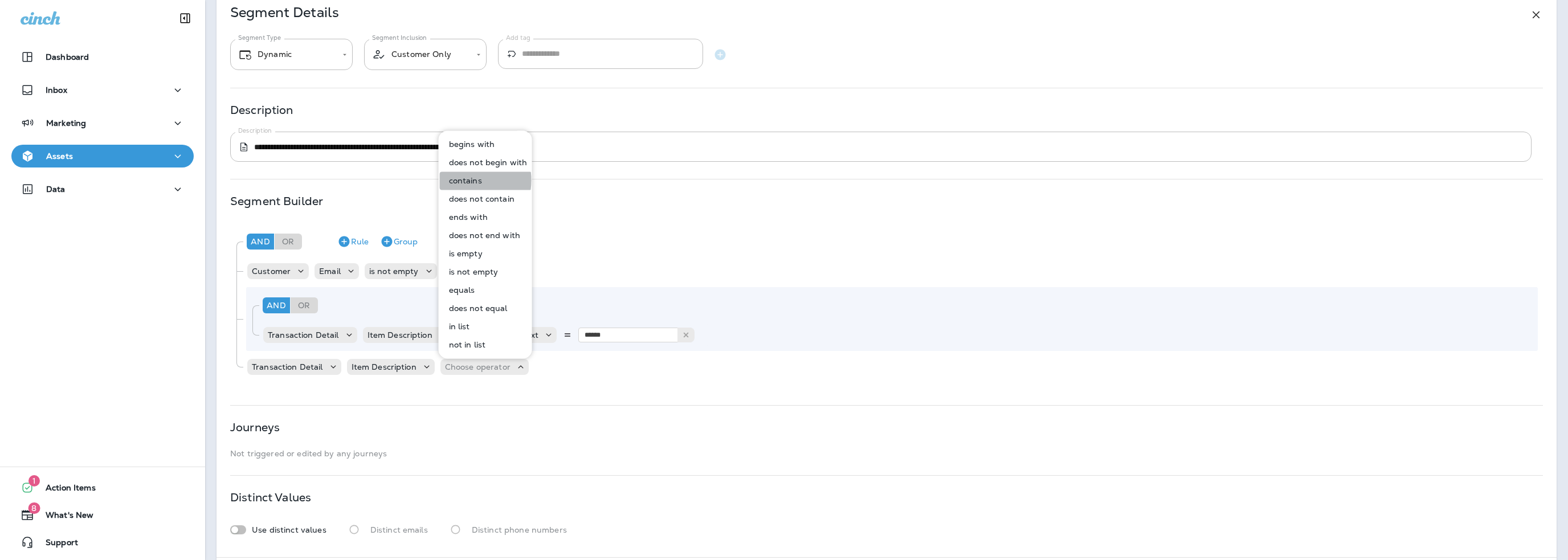
click at [461, 181] on p "contains" at bounding box center [463, 180] width 37 height 9
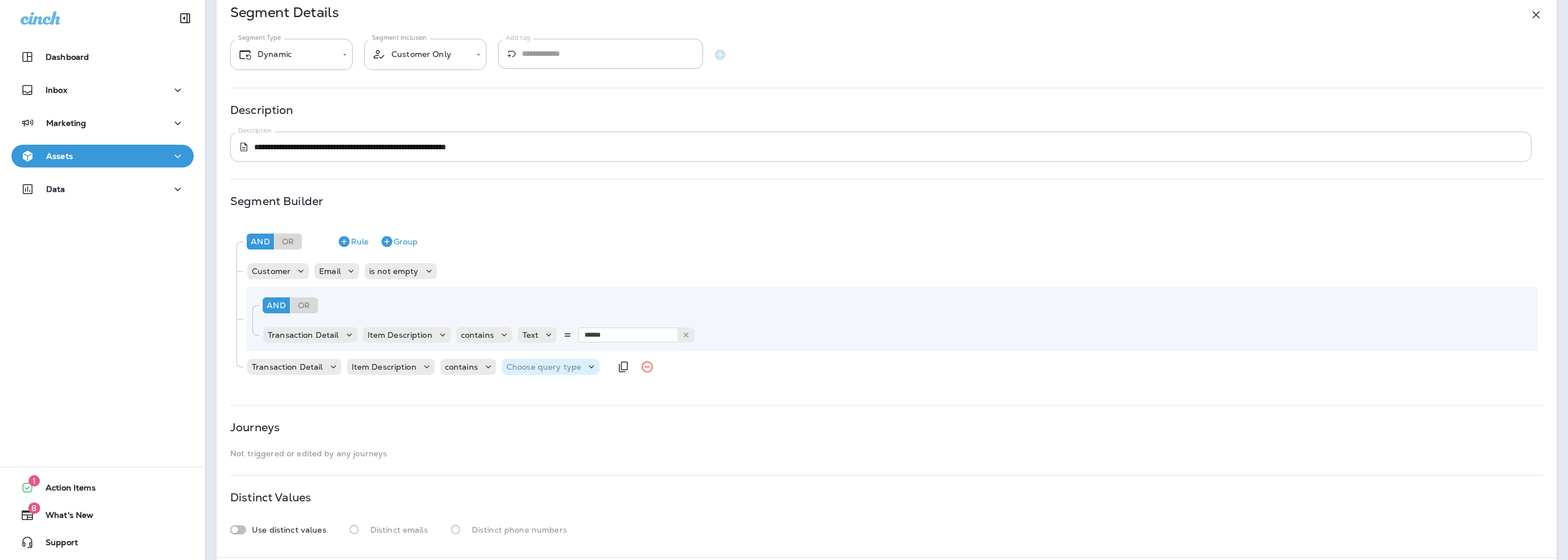
click at [525, 371] on p "Choose query type" at bounding box center [544, 367] width 75 height 9
click at [526, 393] on button "Text" at bounding box center [533, 395] width 65 height 18
click at [595, 371] on input "text" at bounding box center [619, 366] width 114 height 14
type input "******"
click at [478, 306] on icon "Remove Group" at bounding box center [477, 305] width 14 height 14
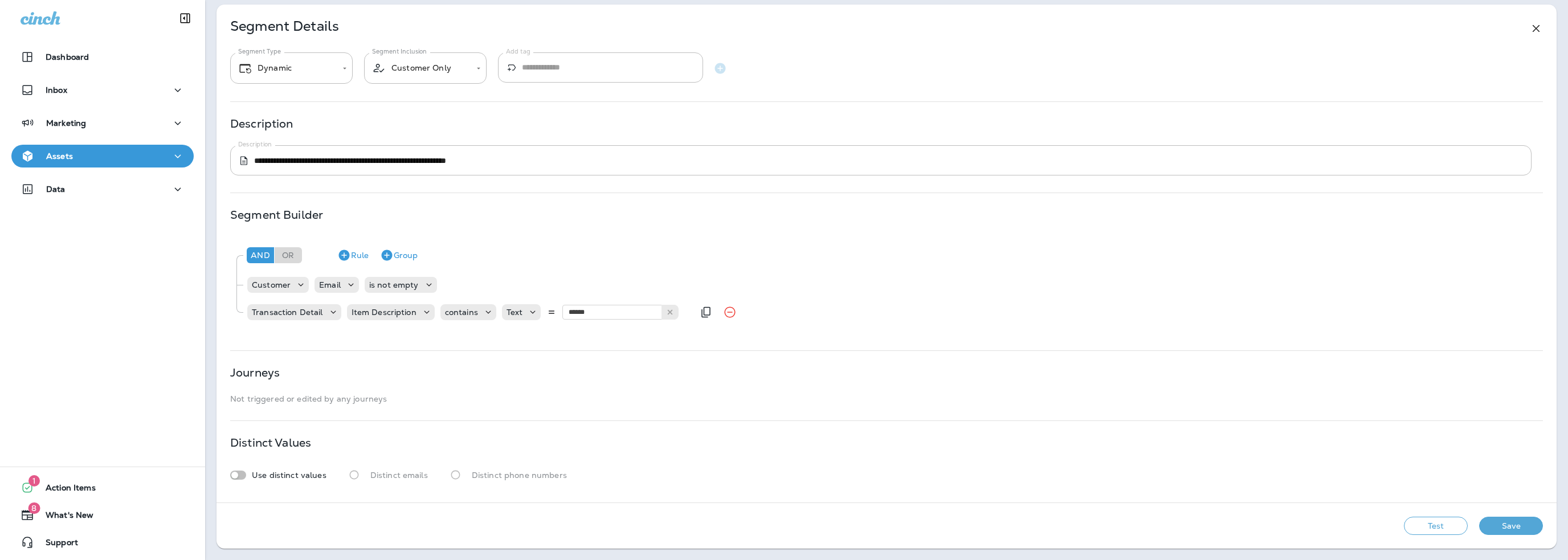
scroll to position [42, 0]
click at [1433, 529] on button "Test" at bounding box center [1435, 526] width 64 height 18
click at [1495, 523] on button "Save" at bounding box center [1510, 526] width 64 height 18
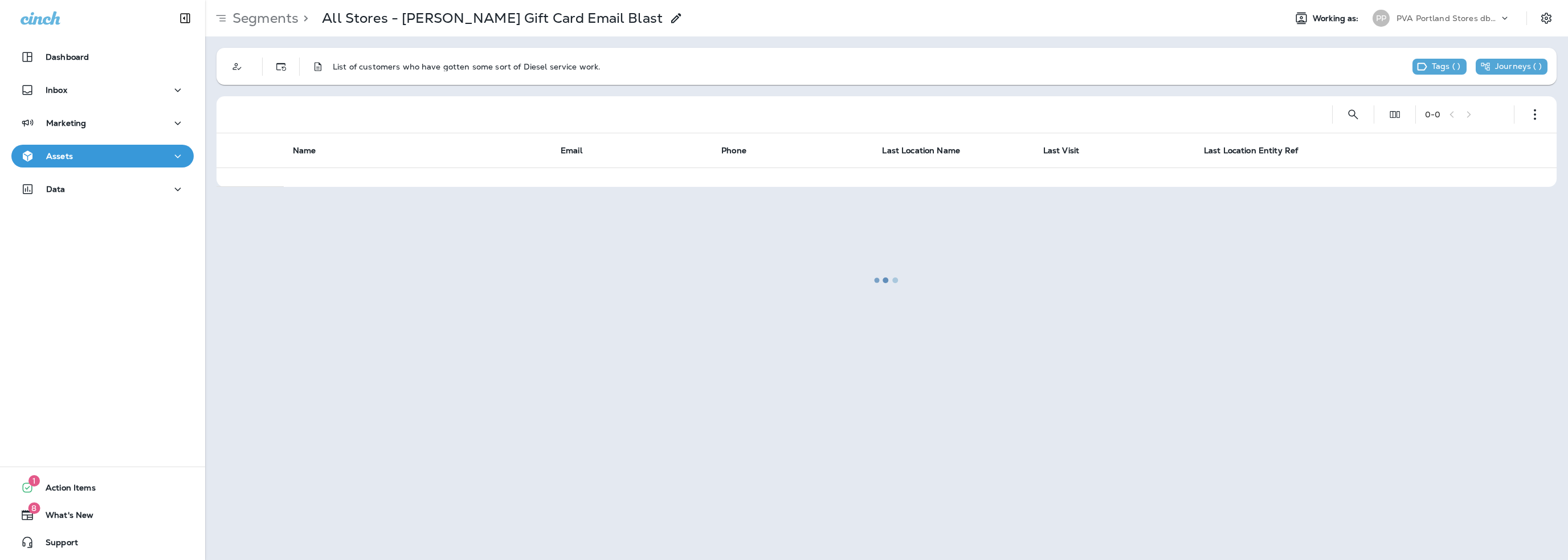
click at [1429, 13] on div at bounding box center [887, 280] width 1361 height 558
click at [1430, 15] on div at bounding box center [887, 280] width 1361 height 558
click at [1430, 22] on div at bounding box center [887, 280] width 1361 height 558
click at [1431, 15] on div at bounding box center [887, 280] width 1361 height 558
click at [1419, 21] on div at bounding box center [887, 280] width 1361 height 558
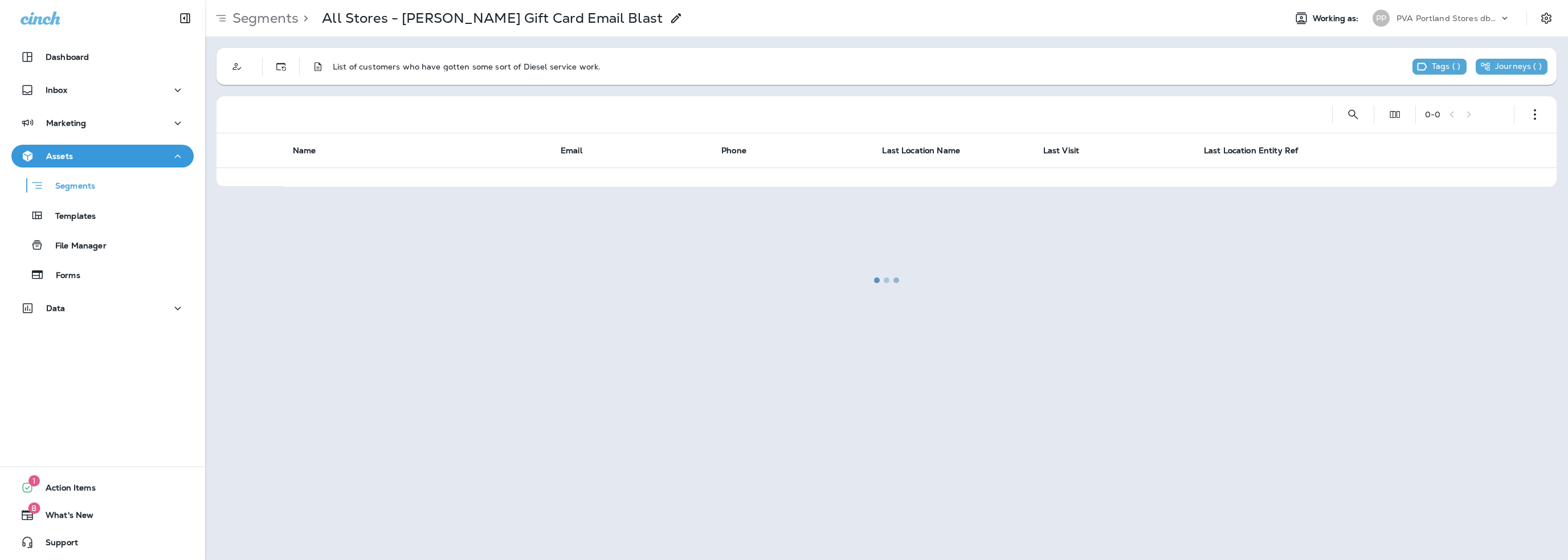
click at [1424, 13] on div at bounding box center [887, 280] width 1361 height 558
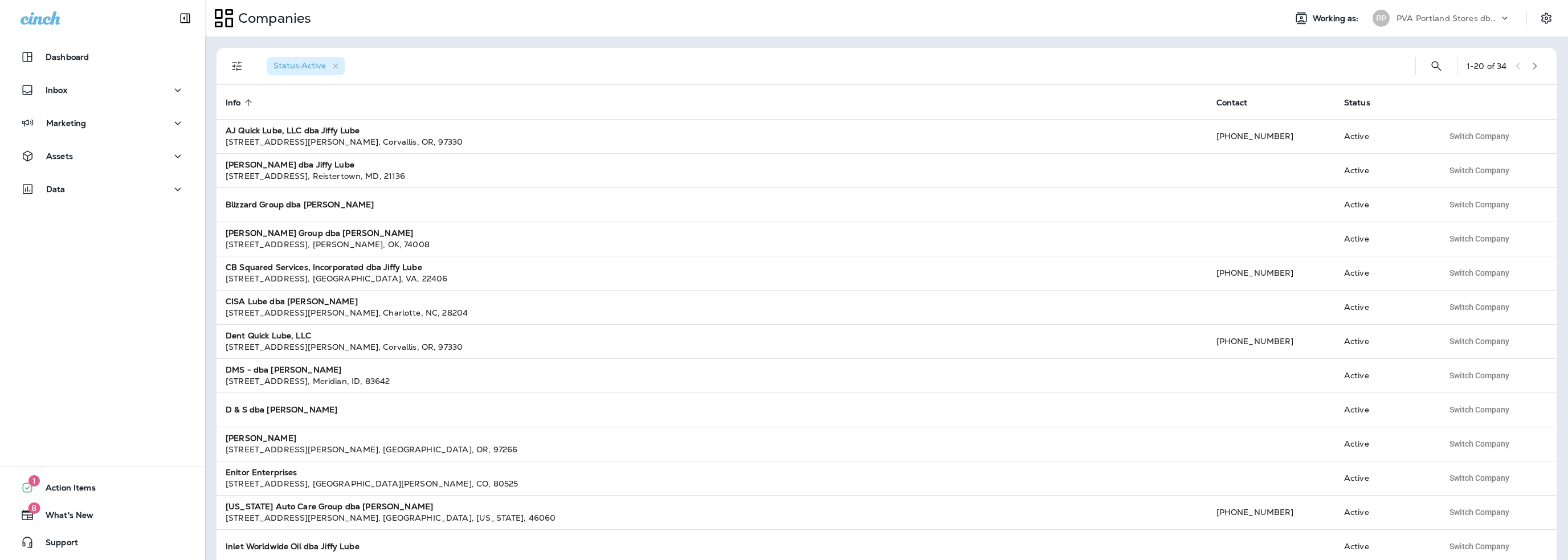
click at [1430, 14] on p "PVA Portland Stores dba Jiffy Lube" at bounding box center [1447, 18] width 103 height 9
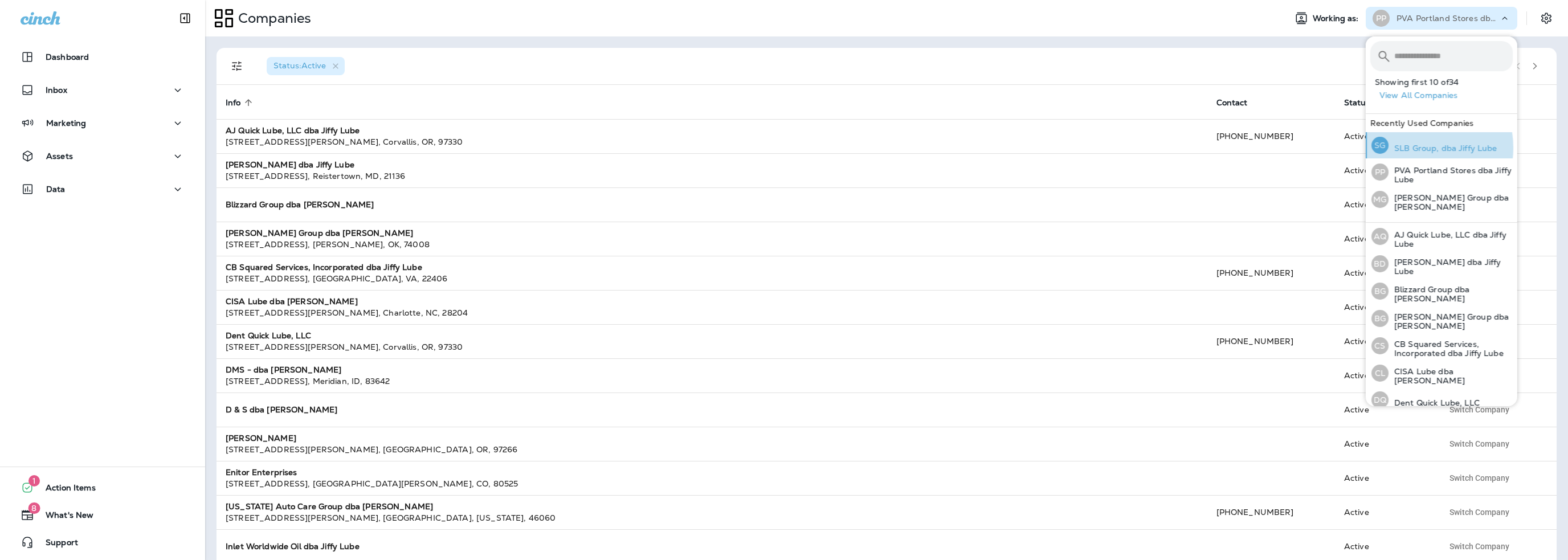
click at [1417, 148] on p "SLB Group, dba Jiffy Lube" at bounding box center [1442, 148] width 109 height 9
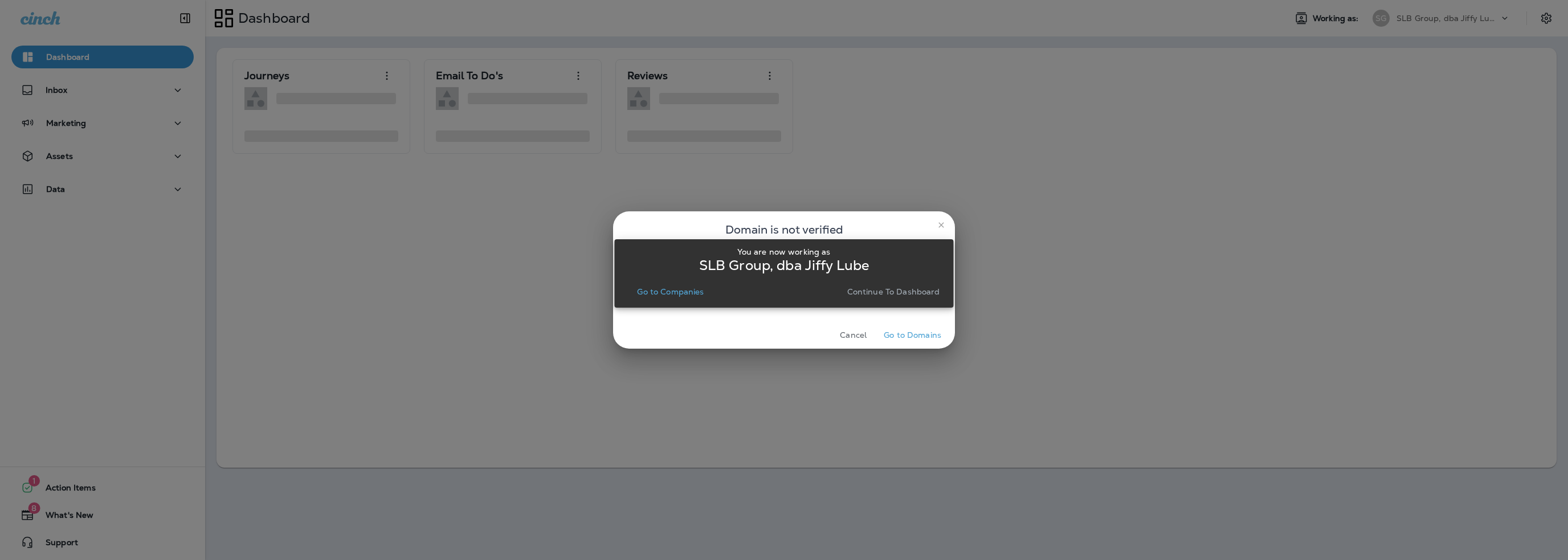
click at [690, 293] on p "Go to Companies" at bounding box center [670, 291] width 66 height 9
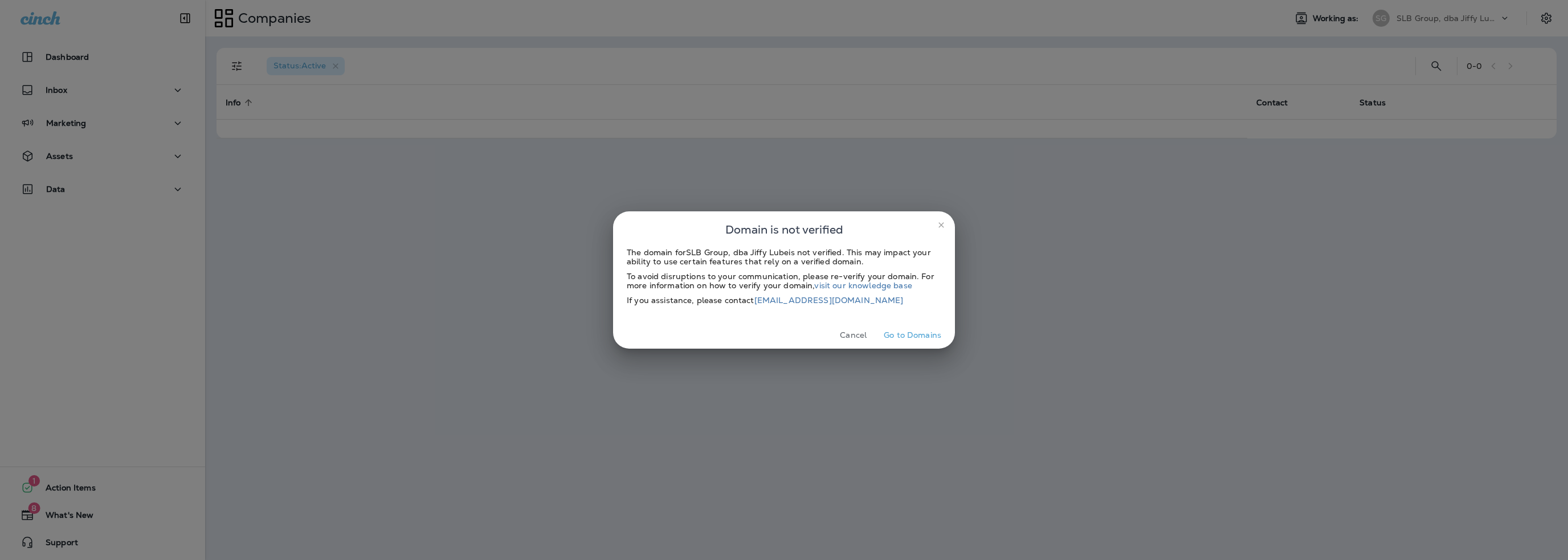
click at [848, 335] on button "Cancel" at bounding box center [853, 335] width 42 height 18
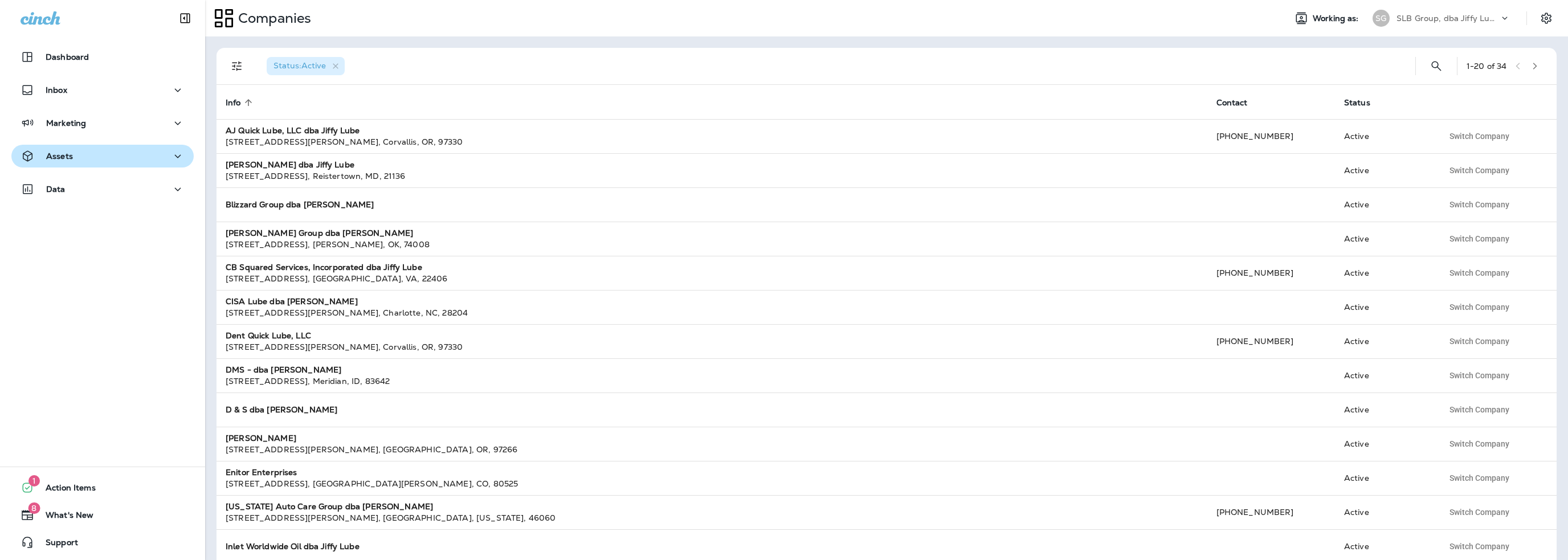
click at [70, 156] on p "Assets" at bounding box center [59, 156] width 27 height 9
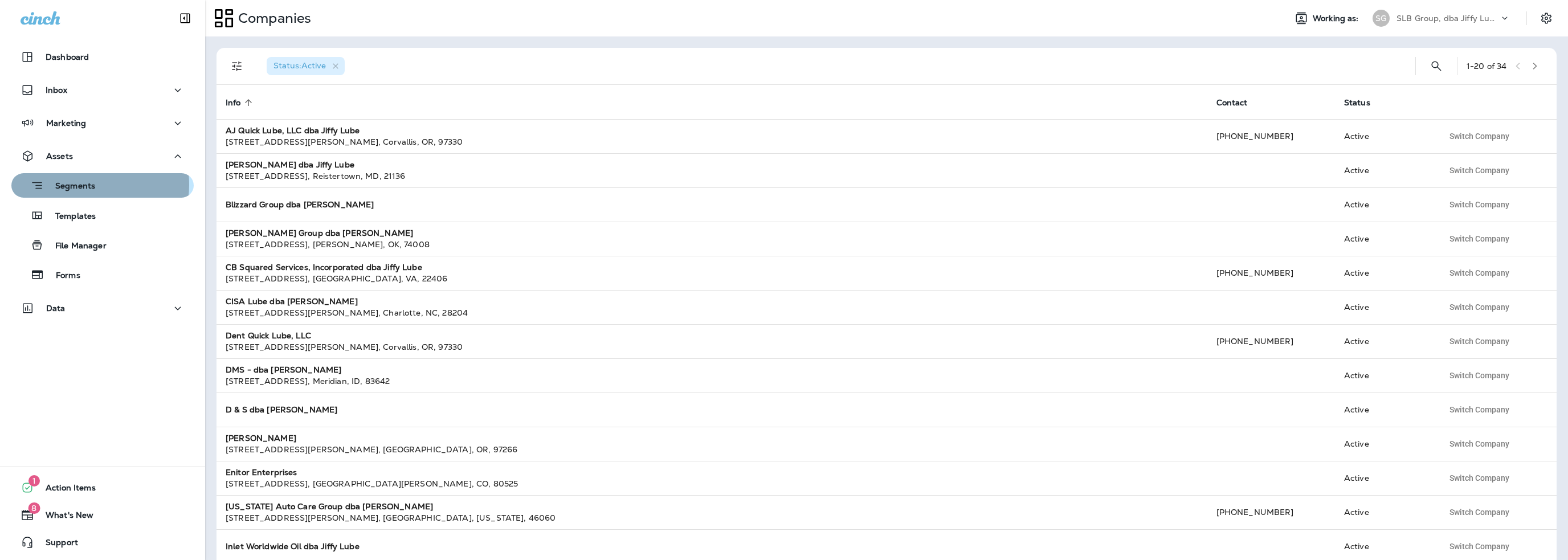
click at [77, 184] on p "Segments" at bounding box center [70, 186] width 51 height 11
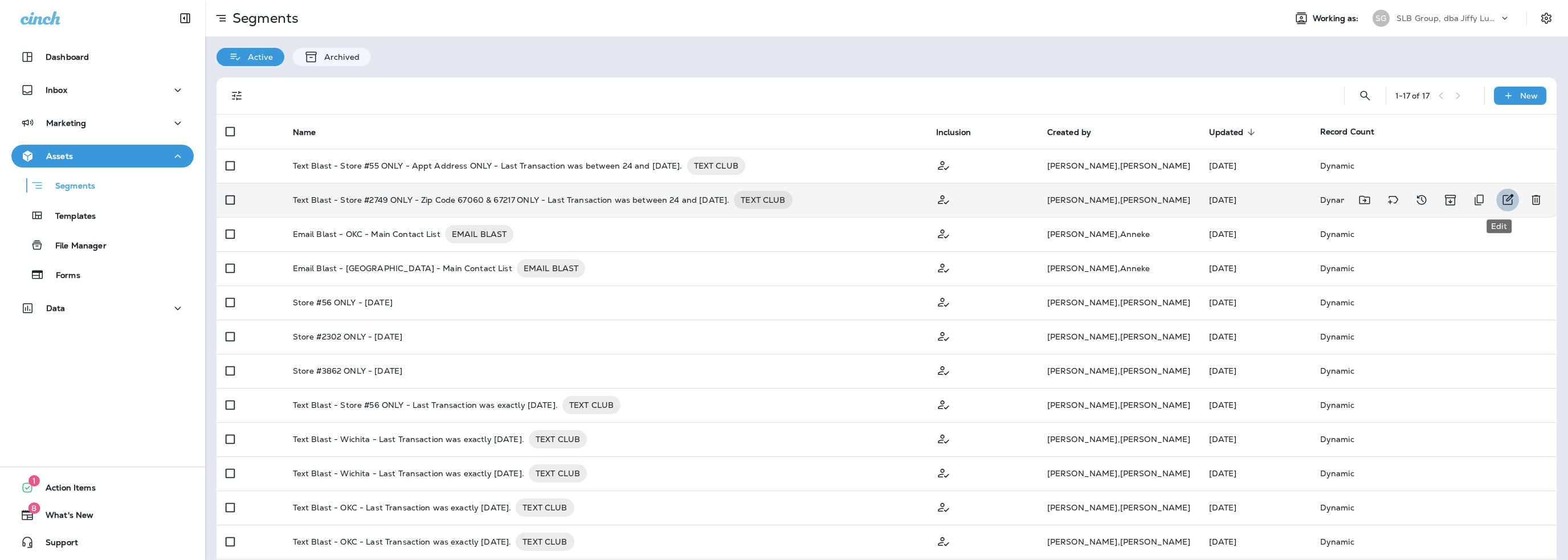
click at [1501, 196] on icon "Edit" at bounding box center [1508, 200] width 14 height 14
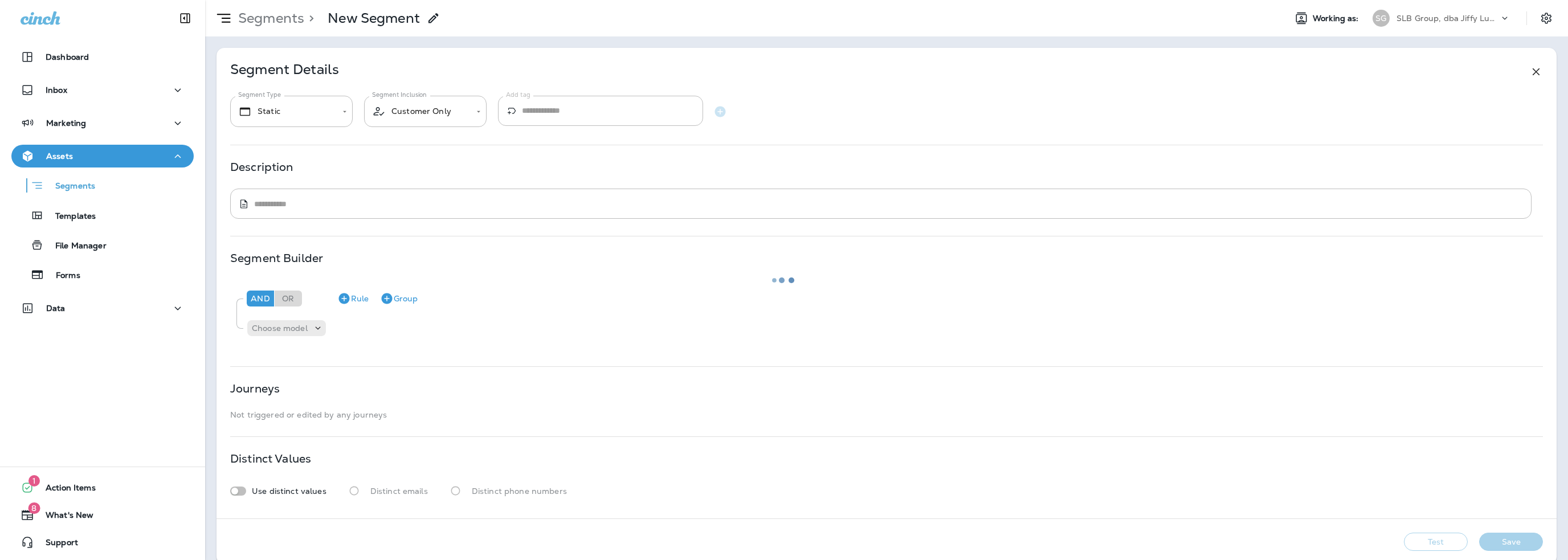
type input "*******"
type textarea "**********"
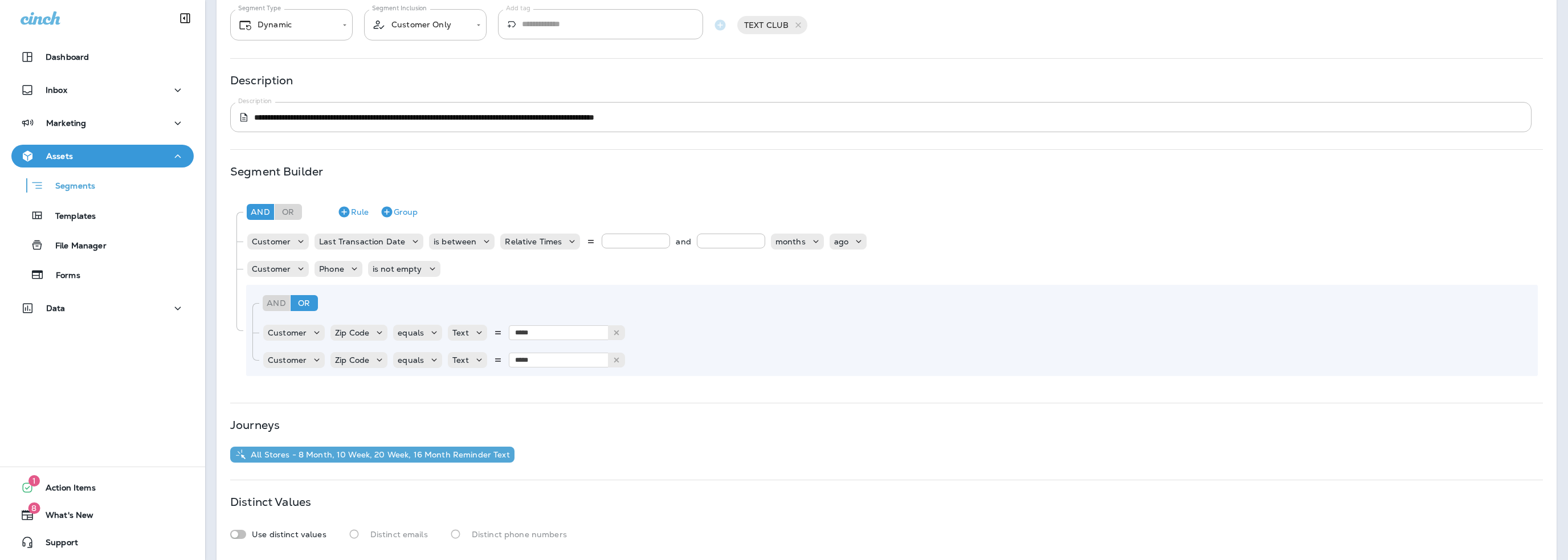
scroll to position [114, 0]
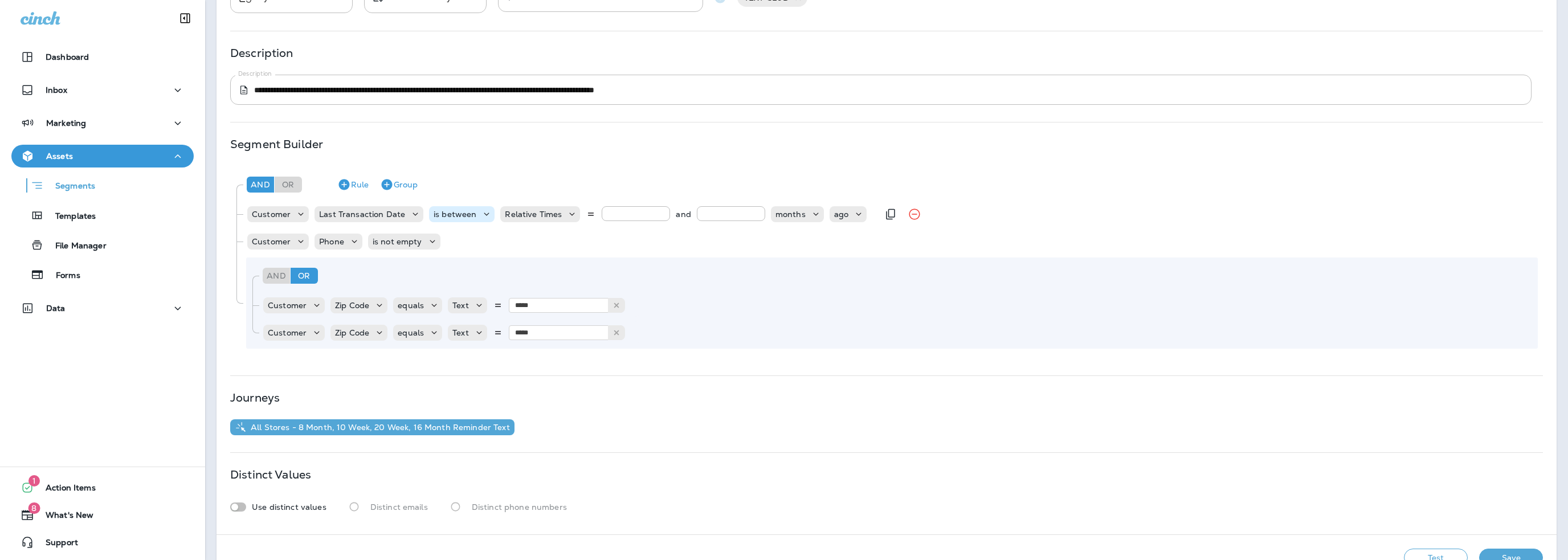
click at [456, 213] on p "is between" at bounding box center [454, 214] width 42 height 9
click at [456, 240] on p "is before" at bounding box center [450, 242] width 38 height 9
click at [533, 217] on p "Choose query type" at bounding box center [533, 214] width 75 height 9
click at [532, 259] on p "Related Field" at bounding box center [522, 261] width 56 height 9
click at [627, 216] on p "Choose related model" at bounding box center [635, 214] width 87 height 9
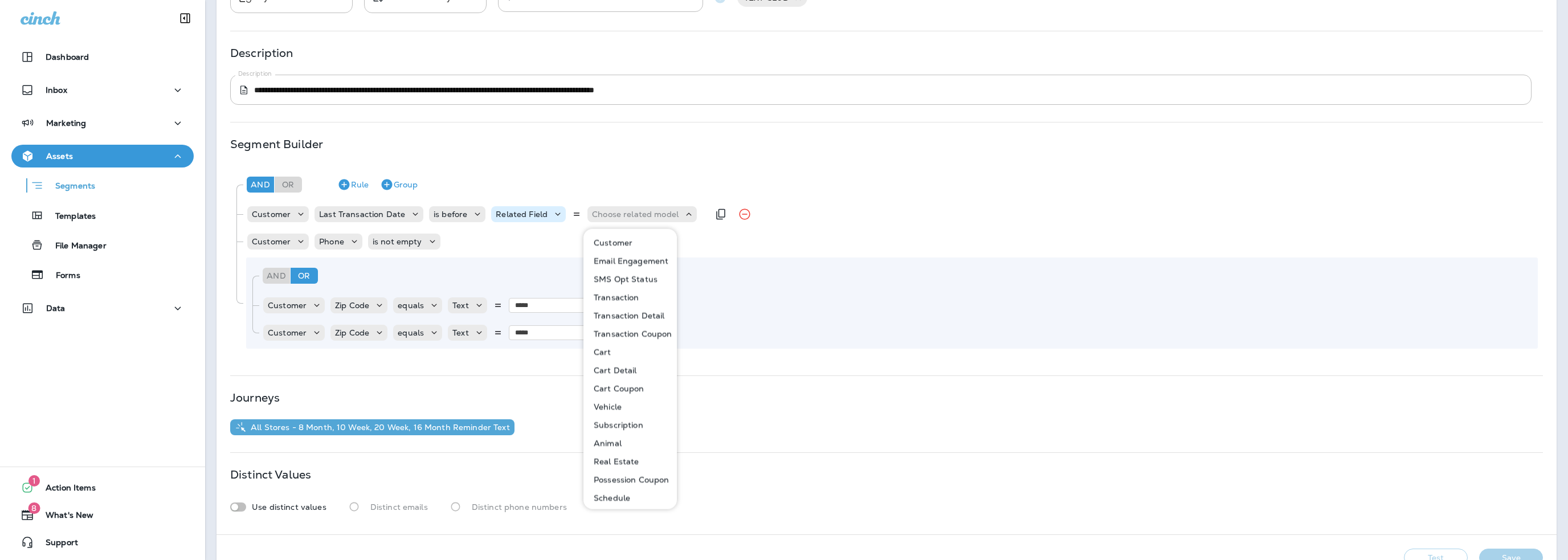
click at [529, 217] on p "Related Field" at bounding box center [521, 214] width 52 height 9
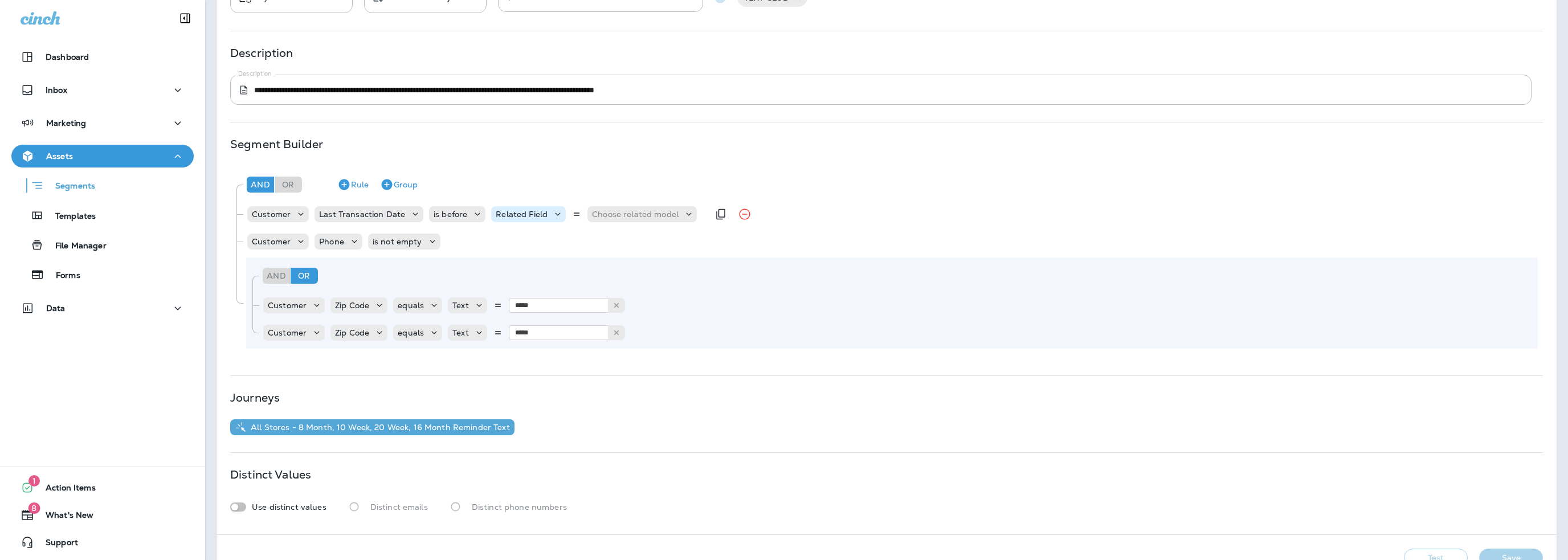
click at [529, 217] on p "Related Field" at bounding box center [521, 214] width 52 height 9
click at [522, 276] on p "Relative Time" at bounding box center [522, 279] width 58 height 9
type input "**"
click at [681, 212] on p "Choose unit" at bounding box center [691, 214] width 48 height 9
click at [690, 278] on p "months" at bounding box center [680, 279] width 35 height 9
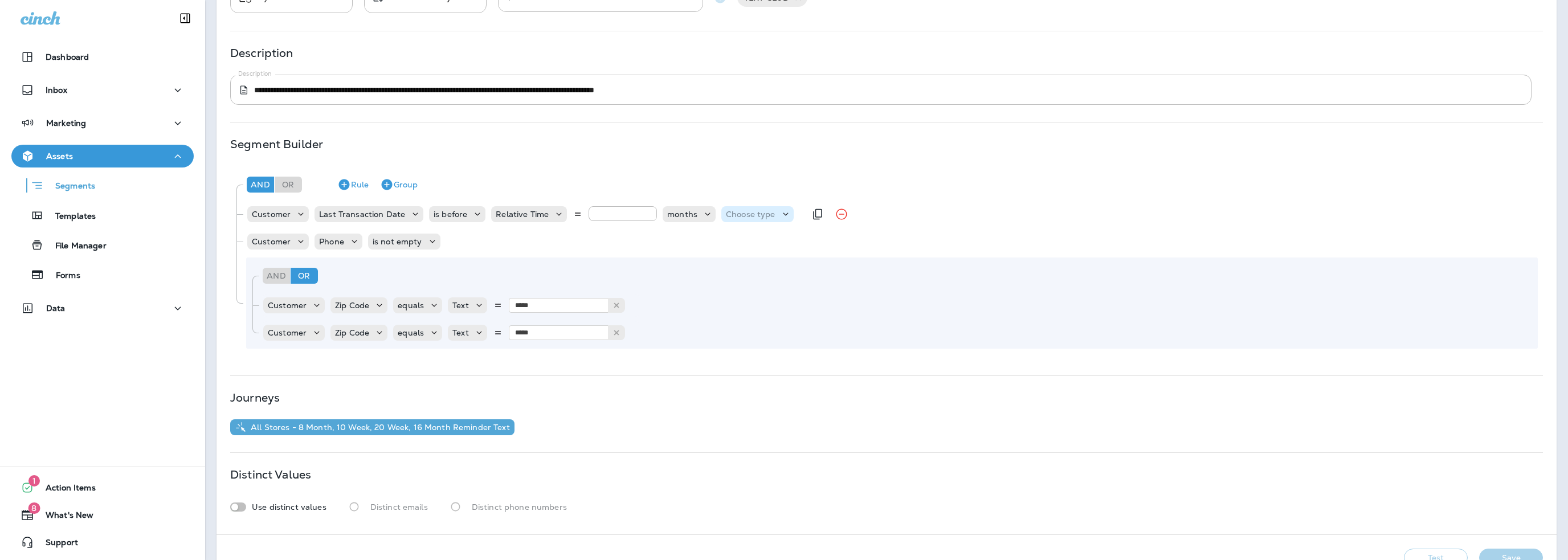
click at [740, 216] on p "Choose type" at bounding box center [750, 214] width 49 height 9
click at [742, 240] on button "ago" at bounding box center [743, 242] width 51 height 18
click at [360, 186] on button "Rule" at bounding box center [353, 184] width 41 height 18
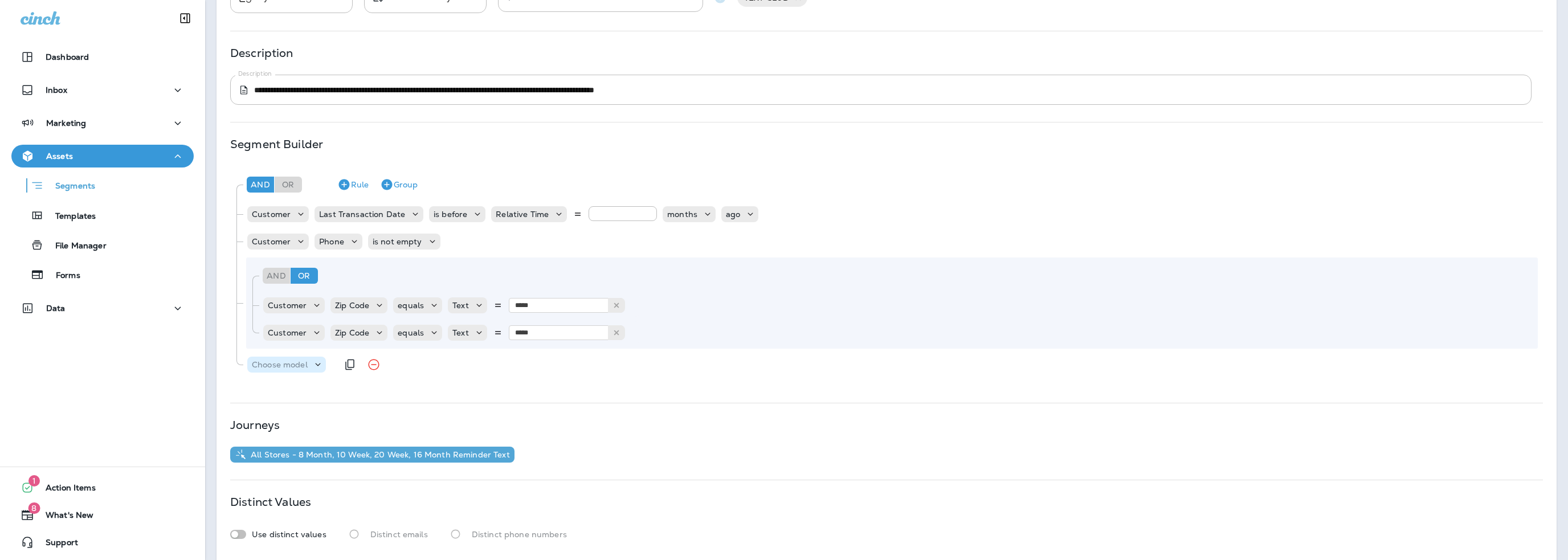
click at [298, 368] on p "Choose model" at bounding box center [279, 365] width 56 height 9
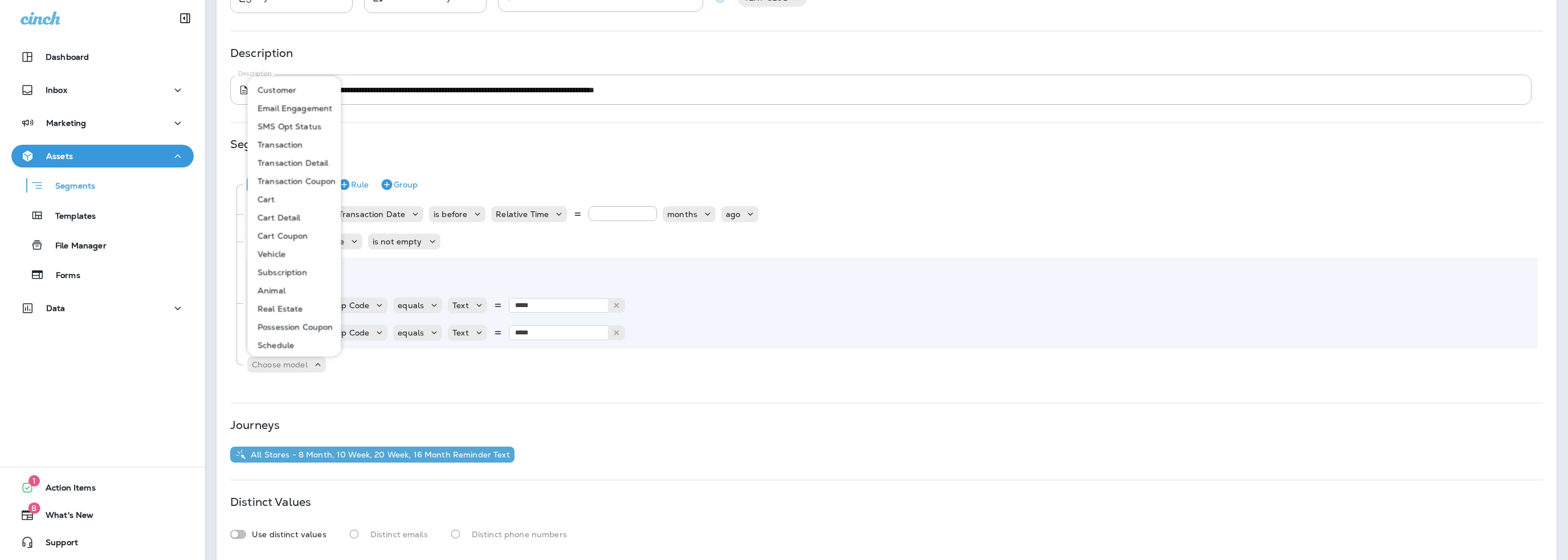
click at [283, 93] on p "Customer" at bounding box center [274, 90] width 43 height 9
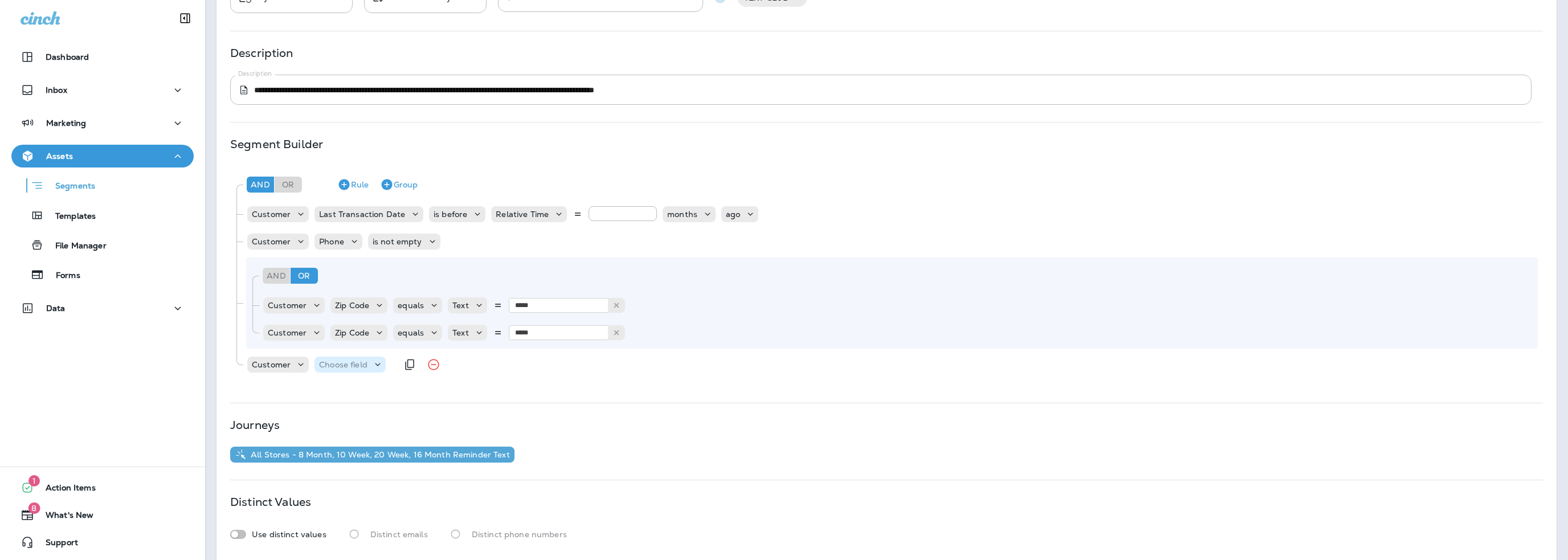
click at [345, 363] on p "Choose field" at bounding box center [343, 365] width 48 height 9
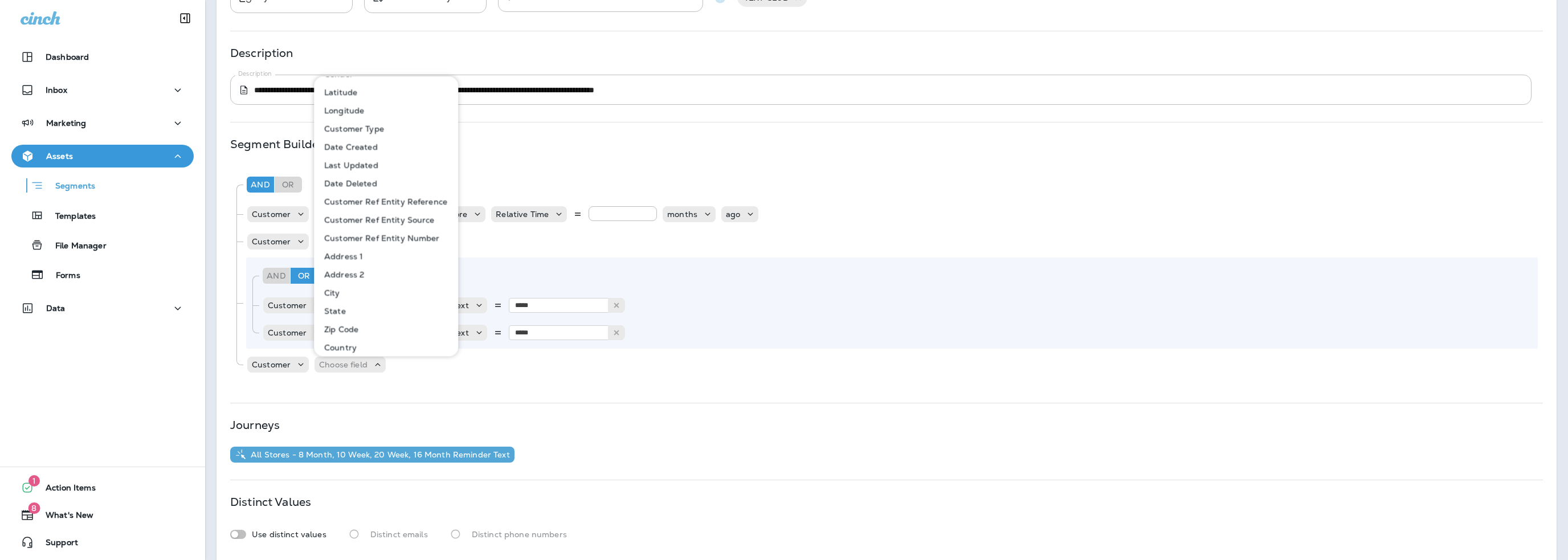
scroll to position [228, 0]
click at [353, 302] on p "Zip Code" at bounding box center [339, 299] width 39 height 9
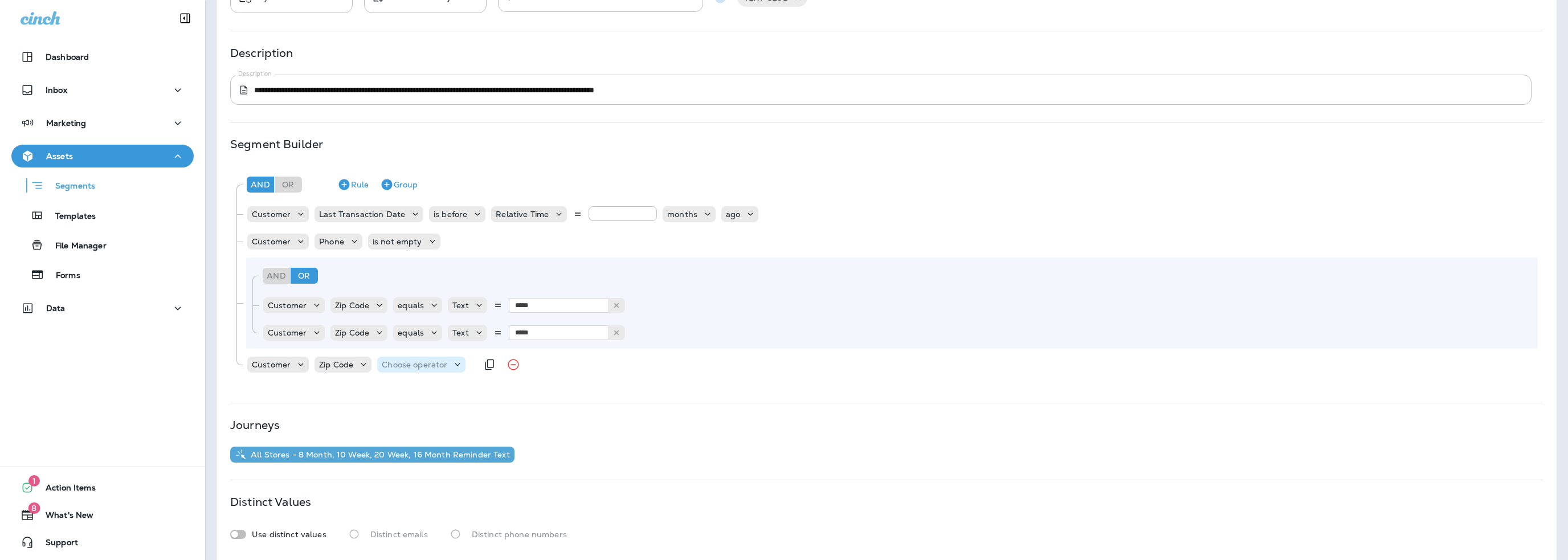
click at [400, 363] on p "Choose operator" at bounding box center [414, 365] width 65 height 9
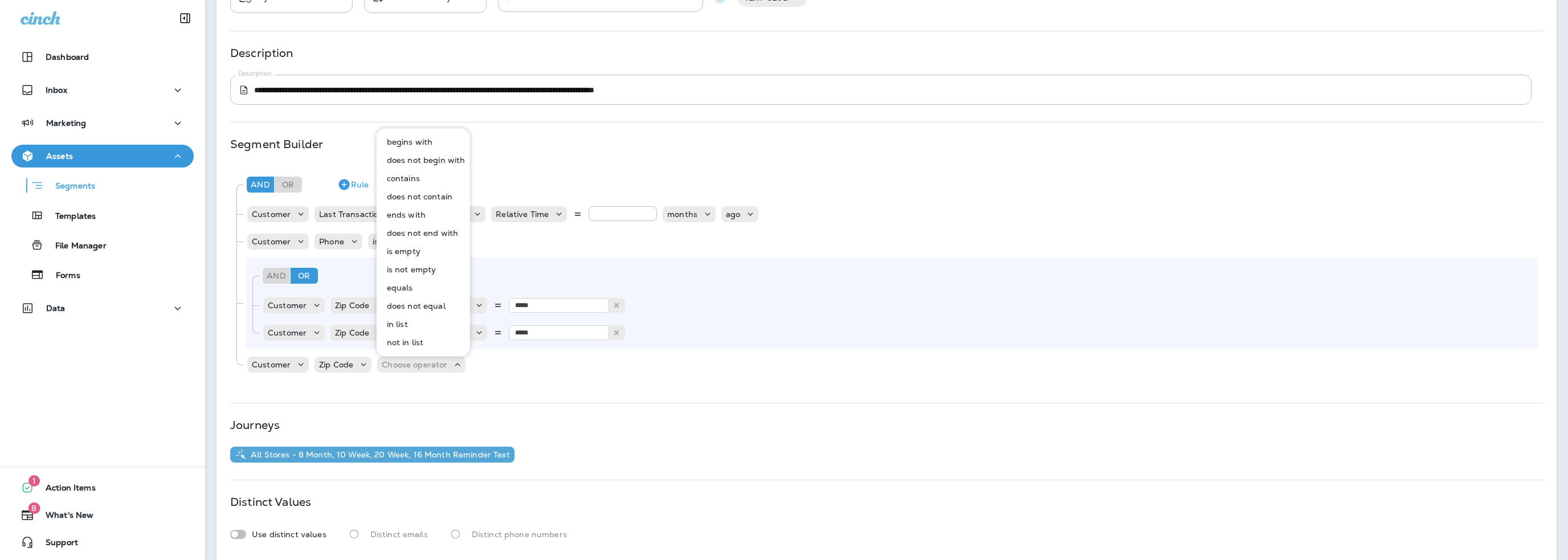
click at [402, 286] on p "equals" at bounding box center [398, 287] width 31 height 9
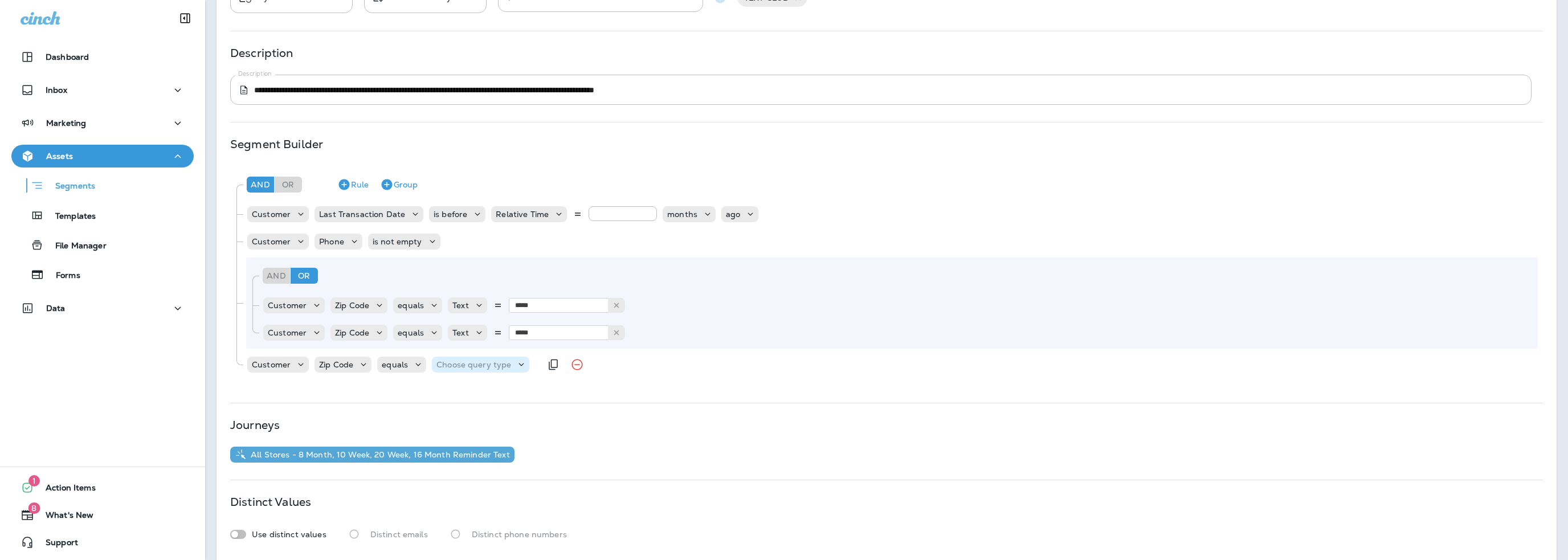
click at [469, 360] on p "Choose query type" at bounding box center [474, 365] width 75 height 9
click at [460, 395] on button "Text" at bounding box center [464, 393] width 65 height 18
click at [537, 366] on input "text" at bounding box center [550, 365] width 114 height 14
type input "*****"
click at [358, 189] on button "Rule" at bounding box center [353, 184] width 41 height 18
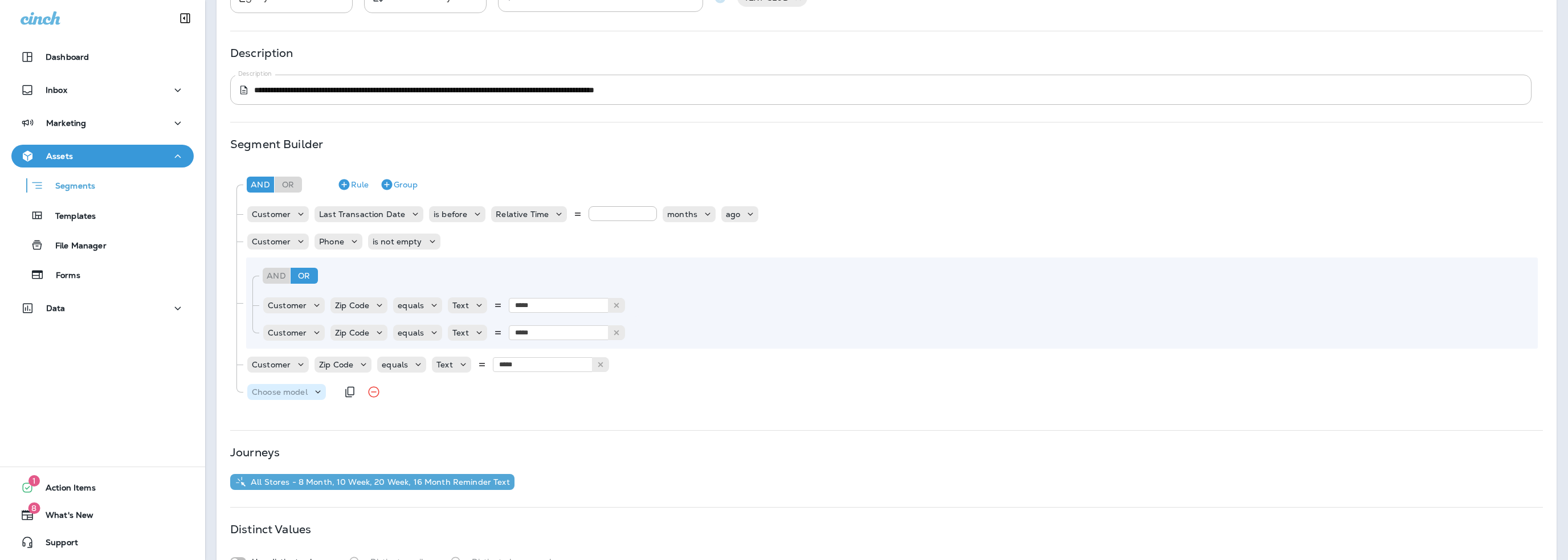
click at [286, 387] on p "Choose model" at bounding box center [279, 392] width 56 height 9
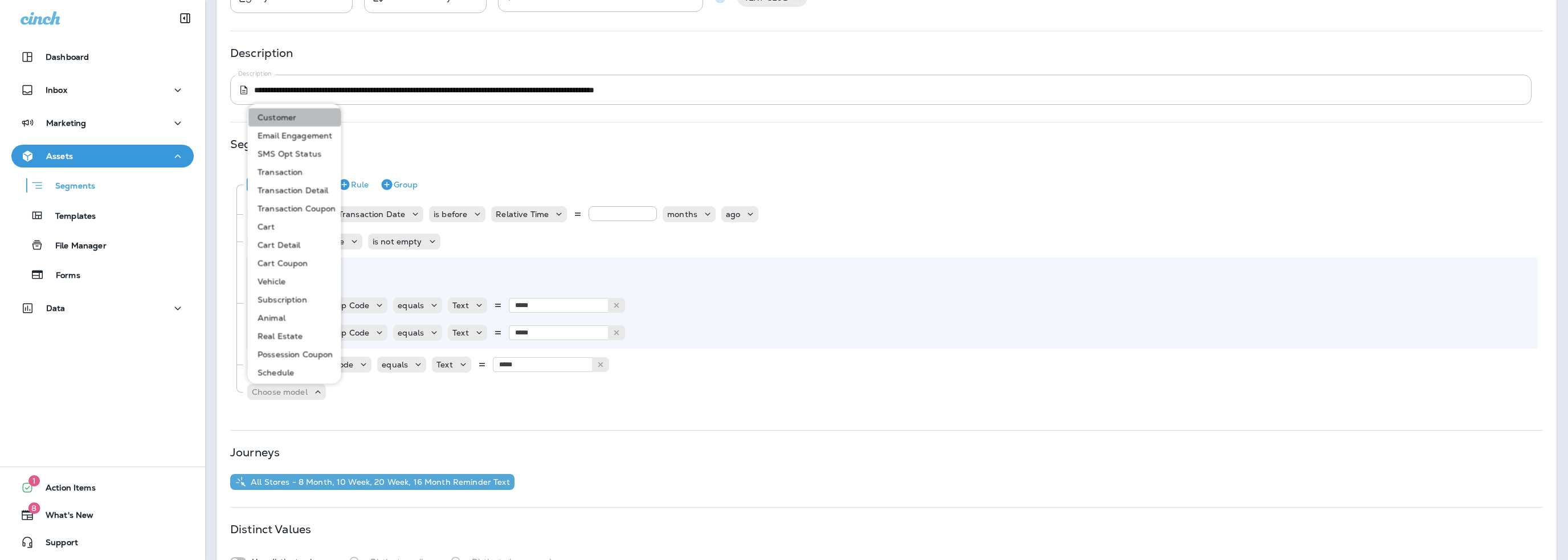
click at [286, 121] on p "Customer" at bounding box center [274, 117] width 43 height 9
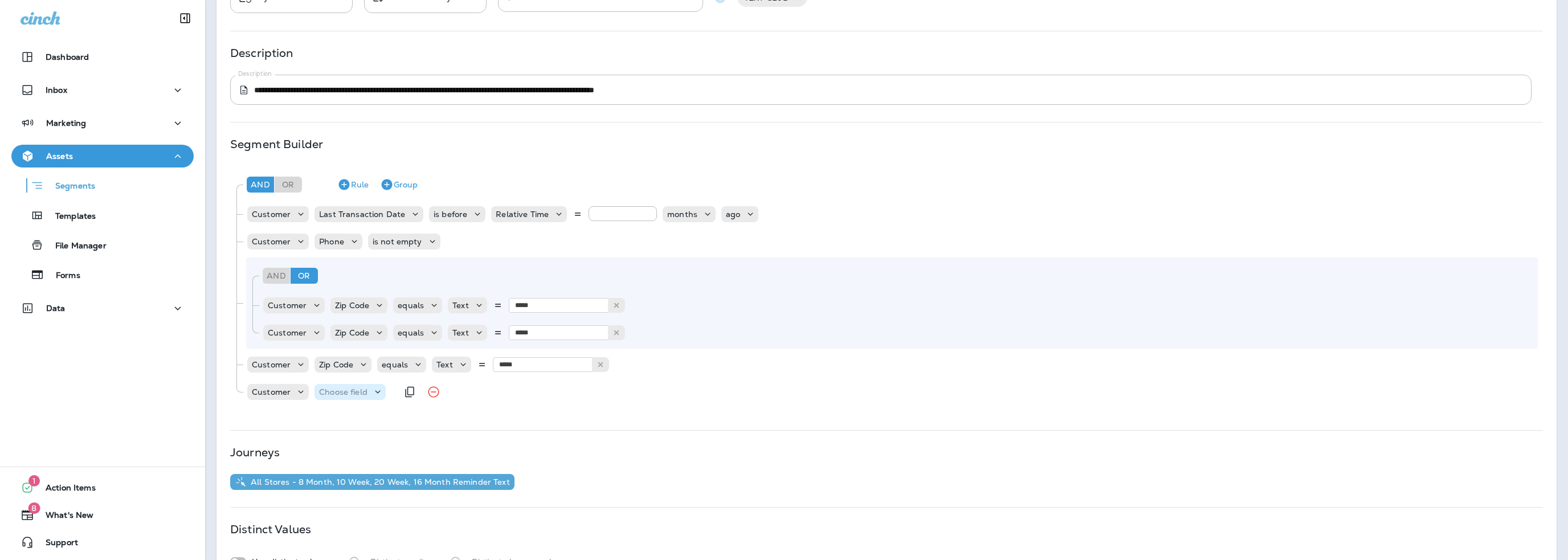
click at [342, 396] on p "Choose field" at bounding box center [343, 392] width 48 height 9
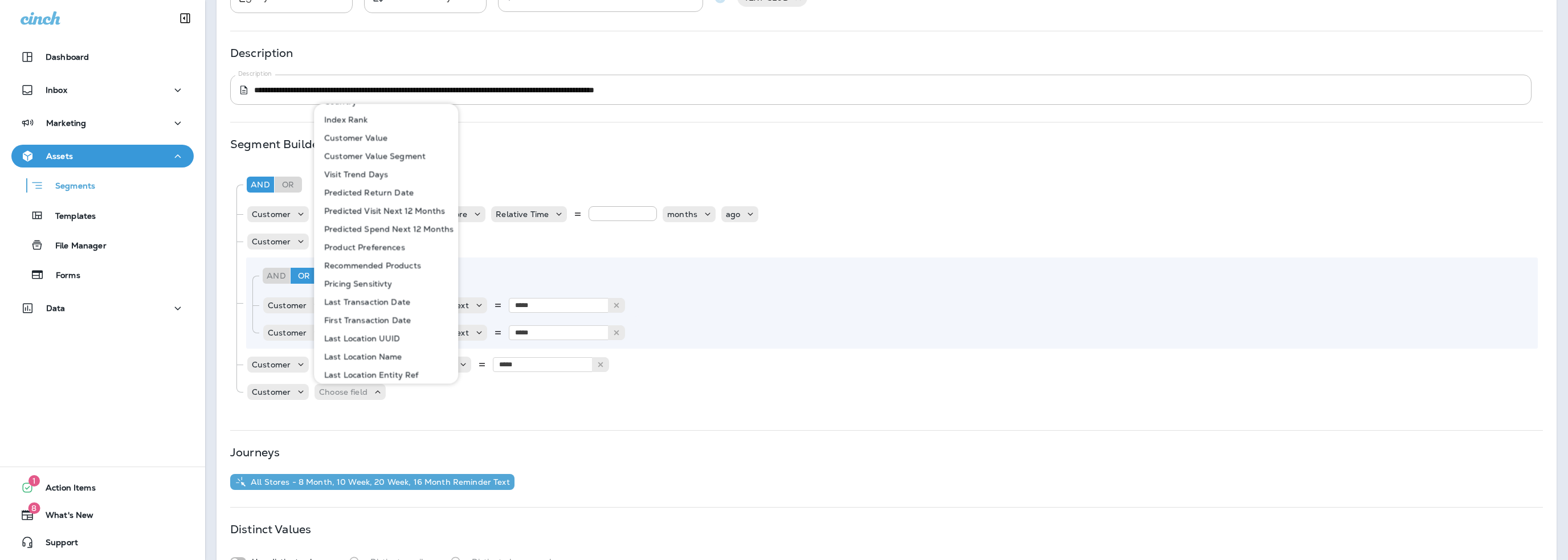
scroll to position [495, 0]
click at [364, 354] on p "Last Location Entity Ref" at bounding box center [369, 352] width 99 height 9
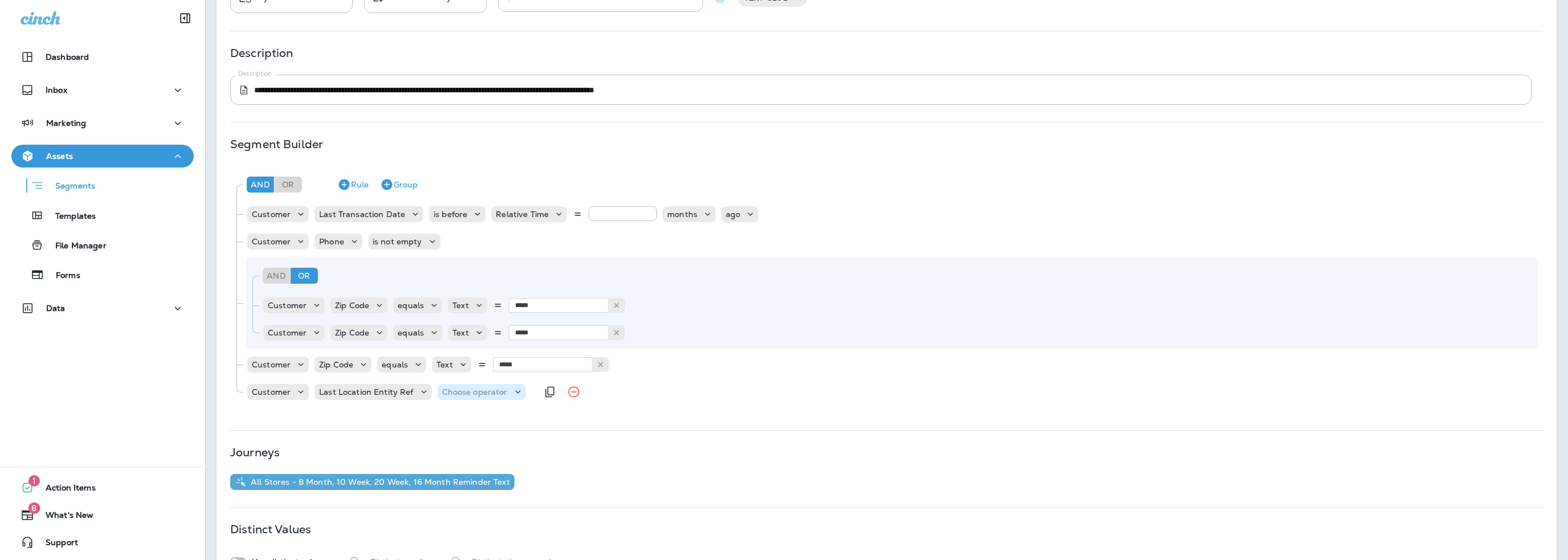
click at [503, 392] on p "Choose operator" at bounding box center [474, 392] width 65 height 9
click at [465, 316] on p "equals" at bounding box center [455, 315] width 31 height 9
click at [504, 389] on p "Choose query type" at bounding box center [533, 392] width 75 height 9
drag, startPoint x: 516, startPoint y: 418, endPoint x: 531, endPoint y: 416, distance: 15.1
click at [516, 419] on button "Text" at bounding box center [522, 420] width 65 height 18
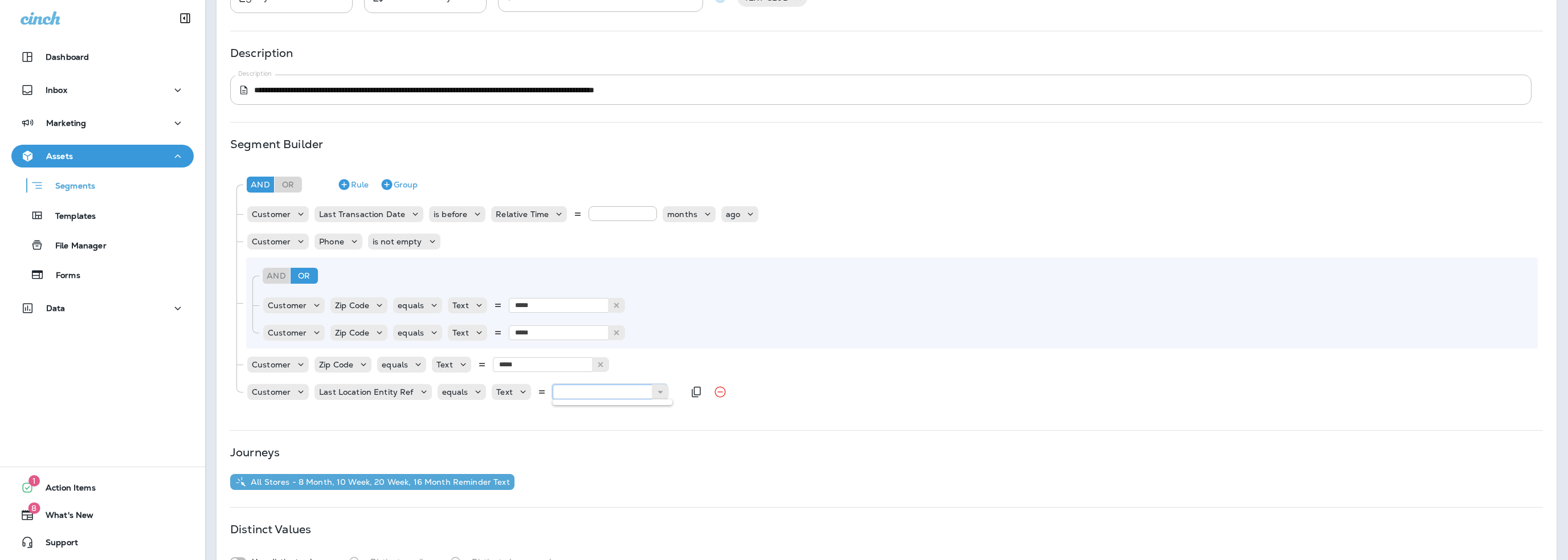
click at [587, 396] on input "text" at bounding box center [610, 392] width 114 height 14
type input "**"
click at [544, 408] on div "And Or Rule Group Customer Last Transaction Date is before Relative Time ** mon…" at bounding box center [886, 289] width 1312 height 247
click at [474, 273] on icon "Remove Group" at bounding box center [477, 276] width 14 height 14
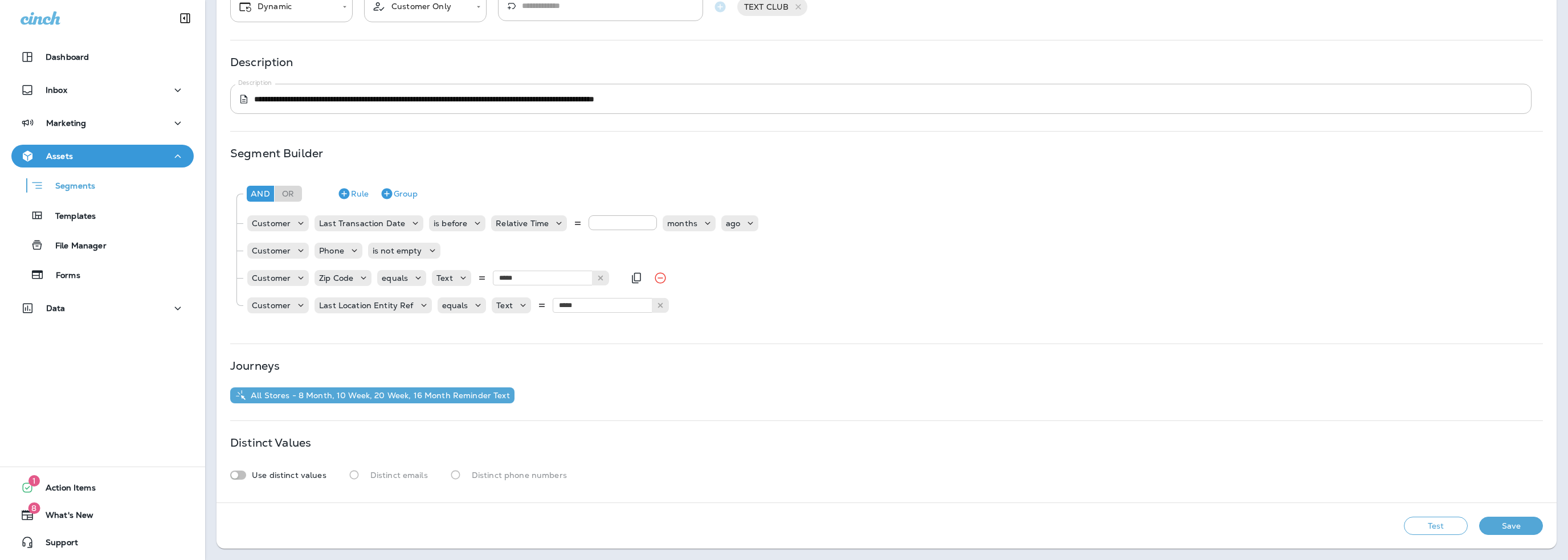
scroll to position [105, 0]
type input "**"
click at [784, 325] on div "And Or Rule Group Customer Last Transaction Date is before Relative Time ** mon…" at bounding box center [886, 252] width 1312 height 151
click at [1431, 529] on button "Test" at bounding box center [1435, 526] width 64 height 18
click at [657, 280] on icon "Remove Rule" at bounding box center [660, 279] width 14 height 14
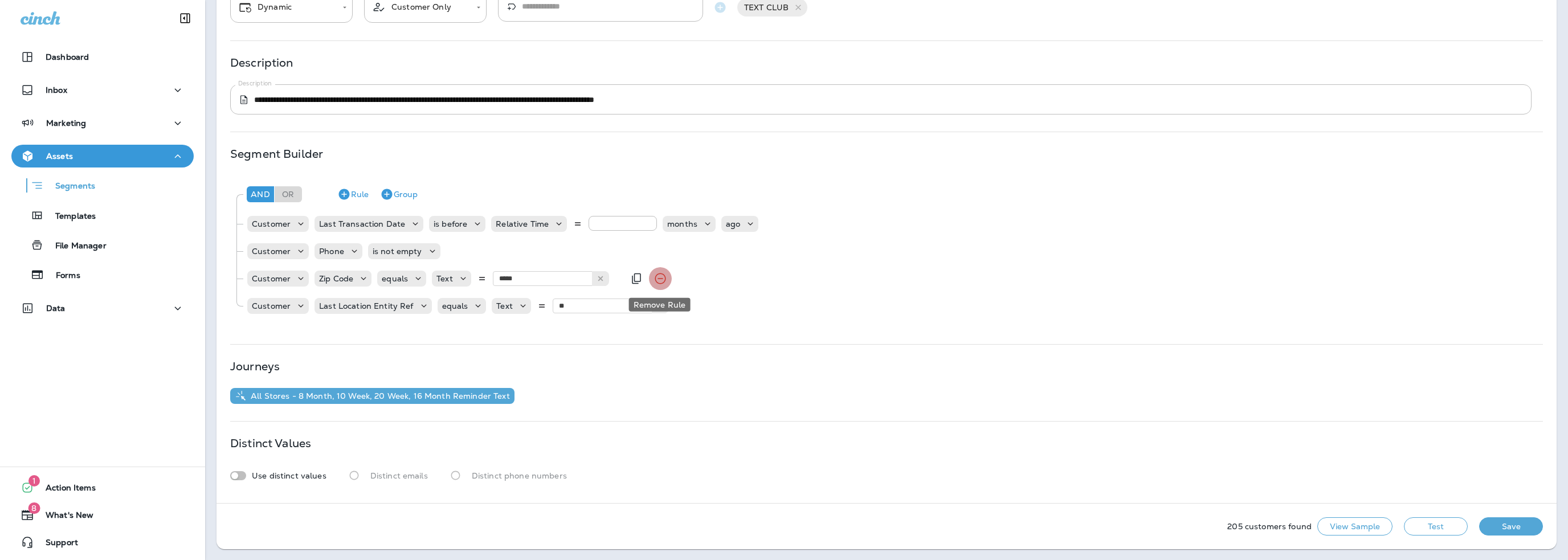
scroll to position [77, 0]
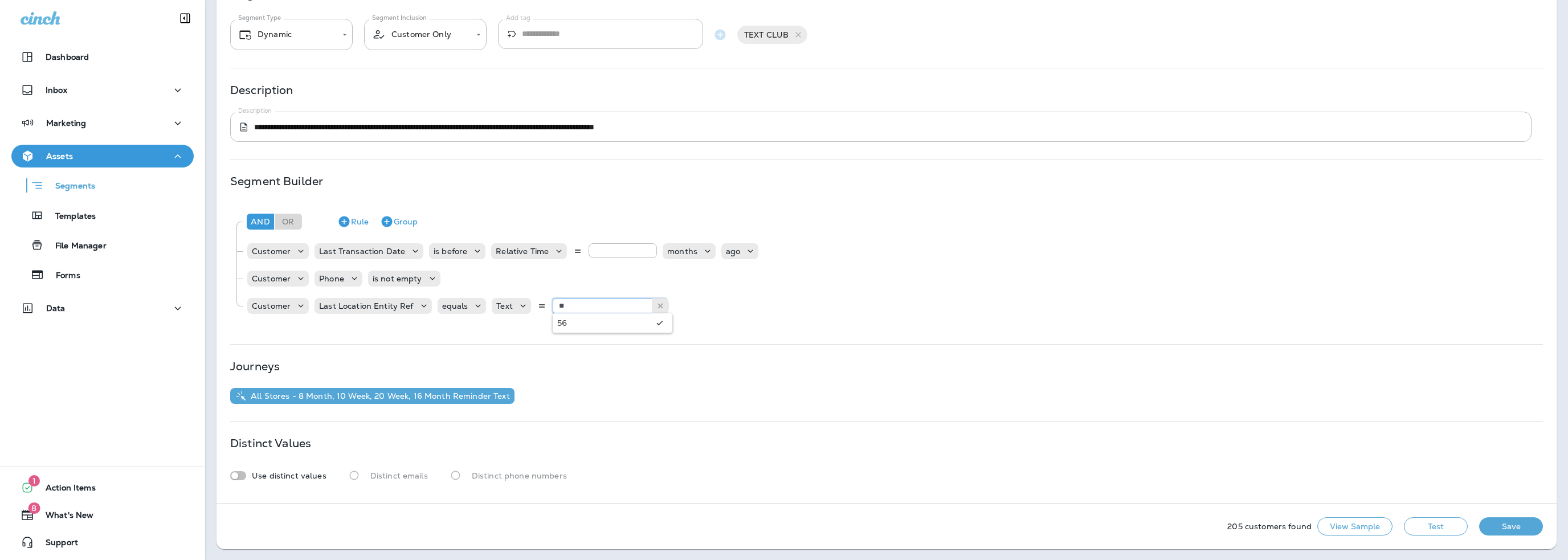
type input "**"
click at [840, 295] on div "Customer Last Location Entity Ref equals Text ** 56" at bounding box center [892, 306] width 1291 height 23
click at [1405, 529] on button "Test" at bounding box center [1435, 526] width 64 height 18
click at [1329, 530] on button "Get Total" at bounding box center [1355, 526] width 76 height 18
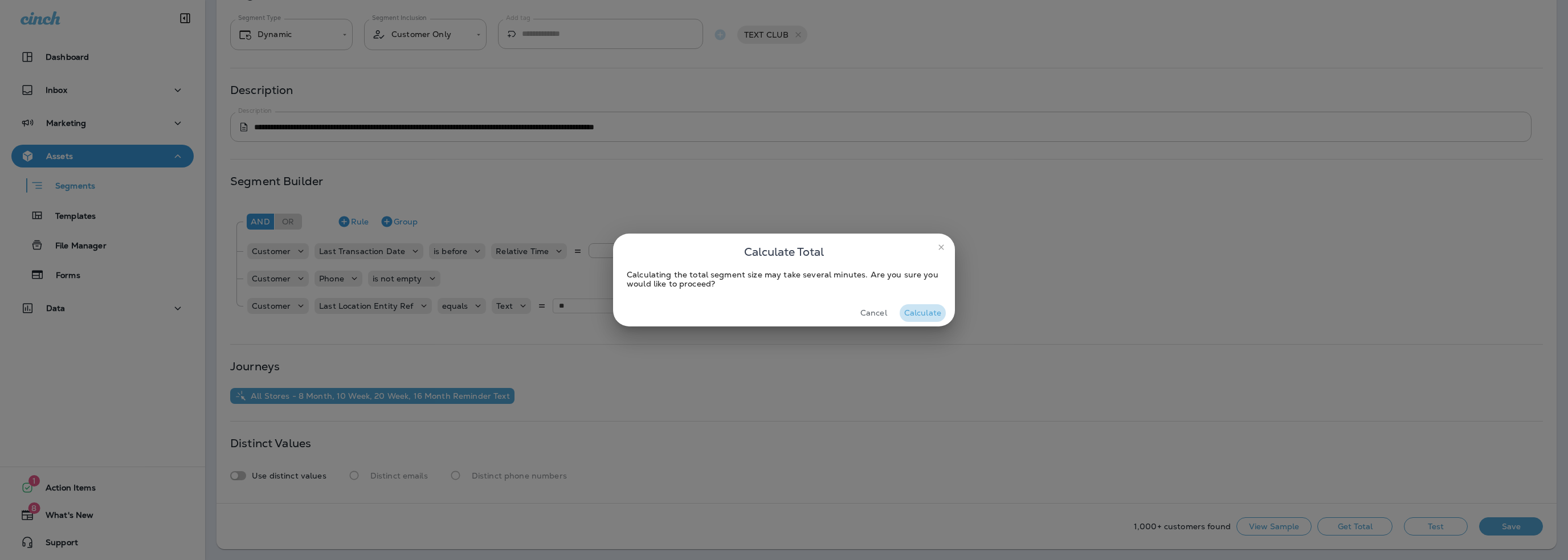
click at [928, 315] on button "Calculate" at bounding box center [922, 313] width 46 height 18
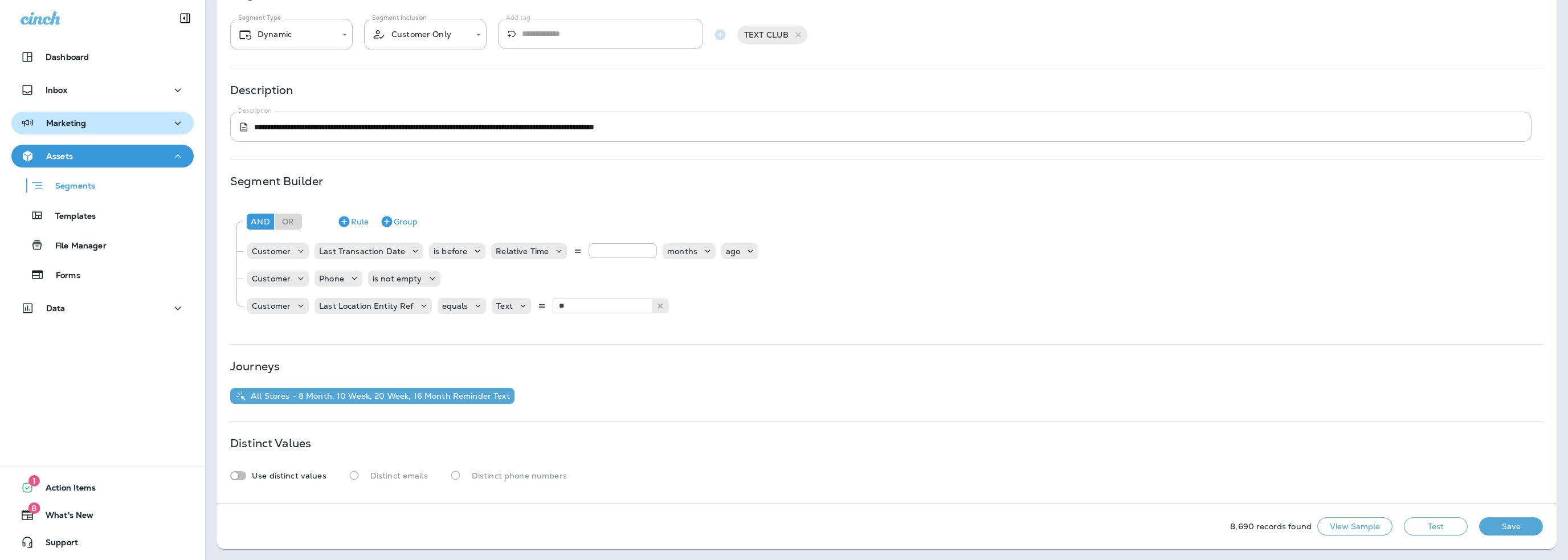
click at [53, 118] on p "Marketing" at bounding box center [65, 122] width 40 height 9
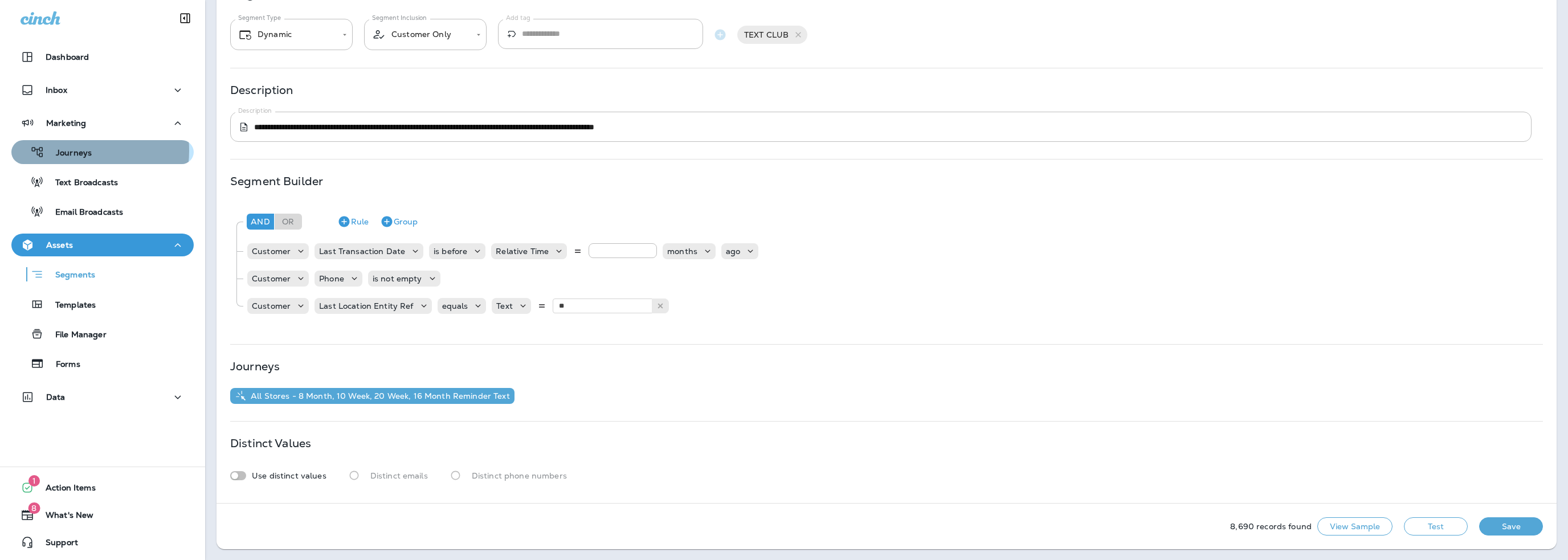
click at [66, 150] on p "Journeys" at bounding box center [68, 153] width 48 height 11
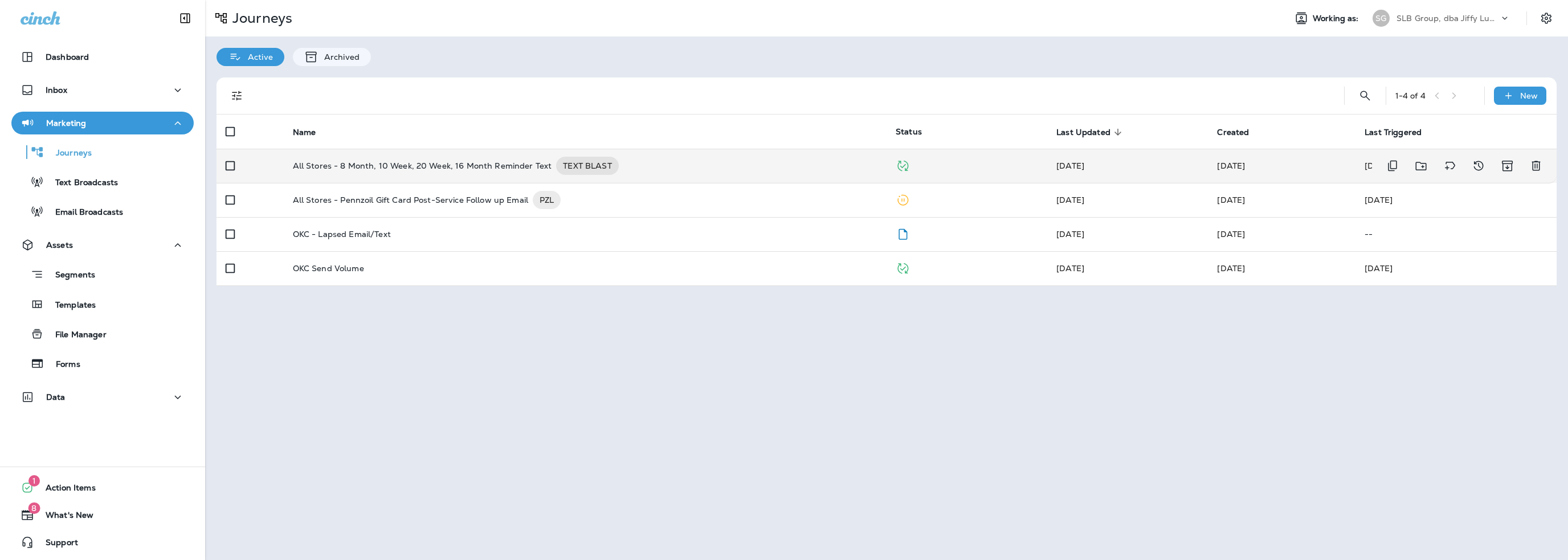
click at [468, 168] on p "All Stores - 8 Month, 10 Week, 20 Week, 16 Month Reminder Text" at bounding box center [422, 165] width 259 height 18
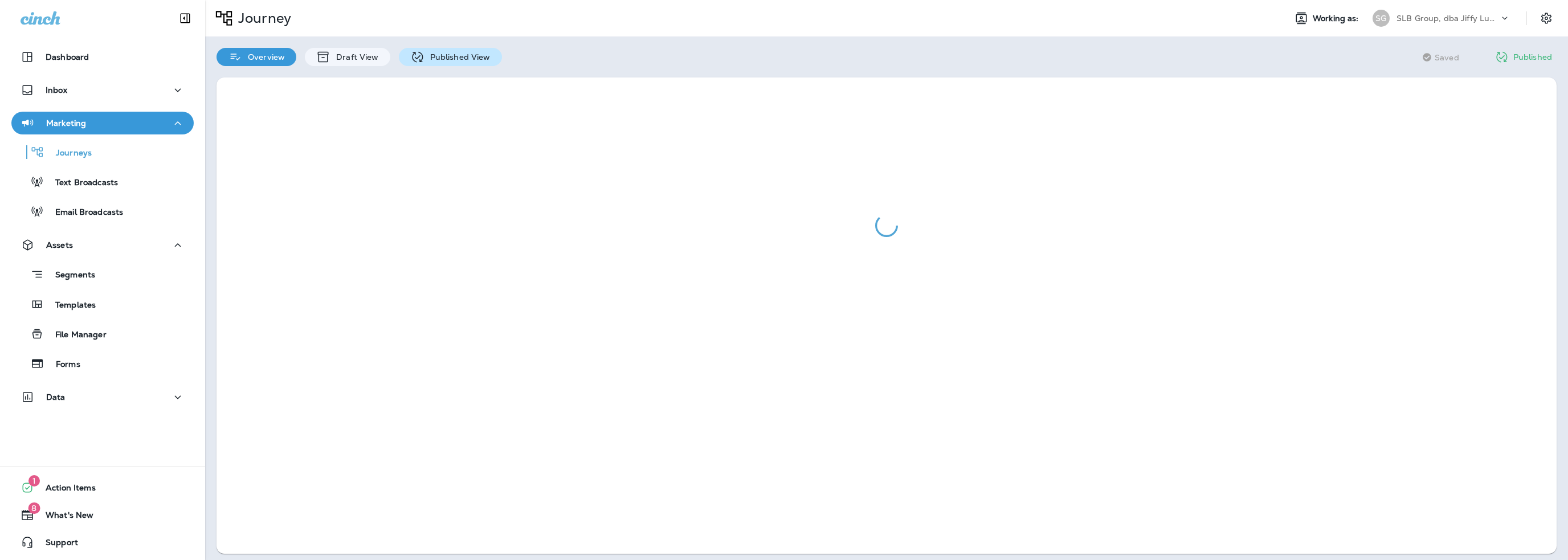
click at [440, 56] on p "Published View" at bounding box center [458, 57] width 66 height 9
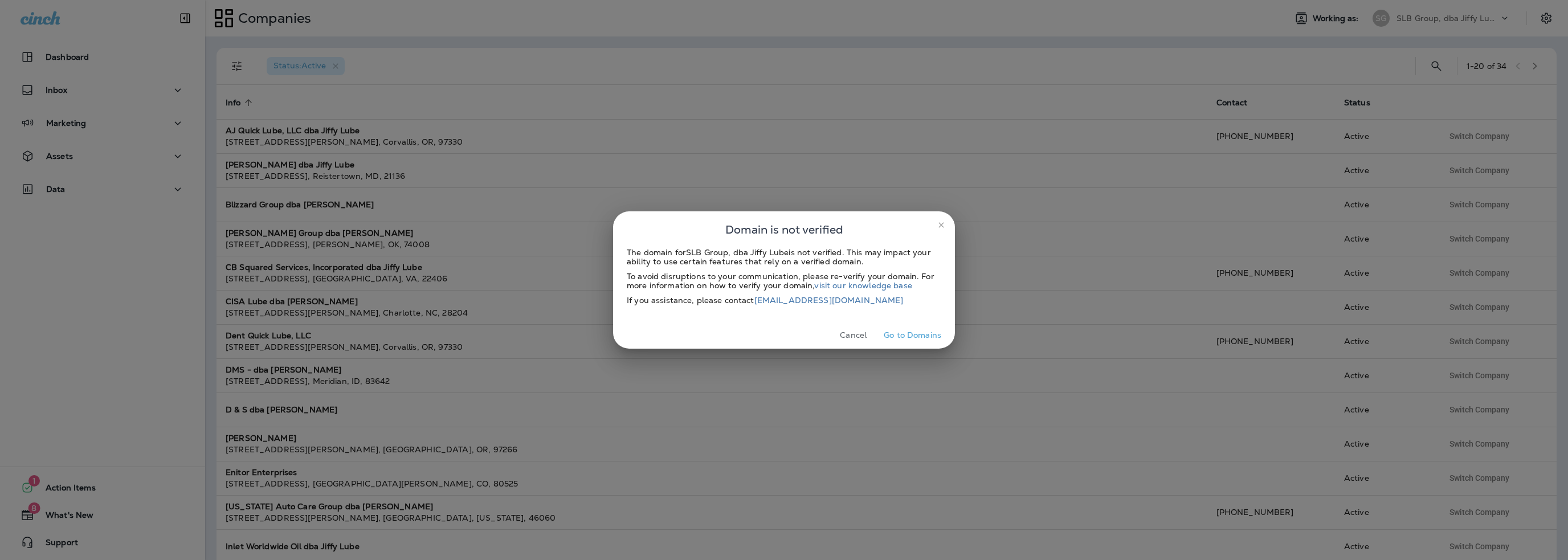
click at [852, 337] on button "Cancel" at bounding box center [853, 335] width 42 height 18
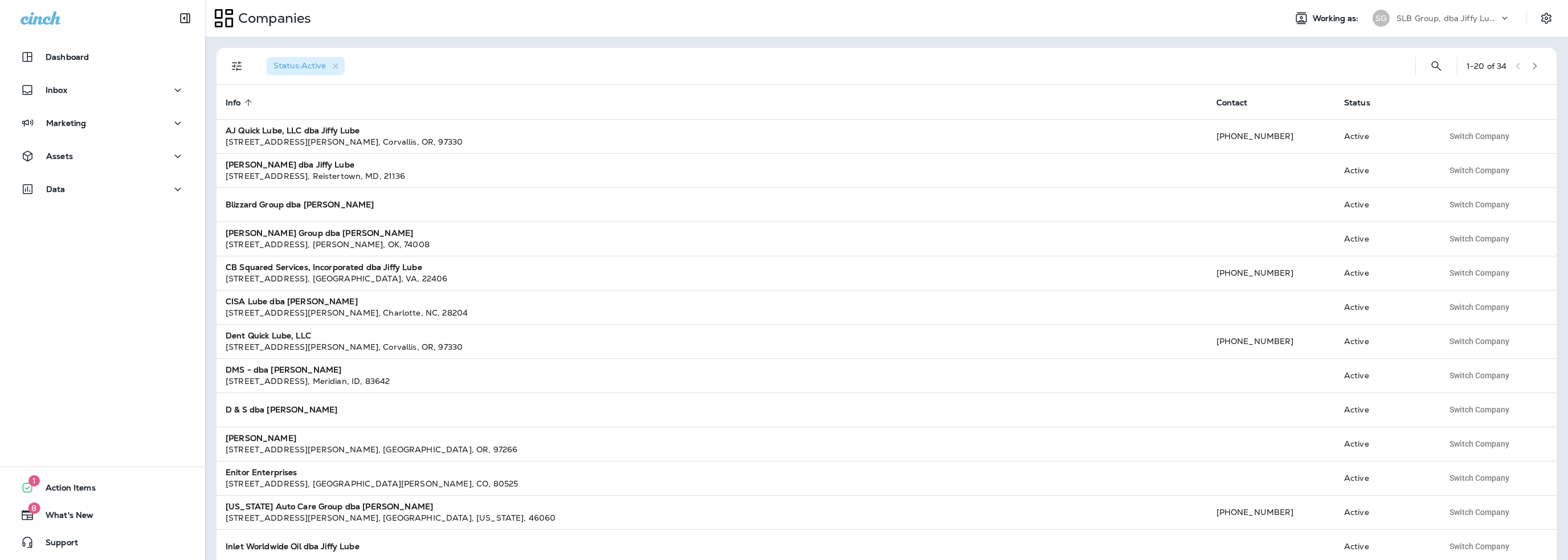
click at [1440, 20] on p "SLB Group, dba Jiffy Lube" at bounding box center [1447, 18] width 103 height 9
type input "****"
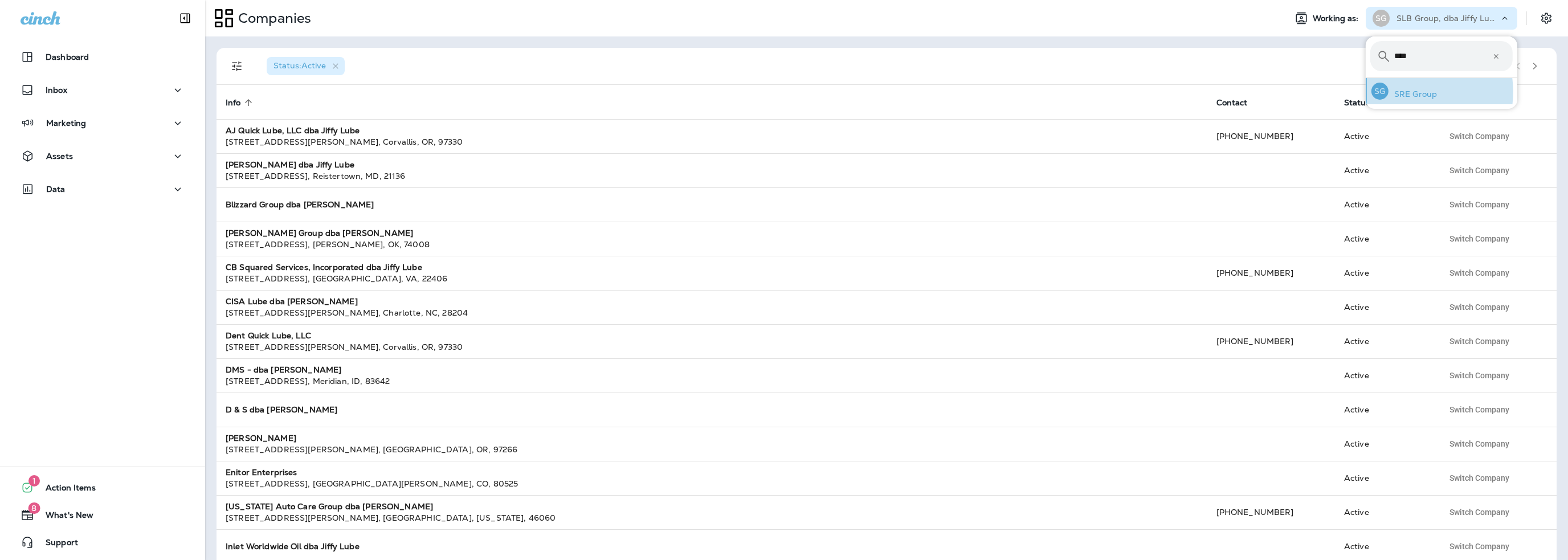
click at [1408, 92] on p "SRE Group" at bounding box center [1412, 93] width 48 height 9
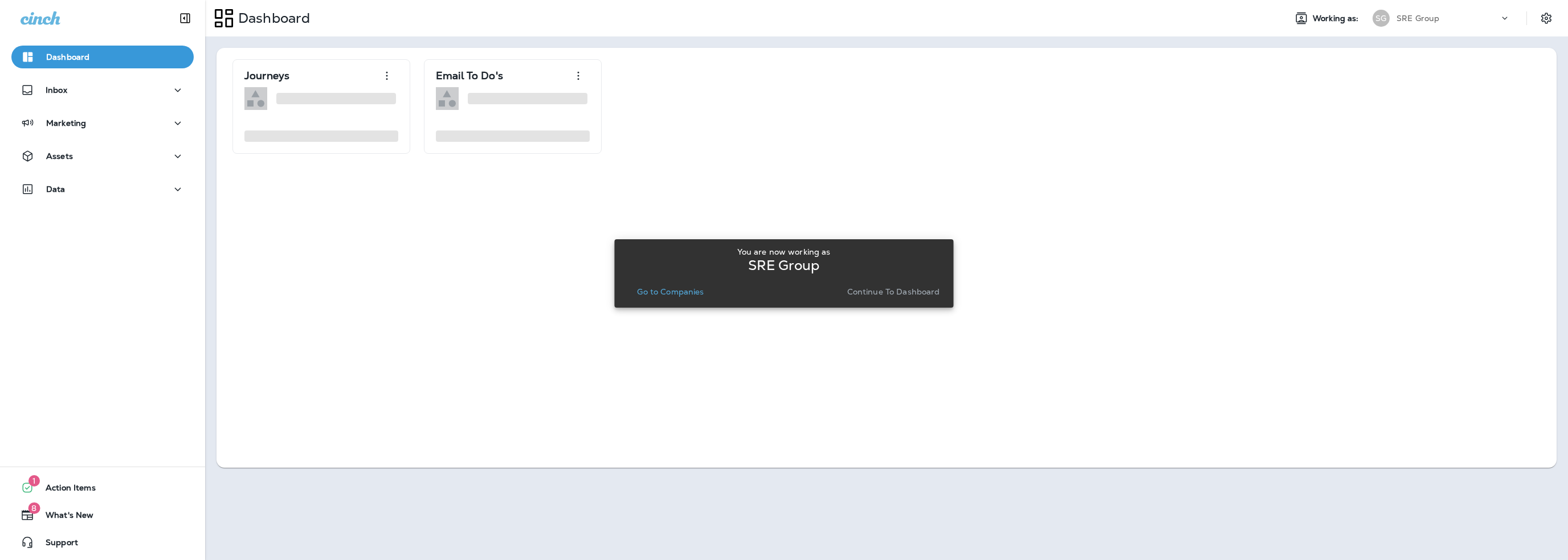
click at [681, 292] on p "Go to Companies" at bounding box center [670, 291] width 66 height 9
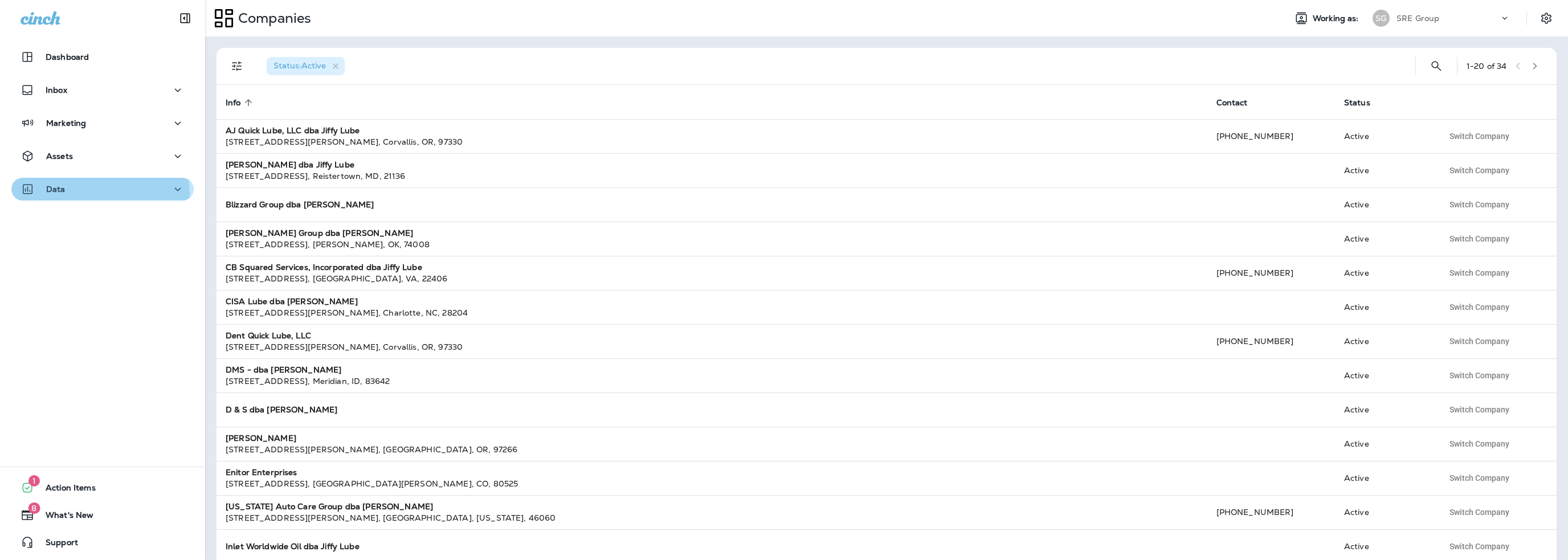
click at [79, 195] on div "Data" at bounding box center [102, 189] width 164 height 14
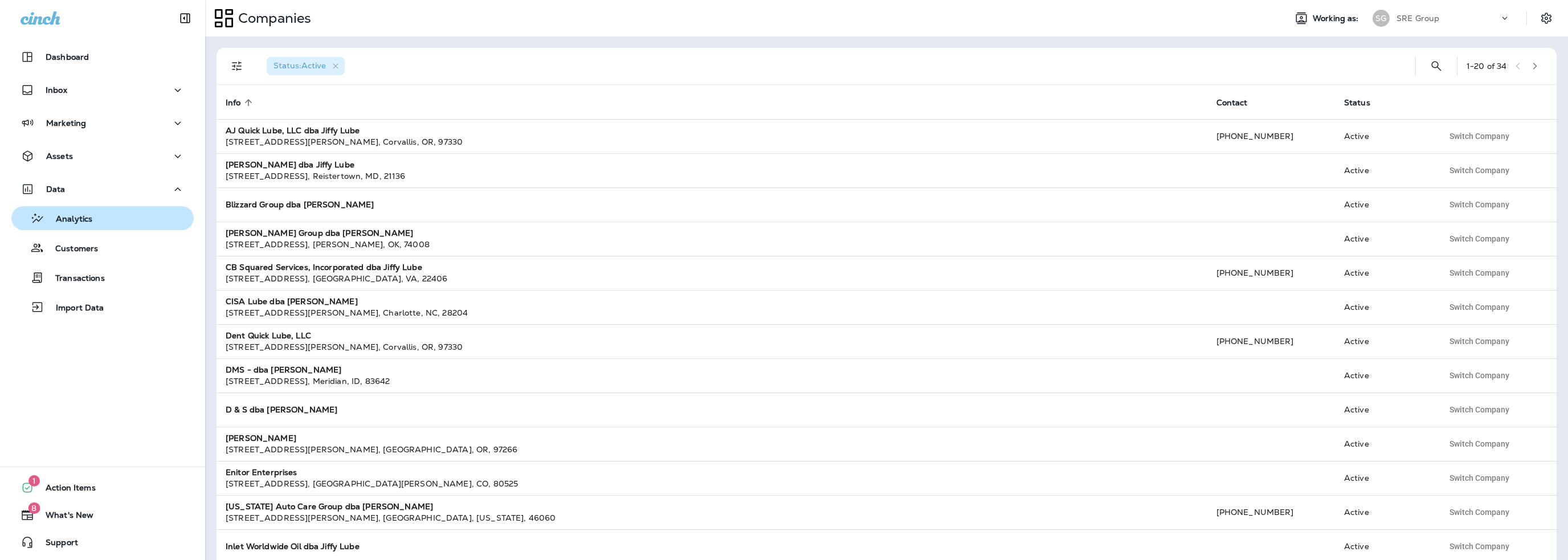
click at [84, 218] on p "Analytics" at bounding box center [68, 219] width 48 height 11
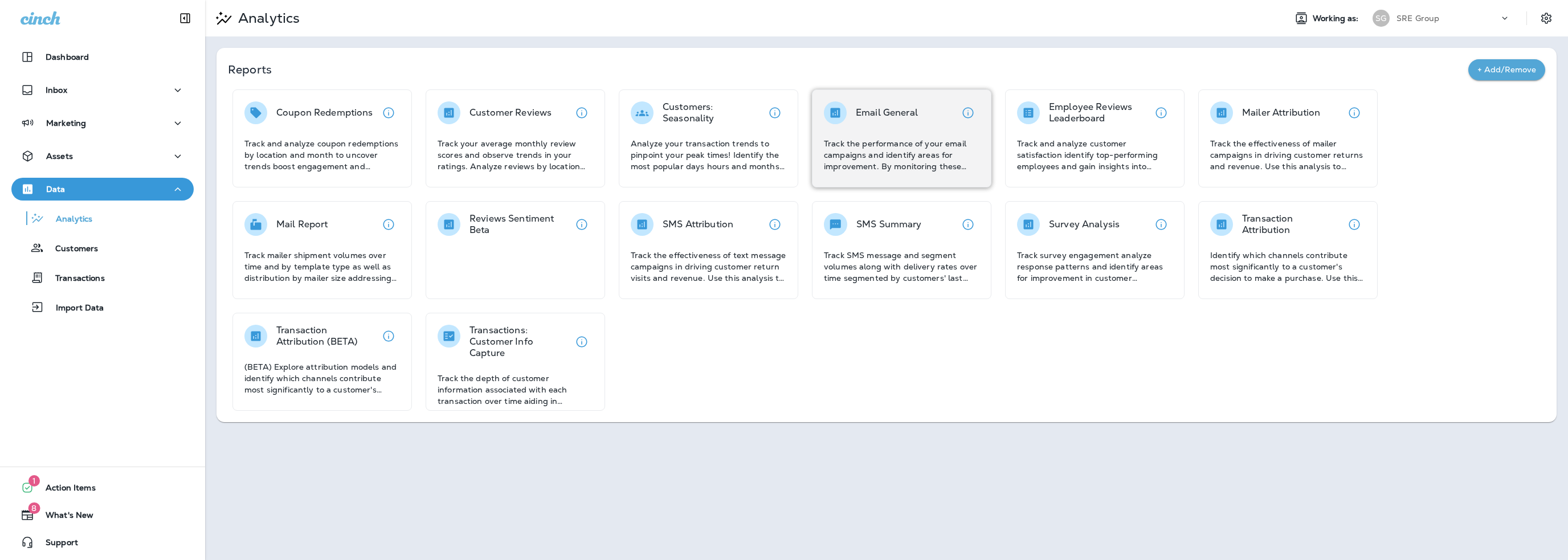
click at [880, 122] on div "Email General" at bounding box center [886, 112] width 62 height 23
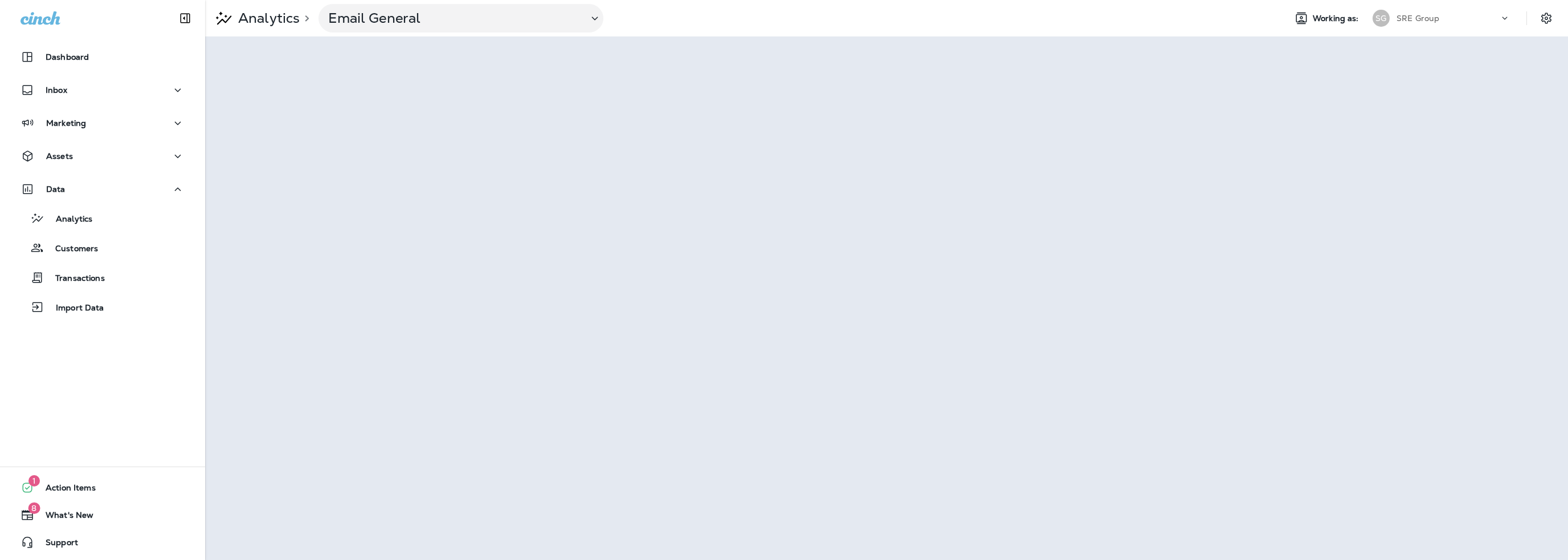
click at [1426, 14] on p "SRE Group" at bounding box center [1418, 18] width 42 height 9
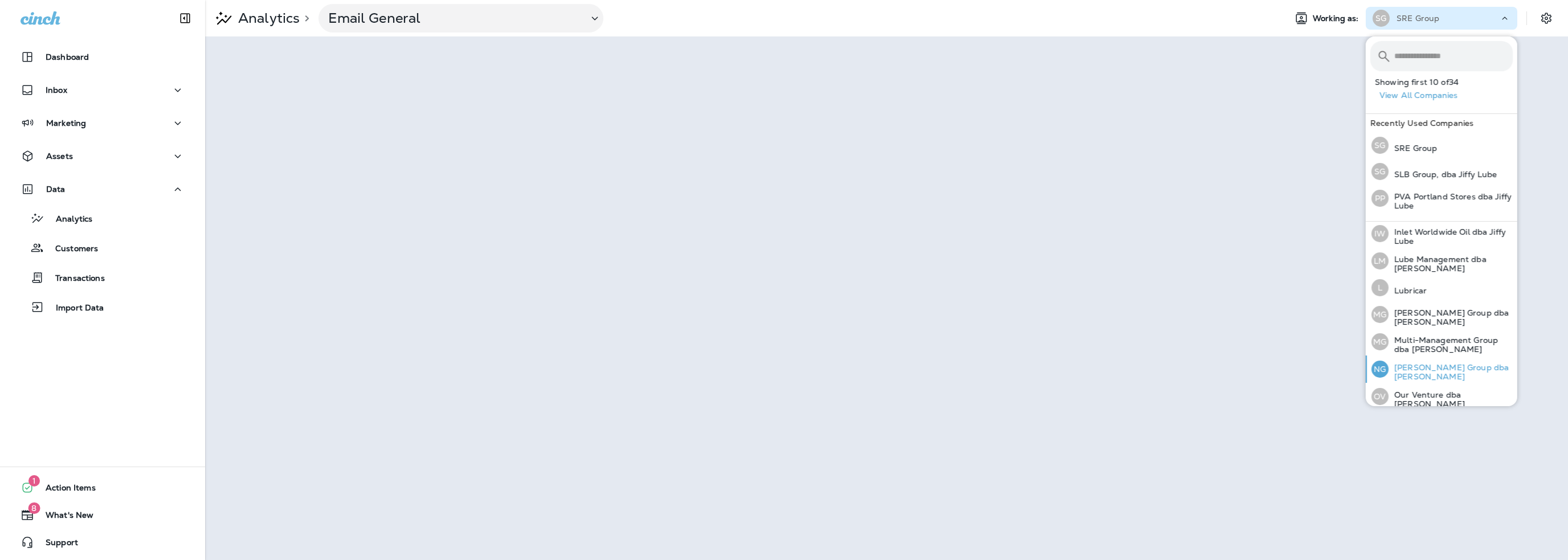
scroll to position [297, 0]
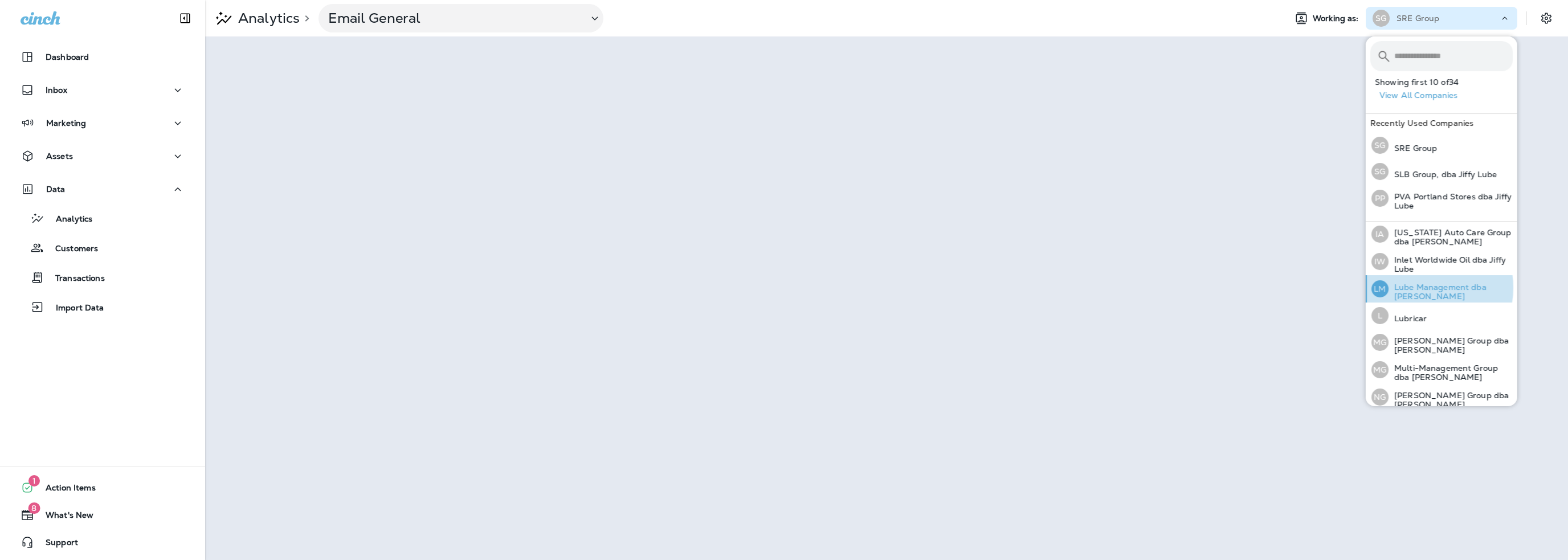
click at [1419, 285] on p "Lube Management dba [PERSON_NAME]" at bounding box center [1450, 291] width 124 height 18
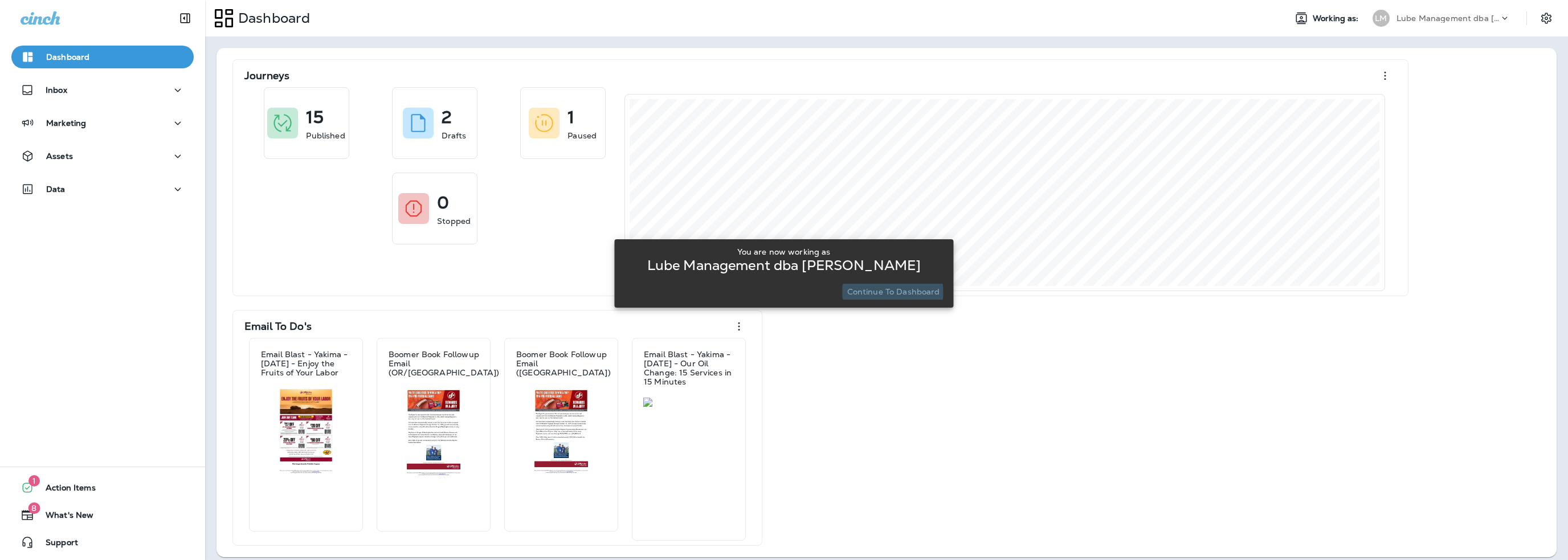
click at [866, 293] on p "Continue to Dashboard" at bounding box center [893, 291] width 93 height 9
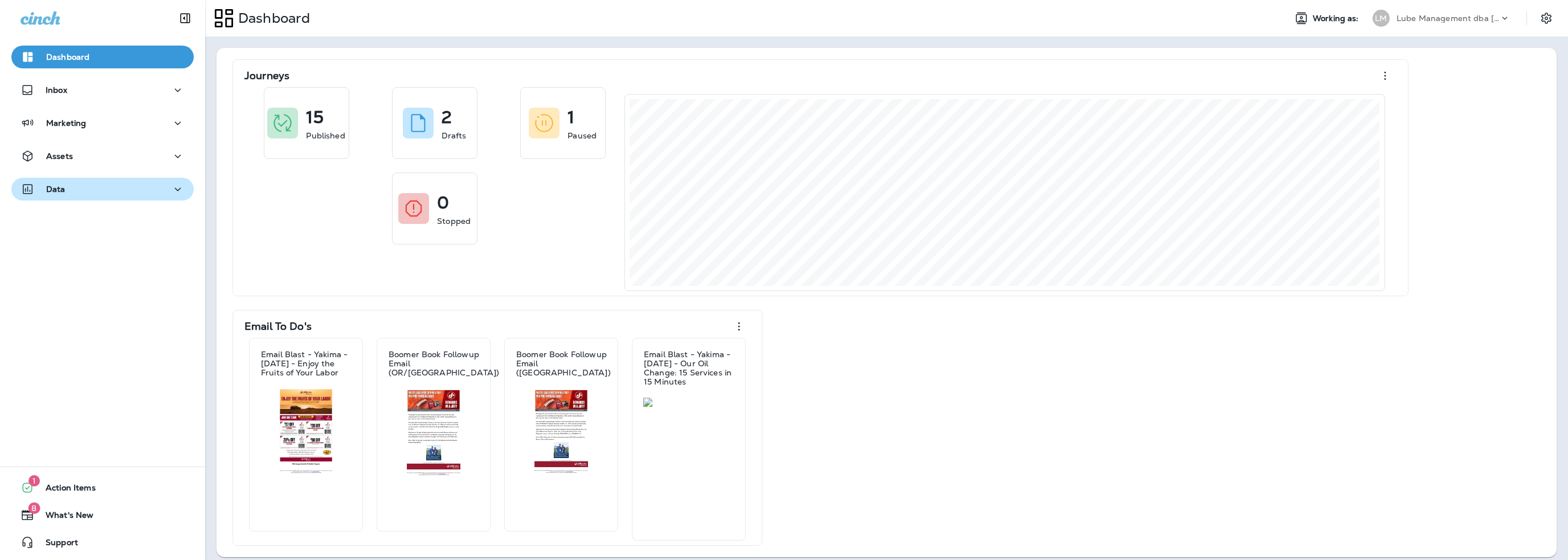
click at [64, 188] on p "Data" at bounding box center [55, 189] width 20 height 9
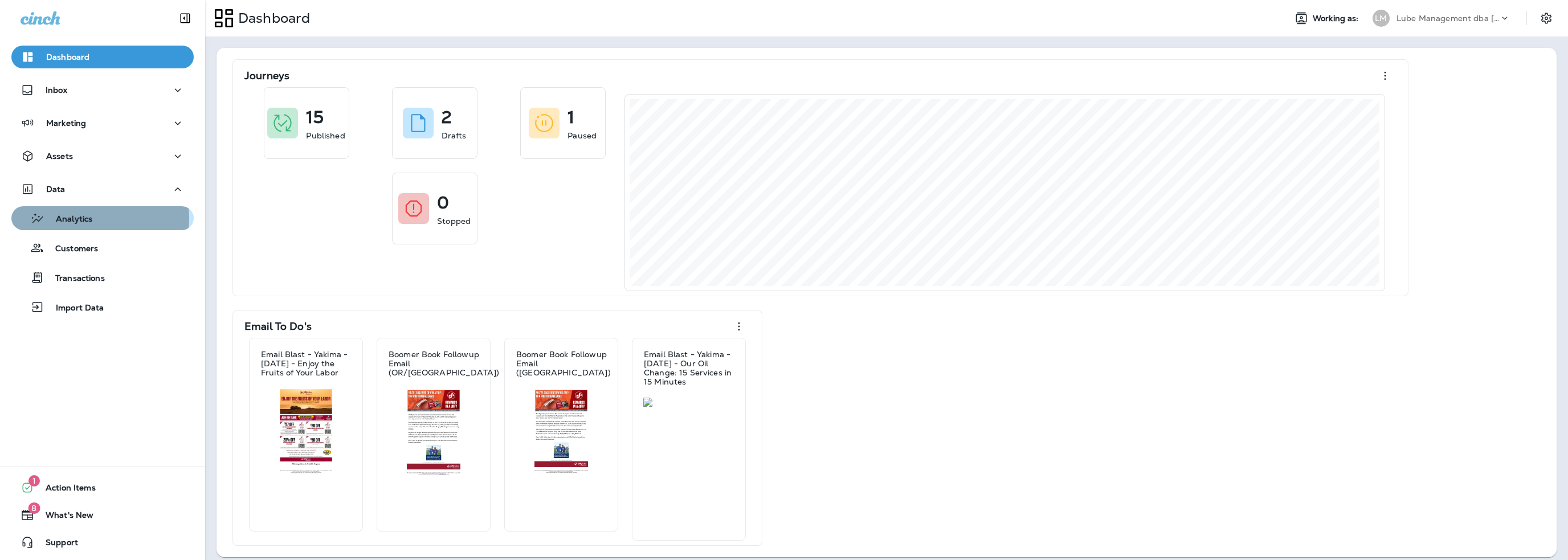
click at [80, 218] on p "Analytics" at bounding box center [68, 219] width 48 height 11
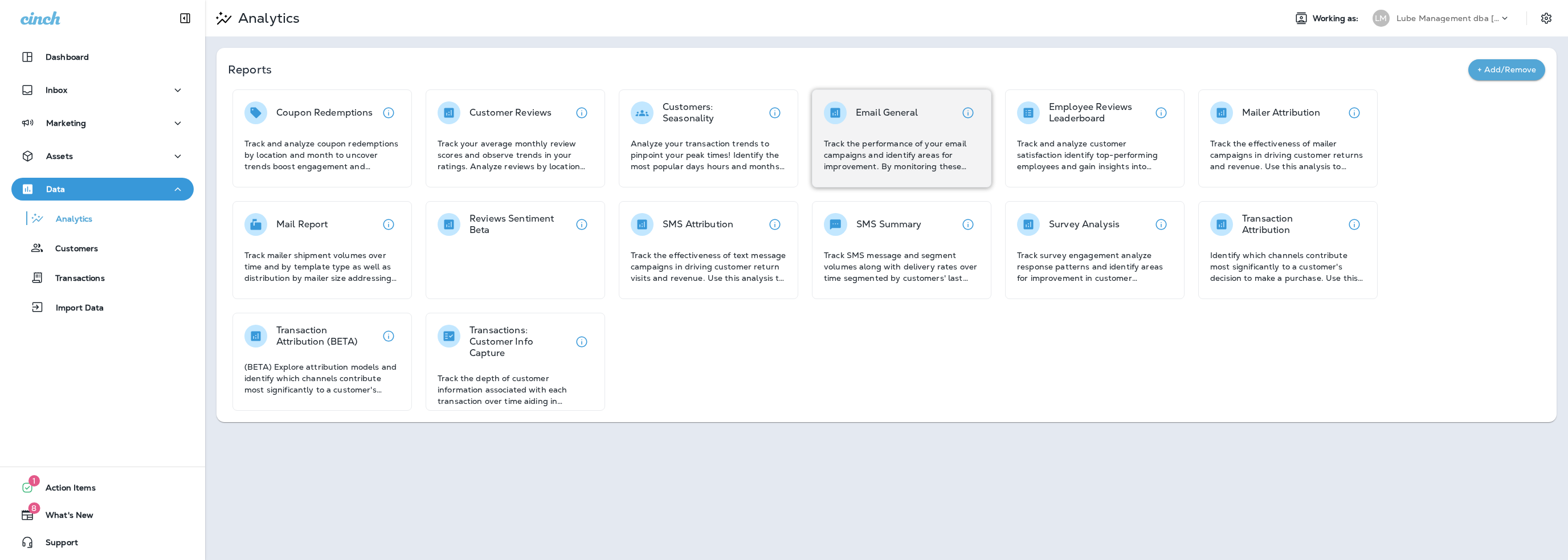
click at [892, 131] on div "Email General Track the performance of your email campaigns and identify areas …" at bounding box center [901, 136] width 155 height 71
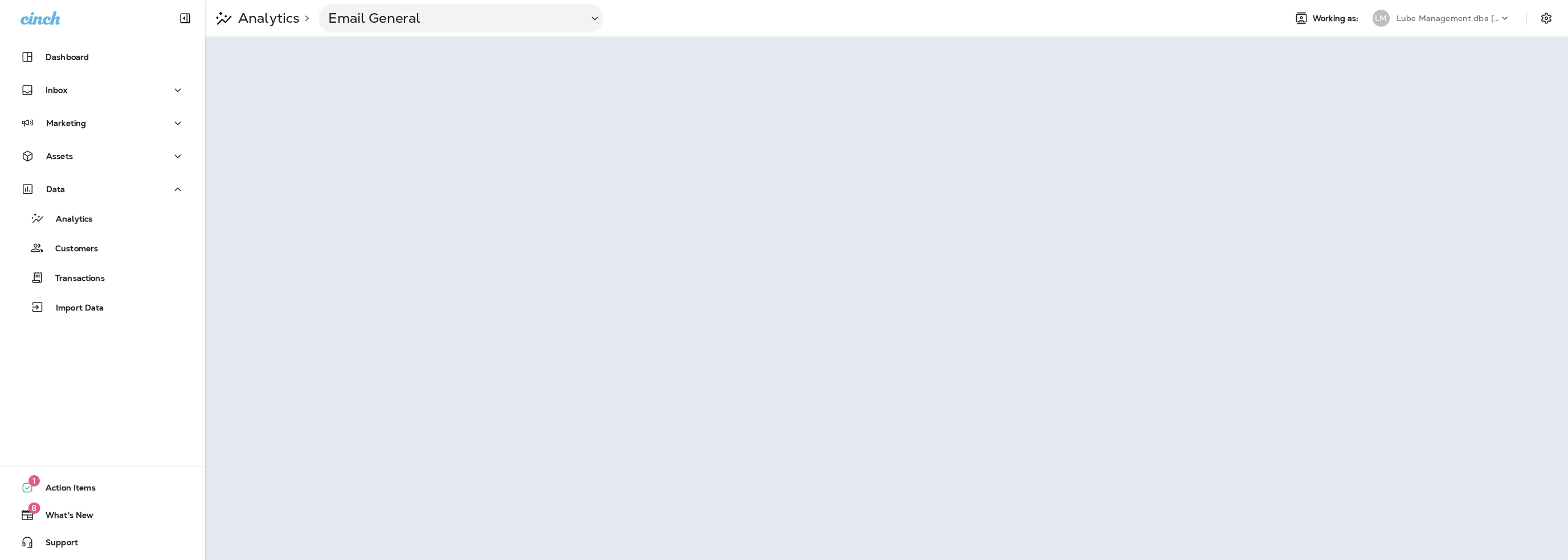
click at [1466, 16] on p "Lube Management dba [PERSON_NAME]" at bounding box center [1447, 18] width 103 height 9
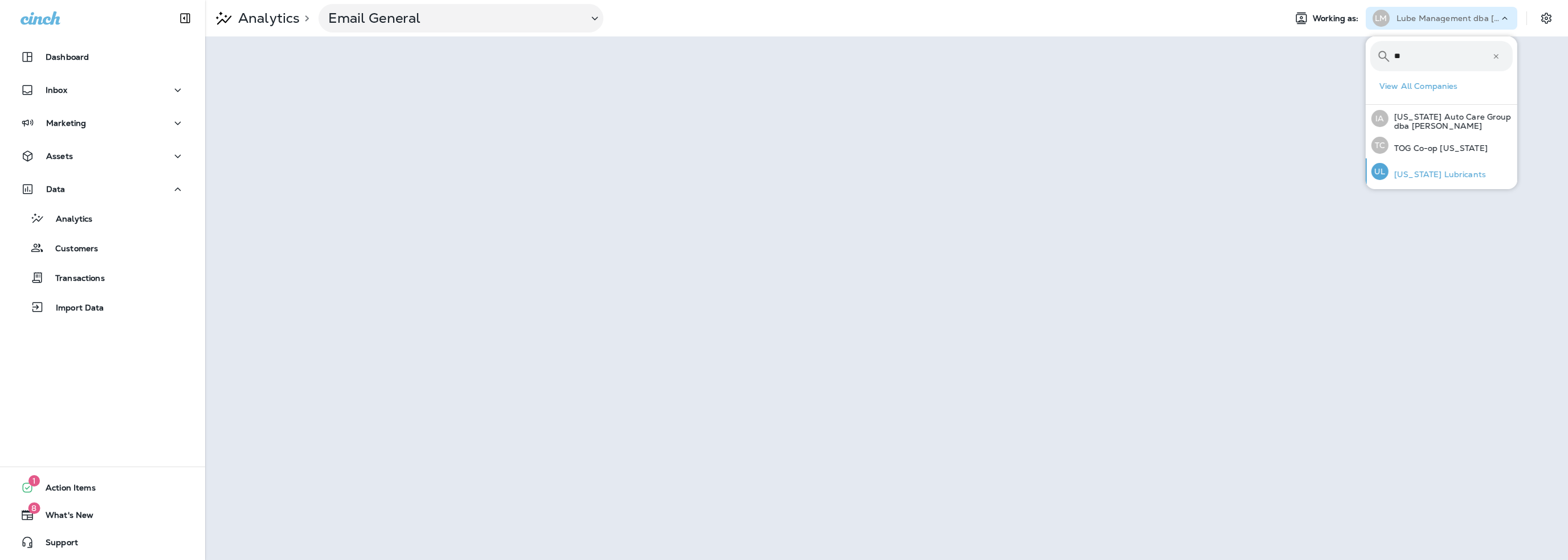
type input "**"
click at [1426, 171] on p "[US_STATE] Lubricants" at bounding box center [1436, 174] width 98 height 9
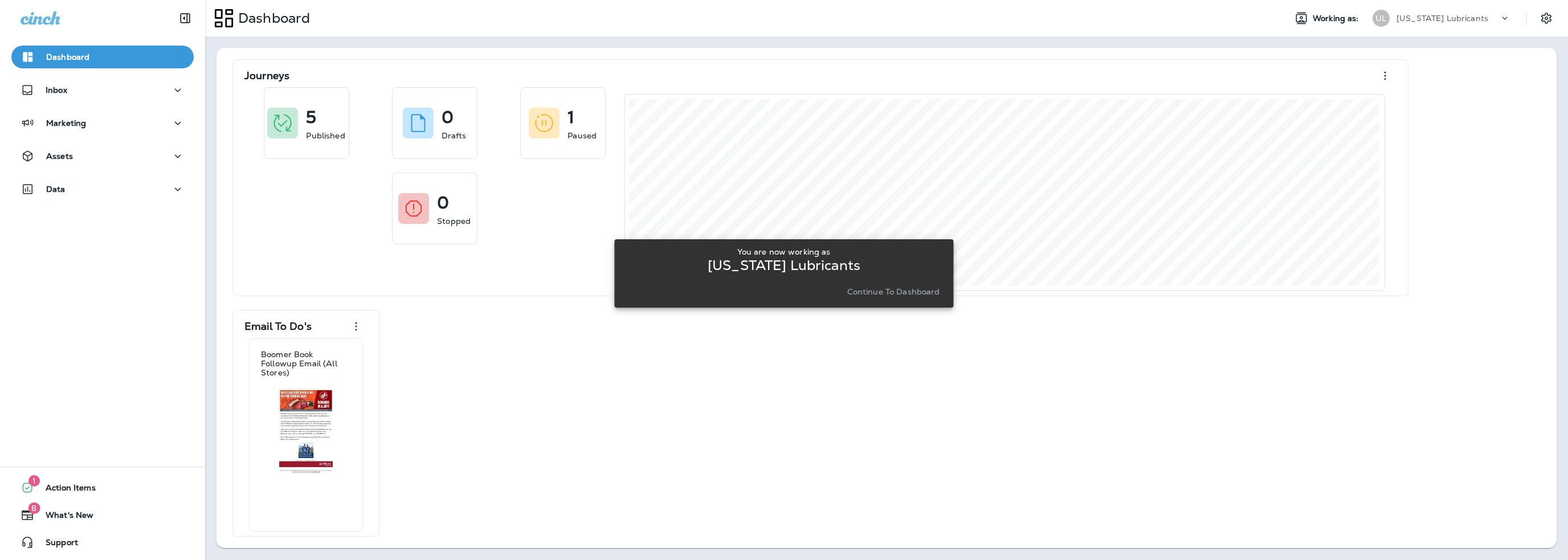
click at [872, 289] on p "Continue to Dashboard" at bounding box center [893, 291] width 93 height 9
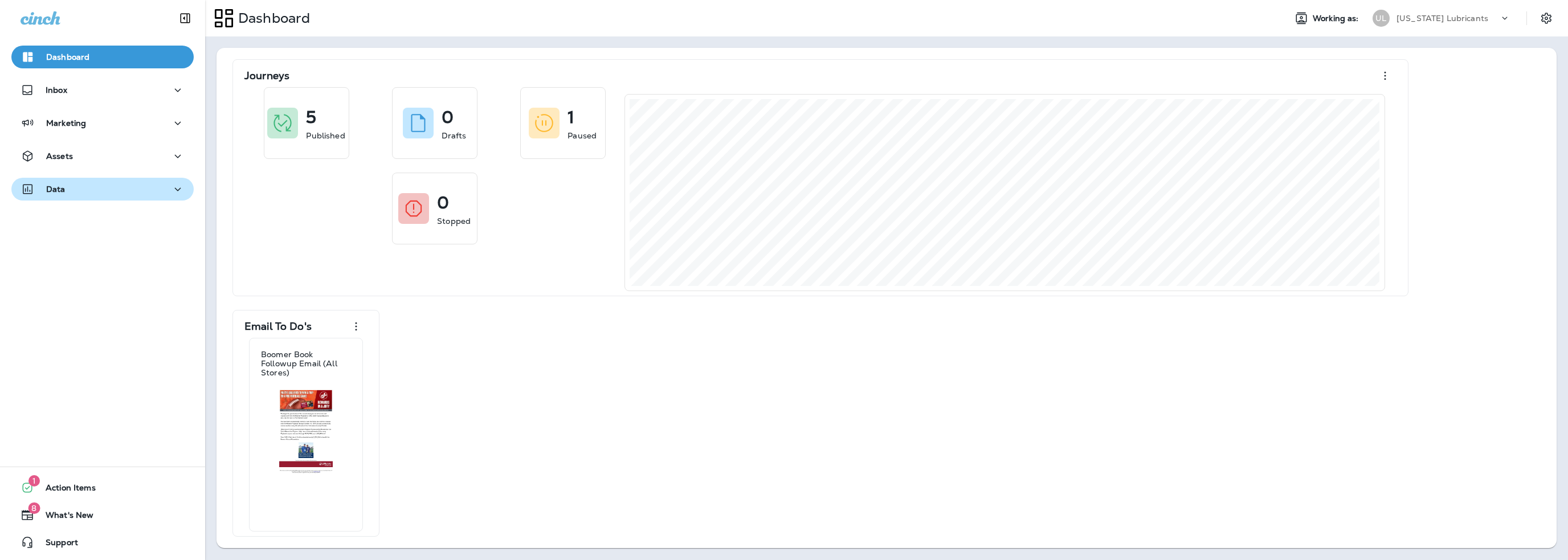
click at [44, 188] on div "Data" at bounding box center [42, 189] width 45 height 14
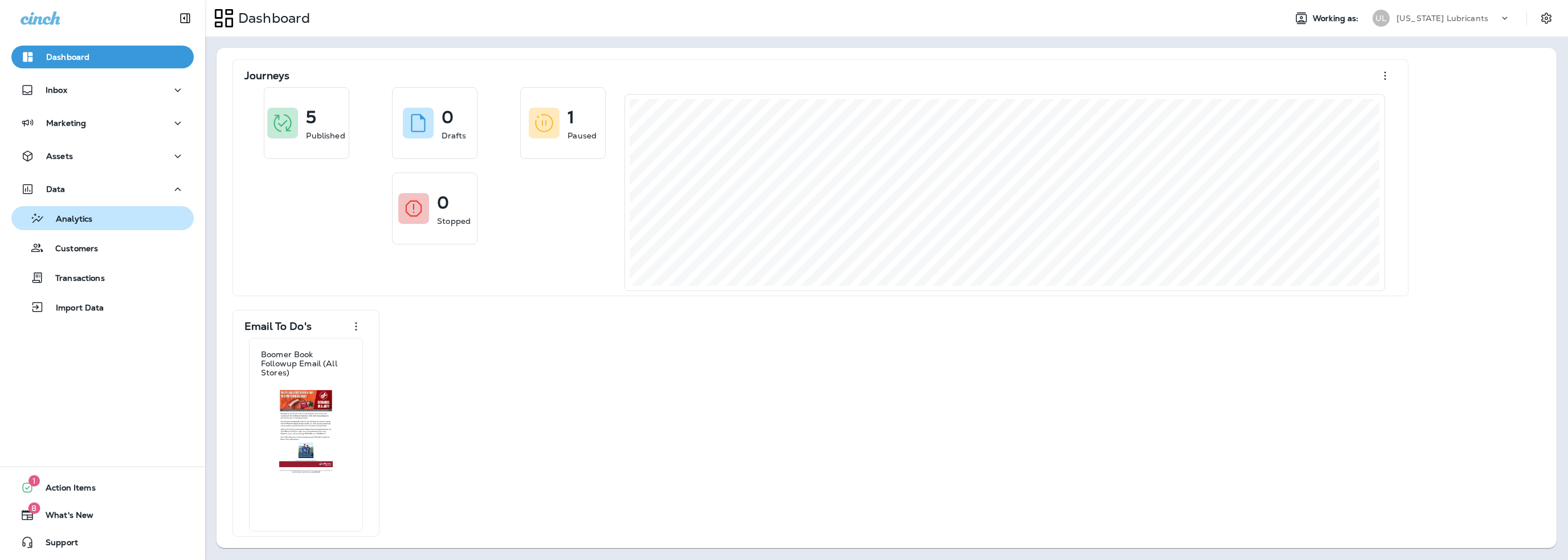
click at [84, 221] on p "Analytics" at bounding box center [68, 219] width 48 height 11
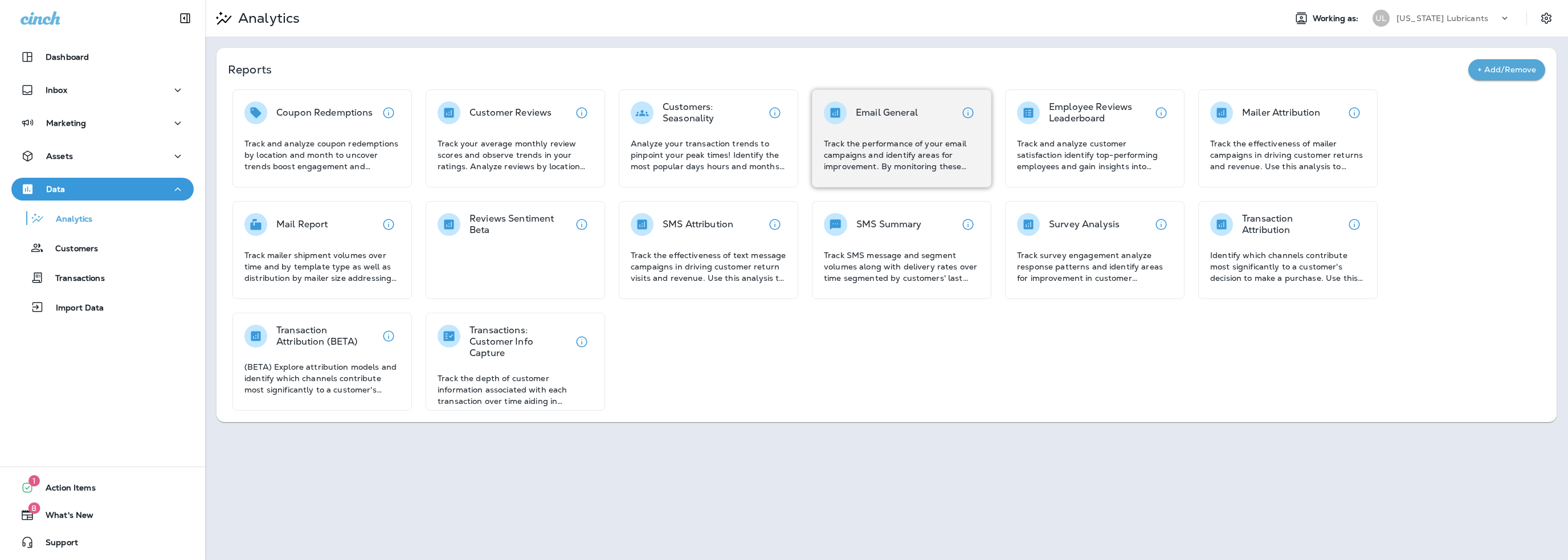
click at [872, 122] on div "Email General" at bounding box center [886, 112] width 62 height 23
